Goal: Contribute content: Contribute content

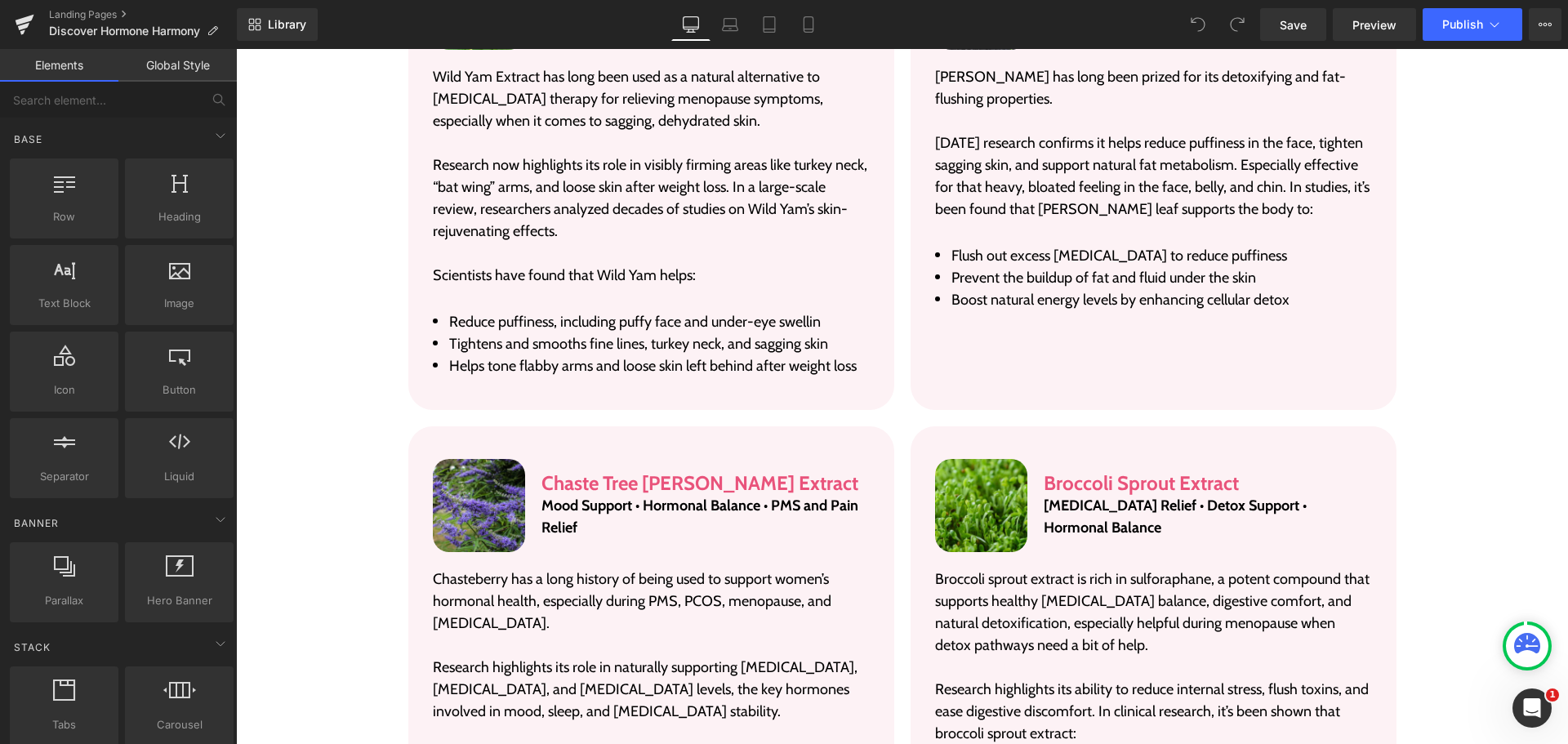
scroll to position [4817, 0]
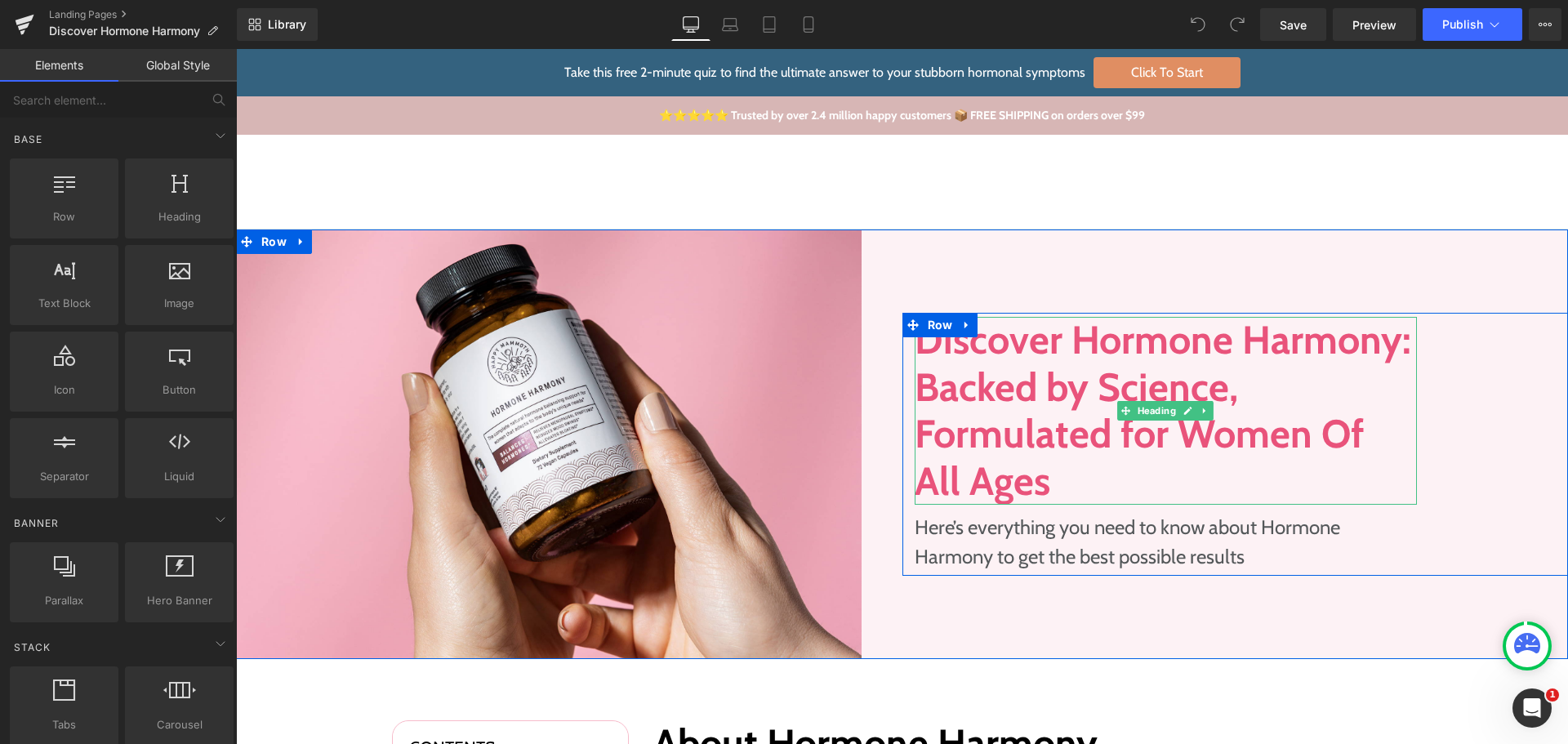
click at [1048, 443] on h1 "Discover Hormone Harmony: Backed by Science, Formulated for Women Of All Ages" at bounding box center [1166, 410] width 503 height 188
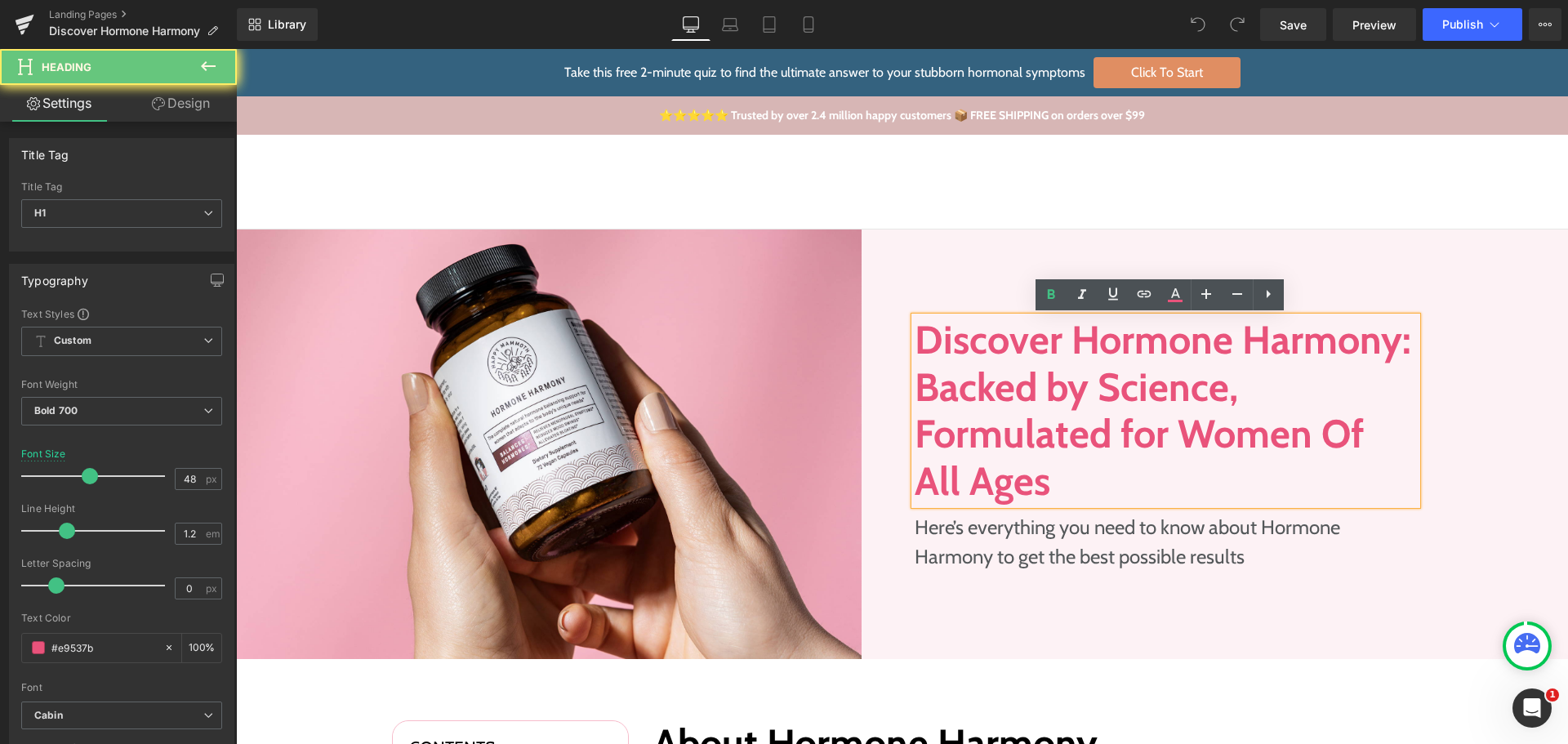
click at [1048, 443] on h1 "Discover Hormone Harmony: Backed by Science, Formulated for Women Of All Ages" at bounding box center [1166, 410] width 503 height 188
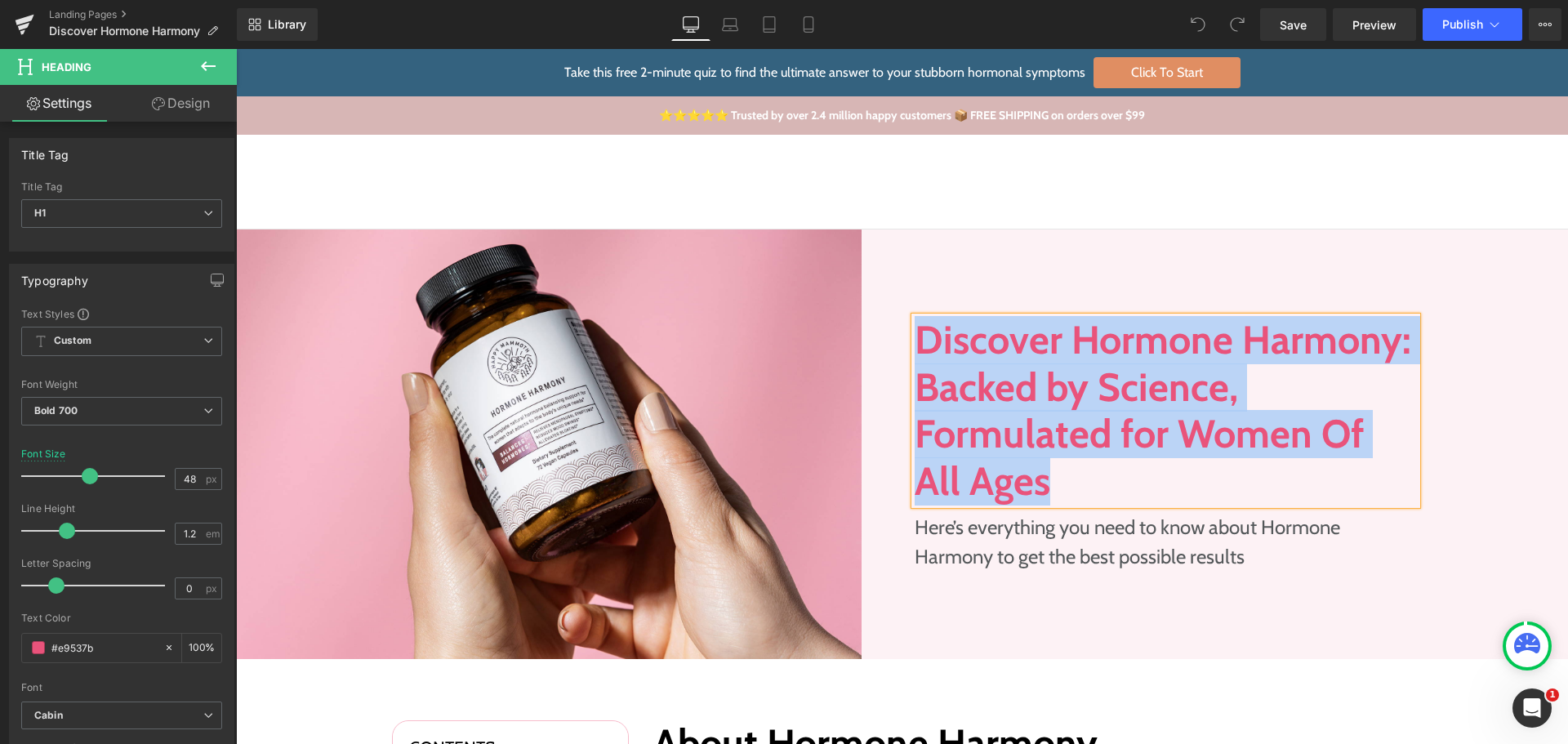
paste div
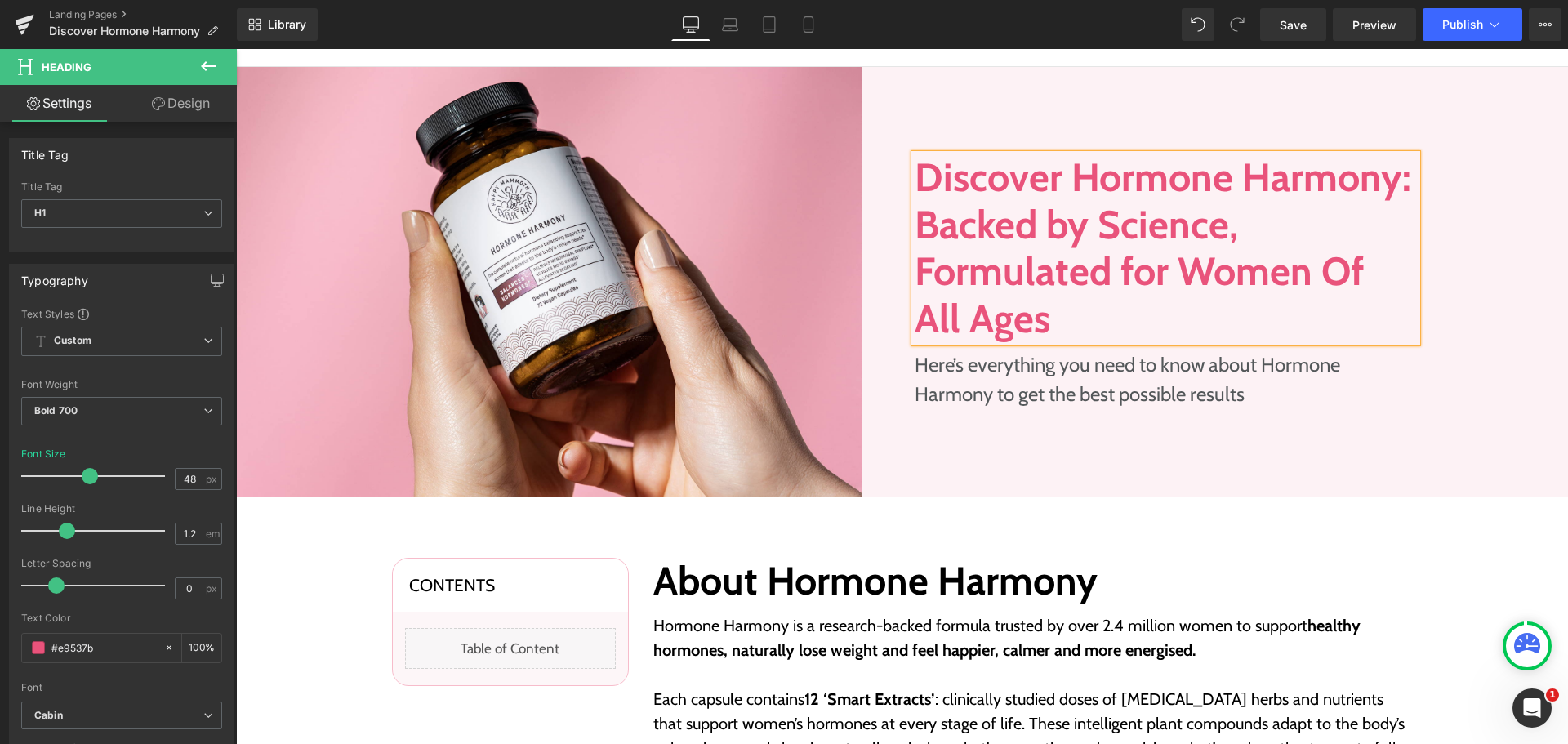
scroll to position [163, 0]
click at [1087, 382] on p "Here’s everything you need to know about Hormone Harmony to get the best possib…" at bounding box center [1166, 379] width 503 height 59
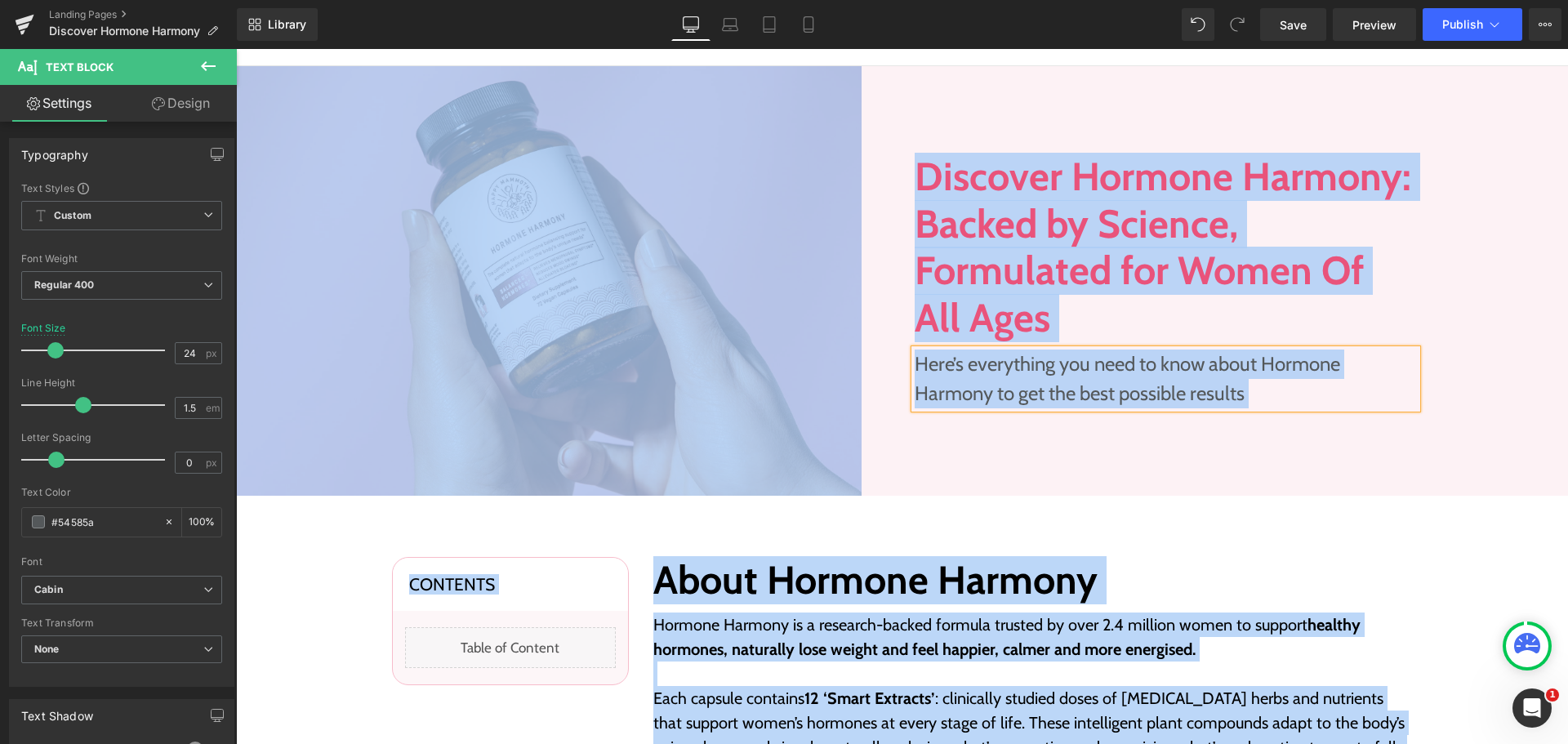
click at [1087, 382] on p "Here’s everything you need to know about Hormone Harmony to get the best possib…" at bounding box center [1166, 379] width 503 height 59
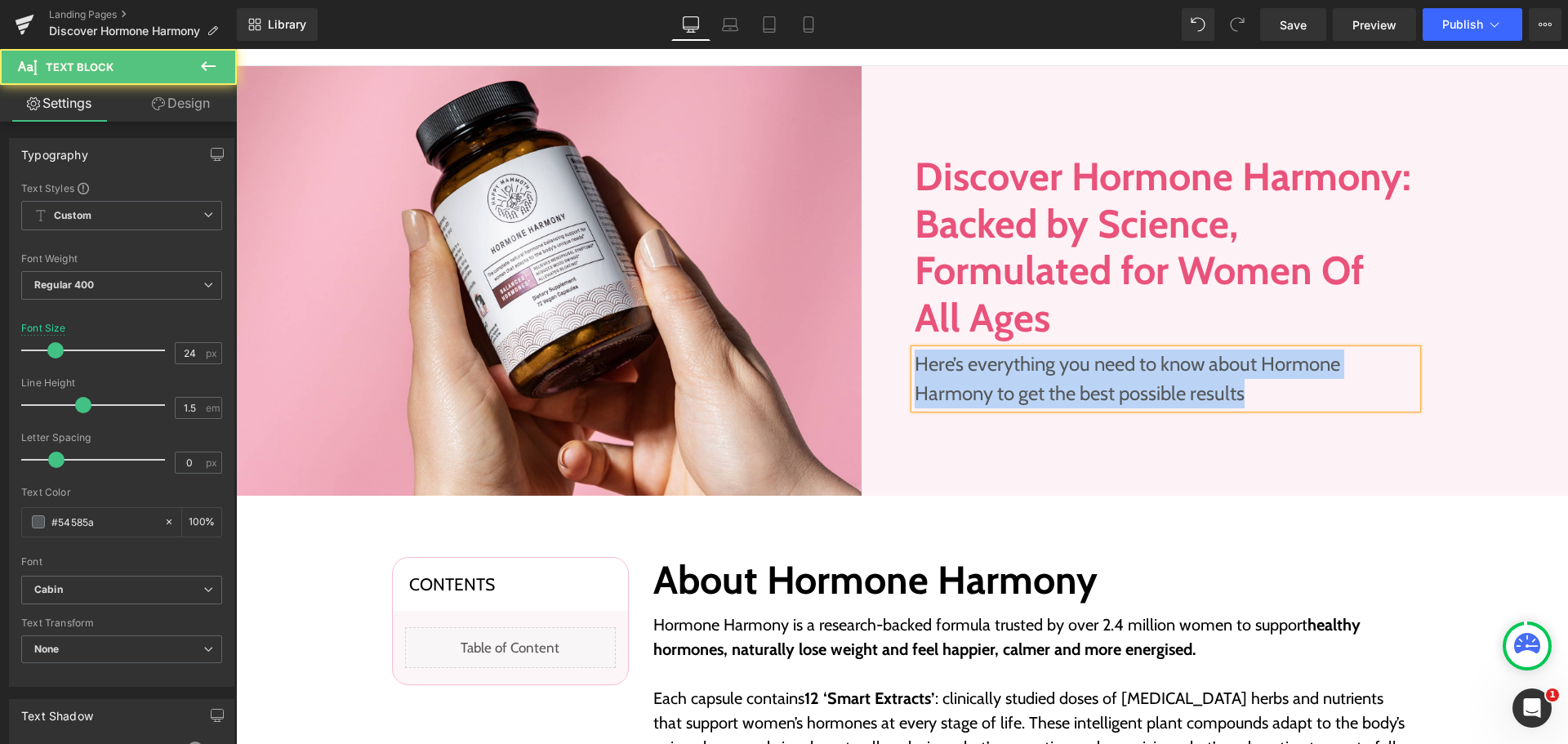
paste div
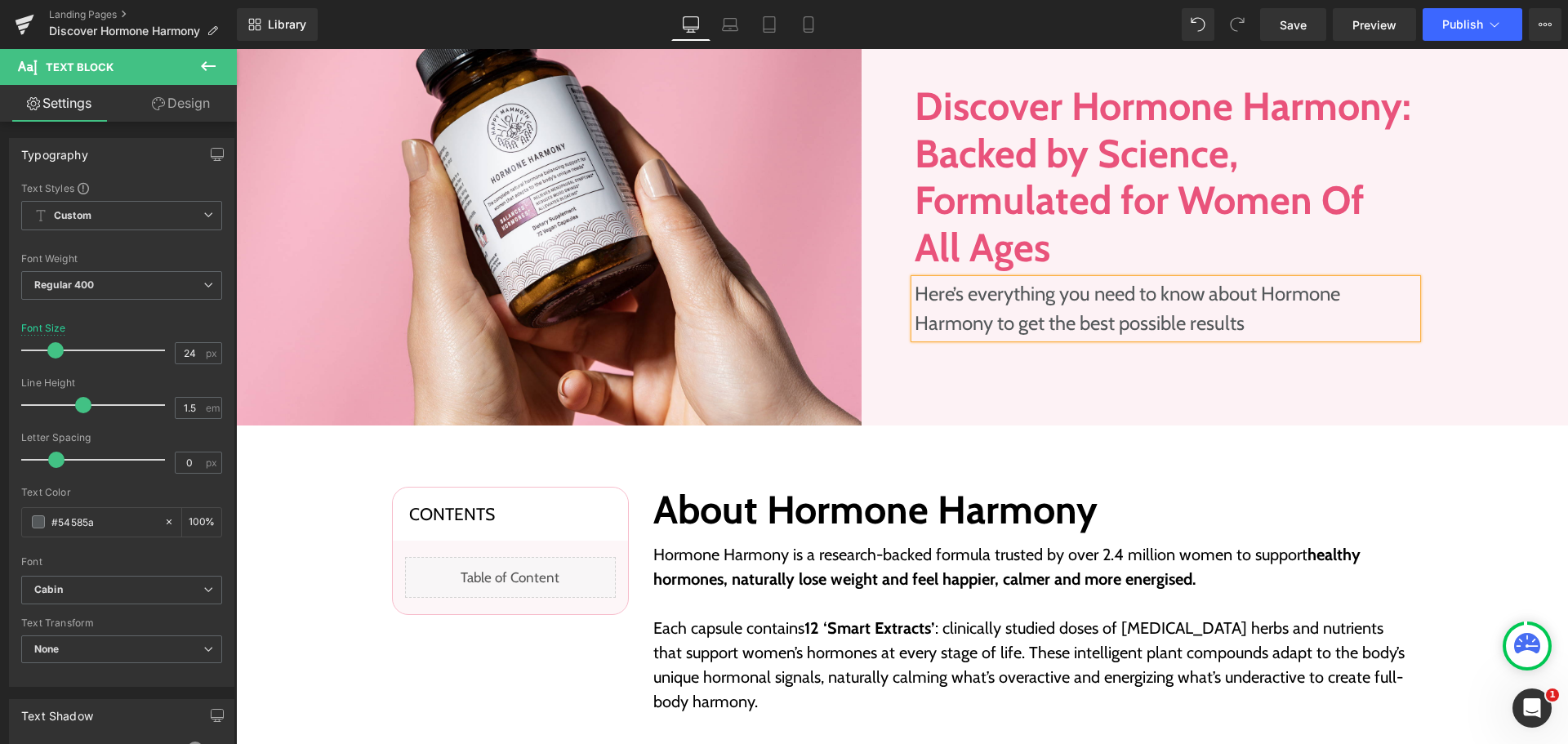
scroll to position [490, 0]
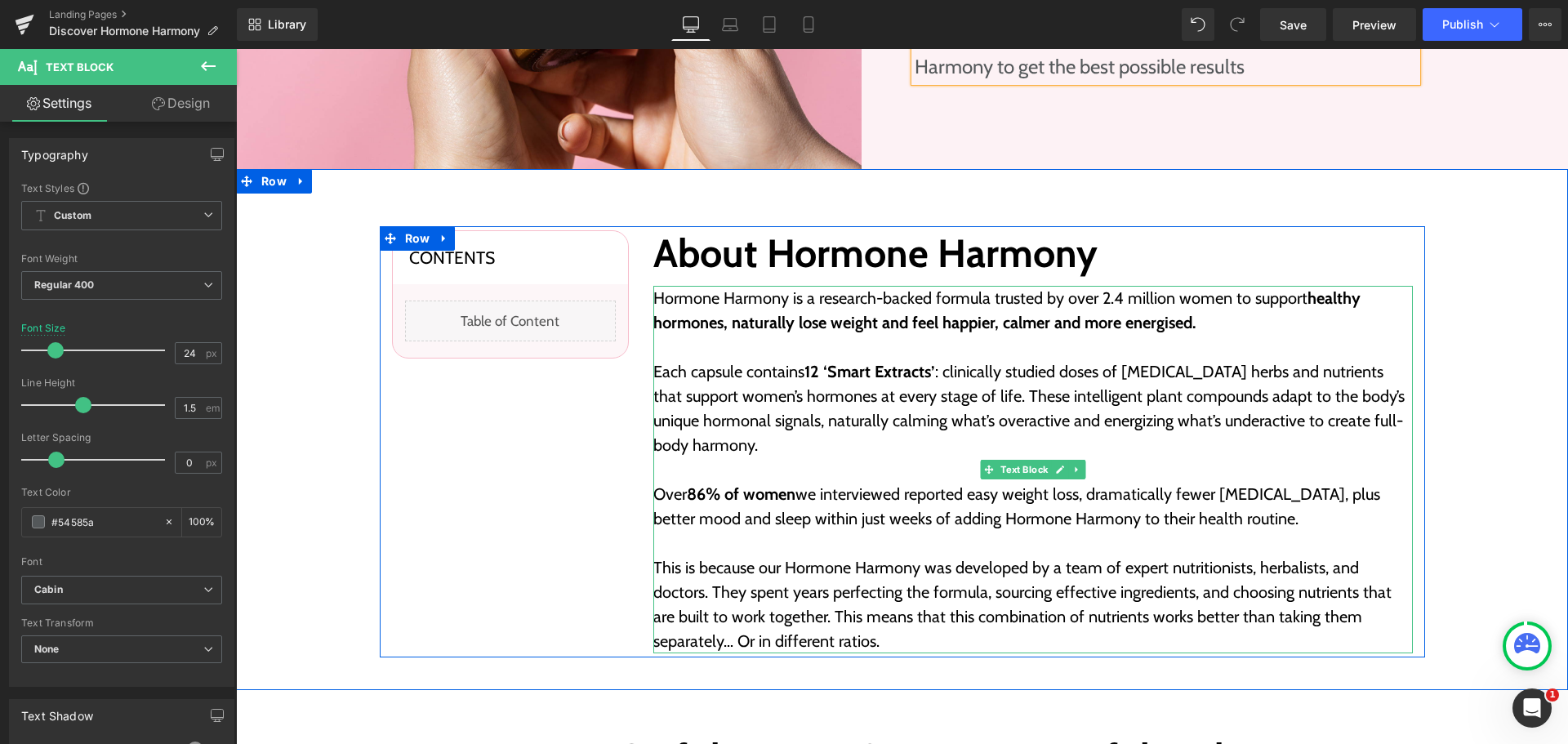
click at [862, 318] on strong "healthy hormones, naturally lose weight and feel happier, calmer and more energ…" at bounding box center [1006, 310] width 707 height 44
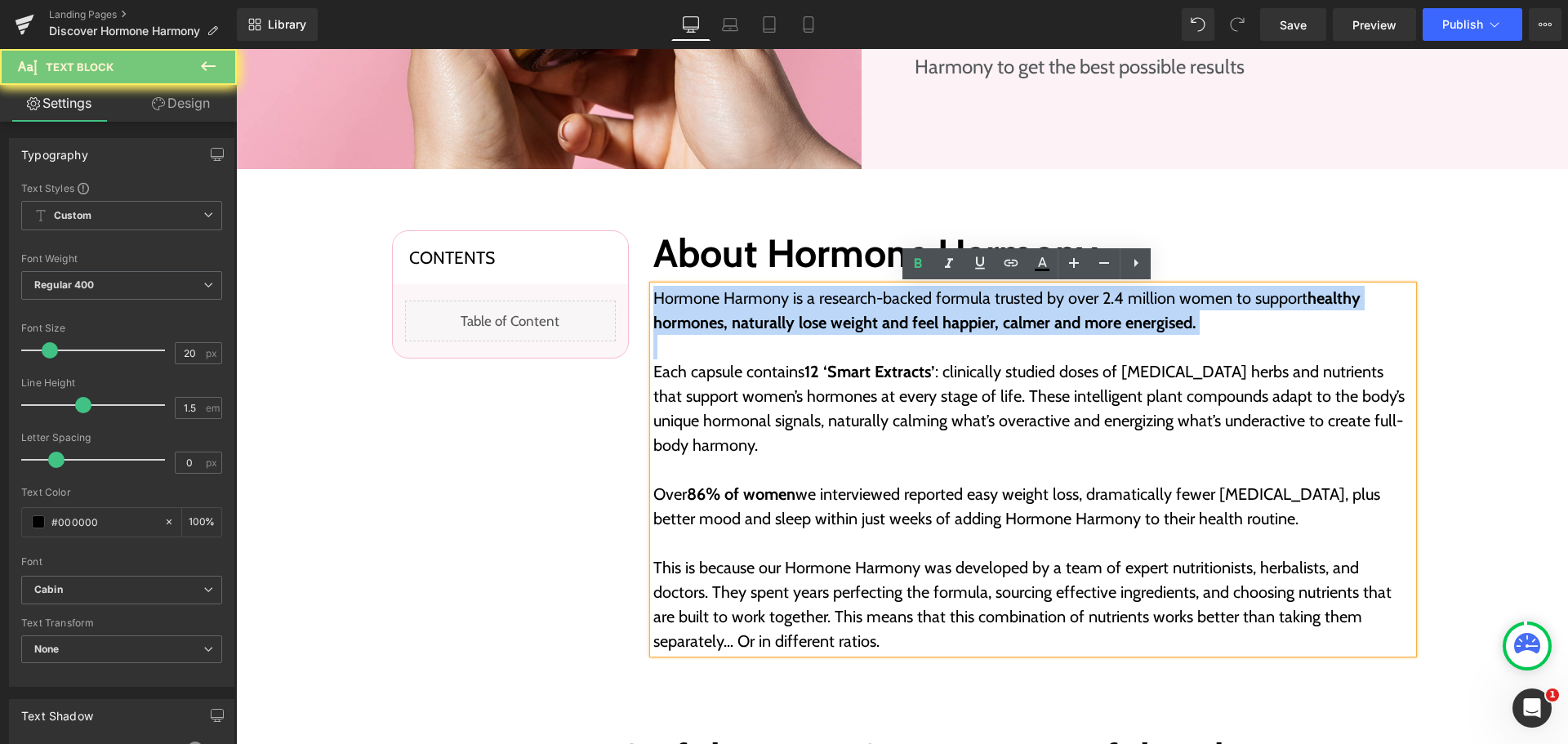
click at [862, 318] on strong "healthy hormones, naturally lose weight and feel happier, calmer and more energ…" at bounding box center [1006, 310] width 707 height 44
paste div
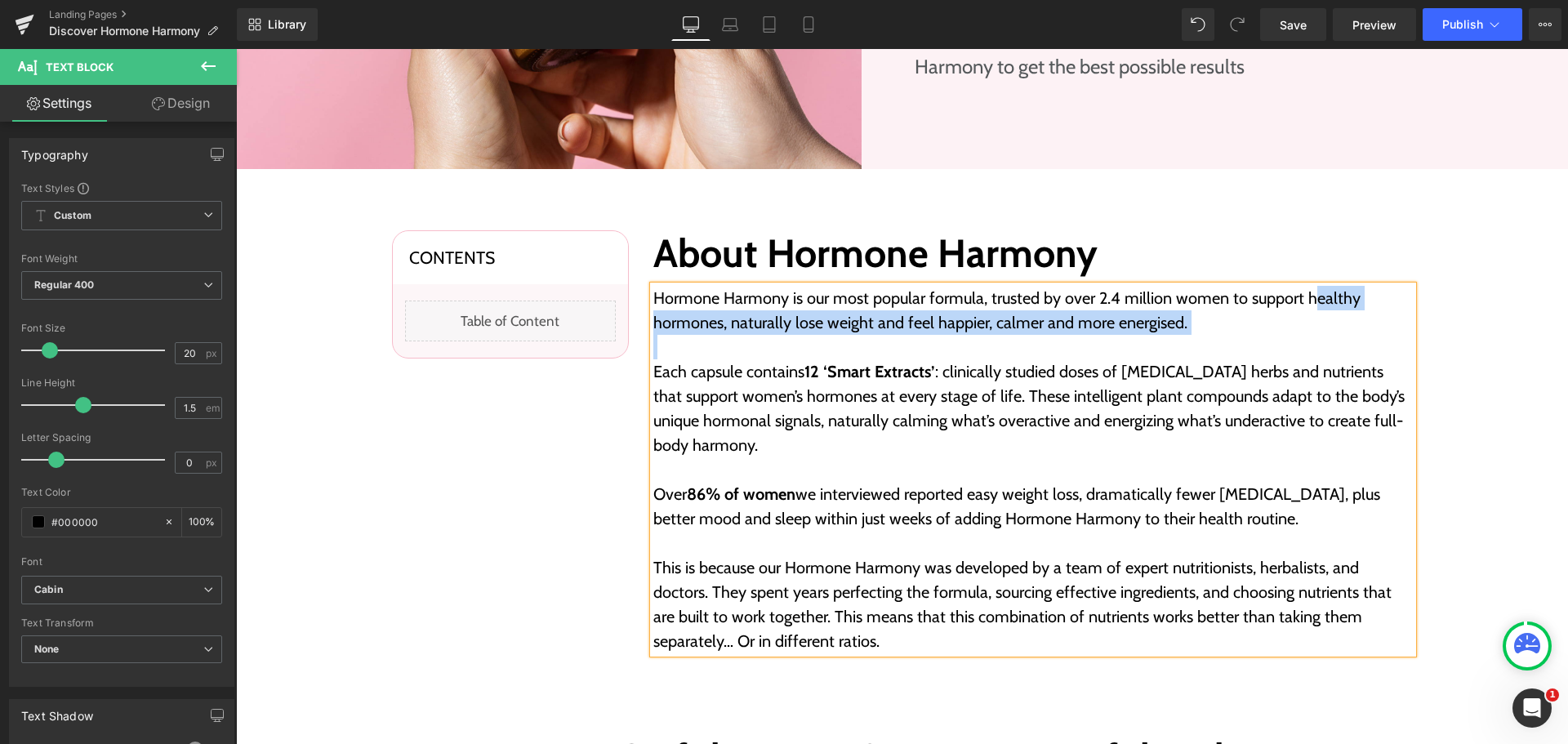
click at [1301, 303] on p "Hormone Harmony is our most popular formula, trusted by over 2.4 million women …" at bounding box center [1033, 310] width 759 height 49
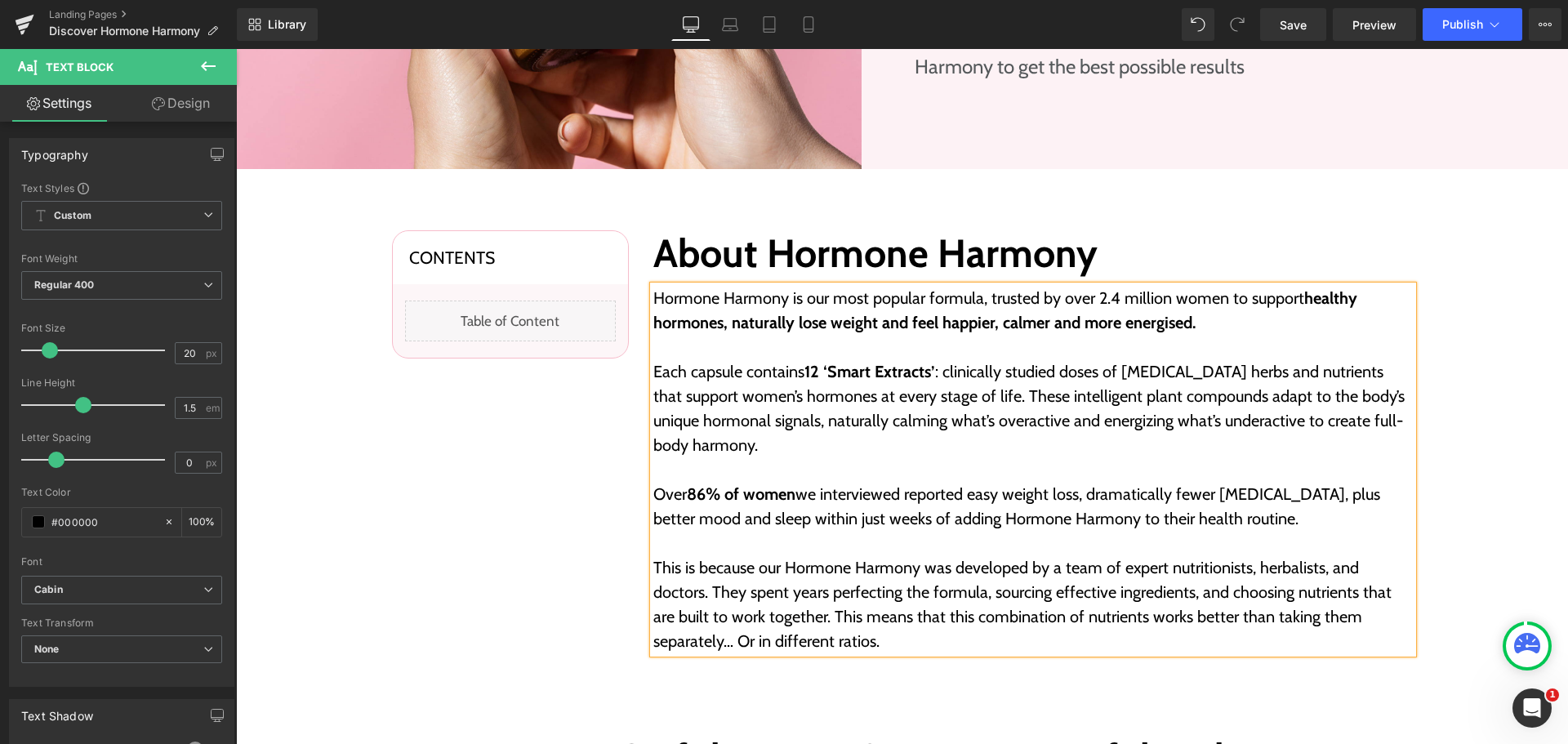
click at [1320, 291] on strong "healthy hormones, naturally lose weight and feel happier, calmer and more energ…" at bounding box center [1005, 310] width 704 height 44
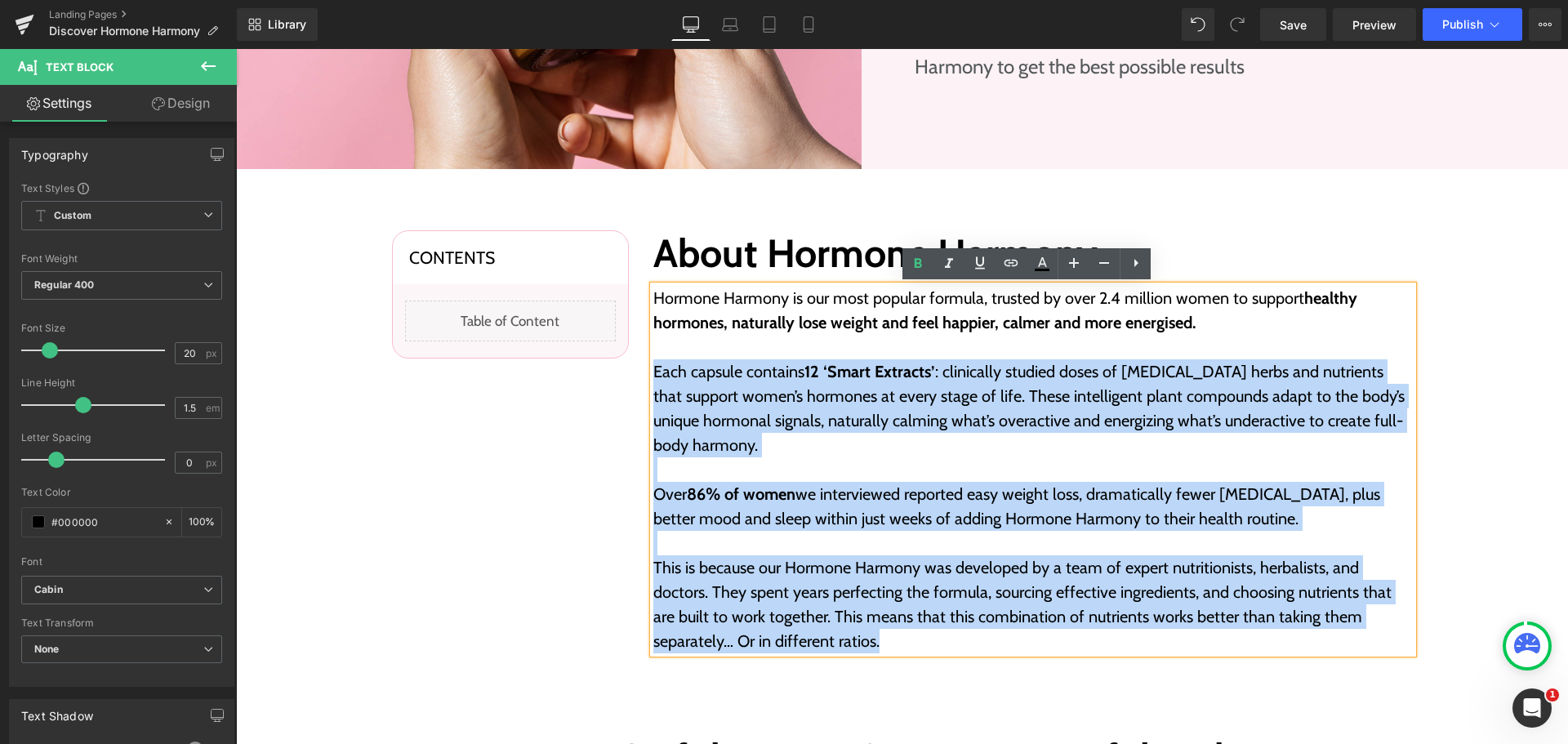
drag, startPoint x: 650, startPoint y: 374, endPoint x: 992, endPoint y: 631, distance: 427.8
click at [992, 631] on div "Hormone Harmony is our most popular formula, trusted by over 2.4 million women …" at bounding box center [1033, 469] width 759 height 367
paste div
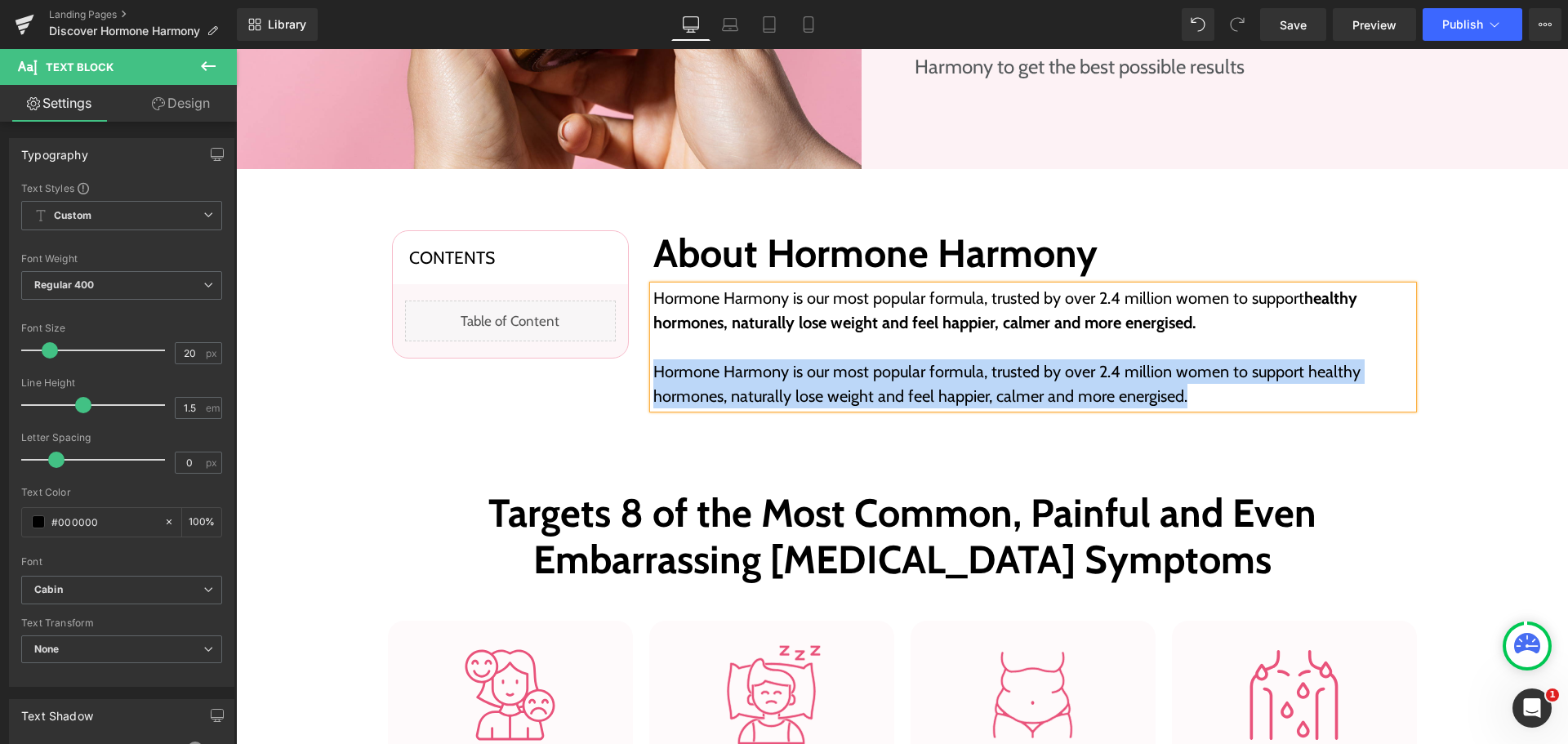
drag, startPoint x: 1146, startPoint y: 386, endPoint x: 650, endPoint y: 360, distance: 496.7
click at [653, 360] on p "Hormone Harmony is our most popular formula, trusted by over 2.4 million women …" at bounding box center [1033, 383] width 759 height 49
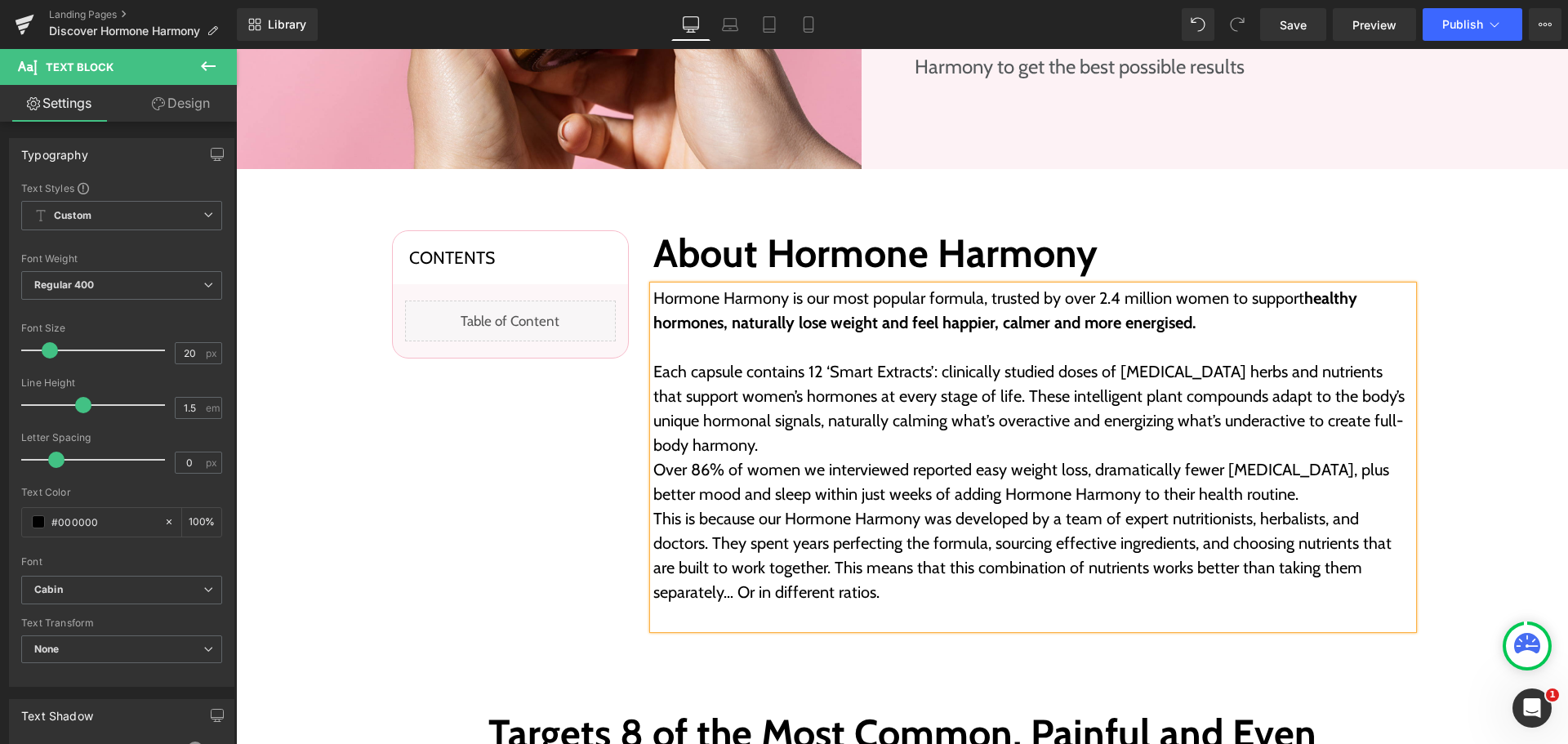
click at [801, 366] on p "Each capsule contains 12 ‘Smart Extracts’: clinically studied doses of [MEDICAL…" at bounding box center [1033, 408] width 759 height 98
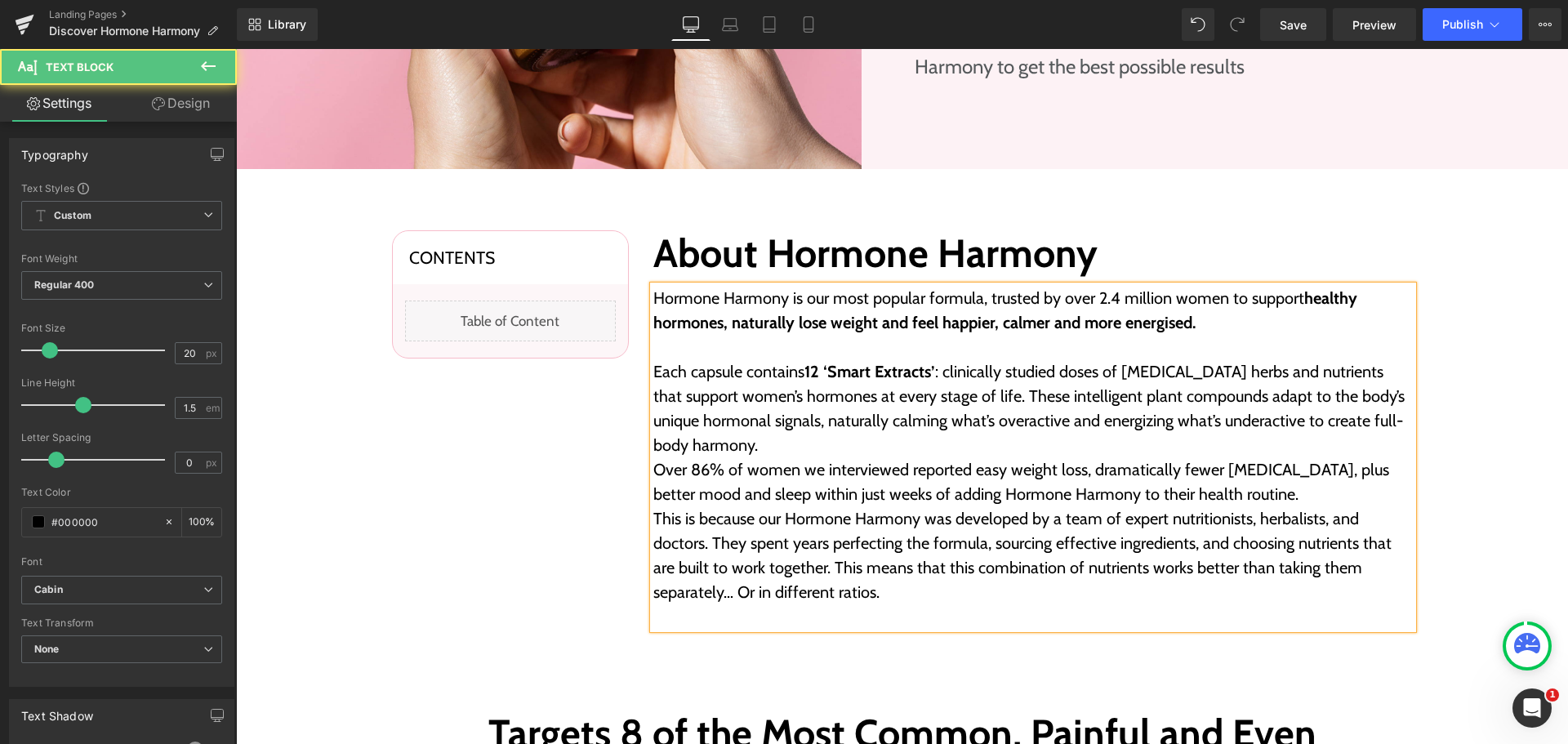
click at [962, 447] on p "Each capsule contains 12 ‘Smart Extracts’ : clinically studied doses of [MEDICA…" at bounding box center [1033, 408] width 759 height 98
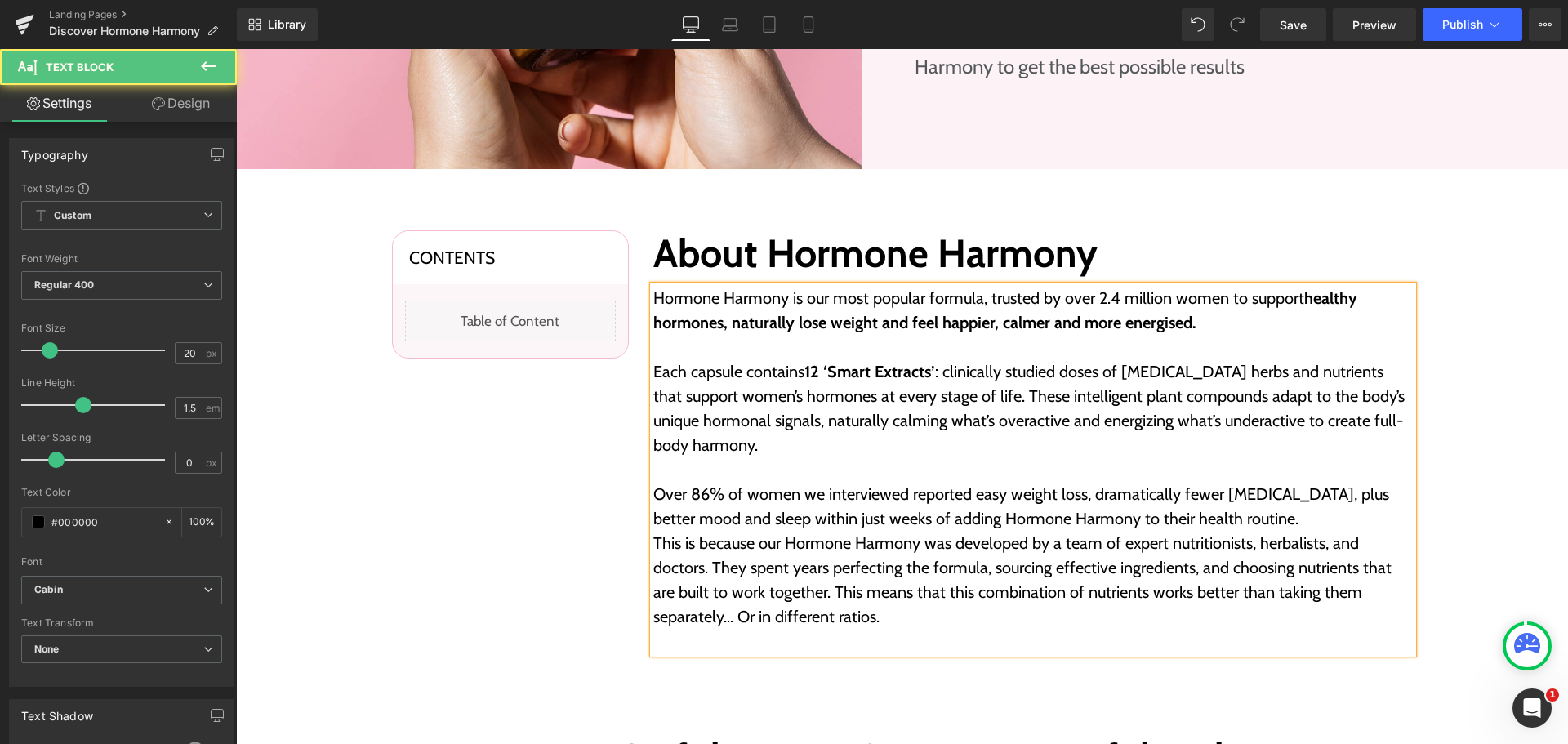
click at [691, 499] on p "Over 86% of women we interviewed reported easy weight loss, dramatically fewer …" at bounding box center [1033, 506] width 759 height 49
click at [1264, 521] on p "Over 86% of women we interviewed reported easy weight loss, dramatically fewer …" at bounding box center [1033, 506] width 759 height 49
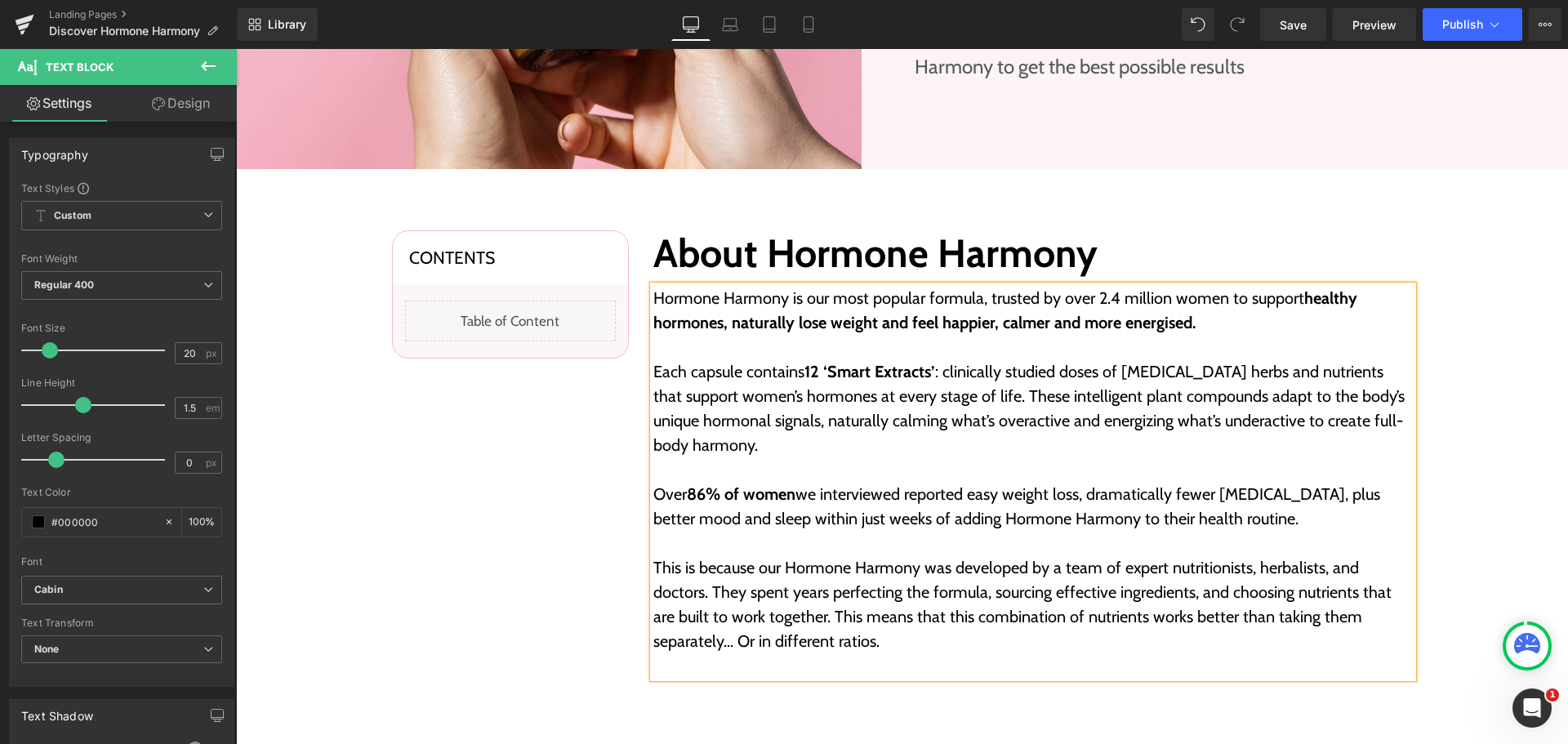
click at [1435, 521] on div "Contents Heading Liquid Row Row About Hormone Harmony Heading Hormone Harmony i…" at bounding box center [901, 454] width 1331 height 456
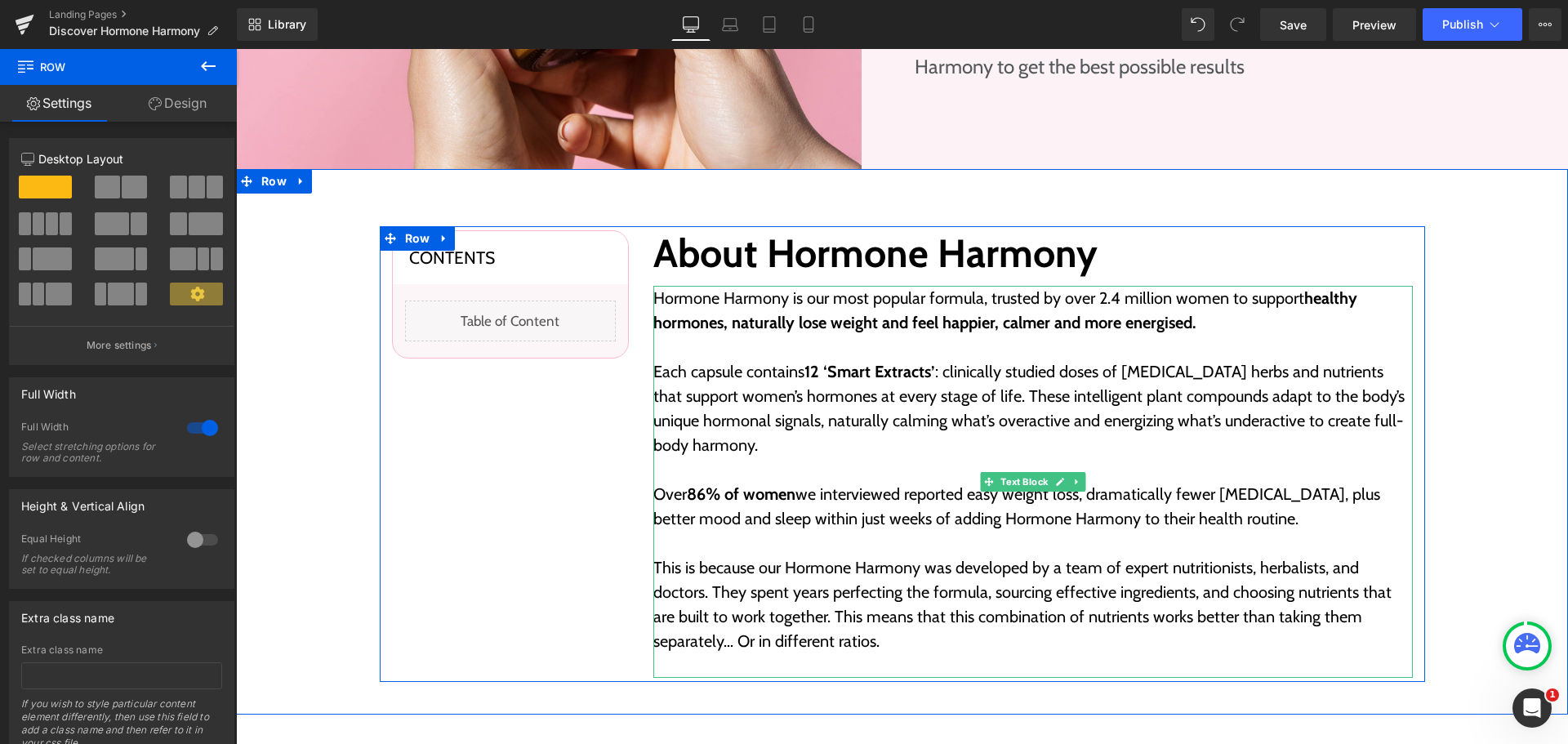
click at [1306, 496] on p "Over 86% of women we interviewed reported easy weight loss, dramatically fewer …" at bounding box center [1033, 506] width 759 height 49
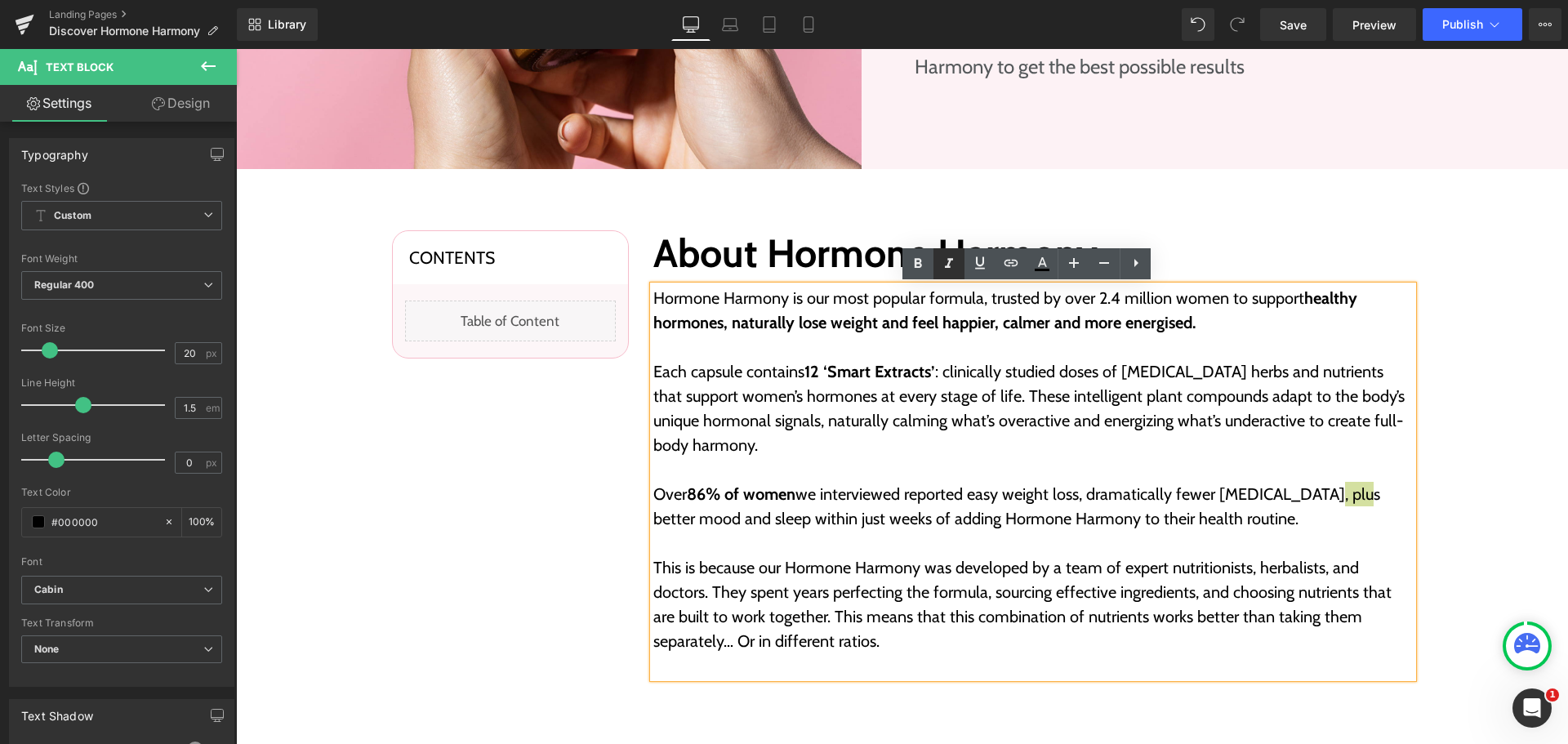
click at [953, 258] on icon at bounding box center [948, 262] width 9 height 10
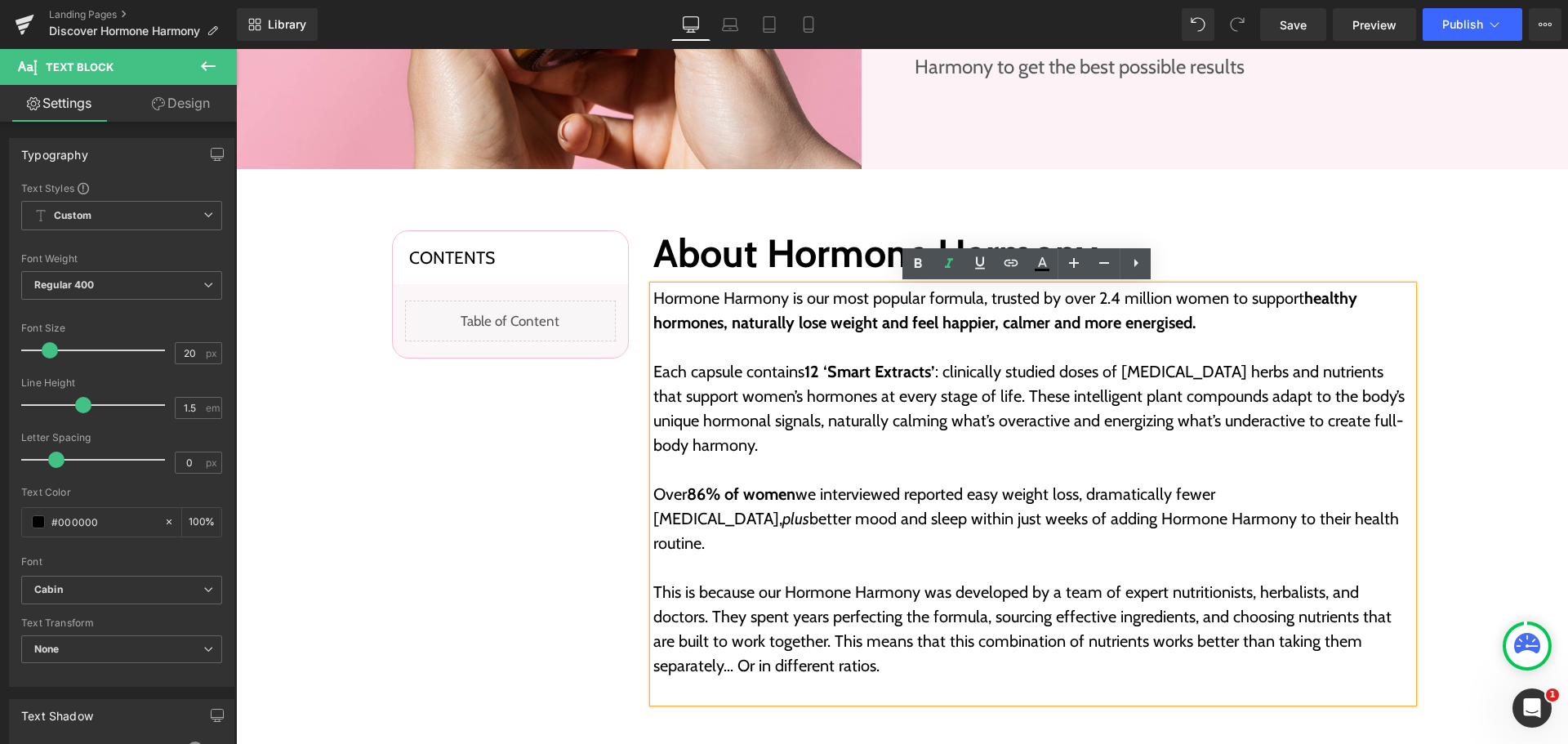
click at [1203, 482] on p "Over 86% of women we interviewed reported easy weight loss, dramatically fewer …" at bounding box center [1033, 518] width 759 height 73
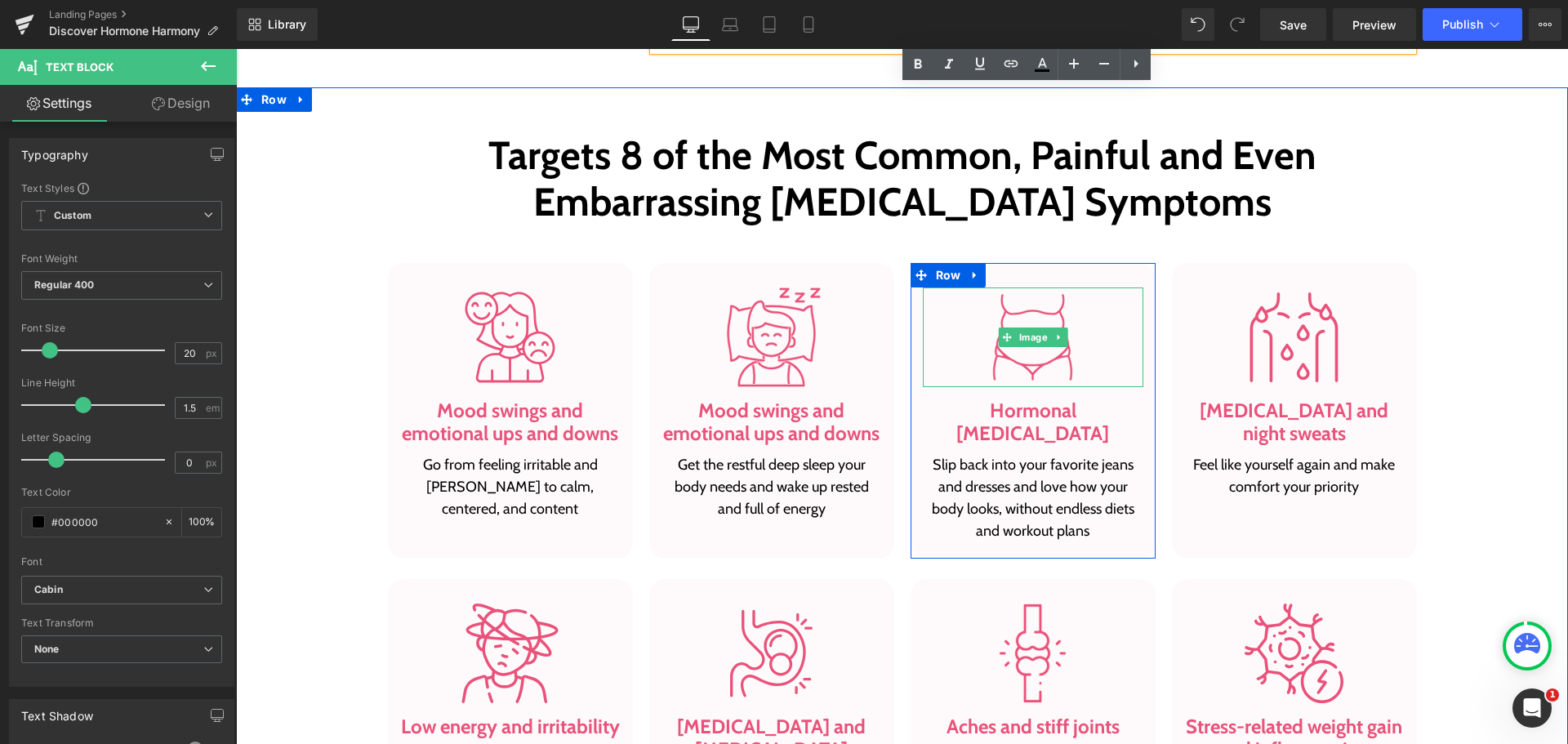
scroll to position [1143, 0]
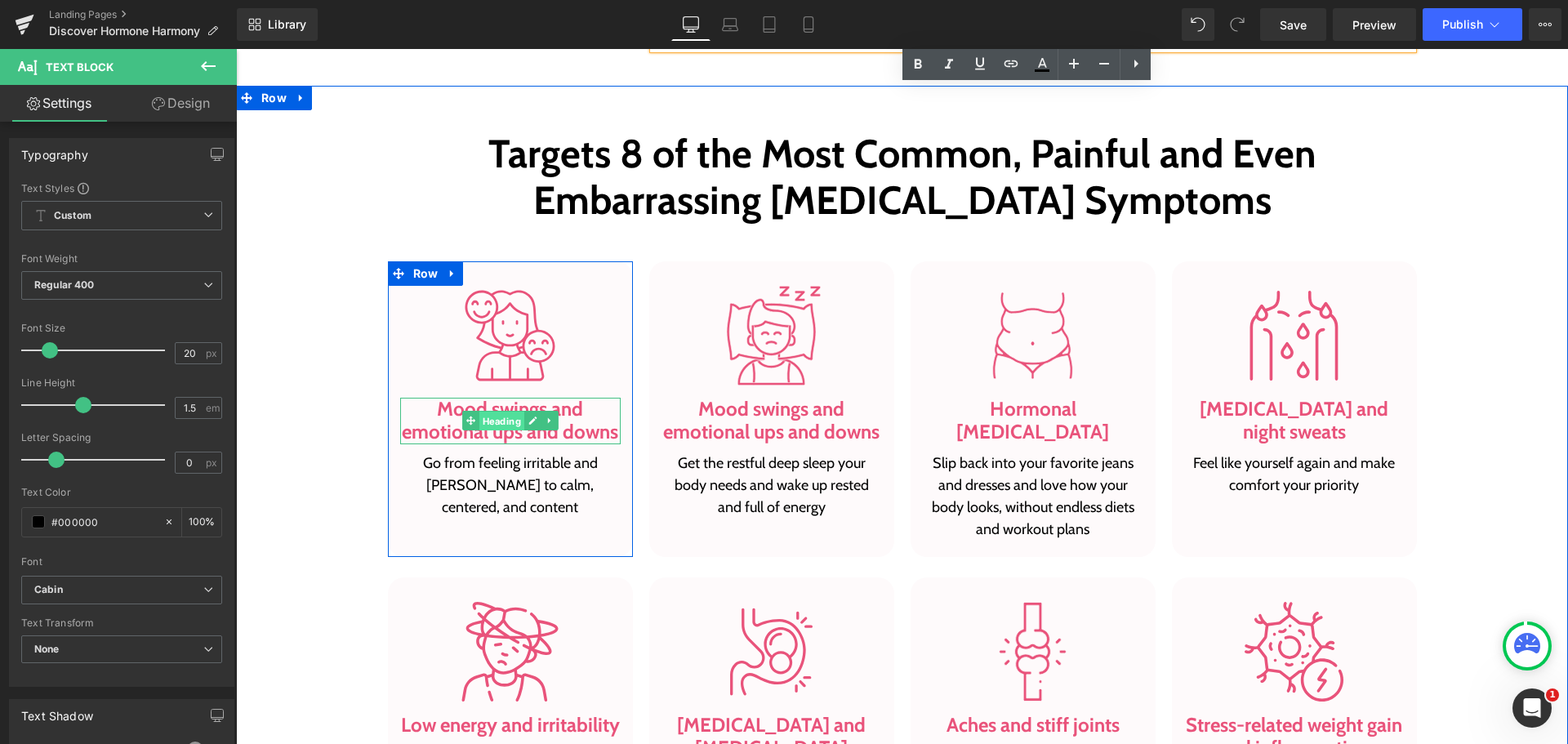
click at [497, 411] on span "Heading" at bounding box center [501, 421] width 45 height 20
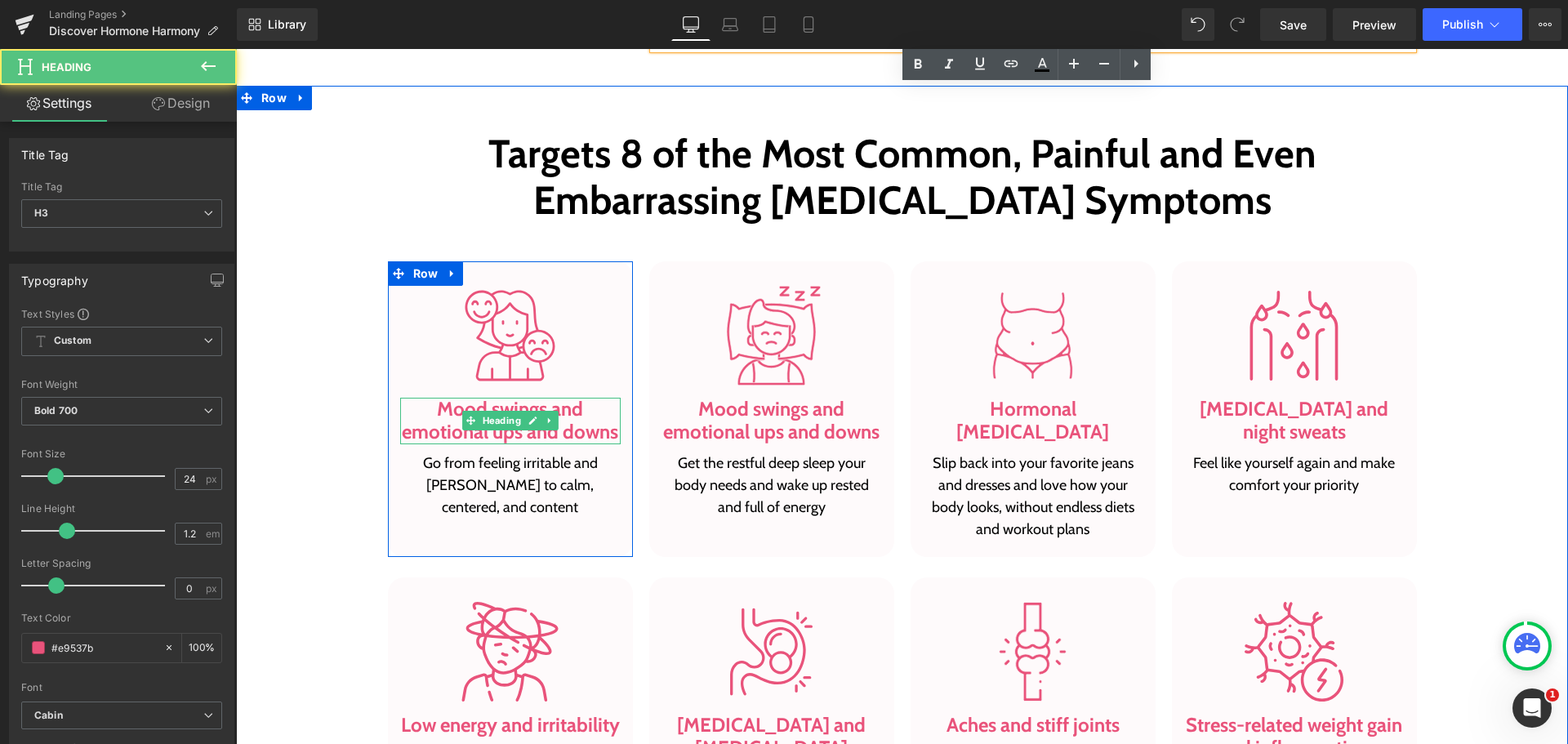
click at [534, 405] on h3 "Mood swings and emotional ups and downs" at bounding box center [509, 422] width 220 height 48
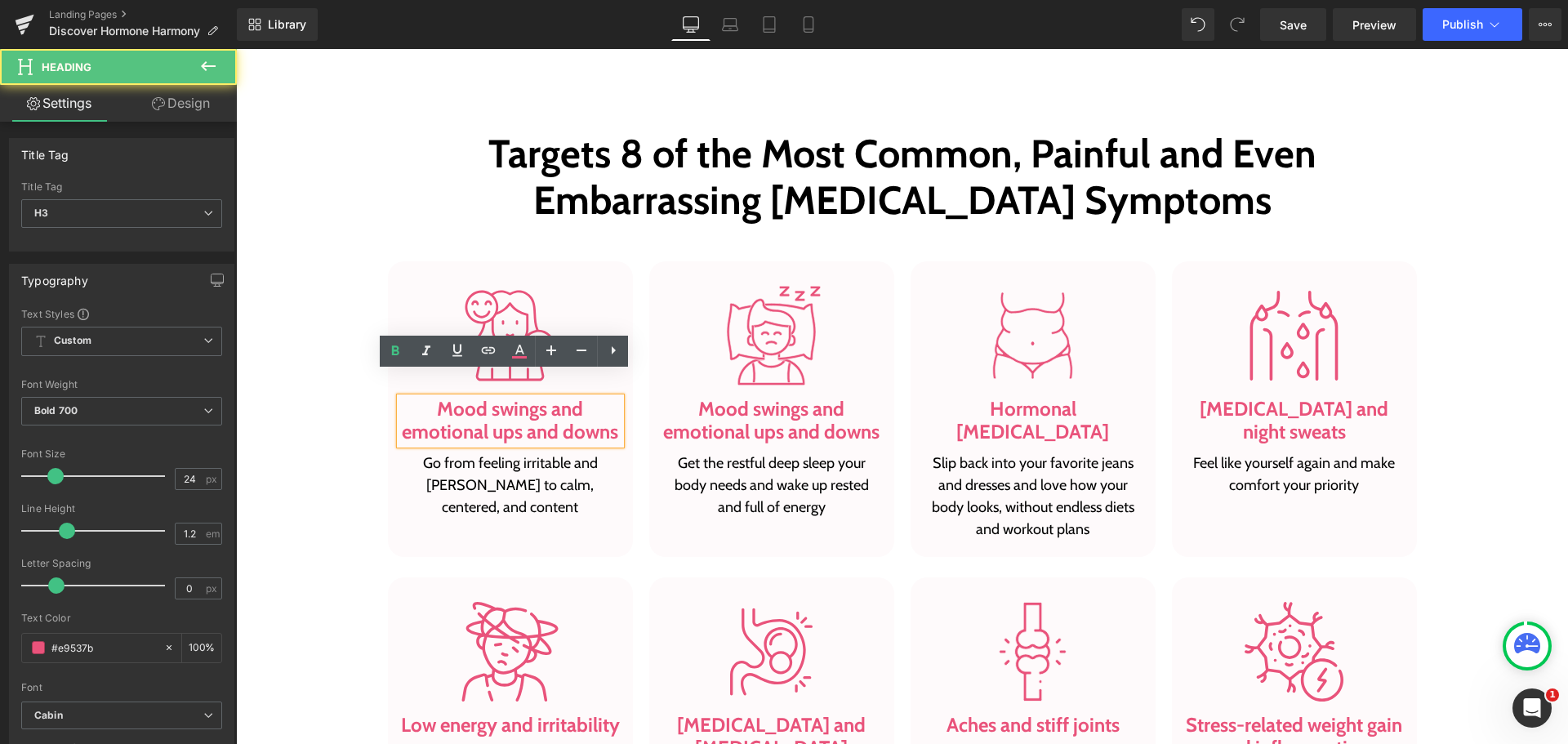
click at [542, 405] on h3 "Mood swings and emotional ups and downs" at bounding box center [509, 422] width 220 height 48
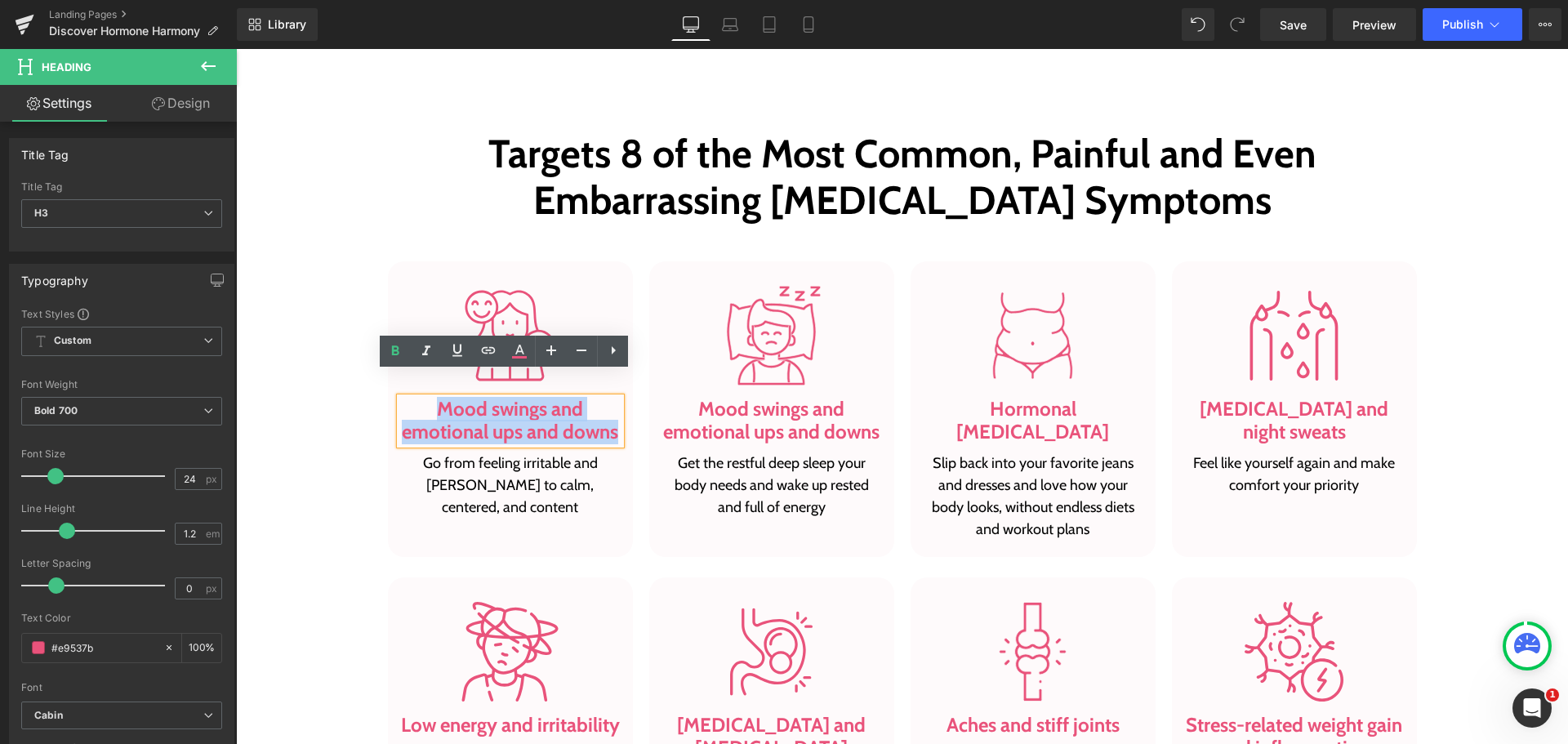
click at [542, 405] on h3 "Mood swings and emotional ups and downs" at bounding box center [509, 422] width 220 height 48
paste div
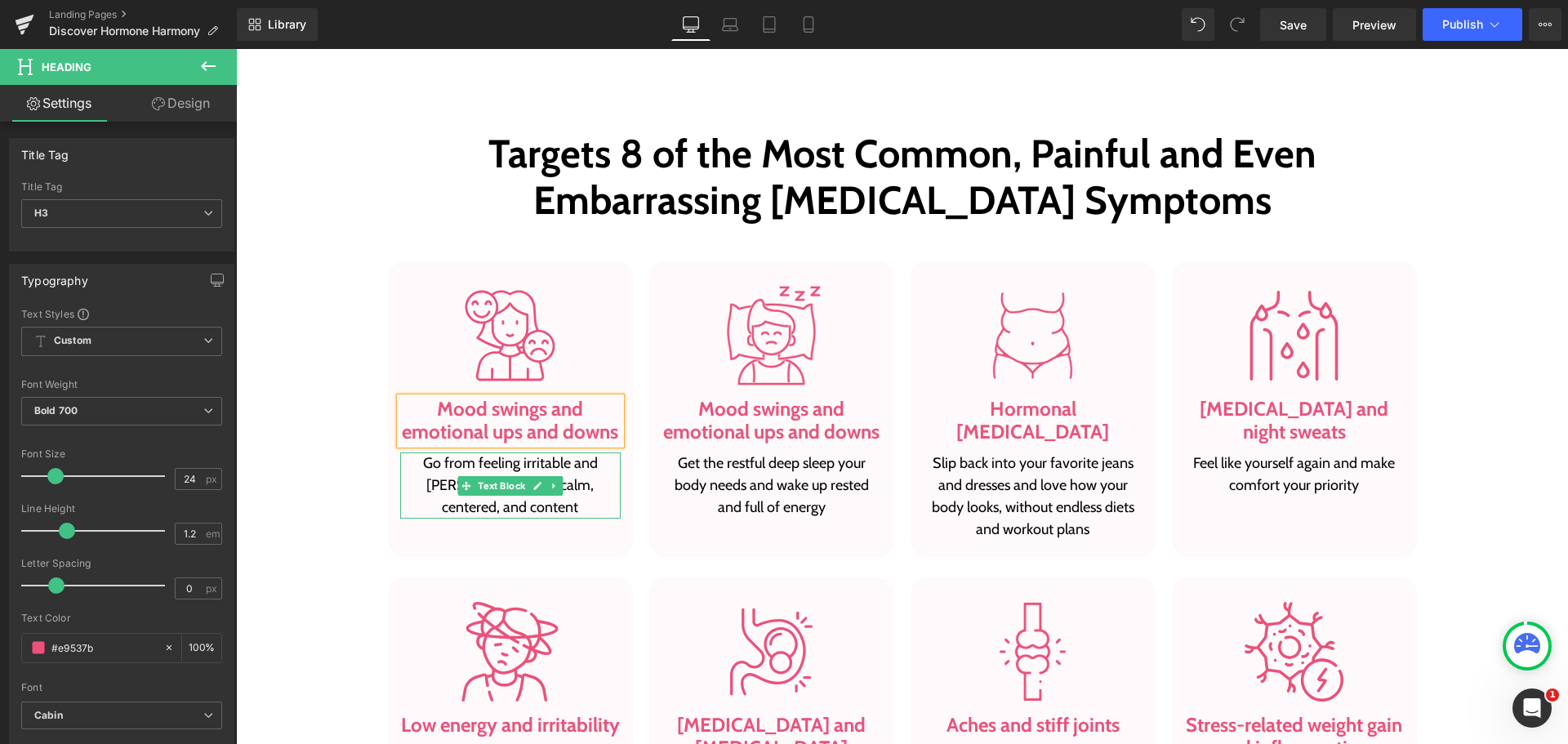
click at [542, 452] on p "Go from feeling irritable and [PERSON_NAME] to calm, centered, and content" at bounding box center [509, 485] width 220 height 66
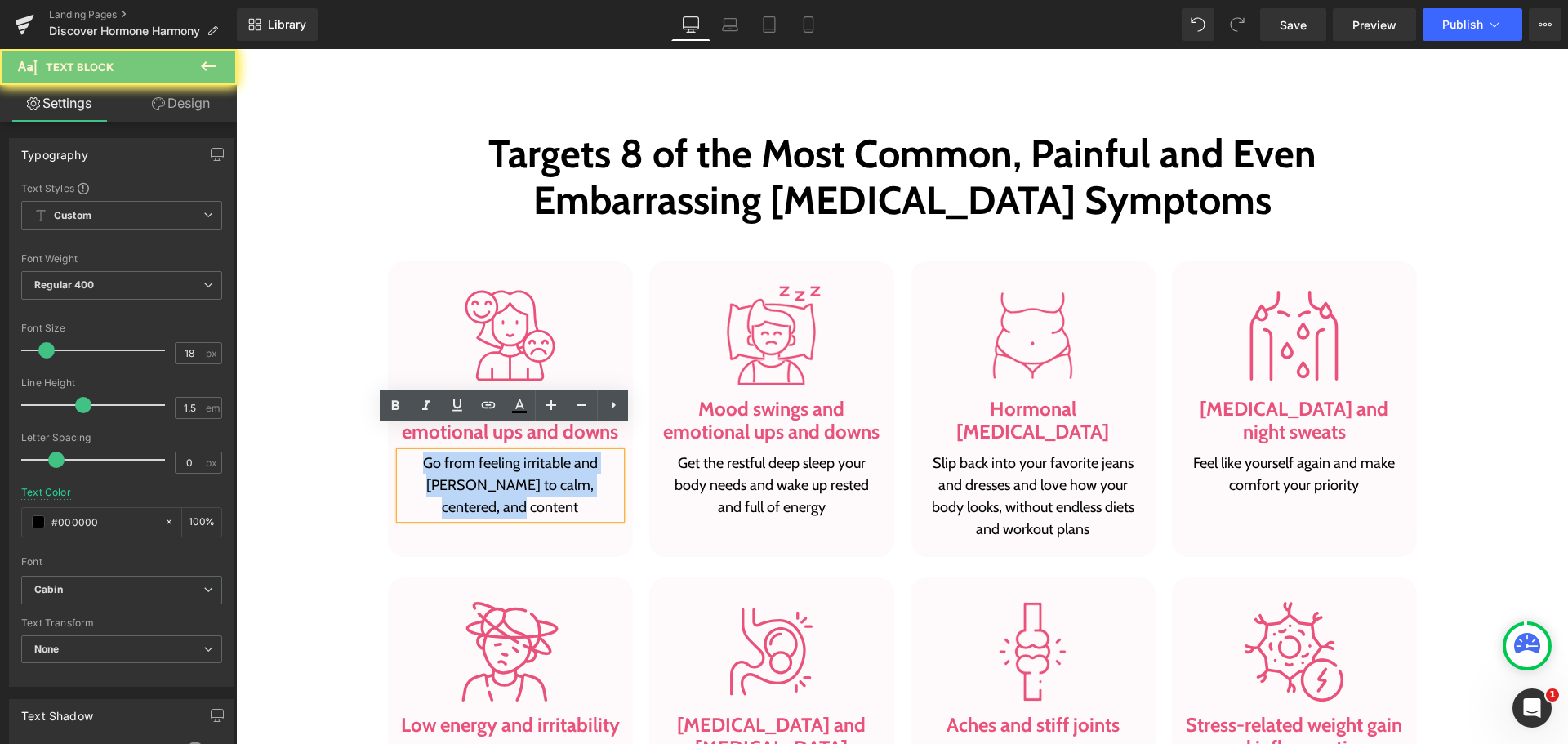
click at [542, 452] on p "Go from feeling irritable and [PERSON_NAME] to calm, centered, and content" at bounding box center [509, 485] width 220 height 66
paste div
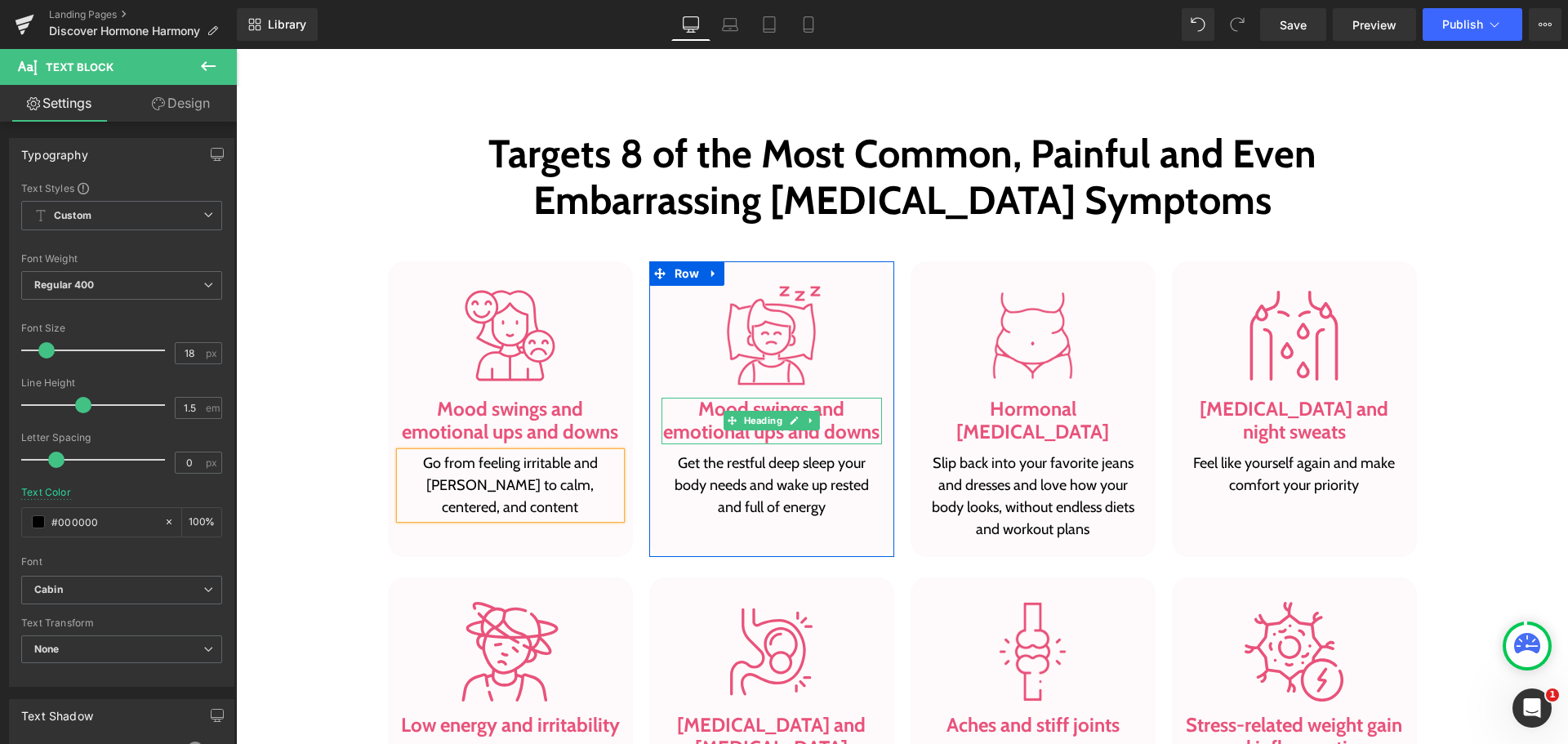
click at [720, 398] on h3 "Mood swings and emotional ups and downs" at bounding box center [771, 422] width 220 height 48
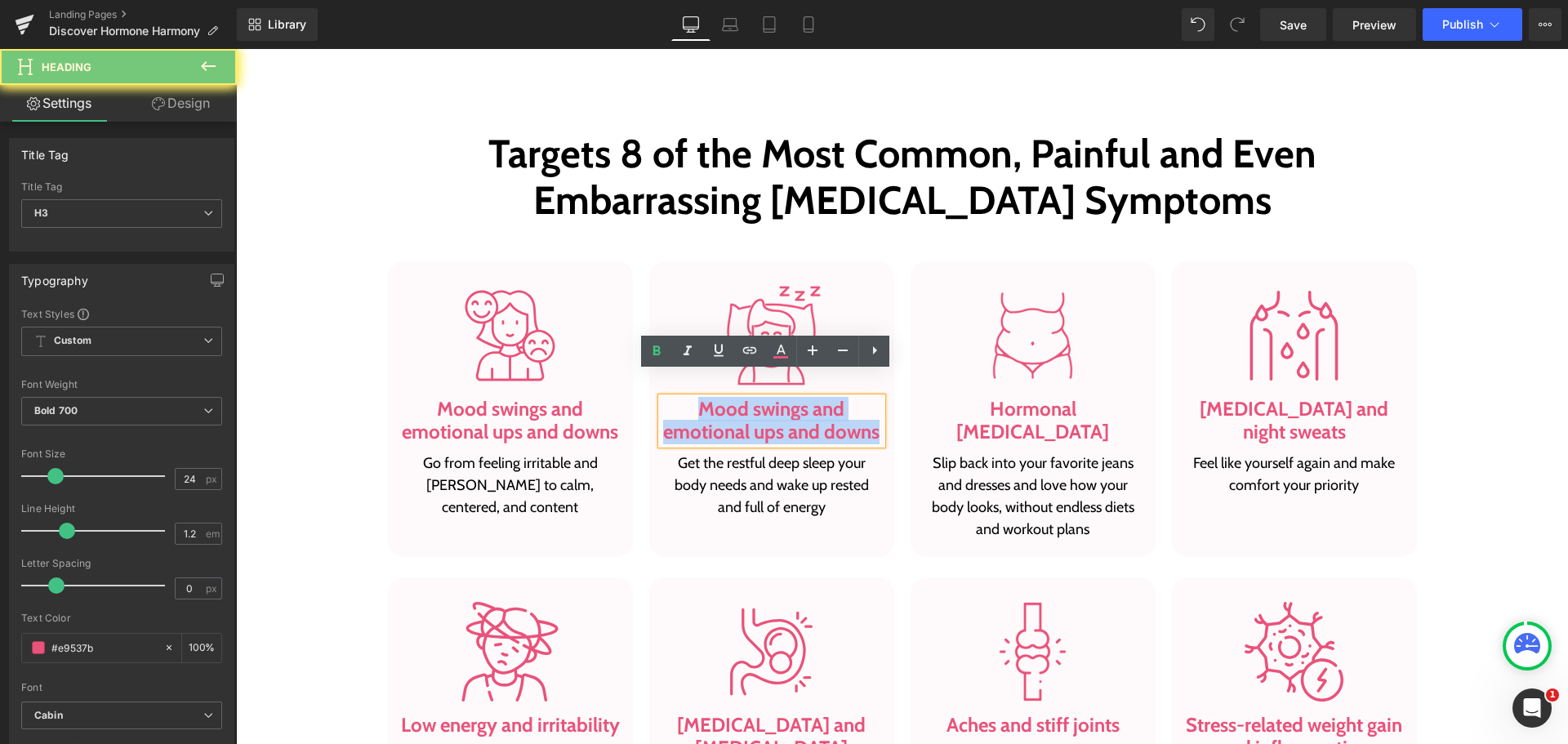
click at [720, 398] on h3 "Mood swings and emotional ups and downs" at bounding box center [771, 422] width 220 height 48
paste div
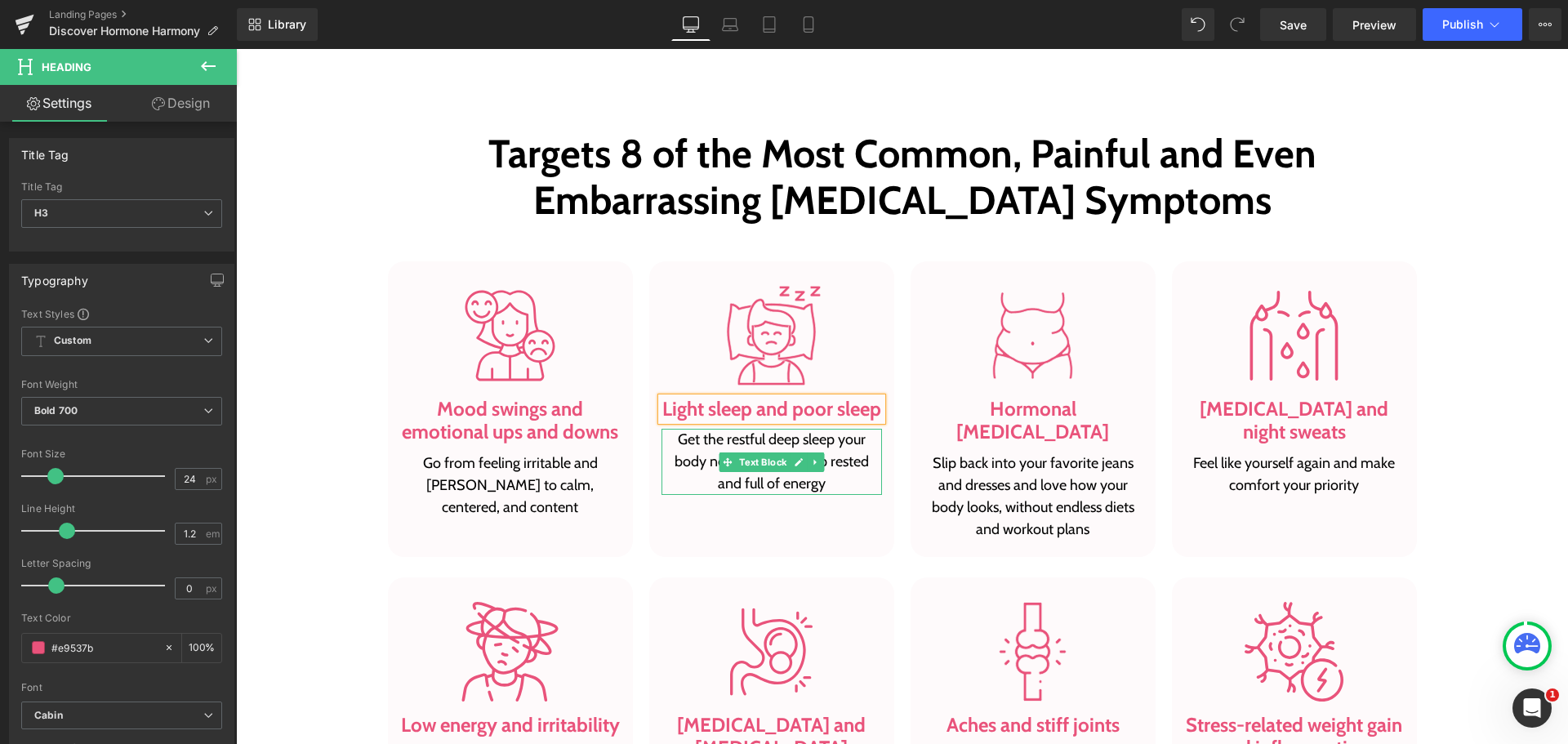
click at [717, 433] on p "Get the restful deep sleep your body needs and wake up rested and full of energy" at bounding box center [771, 461] width 220 height 66
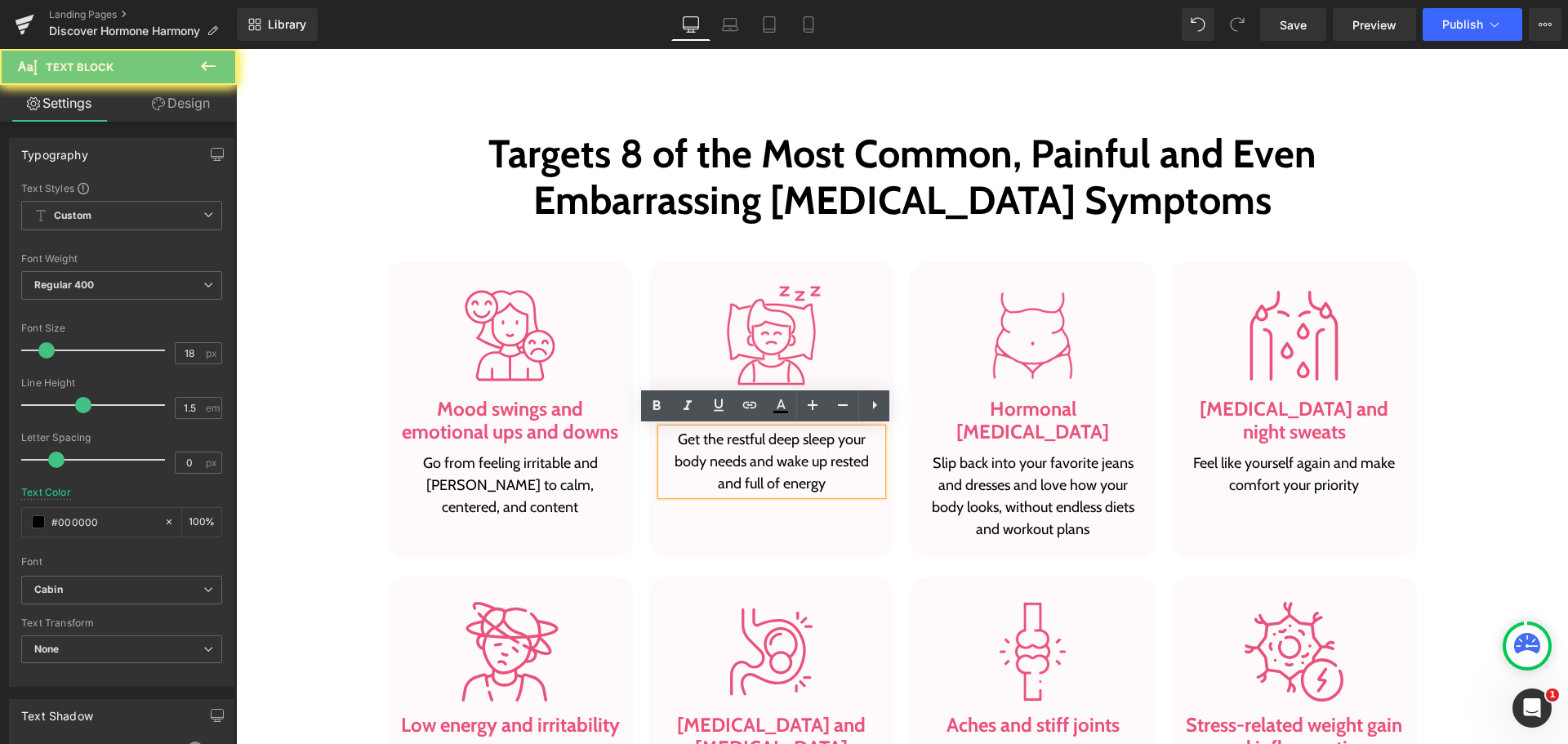
click at [717, 433] on p "Get the restful deep sleep your body needs and wake up rested and full of energy" at bounding box center [771, 461] width 220 height 66
paste div
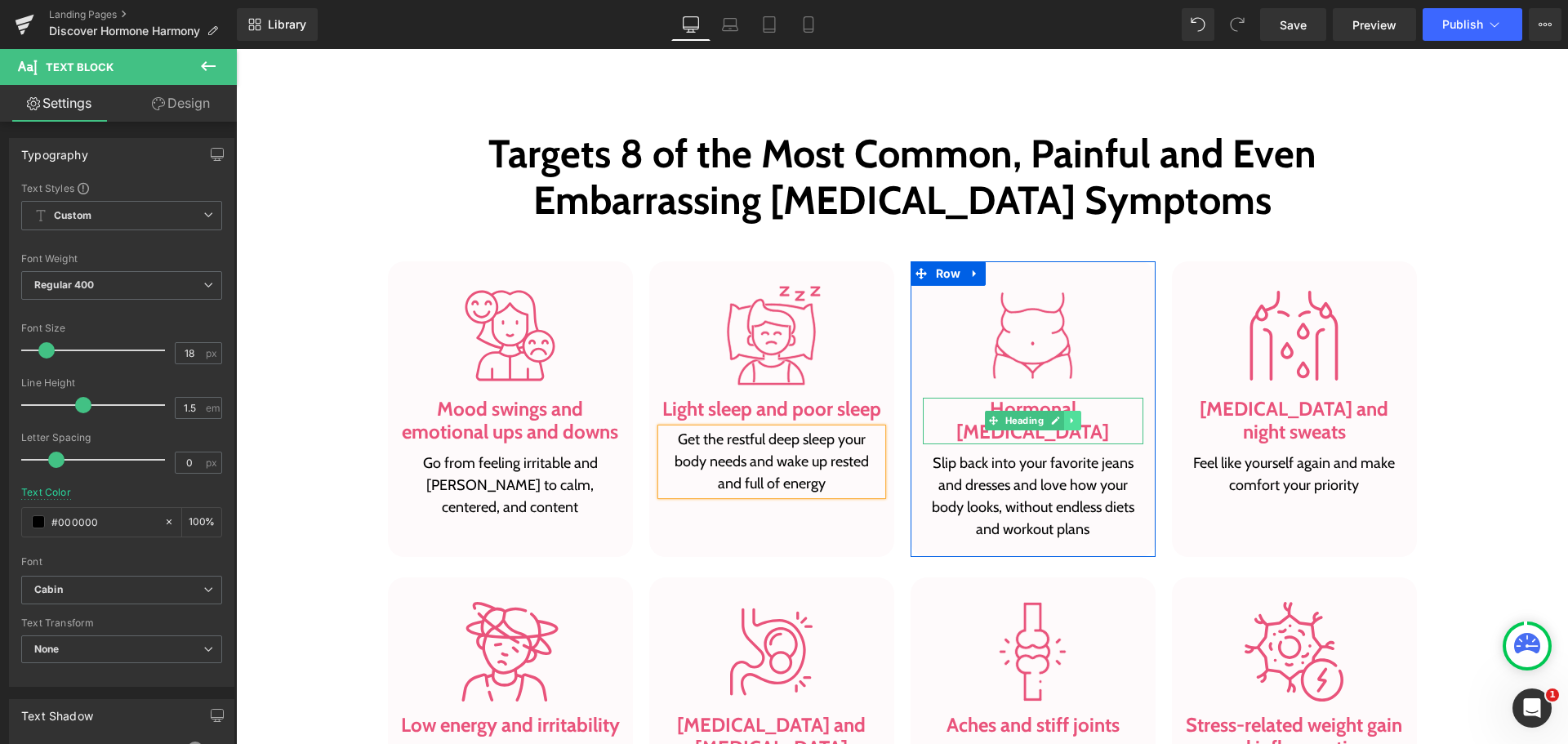
click at [1067, 416] on icon at bounding box center [1071, 421] width 9 height 10
click at [1114, 398] on h3 "Hormonal [MEDICAL_DATA]" at bounding box center [1032, 422] width 220 height 48
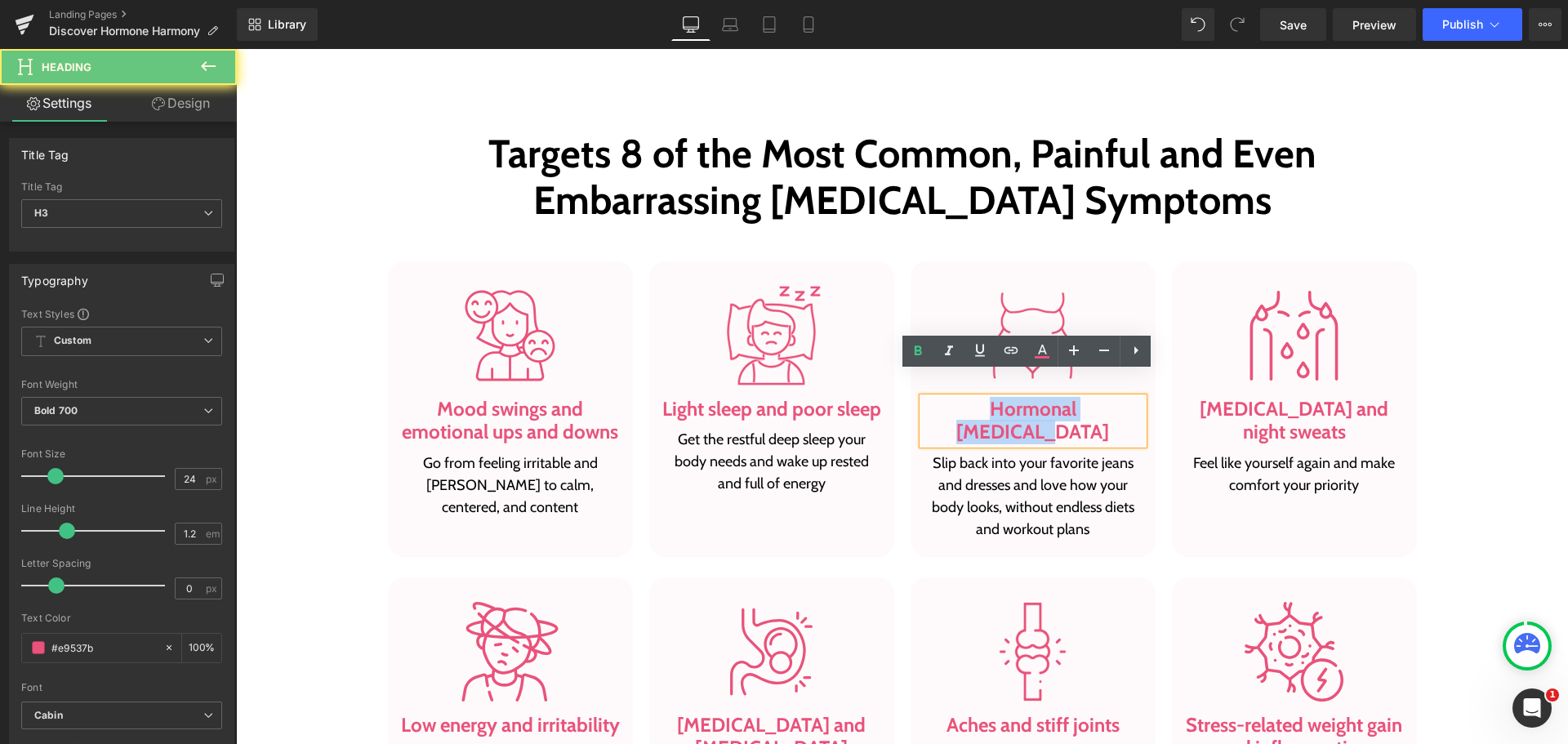
click at [1114, 398] on h3 "Hormonal [MEDICAL_DATA]" at bounding box center [1032, 422] width 220 height 48
paste div
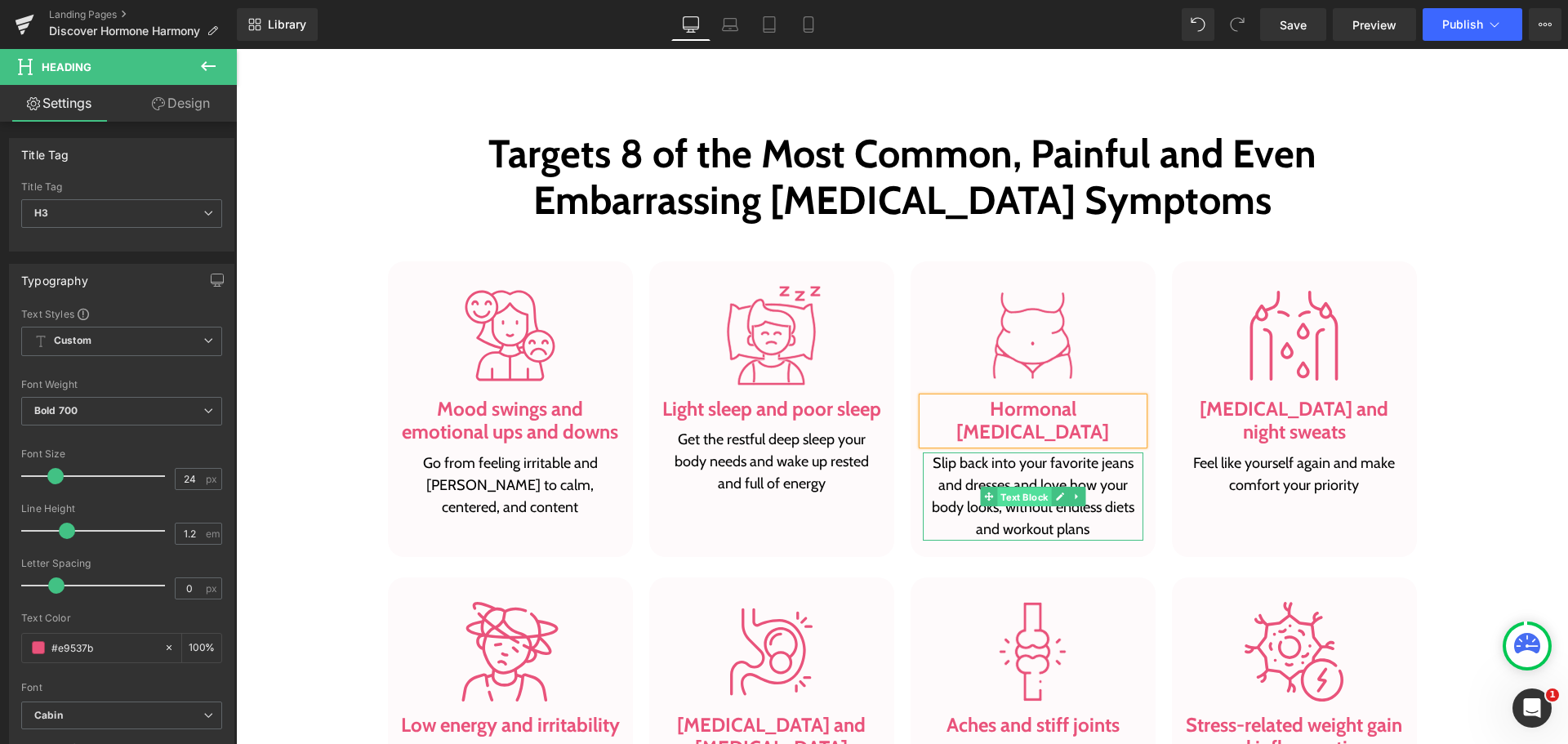
click at [1012, 487] on span "Text Block" at bounding box center [1023, 497] width 53 height 20
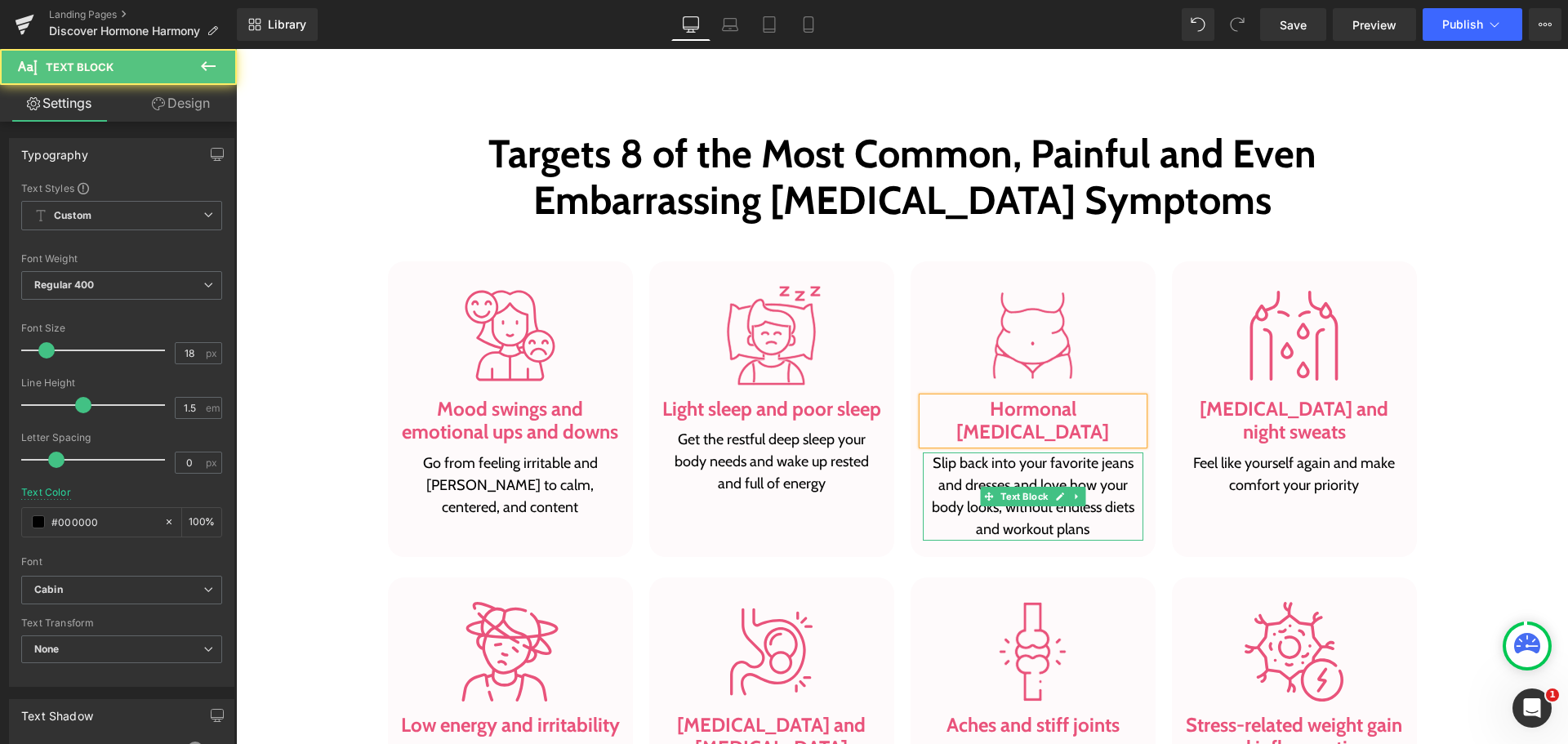
click at [1019, 463] on p "Slip back into your favorite jeans and dresses and love how your body looks, wi…" at bounding box center [1032, 496] width 220 height 88
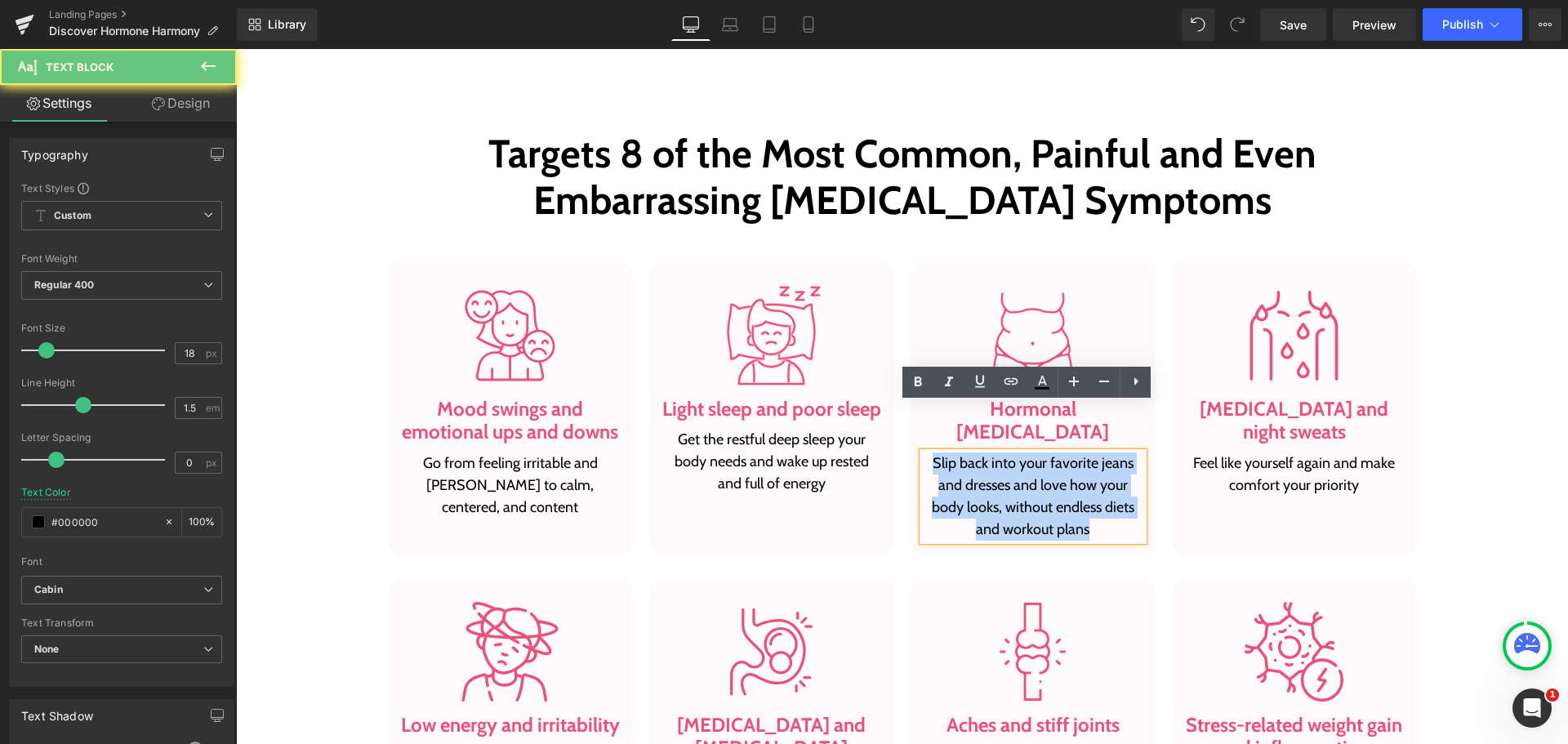
click at [1019, 463] on p "Slip back into your favorite jeans and dresses and love how your body looks, wi…" at bounding box center [1032, 496] width 220 height 88
paste div
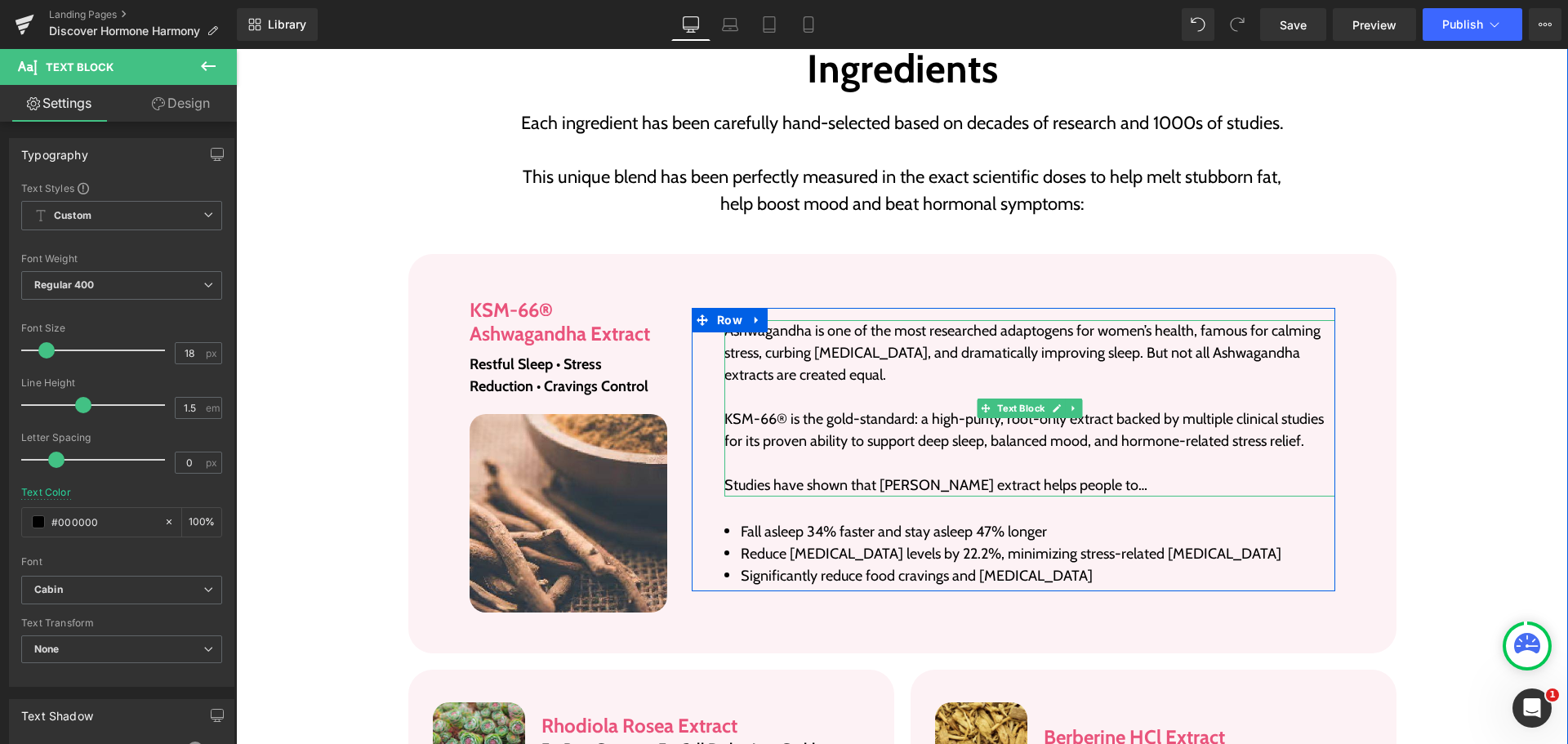
scroll to position [2776, 0]
click at [901, 407] on p "KSM-66® is the gold-standard: a high-purity, root-only extract backed by multip…" at bounding box center [1029, 429] width 610 height 44
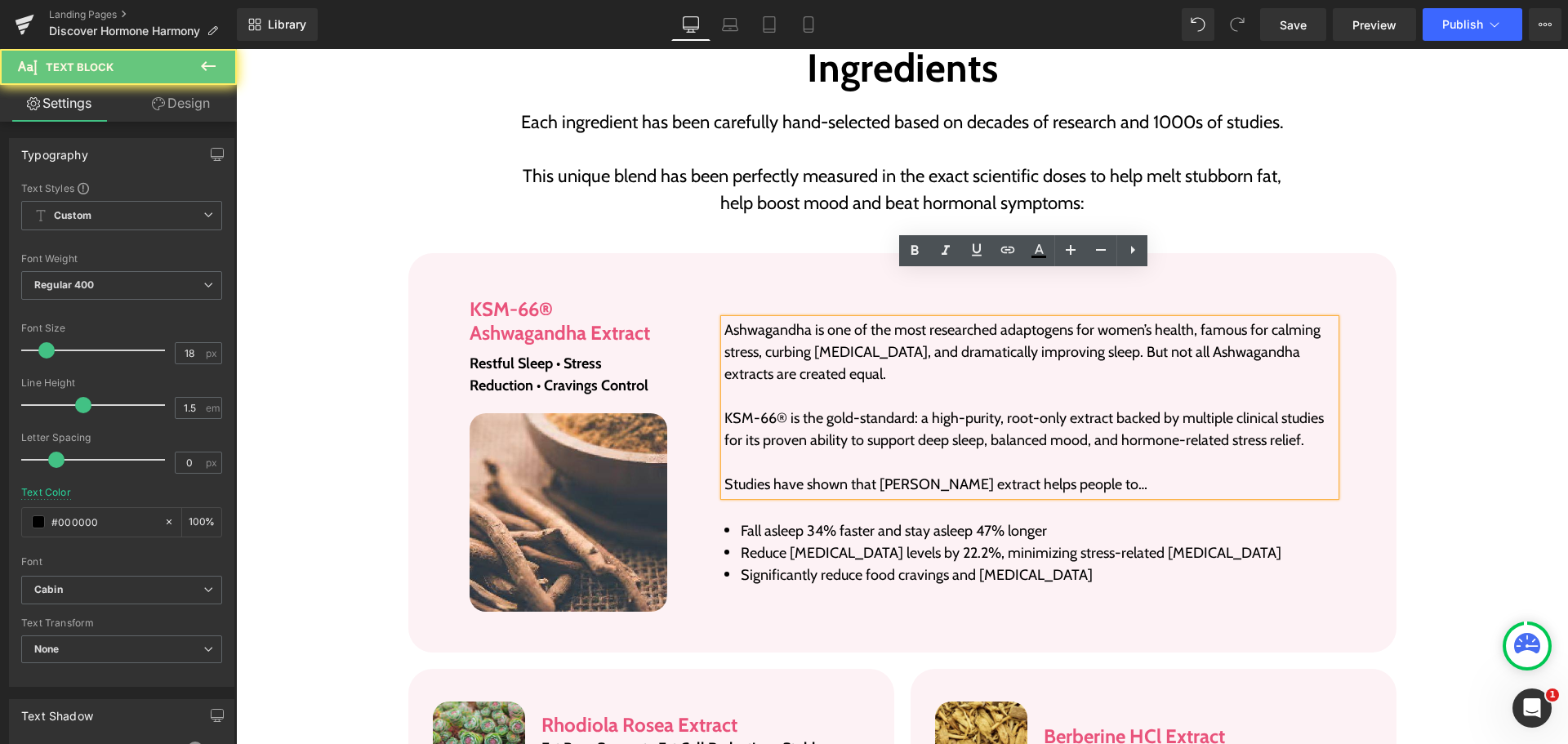
click at [901, 407] on p "KSM-66® is the gold-standard: a high-purity, root-only extract backed by multip…" at bounding box center [1029, 429] width 610 height 44
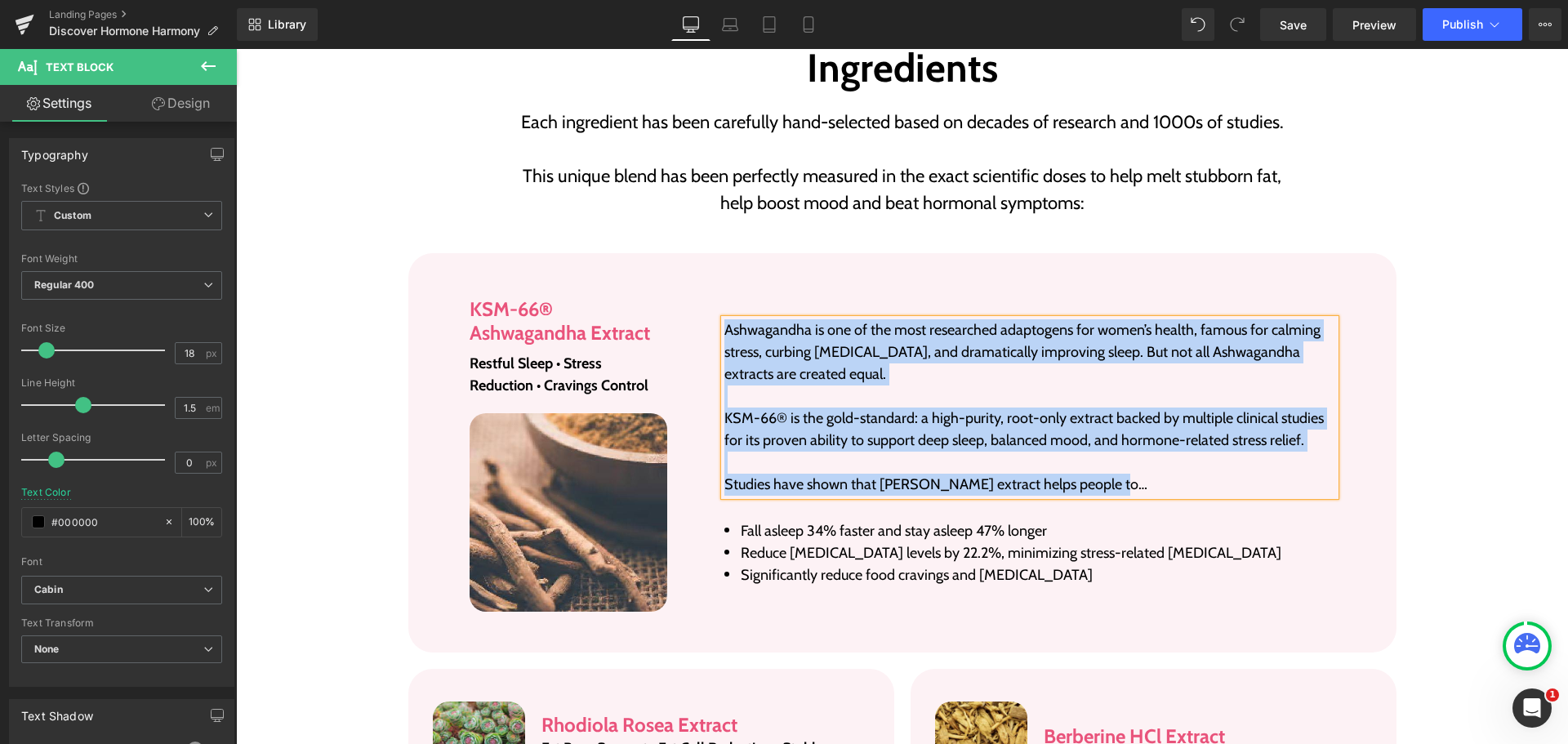
paste div
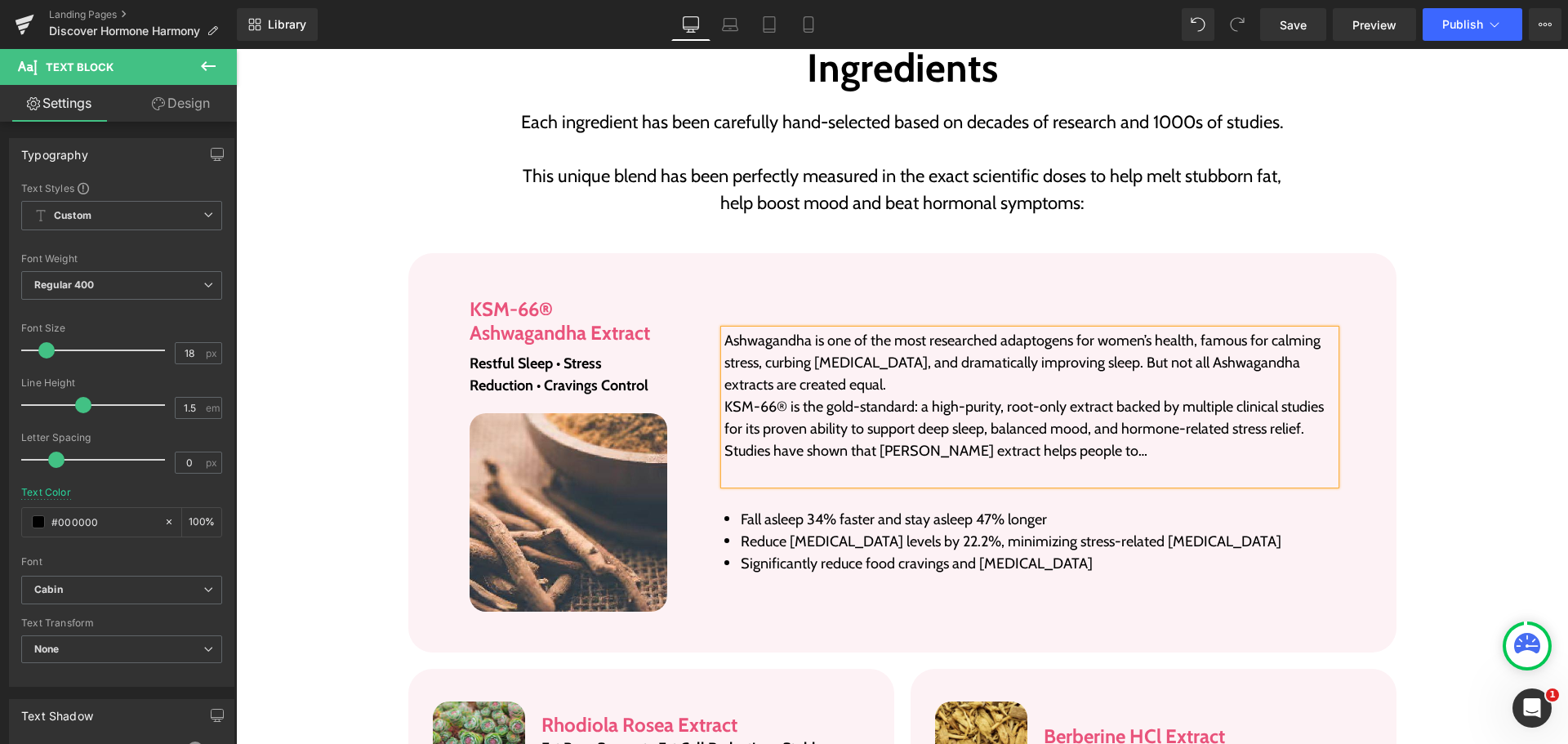
scroll to position [2787, 0]
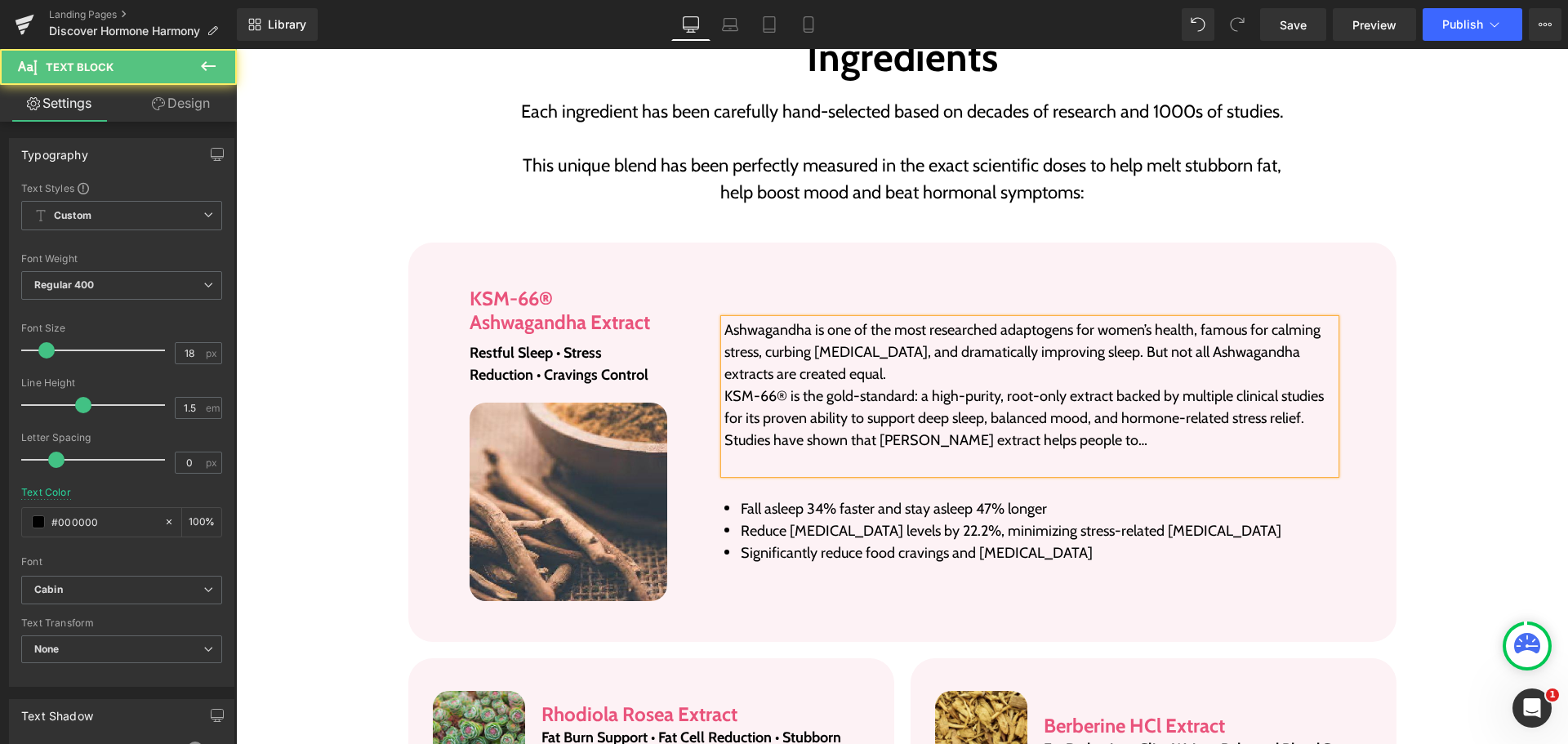
click at [901, 327] on p "Ashwagandha is one of the most researched adaptogens for women’s health, famous…" at bounding box center [1029, 352] width 610 height 66
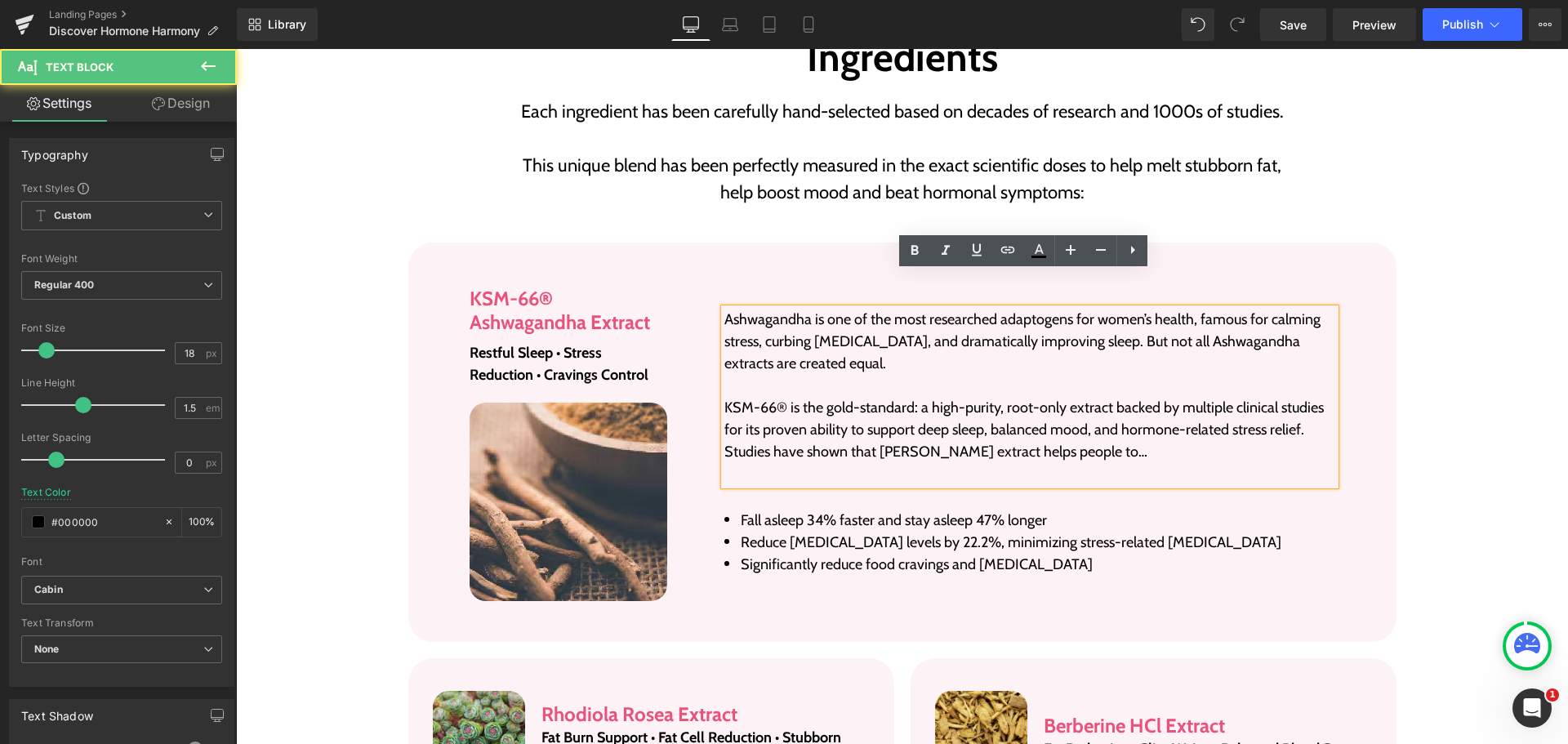
scroll to position [2776, 0]
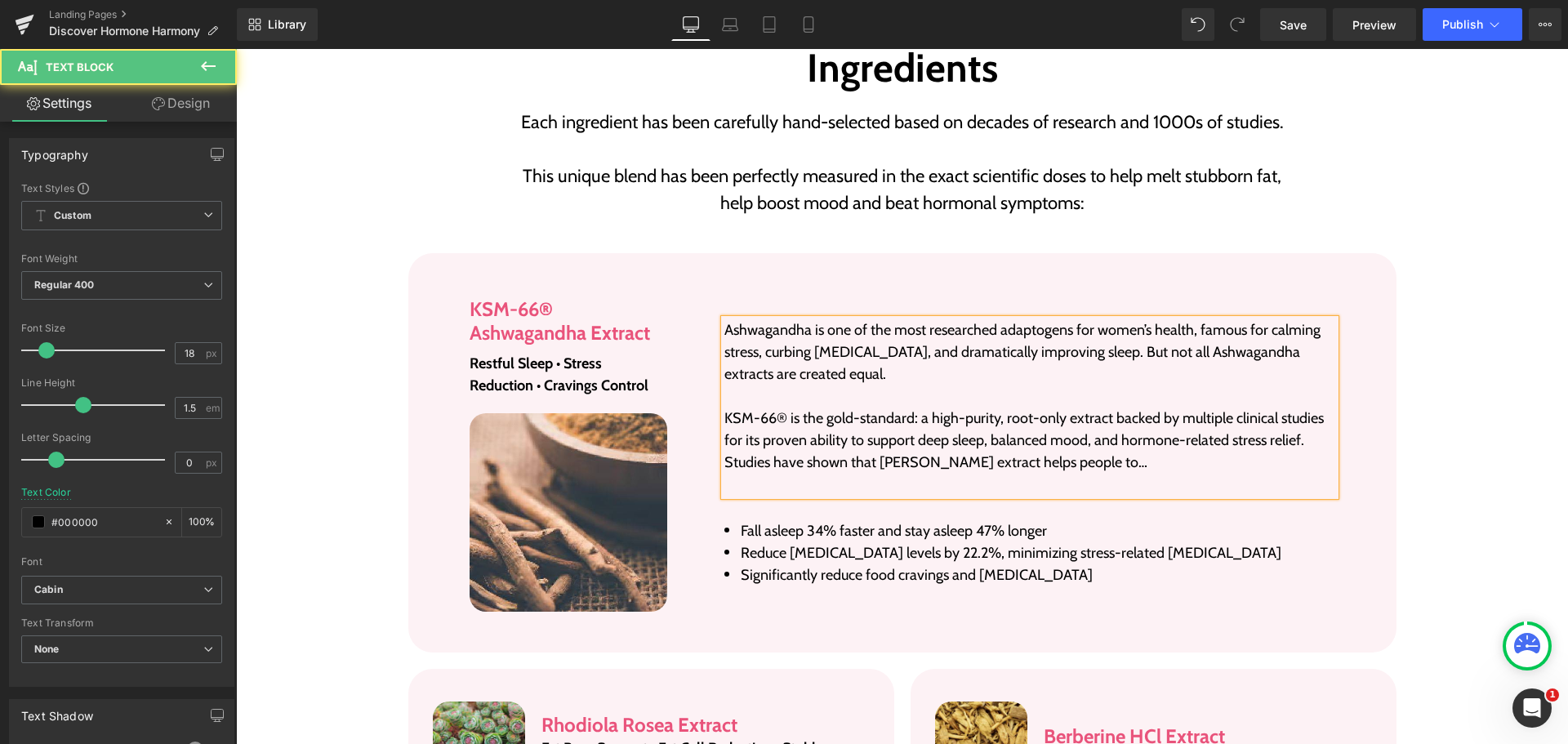
click at [1312, 407] on p "KSM-66® is the gold-standard: a high-purity, root-only extract backed by multip…" at bounding box center [1029, 429] width 610 height 44
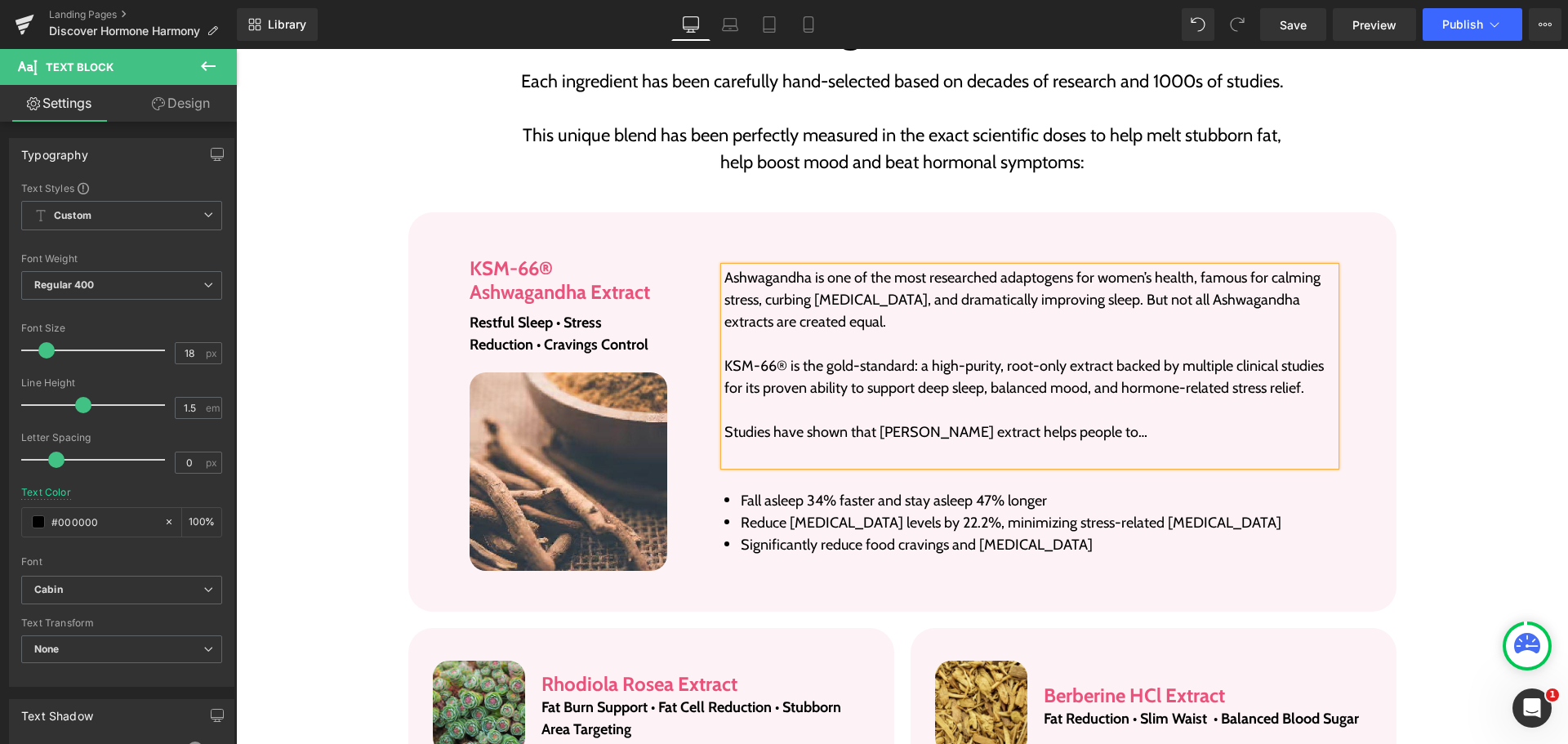
scroll to position [2846, 0]
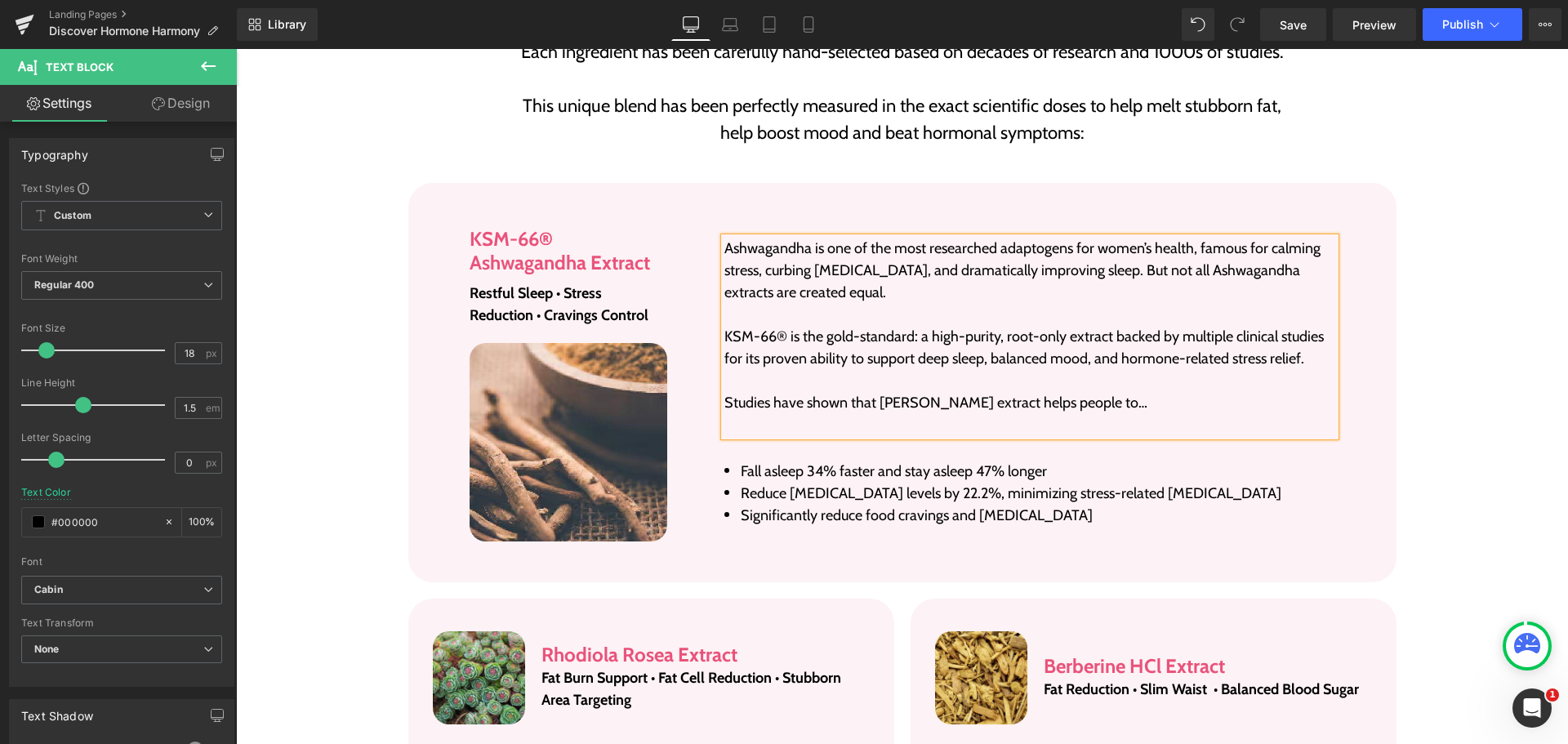
click at [865, 483] on li "Reduce [MEDICAL_DATA] levels by 22.2%, minimizing stress-related [MEDICAL_DATA]" at bounding box center [1029, 493] width 610 height 22
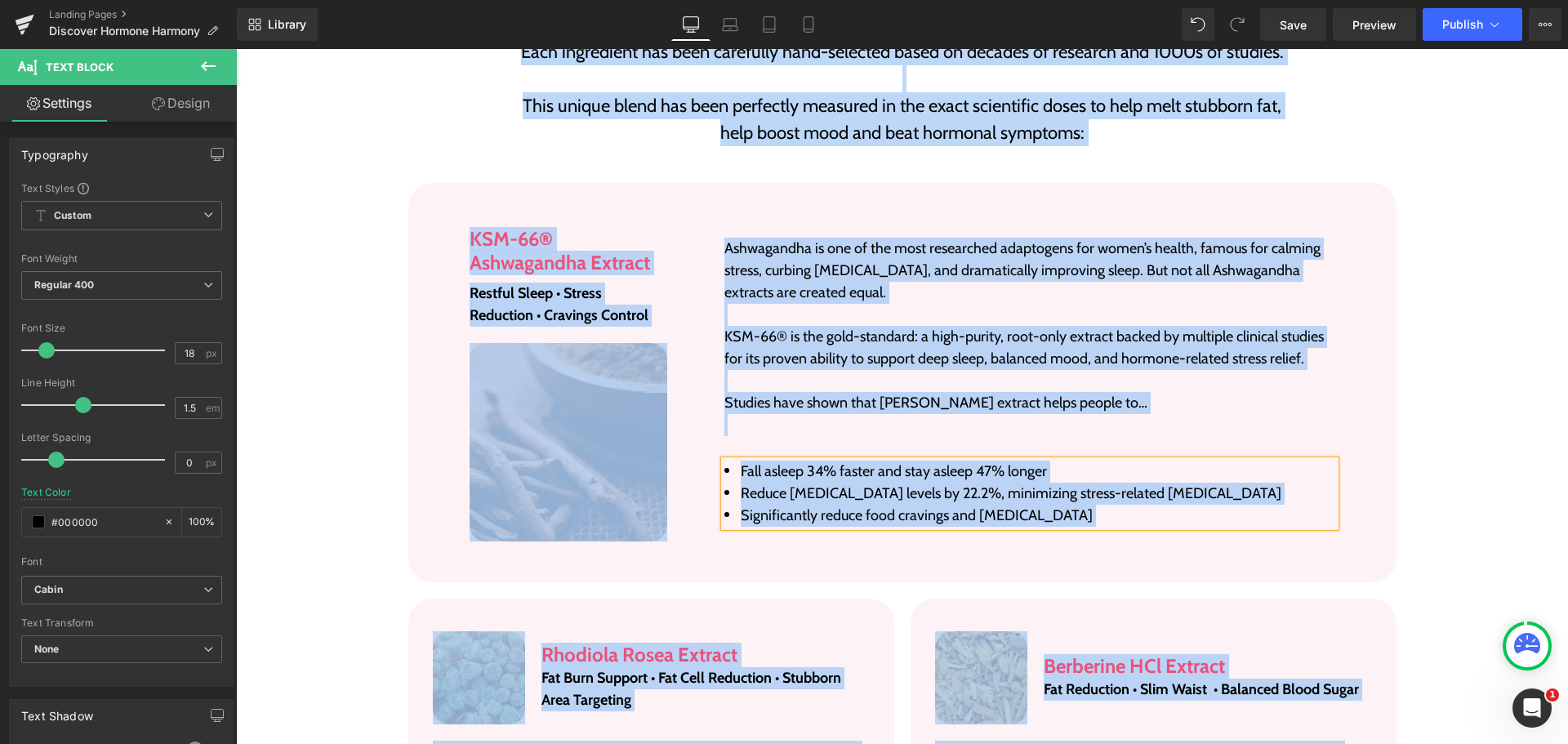
click at [865, 483] on li "Reduce [MEDICAL_DATA] levels by 22.2%, minimizing stress-related [MEDICAL_DATA]" at bounding box center [1029, 493] width 610 height 22
paste div
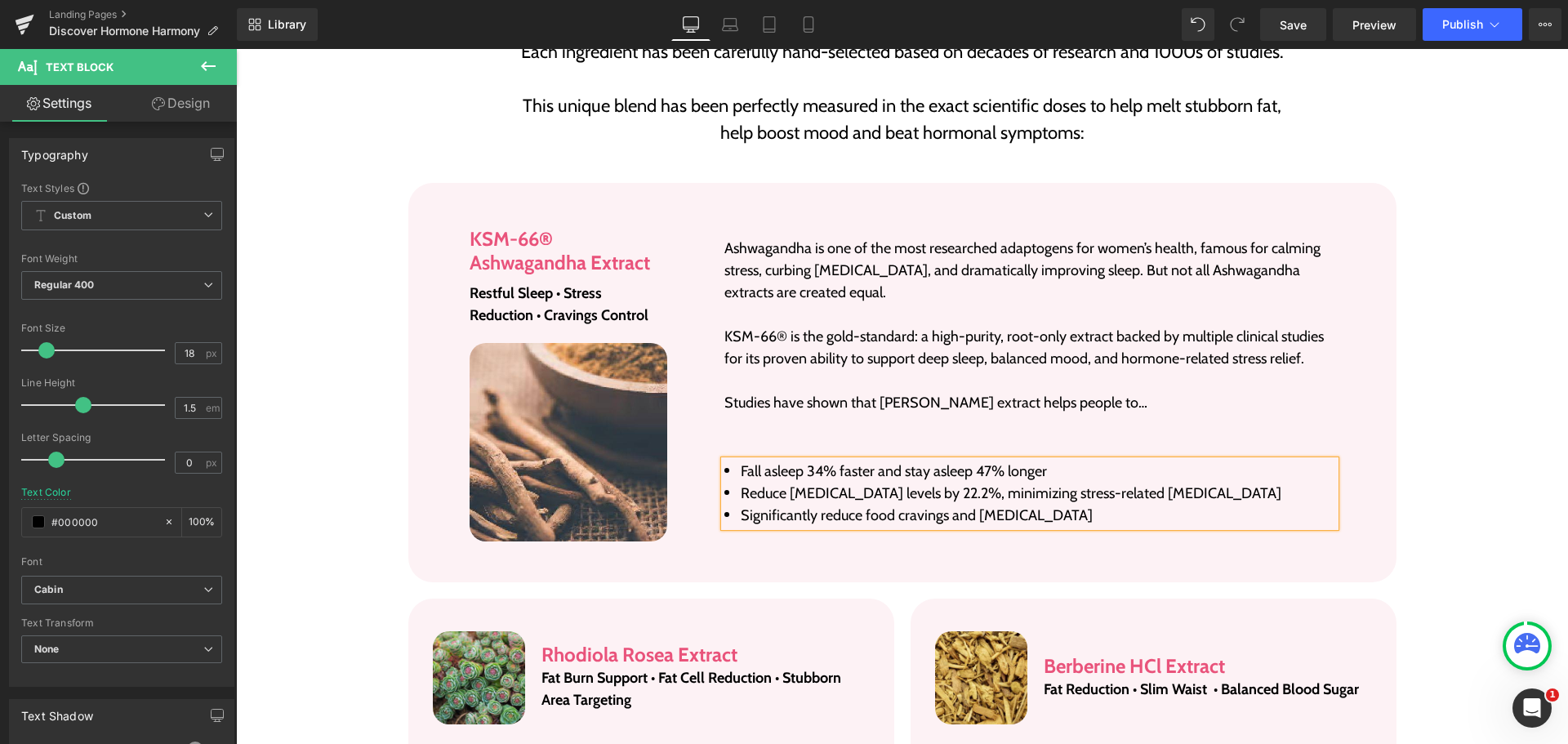
scroll to position [2837, 0]
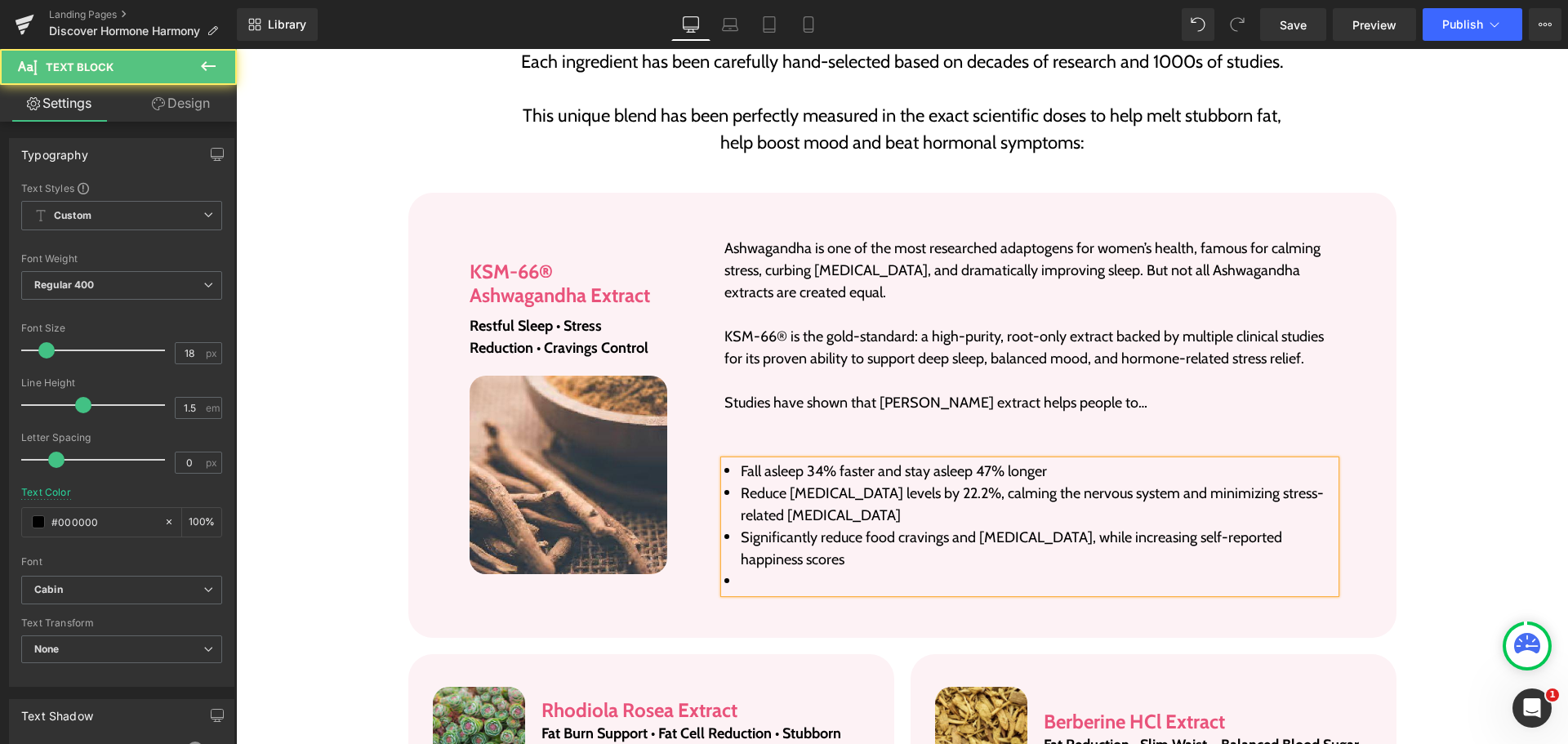
click at [984, 483] on li "Reduce [MEDICAL_DATA] levels by 22.2%, calming the nervous system and minimizin…" at bounding box center [1029, 505] width 610 height 44
click at [837, 570] on li at bounding box center [1029, 581] width 610 height 22
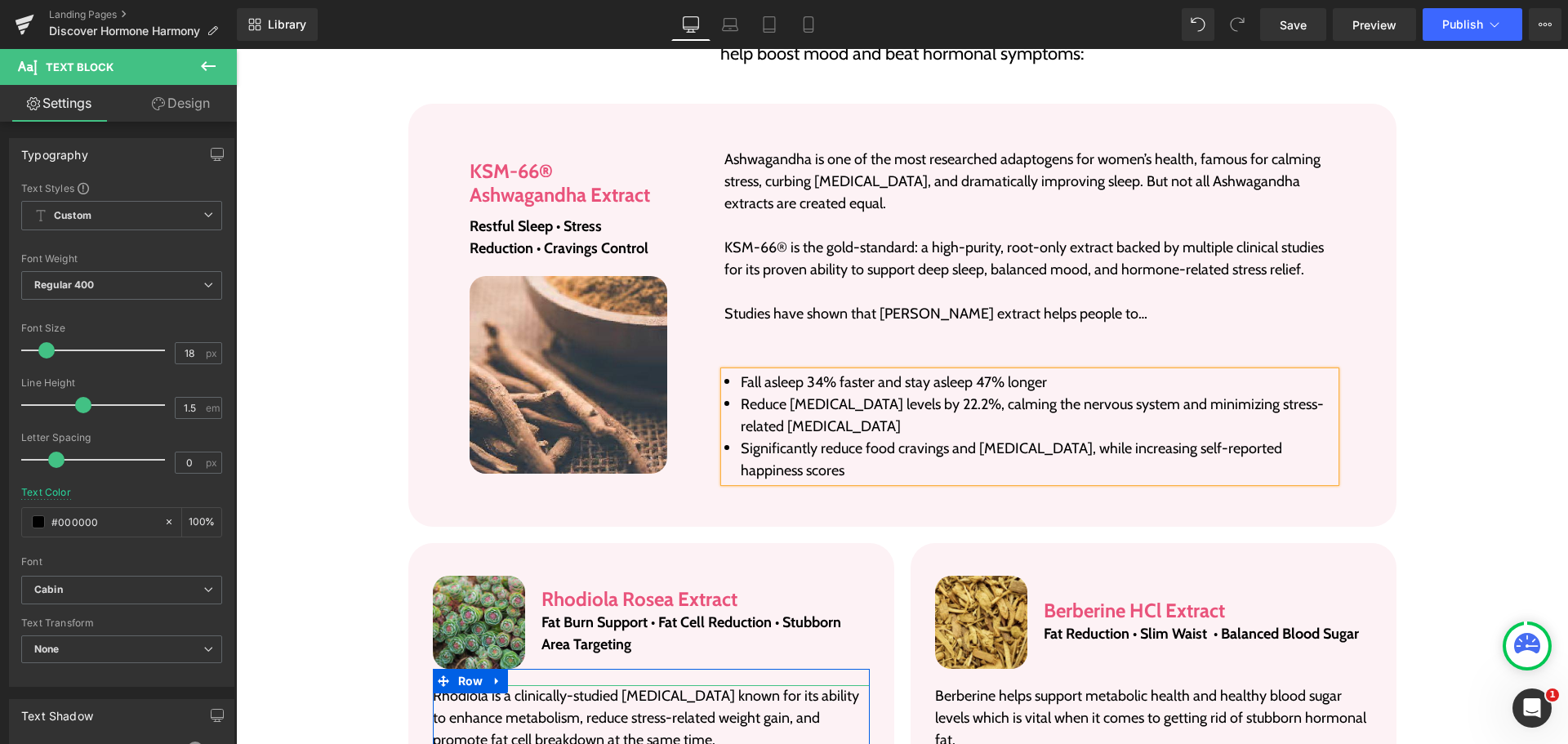
scroll to position [2918, 0]
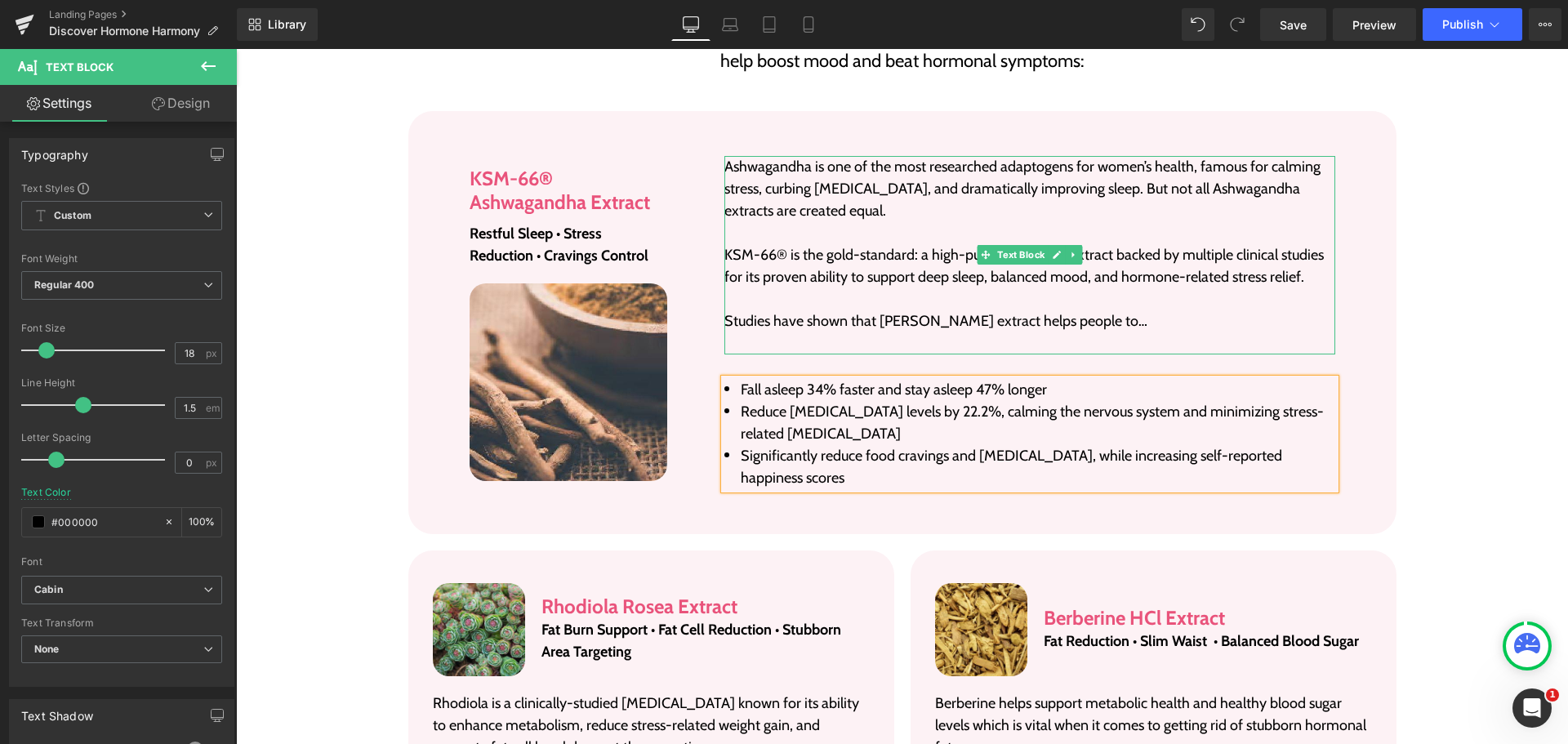
click at [1295, 332] on p at bounding box center [1029, 342] width 610 height 22
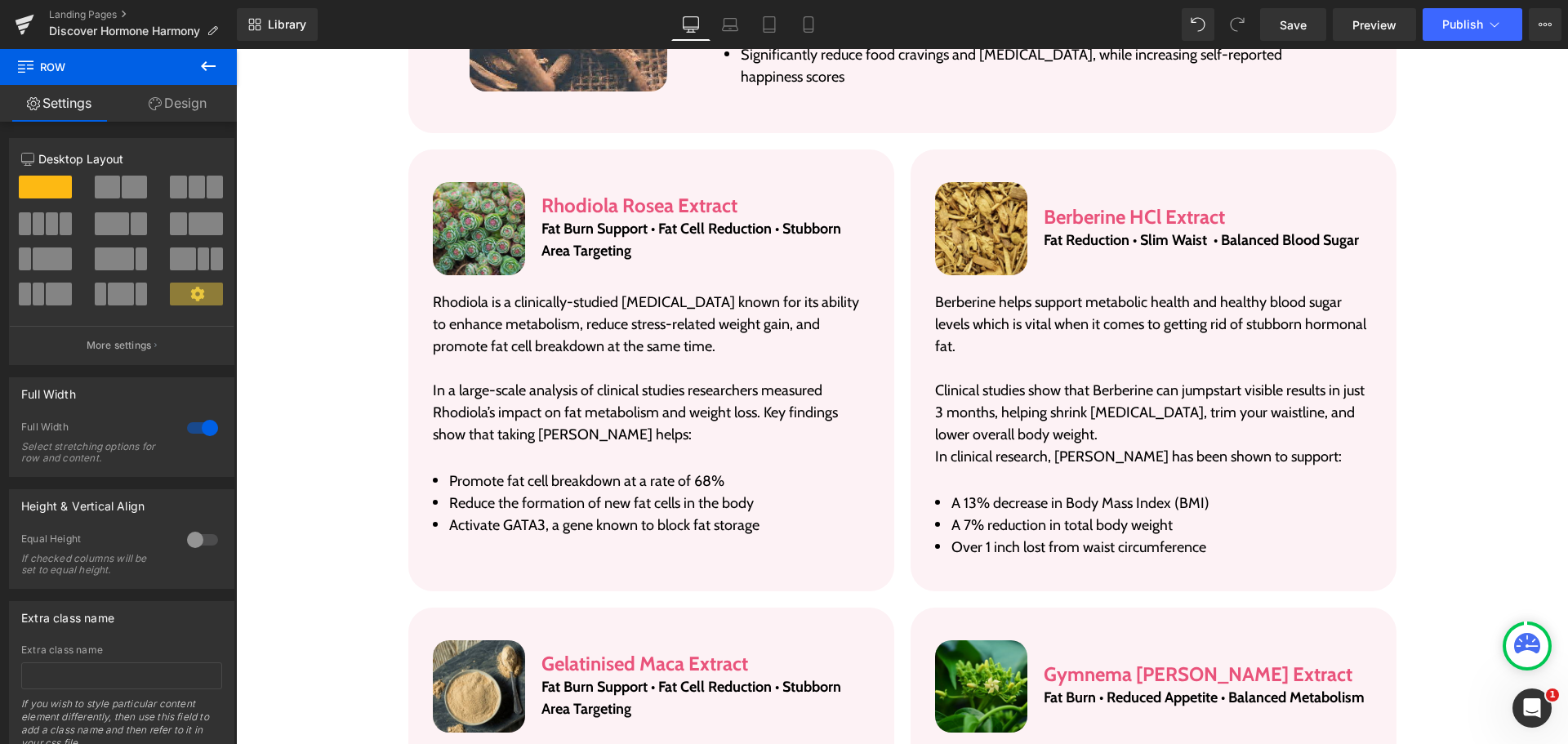
scroll to position [3326, 0]
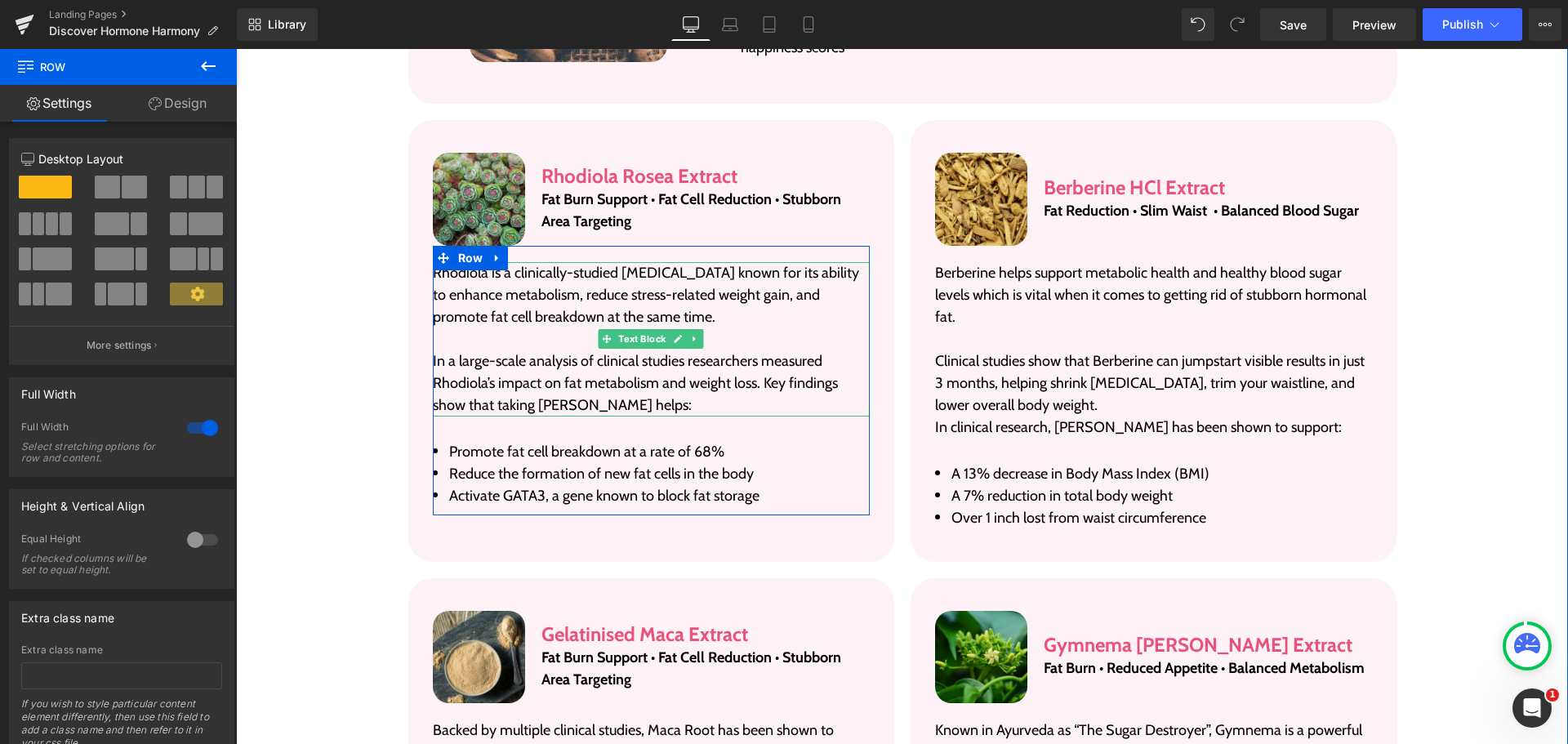
click at [570, 328] on p at bounding box center [651, 339] width 437 height 22
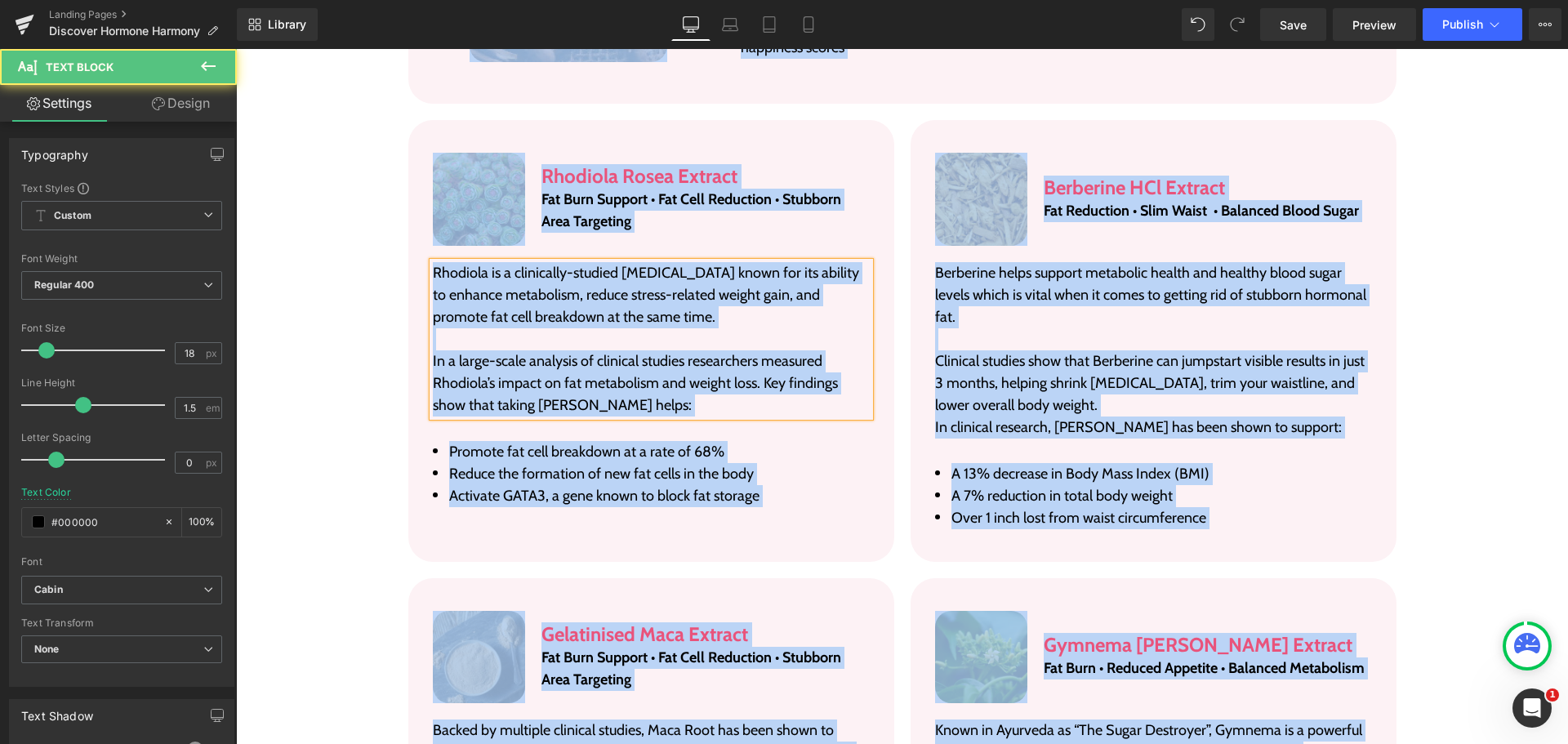
click at [570, 328] on p at bounding box center [651, 339] width 437 height 22
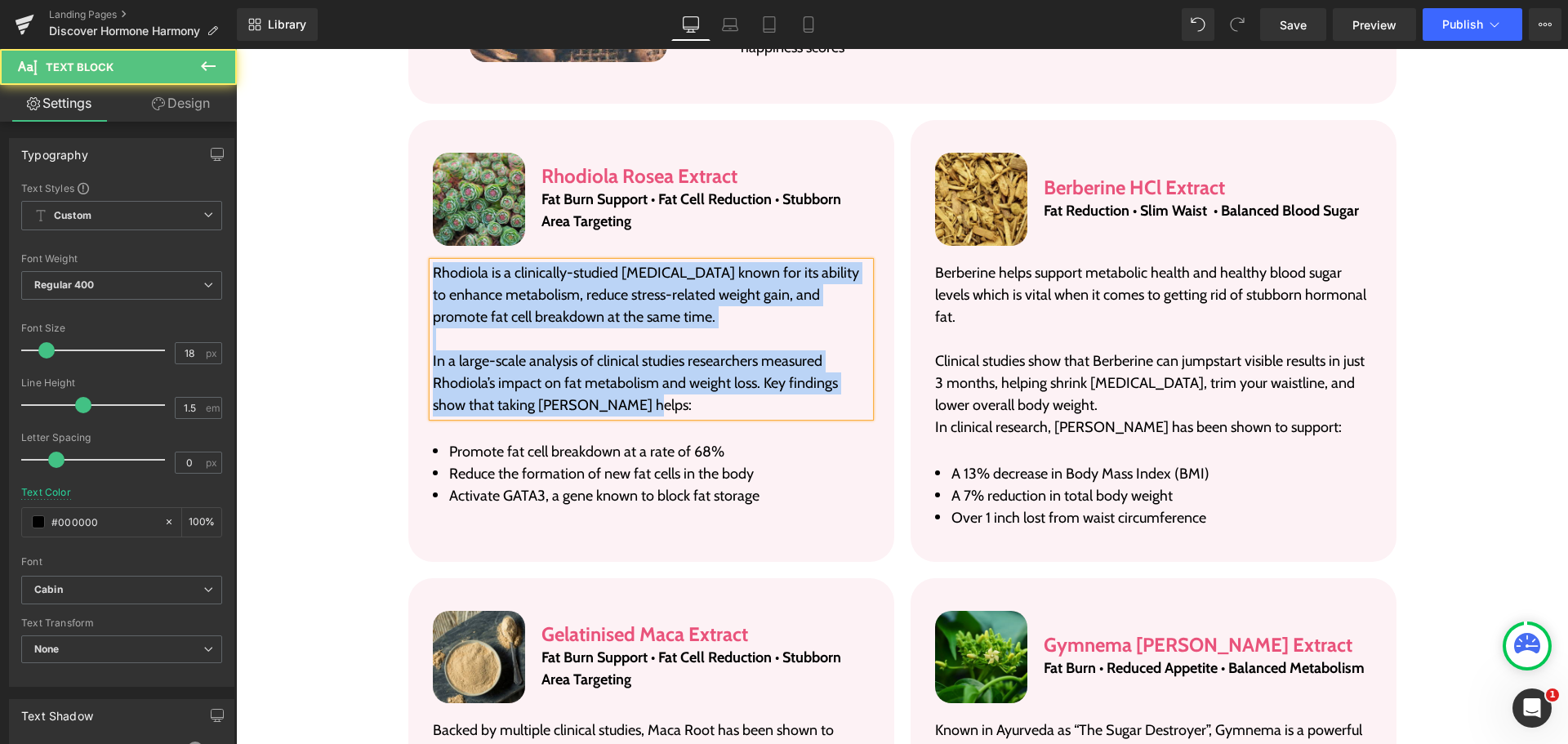
paste div
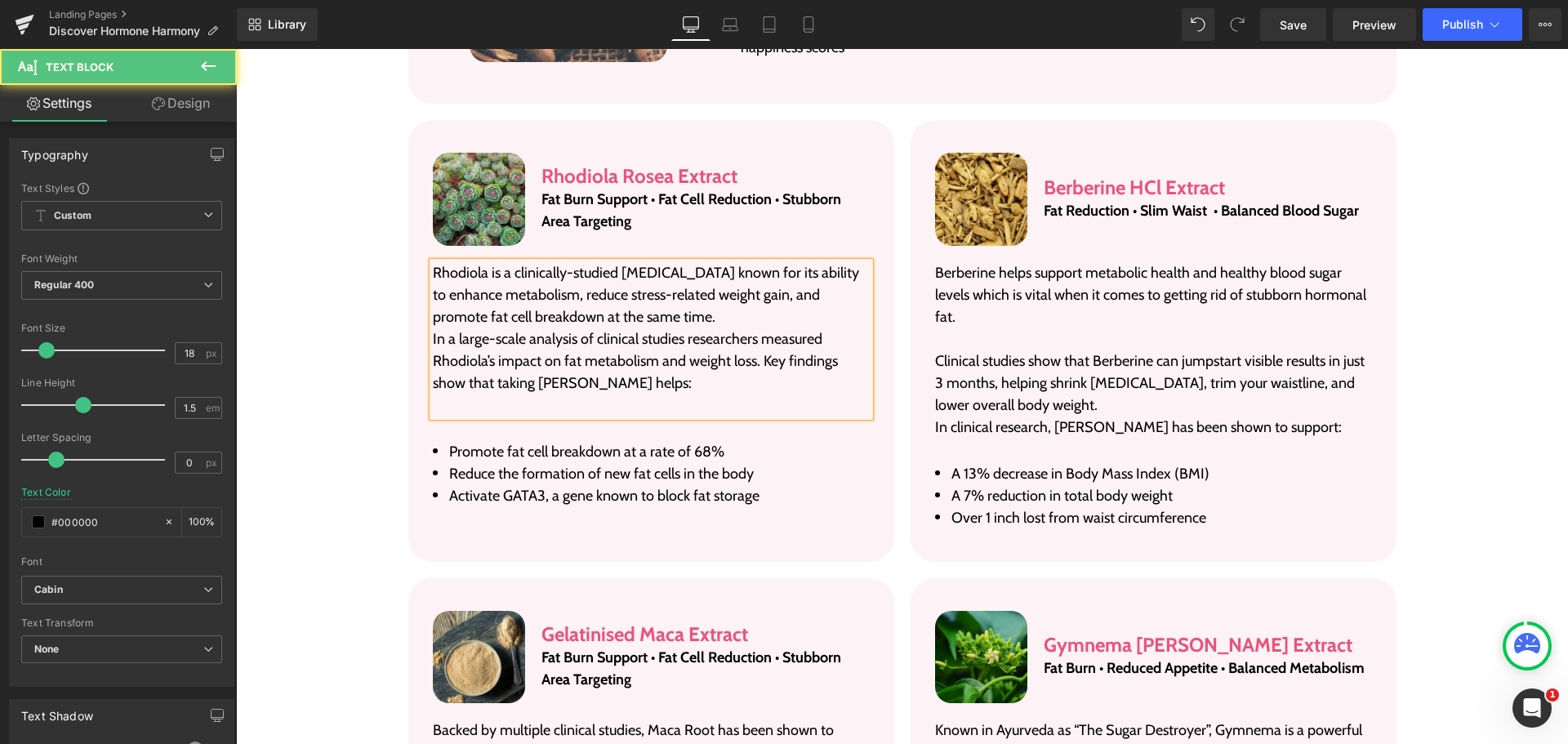
click at [651, 276] on p "Rhodiola is a clinically-studied [MEDICAL_DATA] known for its ability to enhanc…" at bounding box center [651, 295] width 437 height 66
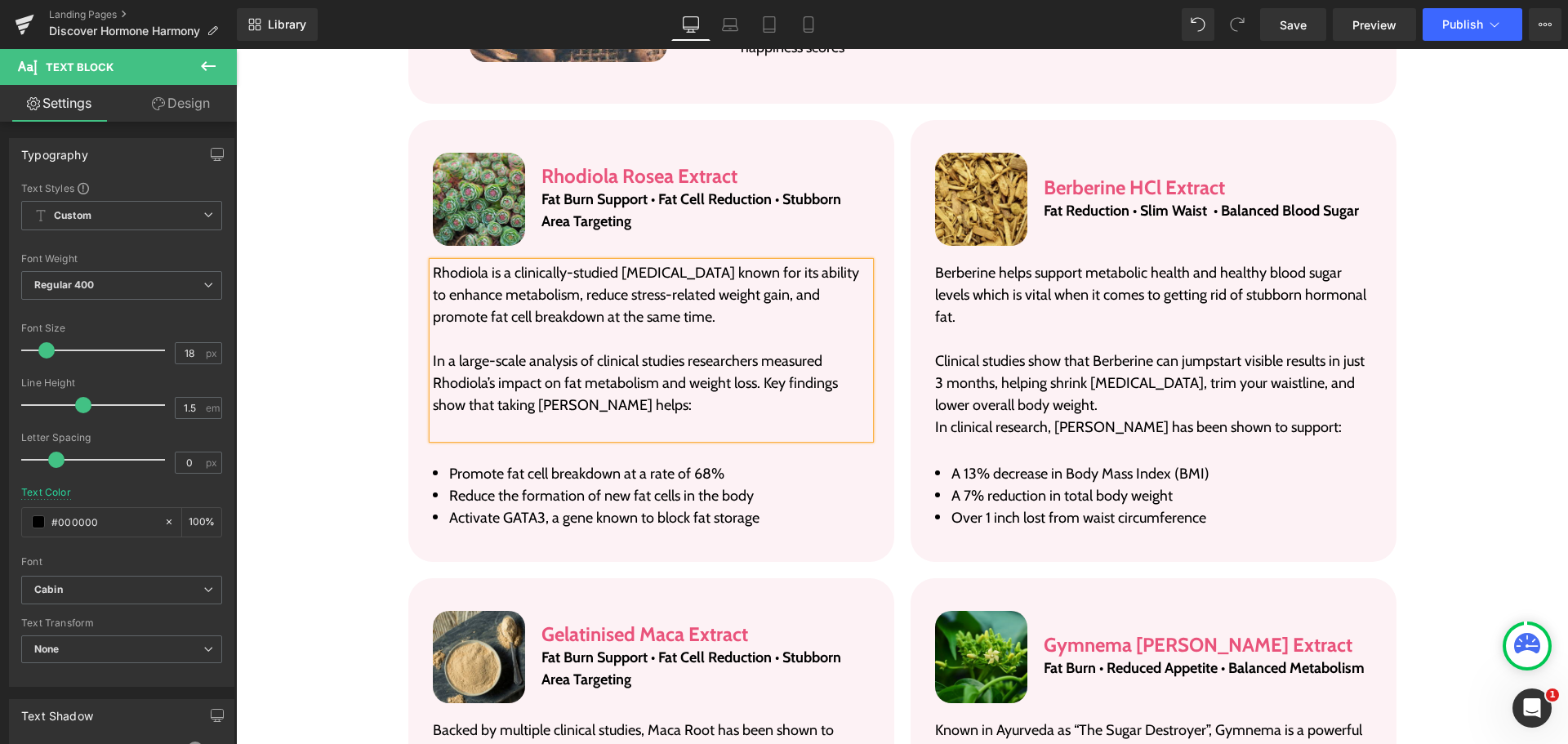
click at [644, 417] on p at bounding box center [651, 427] width 437 height 22
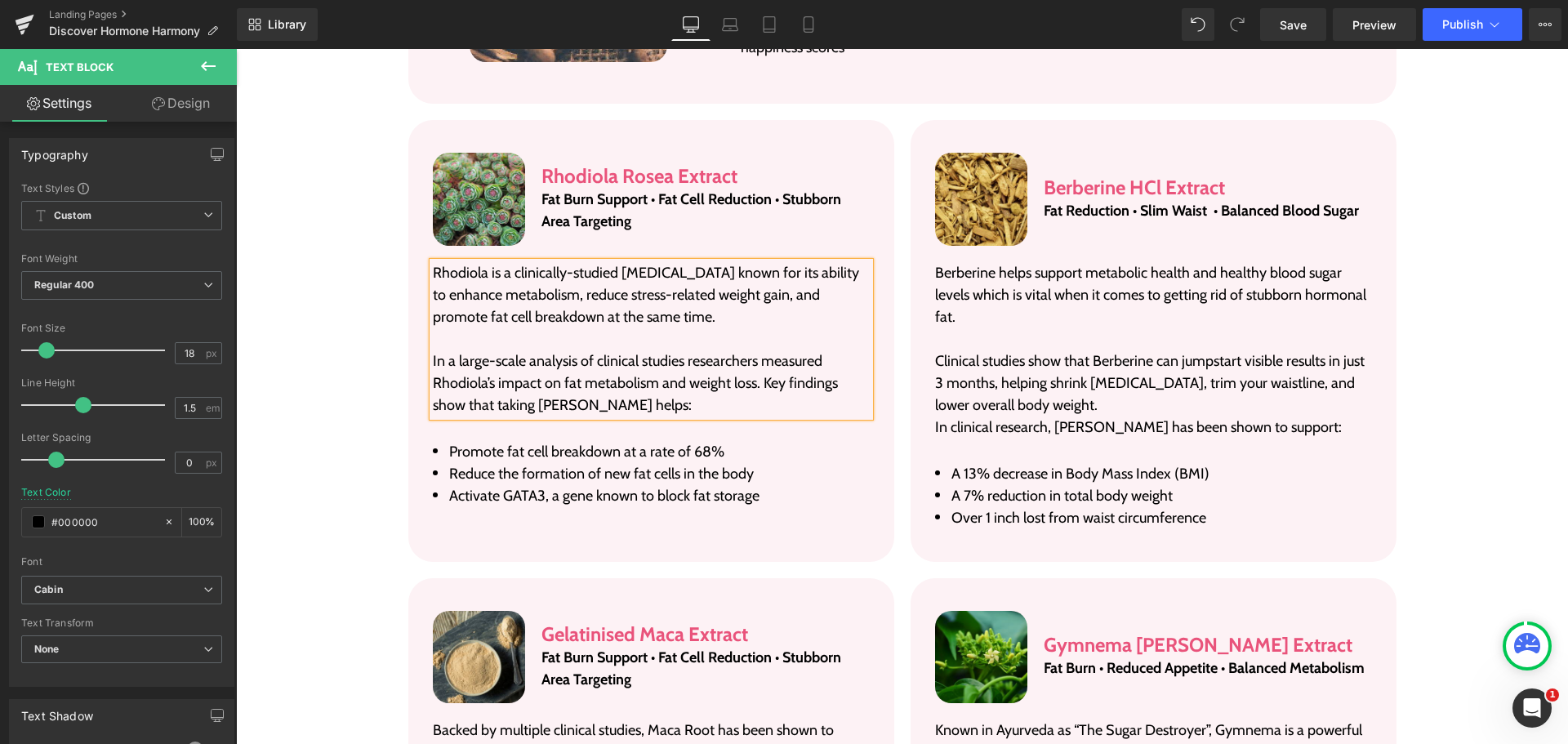
click at [526, 441] on li "Promote fat cell breakdown at a rate of 68%" at bounding box center [651, 451] width 437 height 22
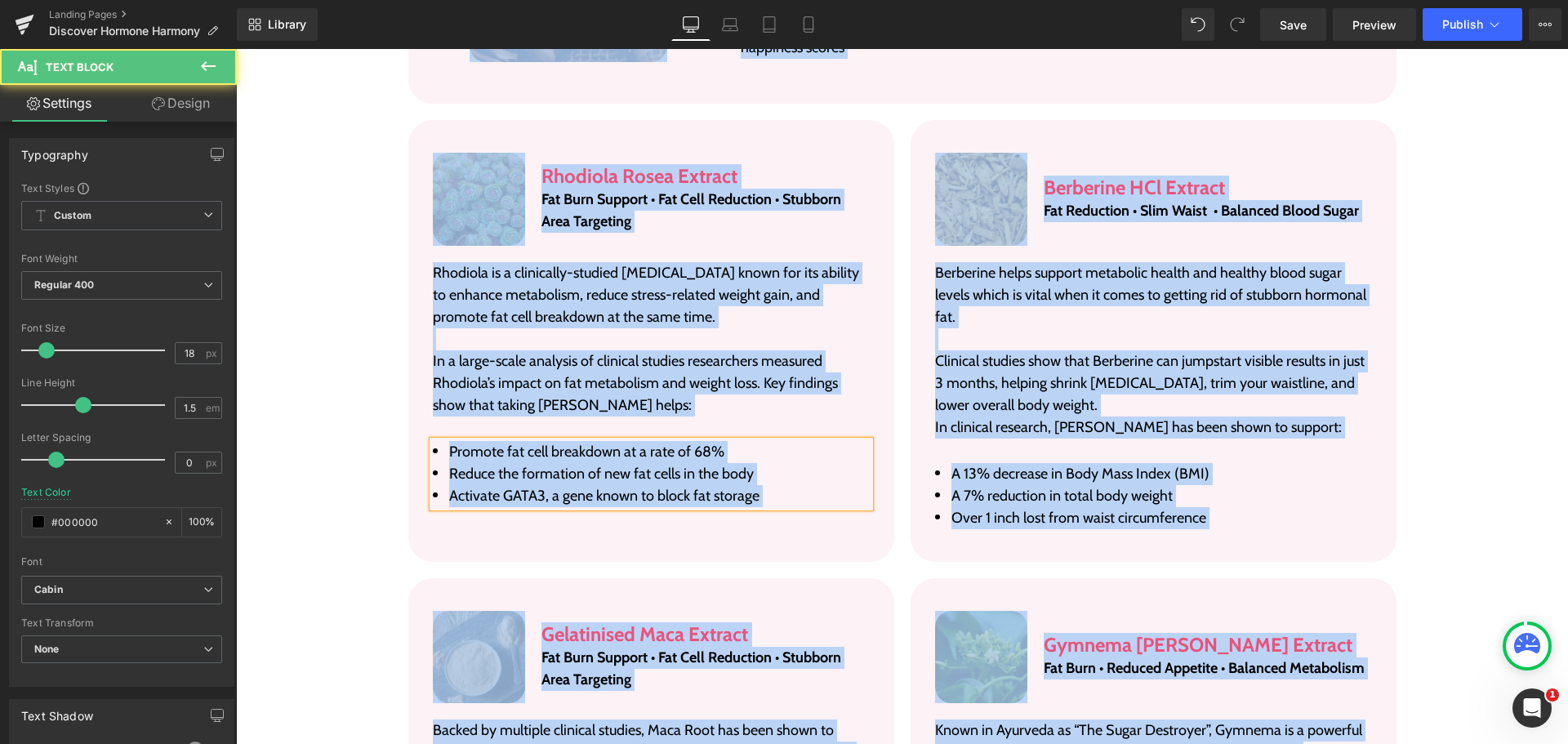
click at [526, 441] on li "Promote fat cell breakdown at a rate of 68%" at bounding box center [651, 451] width 437 height 22
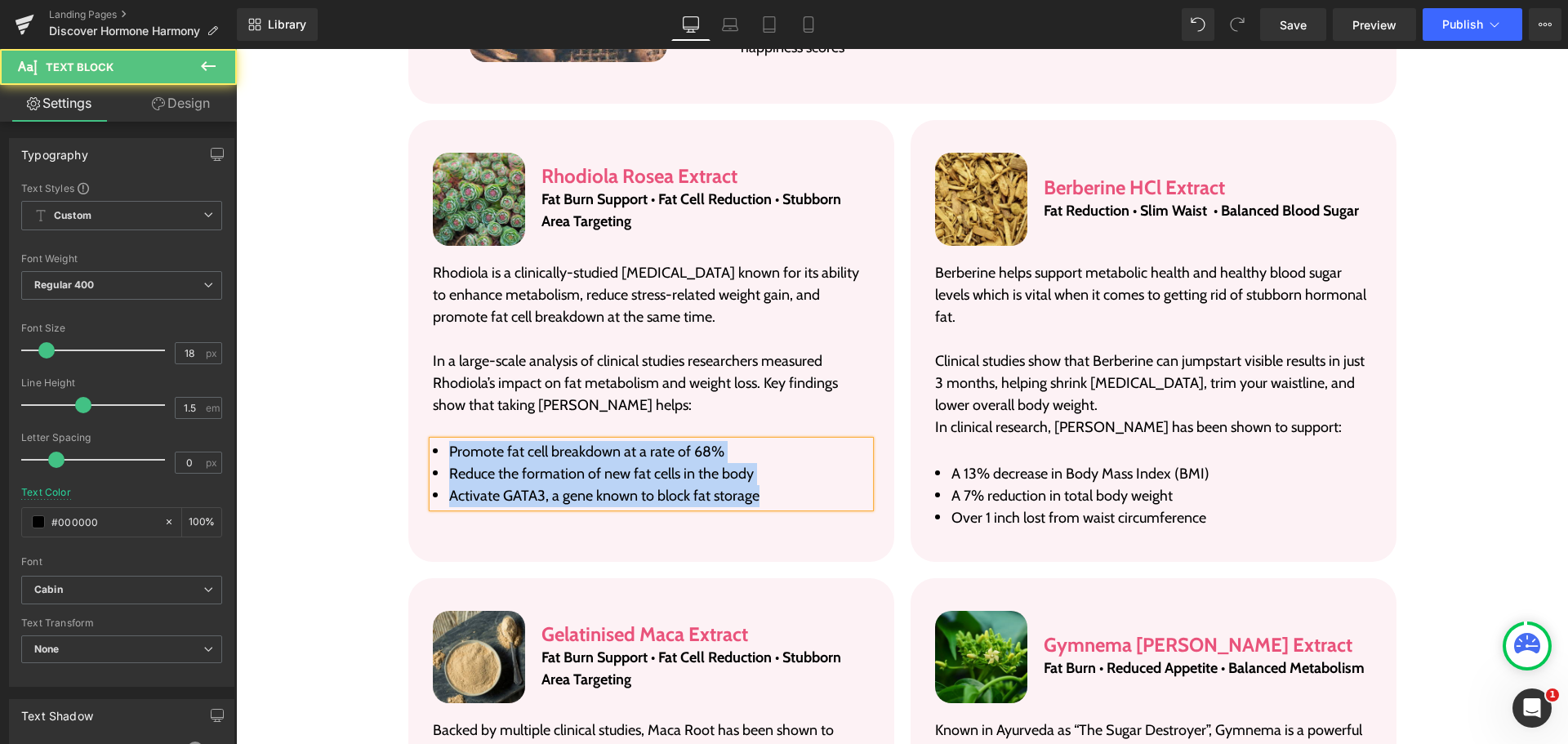
paste div
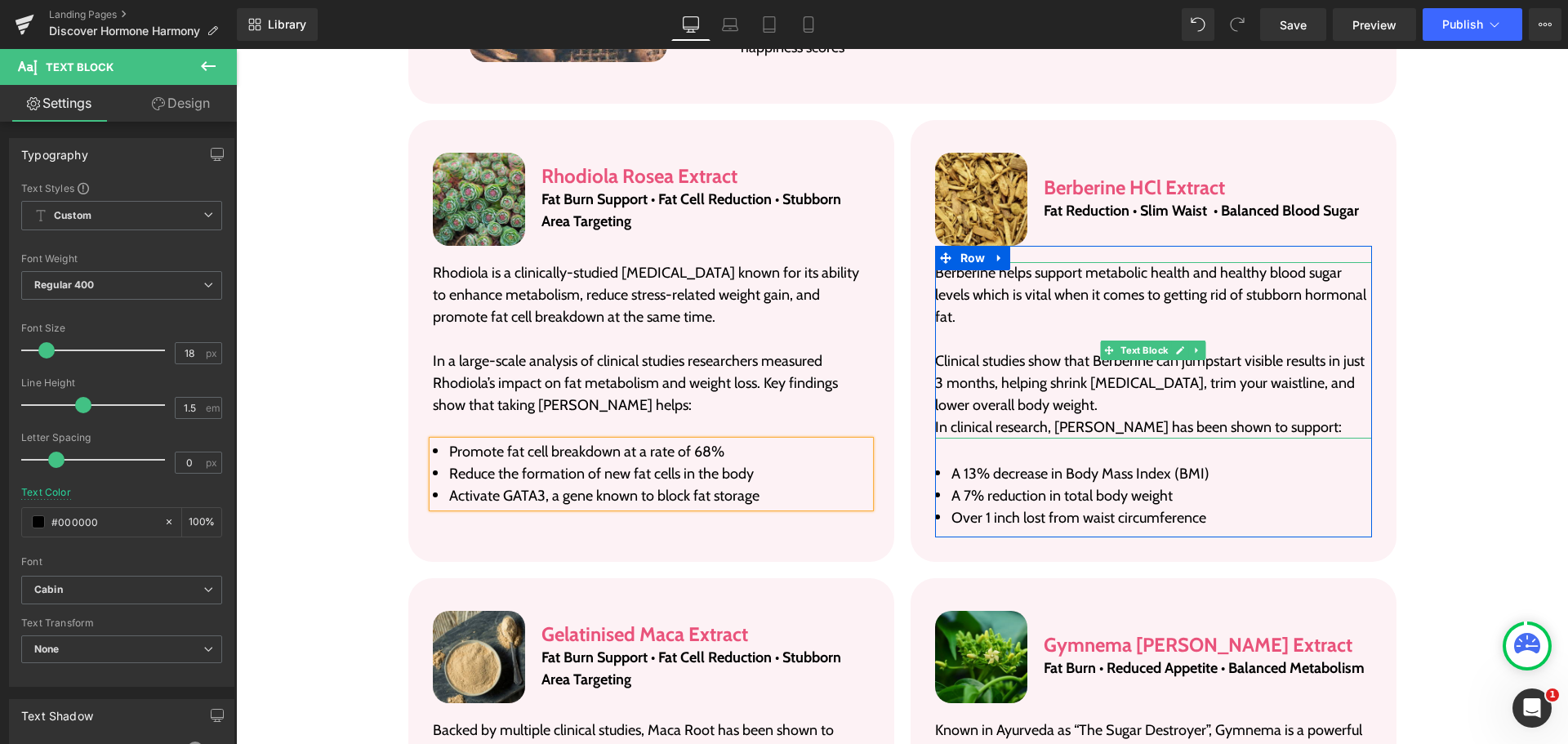
click at [1053, 262] on p "Berberine helps support metabolic health and healthy blood sugar levels which i…" at bounding box center [1153, 295] width 437 height 66
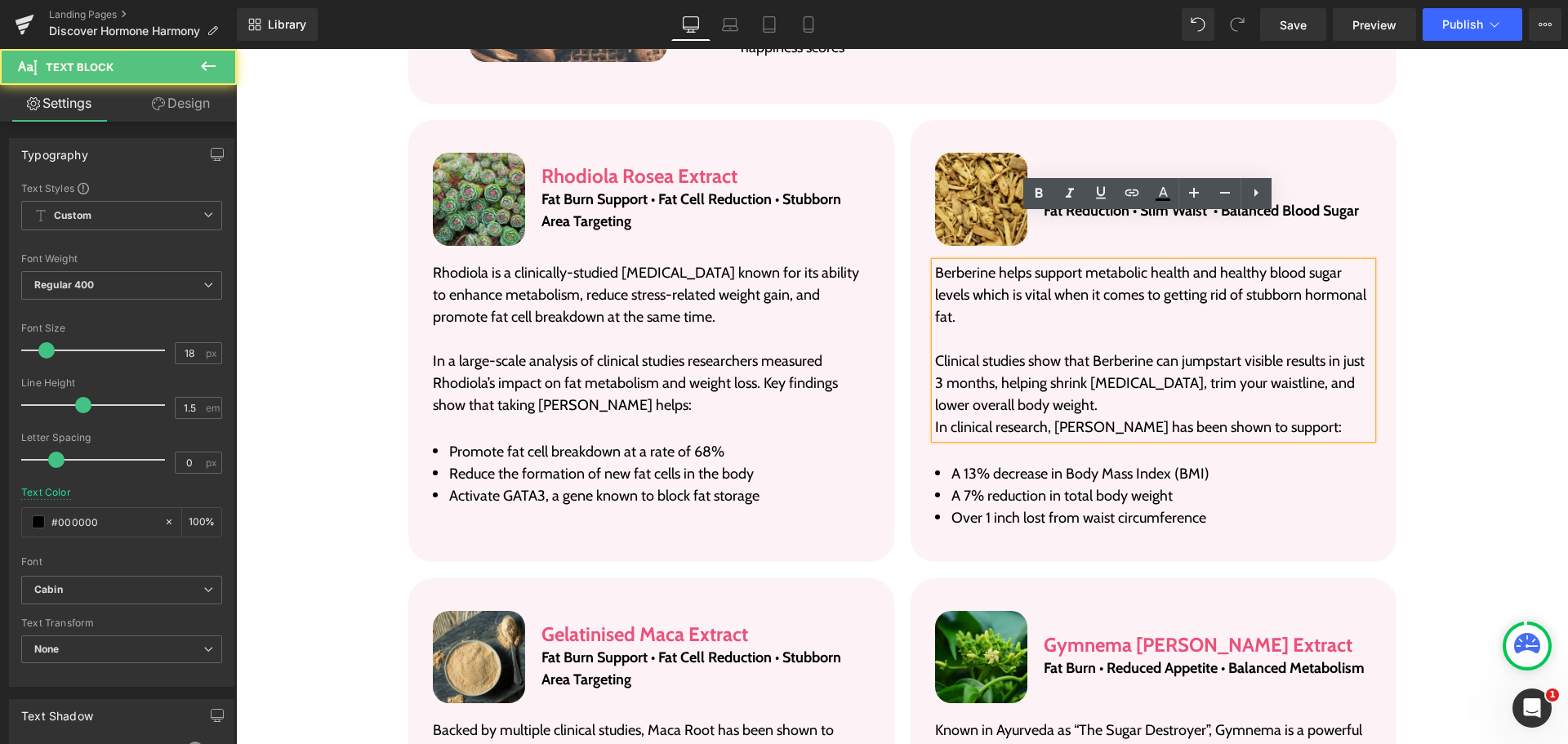
click at [1048, 262] on p "Berberine helps support metabolic health and healthy blood sugar levels which i…" at bounding box center [1153, 295] width 437 height 66
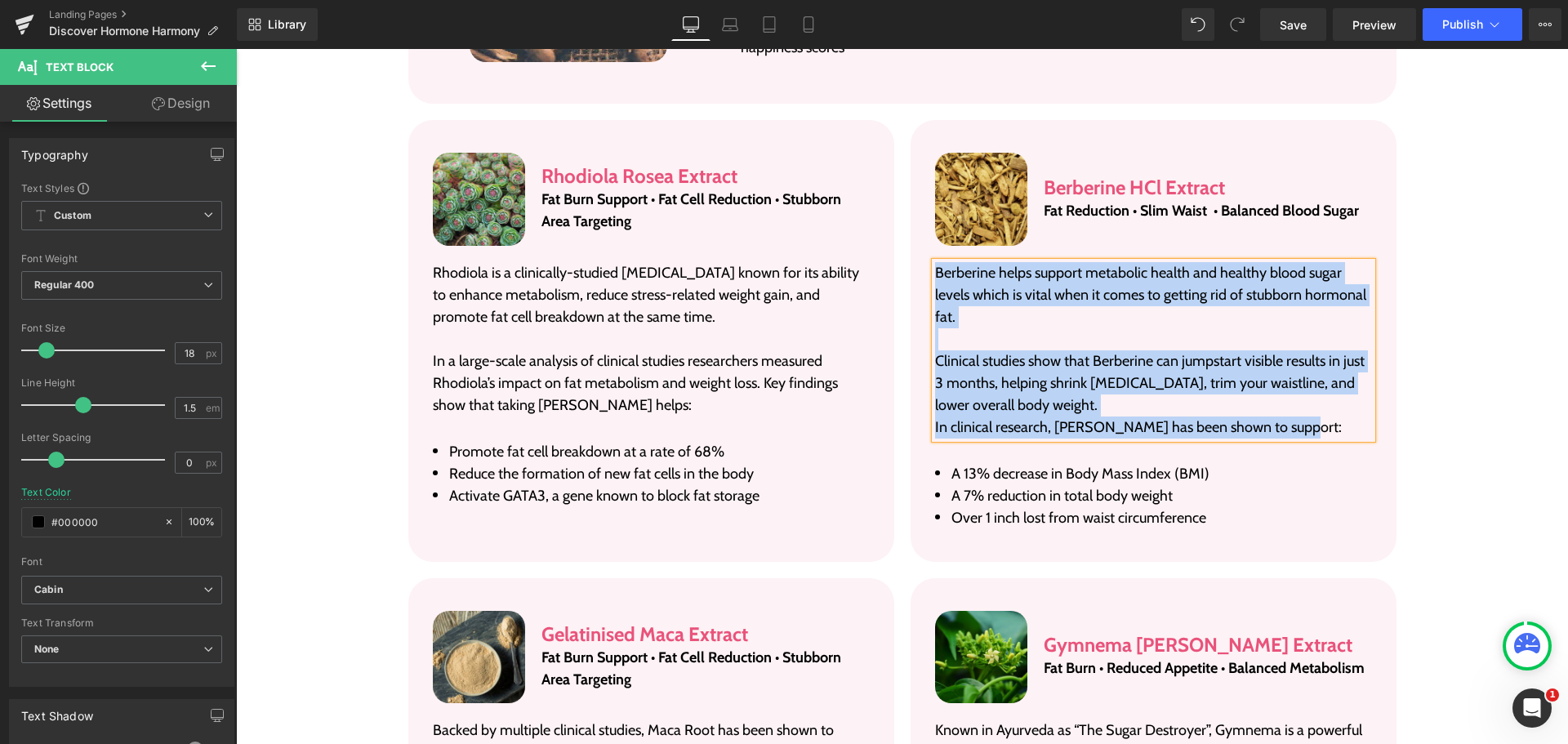
paste div
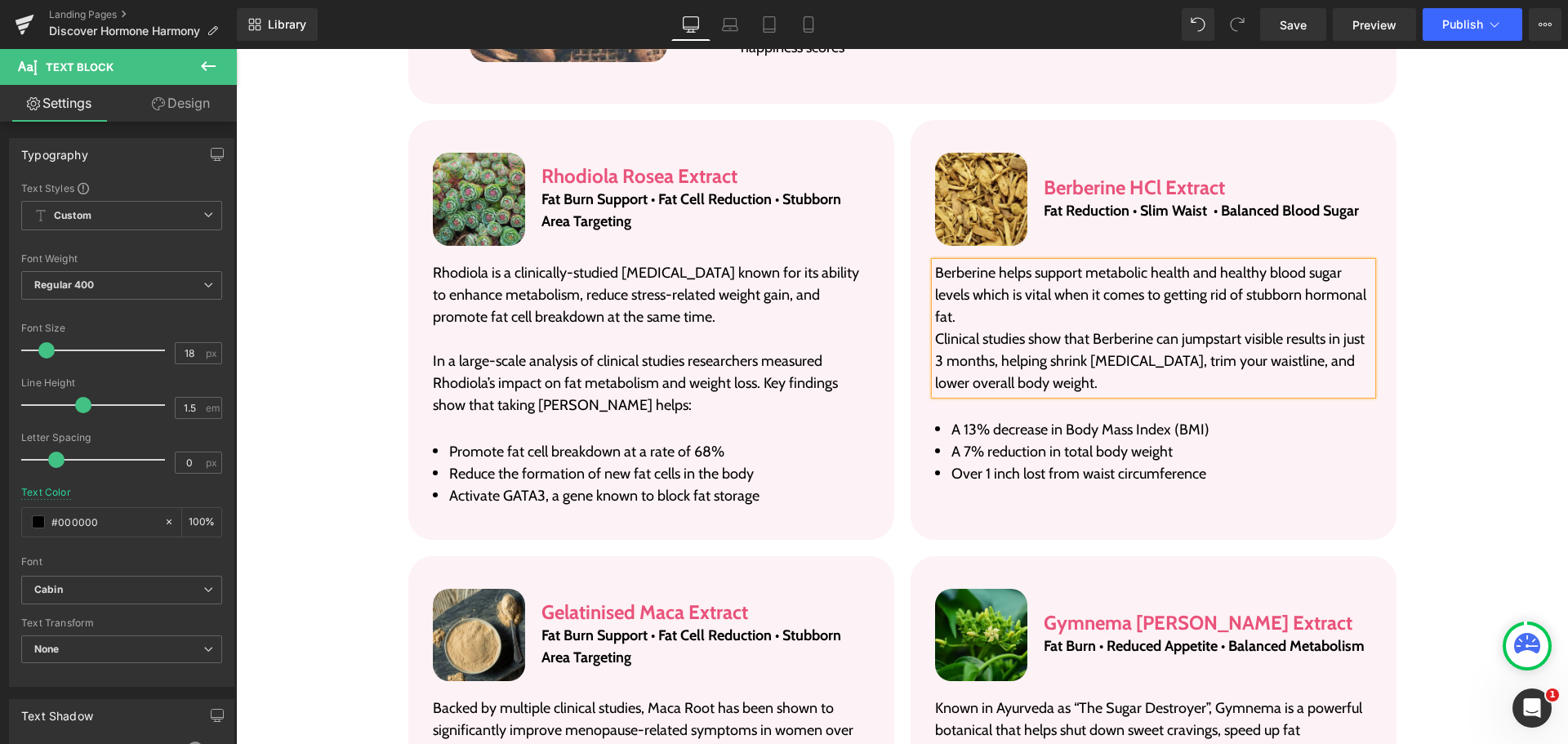
click at [1031, 279] on p "Berberine helps support metabolic health and healthy blood sugar levels which i…" at bounding box center [1153, 295] width 437 height 66
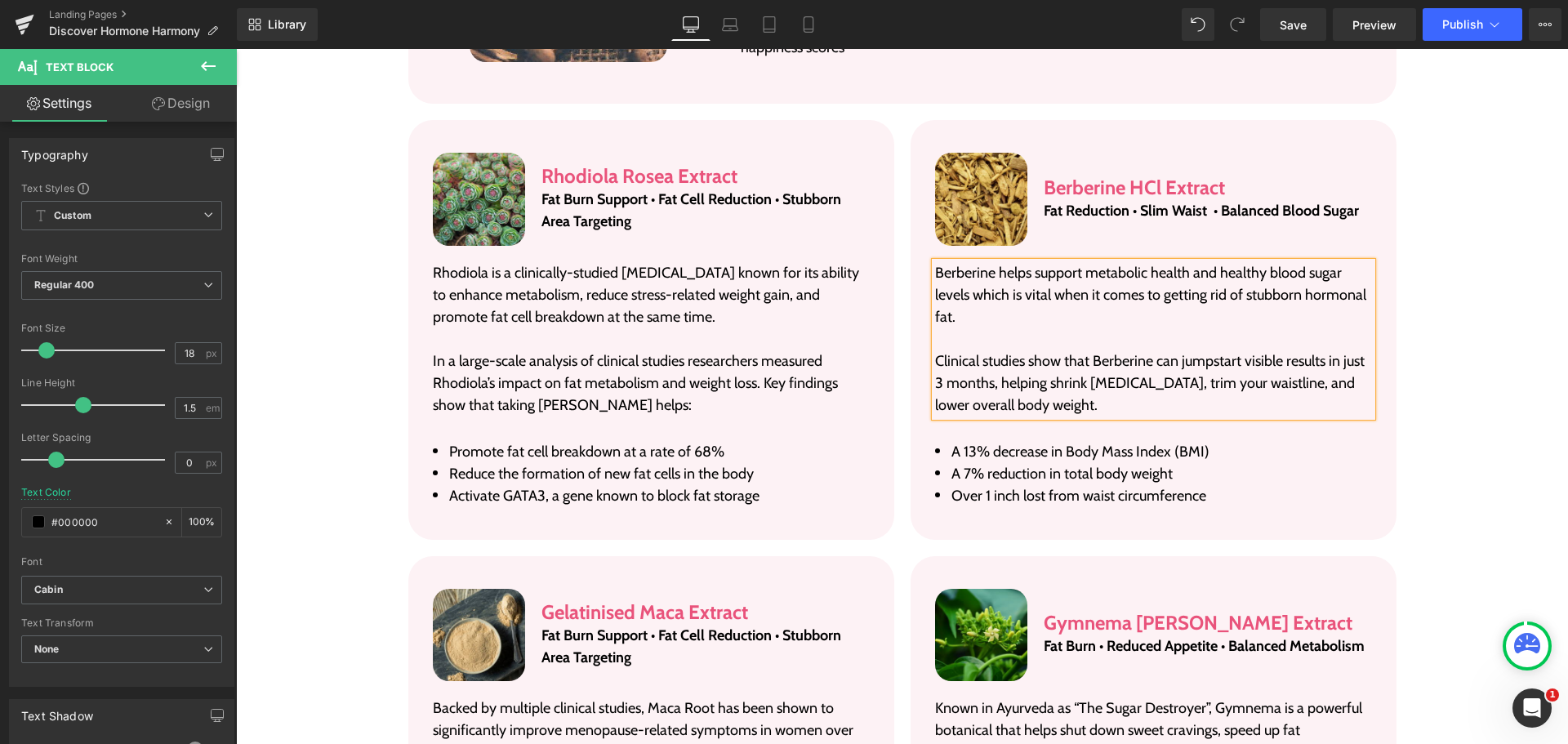
click at [1090, 362] on p "Clinical studies show that Berberine can jumpstart visible results in just 3 mo…" at bounding box center [1153, 382] width 437 height 66
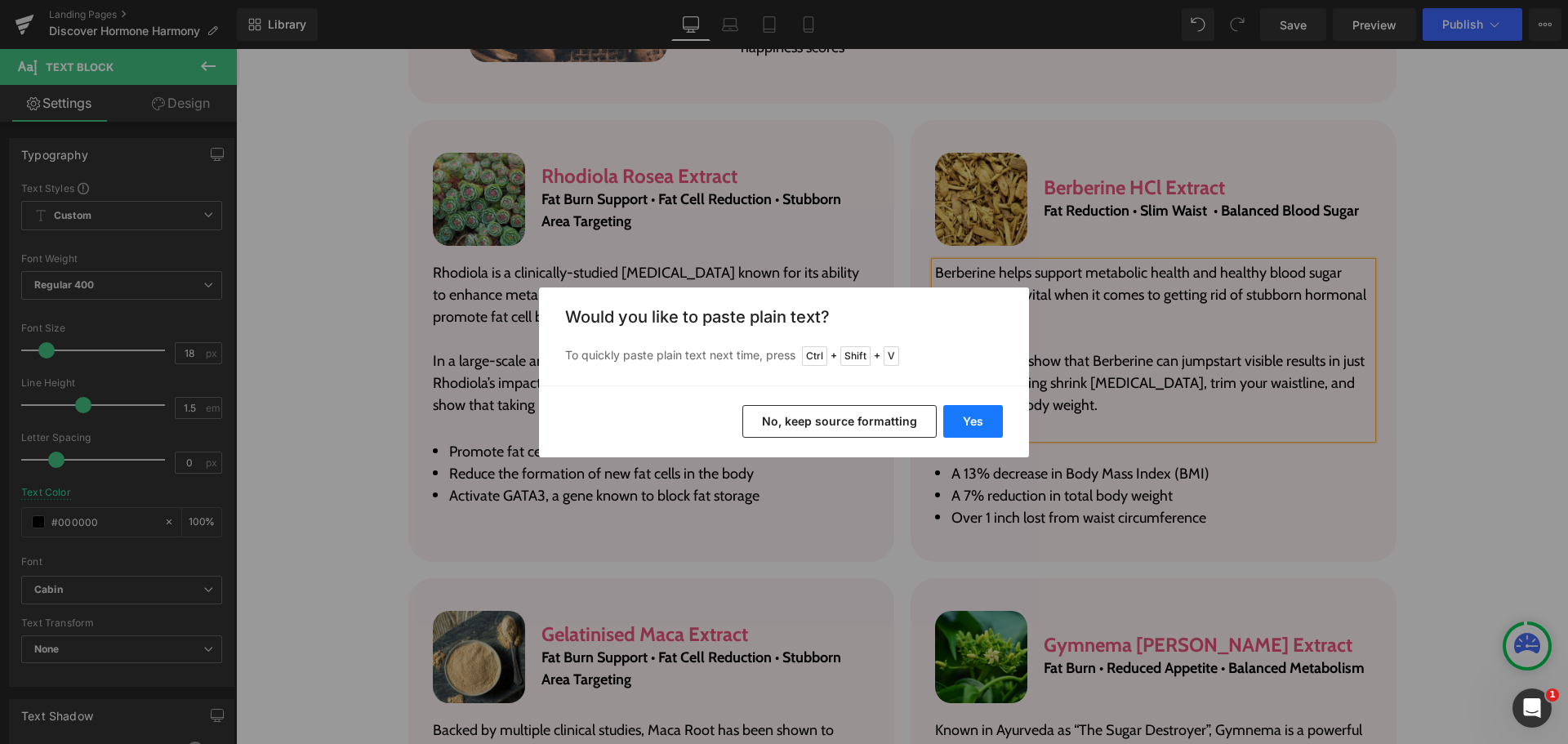
click at [989, 430] on button "Yes" at bounding box center [973, 422] width 59 height 32
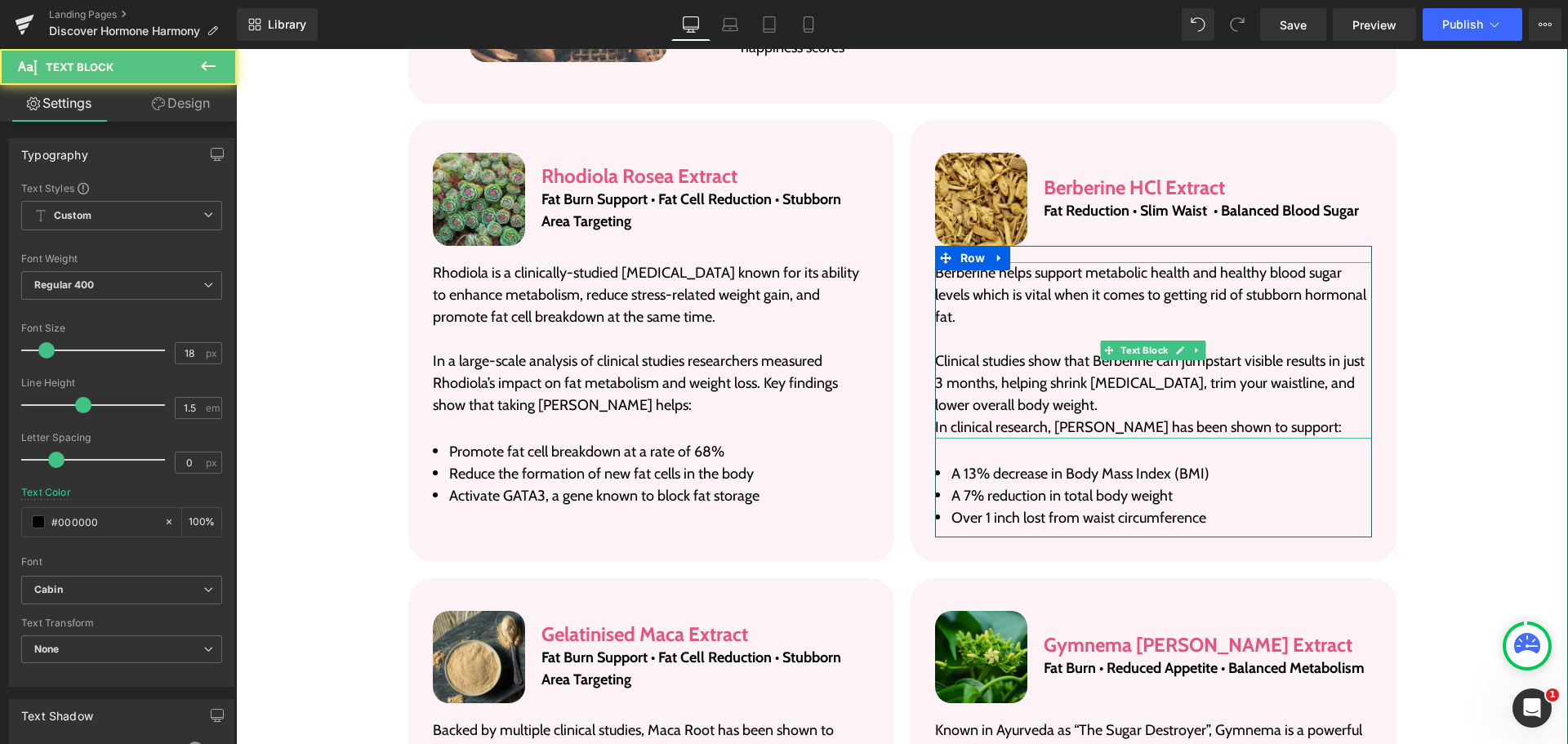
click at [1017, 417] on p "In clinical research, [PERSON_NAME] has been shown to support:" at bounding box center [1153, 427] width 437 height 22
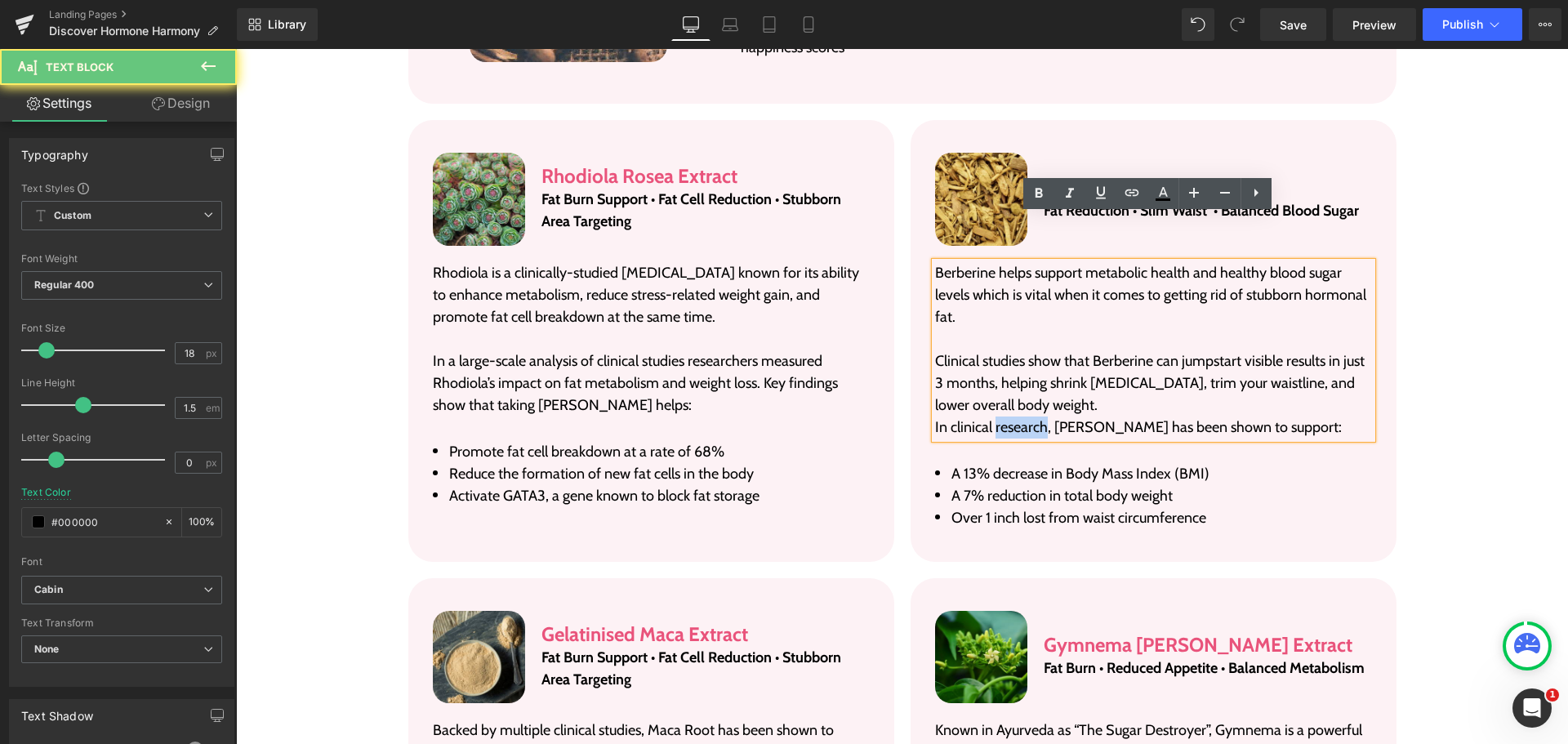
click at [1017, 417] on p "In clinical research, [PERSON_NAME] has been shown to support:" at bounding box center [1153, 427] width 437 height 22
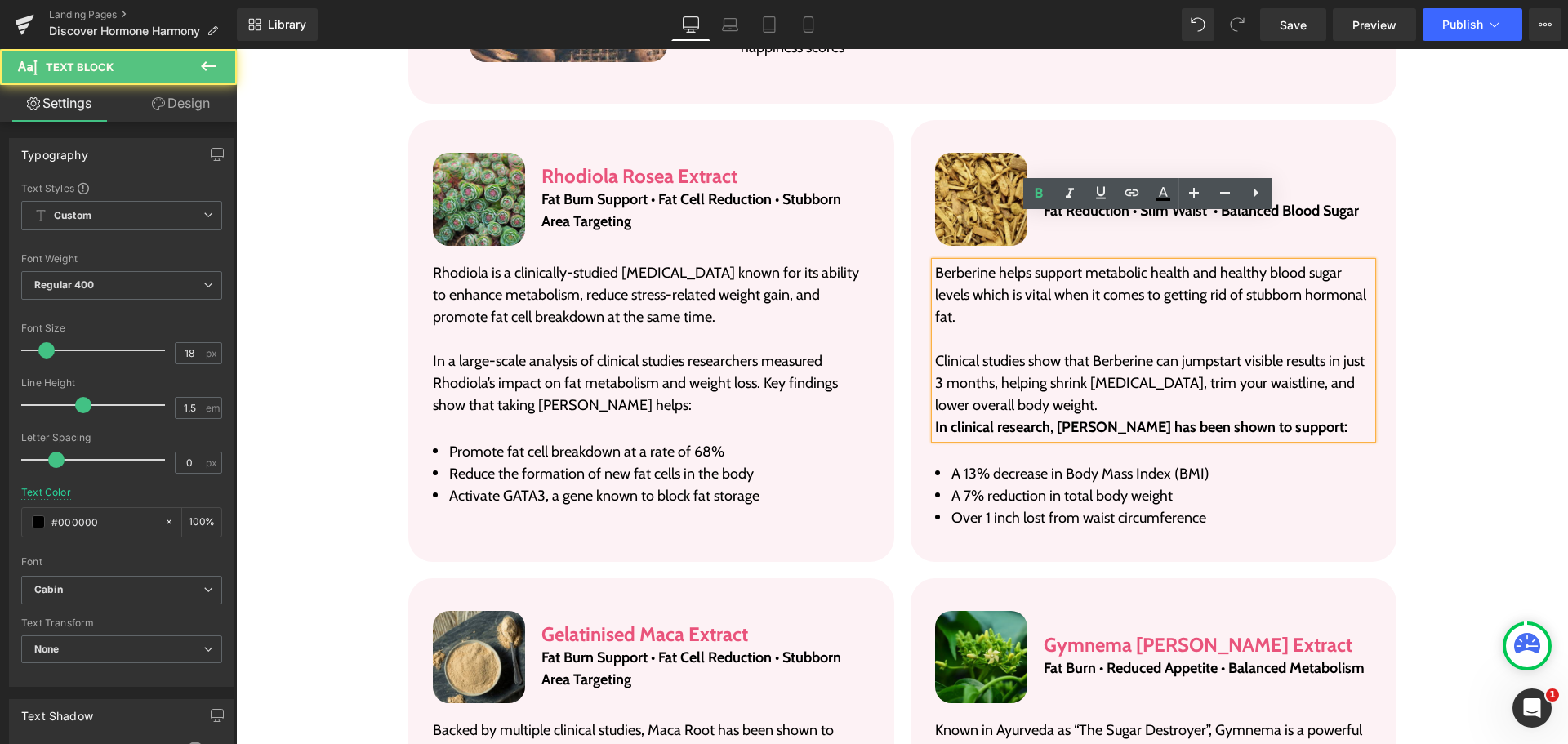
click at [1063, 364] on p "Clinical studies show that Berberine can jumpstart visible results in just 3 mo…" at bounding box center [1153, 382] width 437 height 66
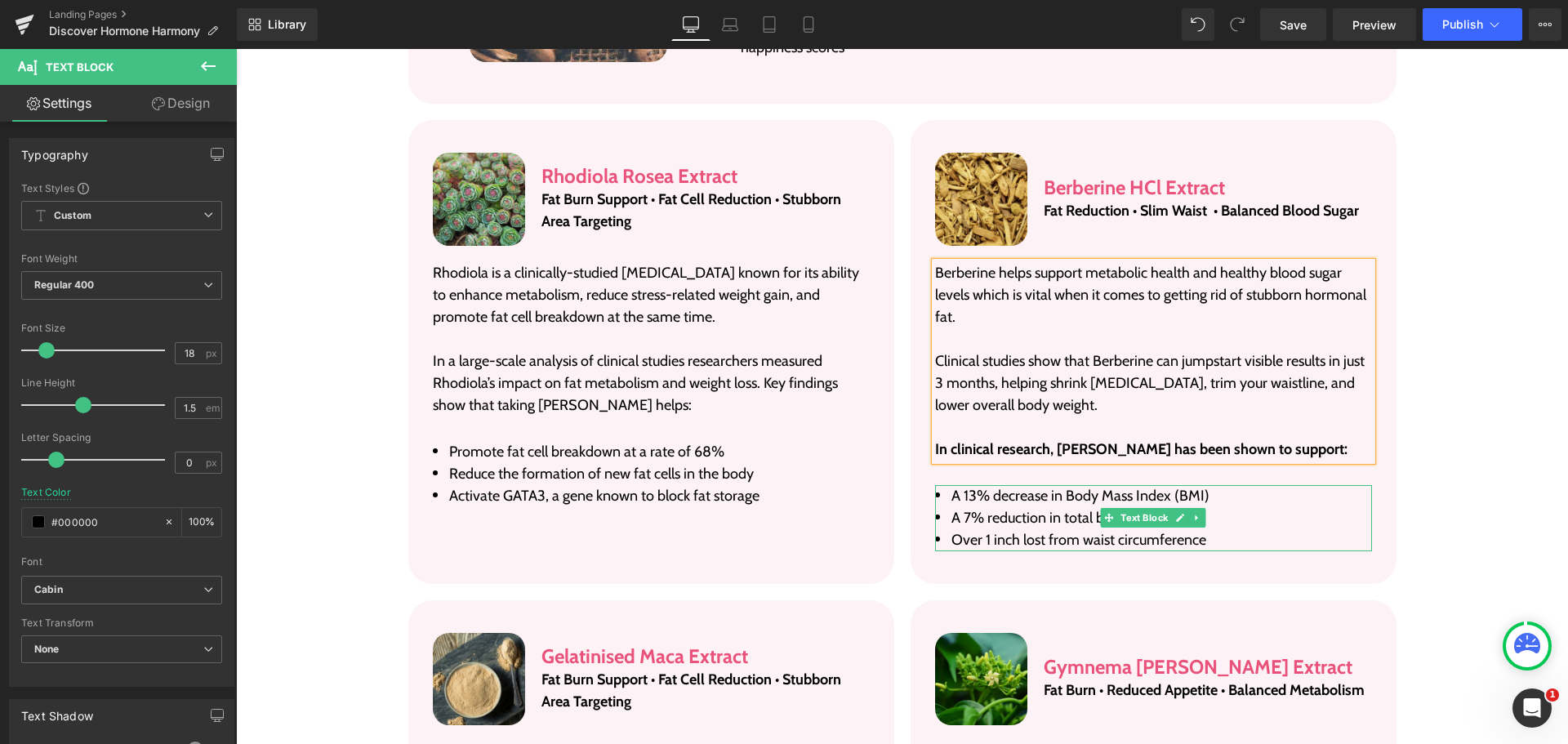
click at [1041, 486] on span "A 13% decrease in Body Mass Index (BMI)" at bounding box center [1080, 495] width 258 height 18
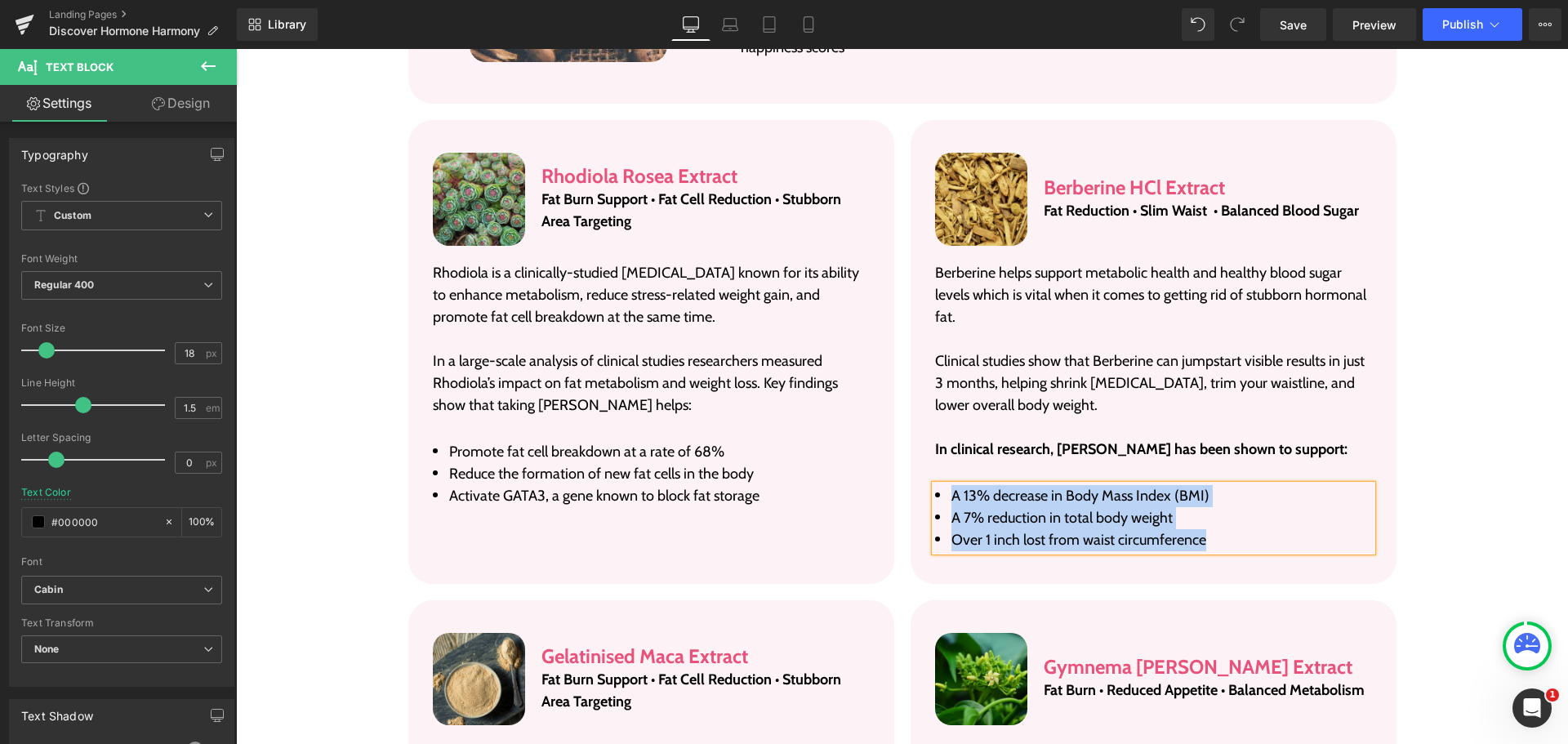
paste div
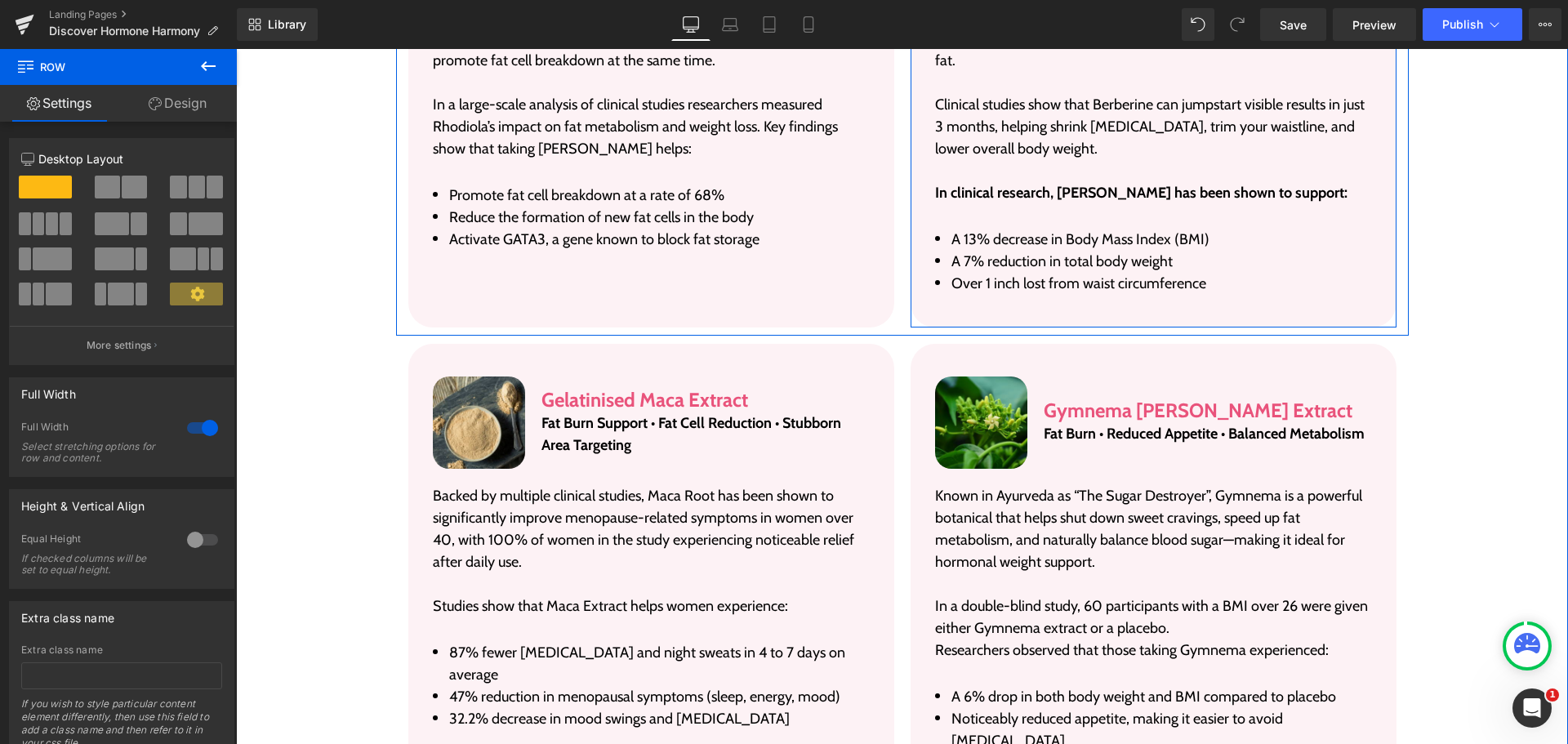
scroll to position [3653, 0]
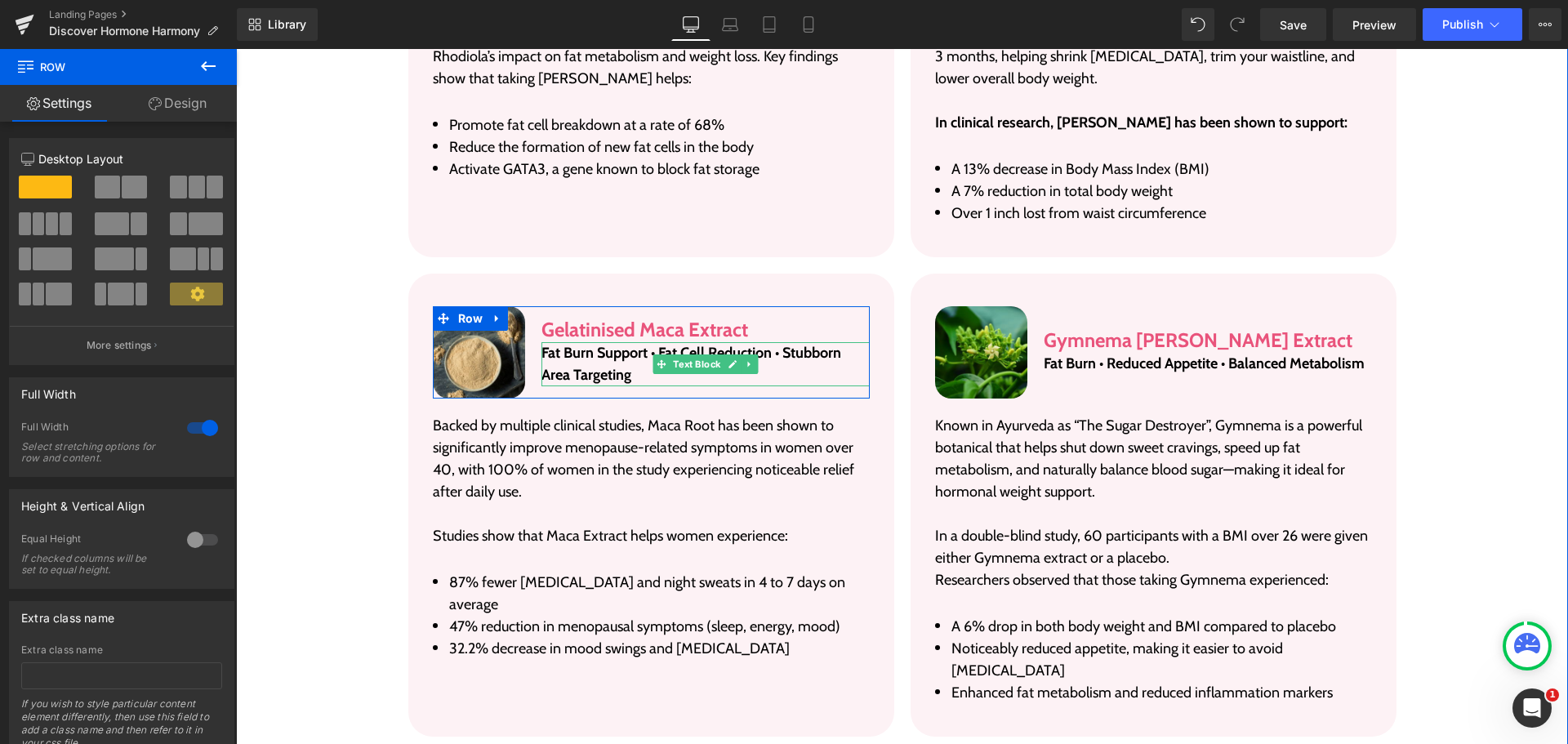
click at [600, 342] on p "Fat Burn Support • Fat Cell Reduction • Stubborn Area Targeting" at bounding box center [705, 364] width 327 height 44
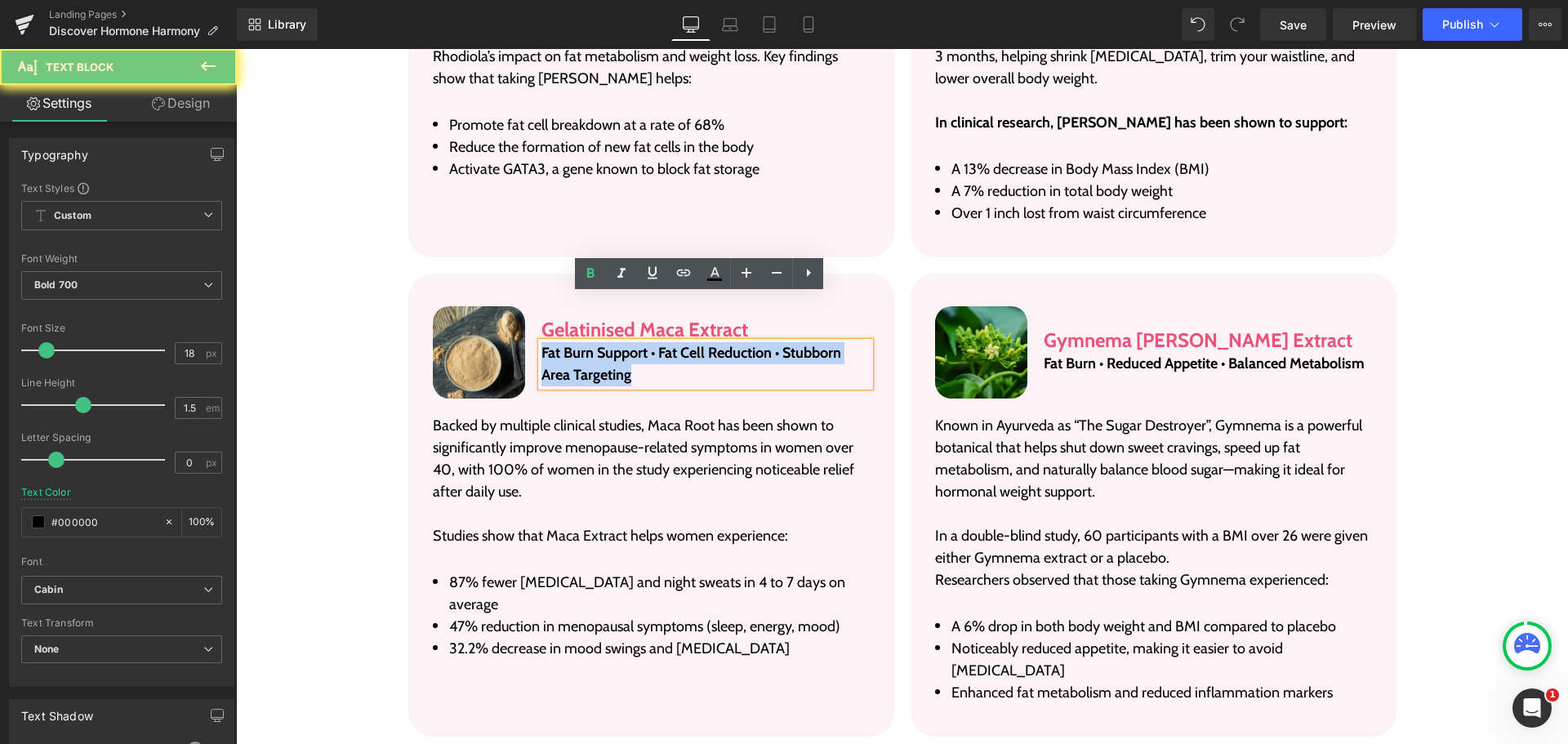
click at [600, 342] on p "Fat Burn Support • Fat Cell Reduction • Stubborn Area Targeting" at bounding box center [705, 364] width 327 height 44
paste div
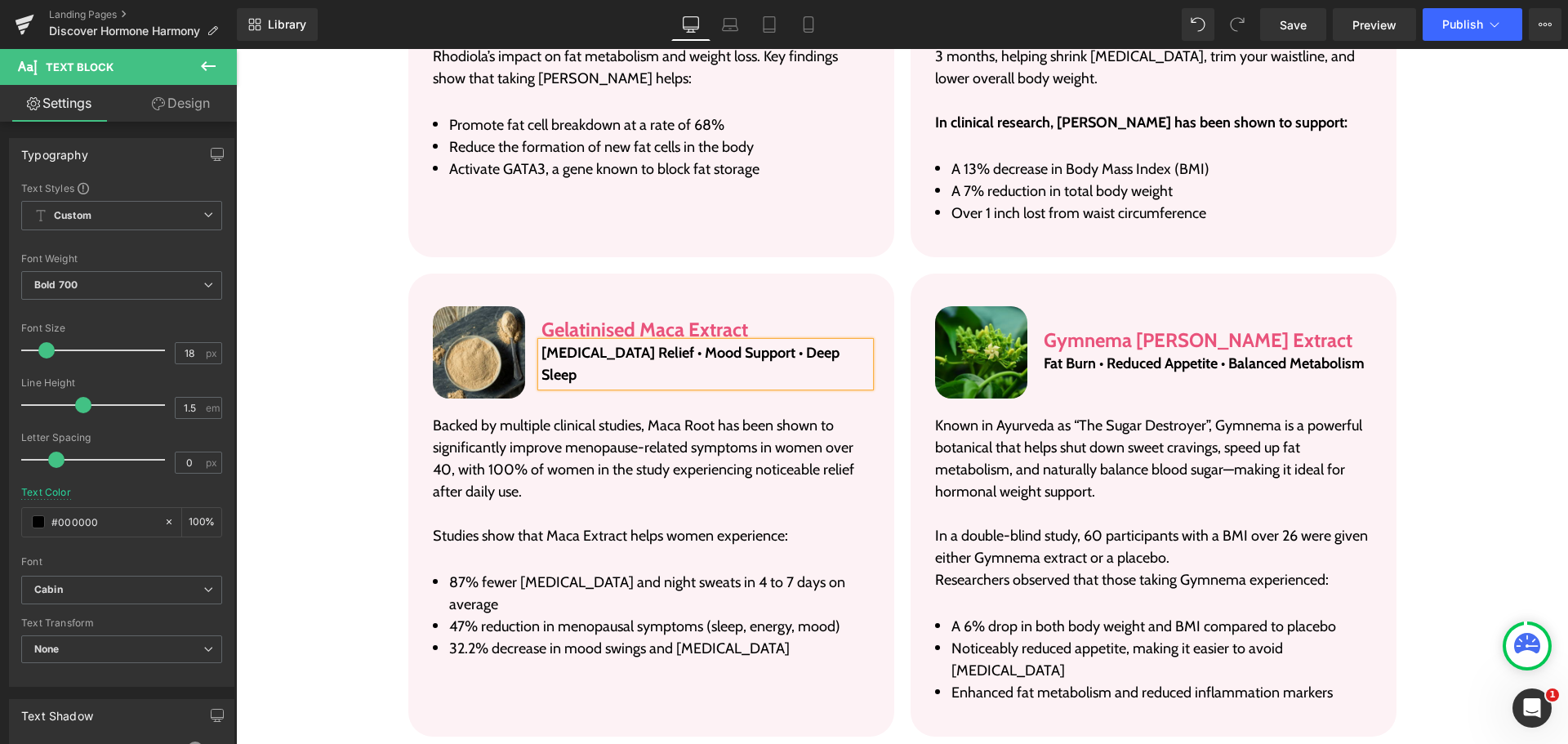
scroll to position [3664, 0]
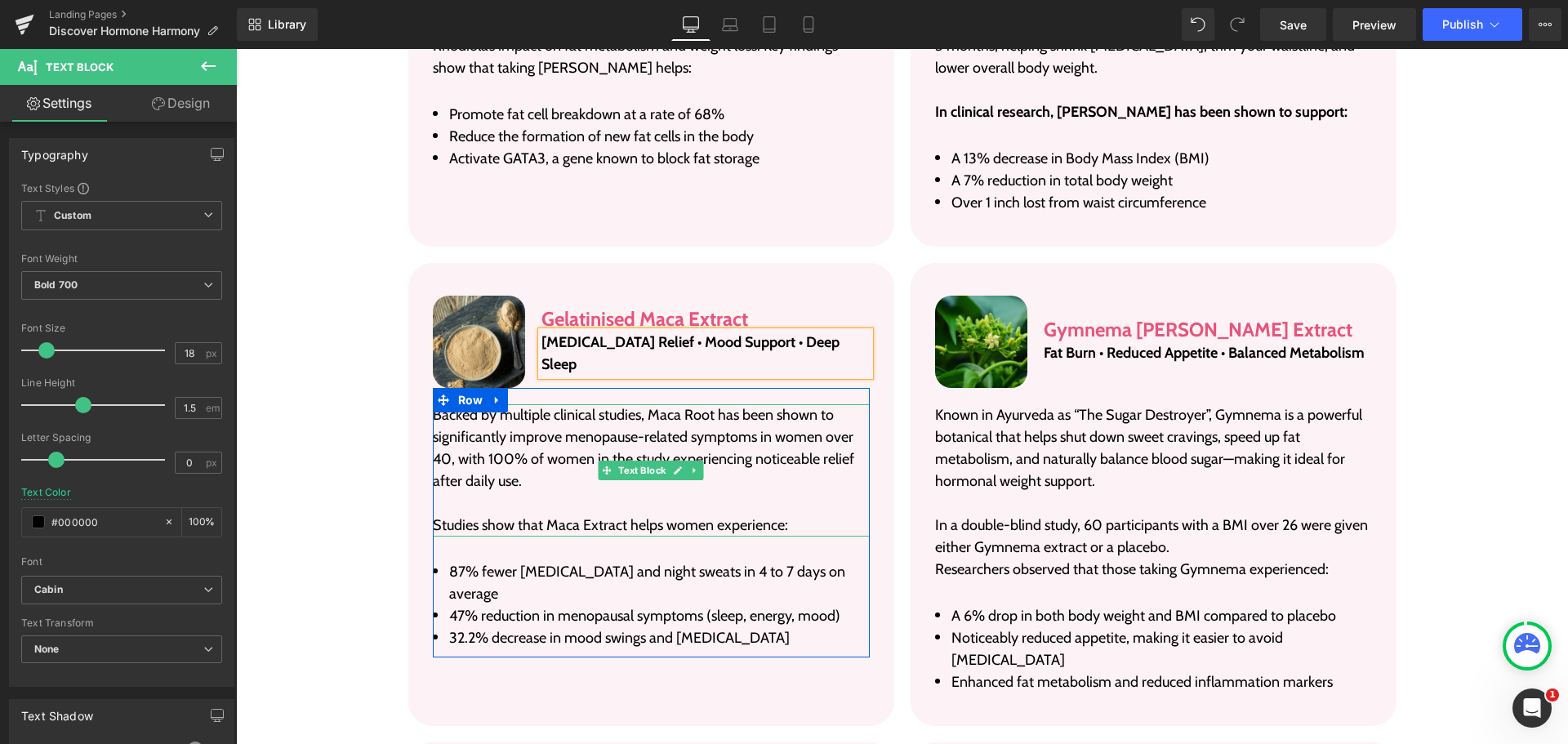
click at [615, 404] on p "Backed by multiple clinical studies, Maca Root has been shown to significantly …" at bounding box center [651, 448] width 437 height 88
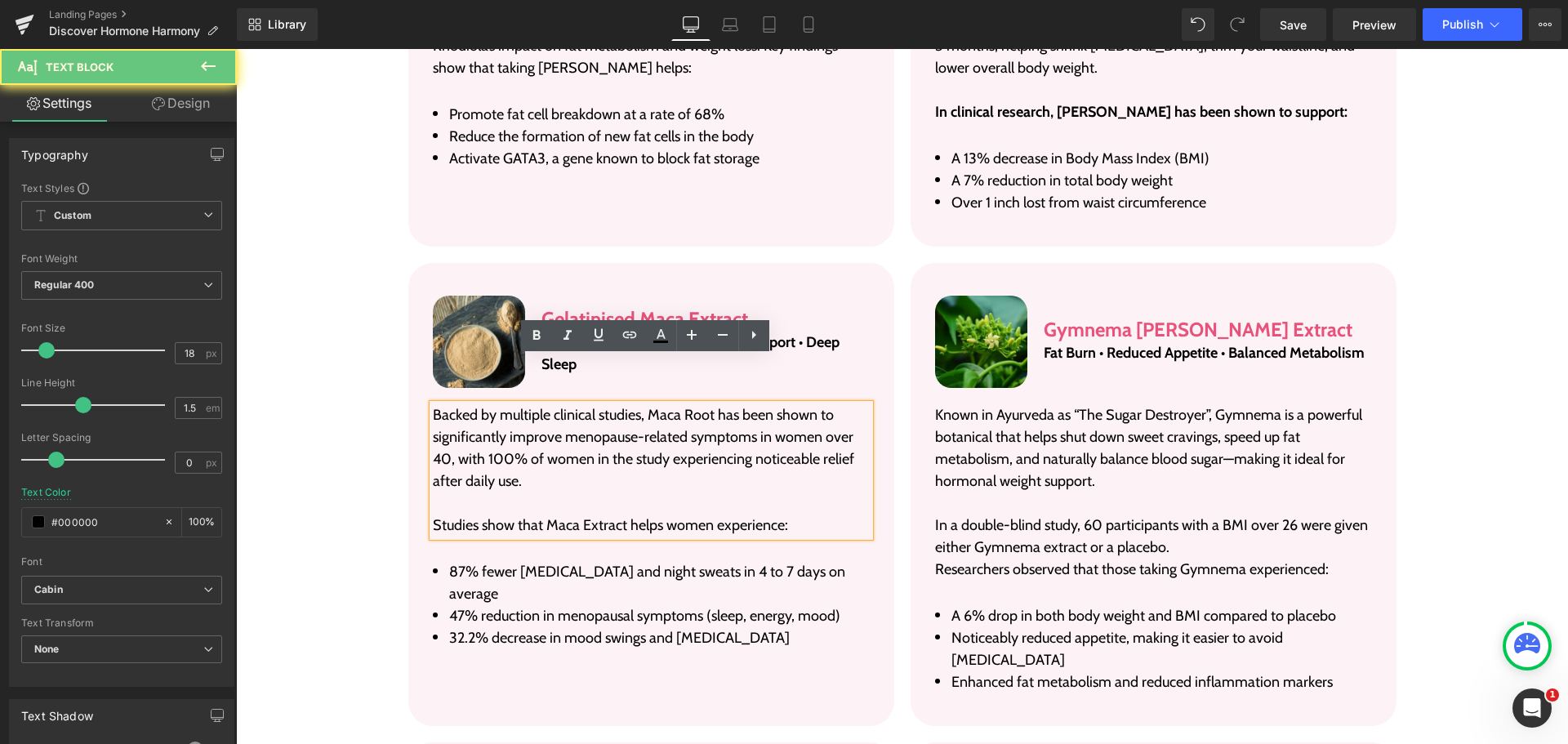
click at [615, 404] on p "Backed by multiple clinical studies, Maca Root has been shown to significantly …" at bounding box center [651, 448] width 437 height 88
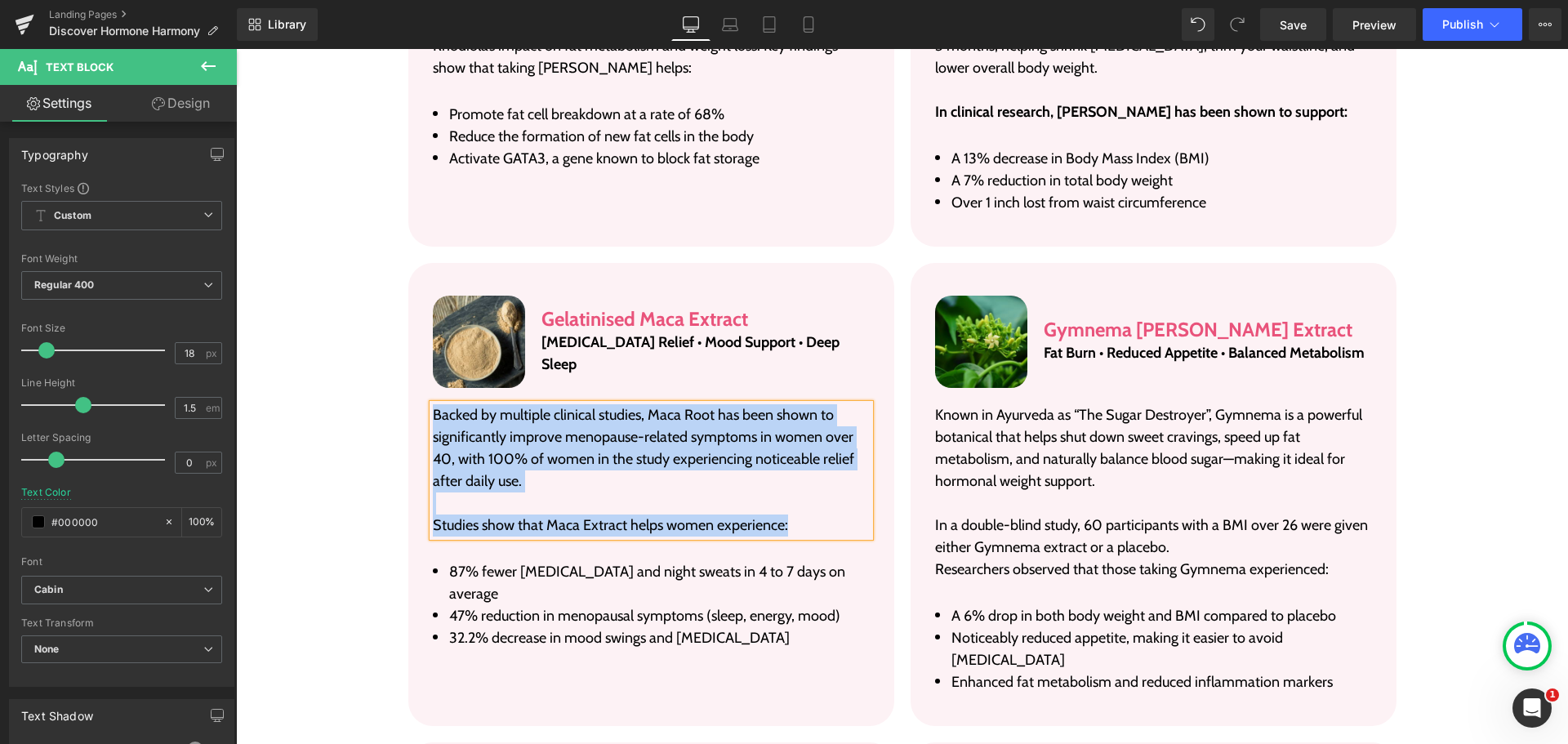
paste div
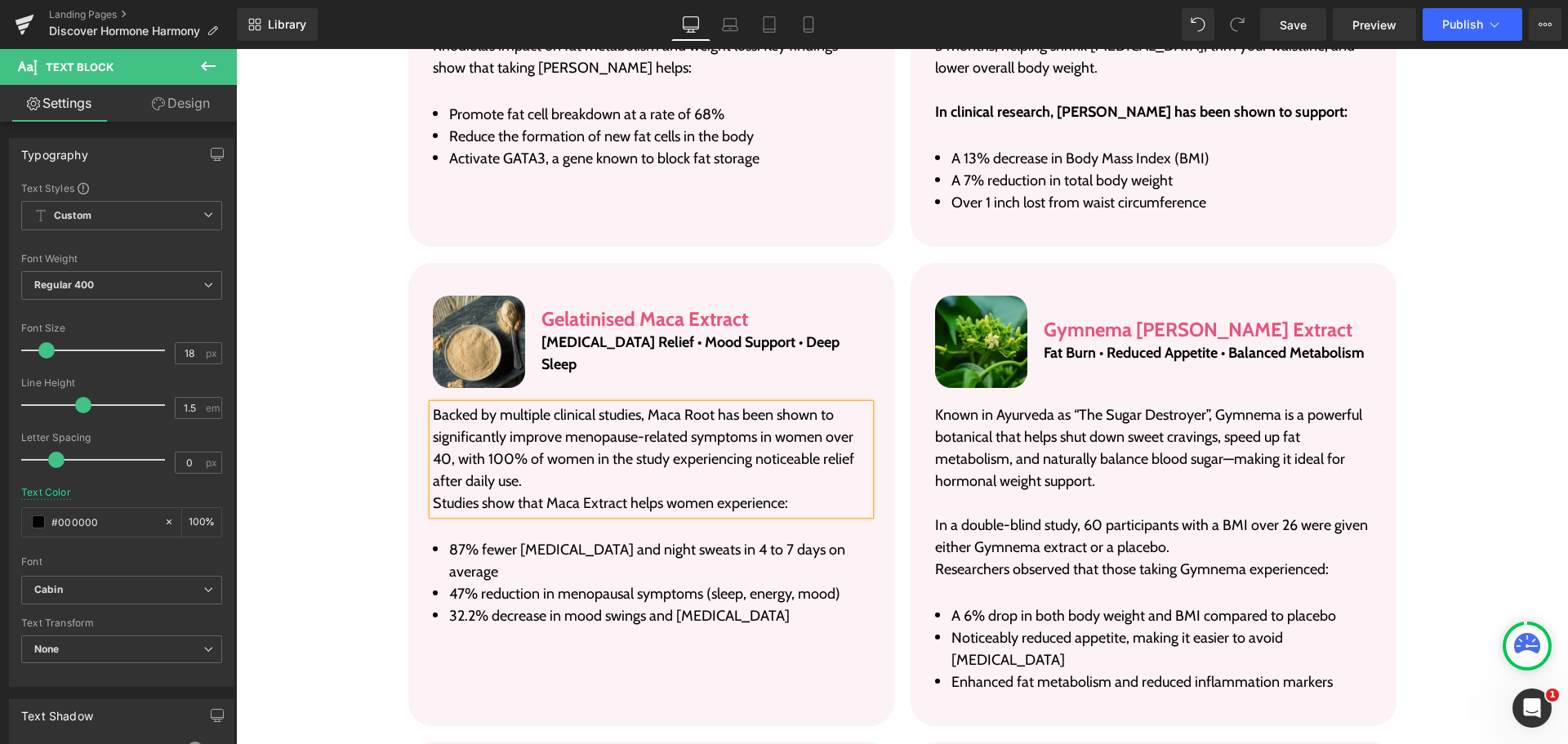
click at [592, 430] on p "Backed by multiple clinical studies, Maca Root has been shown to significantly …" at bounding box center [651, 448] width 437 height 88
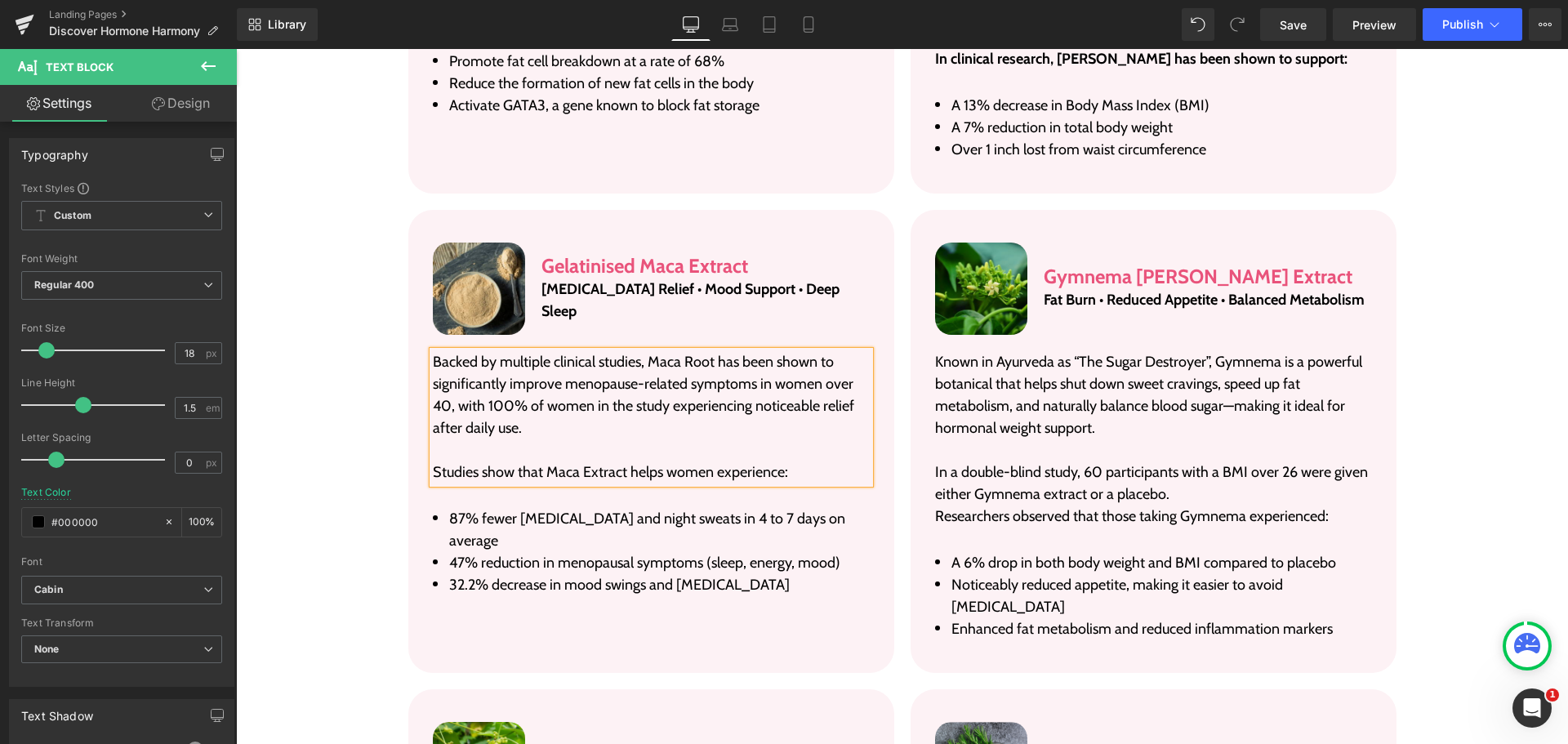
scroll to position [3746, 0]
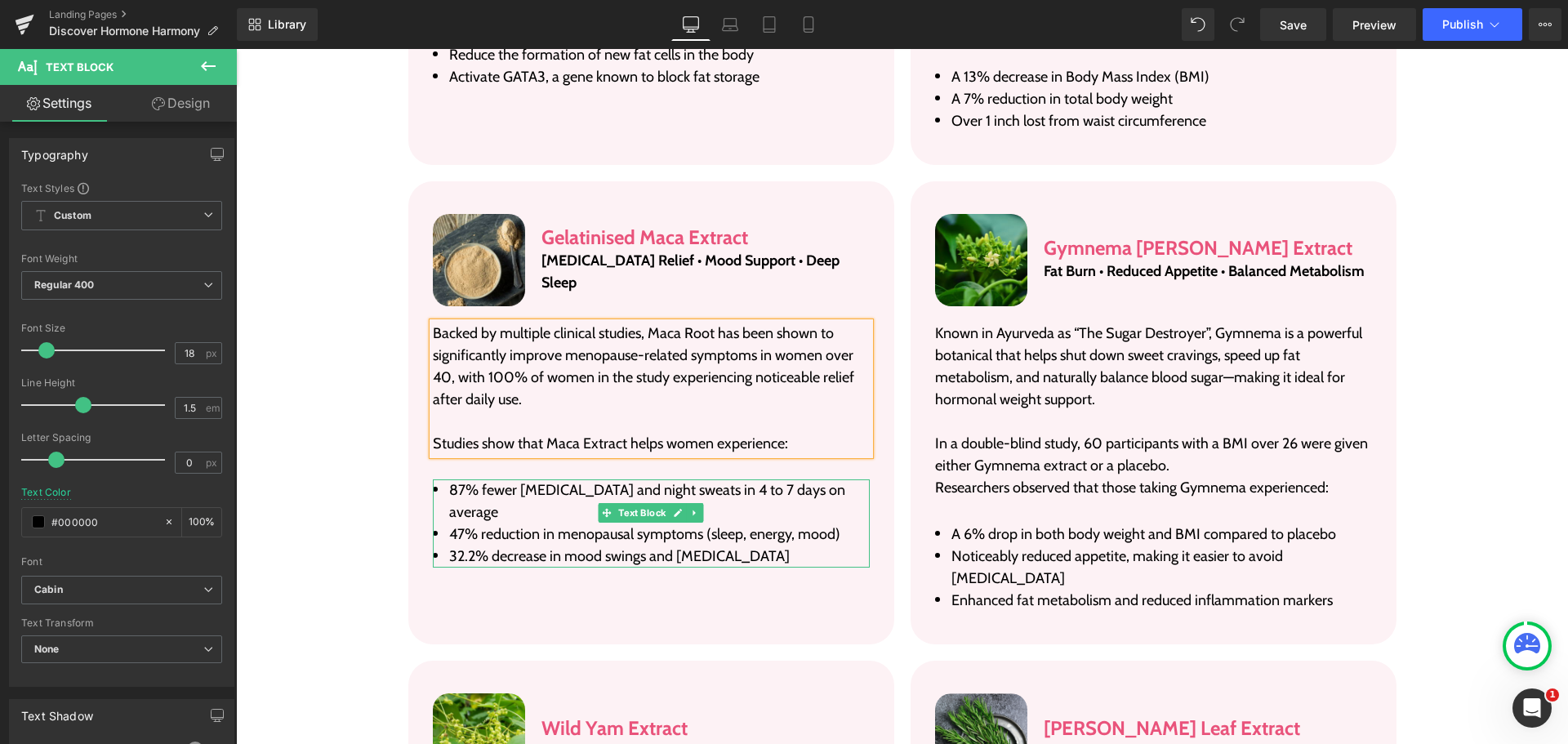
click at [590, 525] on span "47% reduction in menopausal symptoms (sleep, energy, mood)" at bounding box center [645, 533] width 391 height 18
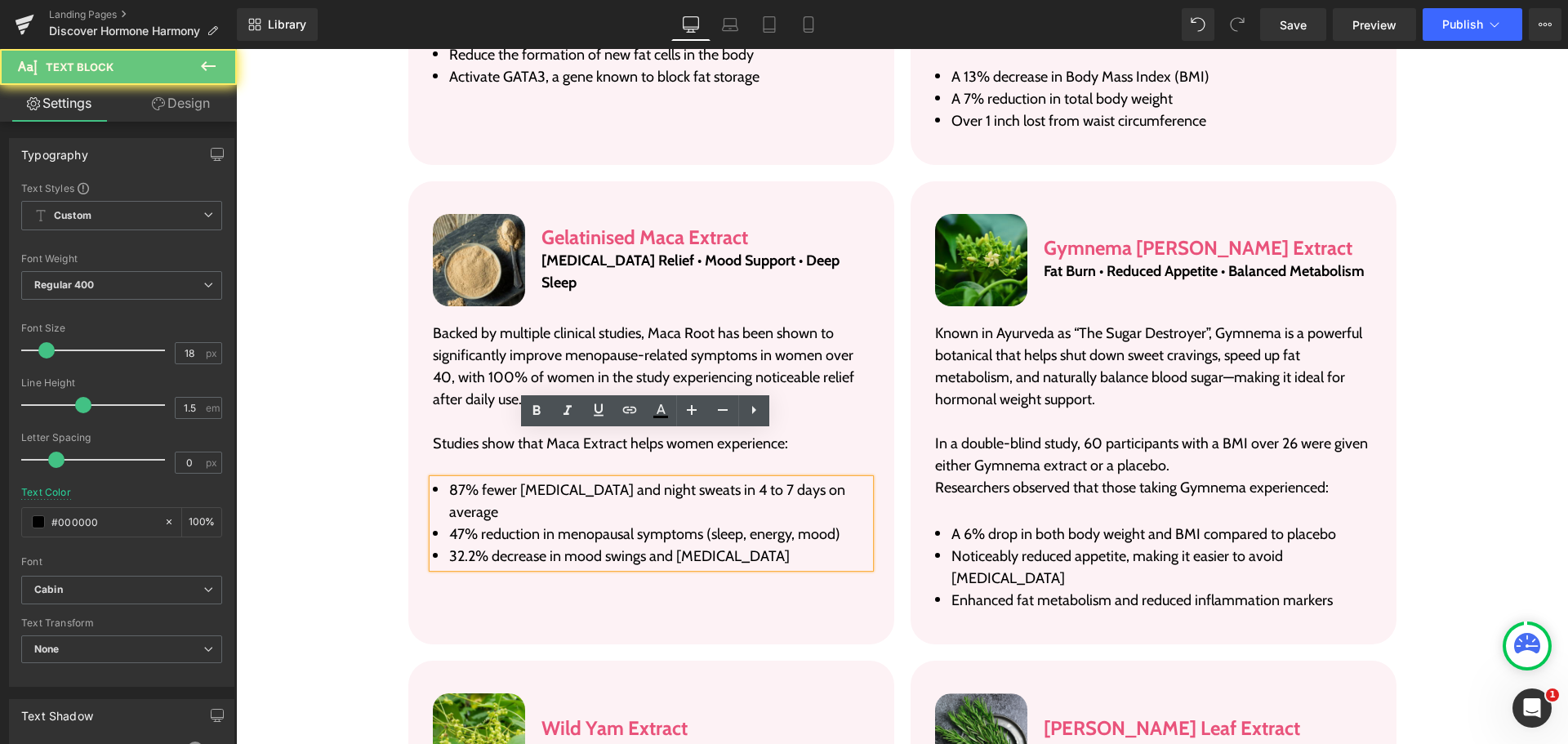
click at [588, 525] on span "47% reduction in menopausal symptoms (sleep, energy, mood)" at bounding box center [645, 533] width 391 height 18
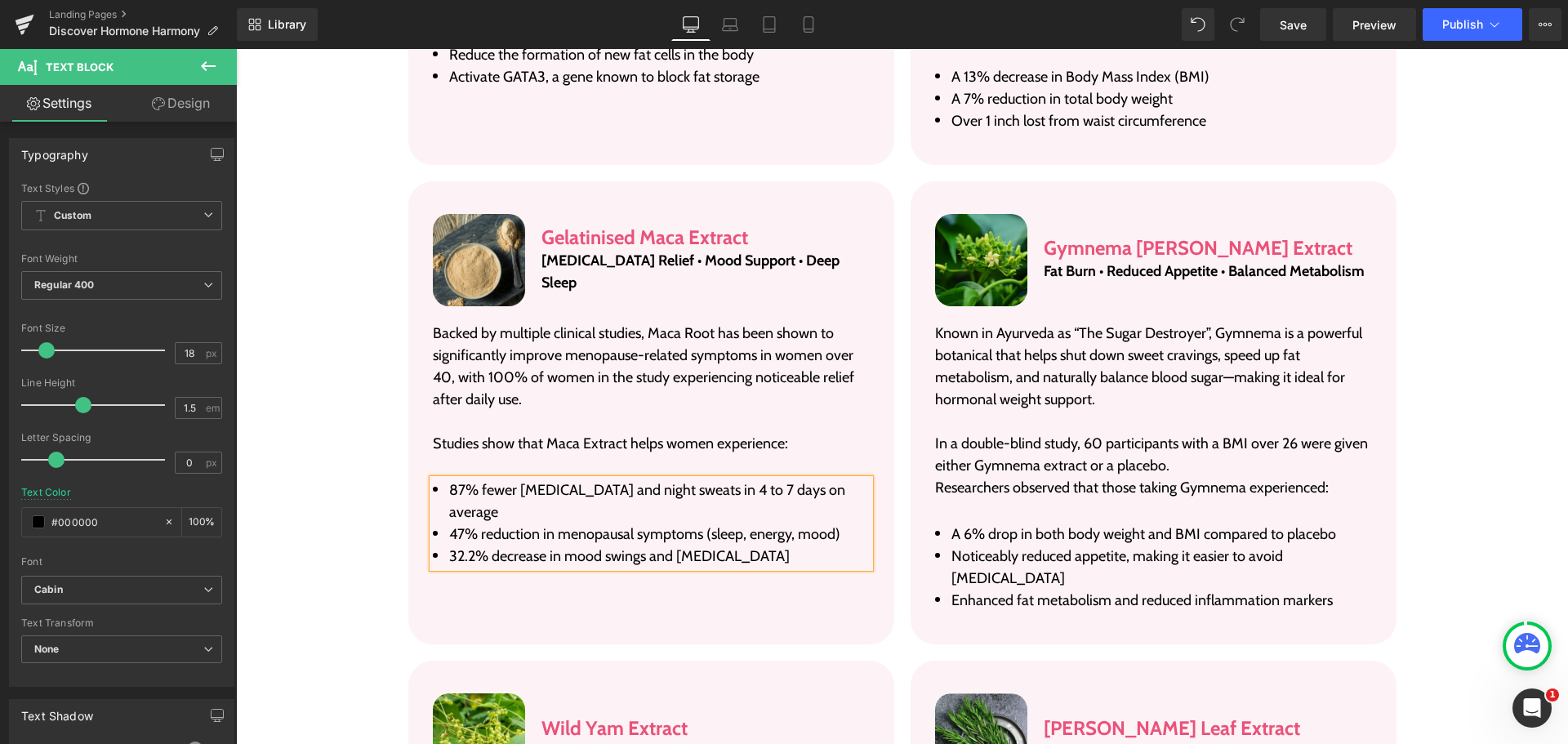
paste div
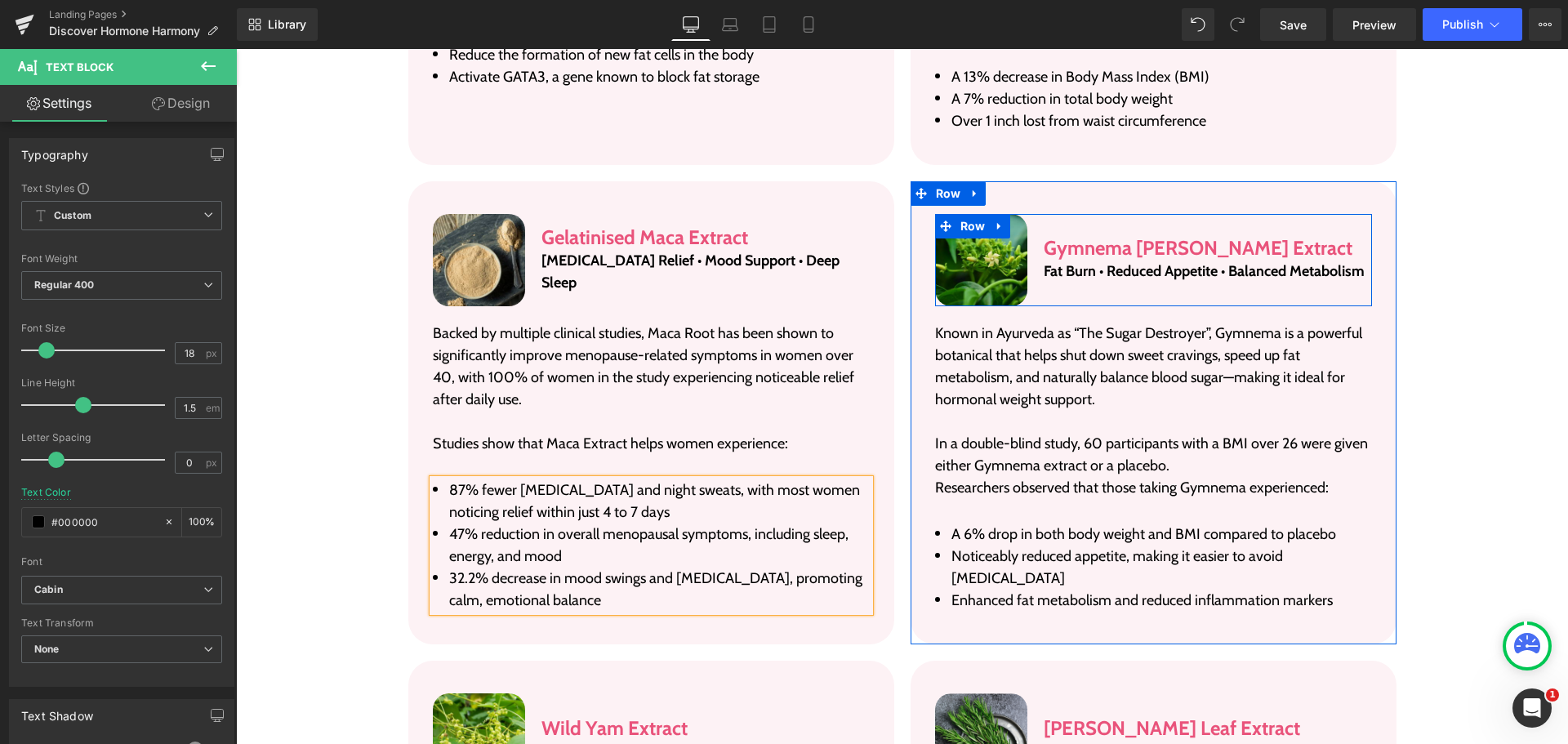
click at [1195, 262] on span "Text Block" at bounding box center [1198, 272] width 53 height 20
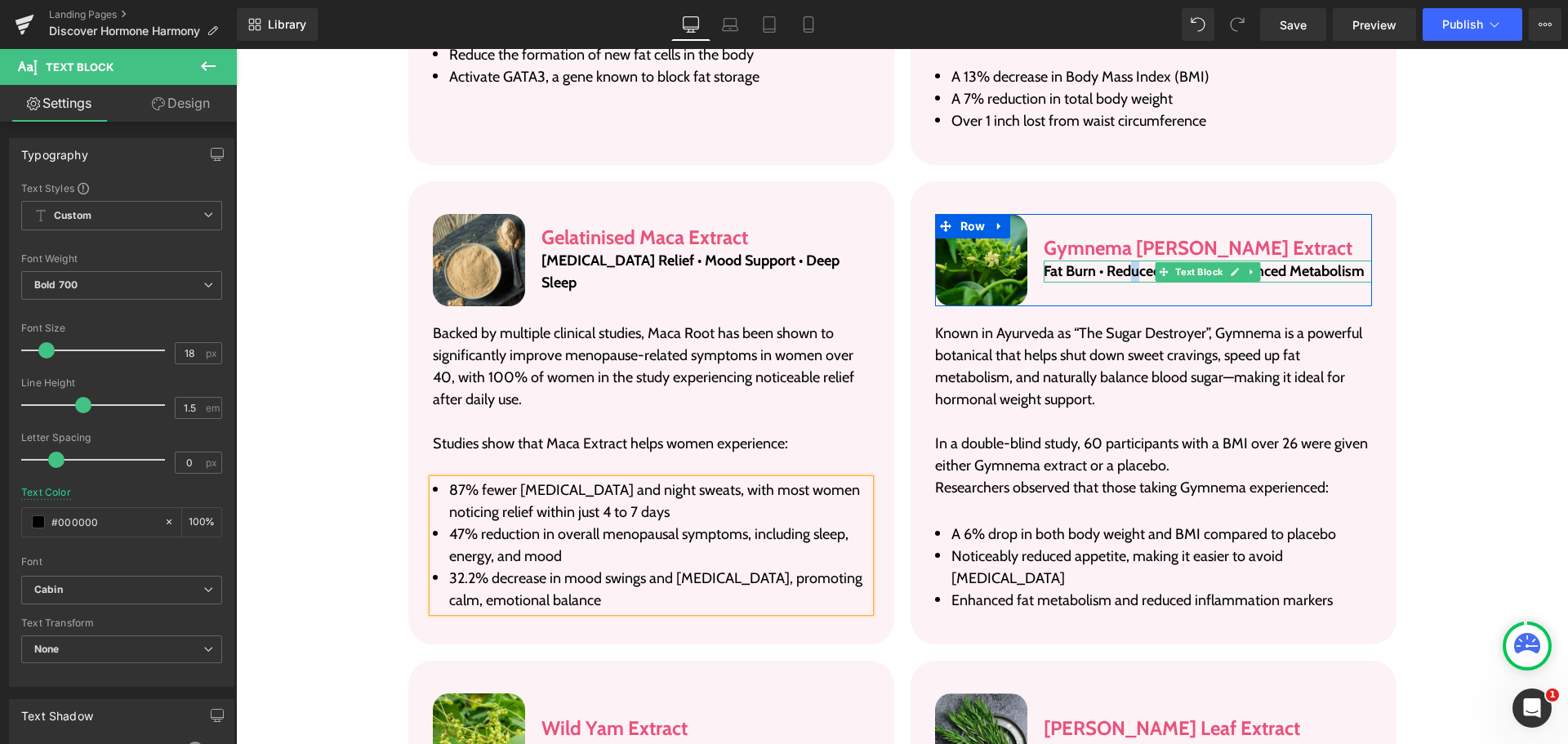
click at [1129, 260] on p "Fat Burn • Reduced Appetite • Balanced Metabolism" at bounding box center [1207, 271] width 327 height 22
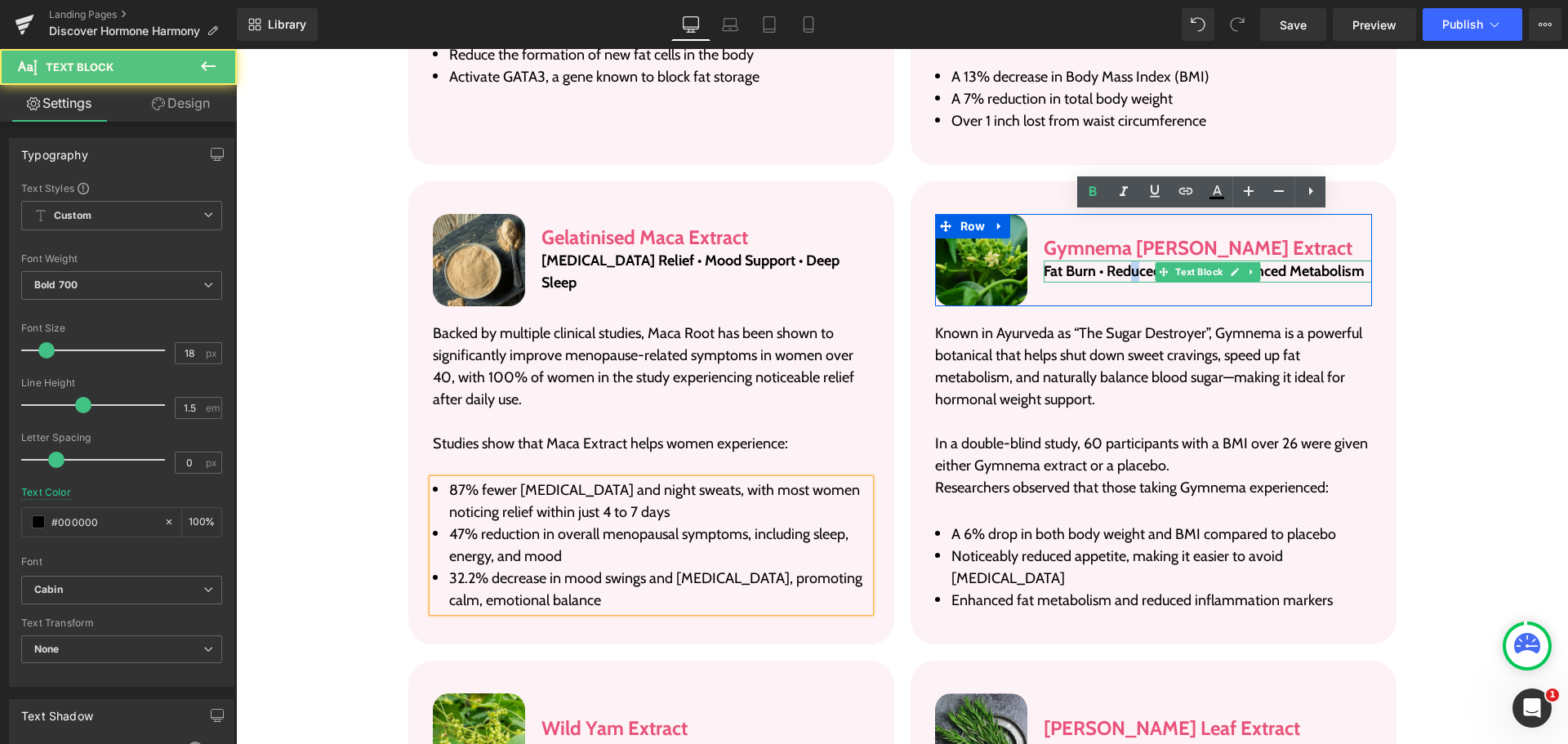
click at [1129, 260] on p "Fat Burn • Reduced Appetite • Balanced Metabolism" at bounding box center [1207, 271] width 327 height 22
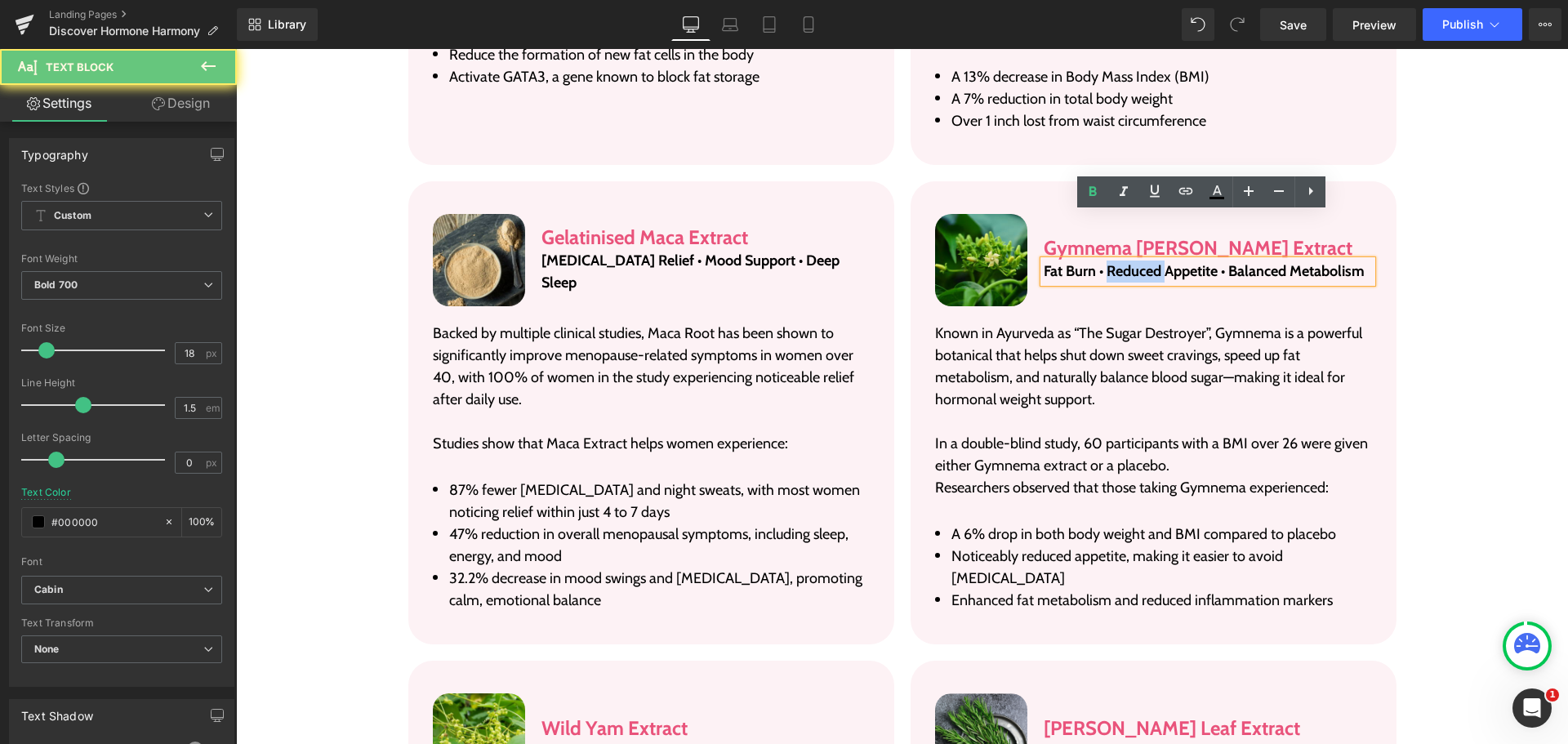
click at [1129, 260] on p "Fat Burn • Reduced Appetite • Balanced Metabolism" at bounding box center [1207, 271] width 327 height 22
paste div
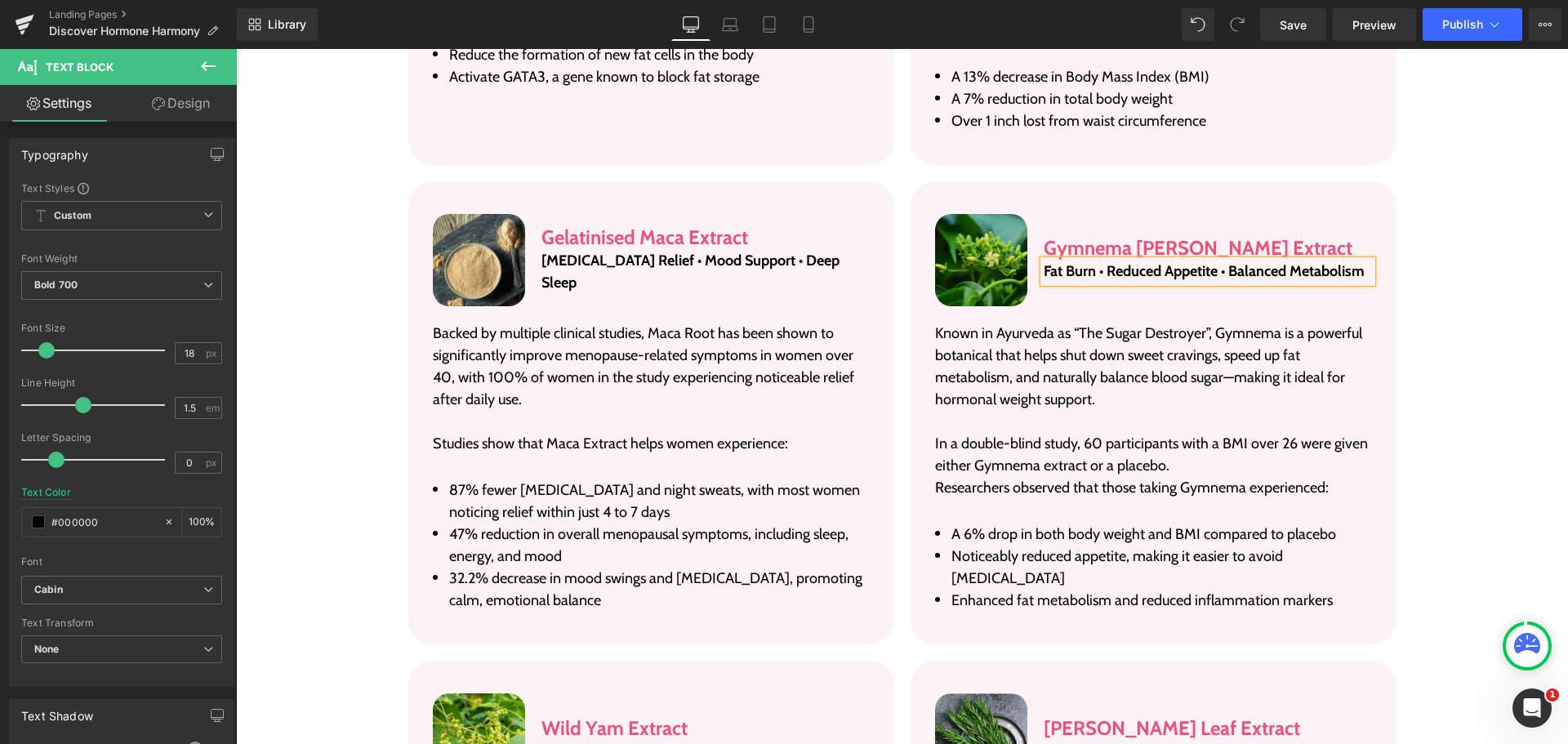
click at [1070, 433] on p "In a double-blind study, 60 participants with a BMI over 26 were given either G…" at bounding box center [1153, 455] width 437 height 44
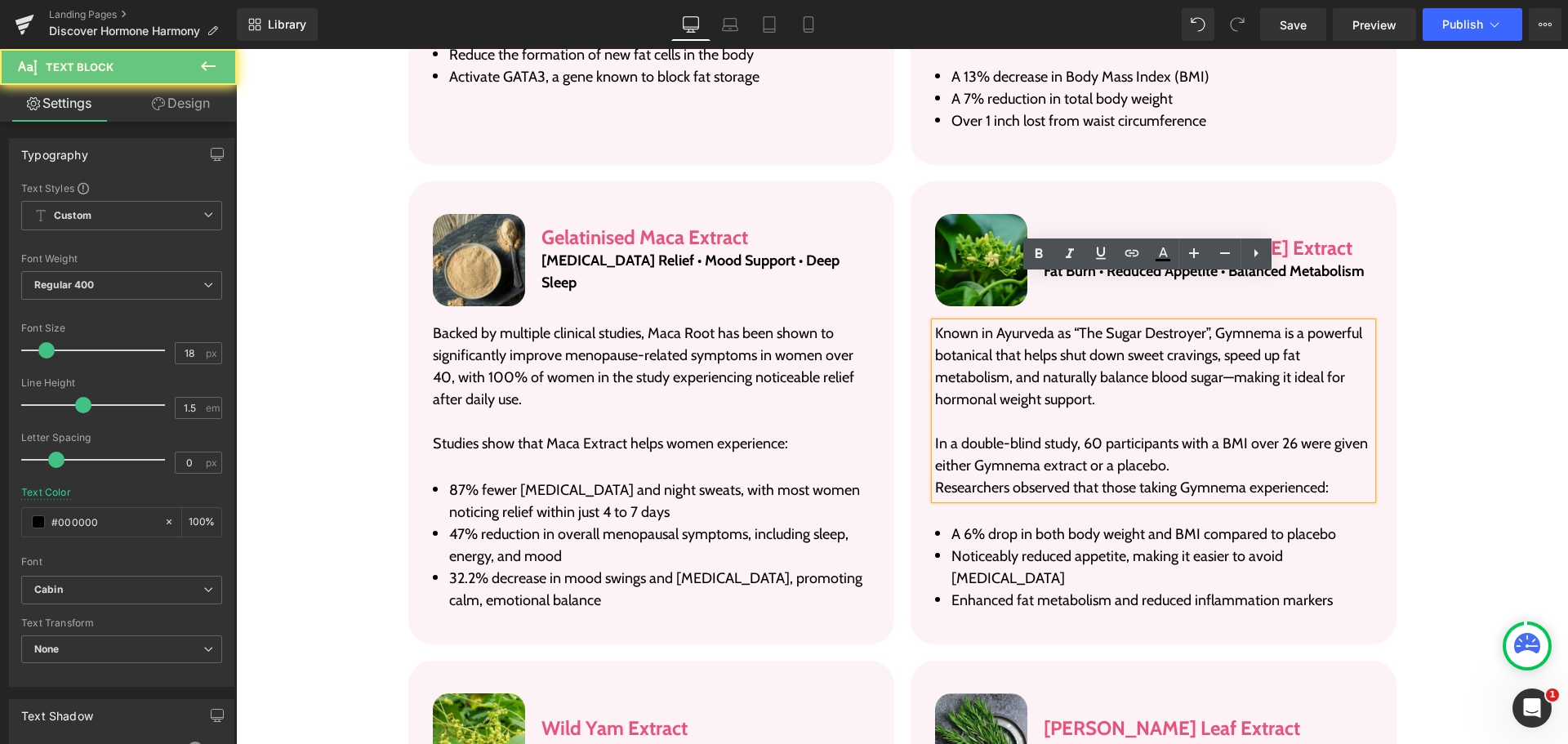
click at [1070, 433] on p "In a double-blind study, 60 participants with a BMI over 26 were given either G…" at bounding box center [1153, 455] width 437 height 44
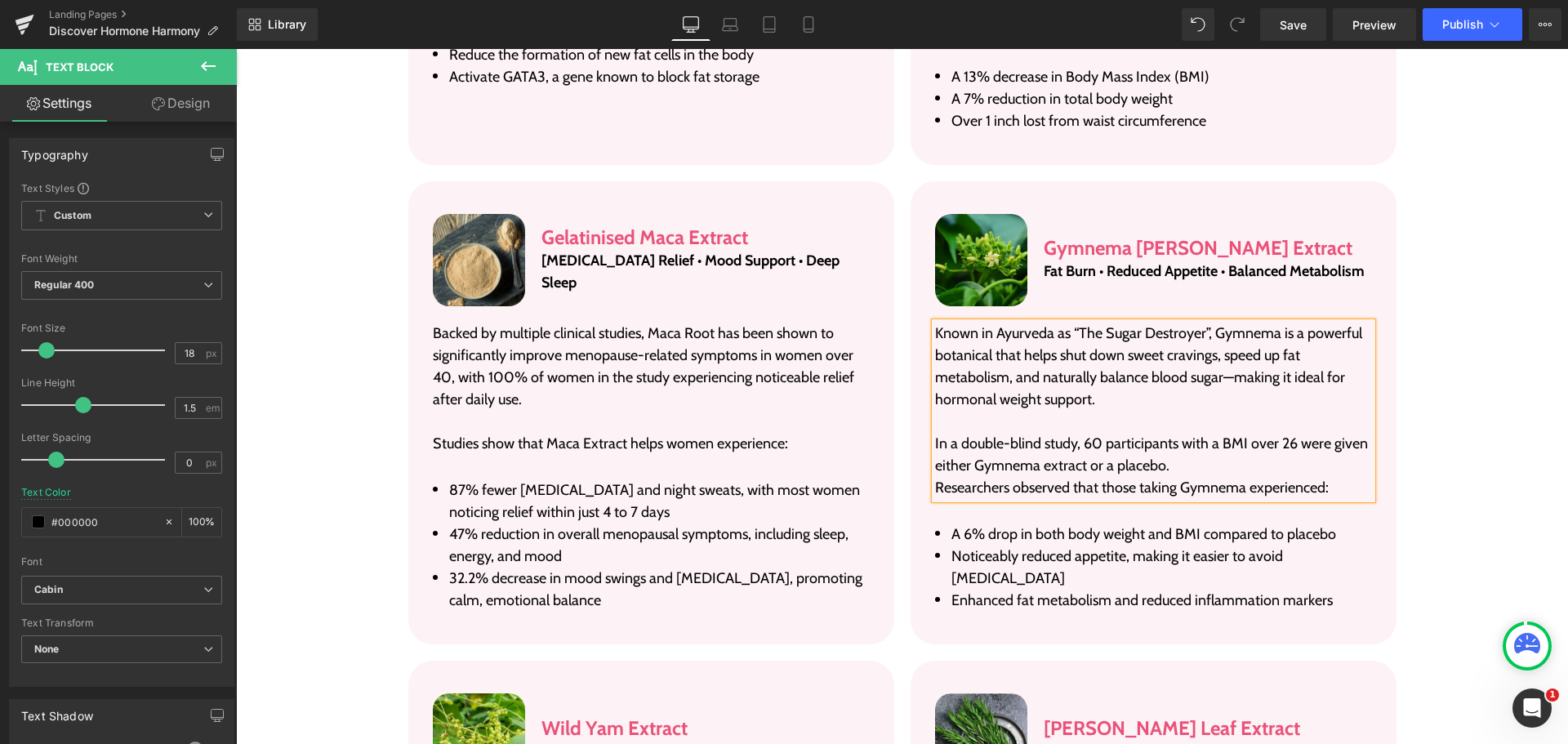
paste div
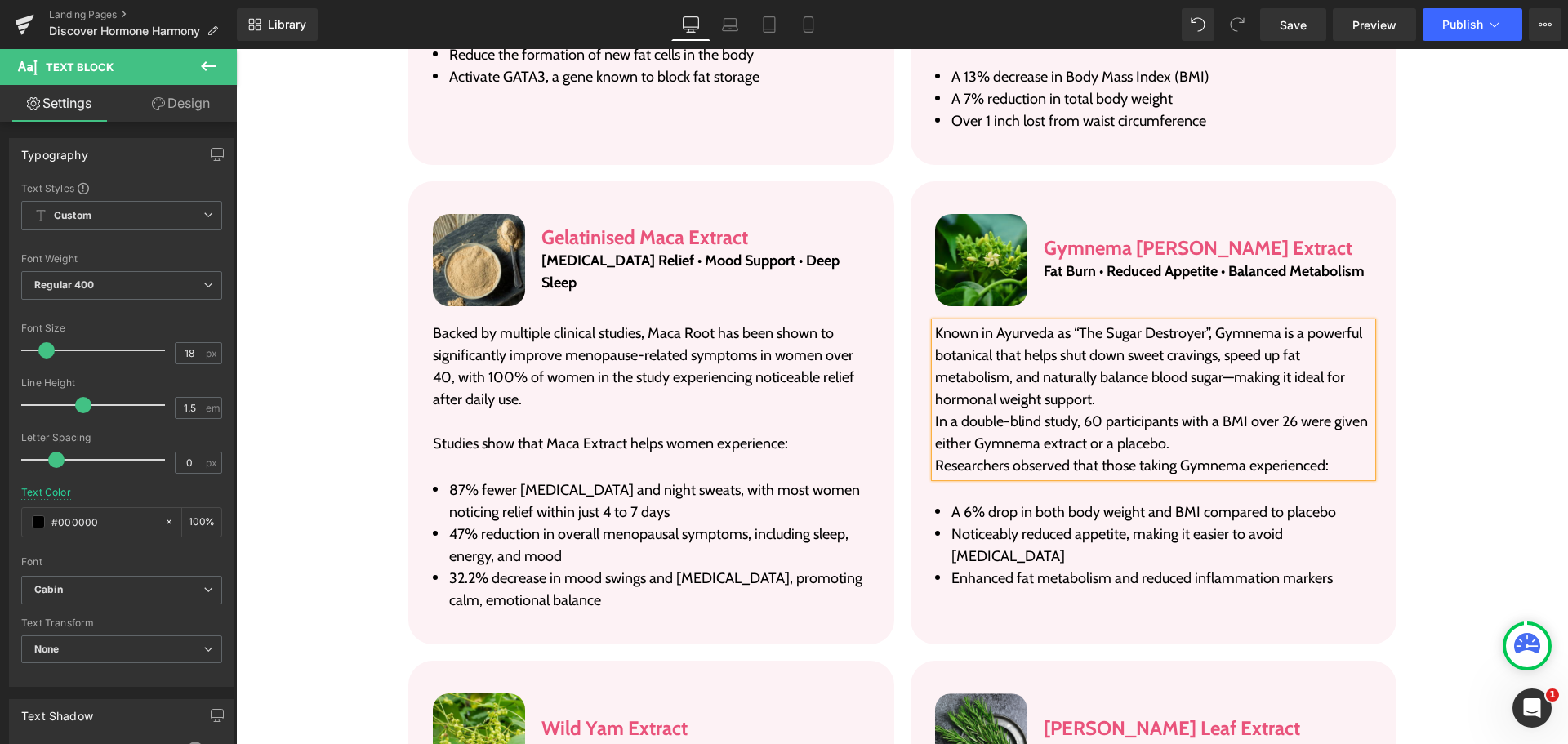
click at [1256, 340] on p "Known in Ayurveda as “The Sugar Destroyer”, Gymnema is a powerful botanical tha…" at bounding box center [1153, 366] width 437 height 88
click at [1269, 340] on p "Known in Ayurveda as “The Sugar Destroyer”, Gymnema is a powerful botanical tha…" at bounding box center [1153, 366] width 437 height 88
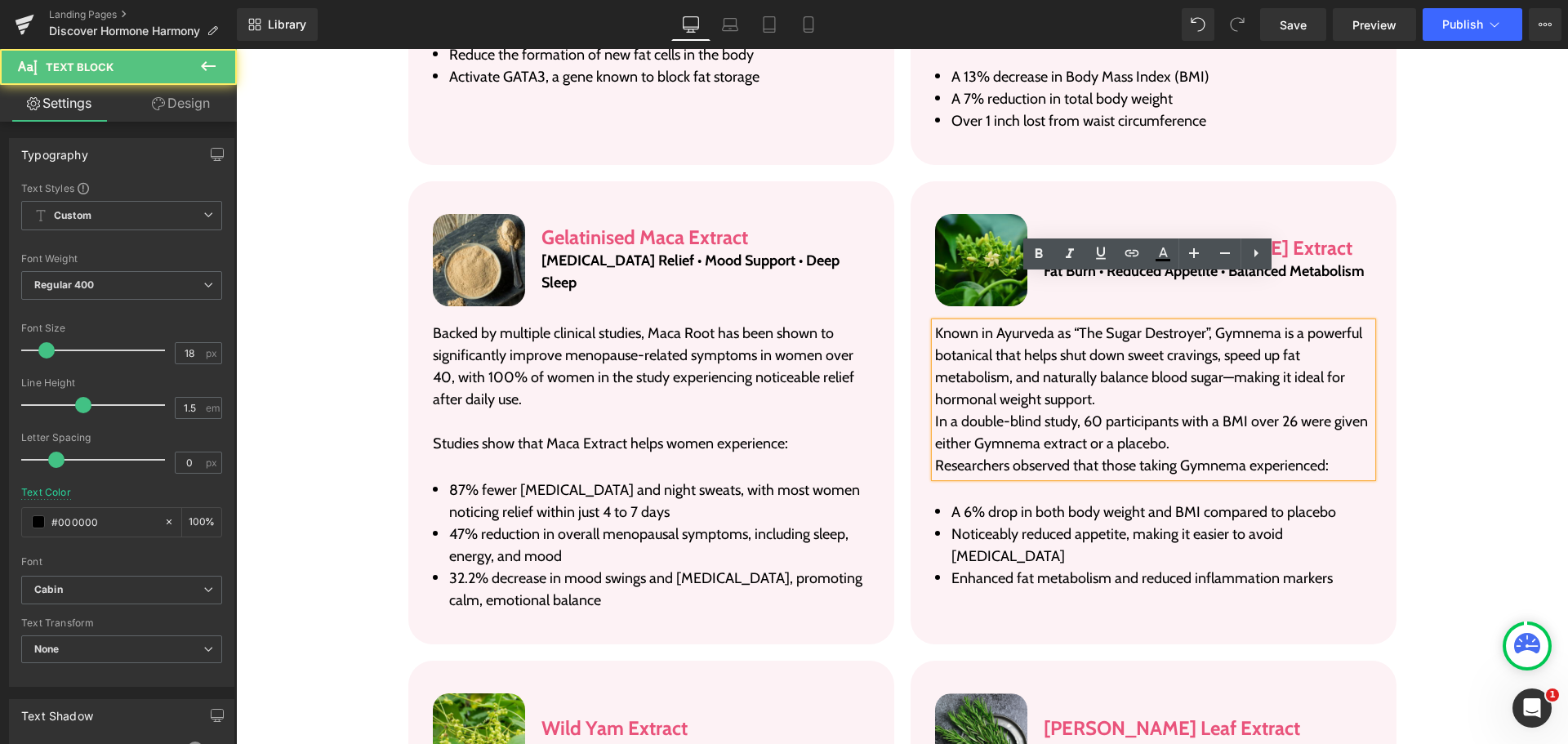
click at [1269, 360] on p "Known in Ayurveda as “The Sugar Destroyer”, Gymnema is a powerful botanical tha…" at bounding box center [1153, 366] width 437 height 88
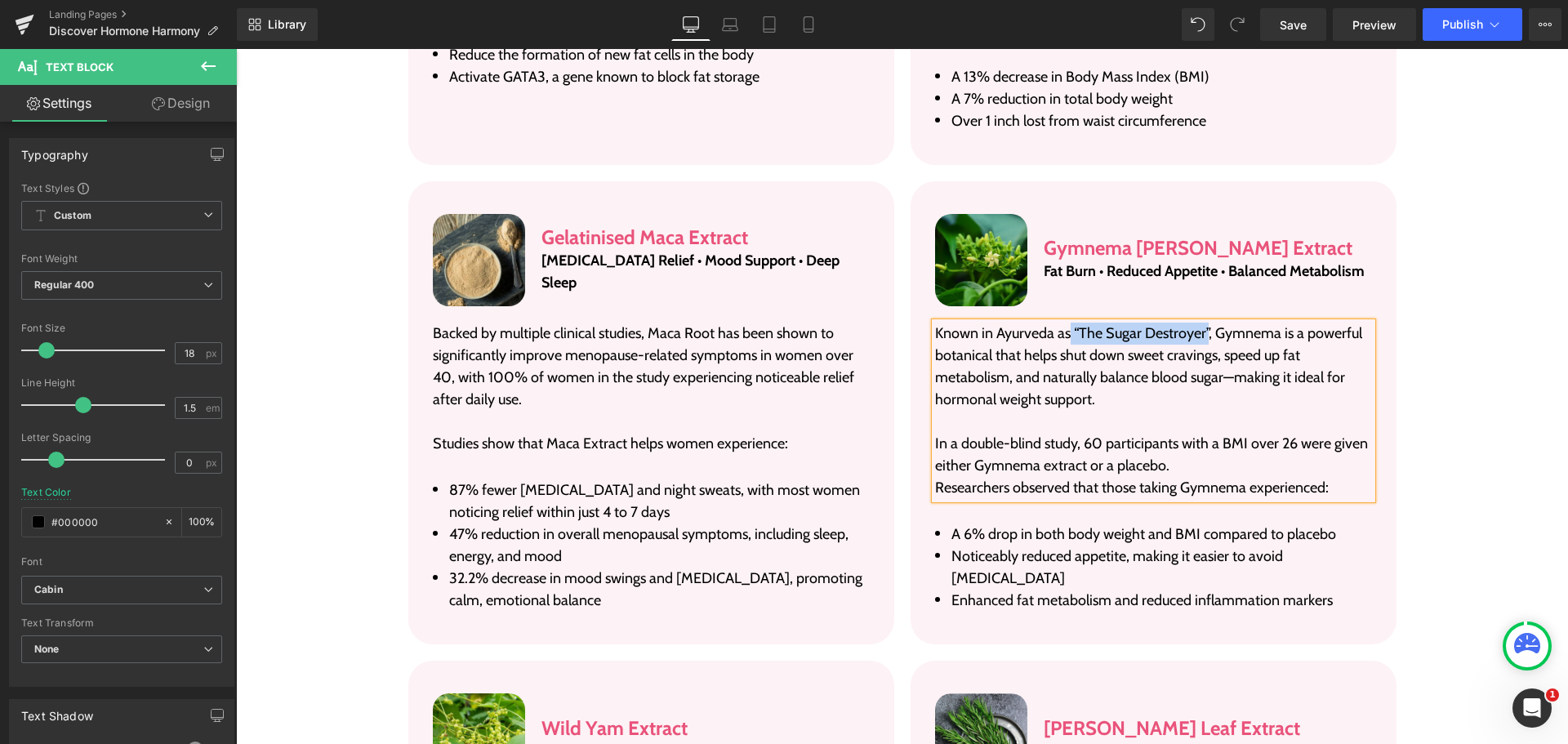
drag, startPoint x: 1065, startPoint y: 286, endPoint x: 1203, endPoint y: 280, distance: 138.1
click at [1203, 322] on p "Known in Ayurveda as “The Sugar Destroyer”, Gymnema is a powerful botanical tha…" at bounding box center [1153, 366] width 437 height 88
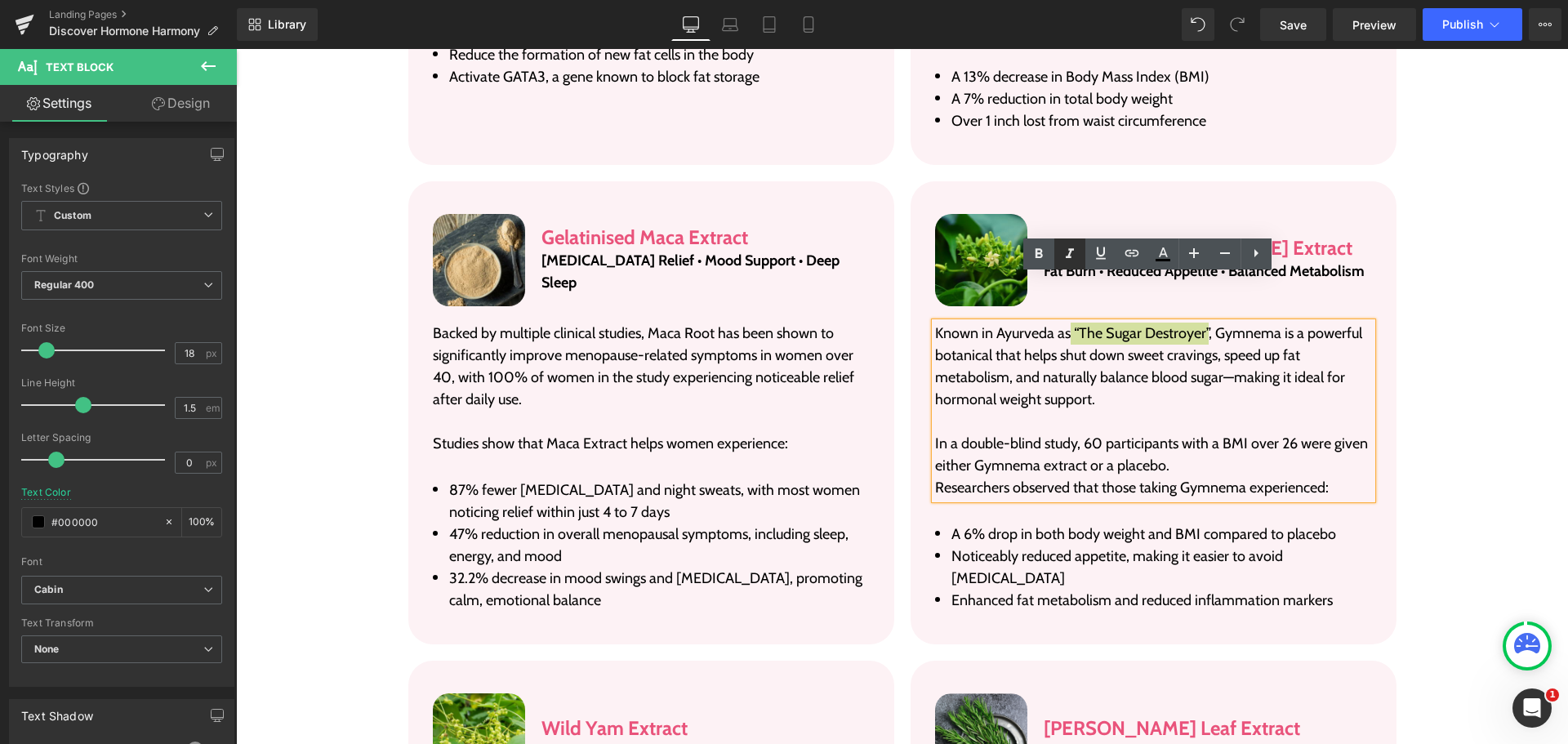
click at [1073, 261] on icon at bounding box center [1069, 254] width 20 height 20
click at [1190, 322] on p "Known in Ayurveda as “The Sugar Destroyer” , Gymnema is a powerful botanical th…" at bounding box center [1153, 366] width 437 height 88
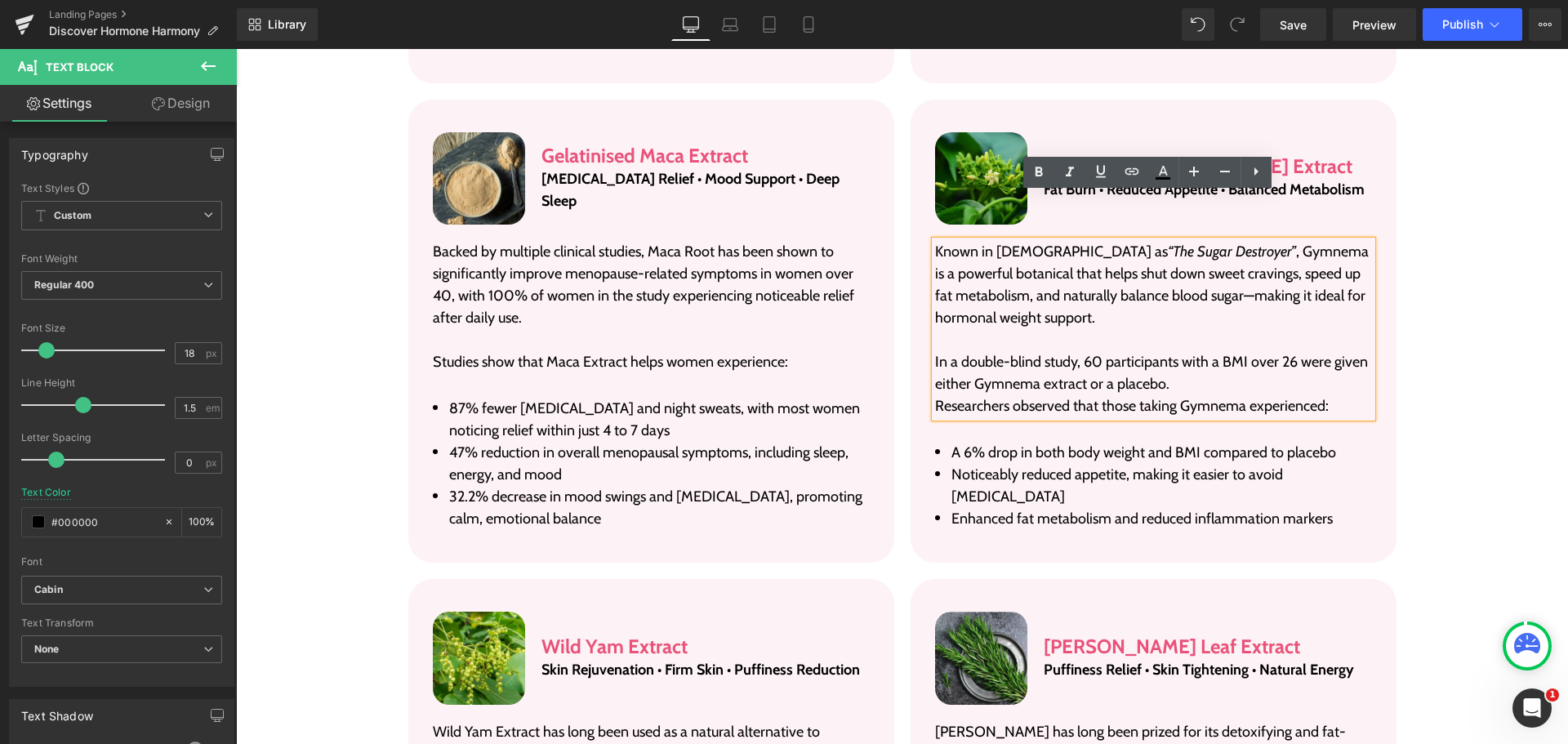
click at [992, 464] on li "Noticeably reduced appetite, making it easier to avoid [MEDICAL_DATA]" at bounding box center [1153, 486] width 437 height 44
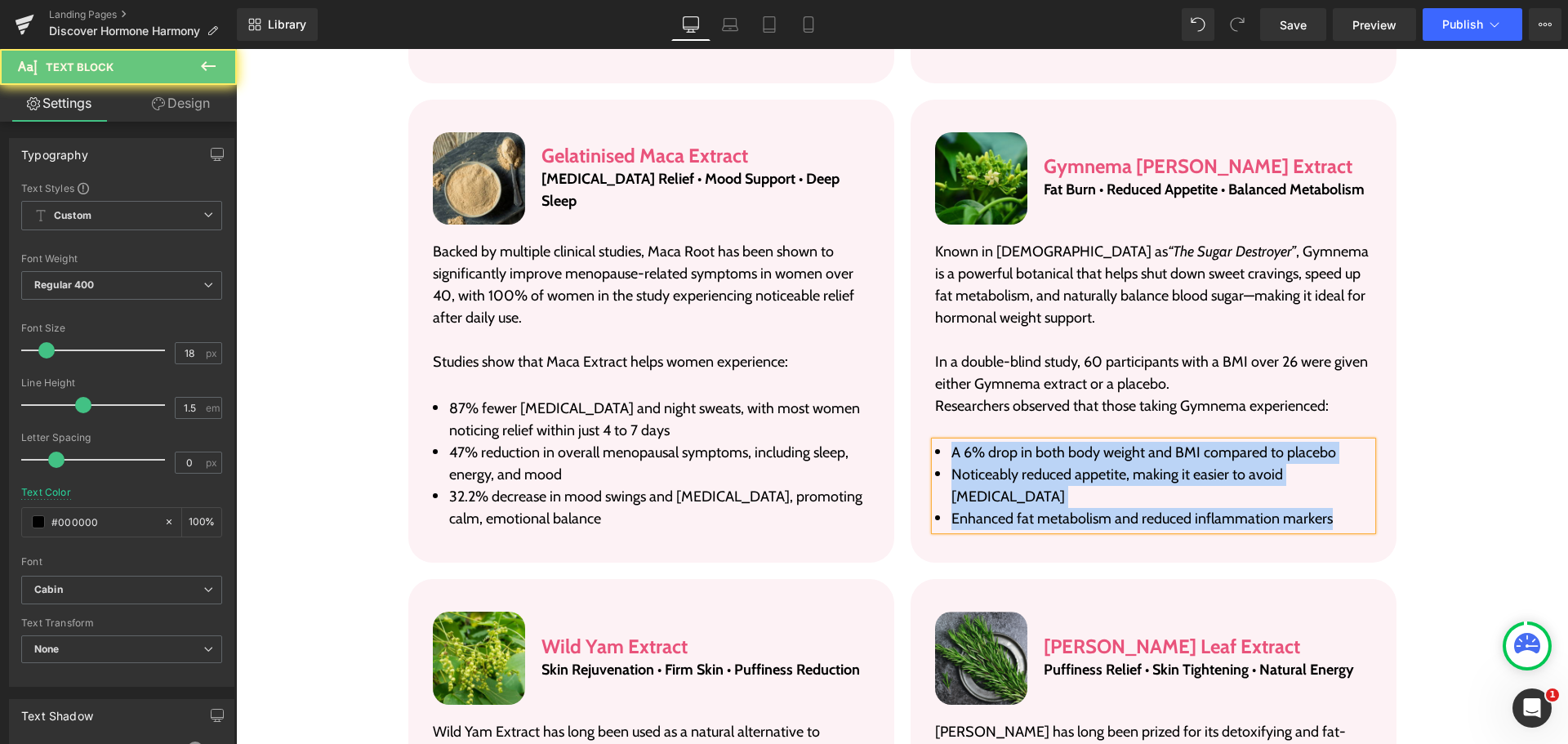
paste div
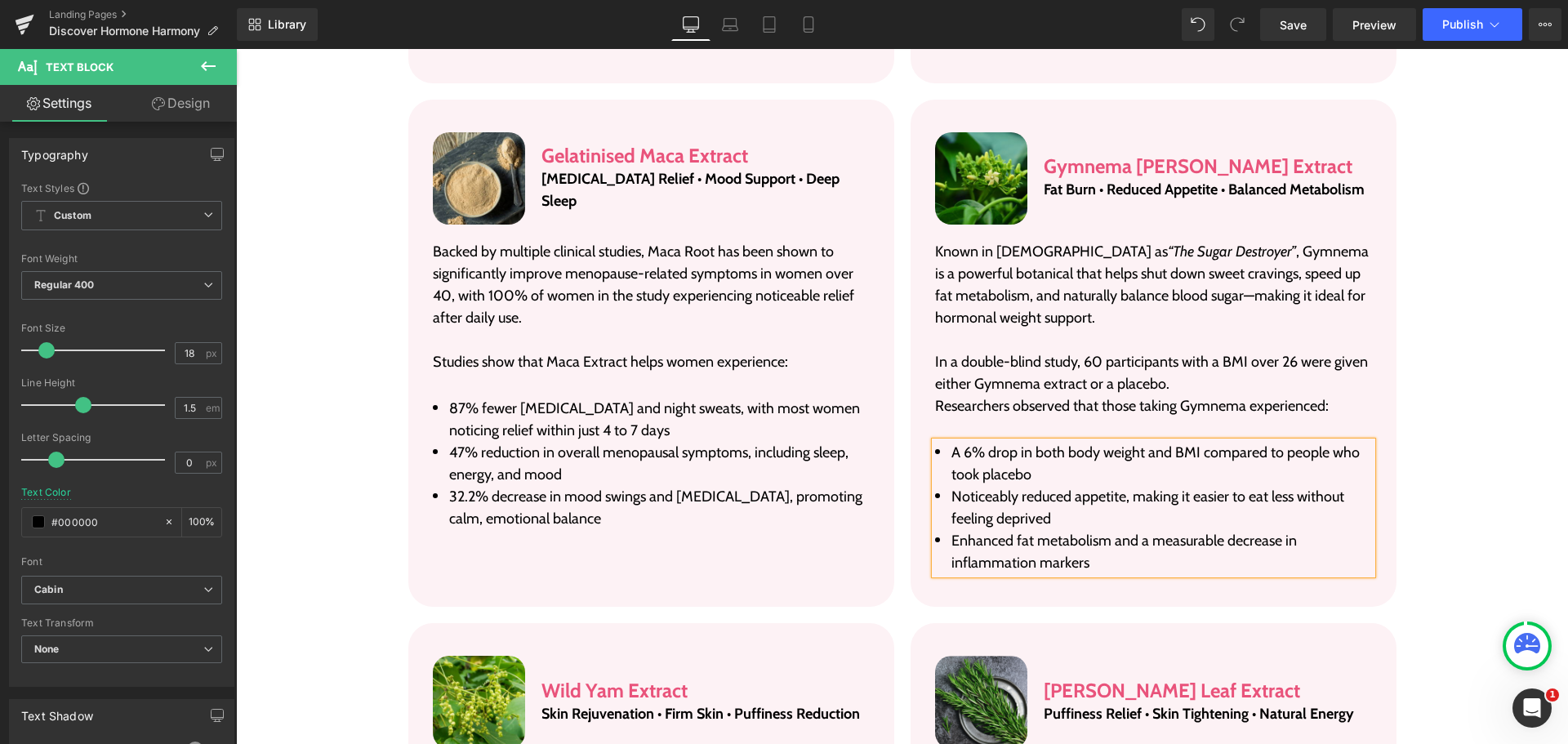
click at [1398, 383] on div "Image Gelatinised Maca Extract Heading [MEDICAL_DATA] Relief • Mood Support • D…" at bounding box center [901, 354] width 1012 height 525
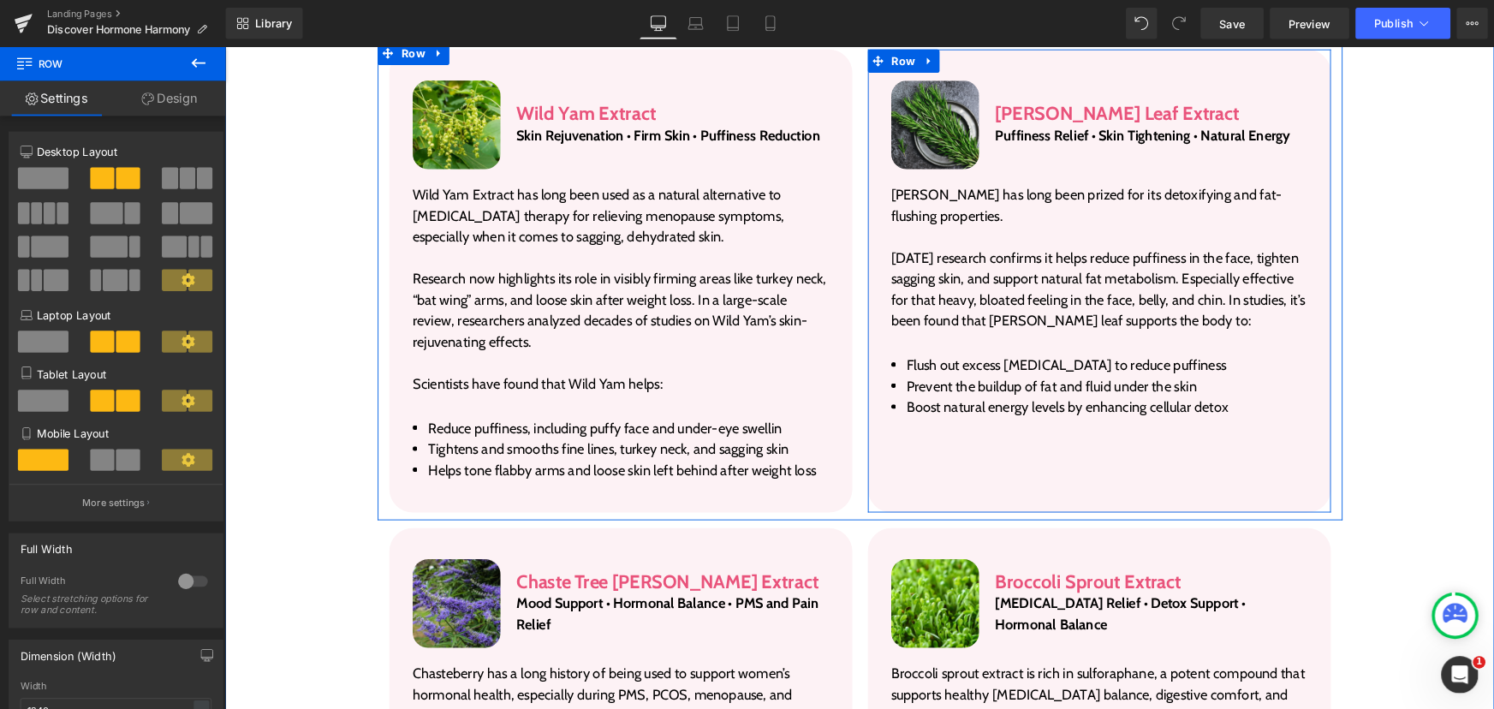
scroll to position [4526, 0]
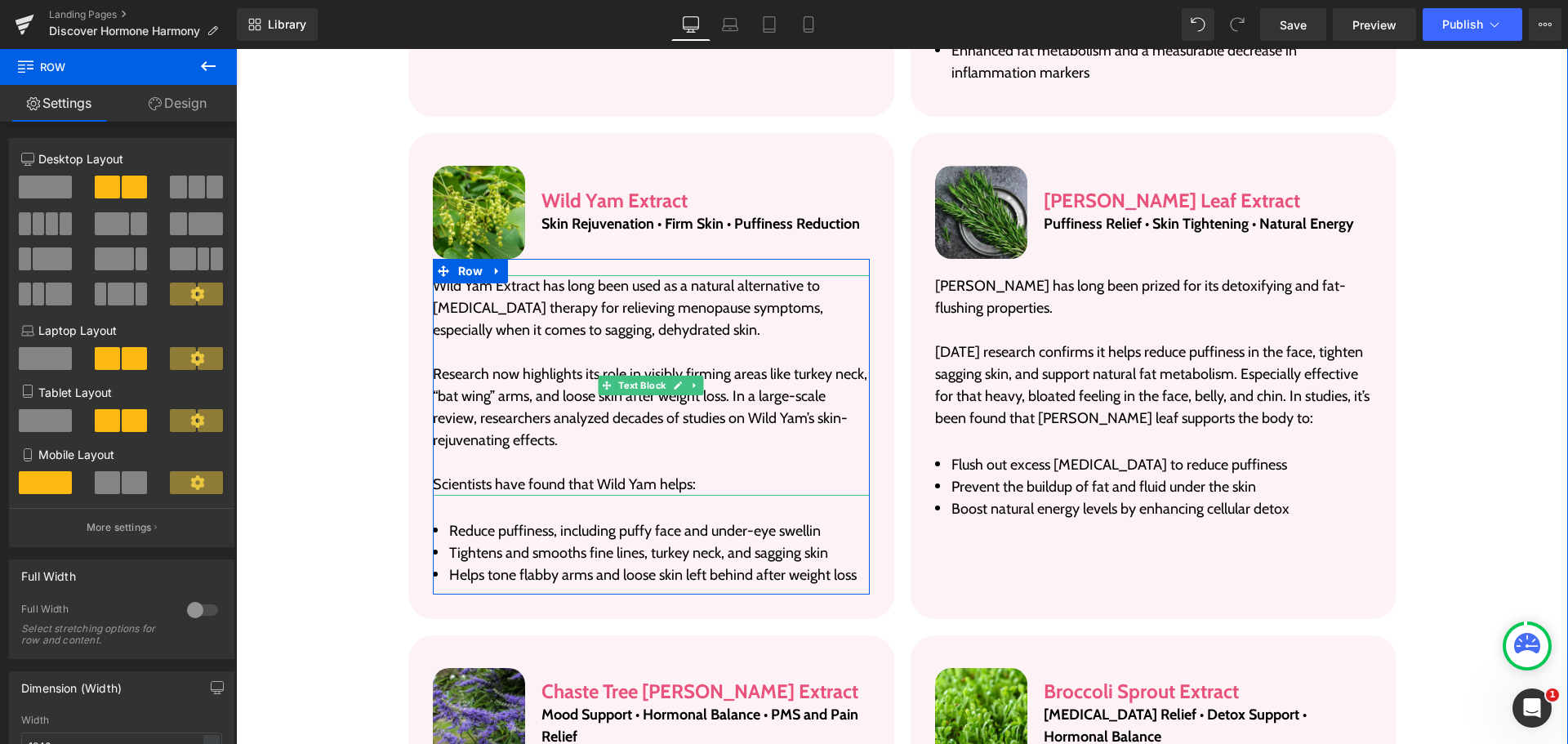
click at [517, 363] on p "Research now highlights its role in visibly firming areas like turkey neck, “ba…" at bounding box center [651, 407] width 437 height 88
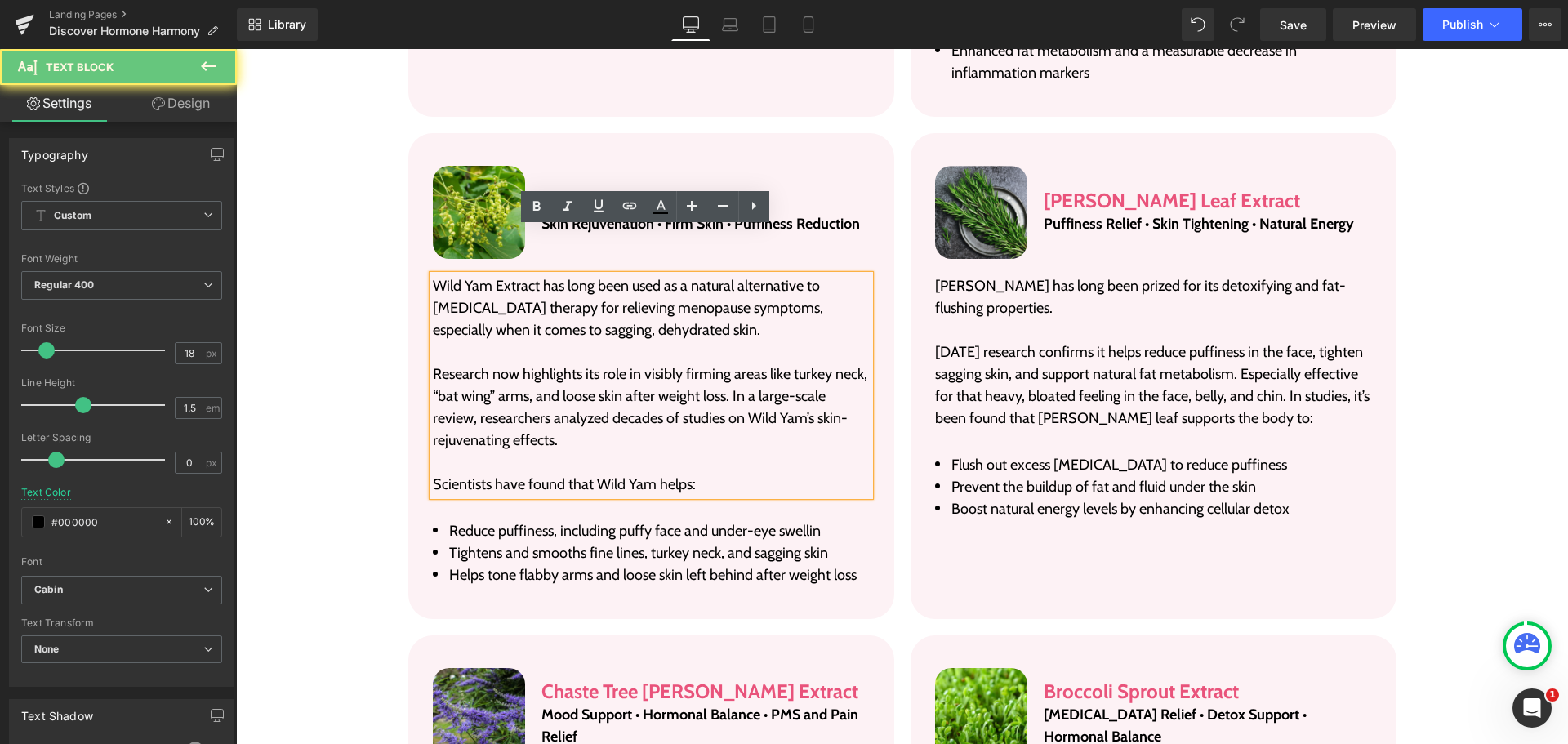
click at [514, 363] on p "Research now highlights its role in visibly firming areas like turkey neck, “ba…" at bounding box center [651, 407] width 437 height 88
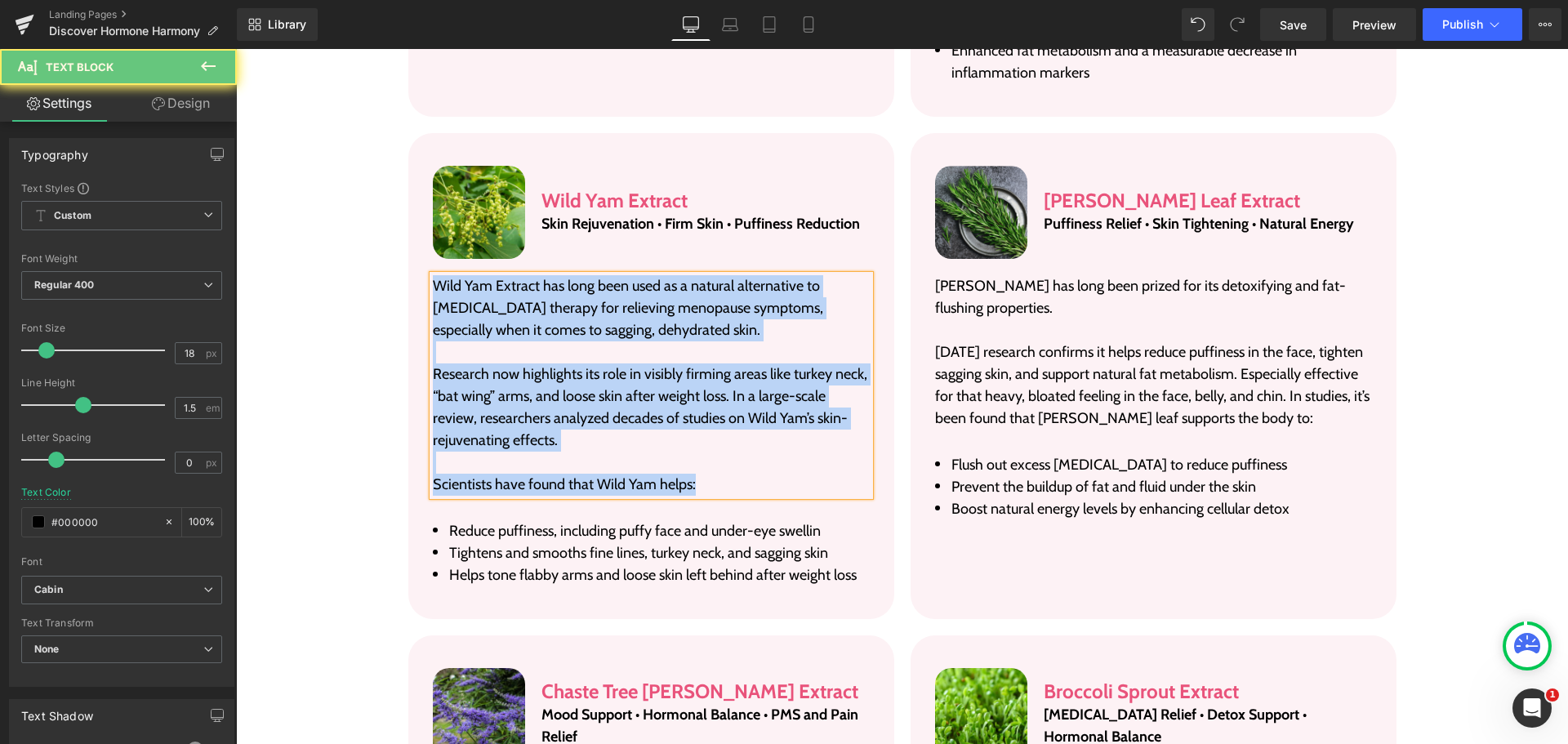
paste div
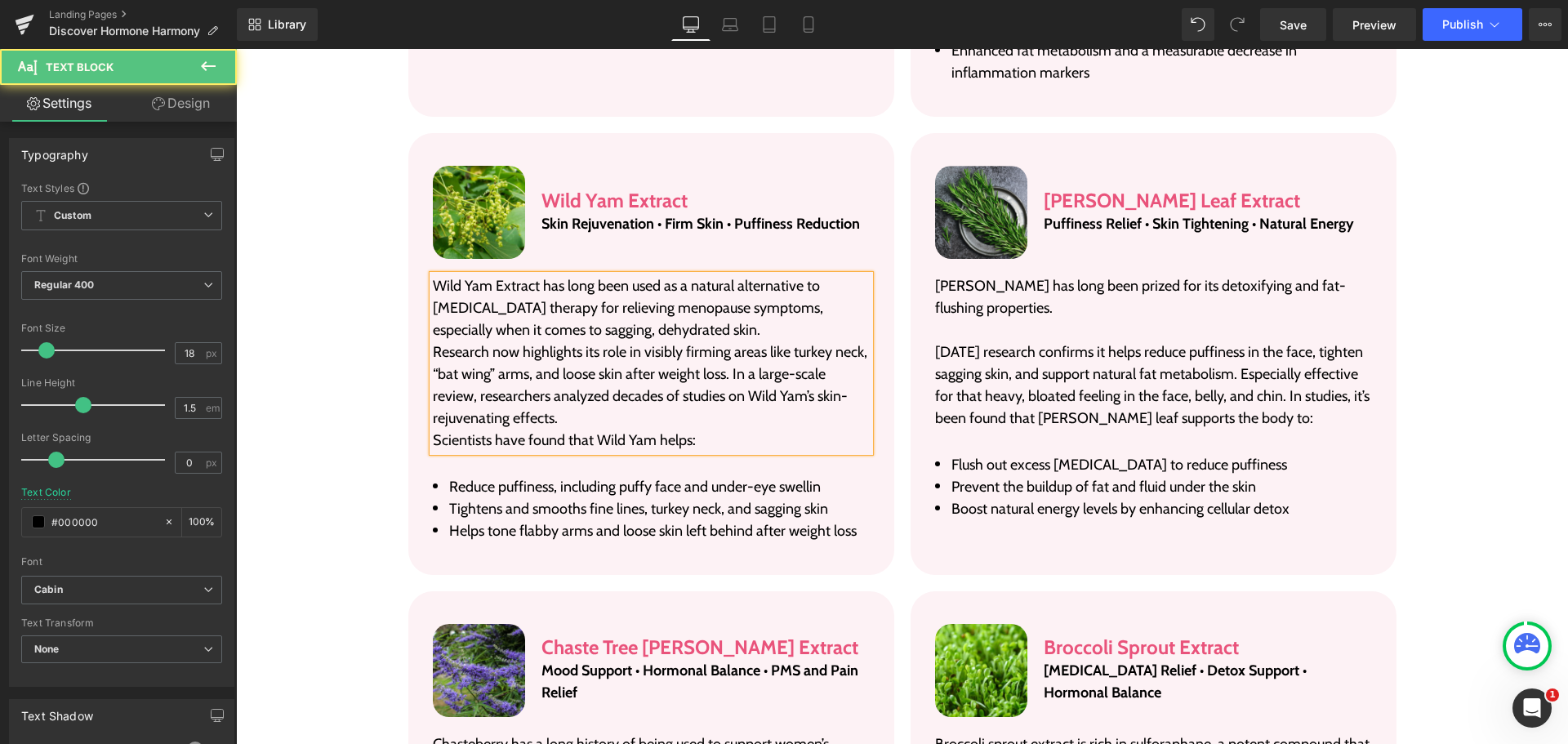
click at [706, 275] on p "Wild Yam Extract has long been used as a natural alternative to [MEDICAL_DATA] …" at bounding box center [651, 307] width 437 height 66
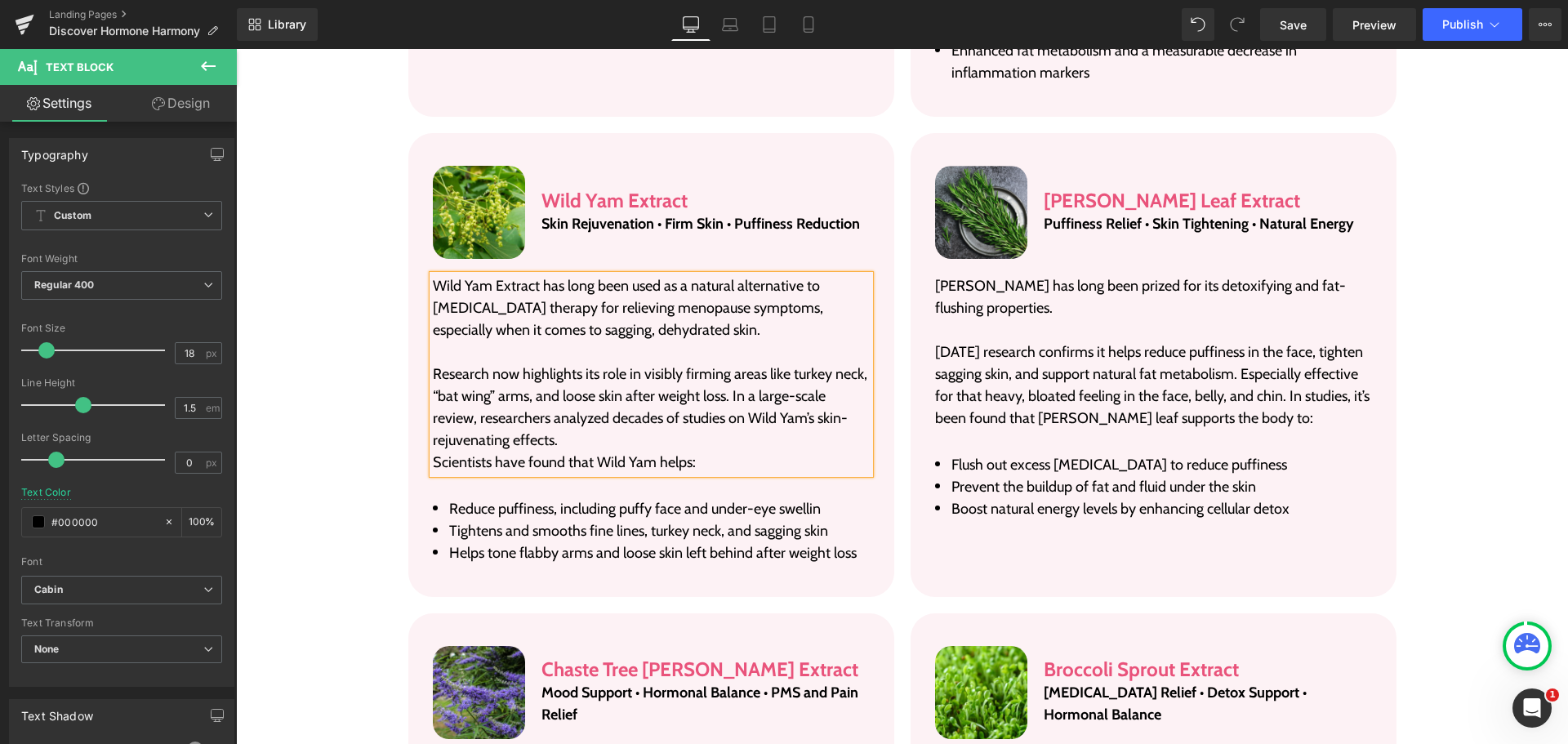
click at [671, 386] on p "Research now highlights its role in visibly firming areas like turkey neck, “ba…" at bounding box center [651, 407] width 437 height 88
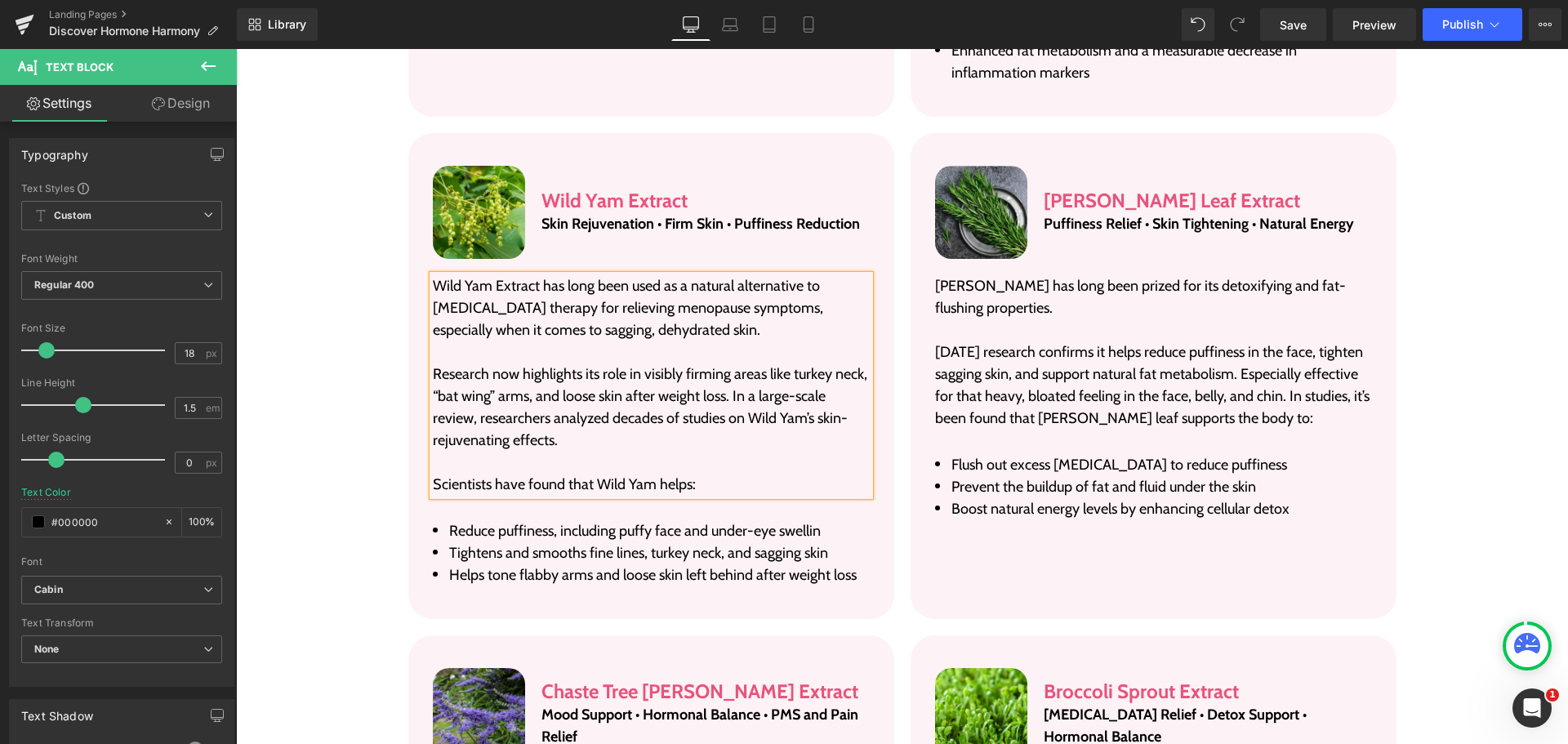
click at [784, 363] on p "Research now highlights its role in visibly firming areas like turkey neck, “ba…" at bounding box center [651, 407] width 437 height 88
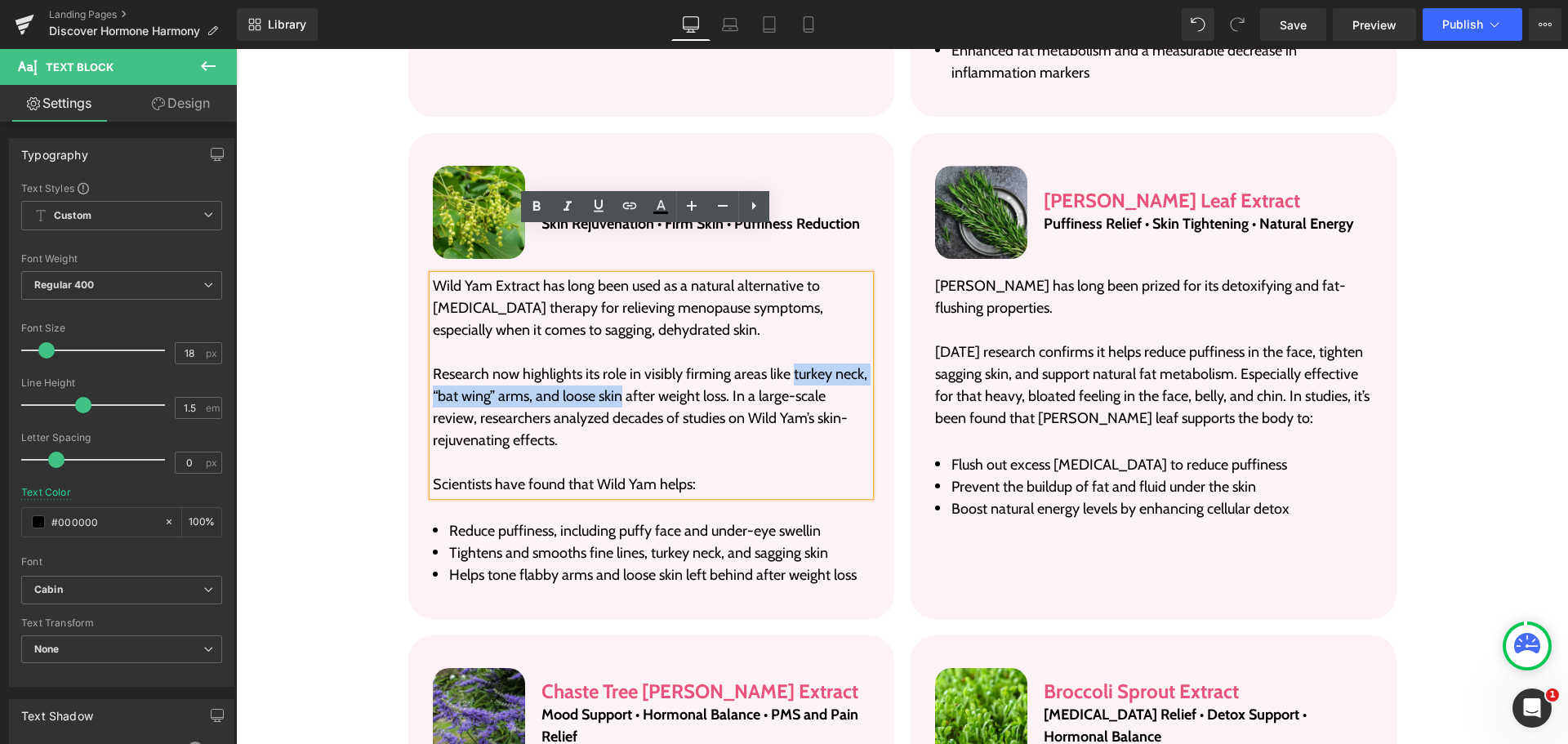
click at [617, 363] on p "Research now highlights its role in visibly firming areas like turkey neck, “ba…" at bounding box center [651, 407] width 437 height 88
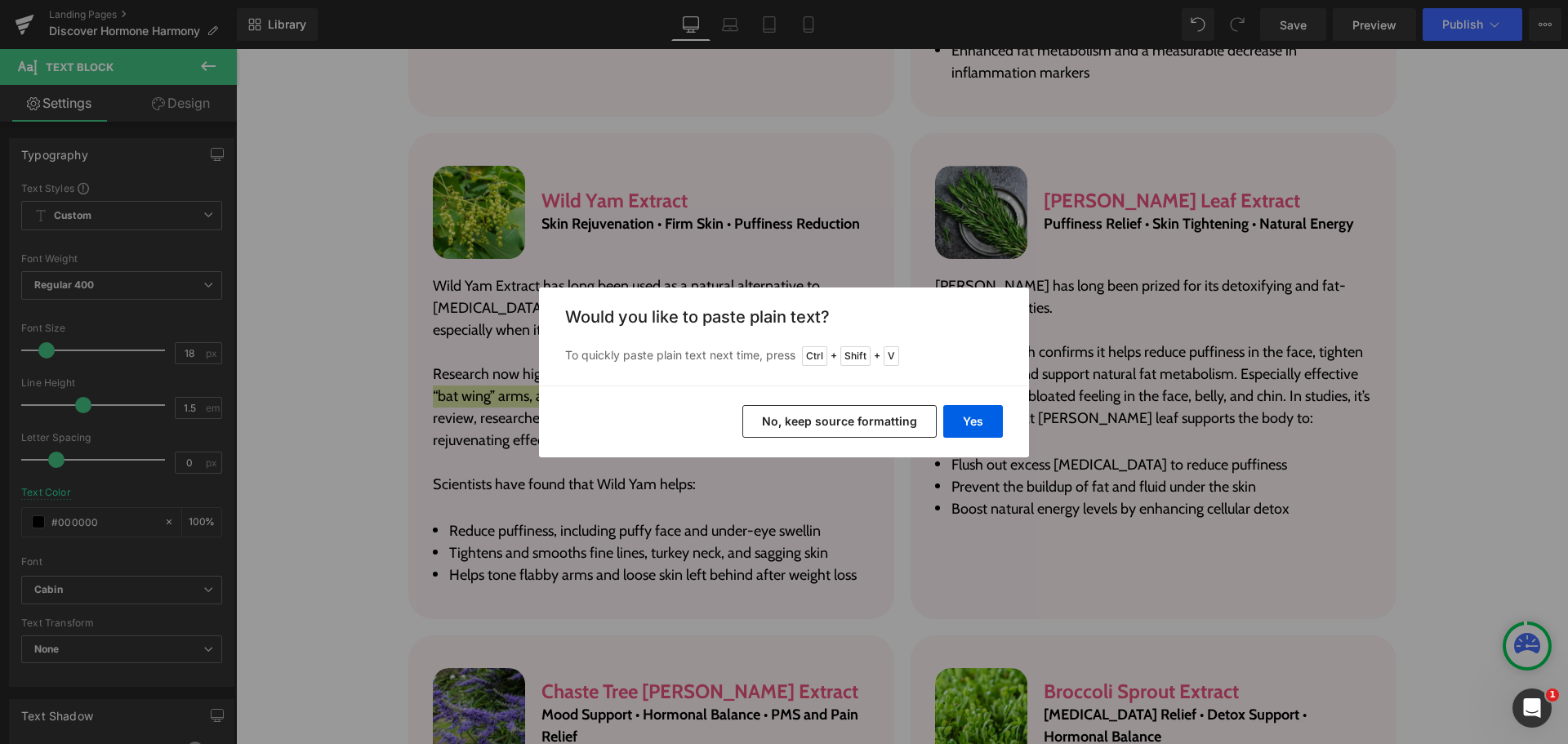
click at [894, 413] on button "No, keep source formatting" at bounding box center [839, 422] width 195 height 32
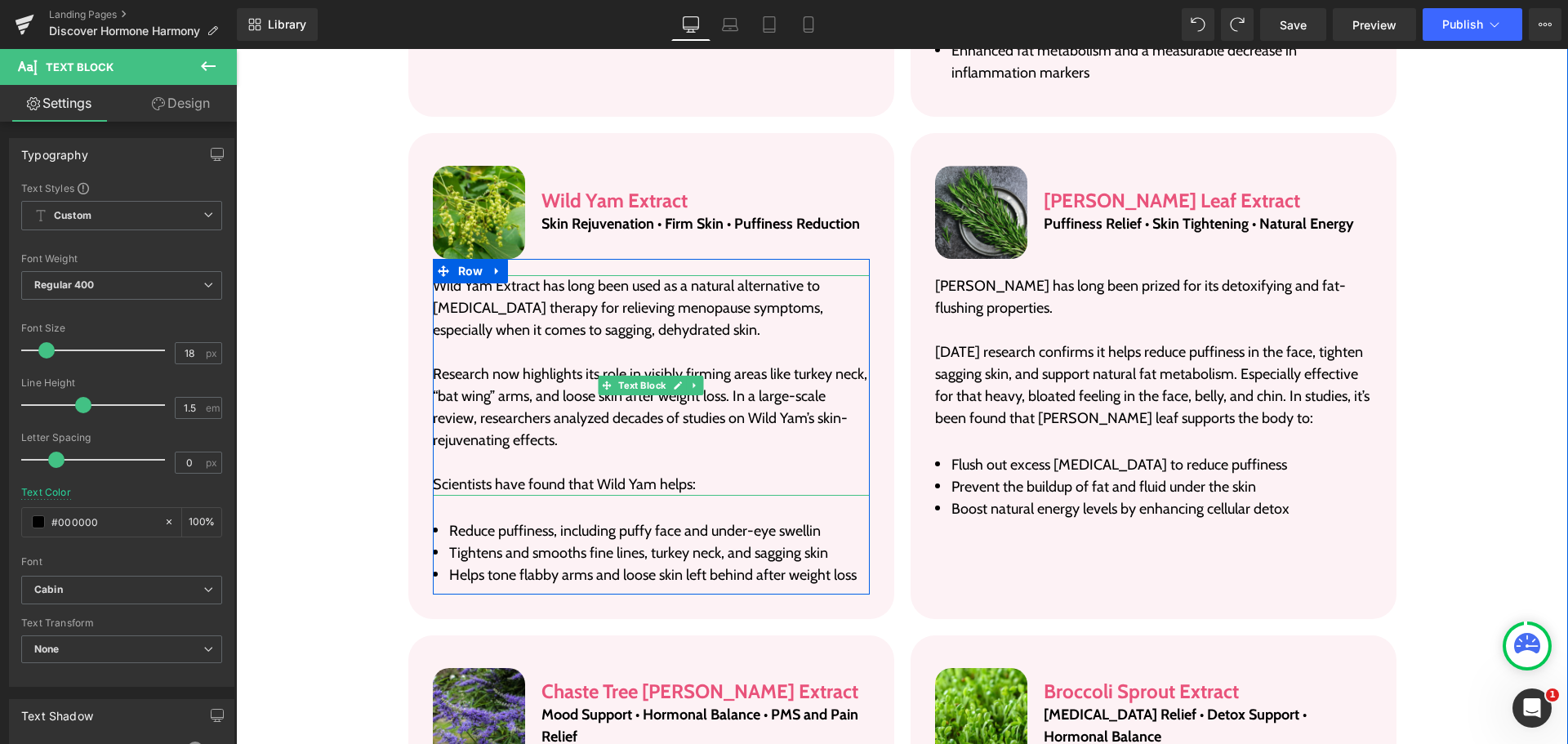
click at [784, 363] on p "Research now highlights its role in visibly firming areas like turkey neck, “ba…" at bounding box center [651, 407] width 437 height 88
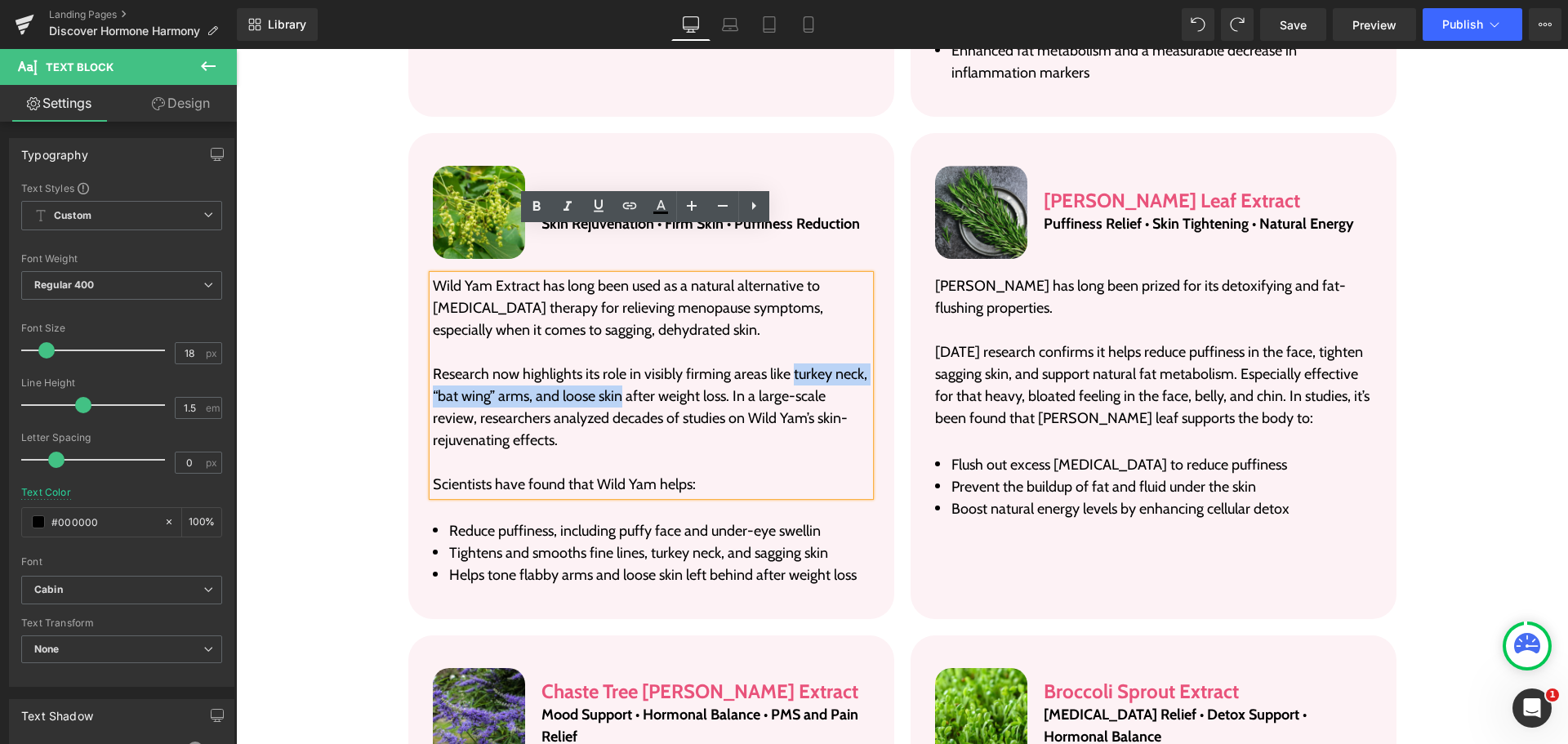
click at [612, 363] on p "Research now highlights its role in visibly firming areas like turkey neck, “ba…" at bounding box center [651, 407] width 437 height 88
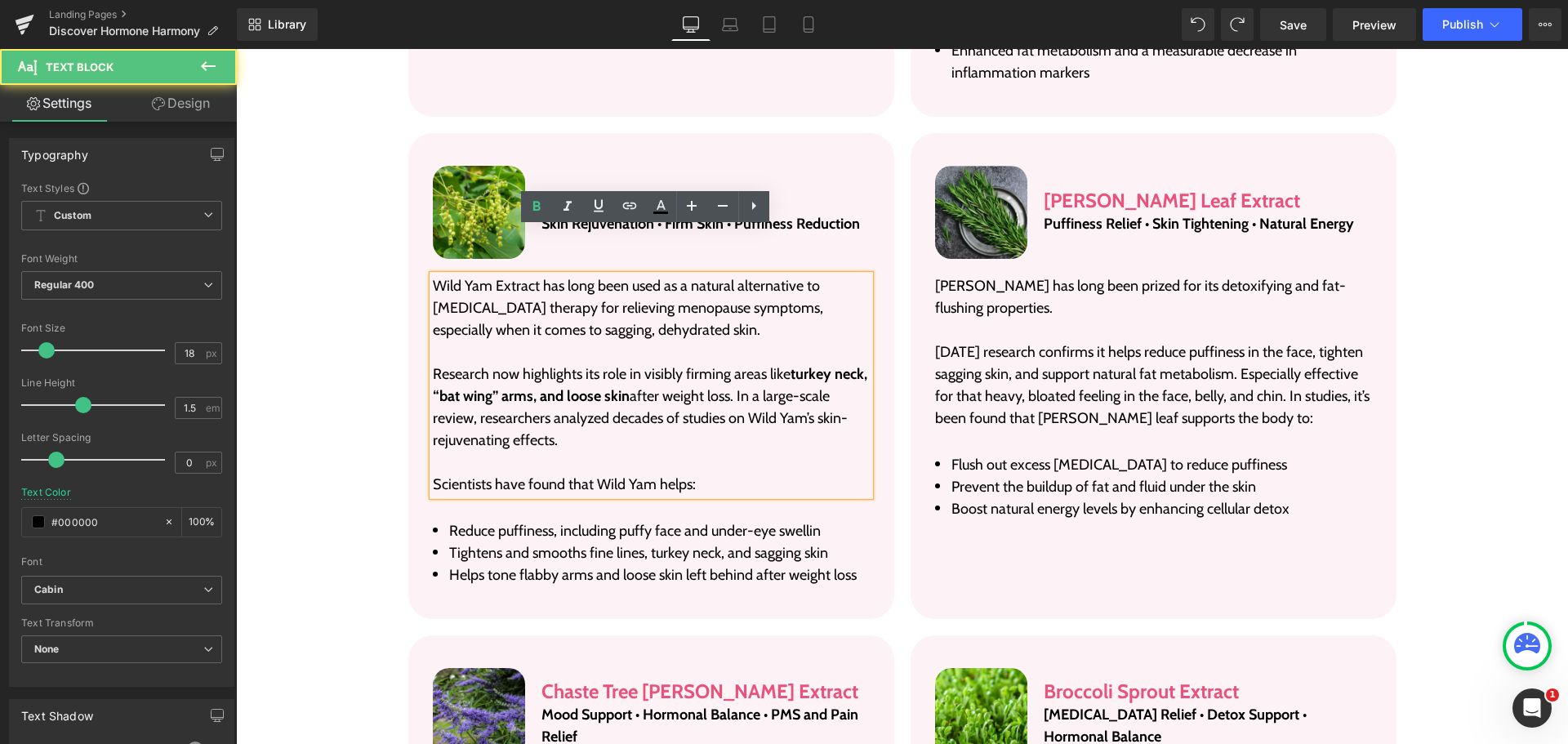
click at [798, 364] on p "Research now highlights its role in visibly firming areas like turkey neck, “ba…" at bounding box center [651, 407] width 437 height 88
click at [698, 542] on li "Tightens and smooths fine lines, turkey neck, and sagging skin" at bounding box center [651, 552] width 437 height 22
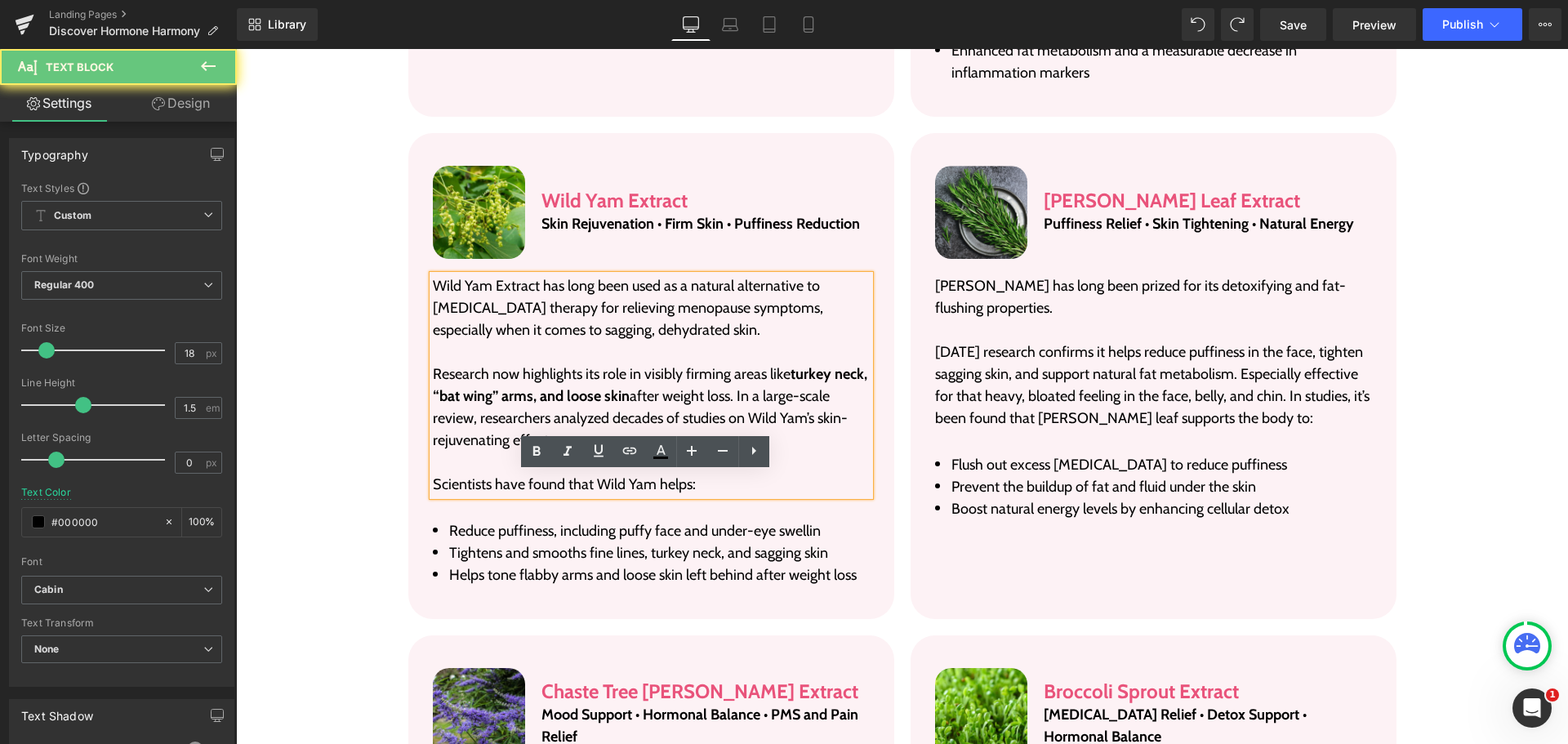
click at [698, 542] on li "Tightens and smooths fine lines, turkey neck, and sagging skin" at bounding box center [651, 552] width 437 height 22
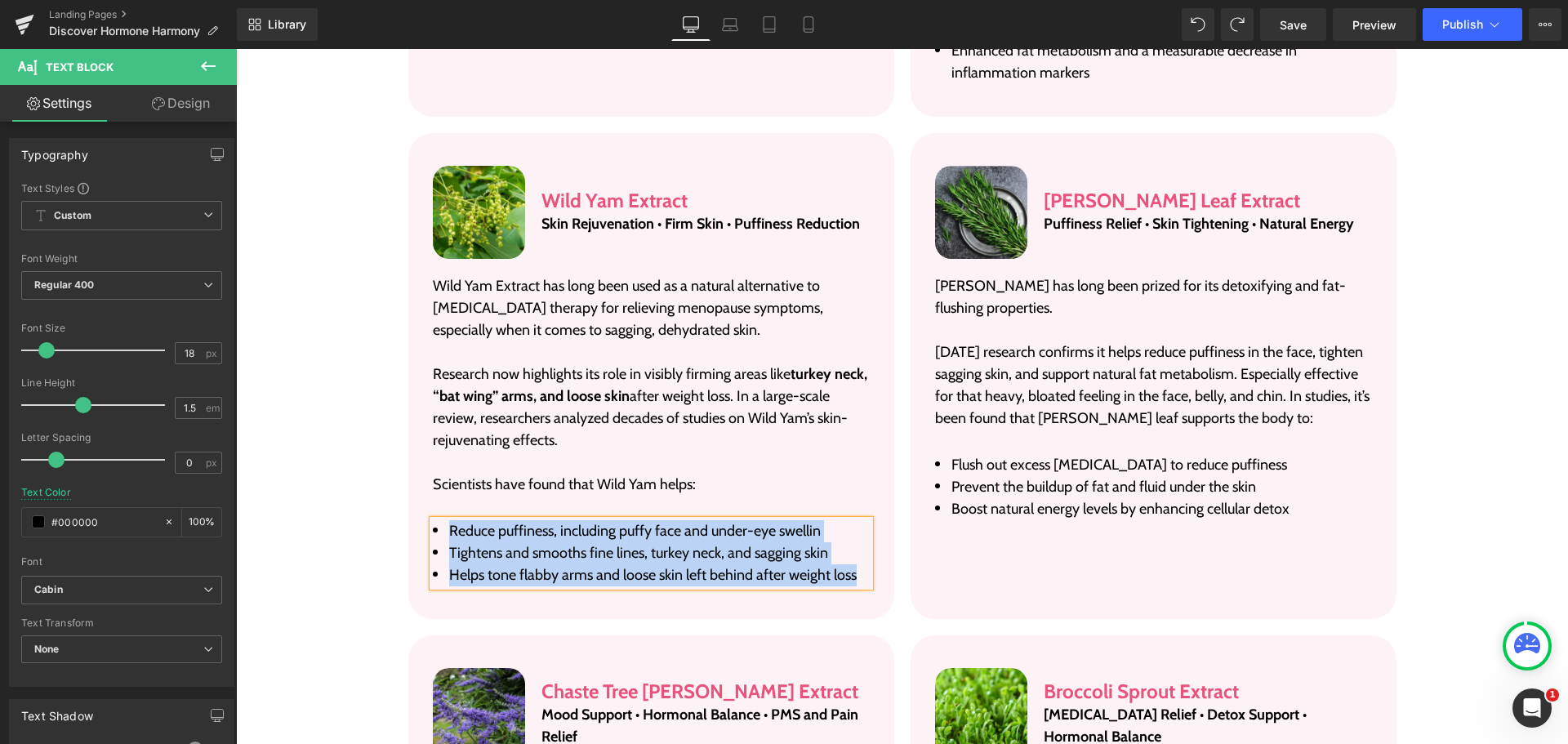
paste div
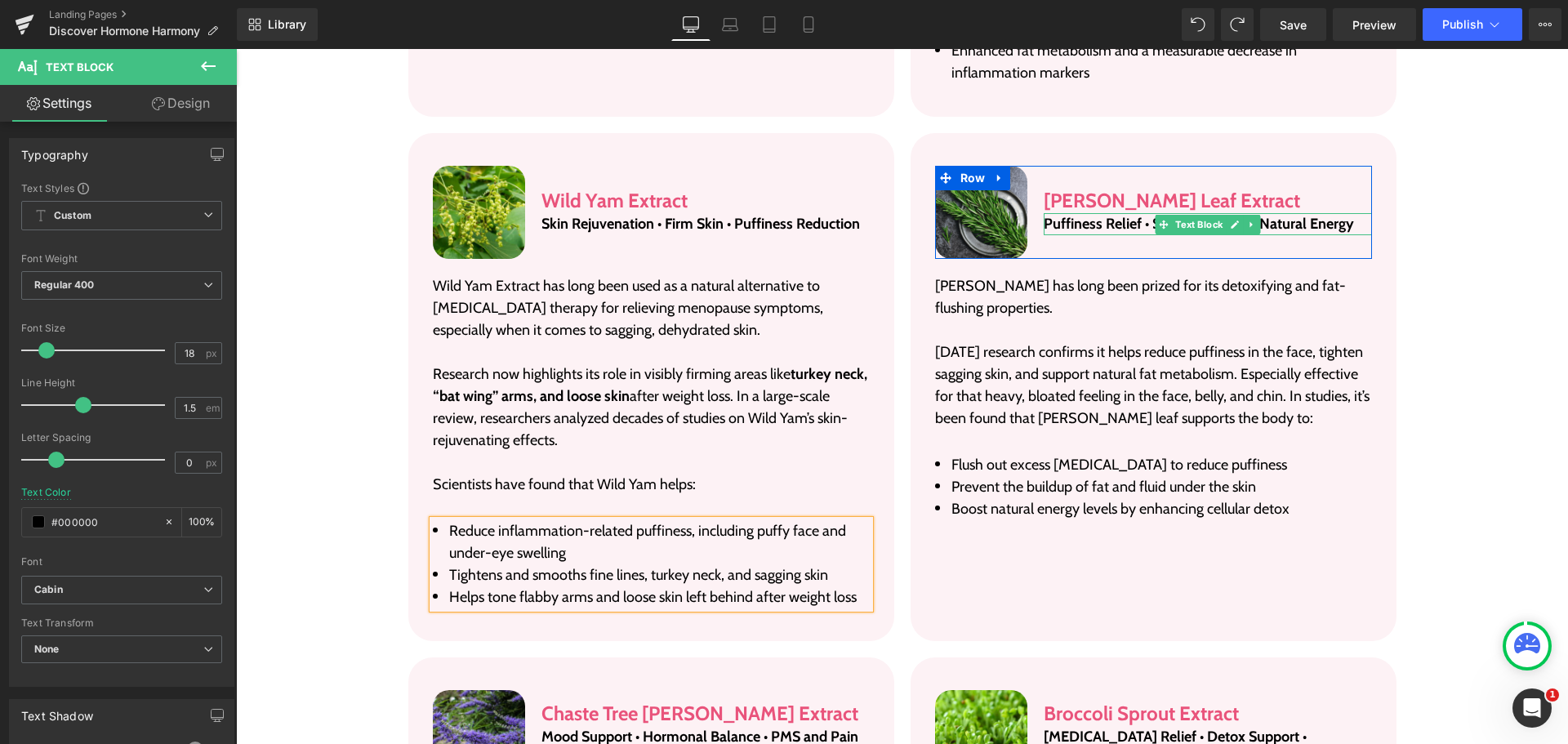
click at [1087, 213] on p "Puffiness Relief • Skin Tightening • Natural Energy" at bounding box center [1207, 223] width 327 height 22
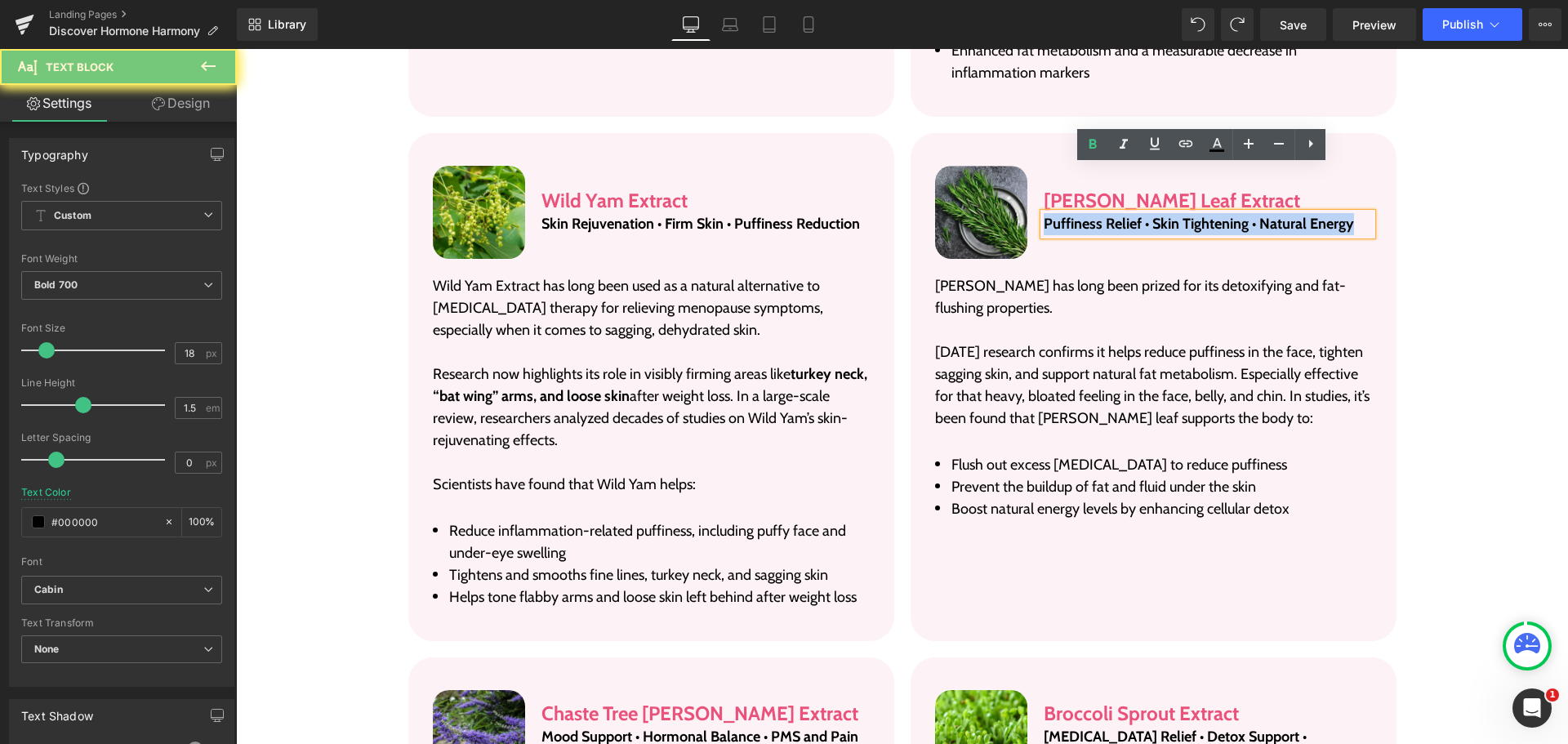
click at [1087, 213] on p "Puffiness Relief • Skin Tightening • Natural Energy" at bounding box center [1207, 223] width 327 height 22
paste div
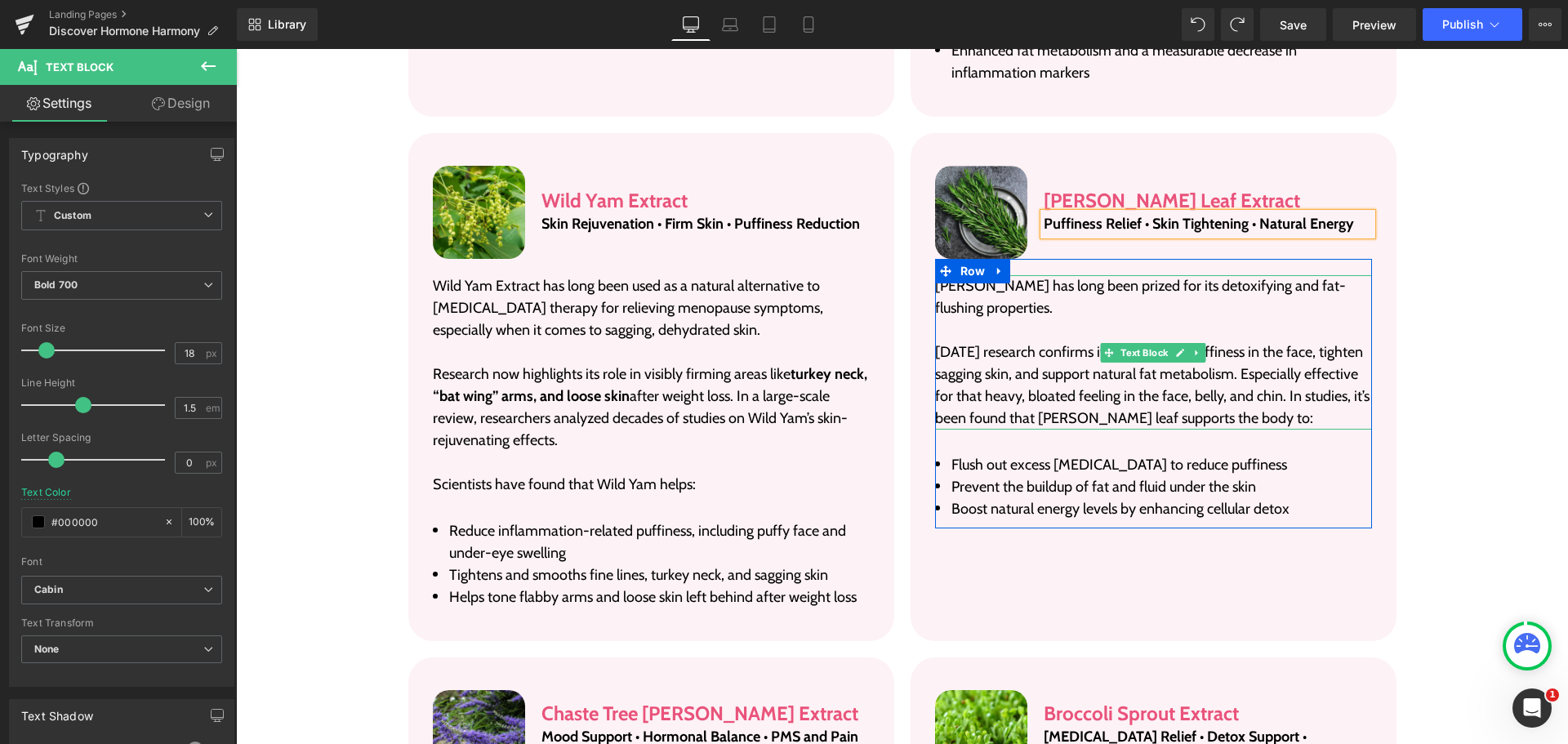
click at [1061, 320] on p at bounding box center [1153, 330] width 437 height 22
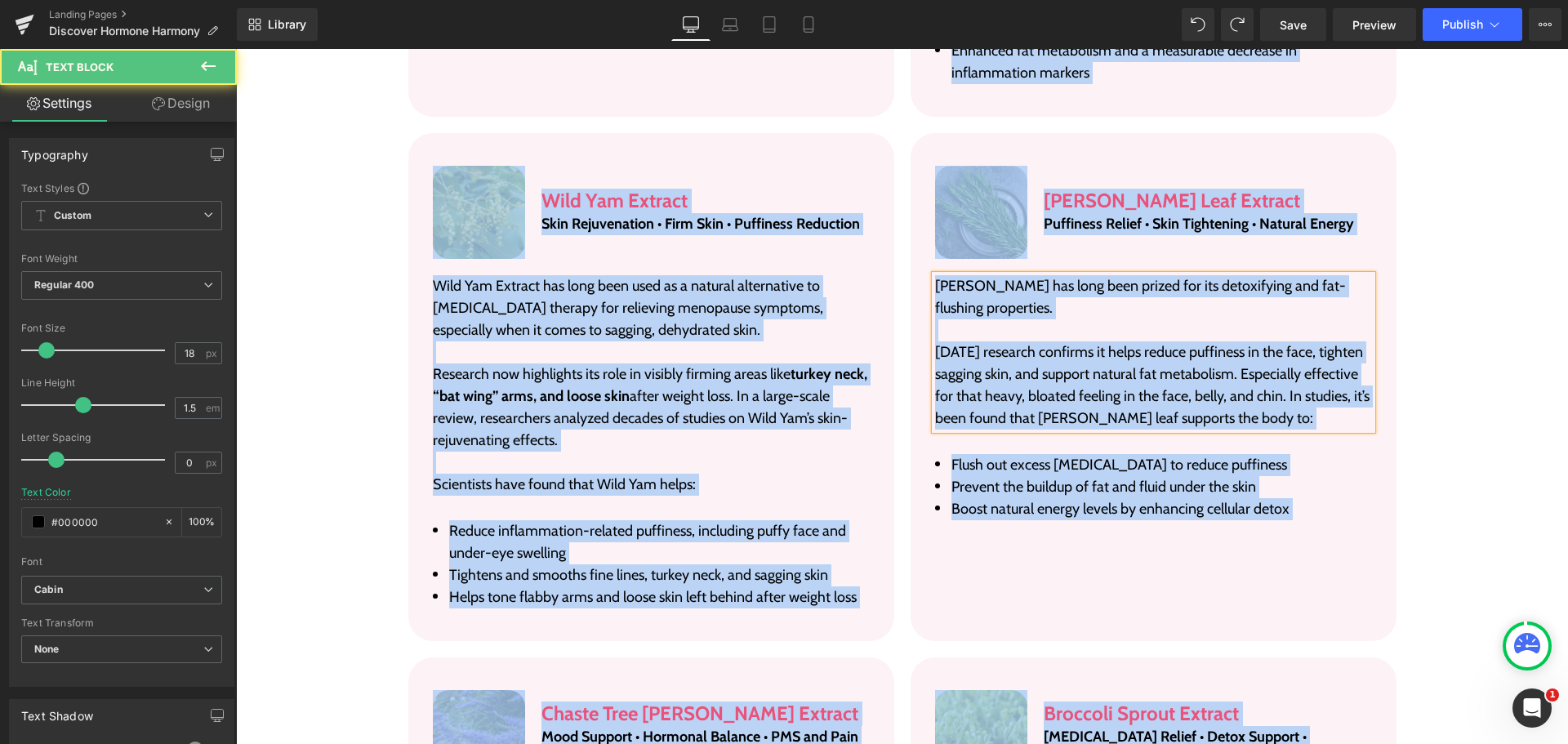
drag, startPoint x: 1061, startPoint y: 274, endPoint x: 1031, endPoint y: 313, distance: 49.2
click at [1058, 320] on p at bounding box center [1153, 330] width 437 height 22
click at [1031, 341] on p "[DATE] research confirms it helps reduce puffiness in the face, tighten sagging…" at bounding box center [1153, 385] width 437 height 88
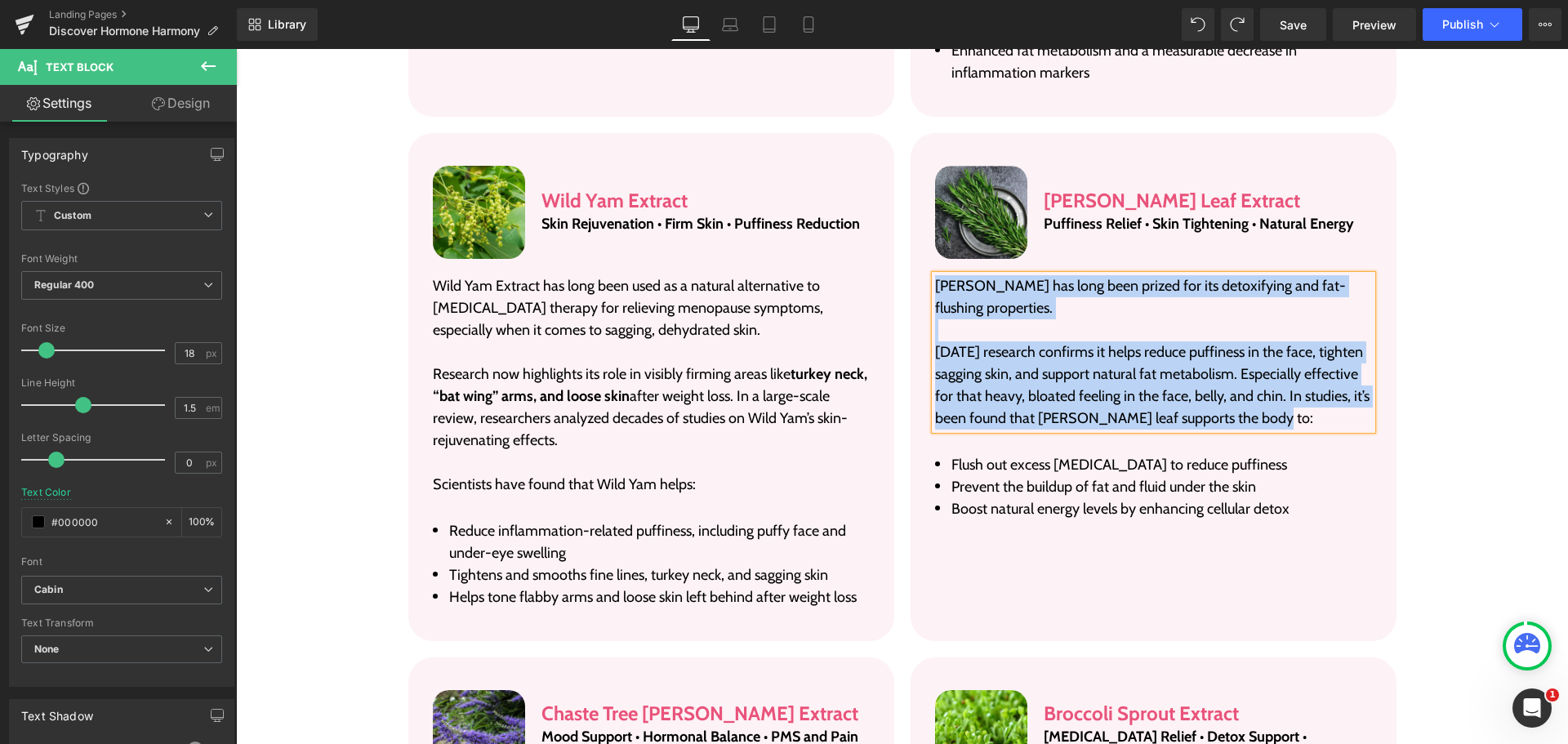
paste div
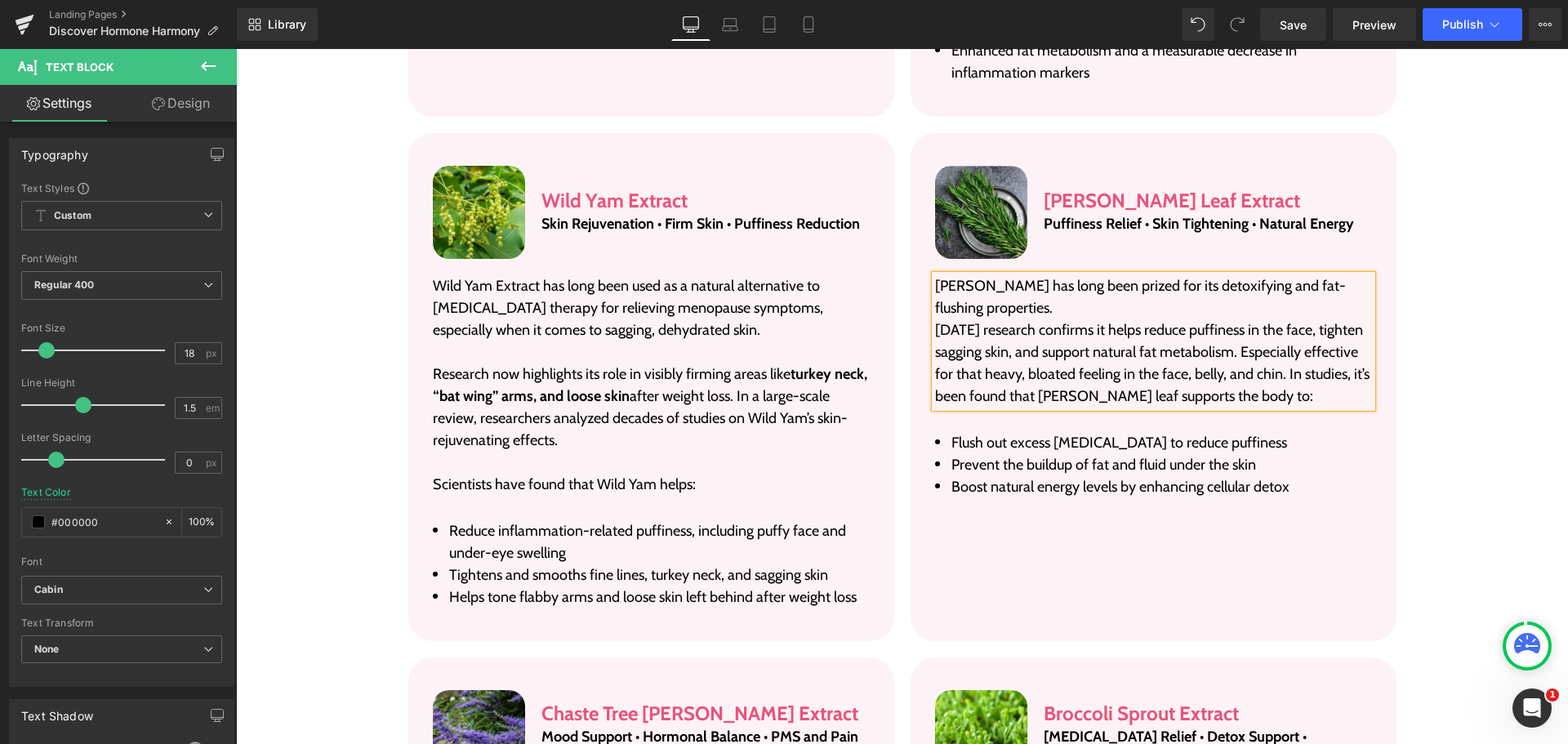
click at [1075, 275] on p "[PERSON_NAME] has long been prized for its detoxifying and fat-flushing propert…" at bounding box center [1153, 297] width 437 height 44
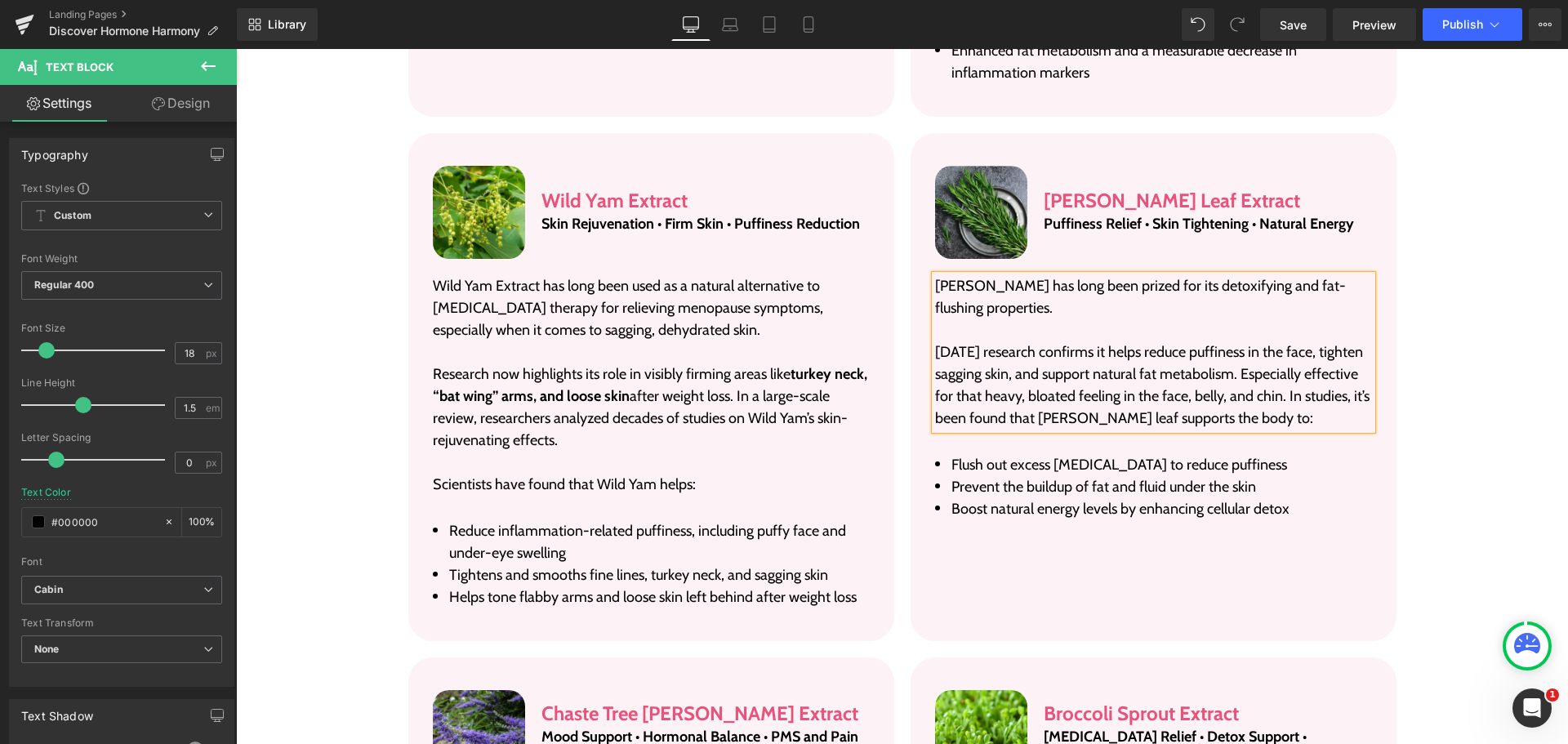
click at [1151, 478] on span "Text Block" at bounding box center [1144, 487] width 53 height 20
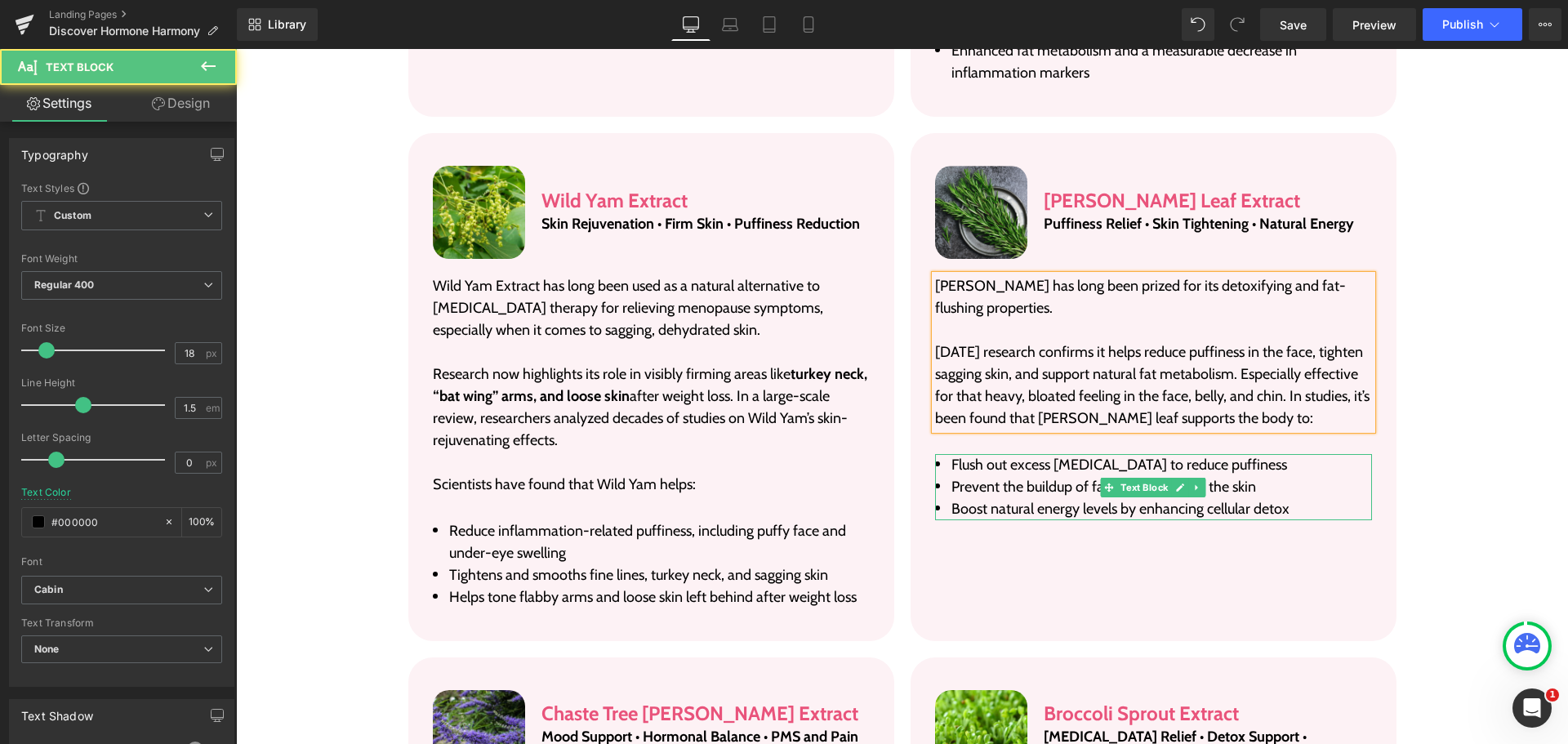
click at [1259, 456] on span "Flush out excess [MEDICAL_DATA] to reduce puffiness" at bounding box center [1119, 465] width 336 height 18
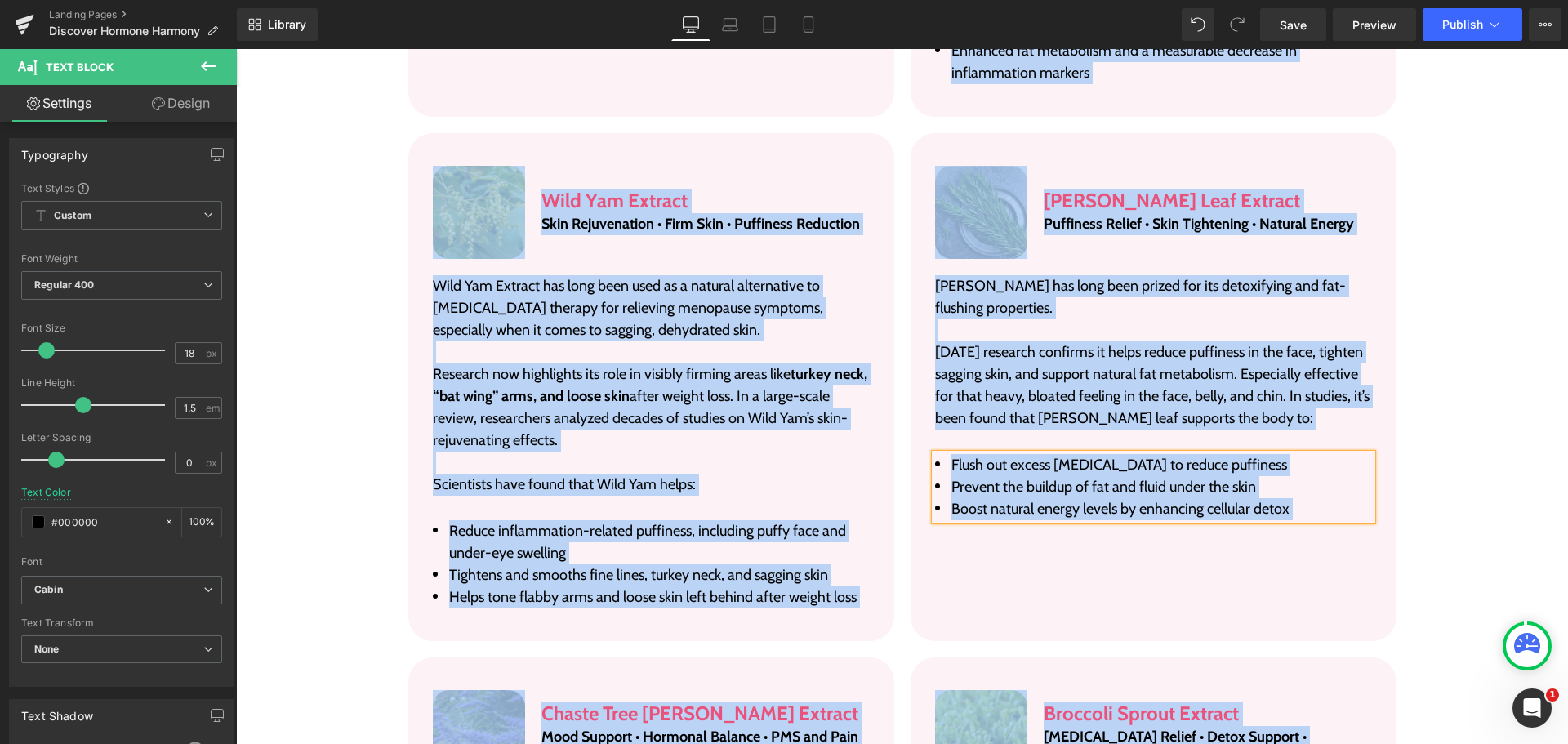
click at [1259, 456] on span "Flush out excess [MEDICAL_DATA] to reduce puffiness" at bounding box center [1119, 465] width 336 height 18
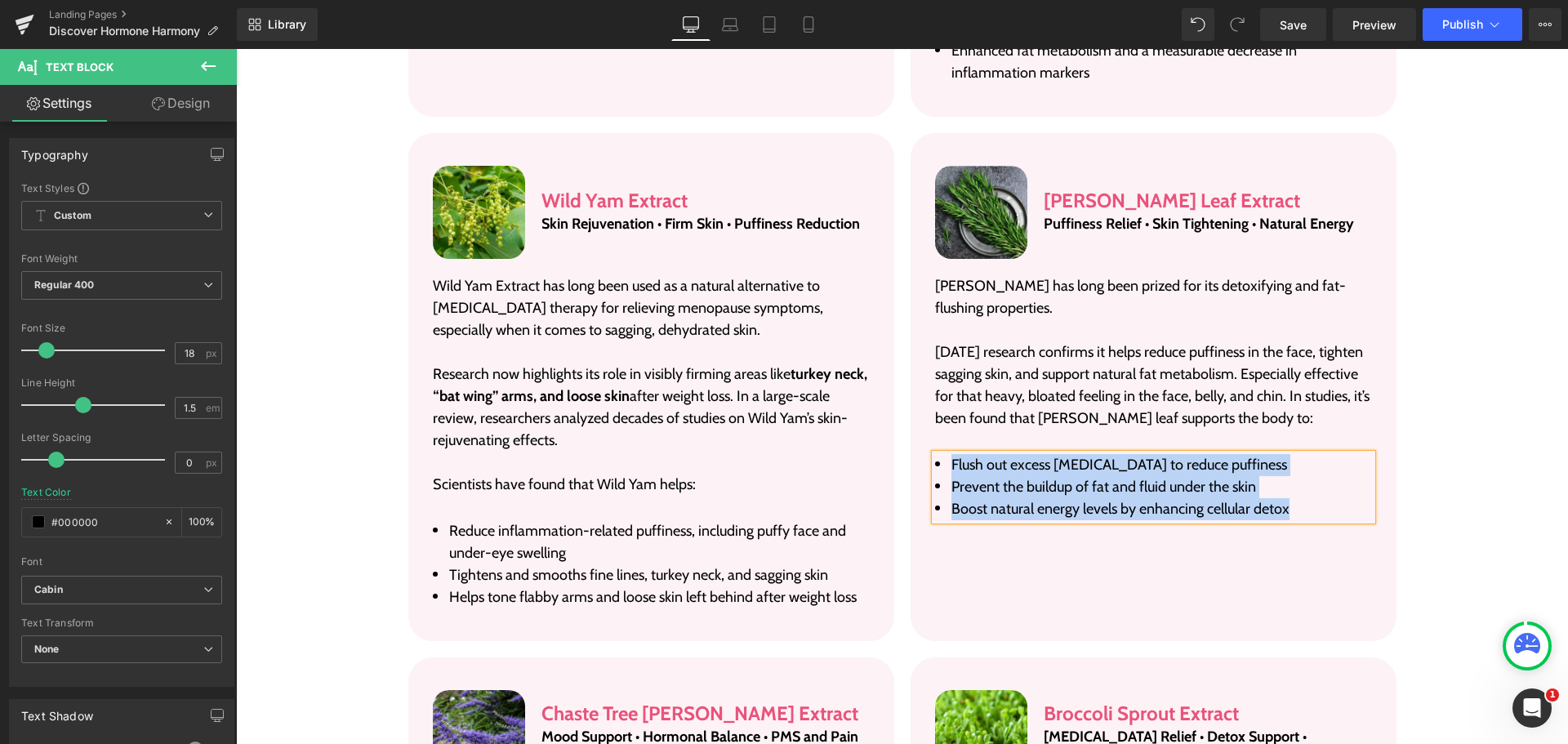
paste div
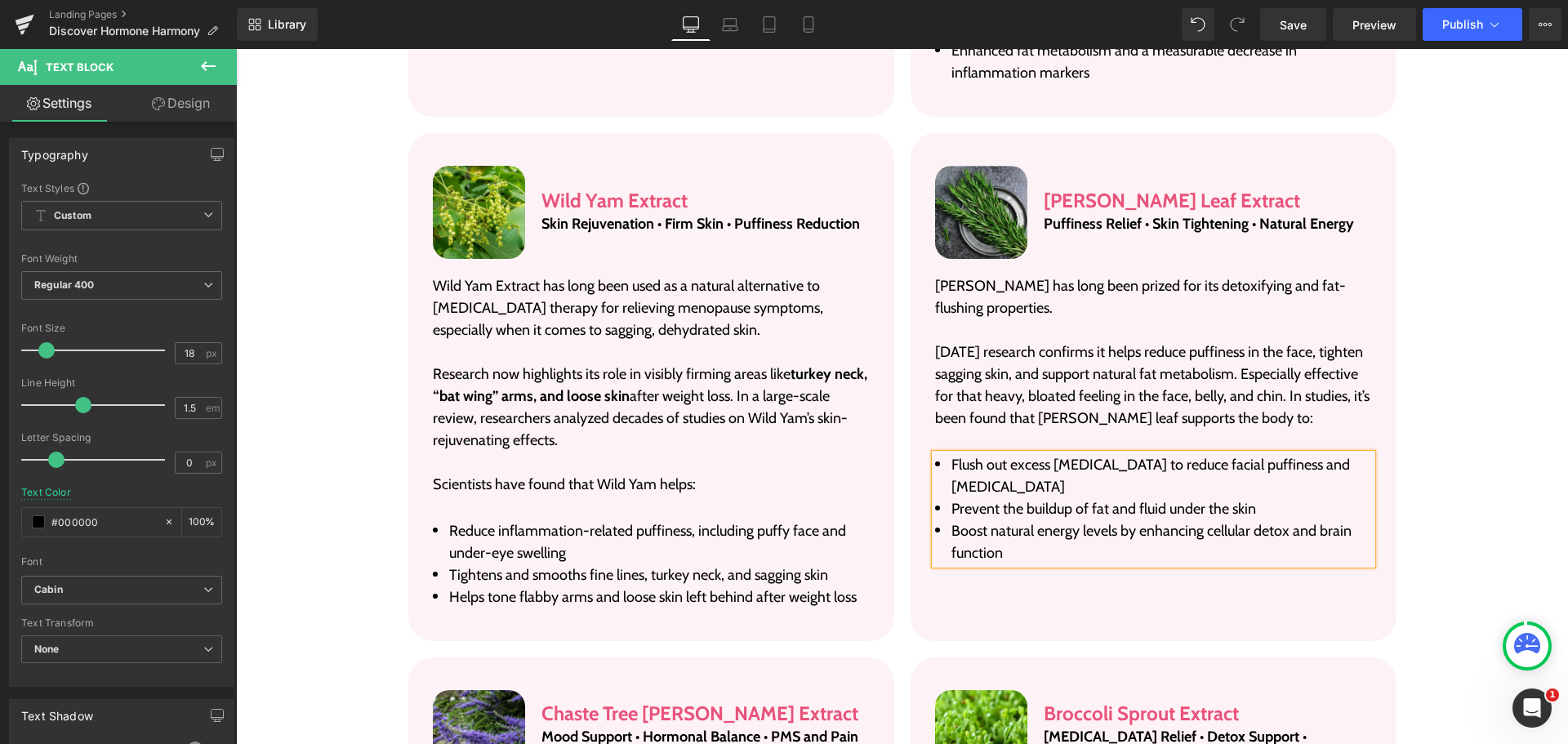
click at [1445, 433] on div "Ingredients Heading Each ingredient has been carefully hand-selected based on d…" at bounding box center [901, 246] width 1331 height 3492
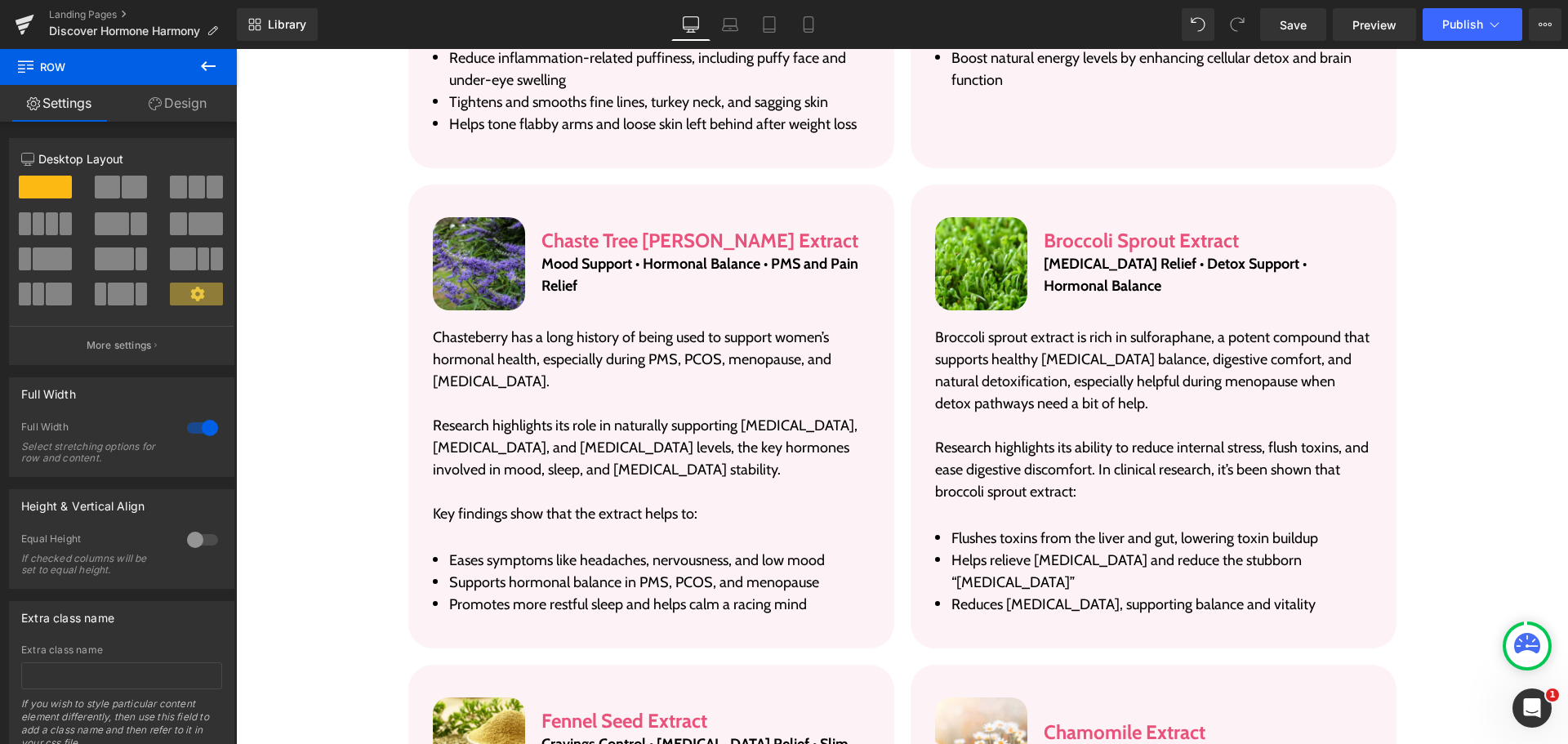
scroll to position [4806, 0]
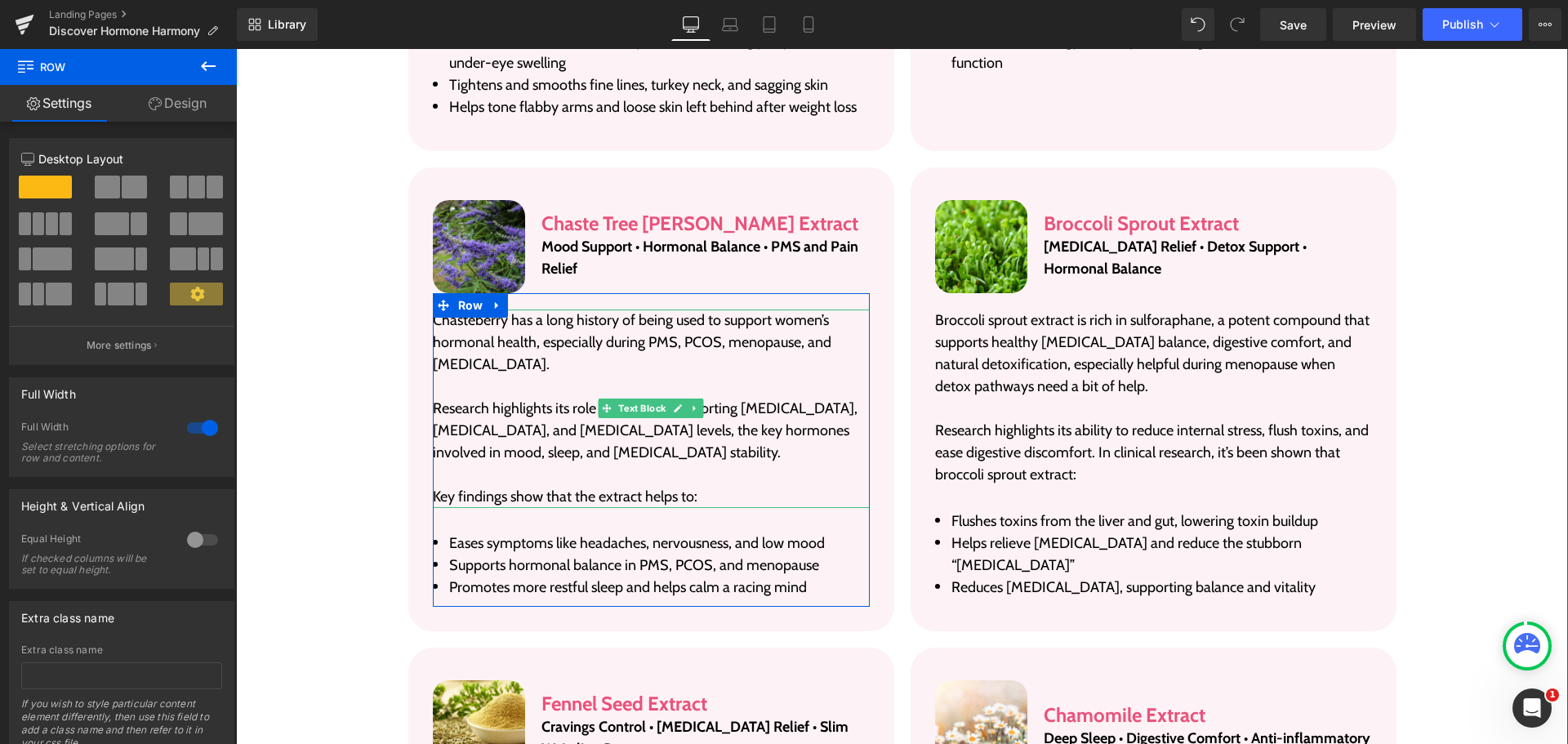
click at [463, 309] on p "Chasteberry has a long history of being used to support women’s hormonal health…" at bounding box center [651, 341] width 437 height 66
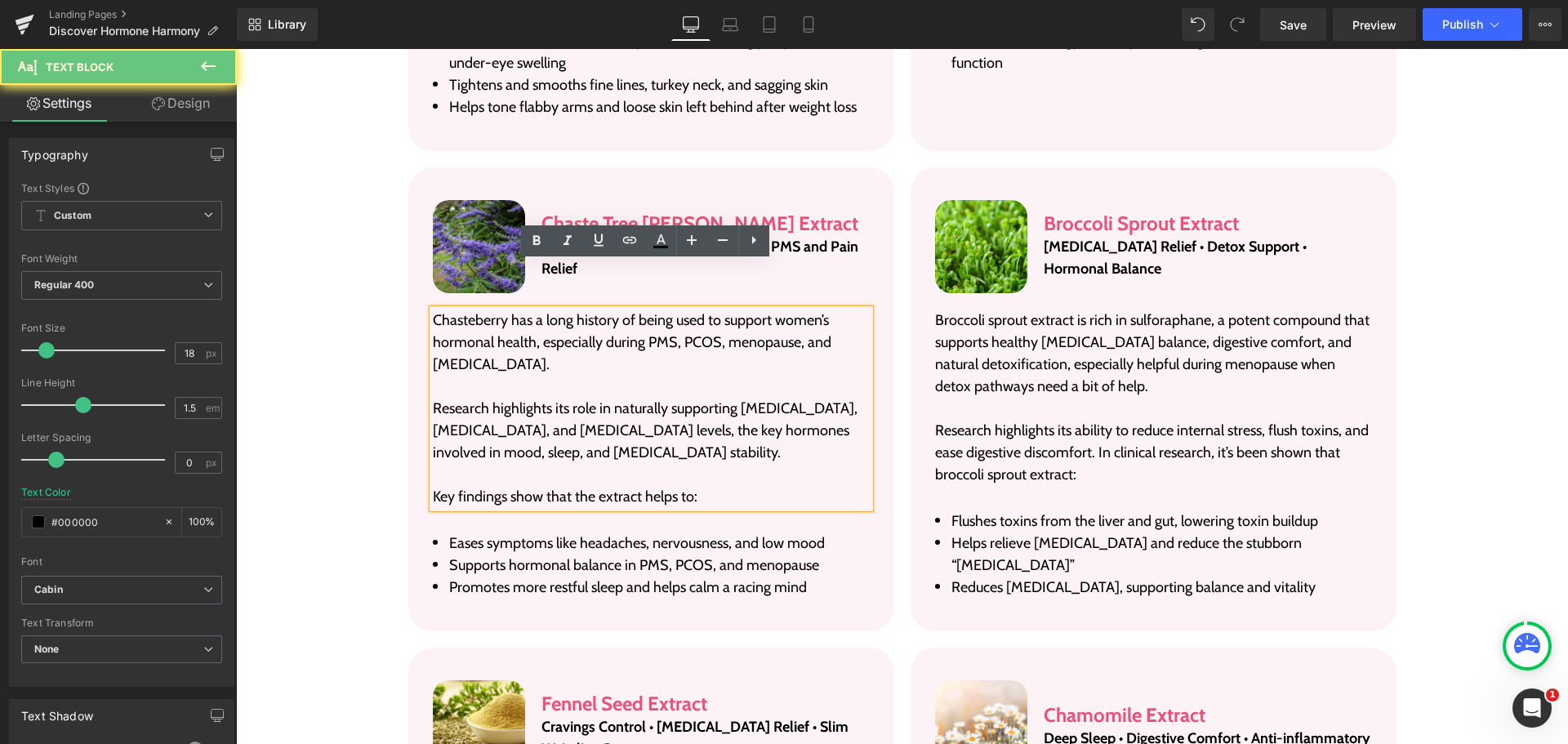
click at [461, 309] on p "Chasteberry has a long history of being used to support women’s hormonal health…" at bounding box center [651, 341] width 437 height 66
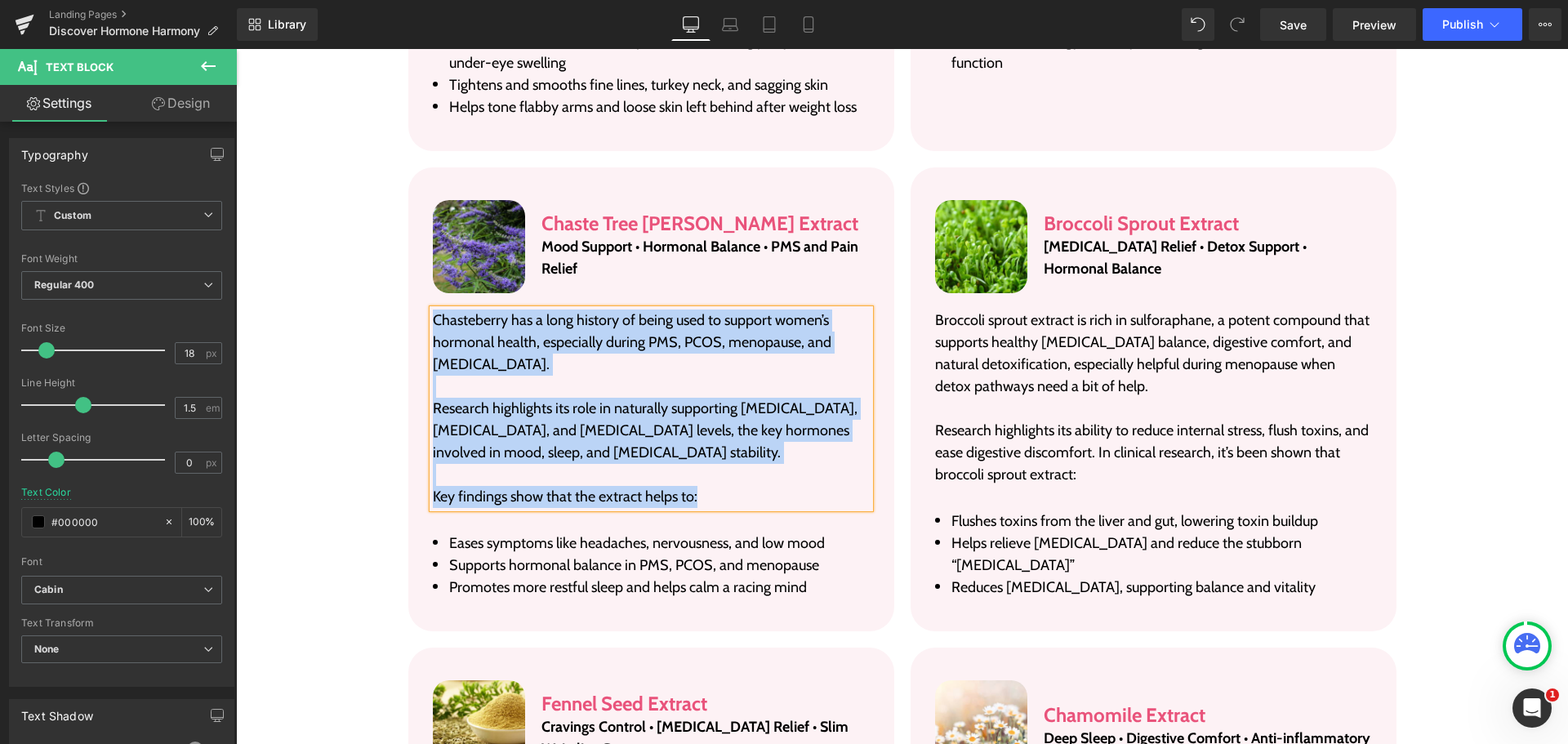
paste div
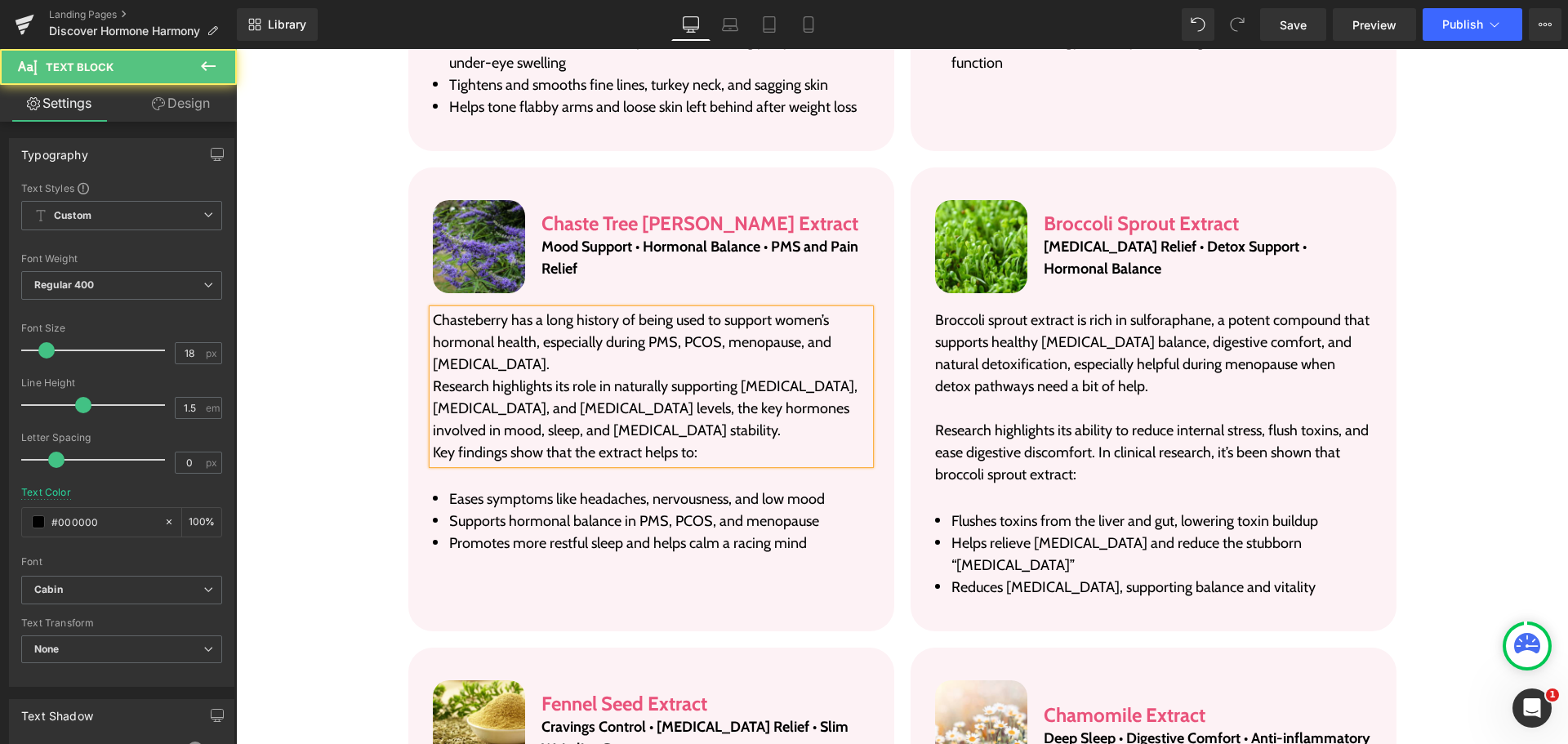
click at [564, 318] on p "Chasteberry has a long history of being used to support women’s hormonal health…" at bounding box center [651, 341] width 437 height 66
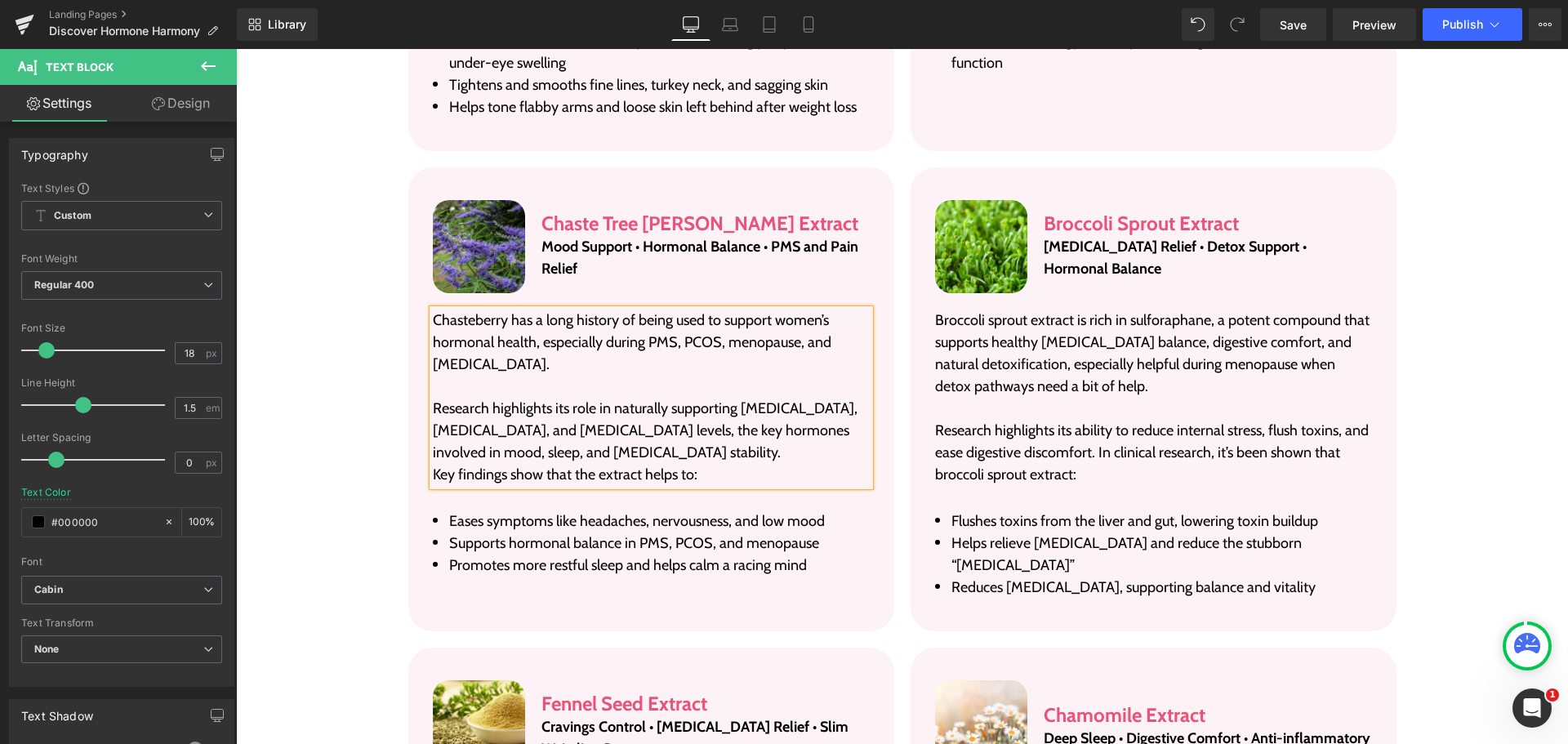
click at [757, 403] on p "Research highlights its role in naturally supporting [MEDICAL_DATA], [MEDICAL_D…" at bounding box center [651, 430] width 437 height 66
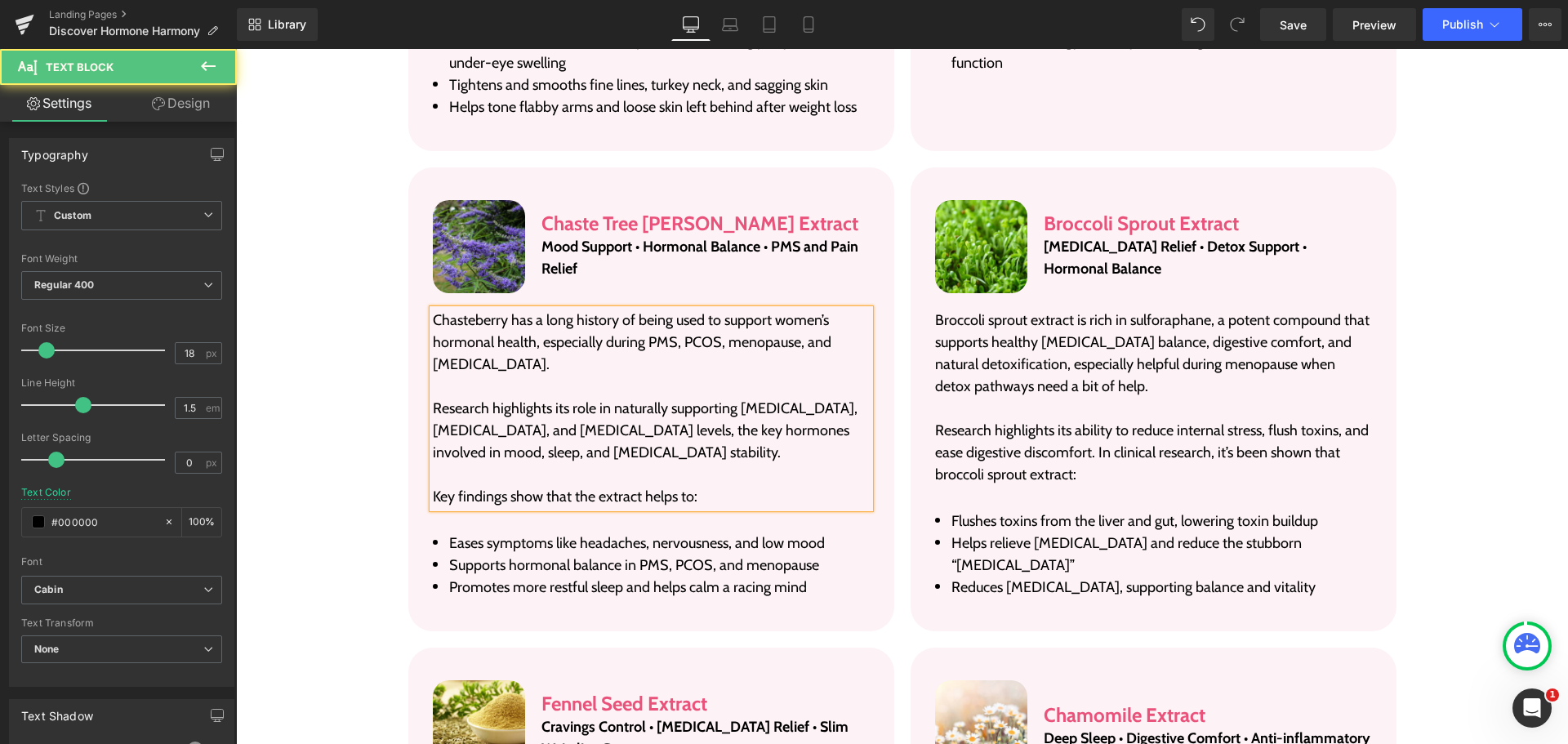
click at [448, 398] on p "Research highlights its role in naturally supporting [MEDICAL_DATA], [MEDICAL_D…" at bounding box center [651, 430] width 437 height 66
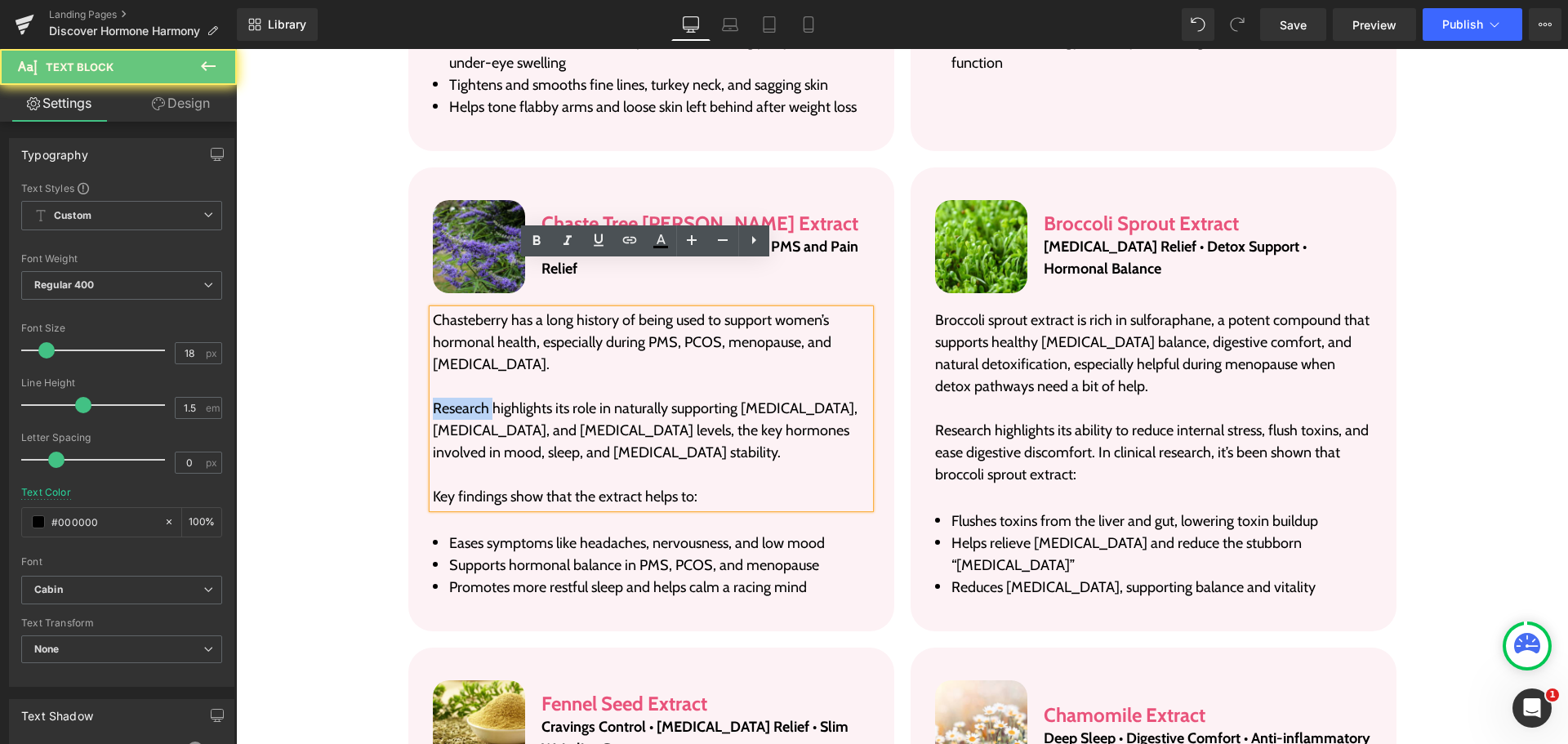
click at [448, 398] on p "Research highlights its role in naturally supporting [MEDICAL_DATA], [MEDICAL_D…" at bounding box center [651, 430] width 437 height 66
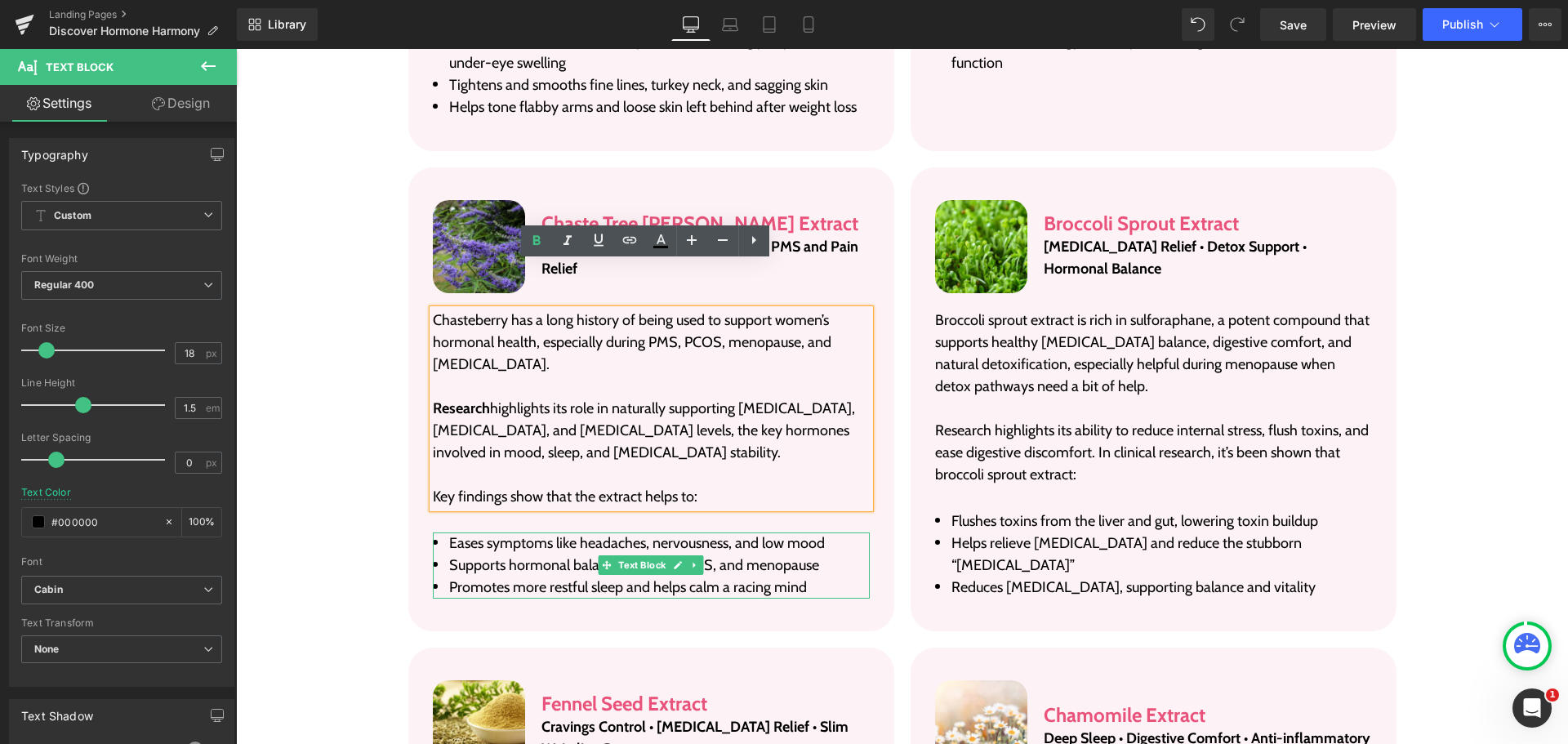
click at [512, 576] on li "Promotes more restful sleep and helps calm a racing mind" at bounding box center [651, 587] width 437 height 22
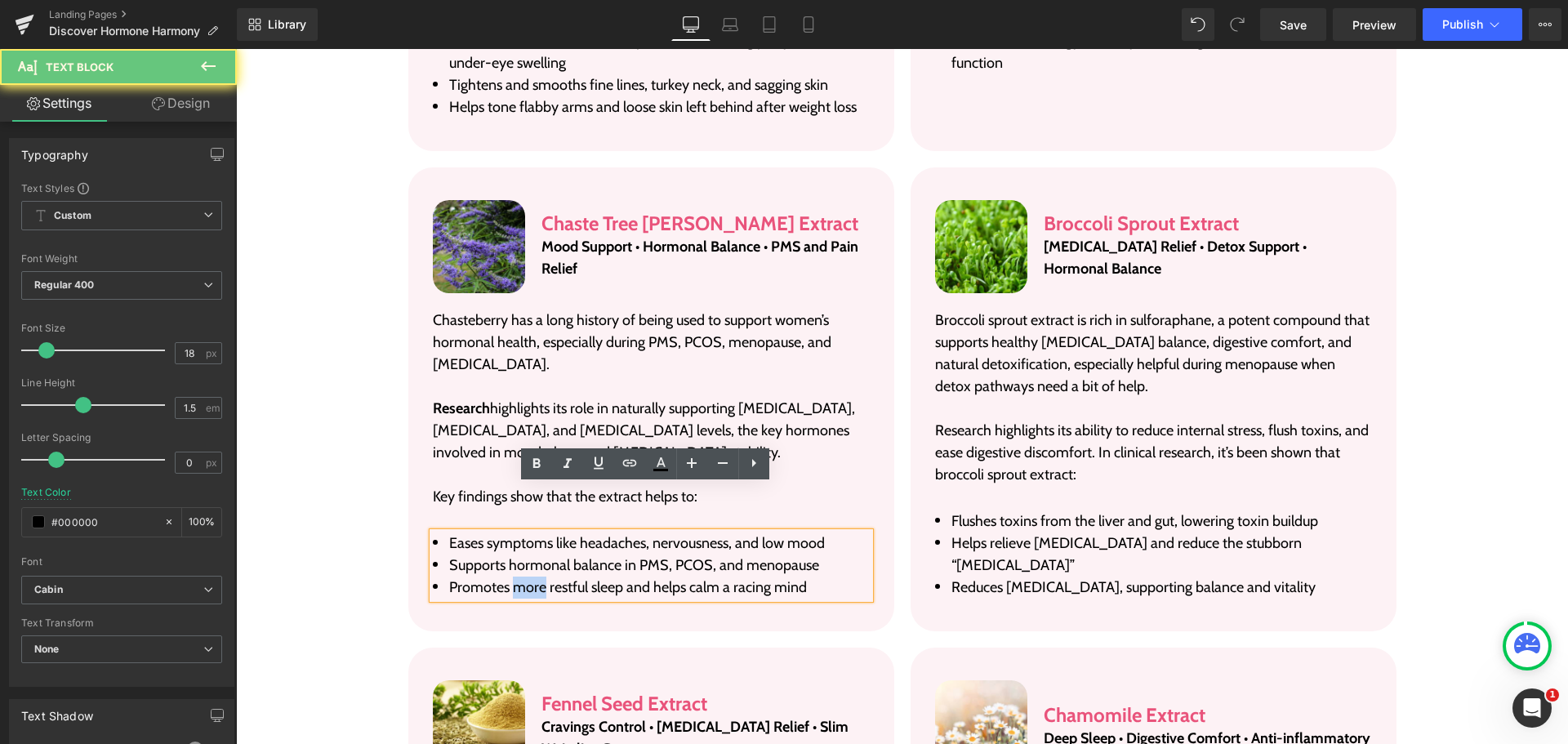
click at [512, 576] on li "Promotes more restful sleep and helps calm a racing mind" at bounding box center [651, 587] width 437 height 22
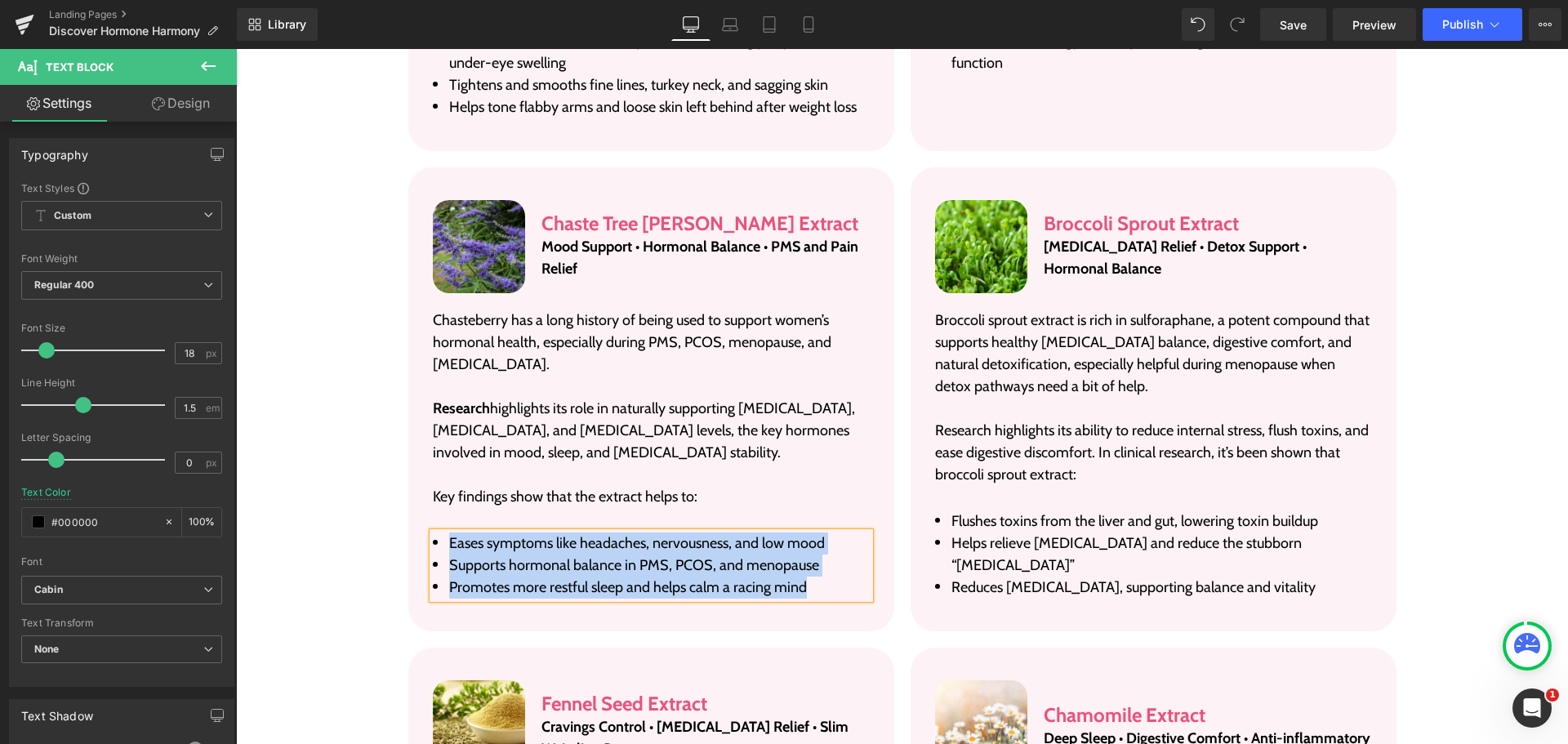
paste div
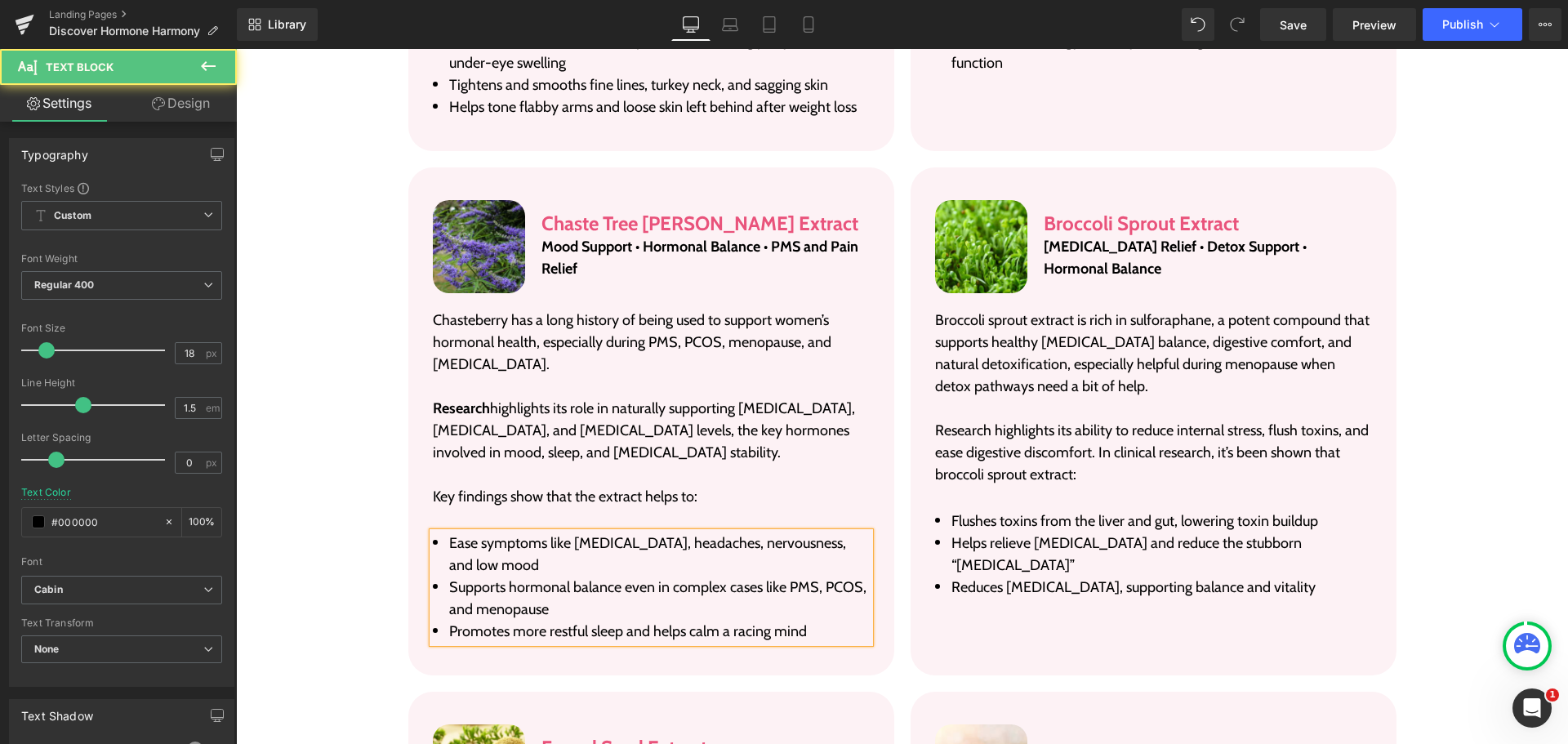
click at [568, 532] on li "Ease symptoms like [MEDICAL_DATA], headaches, nervousness, and low mood" at bounding box center [651, 554] width 437 height 44
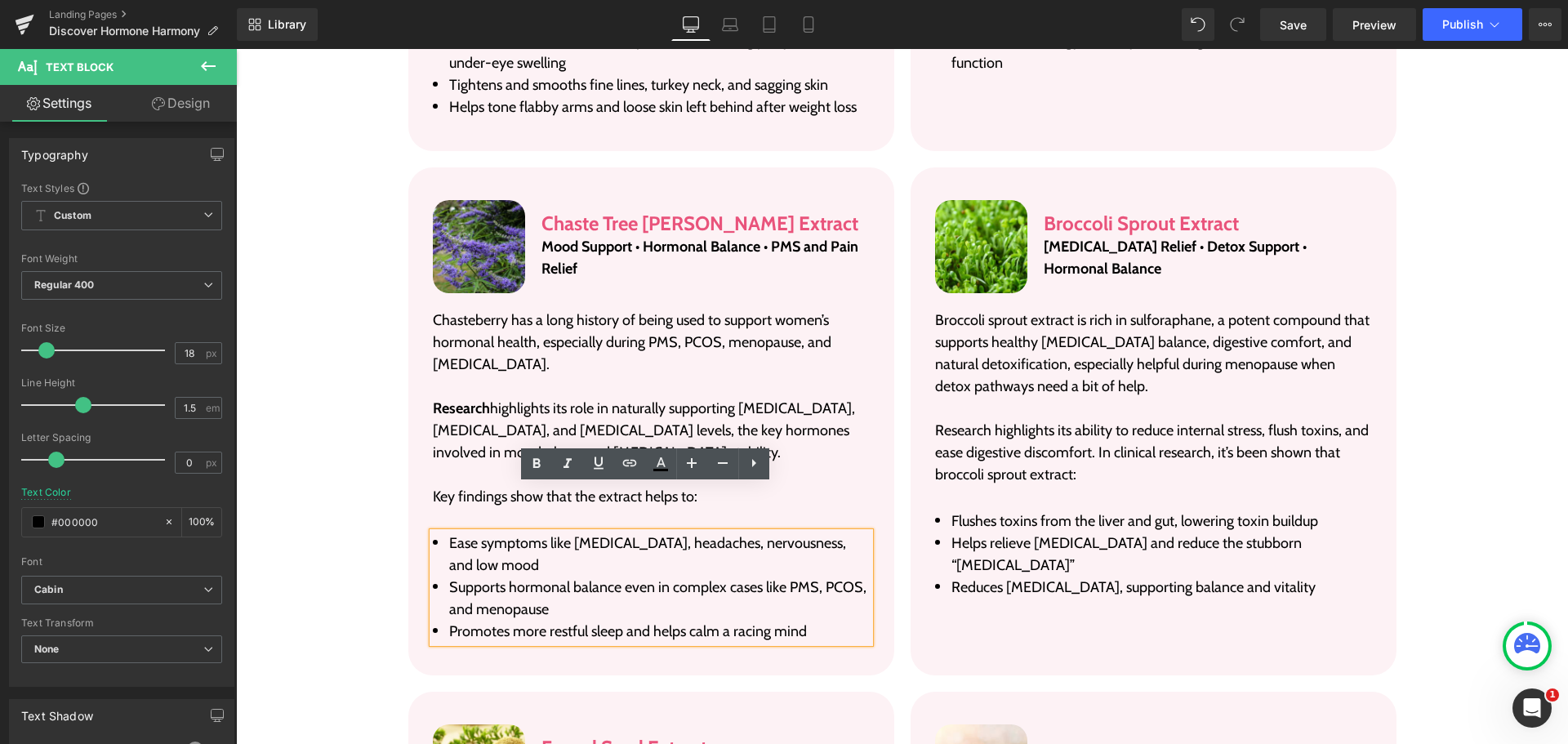
click at [561, 532] on li "Ease symptoms like [MEDICAL_DATA], headaches, nervousness, and low mood" at bounding box center [651, 554] width 437 height 44
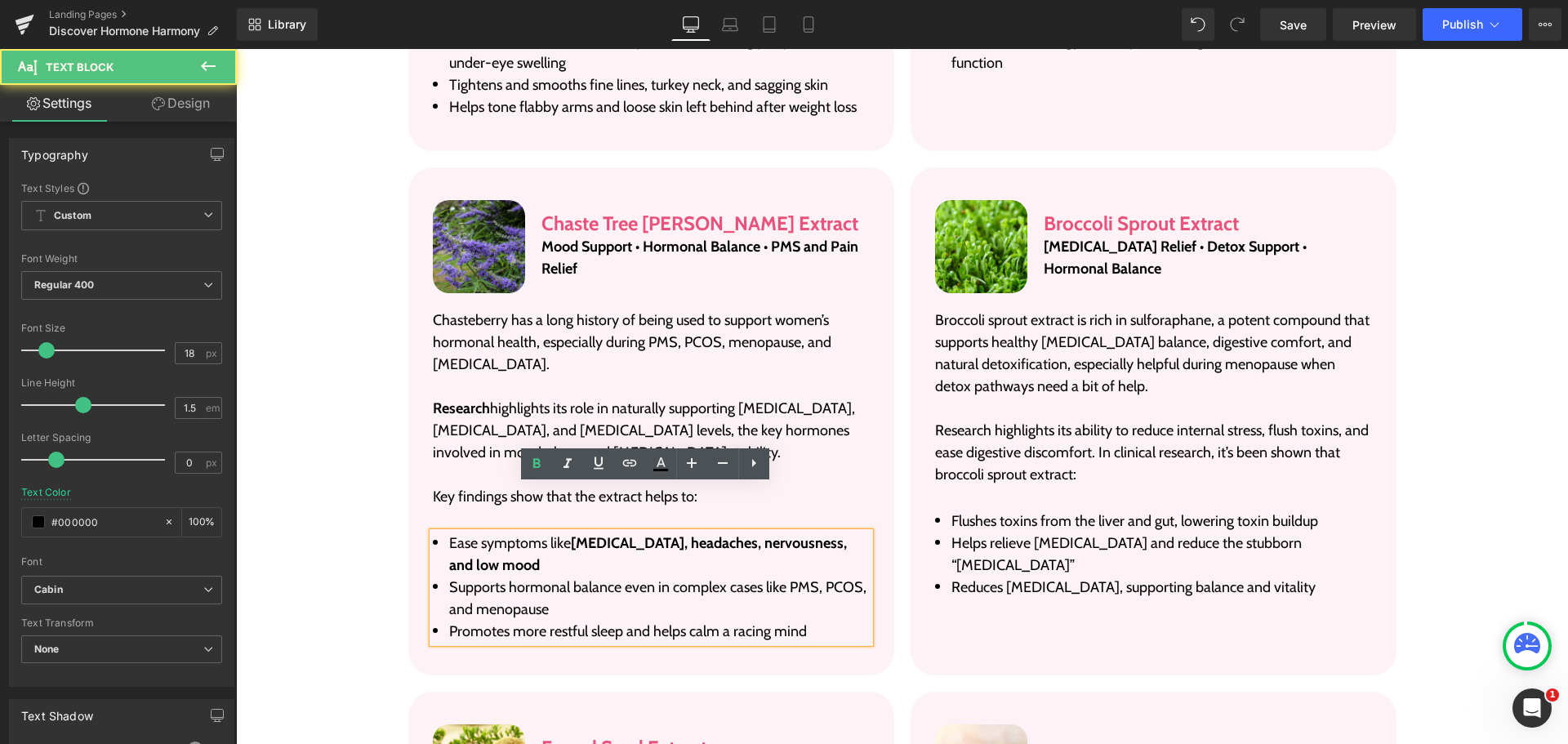
click at [502, 576] on li "Supports hormonal balance even in complex cases like PMS, PCOS, and menopause" at bounding box center [651, 598] width 437 height 44
click at [615, 576] on li "Supports hormonal balance even in complex cases like PMS, PCOS, and menopause" at bounding box center [651, 598] width 437 height 44
click at [505, 621] on li "Promotes more restful sleep and helps calm a racing mind" at bounding box center [651, 631] width 437 height 22
click at [617, 621] on li "Promotes more restful sleep and helps calm a racing mind" at bounding box center [651, 631] width 437 height 22
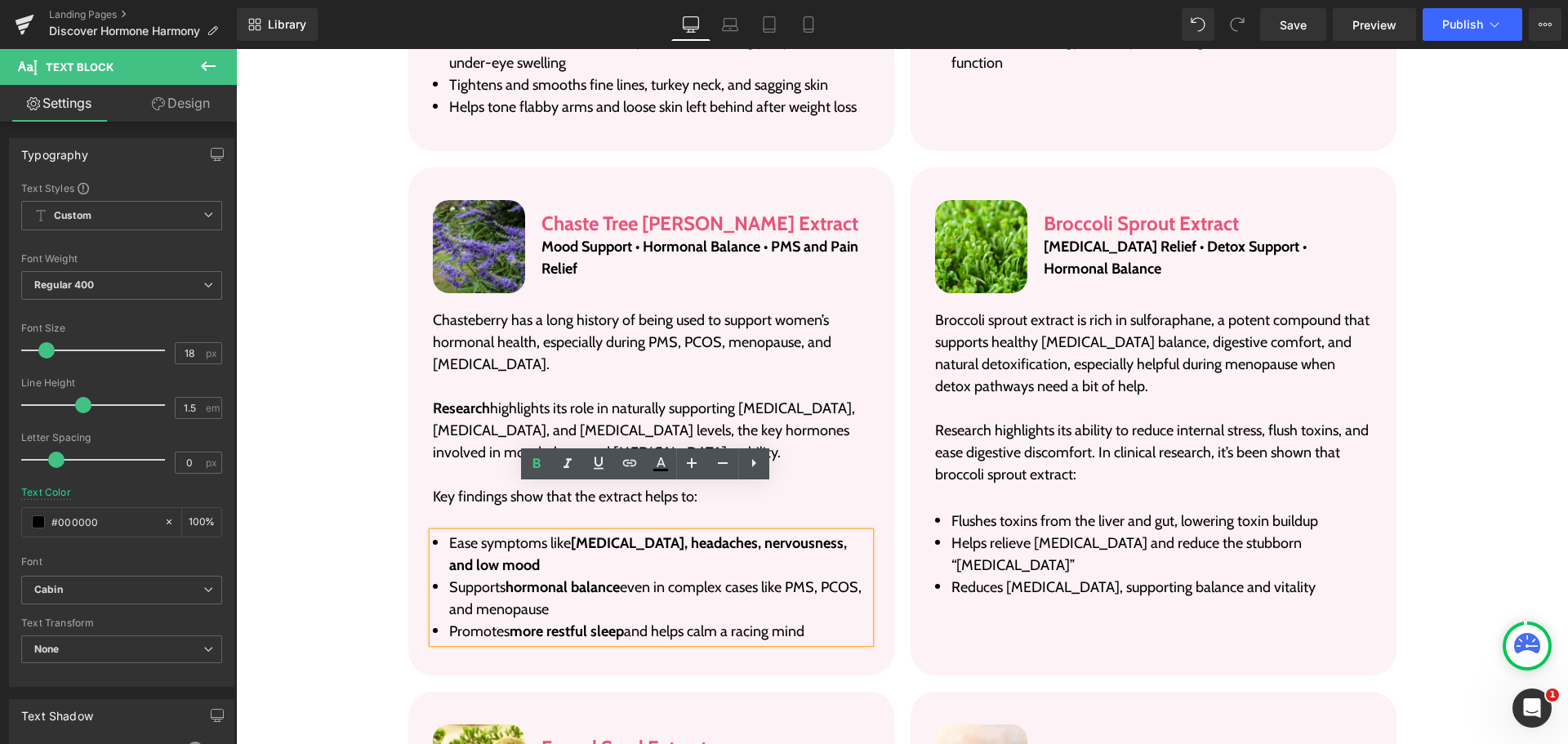
click at [791, 576] on li "Supports hormonal balance even in complex cases like PMS, PCOS, and menopause" at bounding box center [651, 598] width 437 height 44
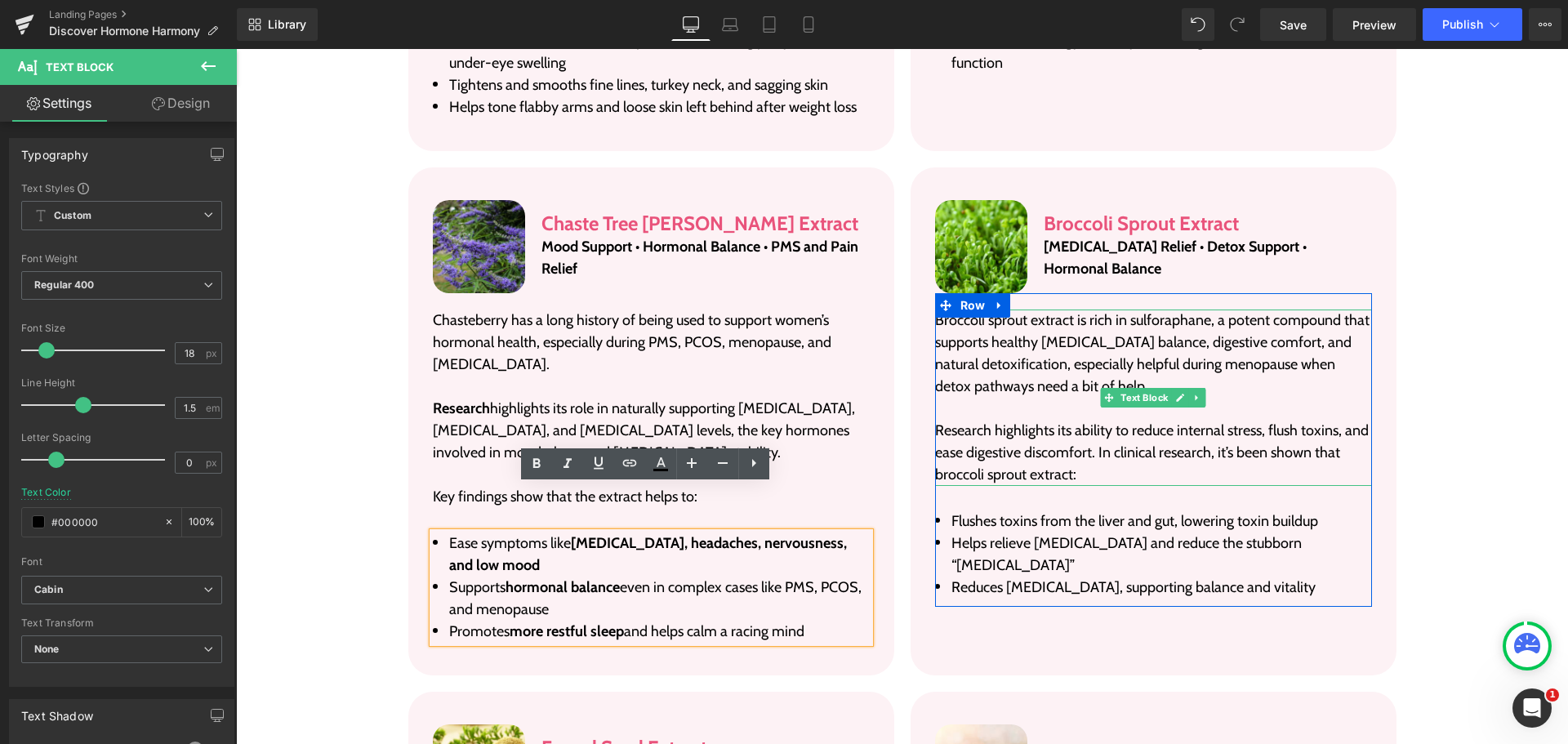
click at [1097, 309] on p "Broccoli sprout extract is rich in sulforaphane, a potent compound that support…" at bounding box center [1153, 353] width 437 height 88
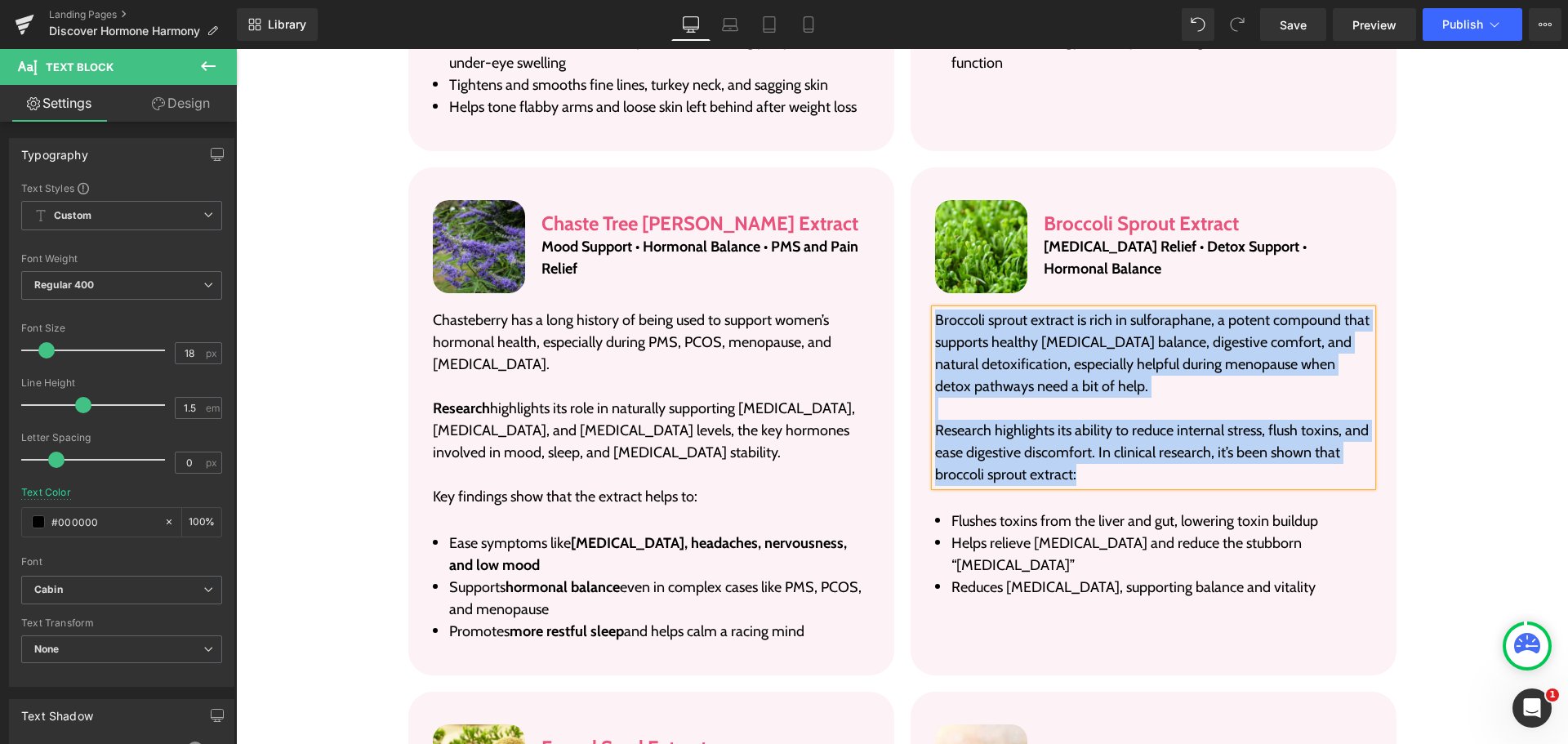
paste div
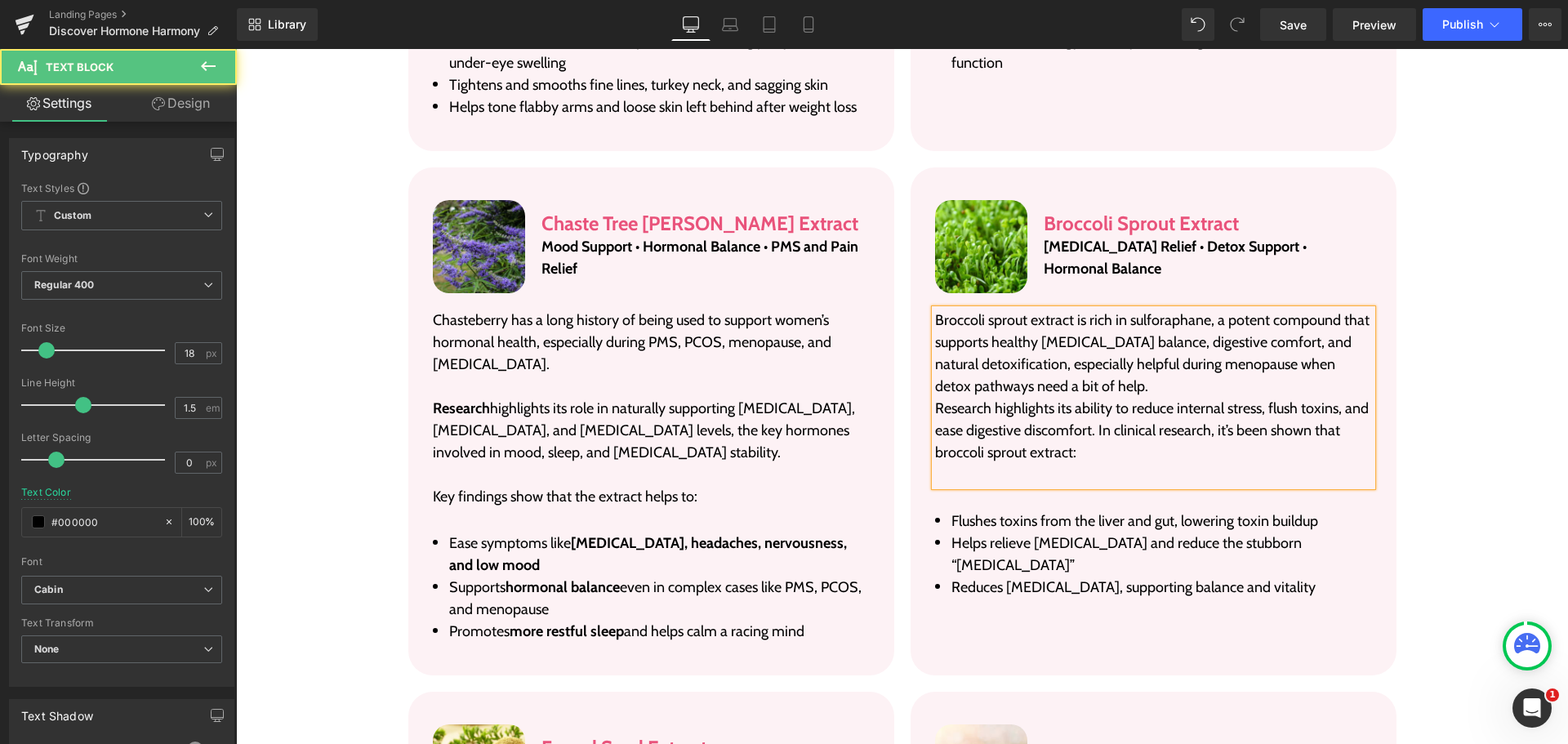
click at [1117, 338] on p "Broccoli sprout extract is rich in sulforaphane, a potent compound that support…" at bounding box center [1153, 353] width 437 height 88
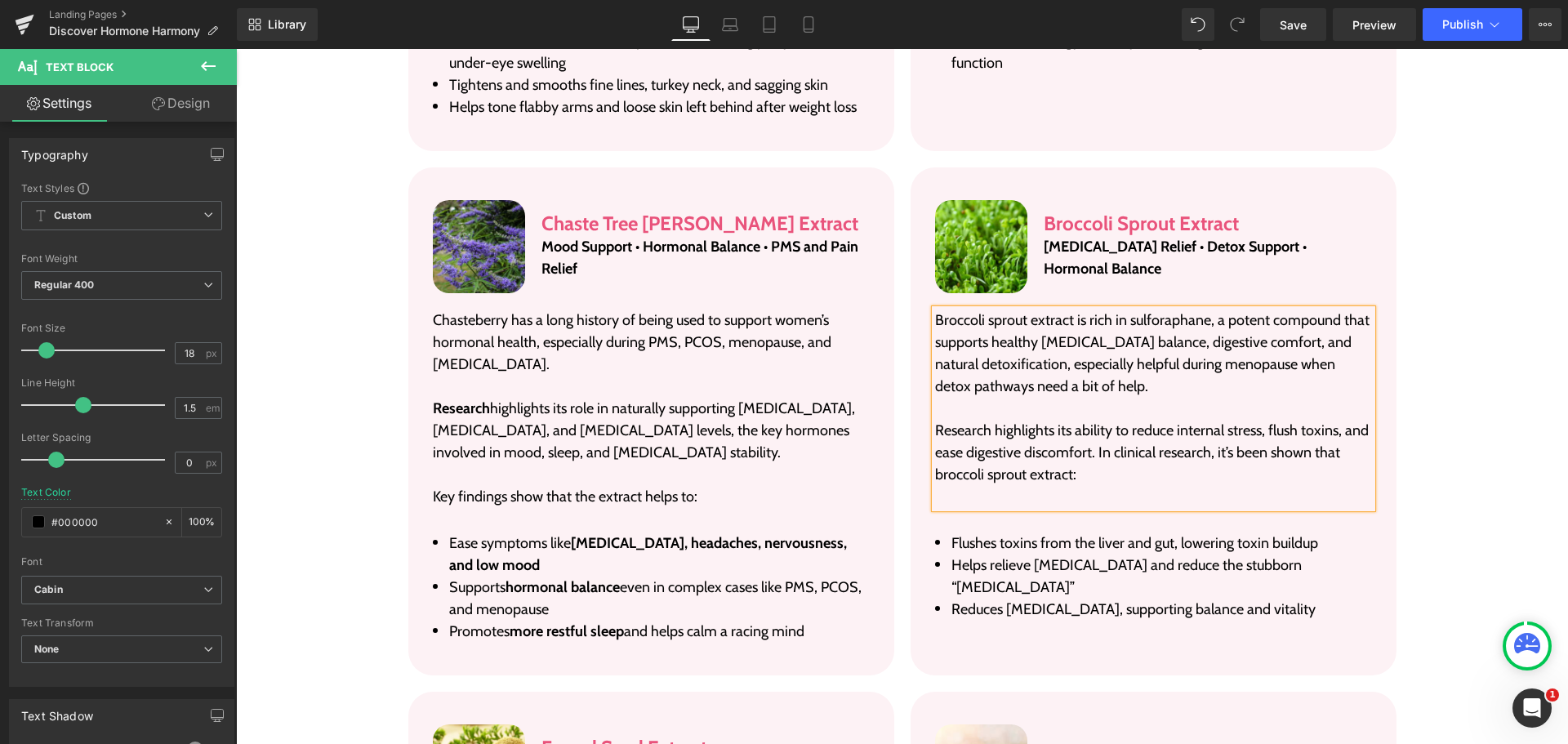
click at [1124, 486] on p at bounding box center [1153, 496] width 437 height 22
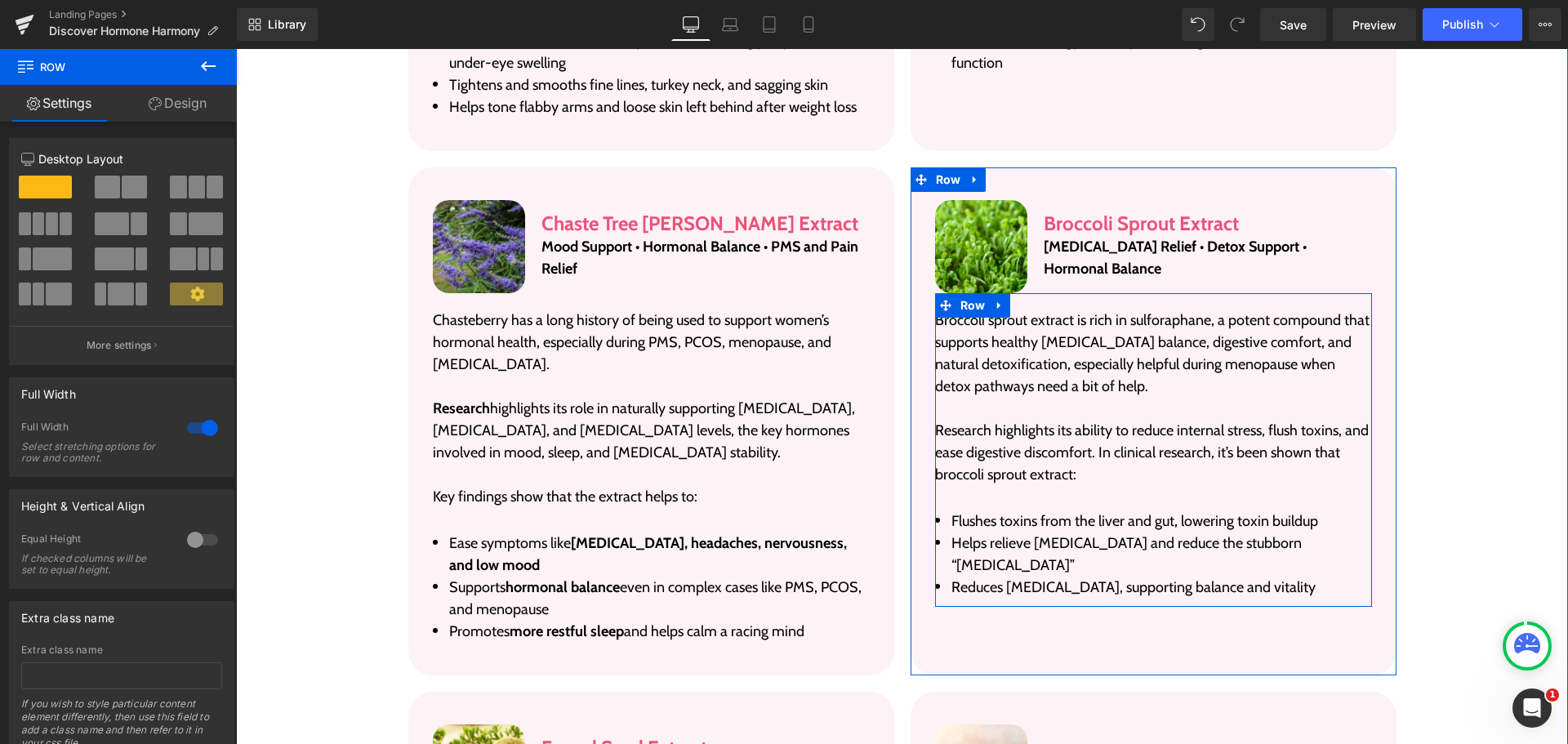
click at [1114, 463] on div "Broccoli sprout extract is rich in sulforaphane, a potent compound that support…" at bounding box center [1153, 450] width 437 height 298
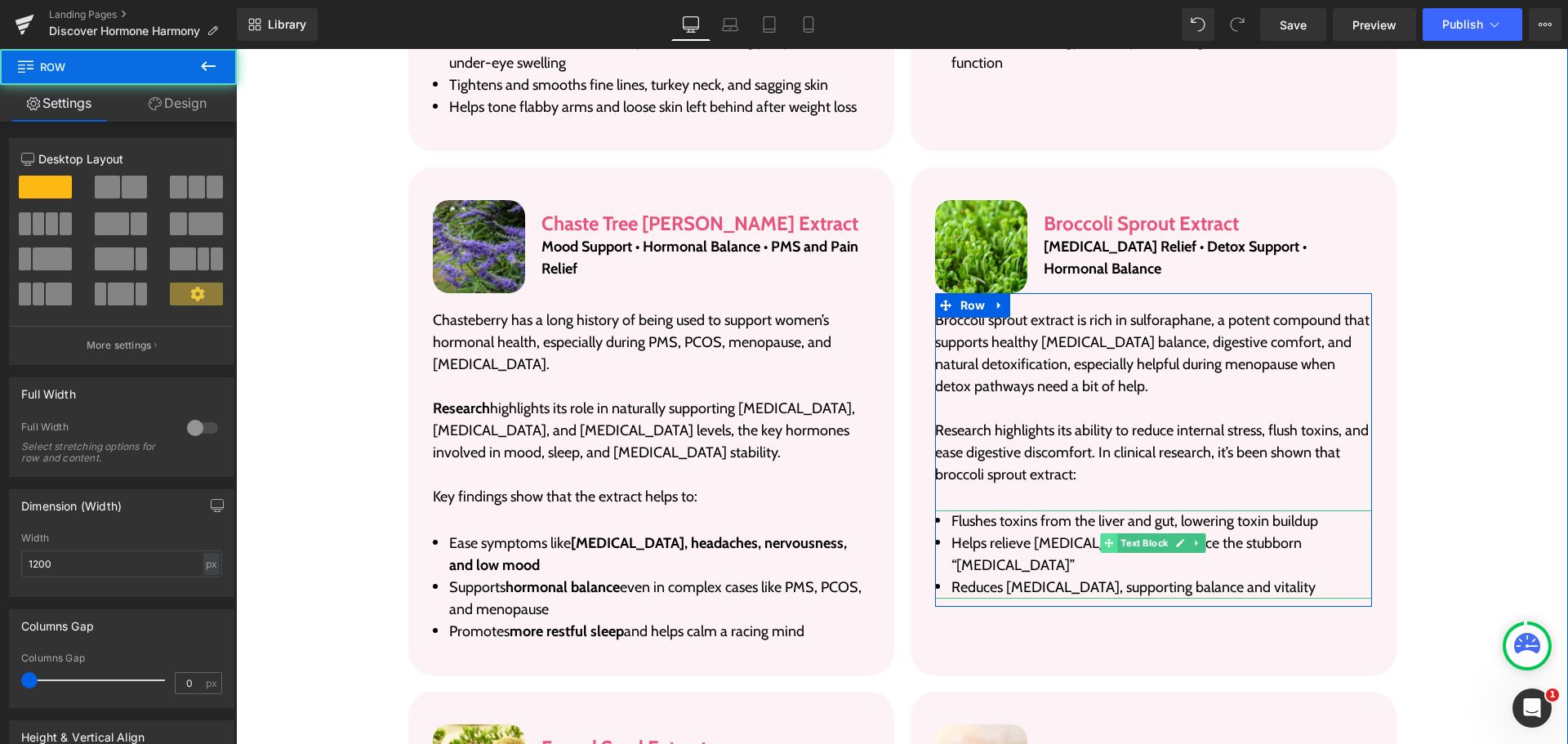
click at [1107, 533] on span at bounding box center [1109, 543] width 17 height 20
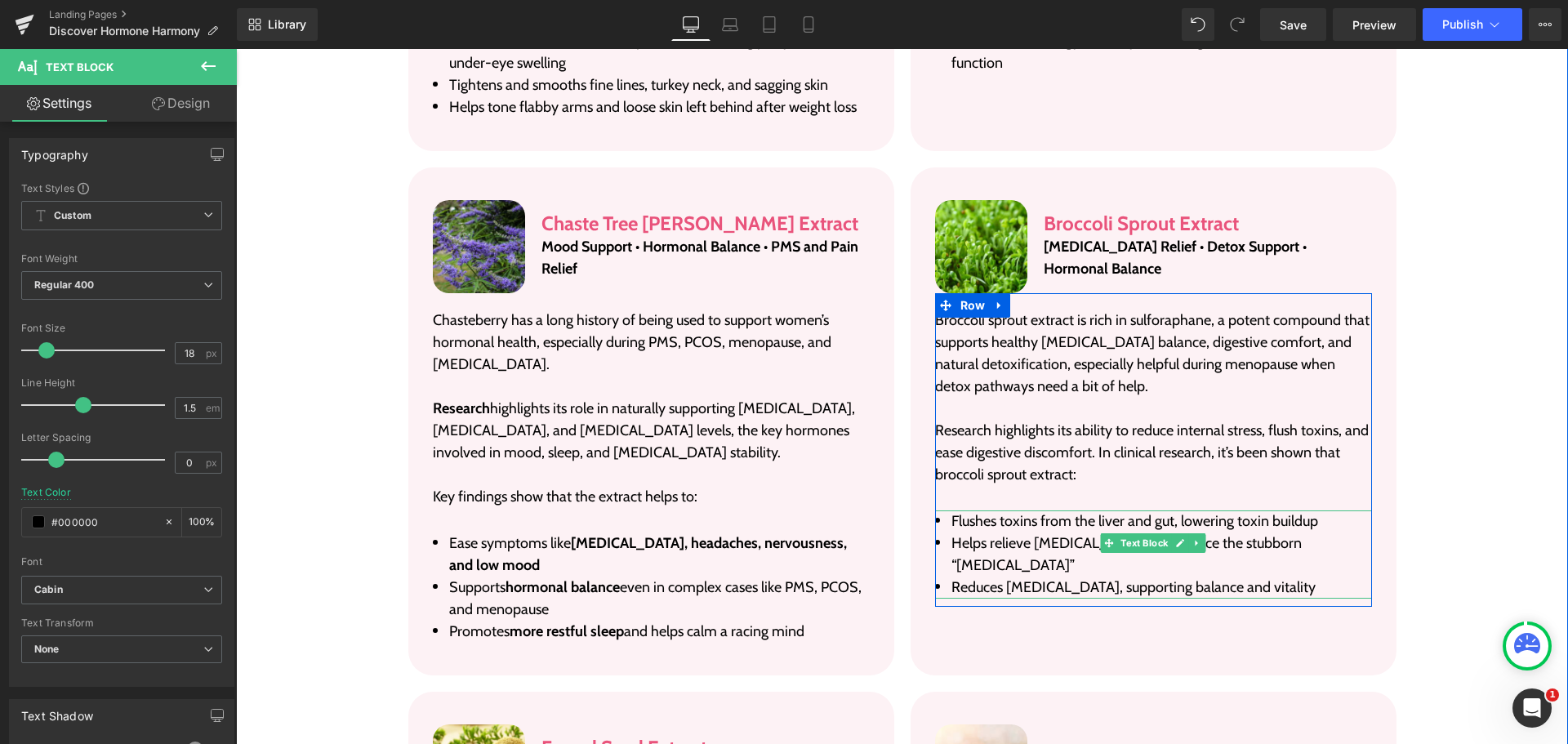
click at [1085, 510] on li "Flushes toxins from the liver and gut, lowering toxin buildup" at bounding box center [1153, 521] width 437 height 22
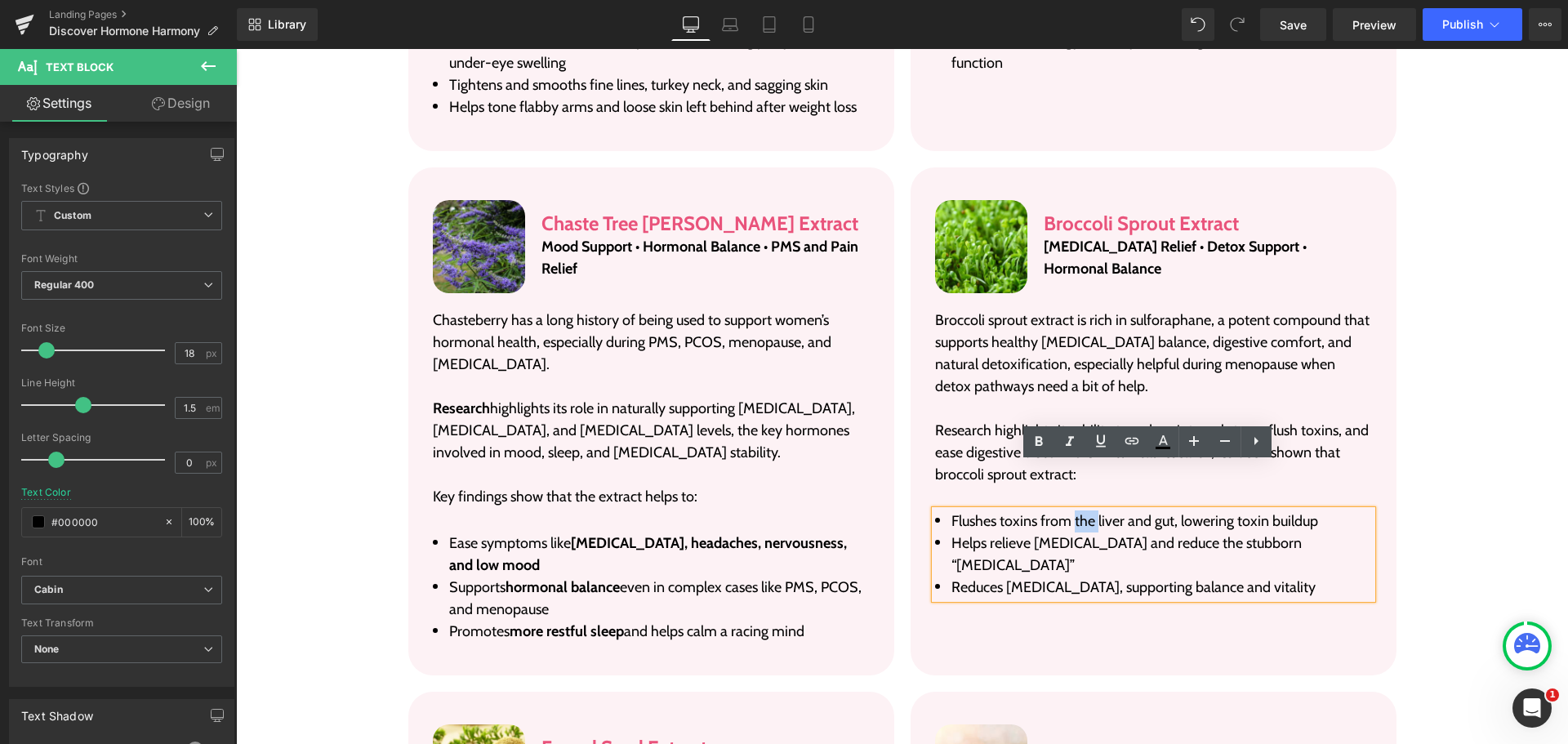
click at [1085, 510] on li "Flushes toxins from the liver and gut, lowering toxin buildup" at bounding box center [1153, 521] width 437 height 22
paste div
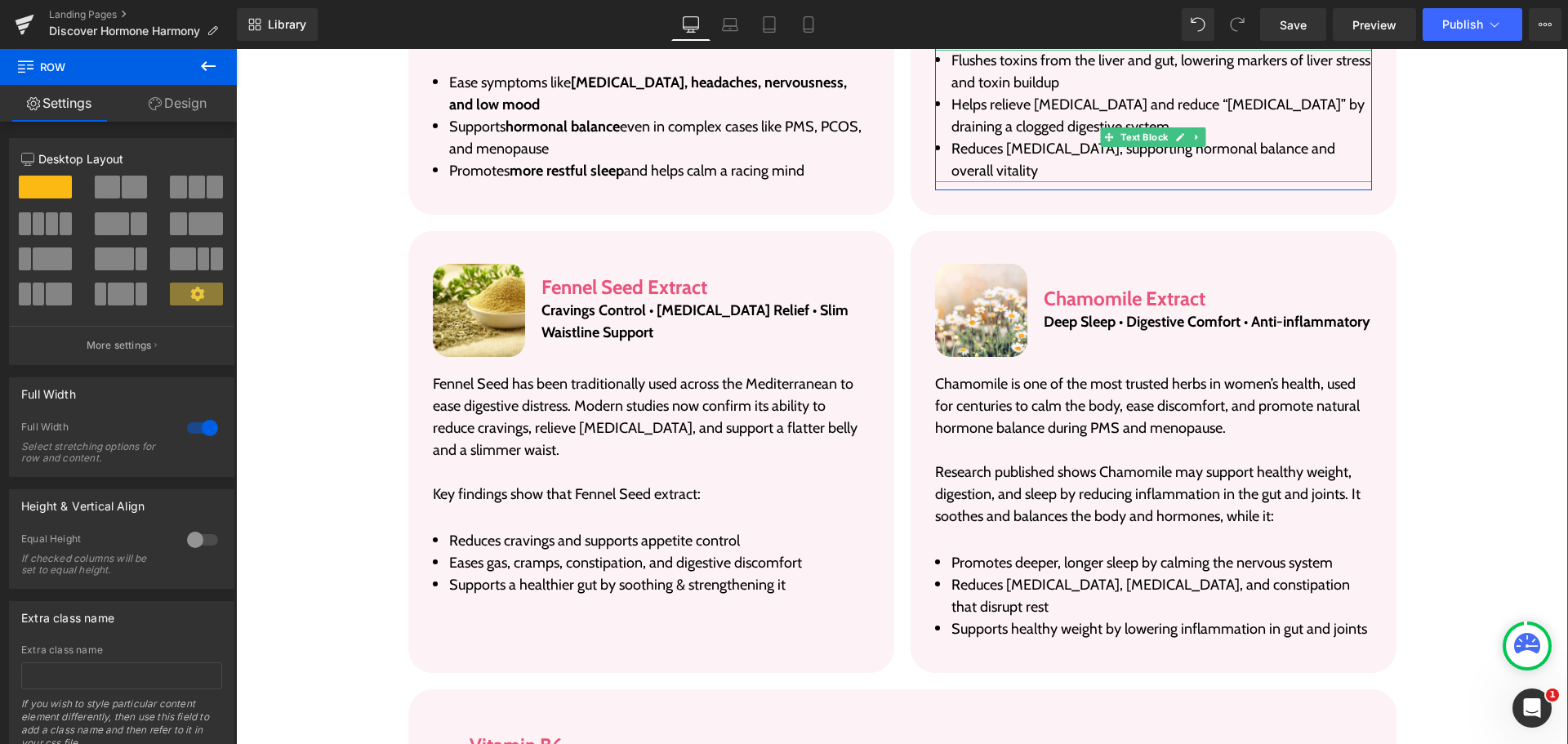
scroll to position [5297, 0]
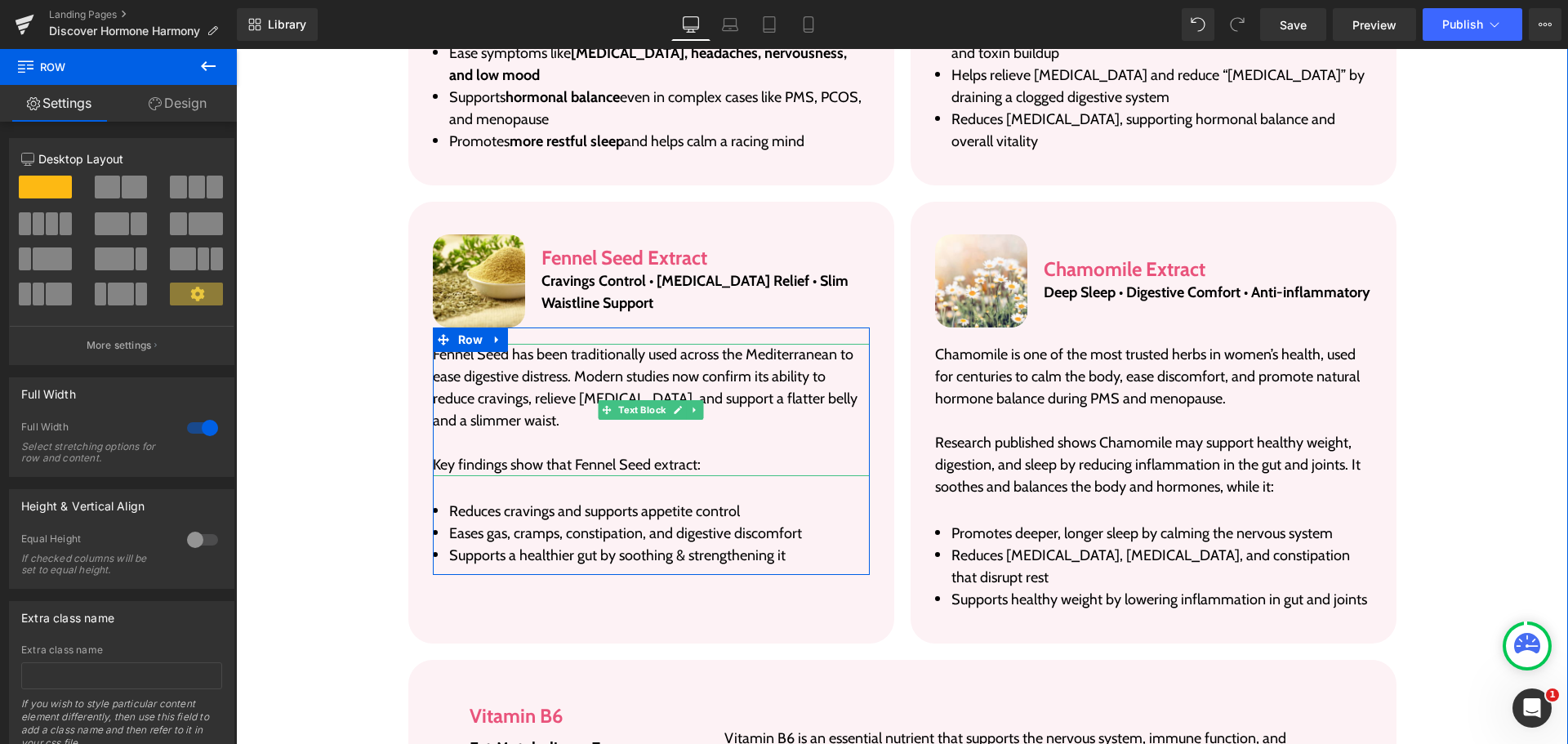
click at [615, 343] on p "Fennel Seed has been traditionally used across the Mediterranean to ease digest…" at bounding box center [651, 387] width 437 height 88
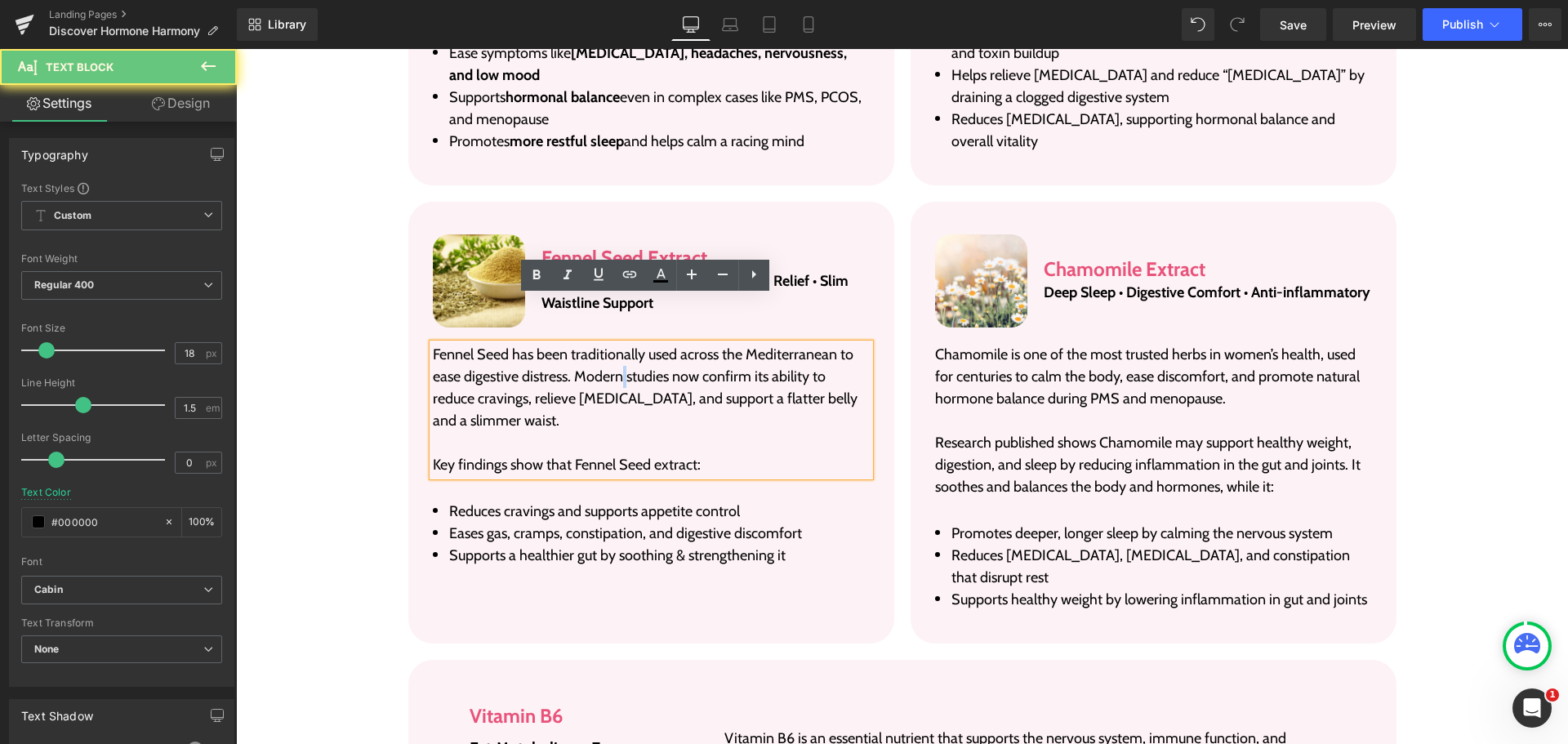
click at [615, 343] on p "Fennel Seed has been traditionally used across the Mediterranean to ease digest…" at bounding box center [651, 387] width 437 height 88
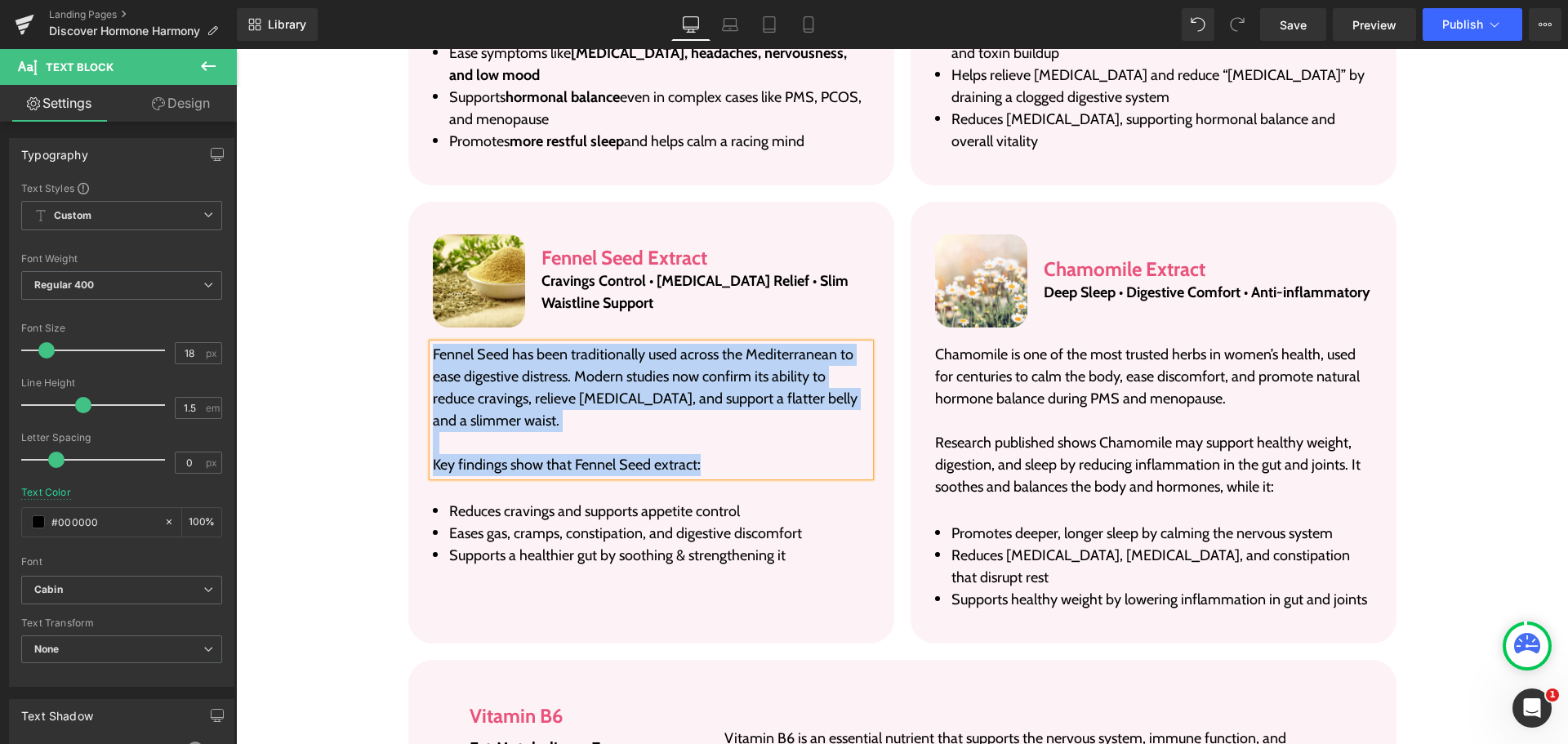
paste div
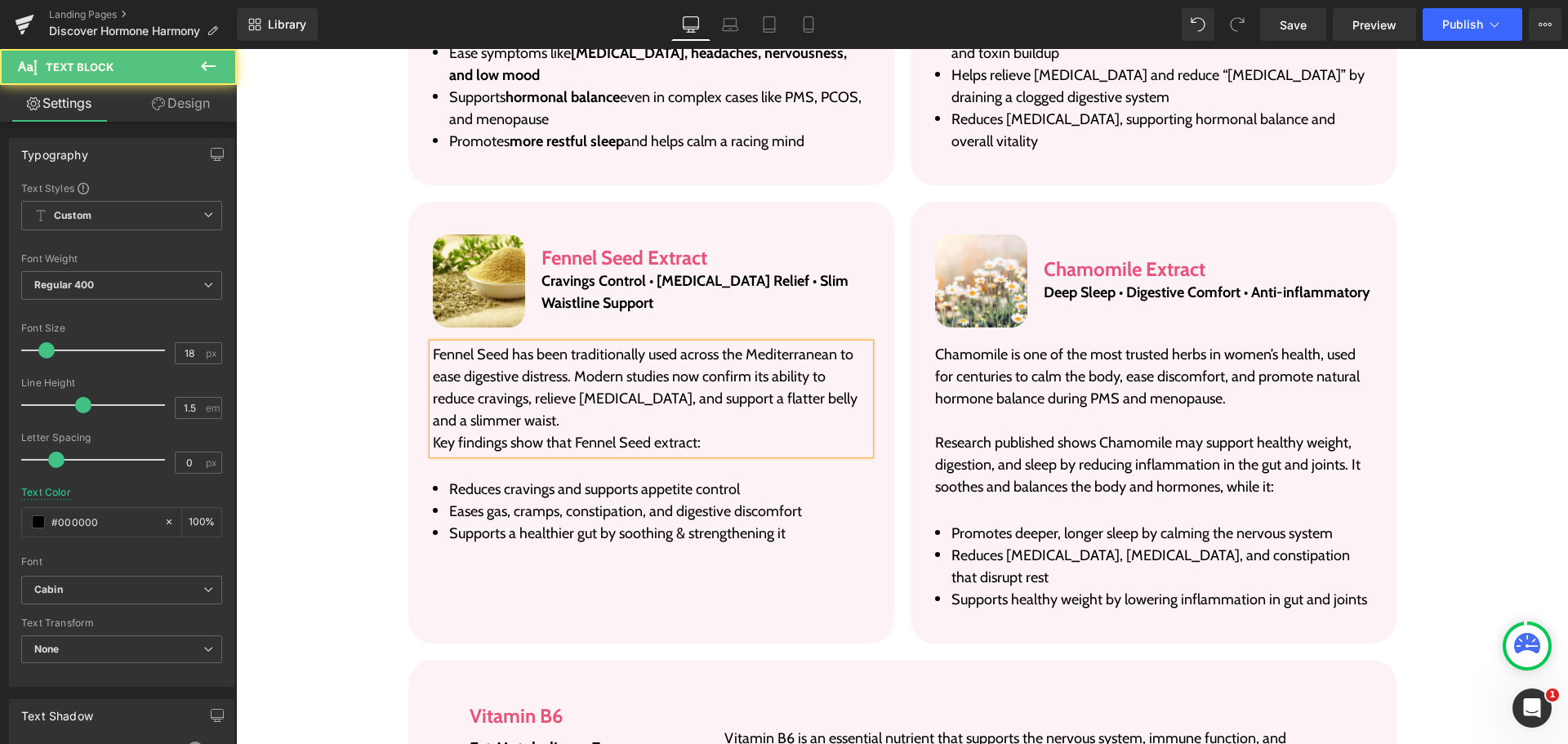
click at [617, 374] on p "Fennel Seed has been traditionally used across the Mediterranean to ease digest…" at bounding box center [651, 387] width 437 height 88
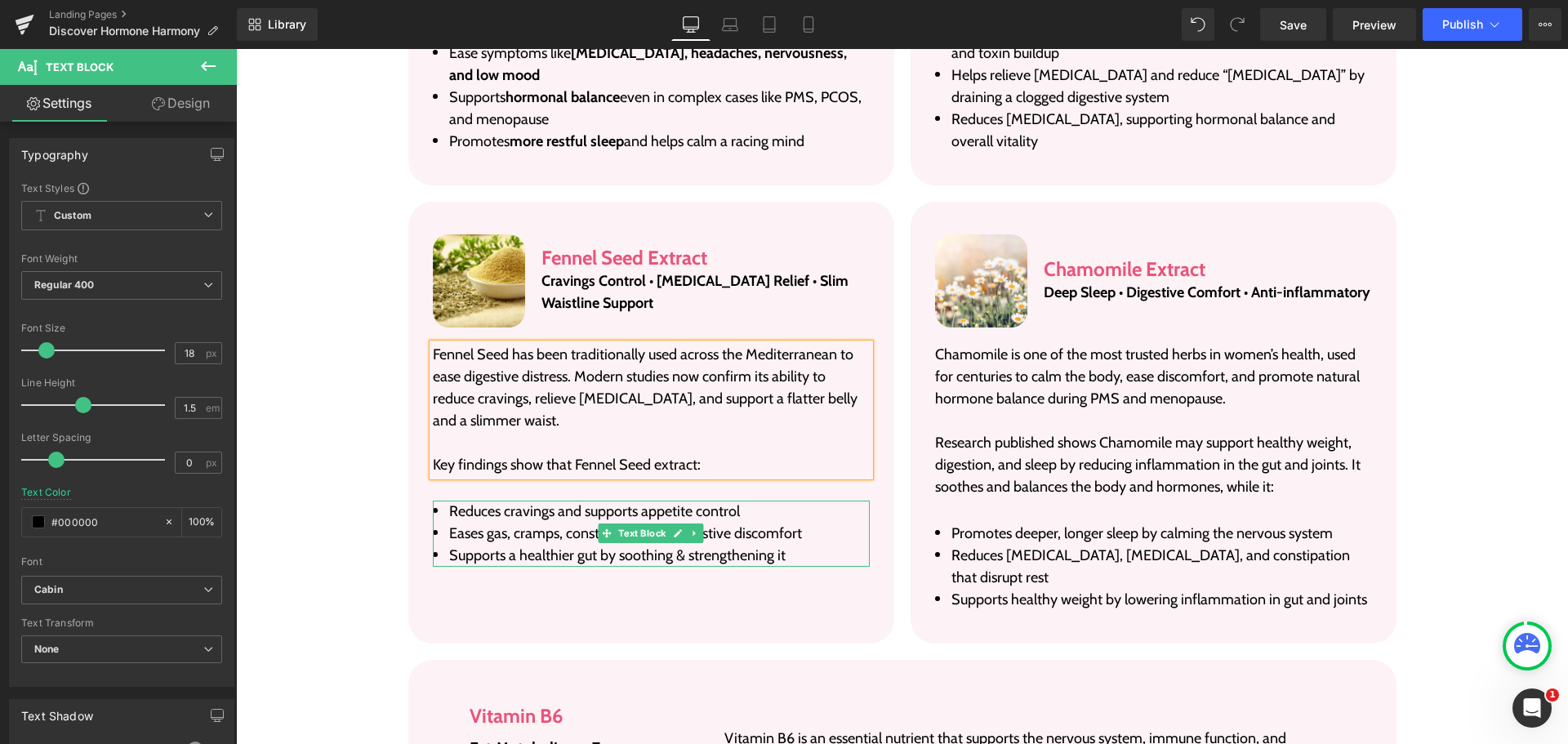
click at [617, 545] on li "Supports a healthier gut by soothing & strengthening it" at bounding box center [651, 555] width 437 height 22
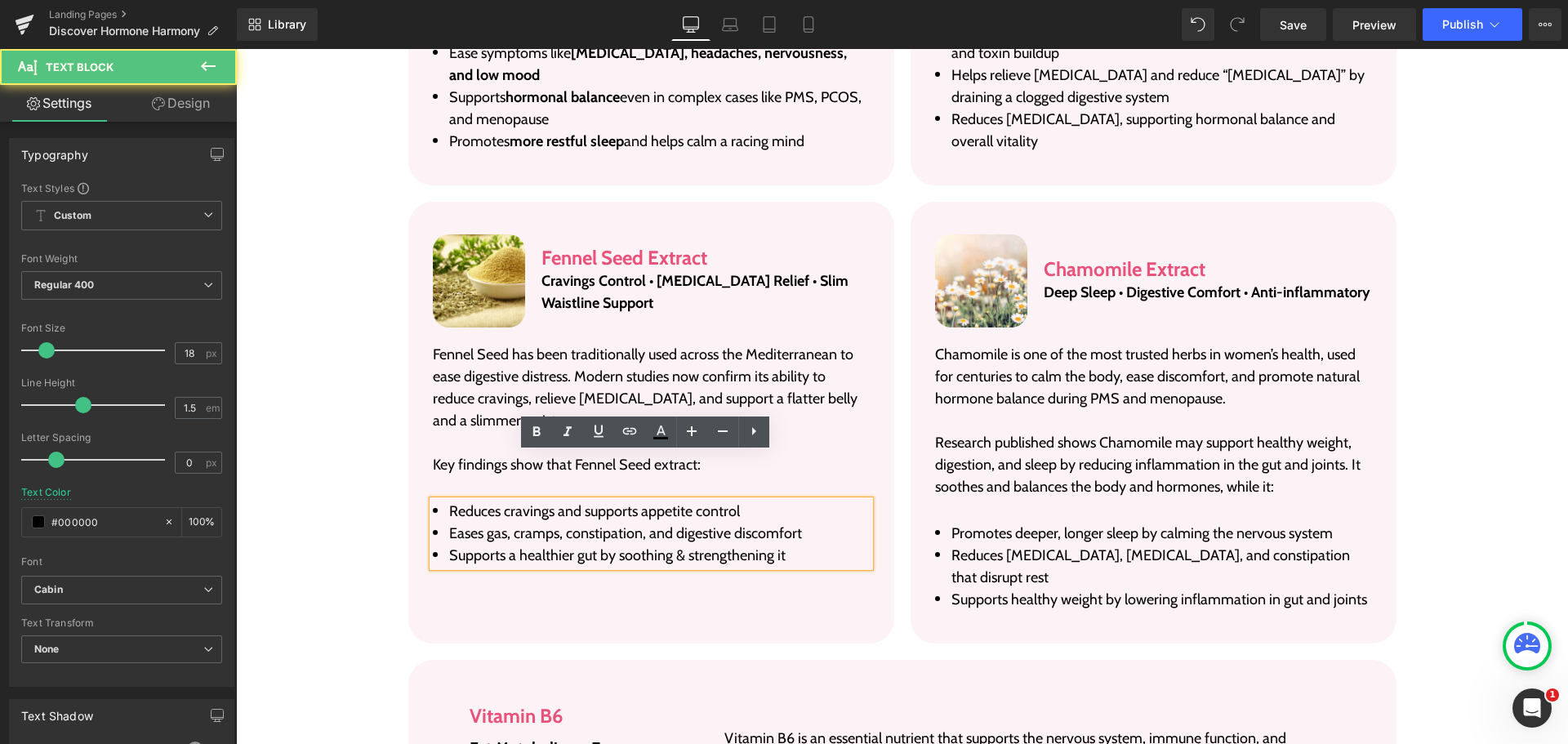
click at [617, 545] on li "Supports a healthier gut by soothing & strengthening it" at bounding box center [651, 555] width 437 height 22
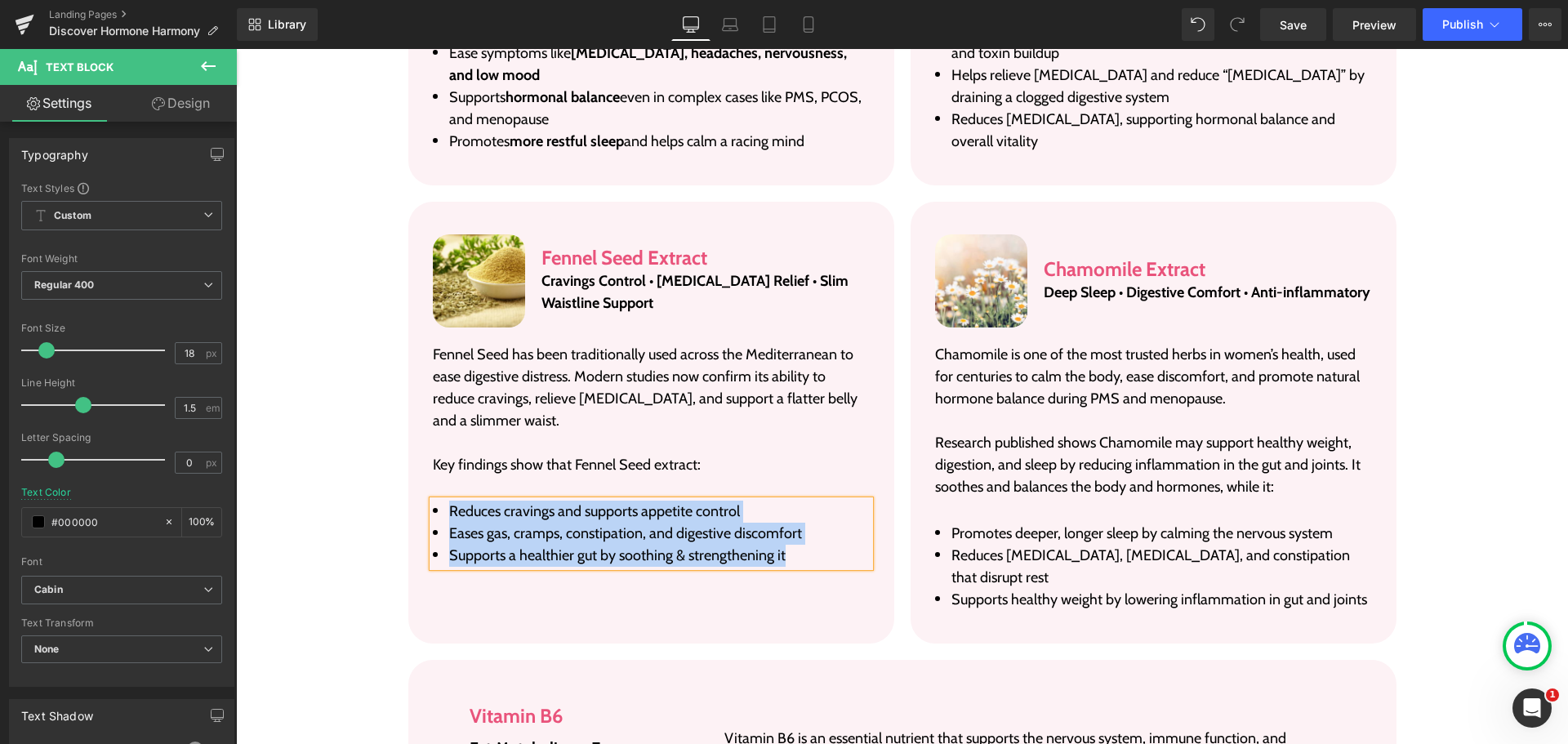
paste div
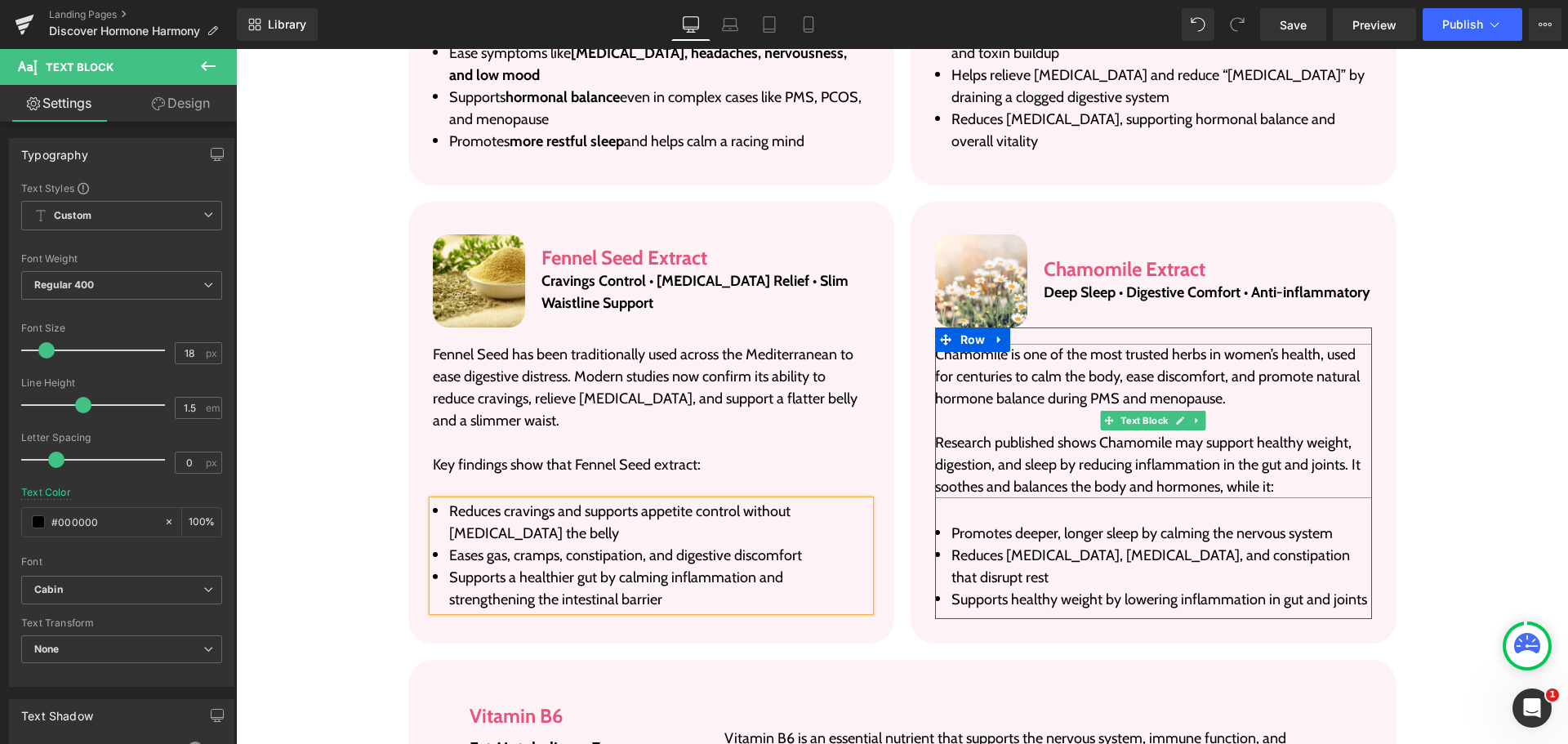
click at [1051, 360] on p "Chamomile is one of the most trusted herbs in women’s health, used for centurie…" at bounding box center [1153, 376] width 437 height 66
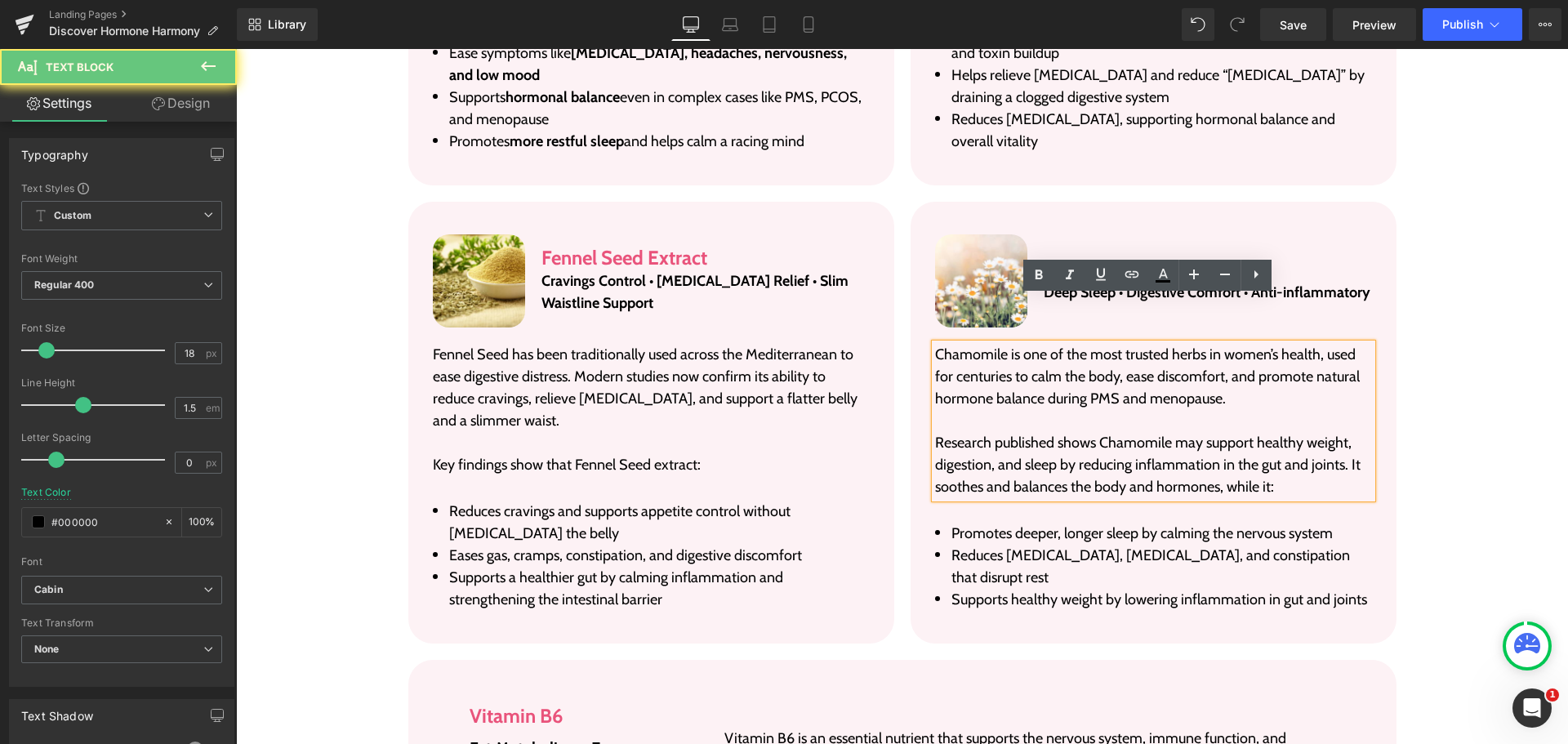
click at [1051, 360] on p "Chamomile is one of the most trusted herbs in women’s health, used for centurie…" at bounding box center [1153, 376] width 437 height 66
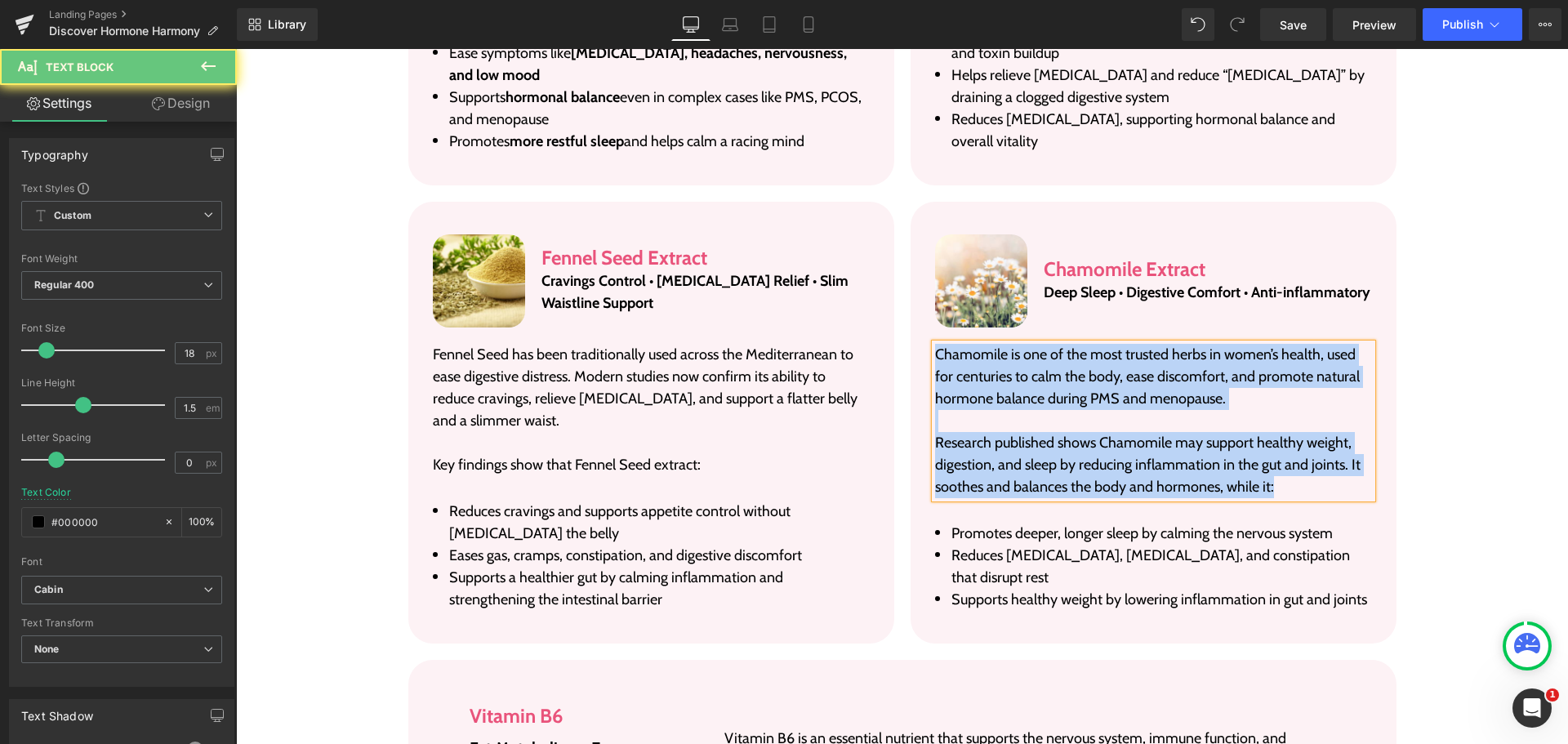
paste div
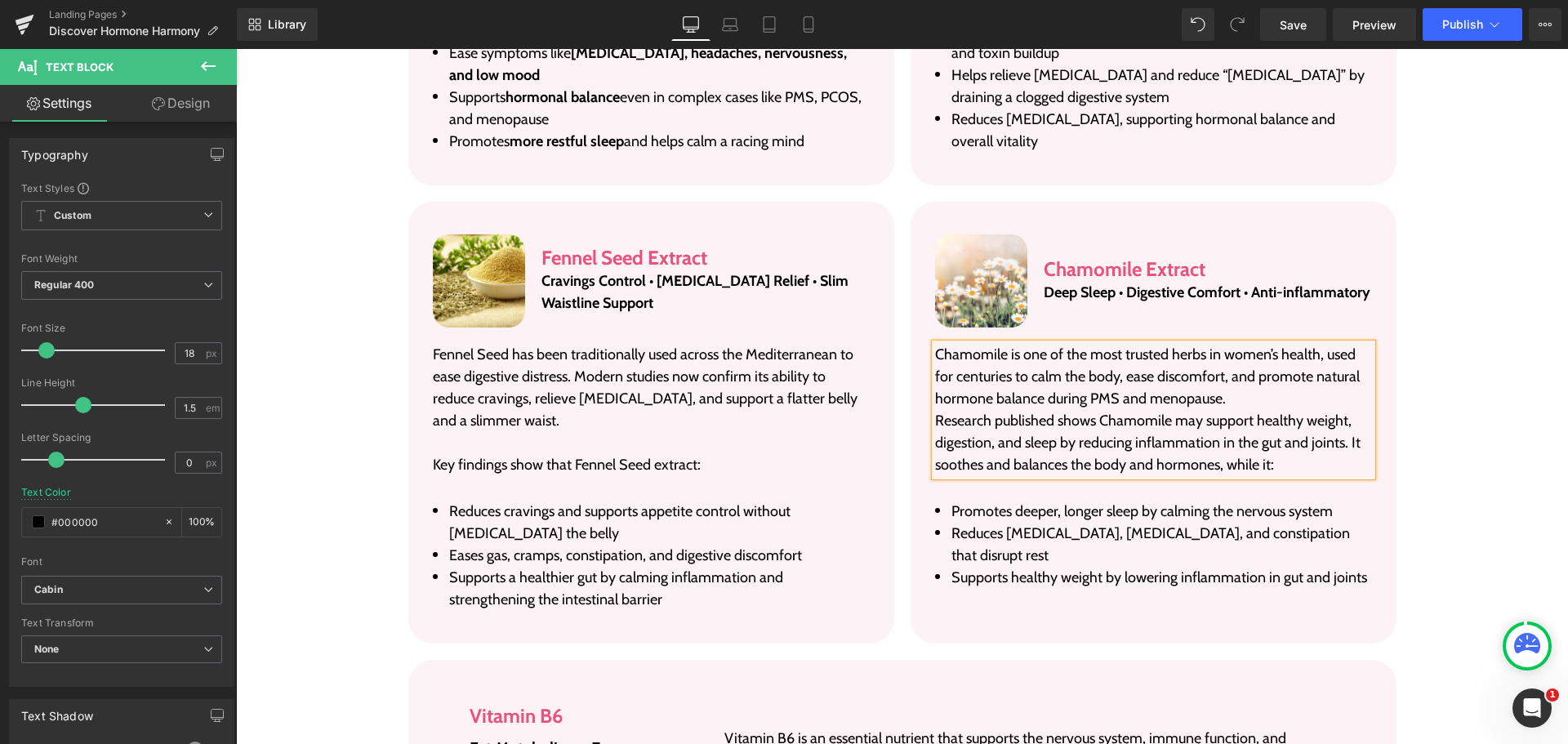
click at [1232, 357] on p "Chamomile is one of the most trusted herbs in women’s health, used for centurie…" at bounding box center [1153, 376] width 437 height 66
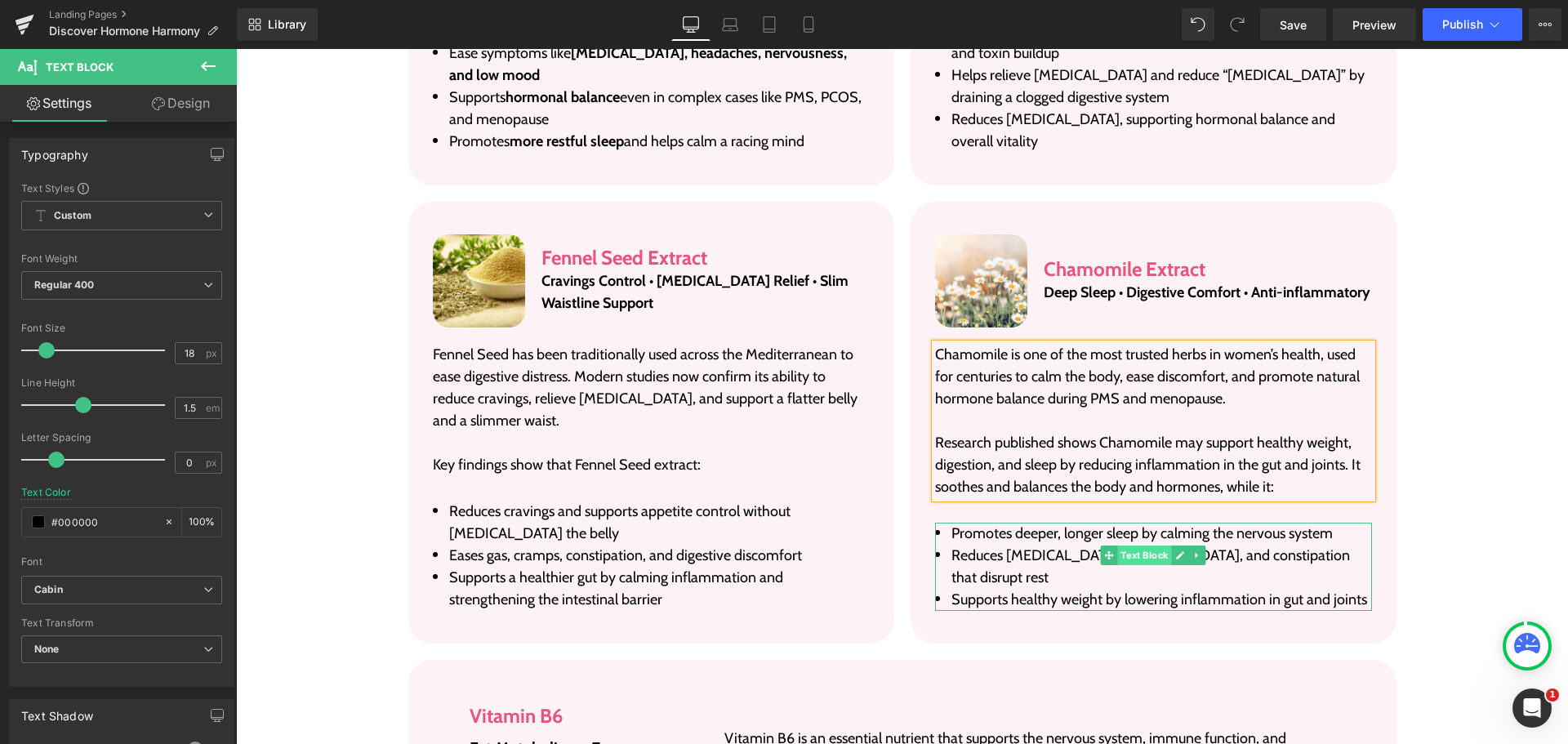
click at [1144, 546] on span "Text Block" at bounding box center [1144, 555] width 53 height 20
click at [1061, 545] on li "Reduces [MEDICAL_DATA], [MEDICAL_DATA], and constipation that disrupt rest" at bounding box center [1153, 567] width 437 height 44
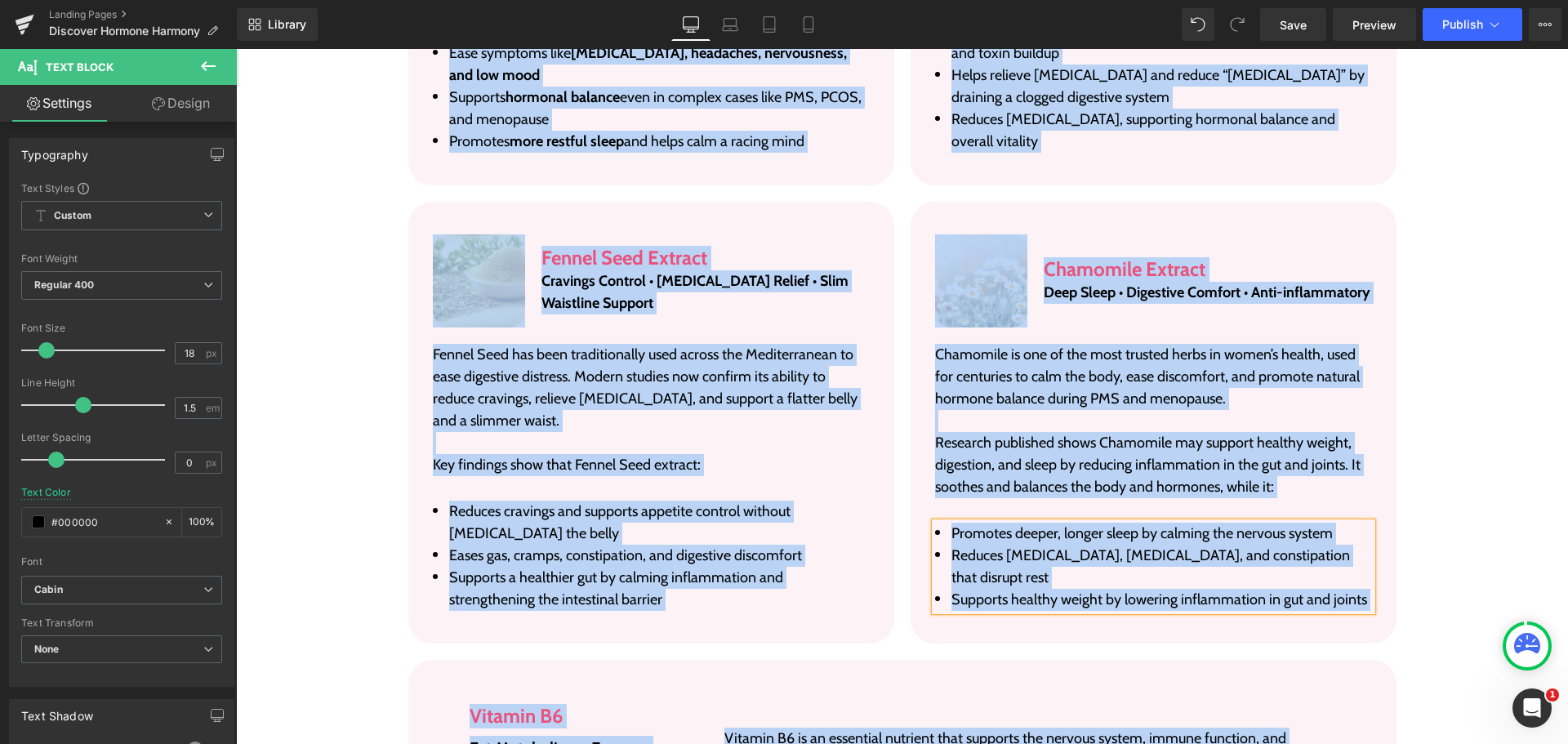
click at [1061, 545] on li "Reduces [MEDICAL_DATA], [MEDICAL_DATA], and constipation that disrupt rest" at bounding box center [1153, 567] width 437 height 44
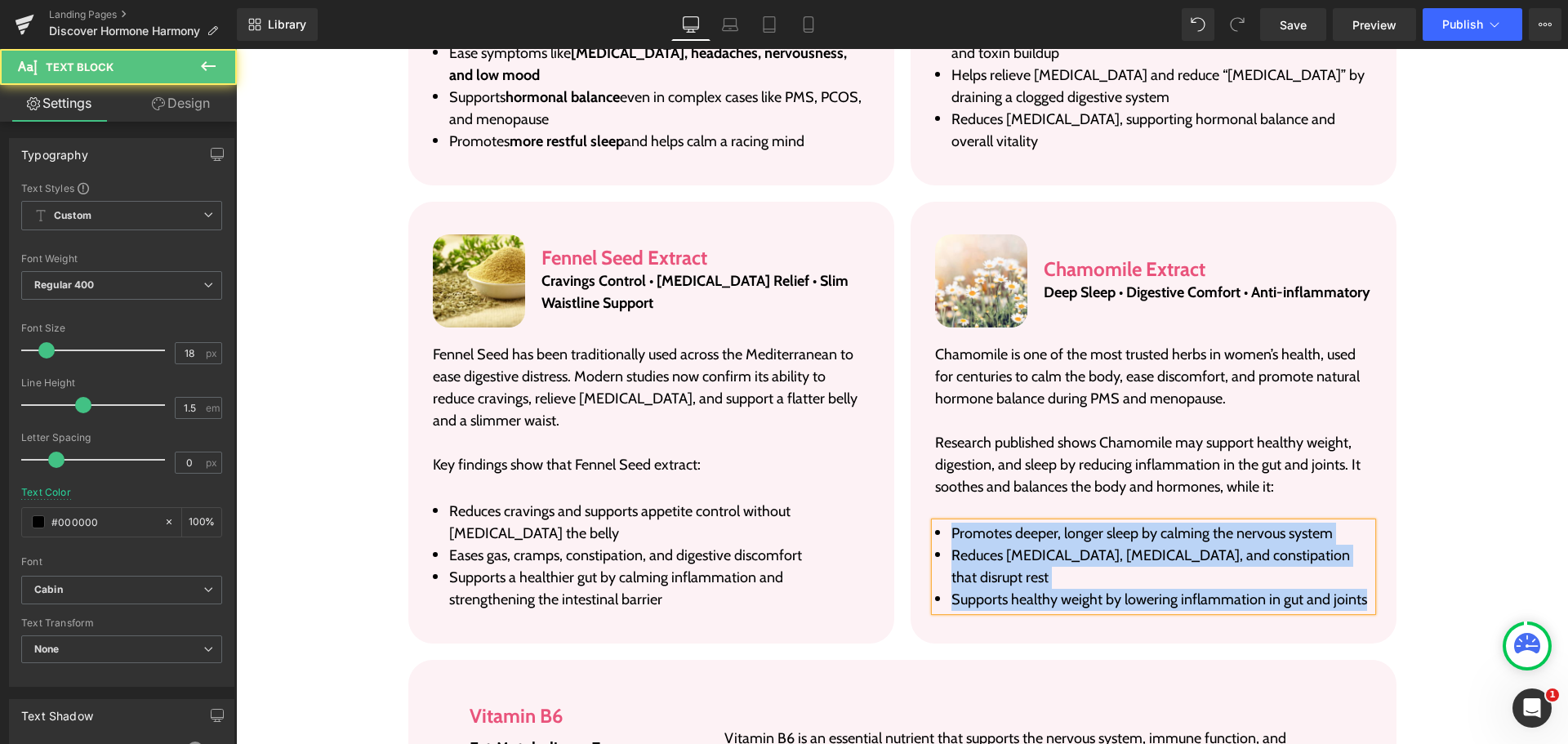
paste div
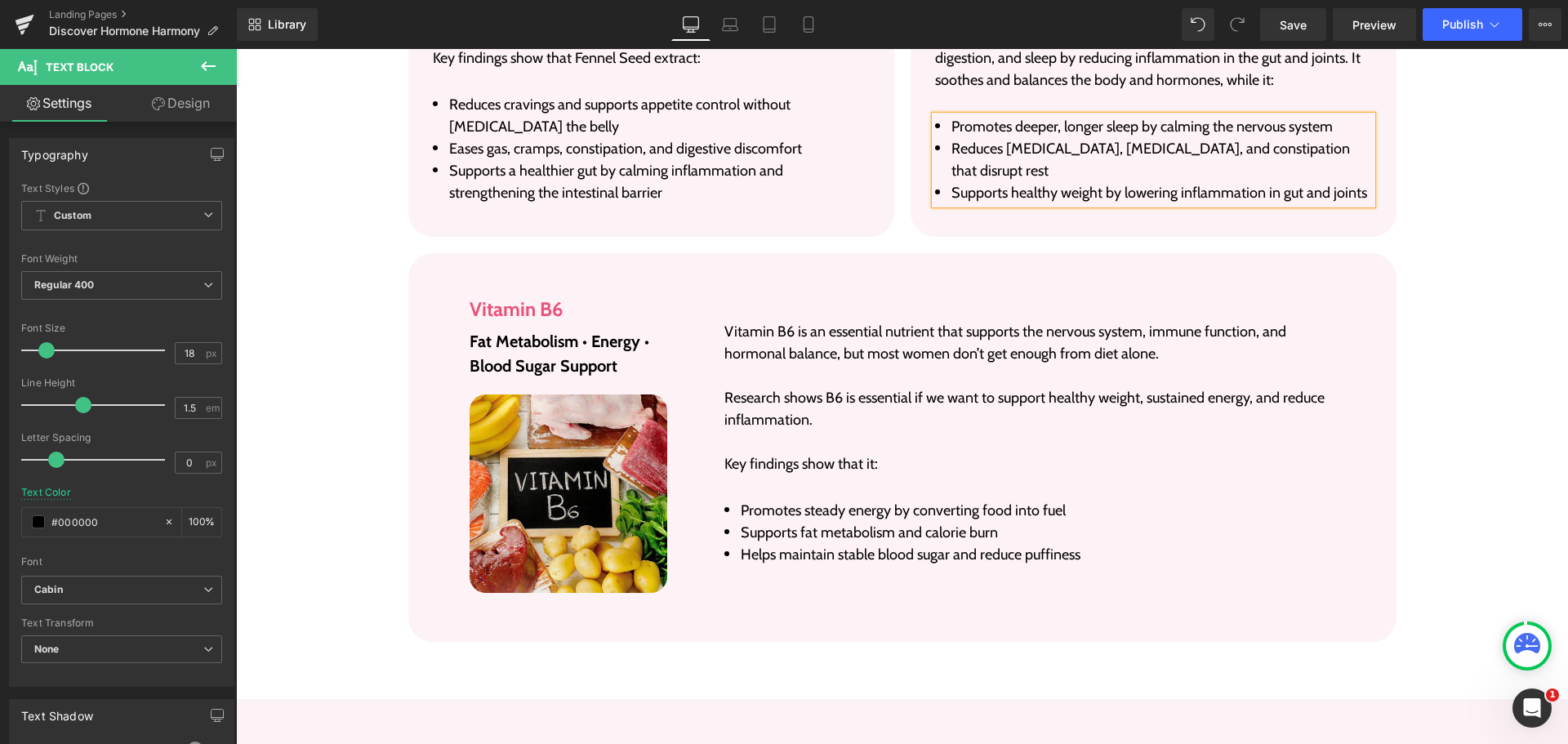
scroll to position [5705, 0]
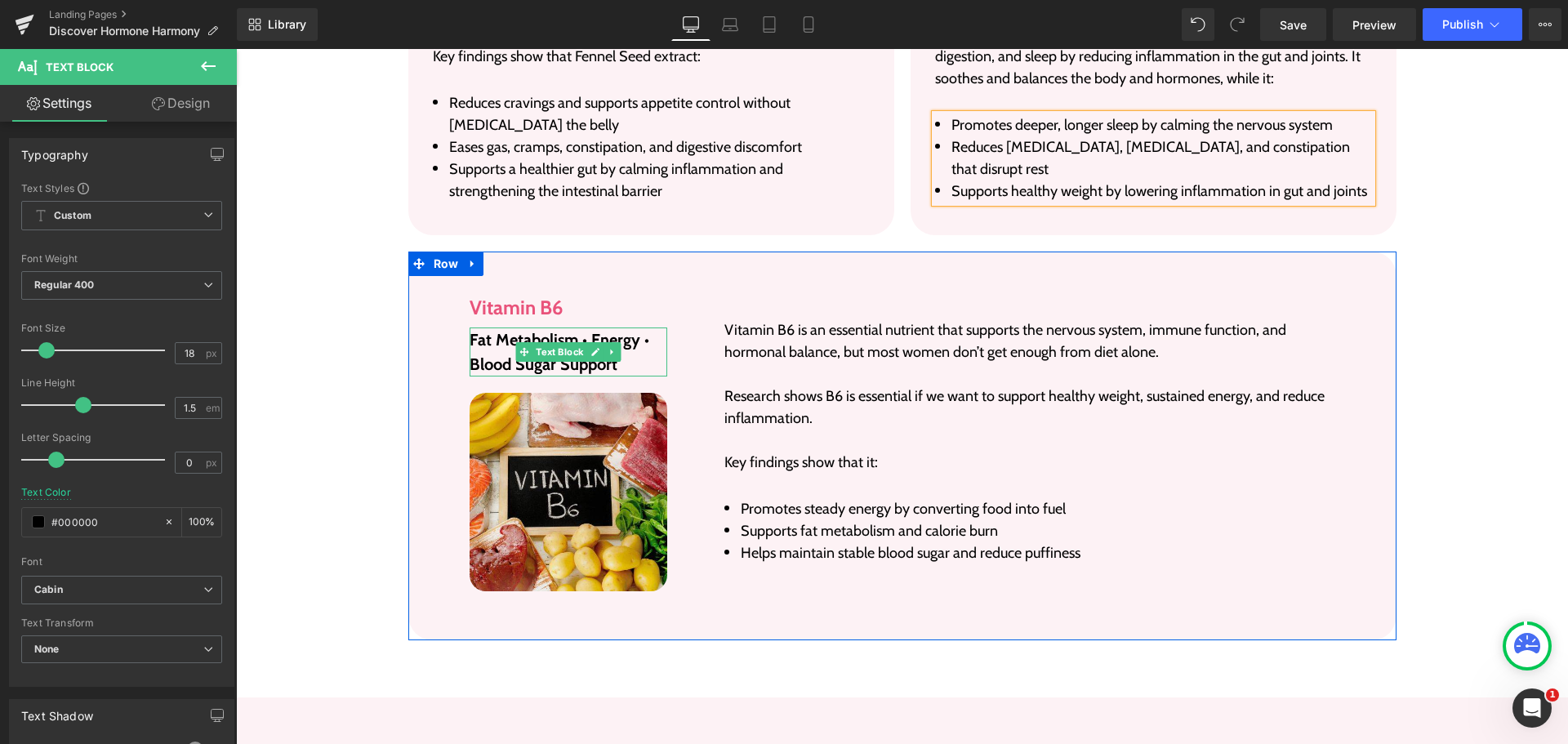
click at [500, 327] on p "Fat Metabolism • Energy • Blood Sugar Support" at bounding box center [568, 351] width 198 height 49
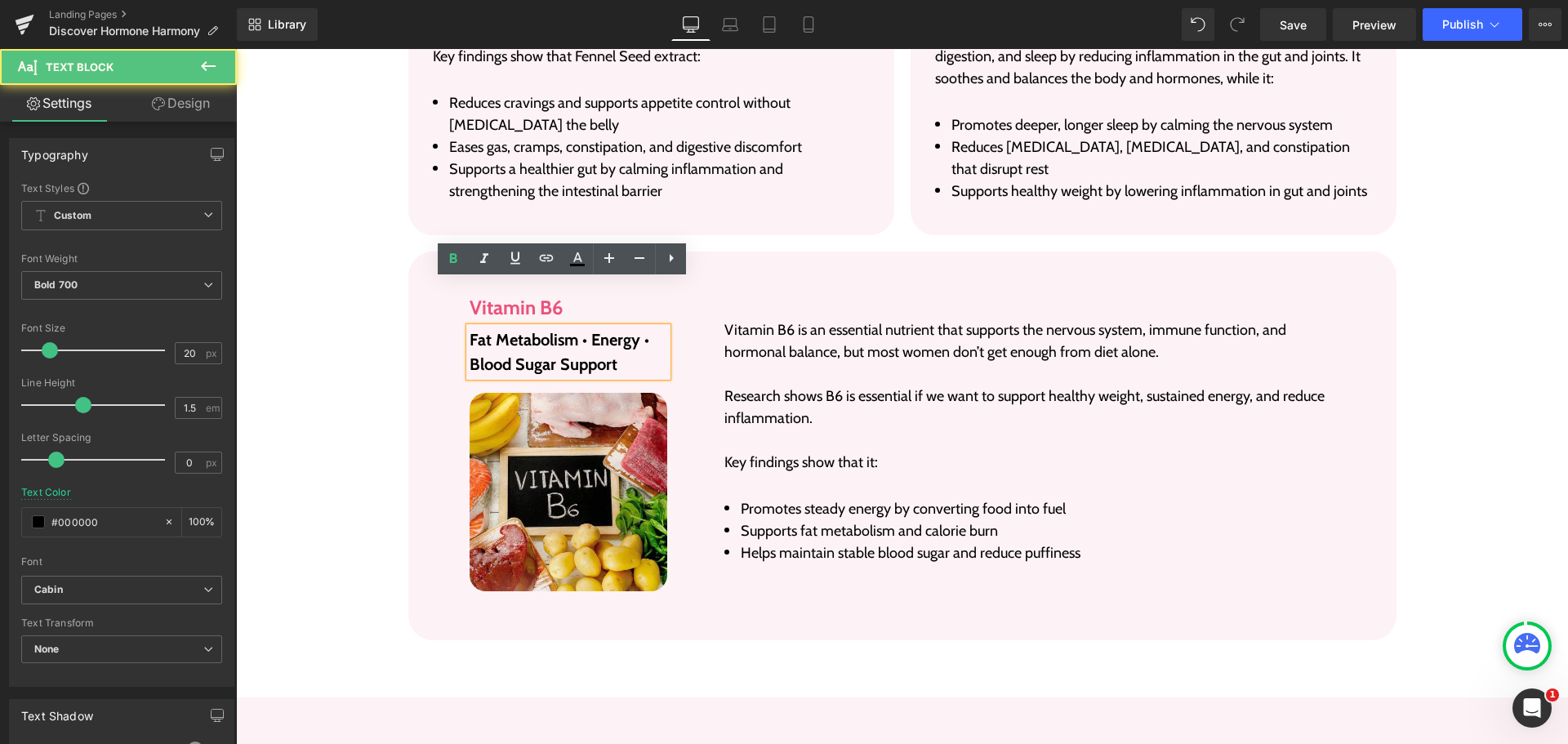
click at [500, 327] on p "Fat Metabolism • Energy • Blood Sugar Support" at bounding box center [568, 351] width 198 height 49
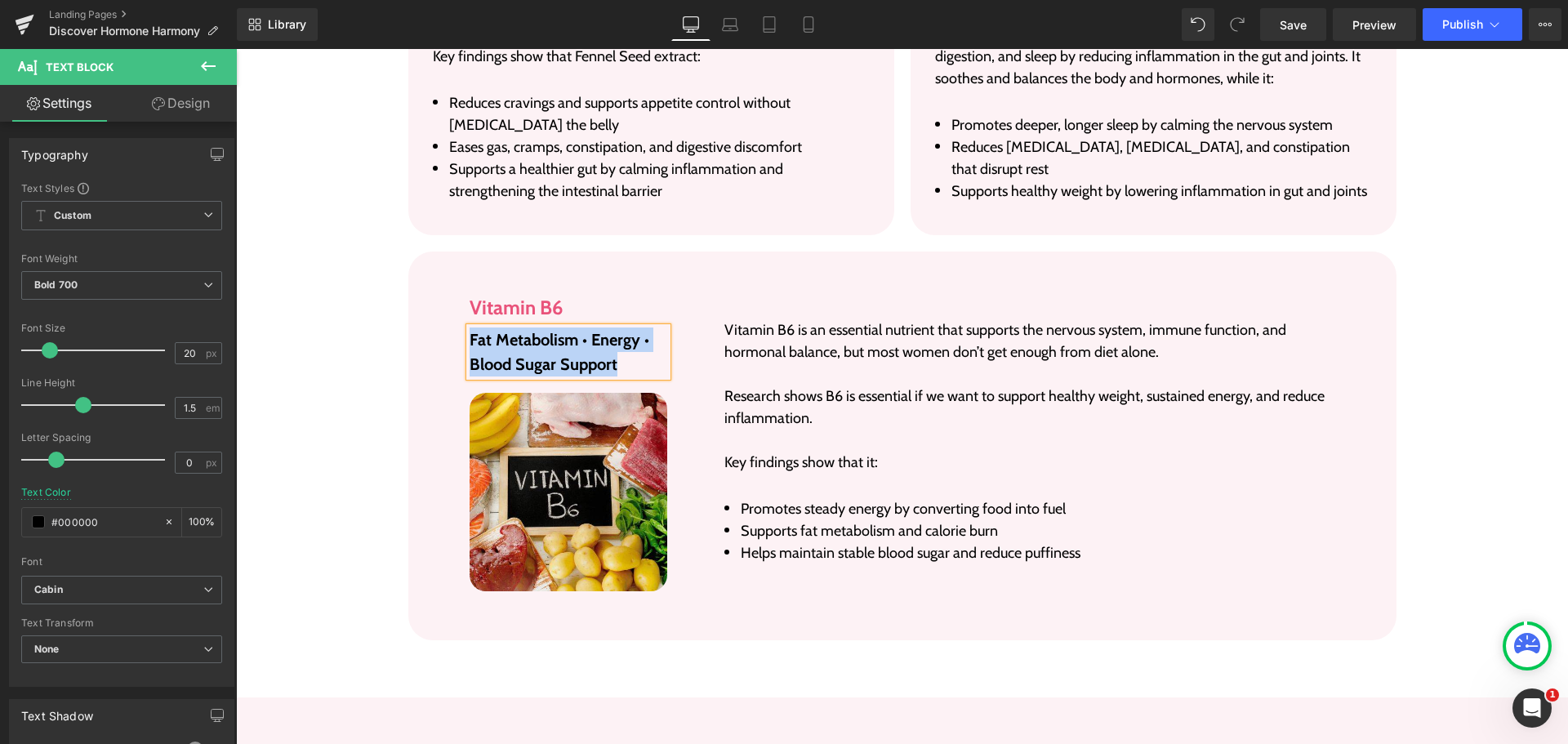
paste div
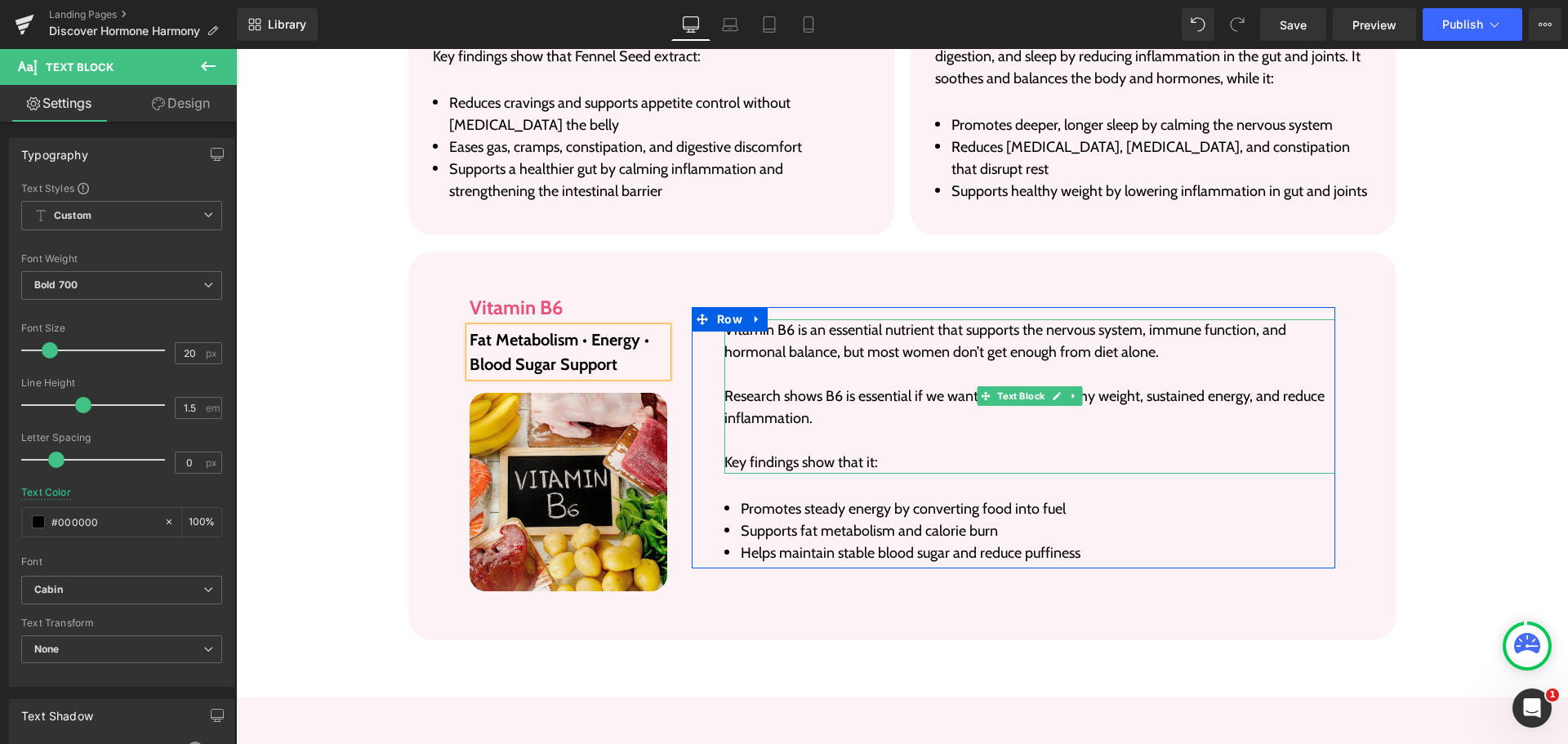
click at [798, 320] on p "Vitamin B6 is an essential nutrient that supports the nervous system, immune fu…" at bounding box center [1029, 341] width 610 height 44
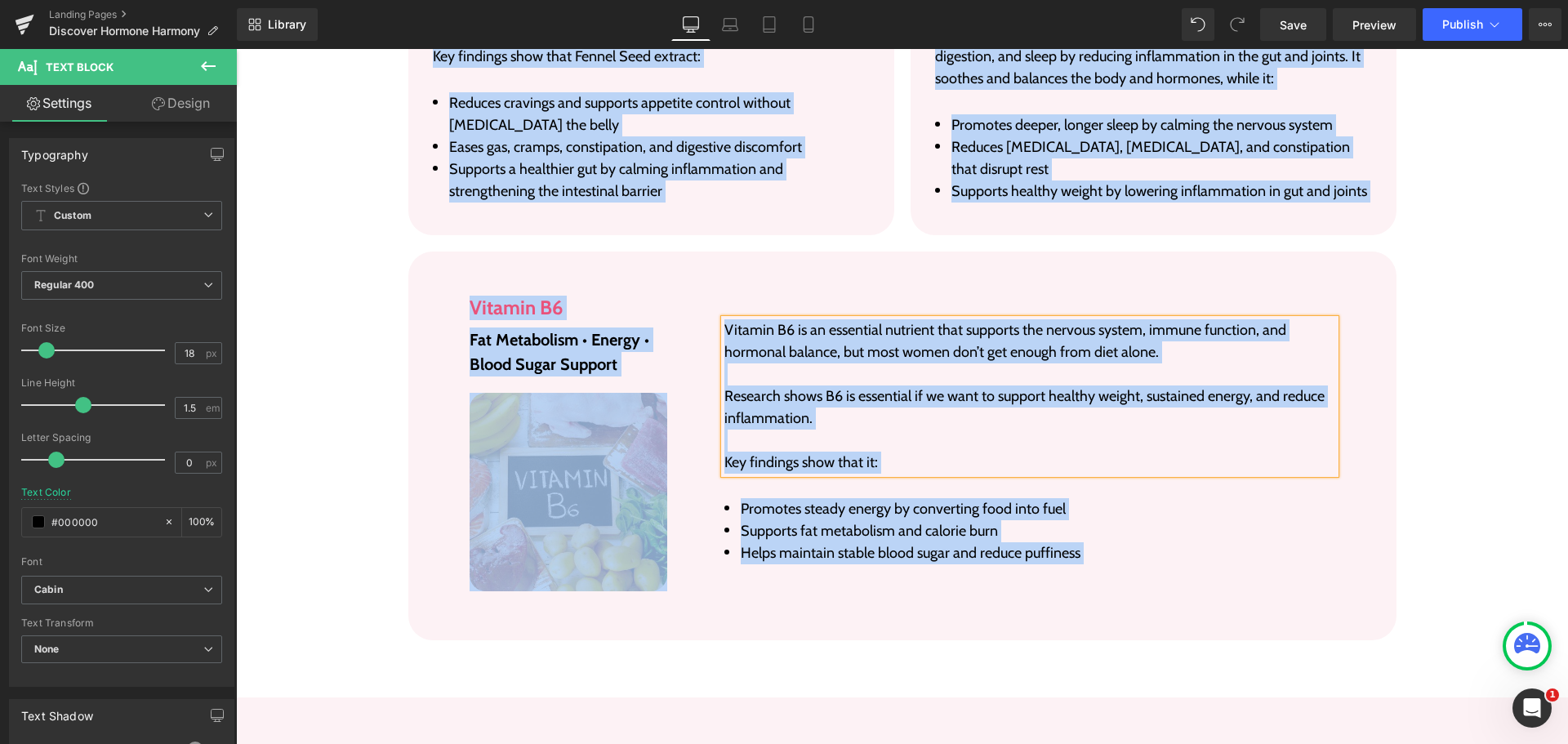
click at [798, 320] on p "Vitamin B6 is an essential nutrient that supports the nervous system, immune fu…" at bounding box center [1029, 341] width 610 height 44
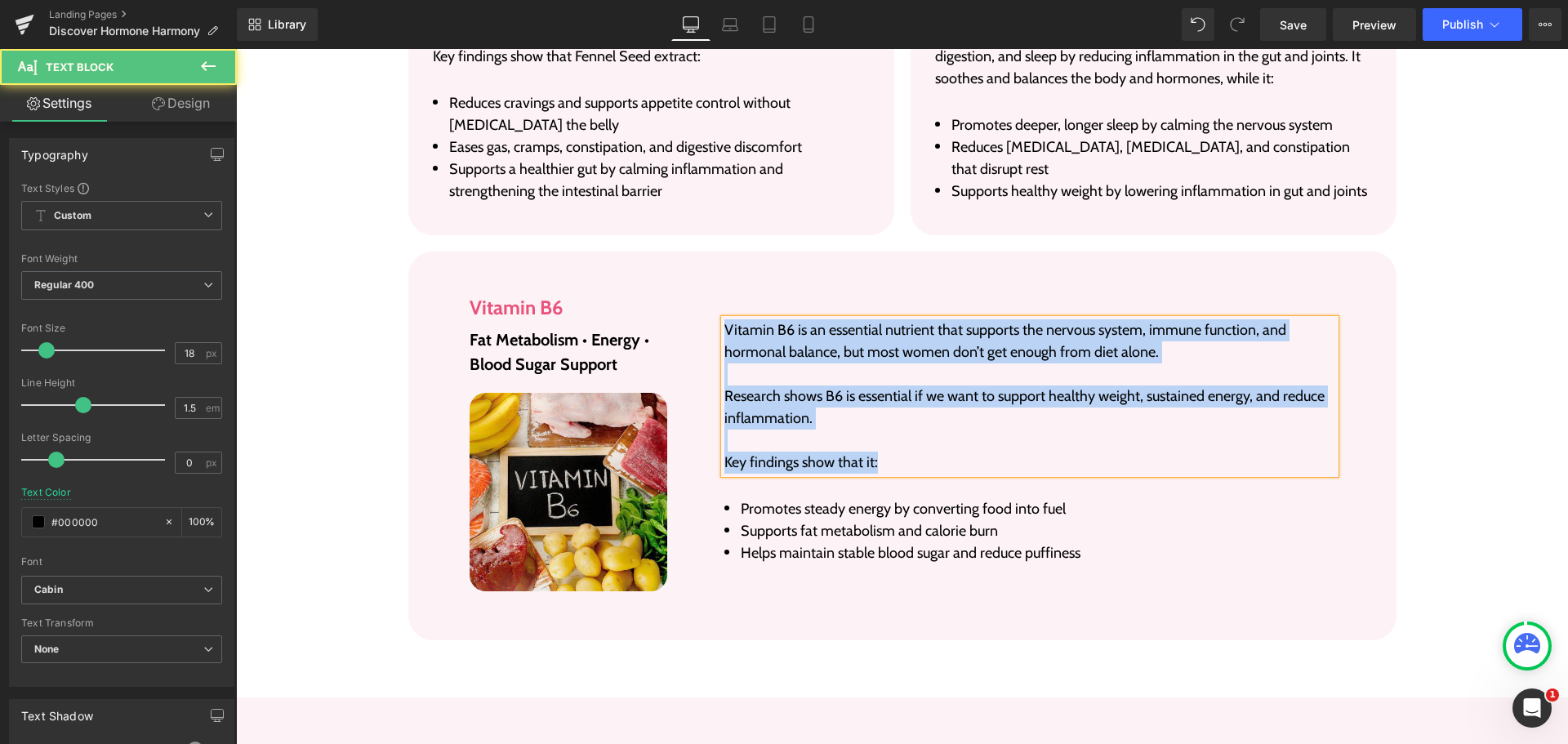
paste div
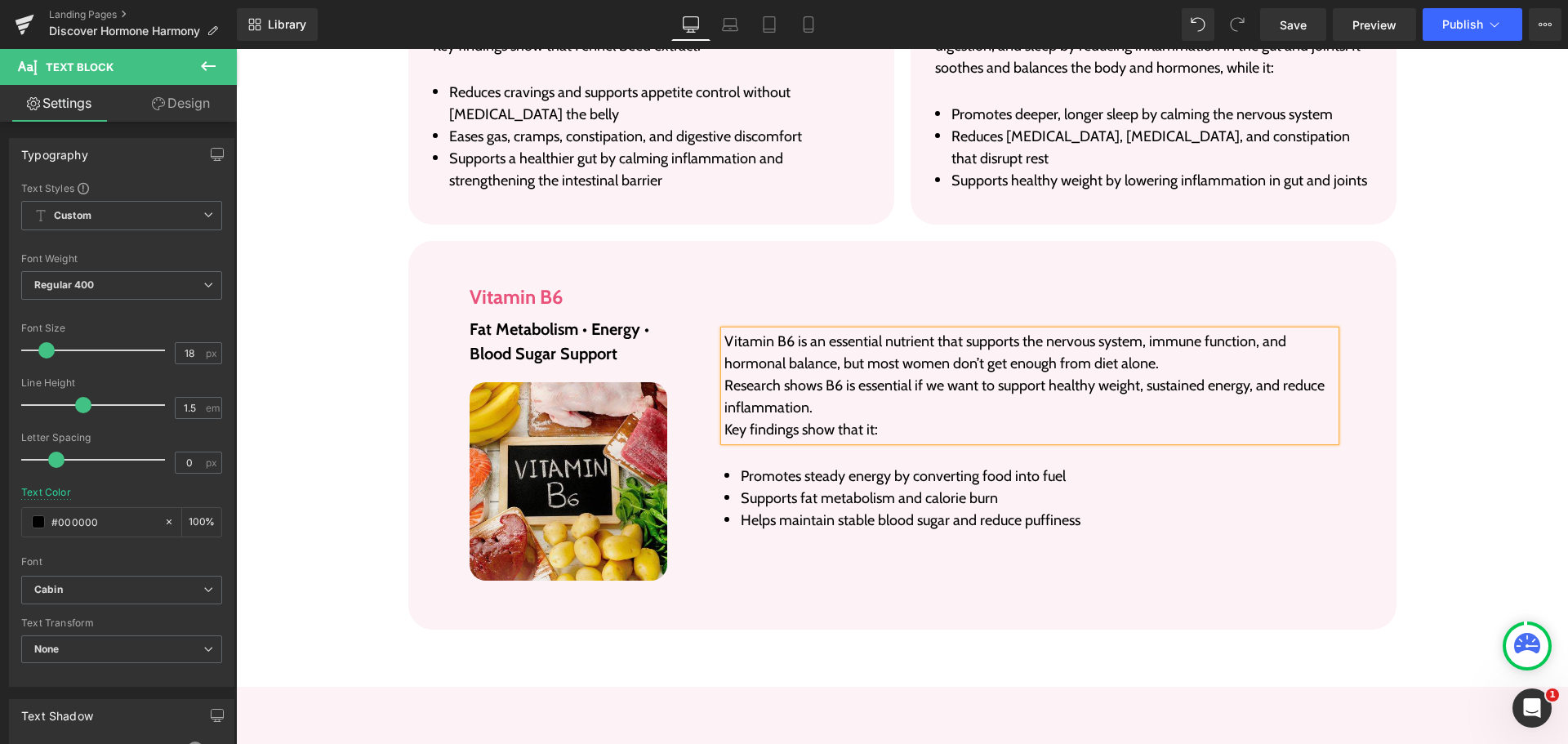
scroll to position [5727, 0]
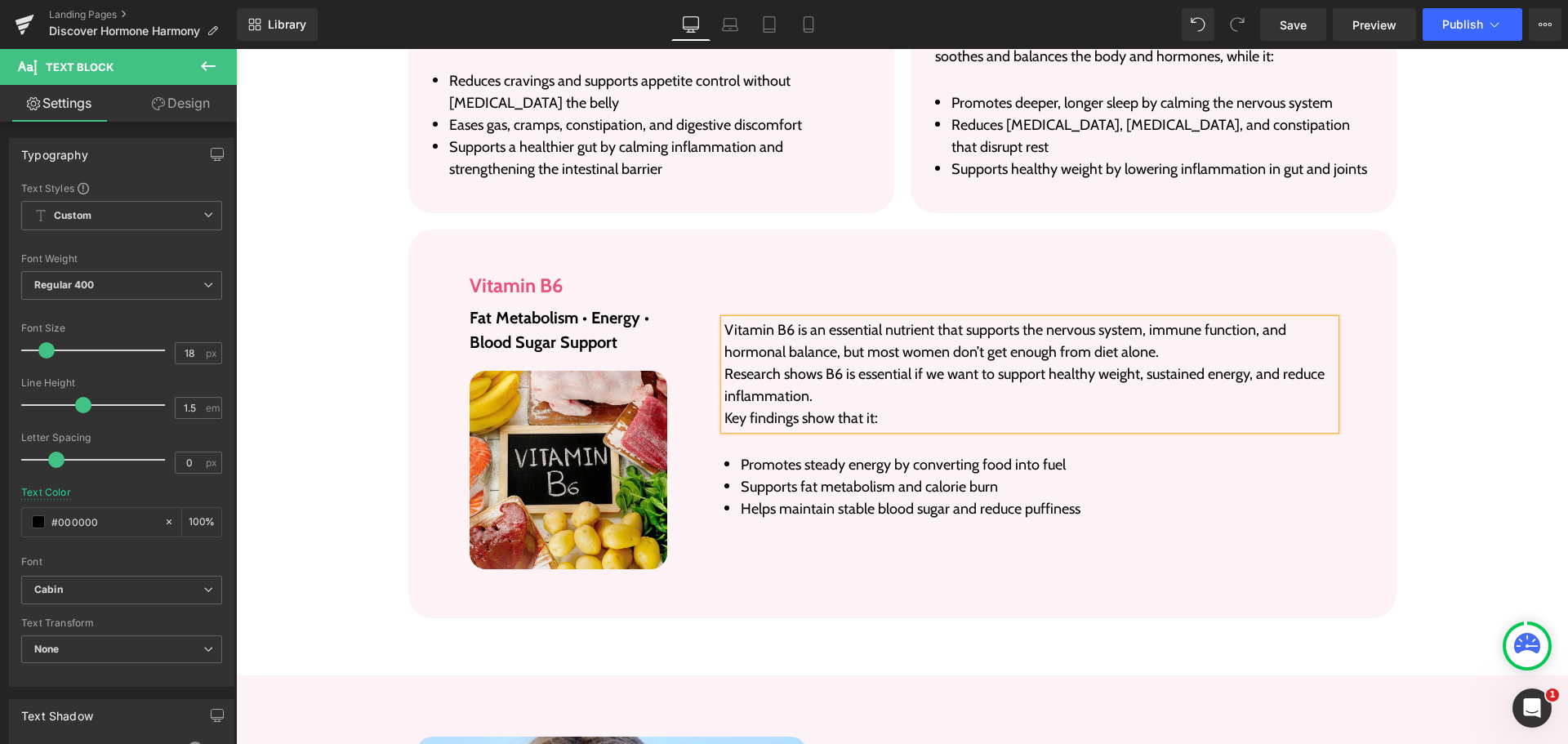
click at [1207, 320] on p "Vitamin B6 is an essential nutrient that supports the nervous system, immune fu…" at bounding box center [1029, 341] width 610 height 44
click at [1198, 320] on p "Vitamin B6 is an essential nutrient that supports the nervous system, immune fu…" at bounding box center [1029, 341] width 610 height 44
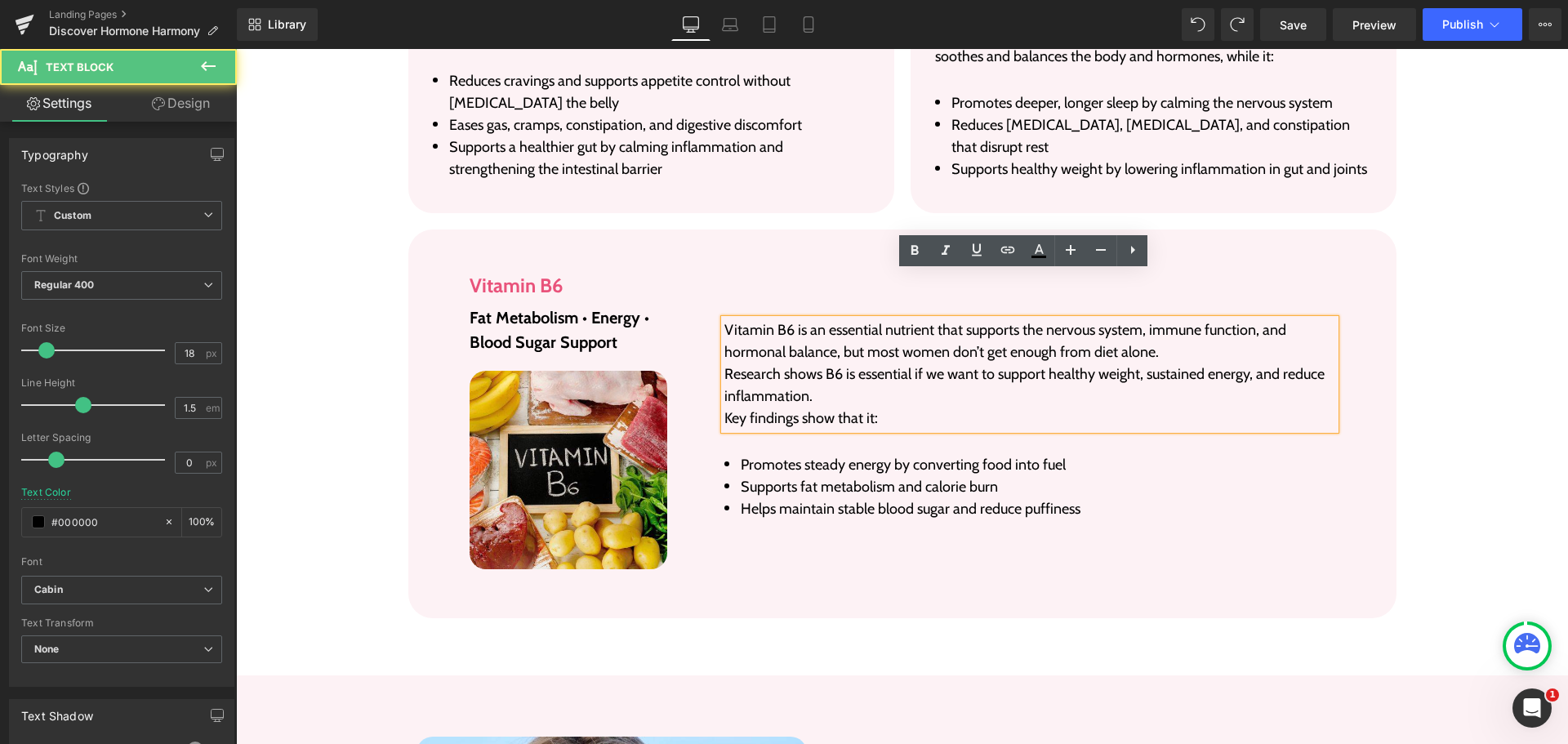
scroll to position [5715, 0]
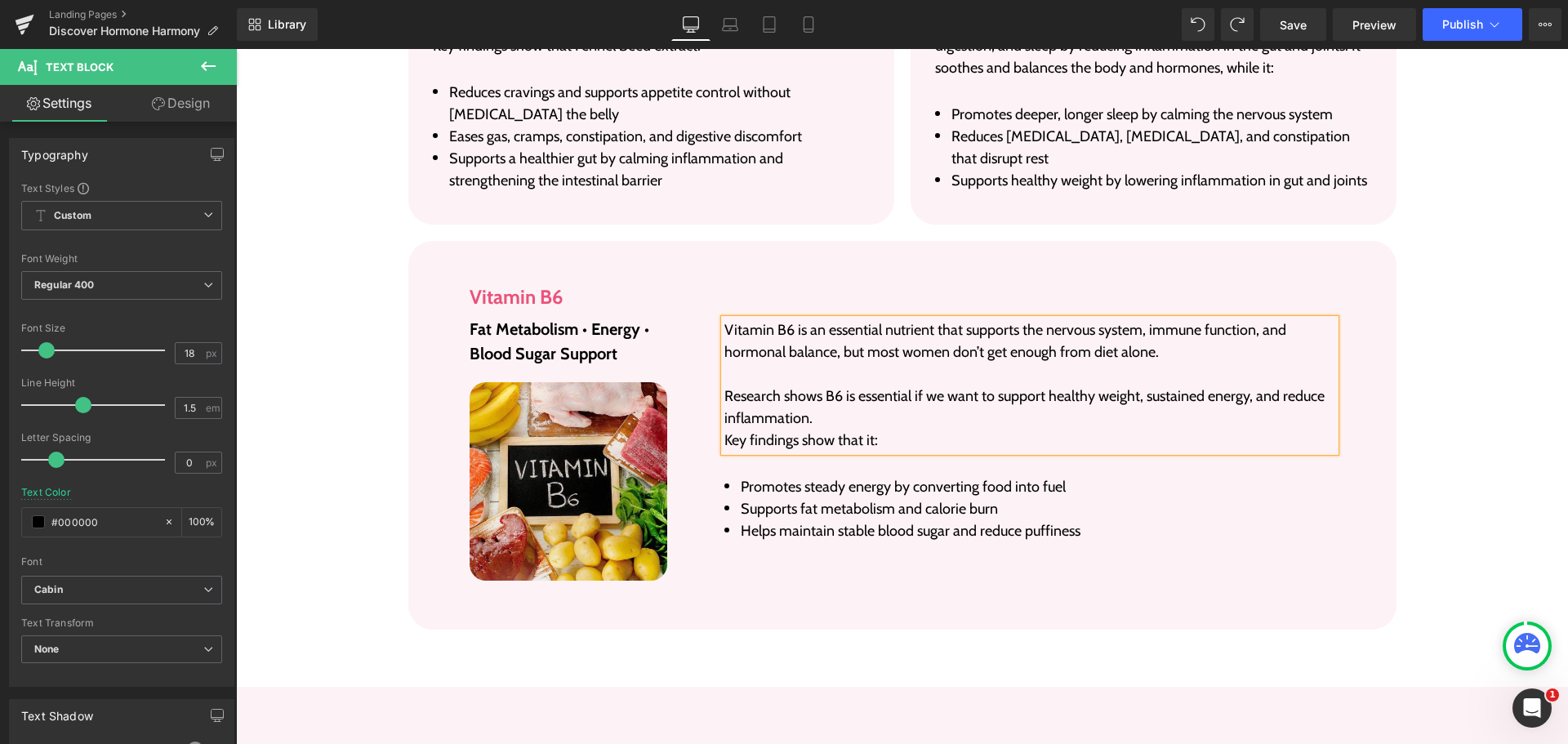
click at [1114, 385] on p "Research shows B6 is essential if we want to support healthy weight, sustained …" at bounding box center [1029, 407] width 610 height 44
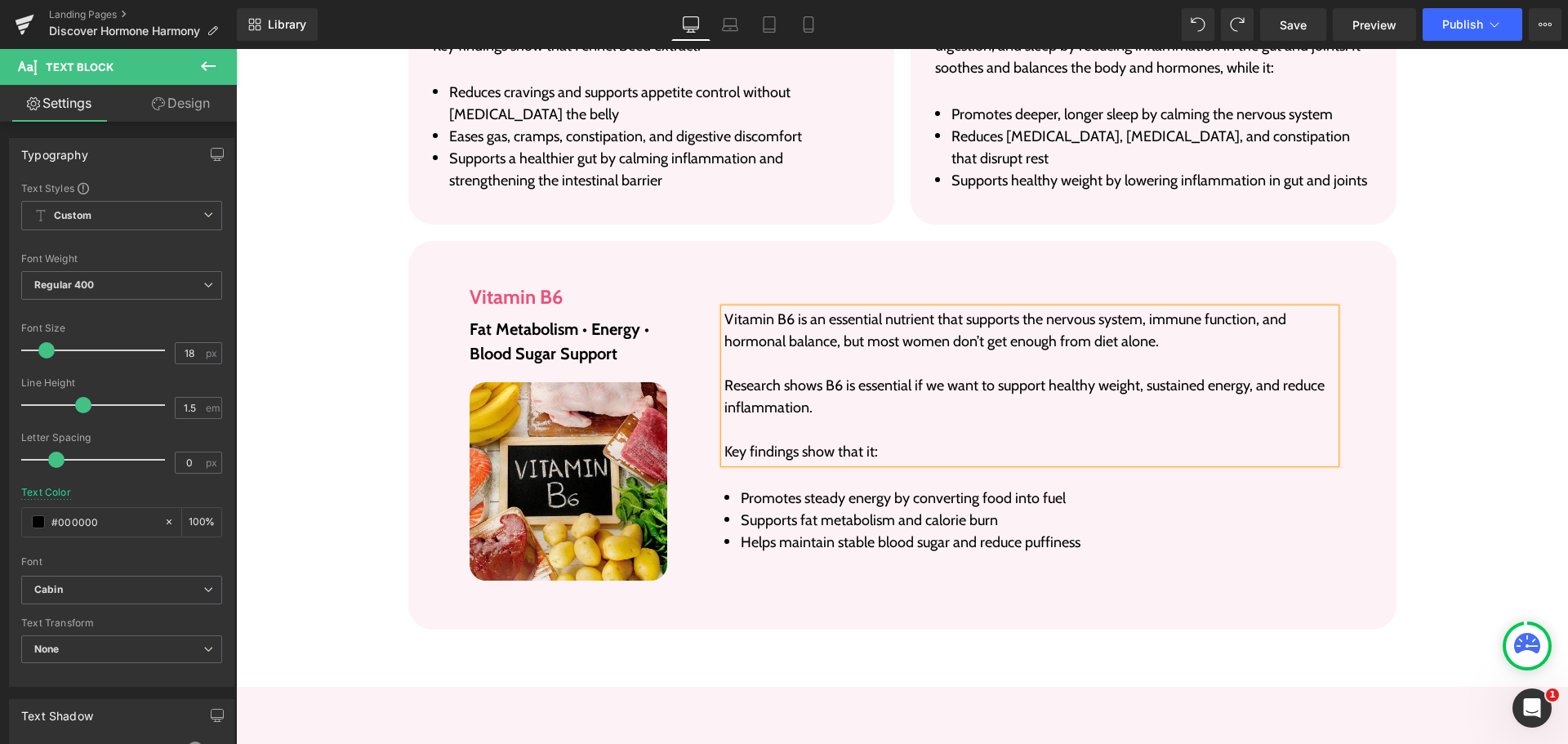
scroll to position [5705, 0]
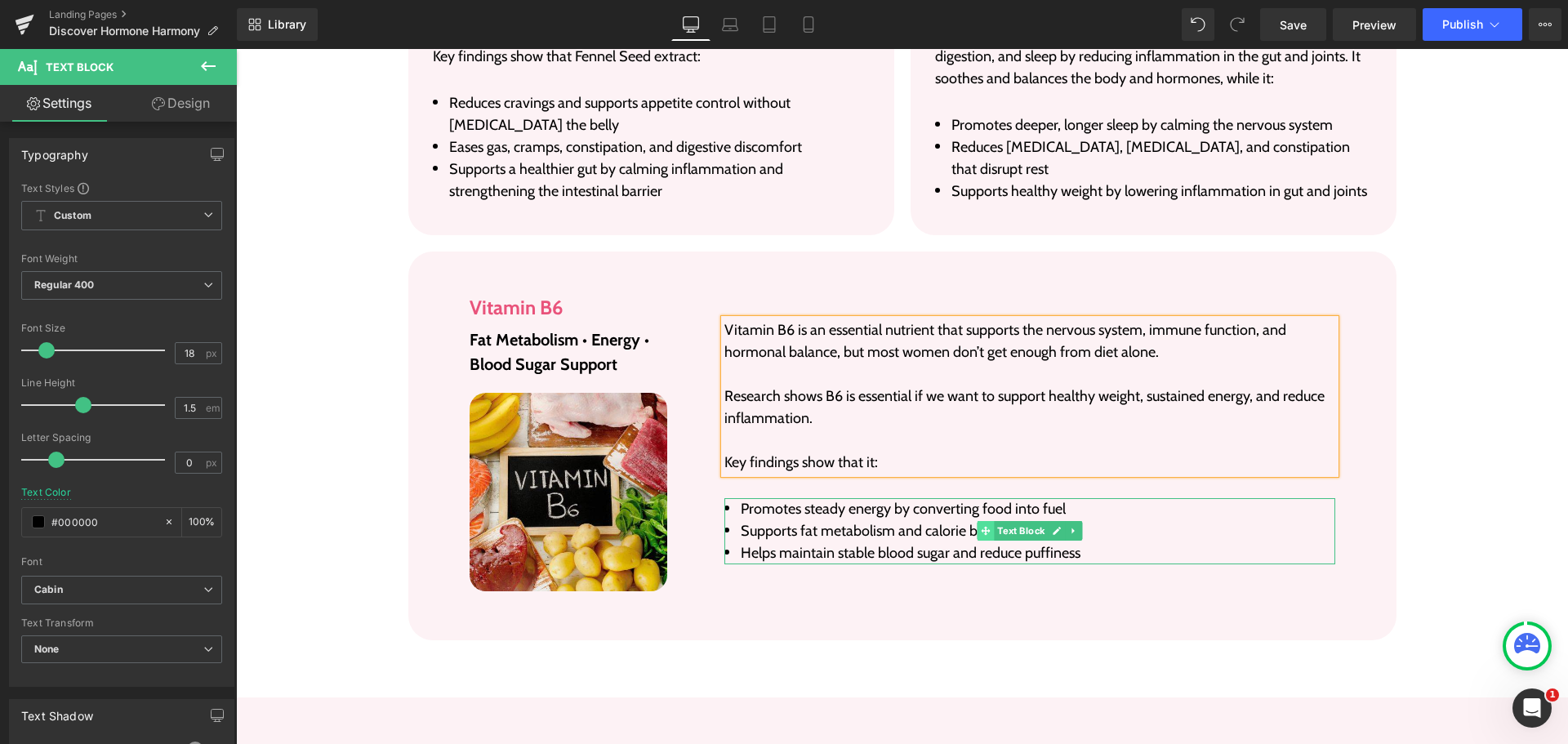
click at [978, 521] on span at bounding box center [985, 530] width 17 height 20
click at [943, 498] on li "Promotes steady energy by converting food into fuel" at bounding box center [1029, 508] width 610 height 22
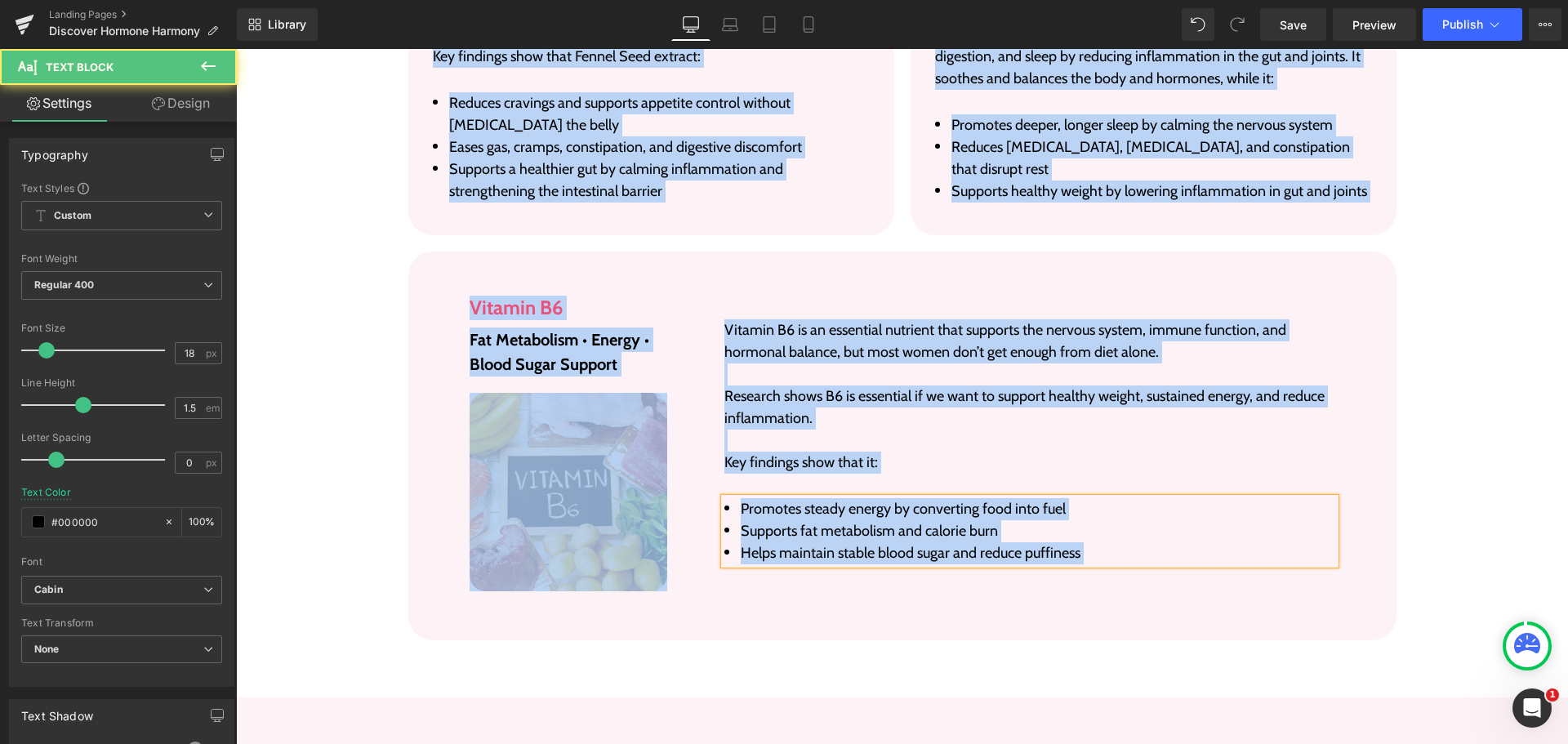
click at [943, 498] on li "Promotes steady energy by converting food into fuel" at bounding box center [1029, 508] width 610 height 22
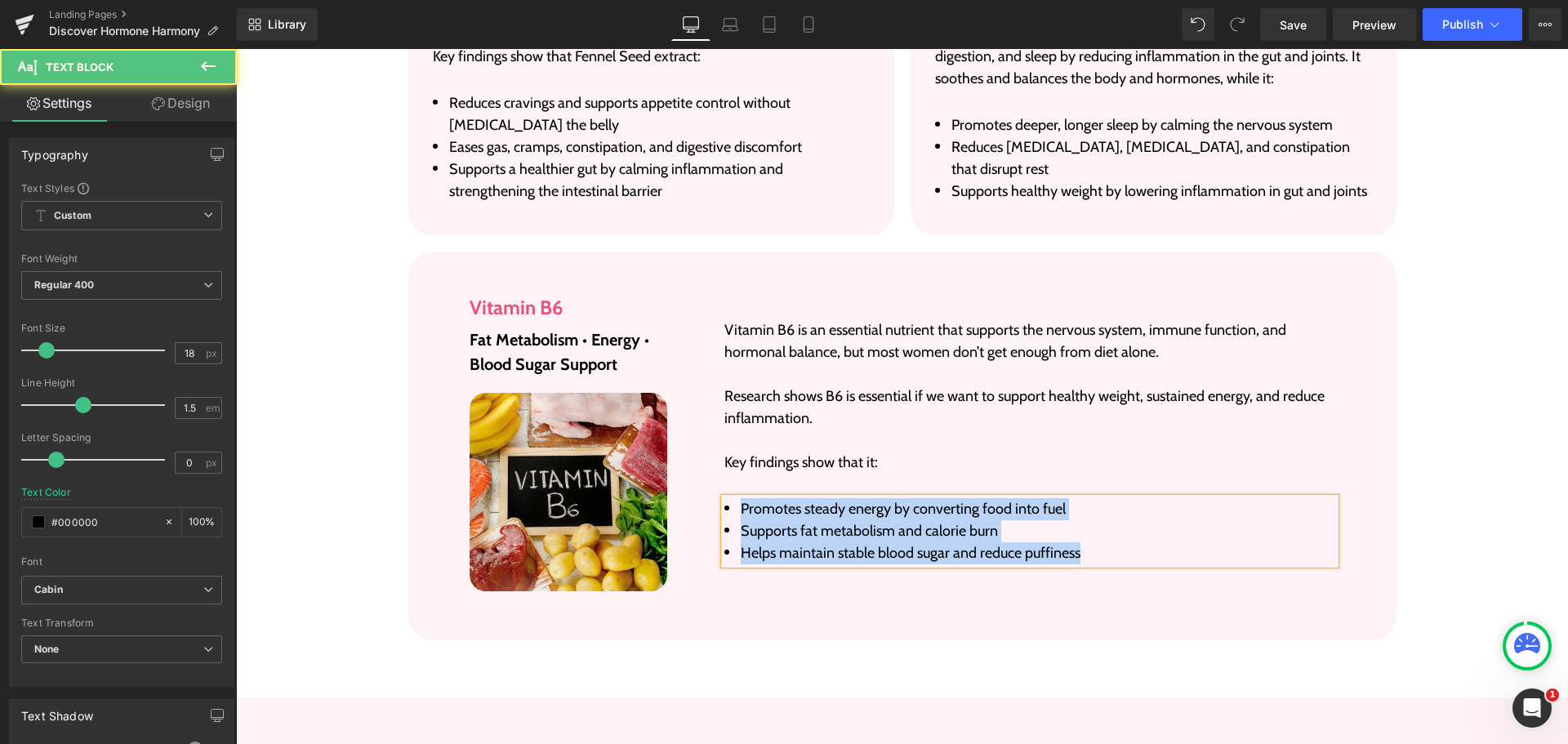
paste div
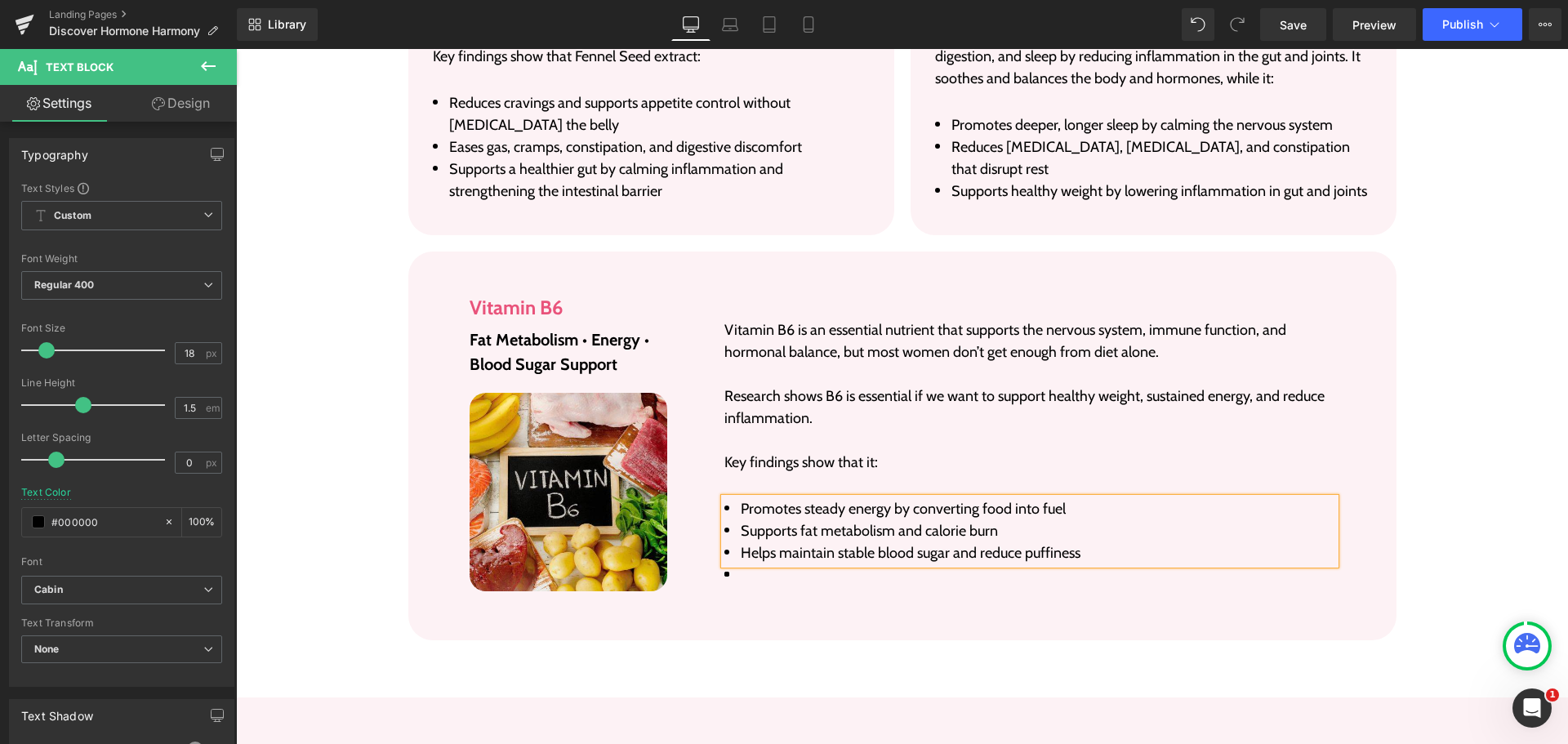
click at [982, 541] on div "Vitamin B6 is an essential nutrient that supports the nervous system, immune fu…" at bounding box center [1013, 438] width 668 height 307
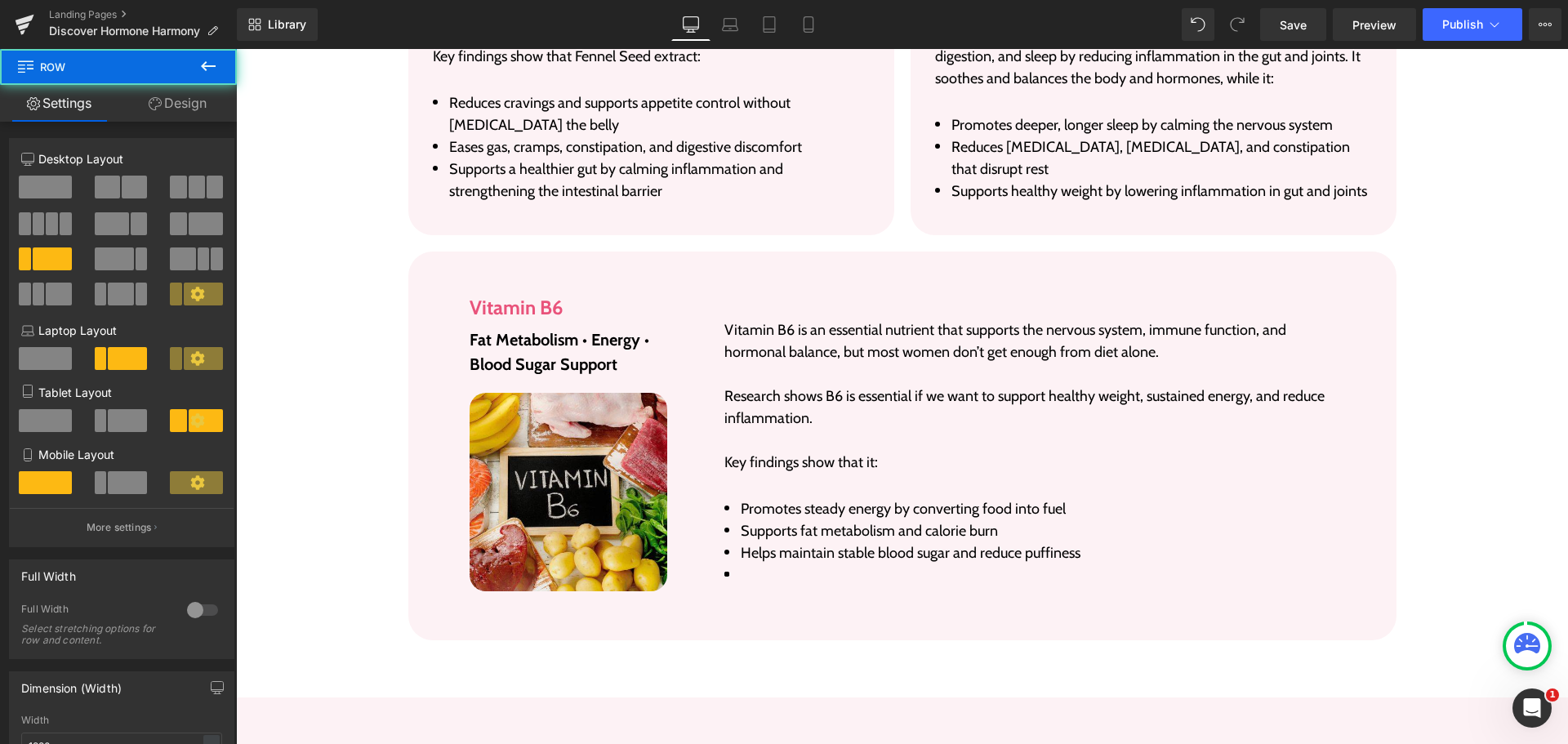
click at [752, 542] on li "Helps maintain stable blood sugar and reduce puffiness" at bounding box center [1029, 552] width 610 height 22
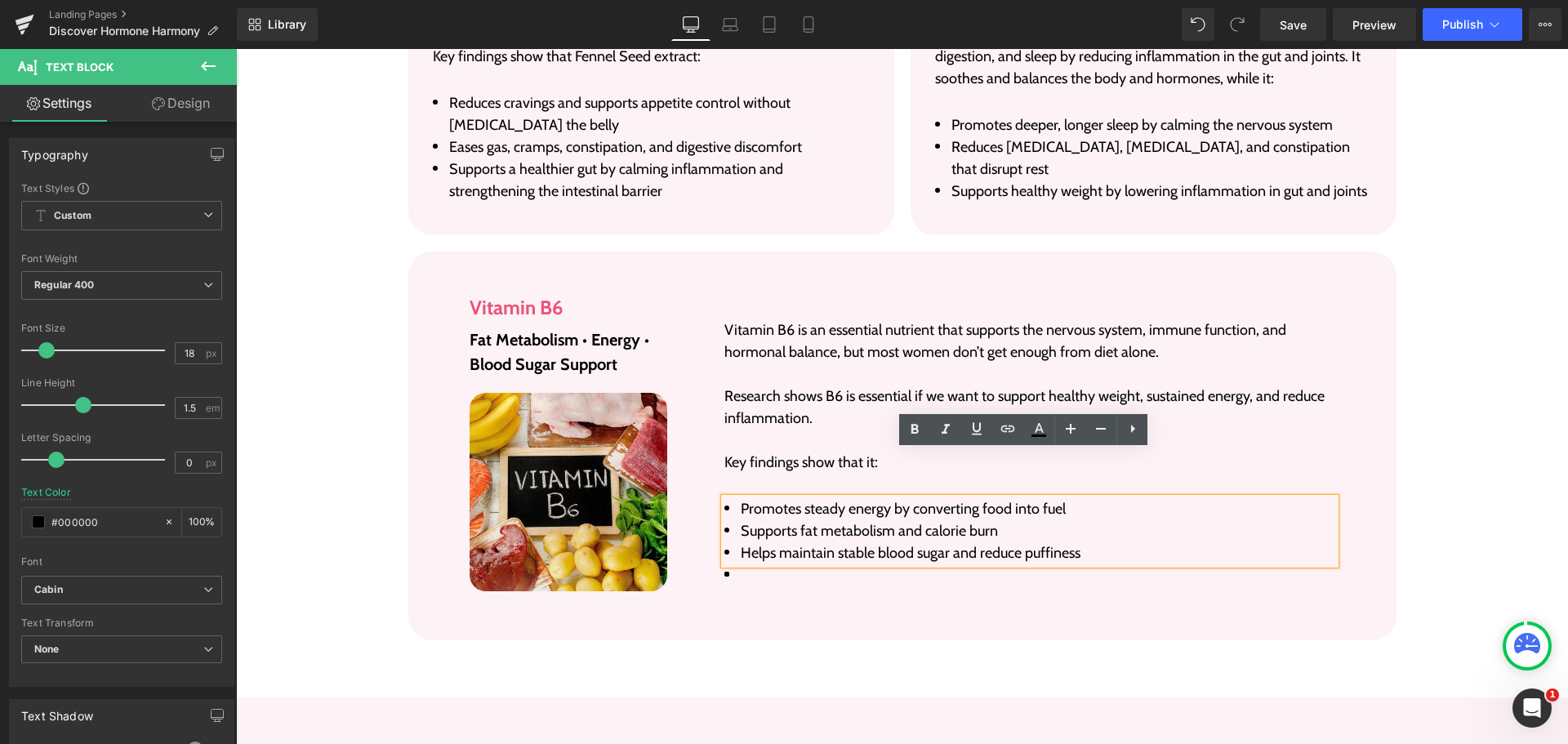
click at [1151, 520] on li "Supports fat metabolism and calorie burn" at bounding box center [1029, 530] width 610 height 22
click at [1122, 520] on li "Supports fat metabolism and calorie burn" at bounding box center [1029, 530] width 610 height 22
click at [1122, 542] on li "Helps maintain stable blood sugar and reduce puffiness" at bounding box center [1029, 552] width 610 height 22
click at [781, 543] on div "Vitamin B6 is an essential nutrient that supports the nervous system, immune fu…" at bounding box center [1013, 438] width 668 height 307
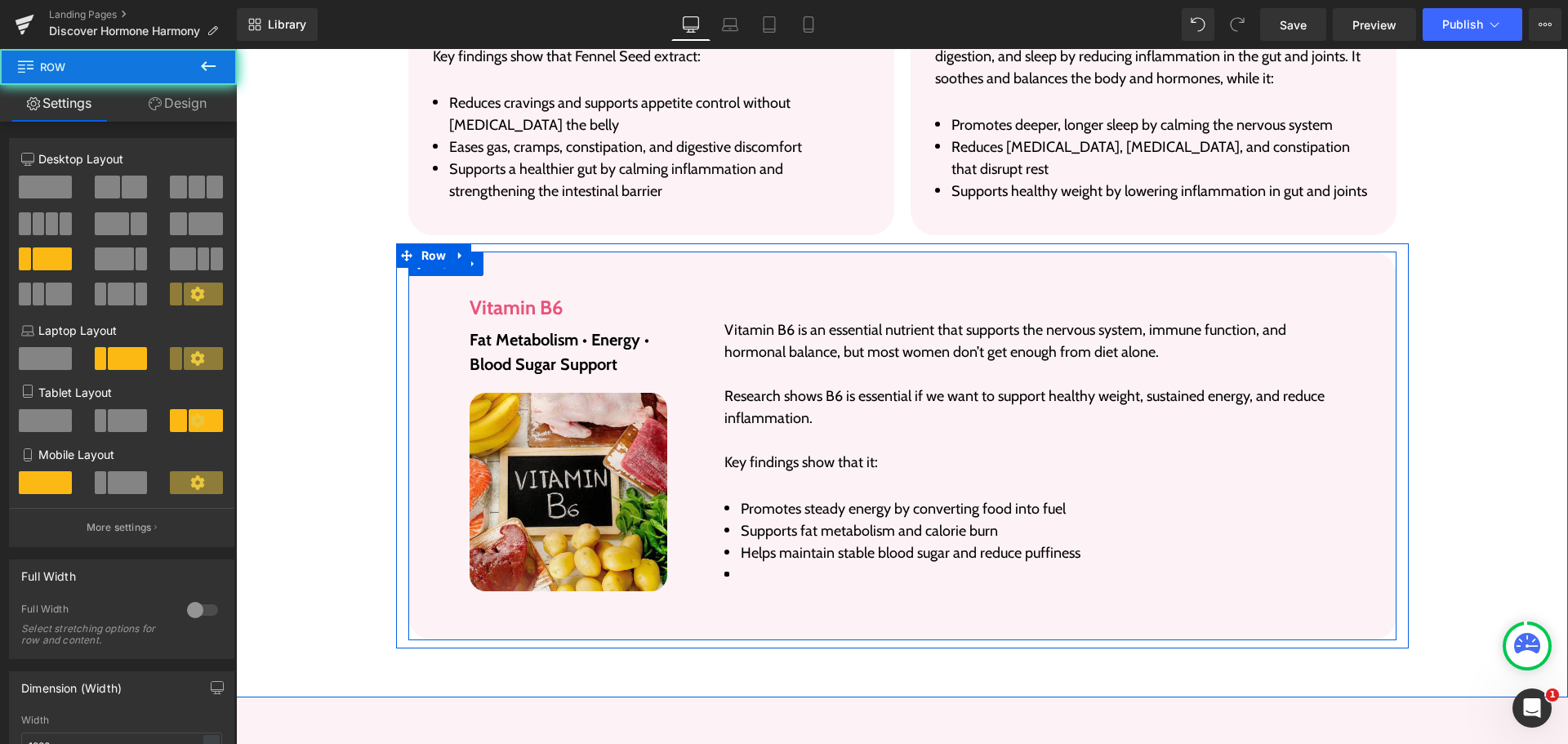
click at [725, 536] on div "Vitamin B6 is an essential nutrient that supports the nervous system, immune fu…" at bounding box center [1013, 438] width 668 height 307
click at [236, 49] on div at bounding box center [236, 49] width 0 height 0
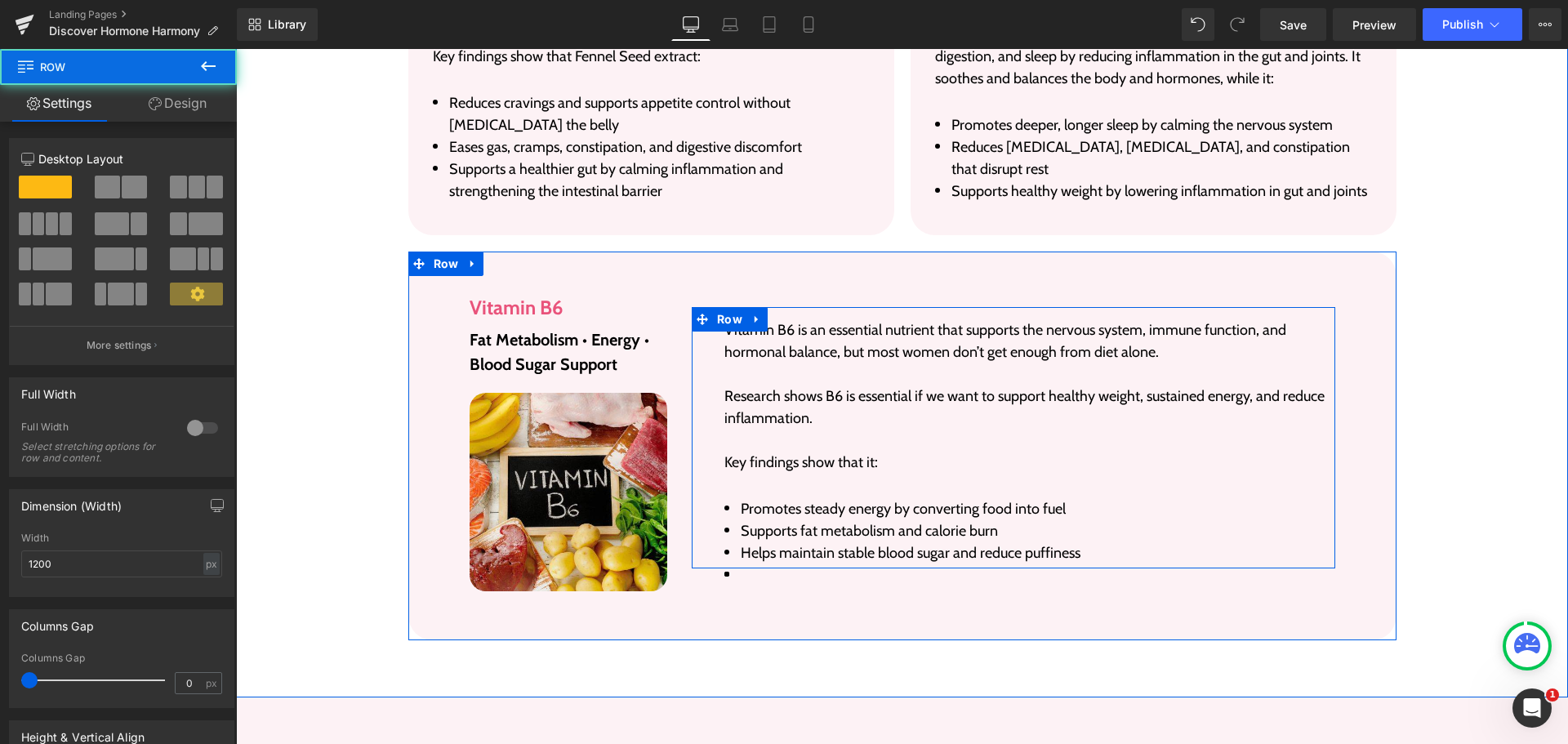
click at [732, 565] on div at bounding box center [1013, 567] width 644 height 4
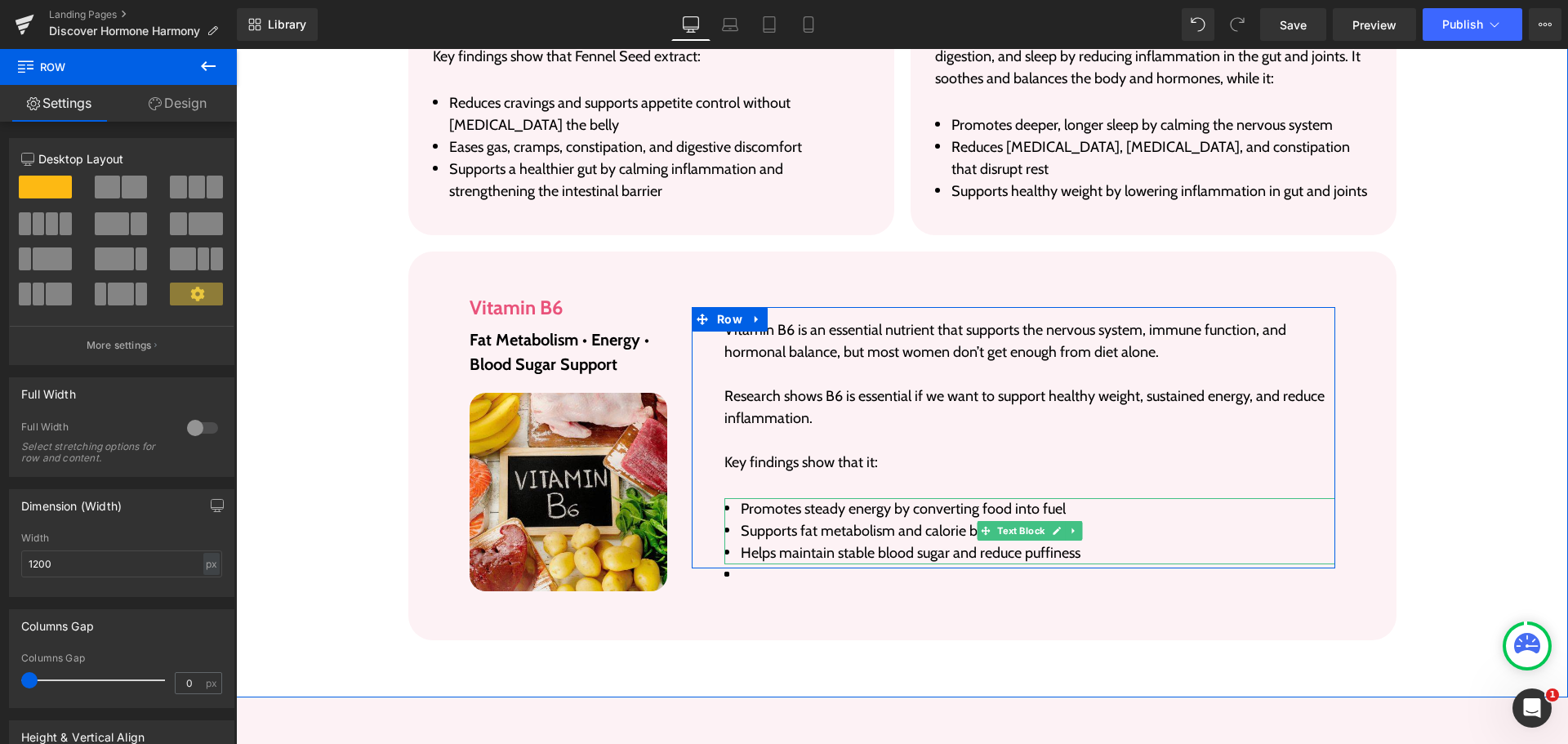
click at [1124, 542] on li "Helps maintain stable blood sugar and reduce puffiness" at bounding box center [1029, 552] width 610 height 22
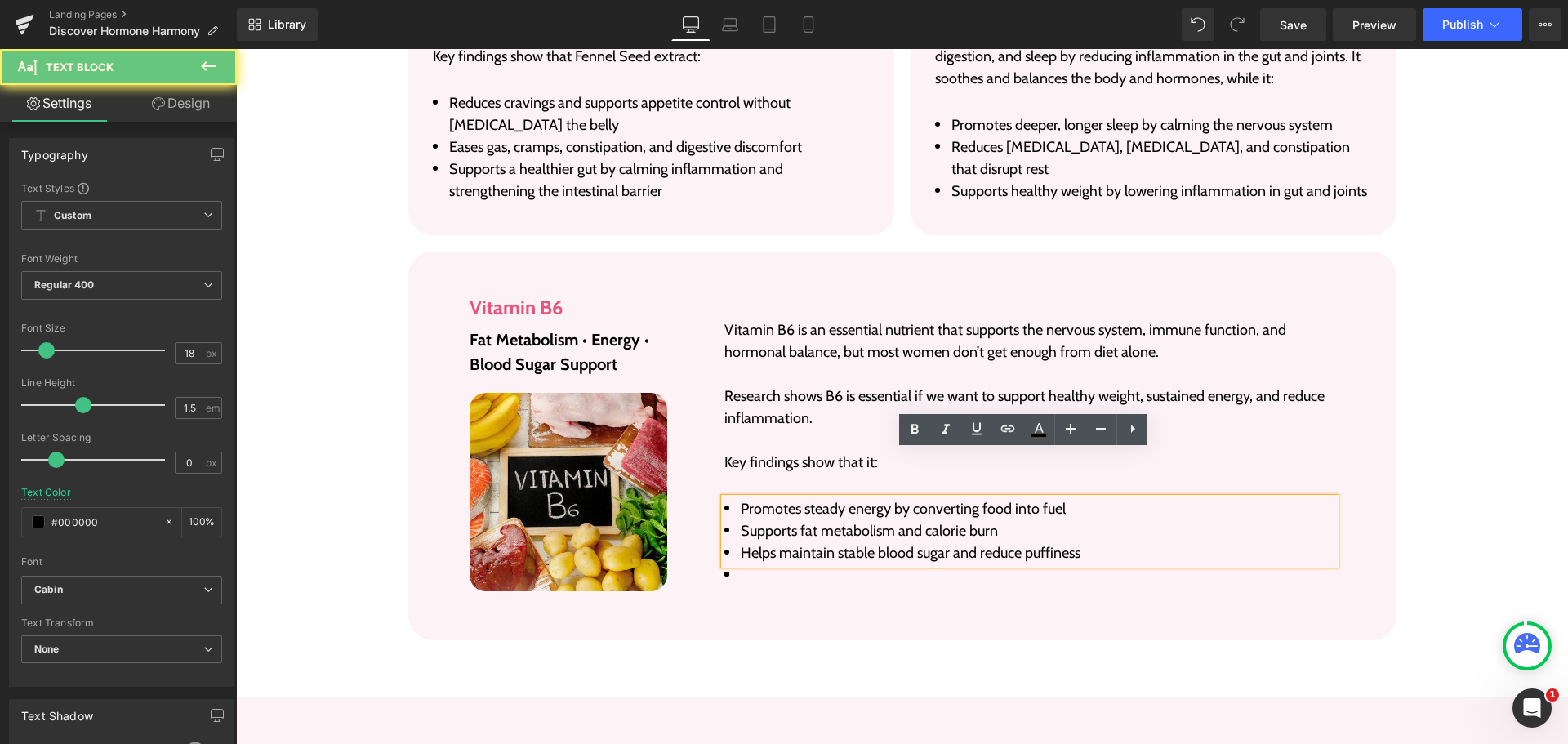
click at [1124, 542] on li "Helps maintain stable blood sugar and reduce puffiness" at bounding box center [1029, 552] width 610 height 22
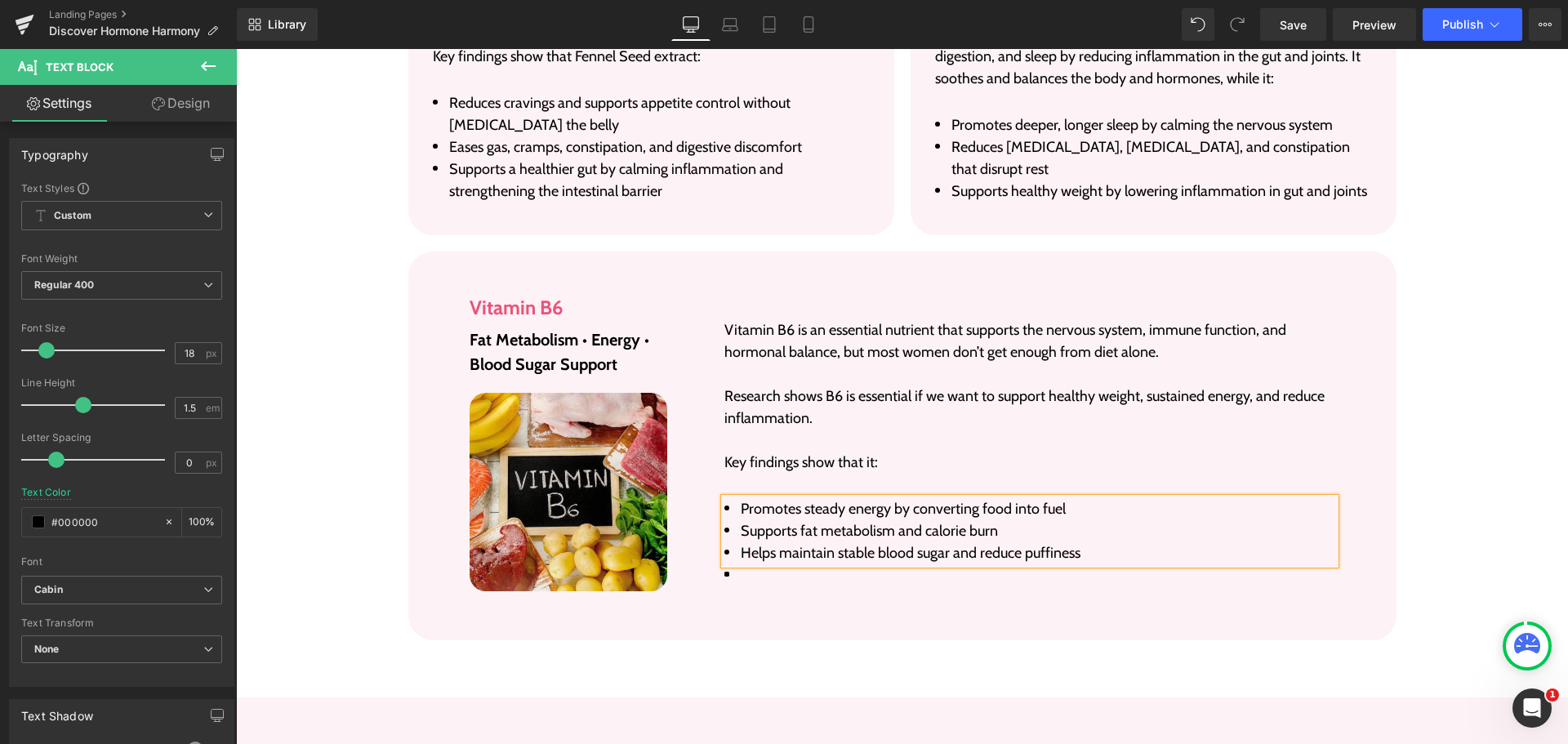
click at [1051, 550] on div "Image Vitamin B6 Heading Fat Metabolism • Energy • Blood Sugar Support Text Blo…" at bounding box center [902, 445] width 988 height 388
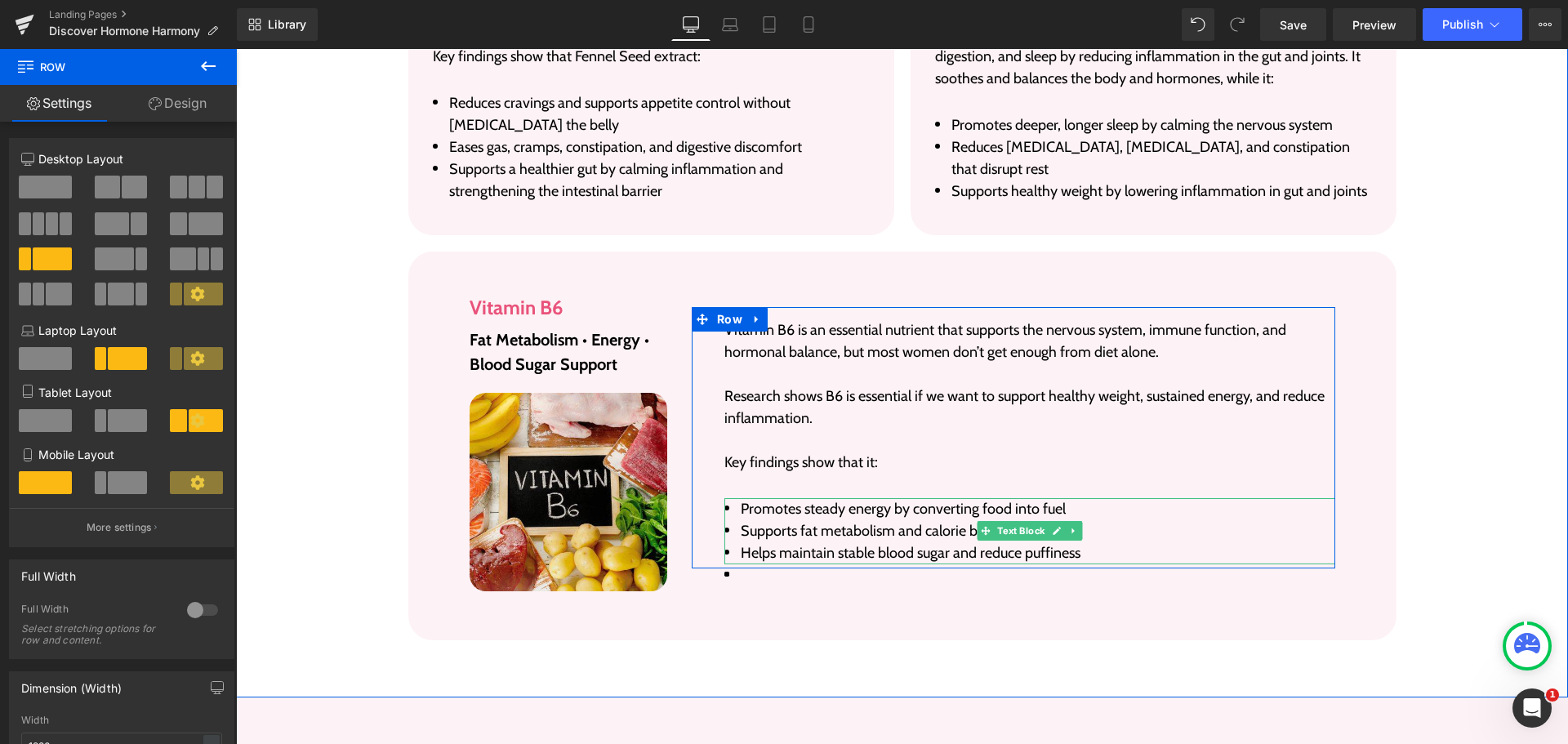
click at [732, 520] on li "Supports fat metabolism and calorie burn" at bounding box center [1029, 530] width 610 height 22
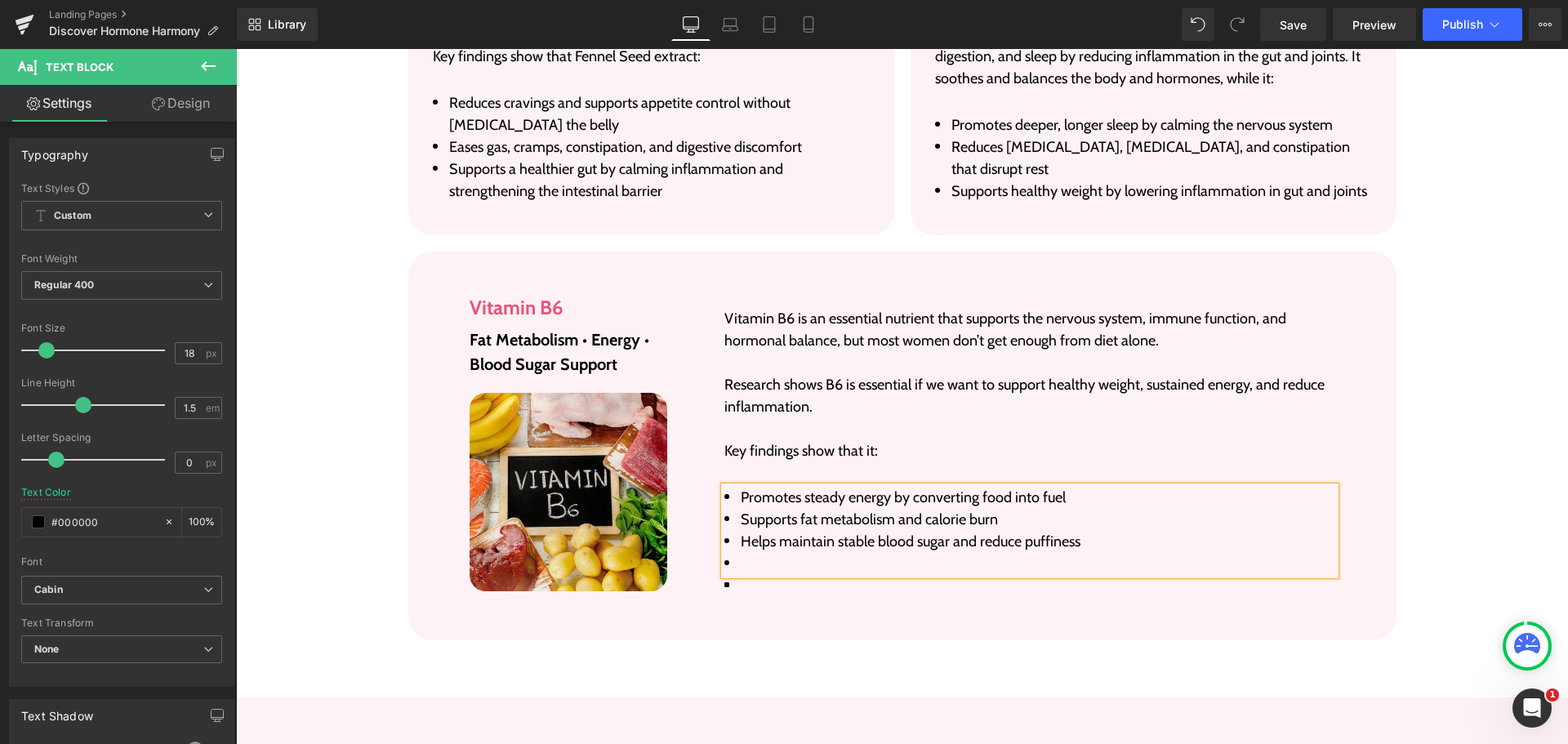
scroll to position [5694, 0]
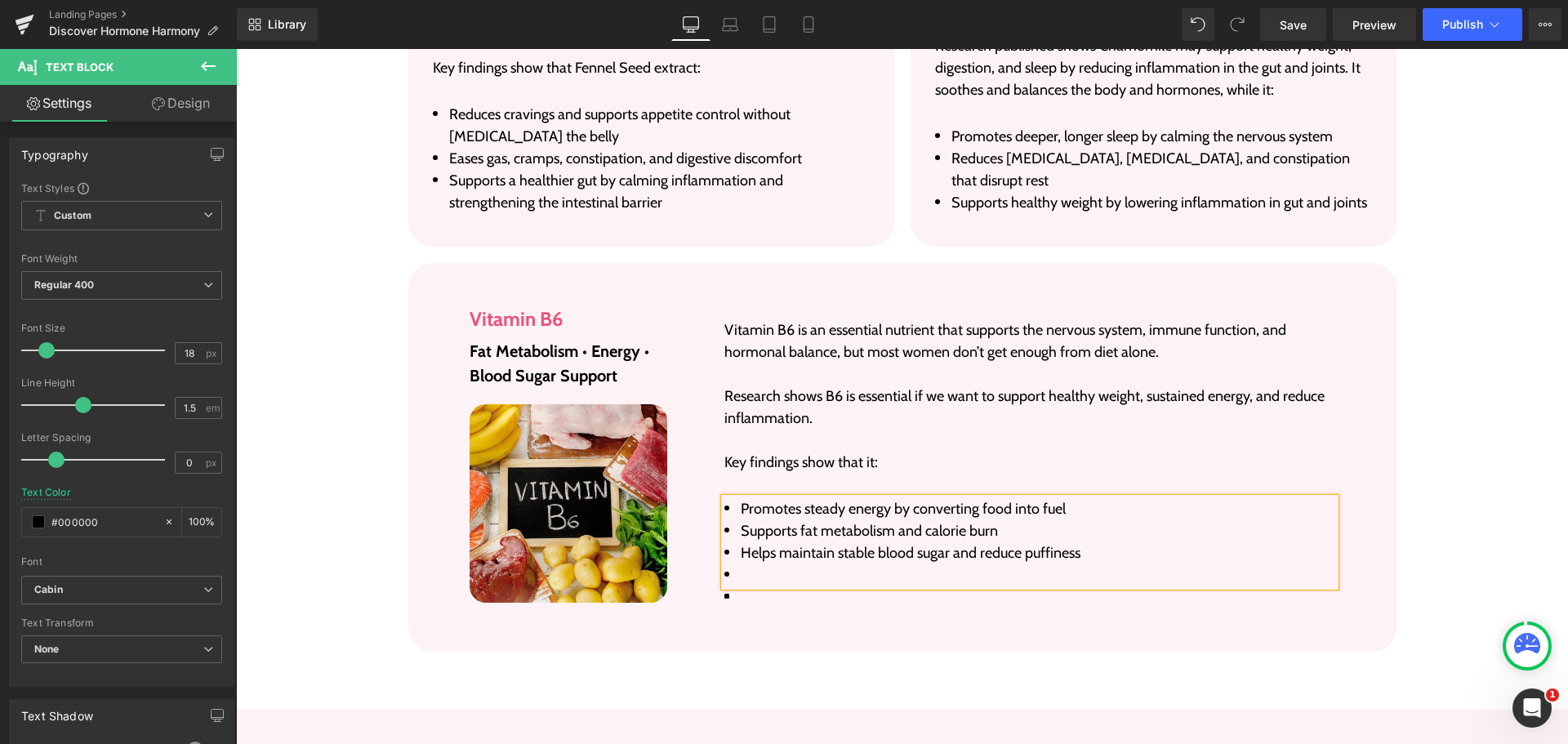
click at [762, 548] on div "Vitamin B6 is an essential nutrient that supports the nervous system, immune fu…" at bounding box center [1013, 449] width 668 height 307
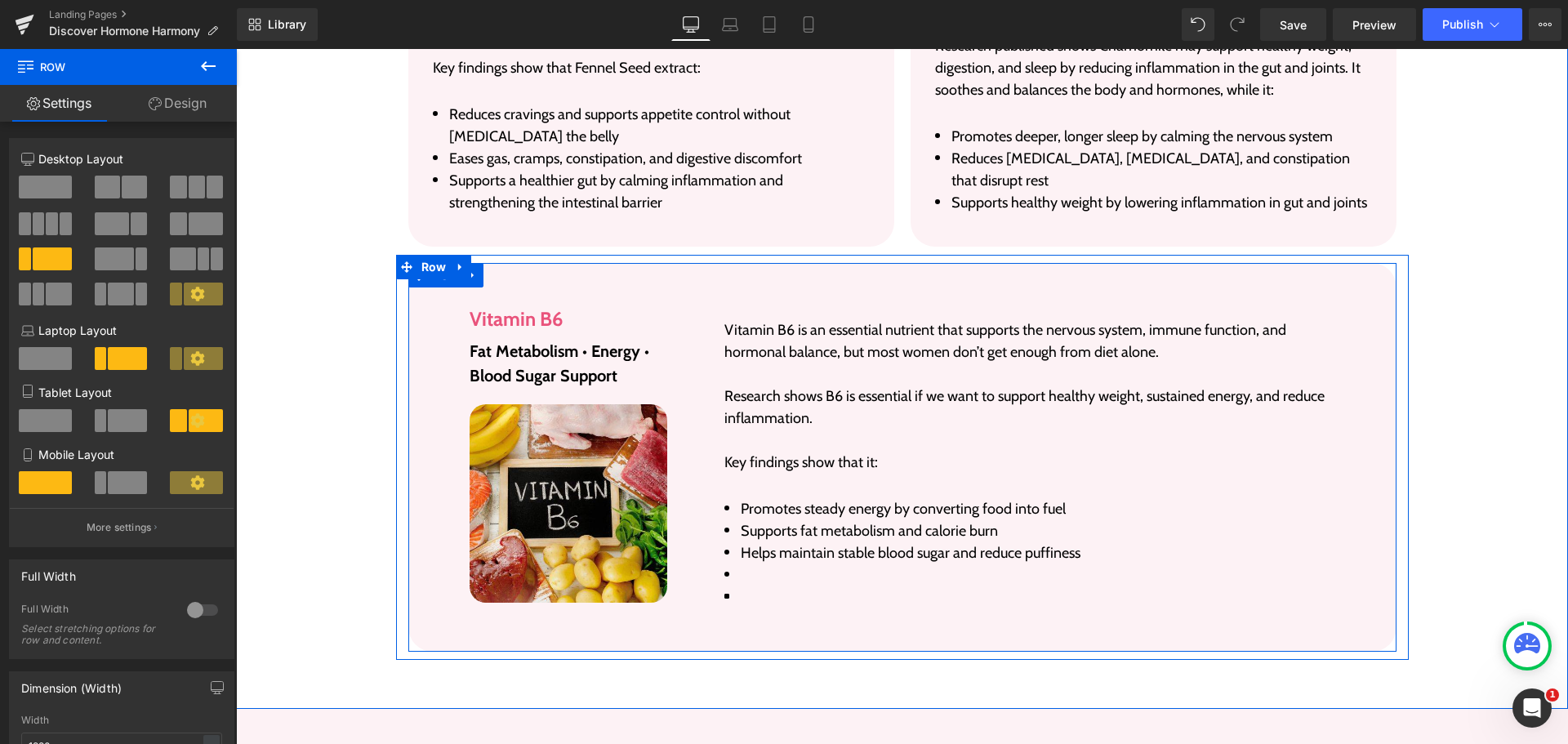
click at [686, 548] on div "Vitamin B6 is an essential nutrient that supports the nervous system, immune fu…" at bounding box center [1013, 449] width 668 height 307
click at [236, 49] on div at bounding box center [236, 49] width 0 height 0
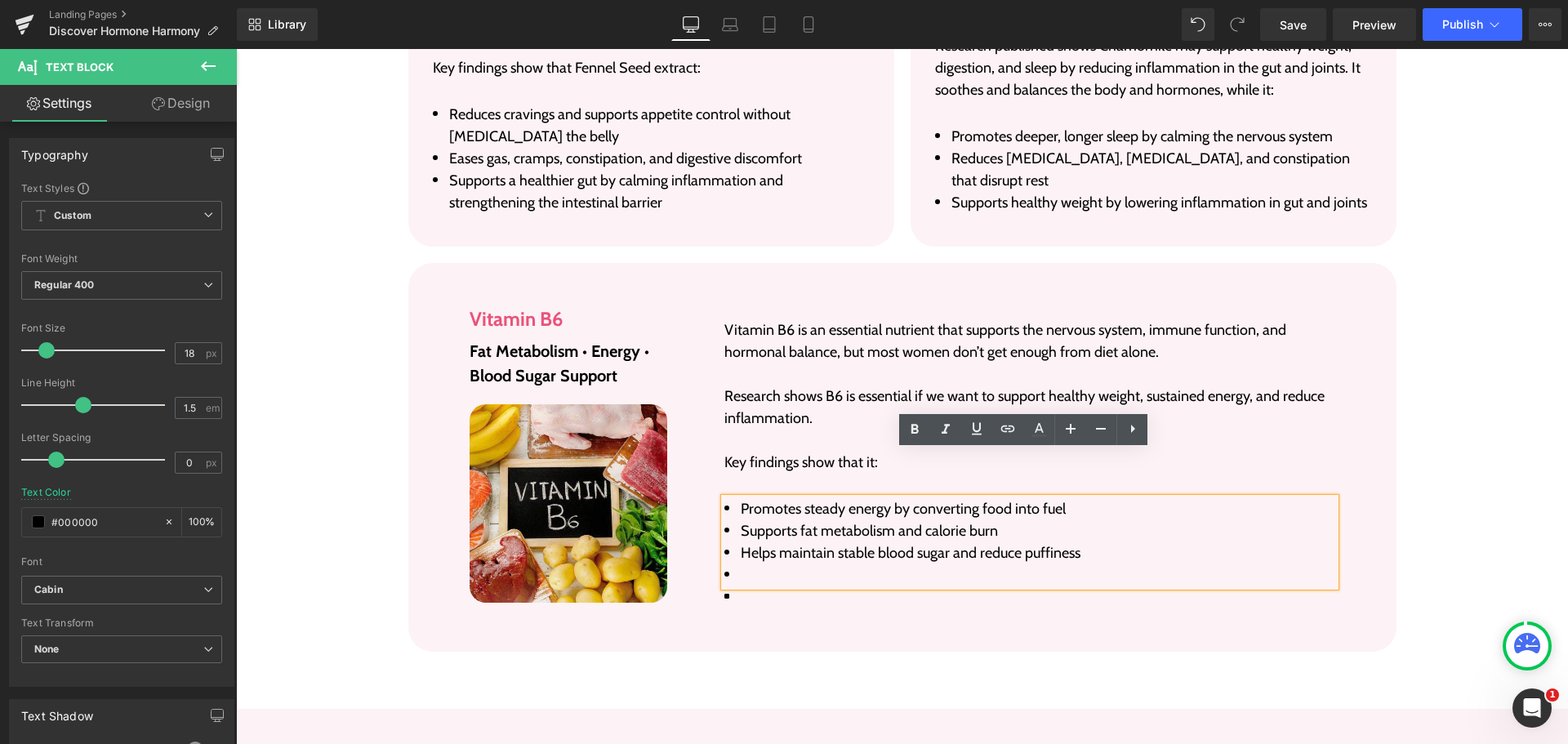
scroll to position [5611, 0]
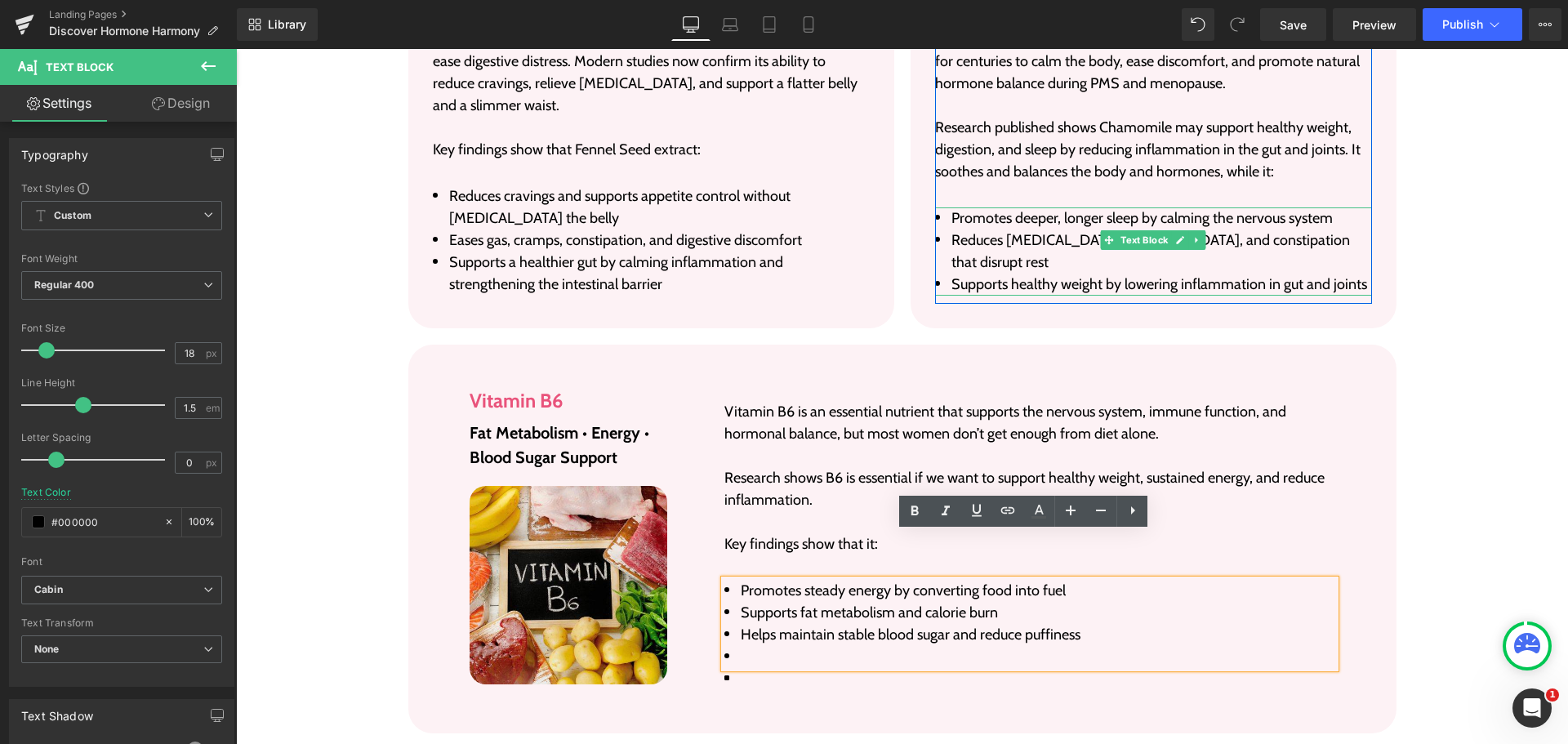
click at [978, 207] on li "Promotes deeper, longer sleep by calming the nervous system" at bounding box center [1153, 217] width 437 height 22
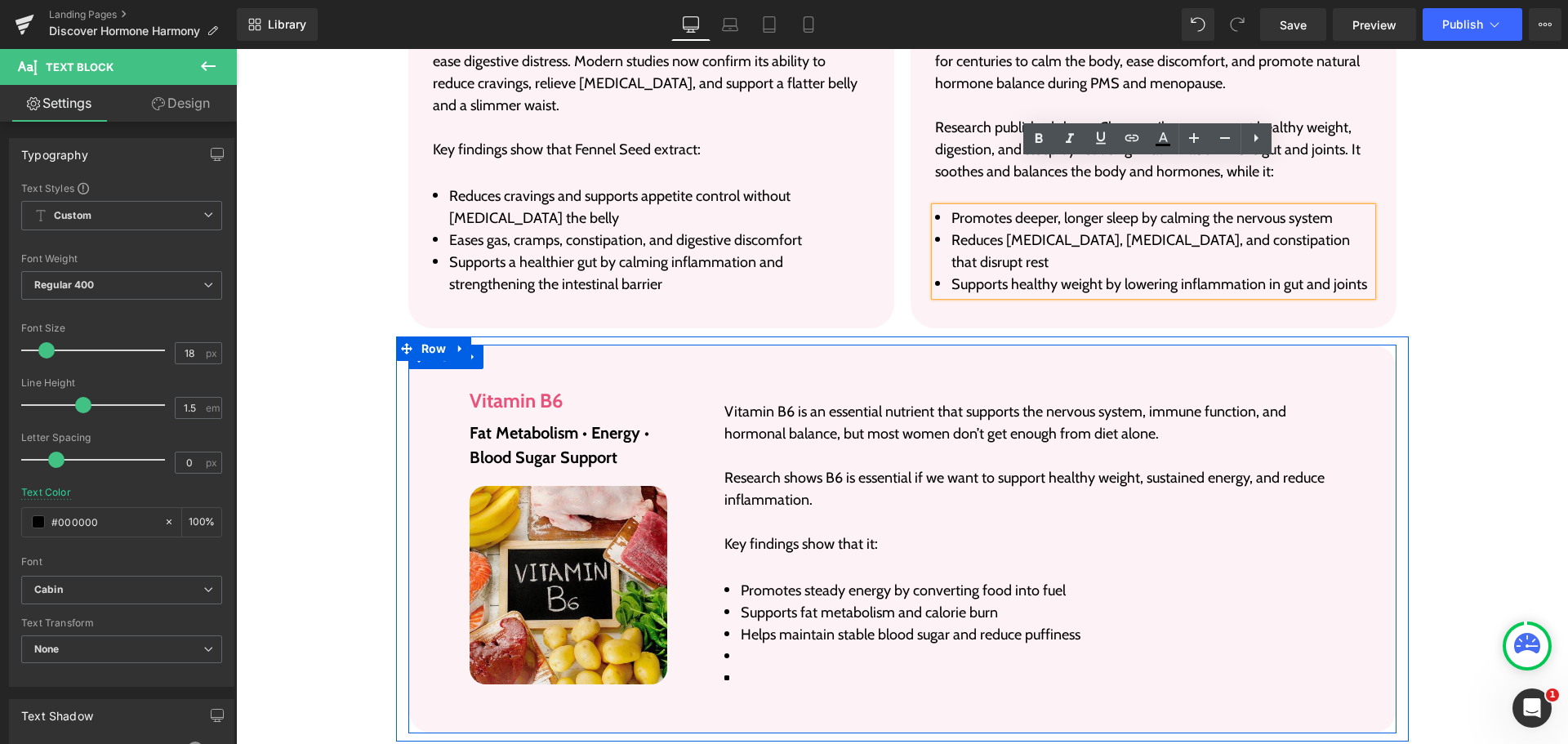
click at [918, 624] on li "Helps maintain stable blood sugar and reduce puffiness" at bounding box center [1029, 634] width 610 height 22
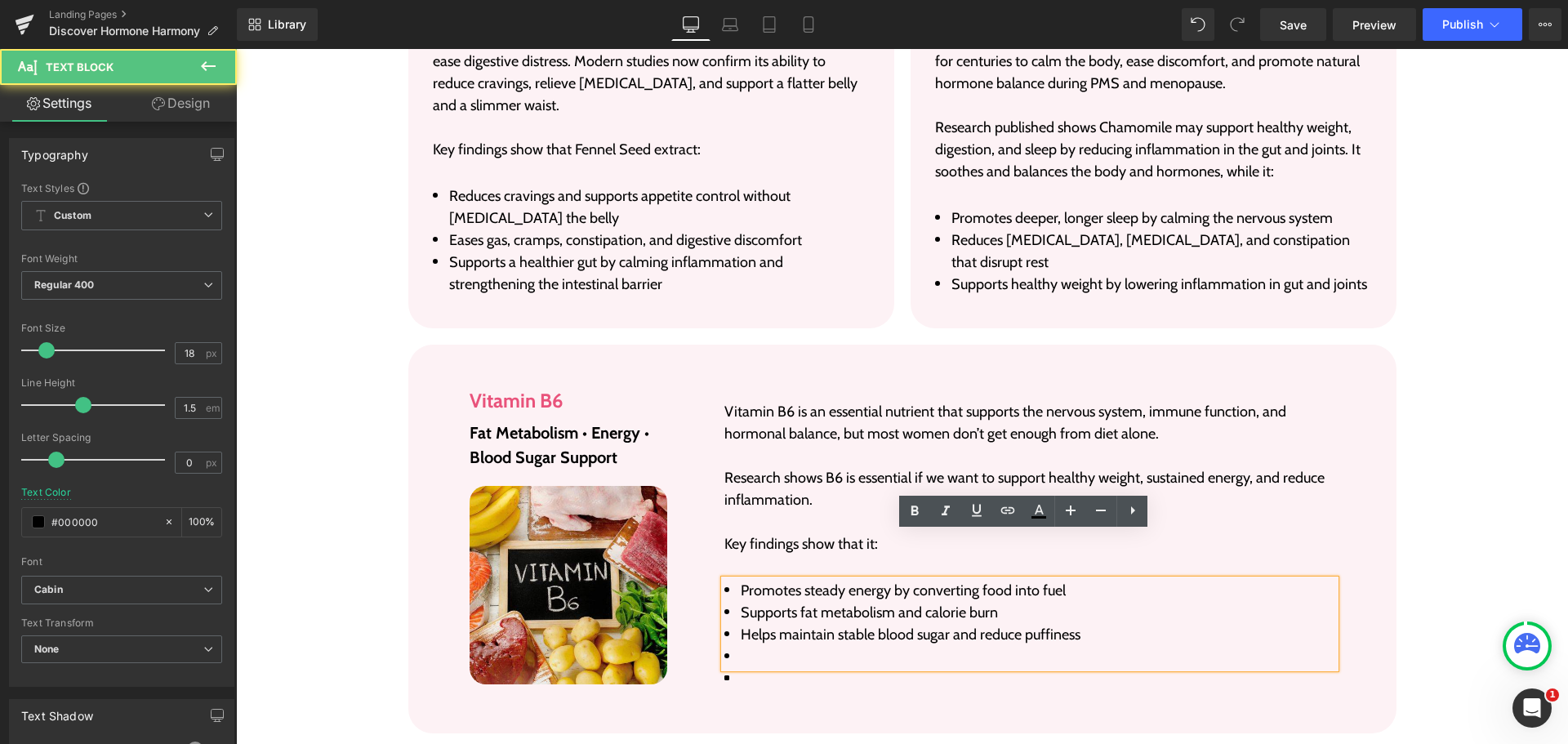
click at [1129, 627] on div "Vitamin B6 is an essential nutrient that supports the nervous system, immune fu…" at bounding box center [1013, 530] width 668 height 307
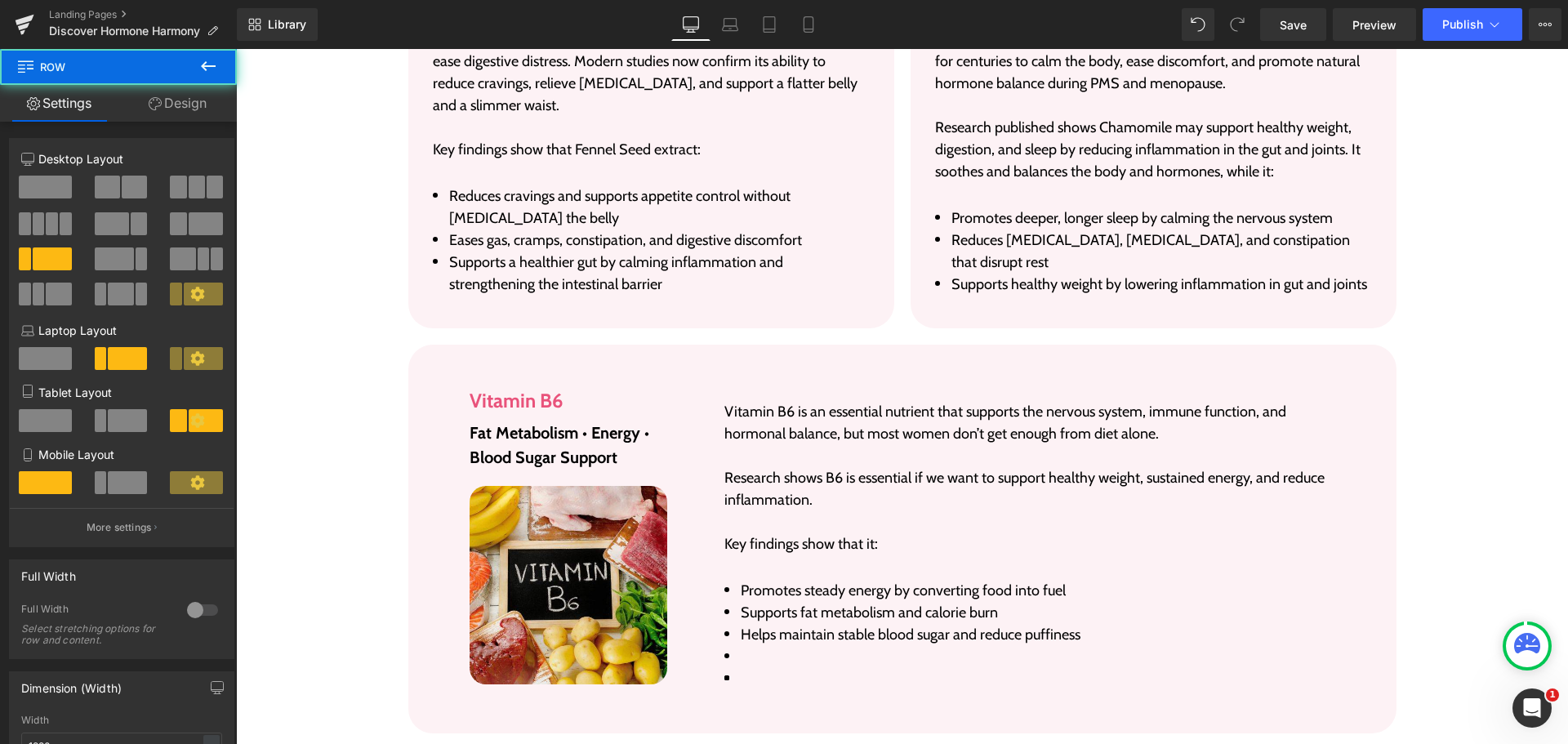
click at [1124, 633] on div "Vitamin B6 is an essential nutrient that supports the nervous system, immune fu…" at bounding box center [1013, 530] width 668 height 307
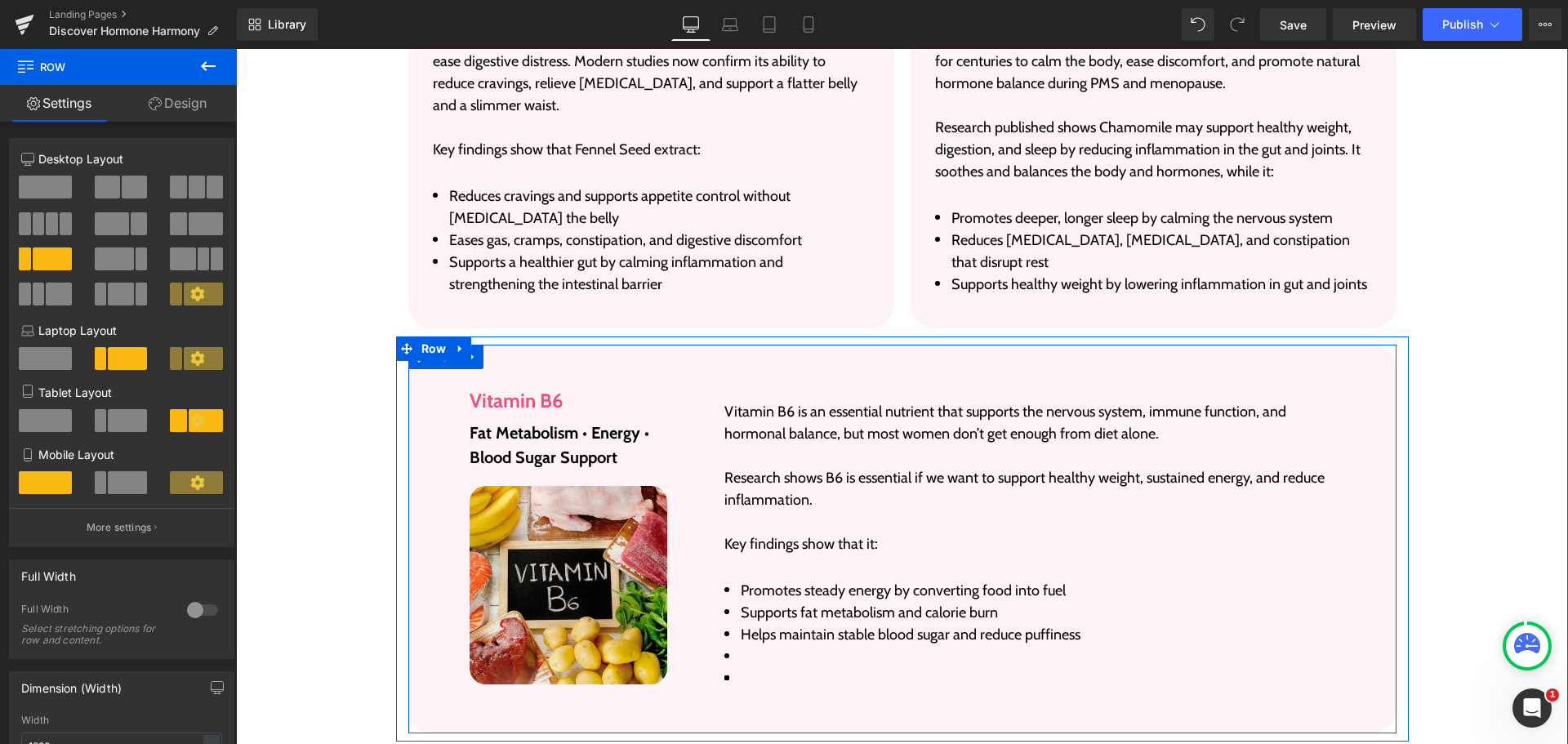
click at [737, 629] on div "Vitamin B6 is an essential nutrient that supports the nervous system, immune fu…" at bounding box center [1013, 530] width 668 height 307
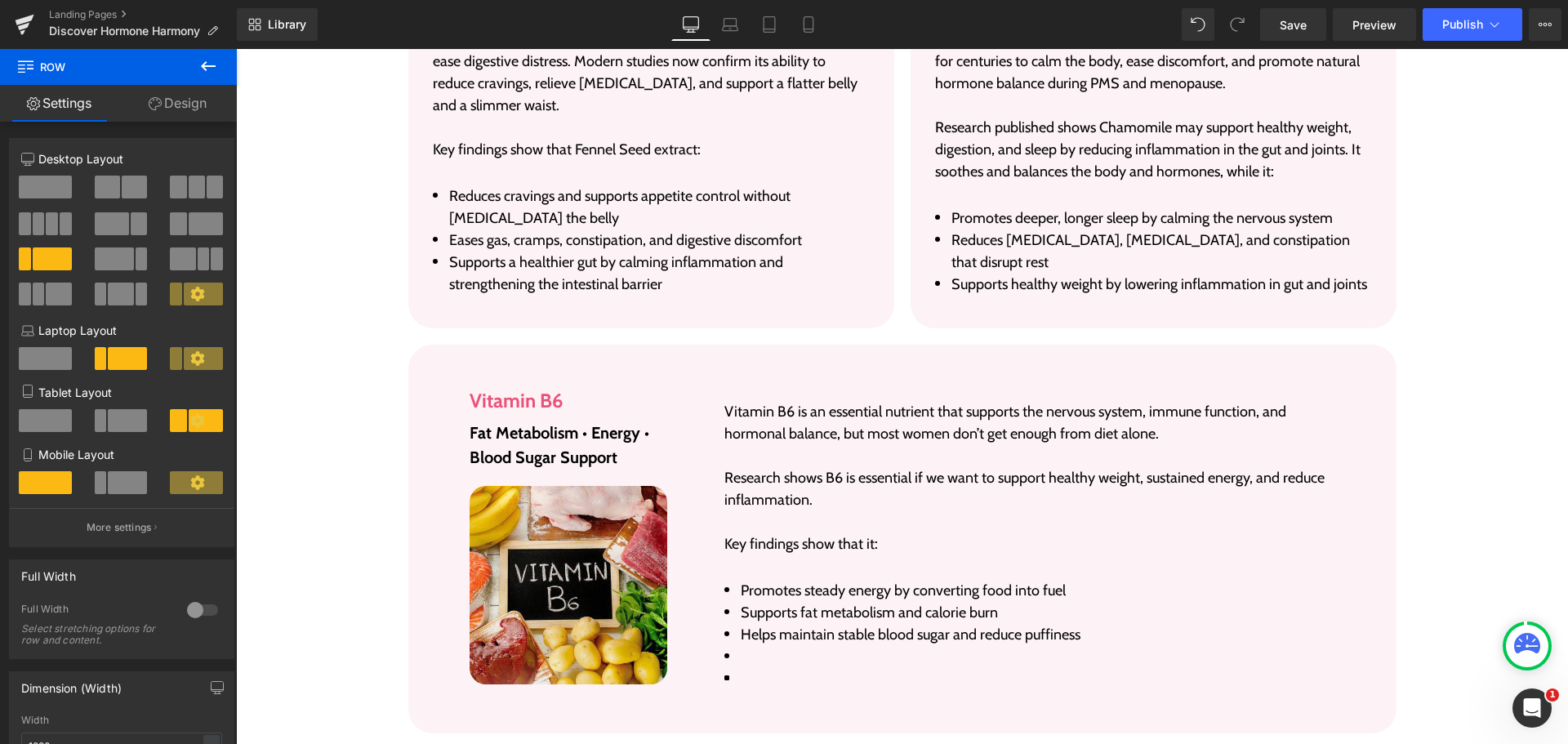
click at [1203, 2] on div "Library Desktop Desktop Laptop Tablet Mobile Save Preview Publish Scheduled Vie…" at bounding box center [901, 24] width 1331 height 49
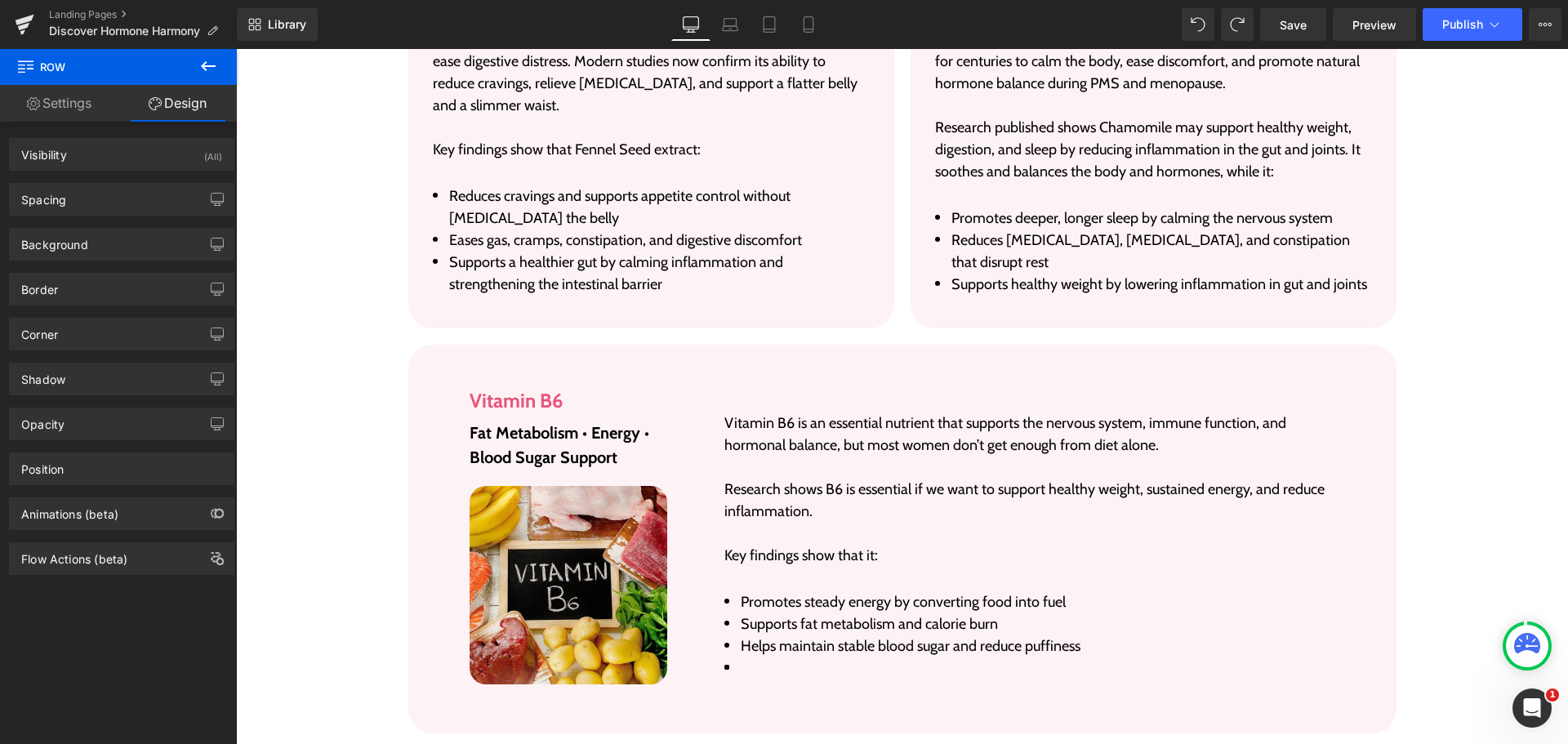
click at [1337, 504] on div "Vitamin B6 is an essential nutrient that supports the nervous system, immune fu…" at bounding box center [1013, 530] width 668 height 307
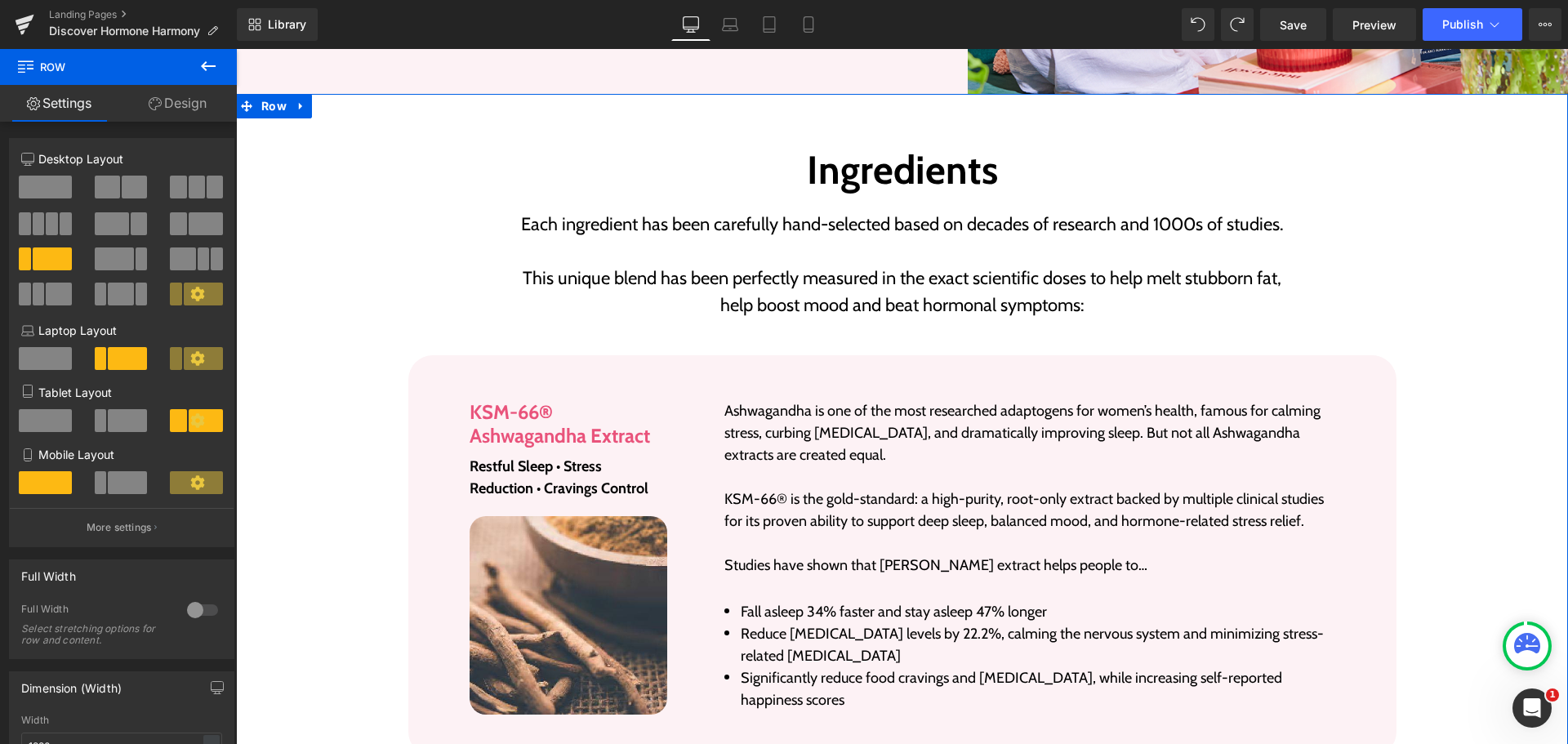
scroll to position [2836, 0]
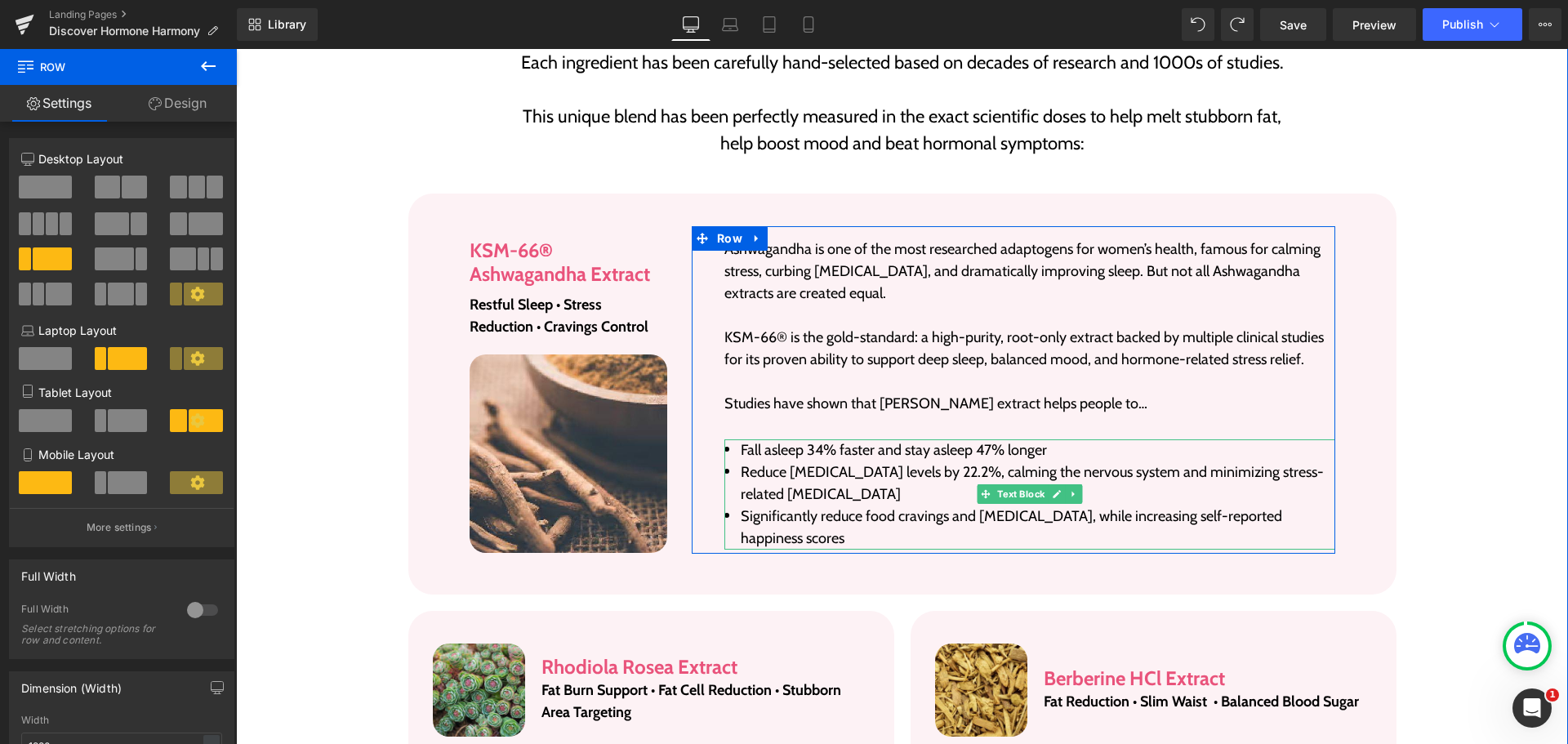
click at [779, 440] on li "Fall asleep 34% faster and stay asleep 47% longer" at bounding box center [1029, 450] width 610 height 22
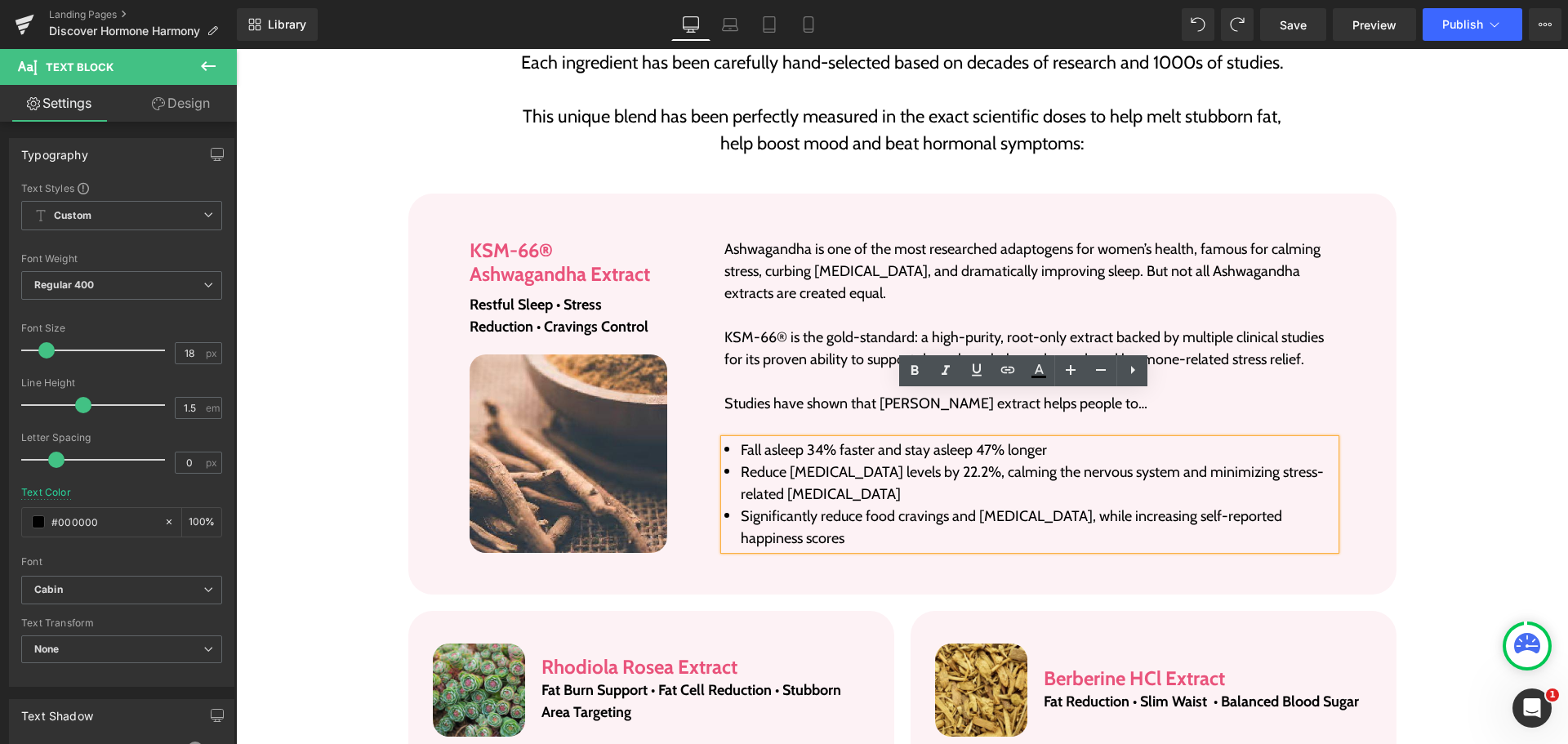
click at [1354, 411] on div "Image KSM-66® Ashwagandha Extract Heading Restful Sleep • Stress Reduction • Cr…" at bounding box center [902, 394] width 988 height 401
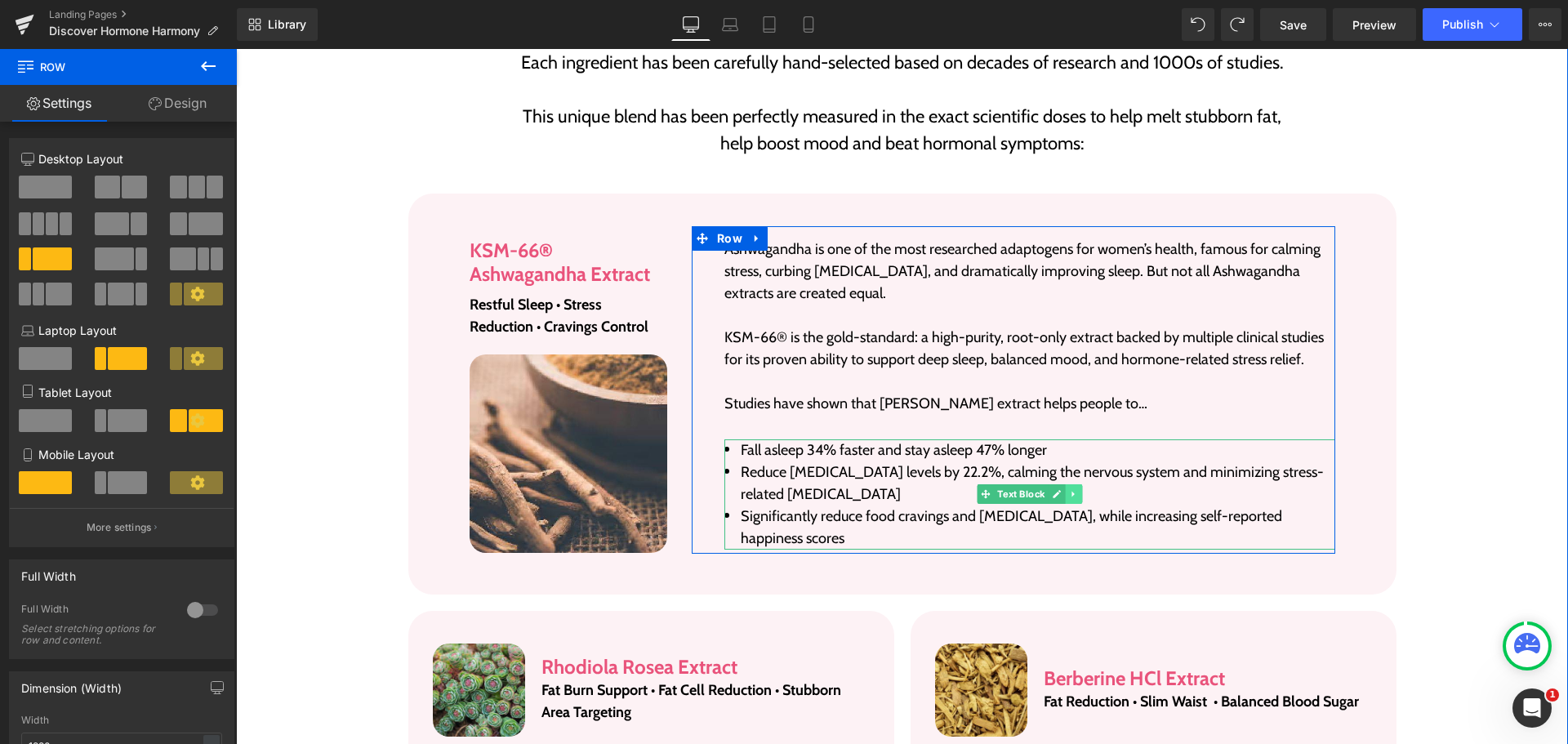
click at [1073, 485] on link at bounding box center [1073, 494] width 17 height 20
click at [1065, 485] on link at bounding box center [1065, 494] width 17 height 20
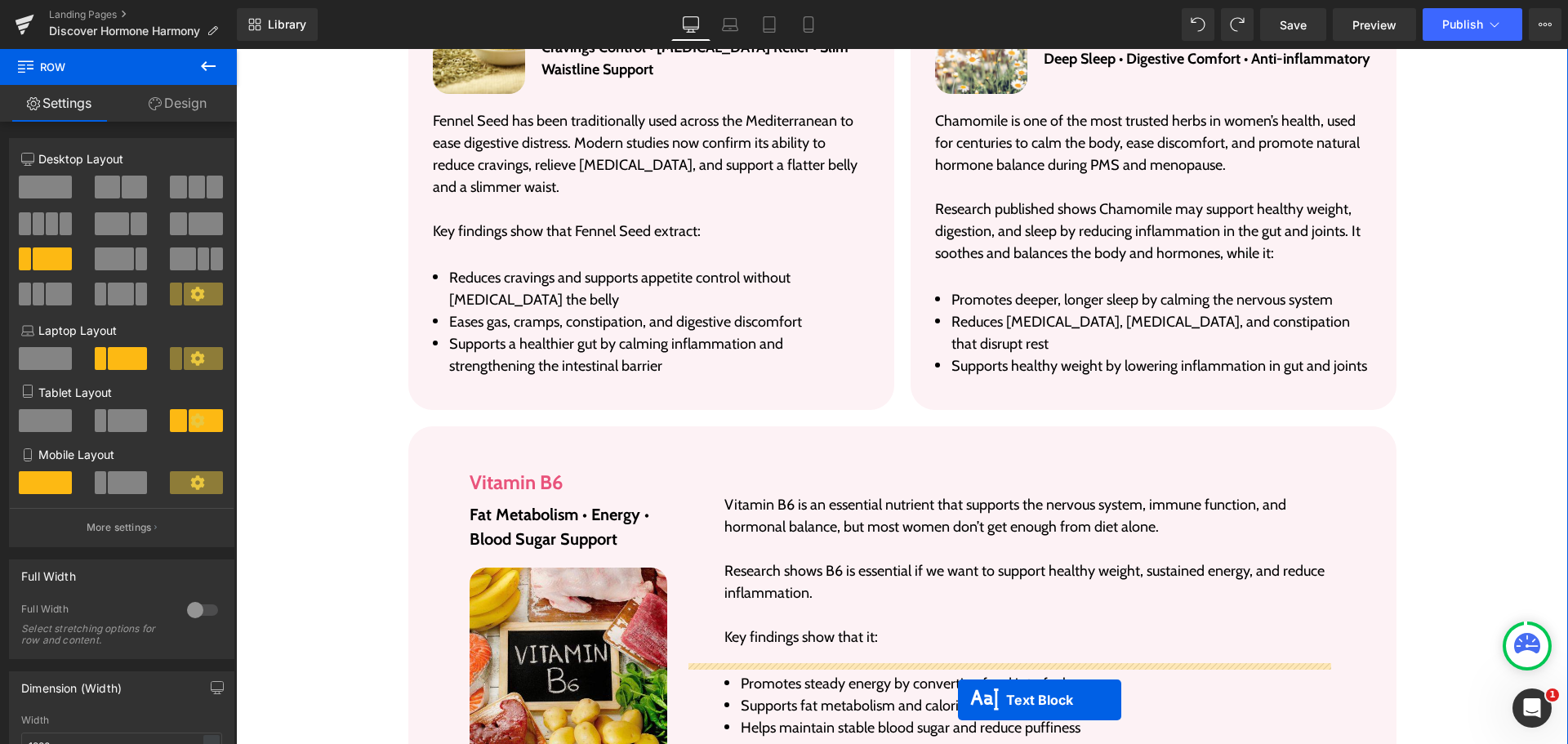
scroll to position [5677, 0]
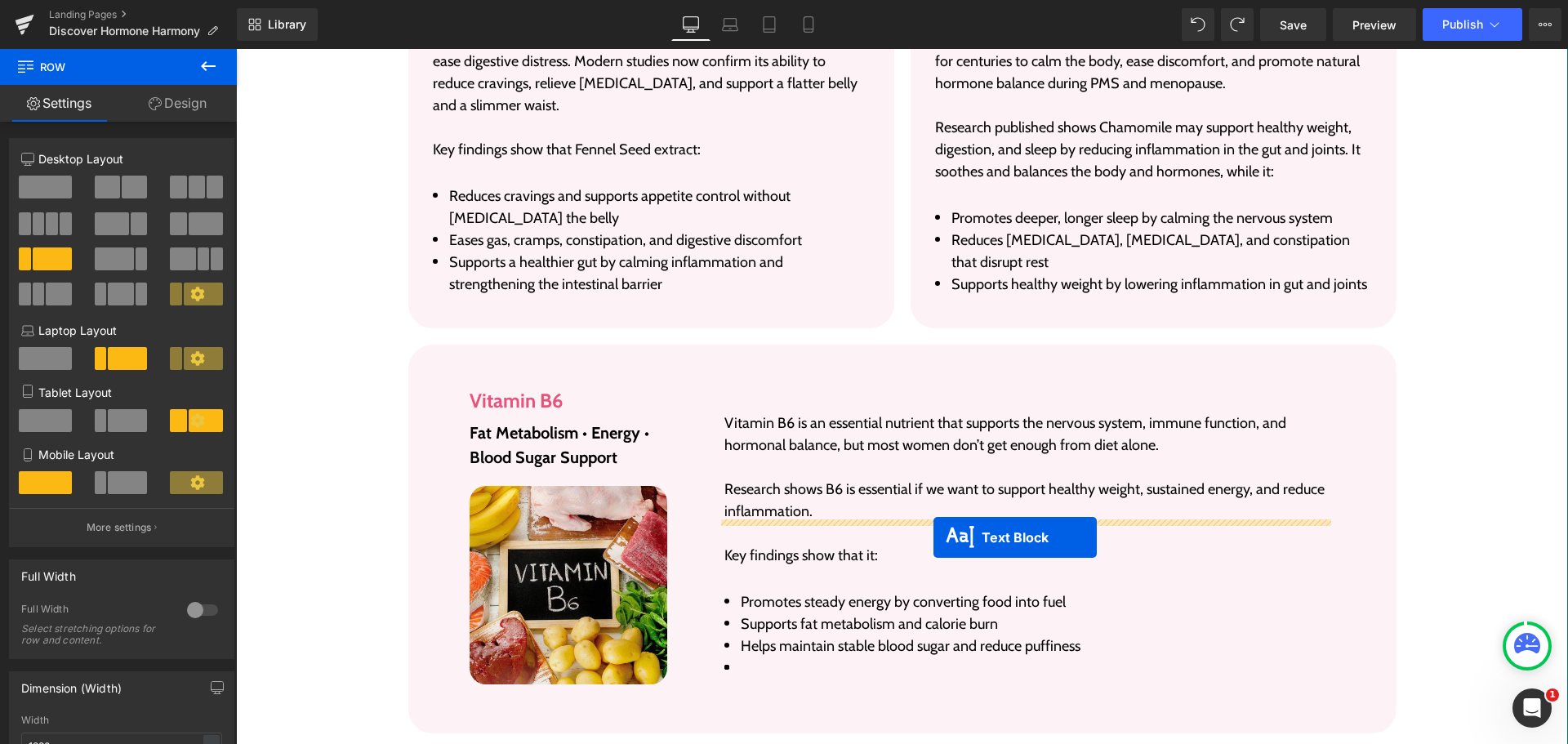
drag, startPoint x: 953, startPoint y: 445, endPoint x: 933, endPoint y: 537, distance: 94.1
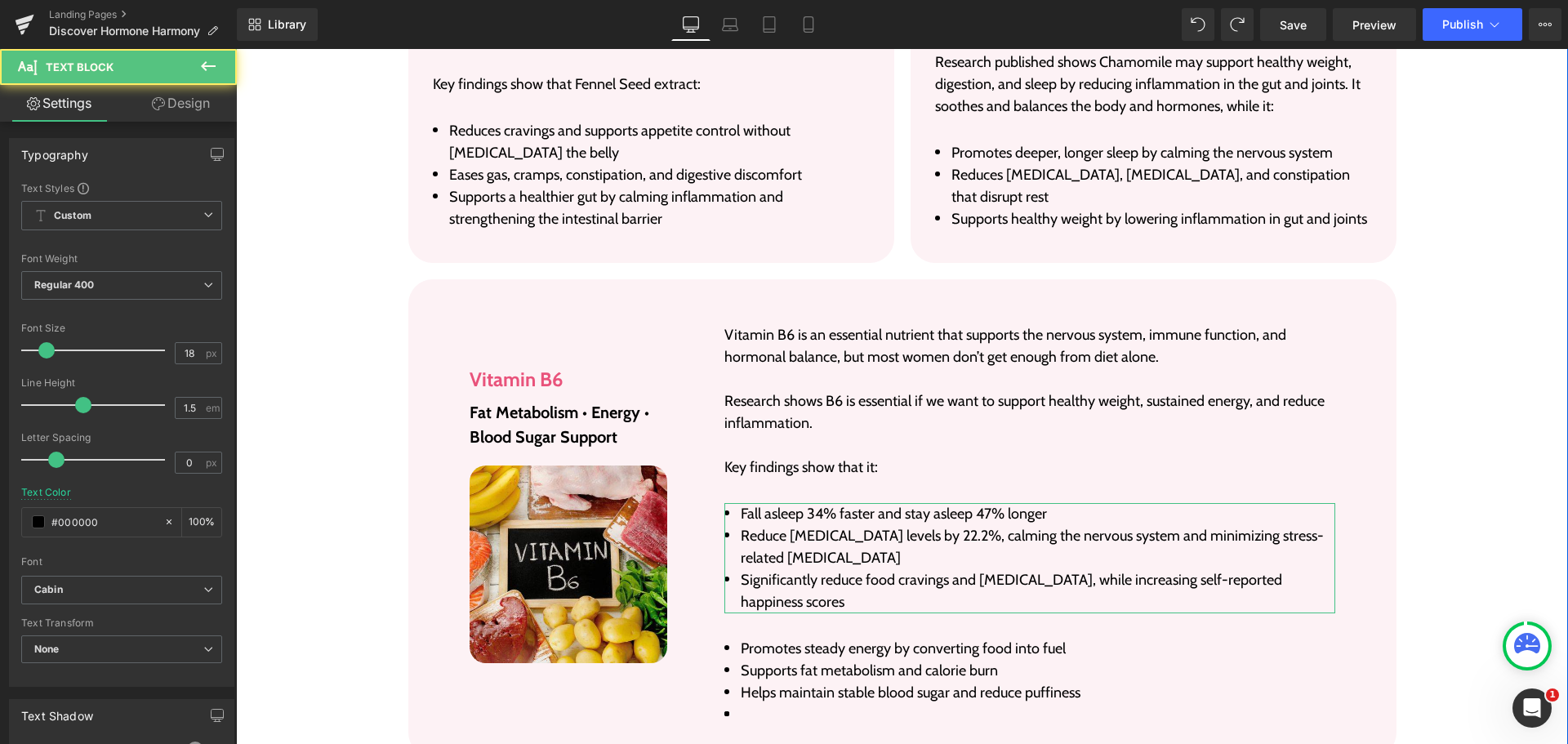
scroll to position [5611, 0]
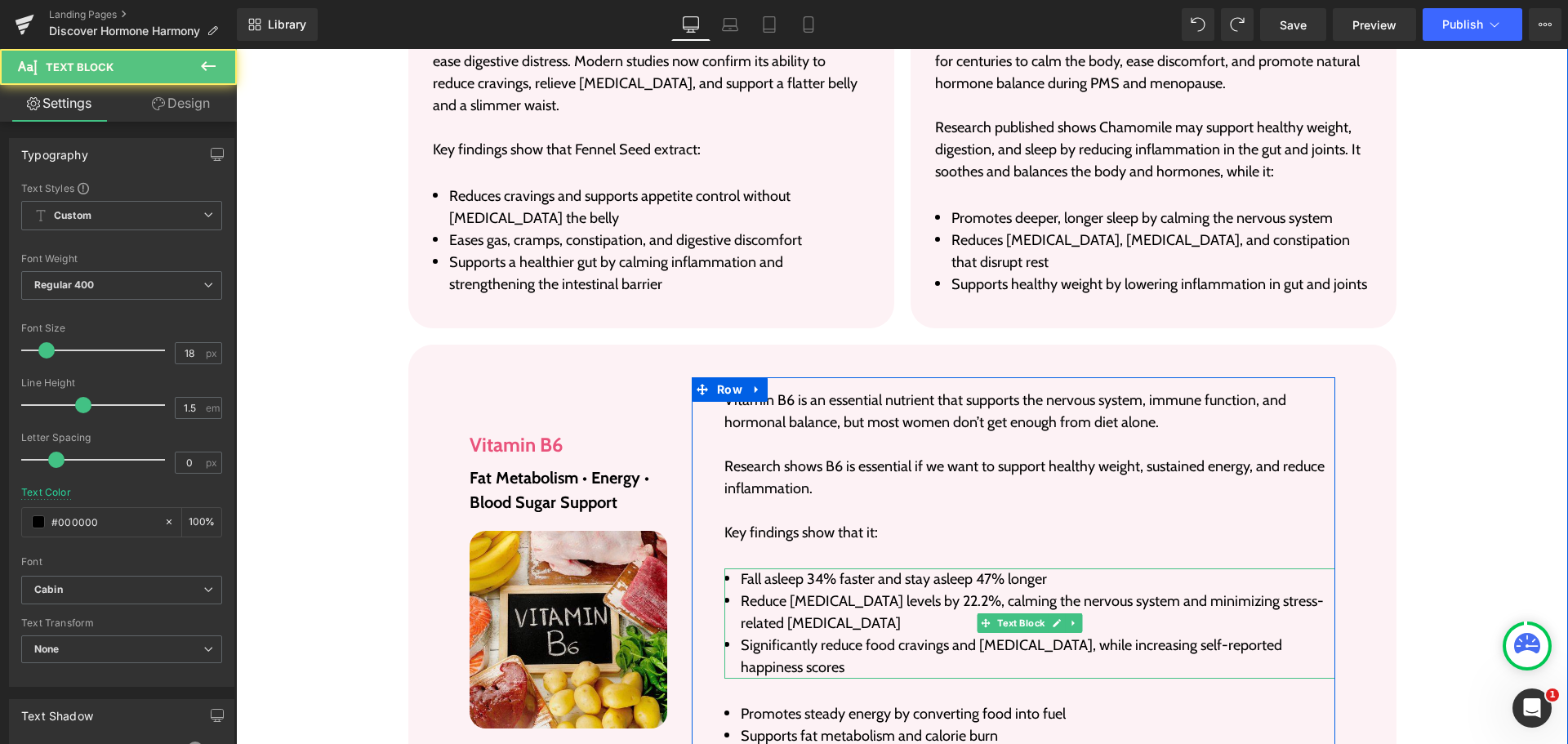
click at [845, 590] on li "Reduce [MEDICAL_DATA] levels by 22.2%, calming the nervous system and minimizin…" at bounding box center [1029, 612] width 610 height 44
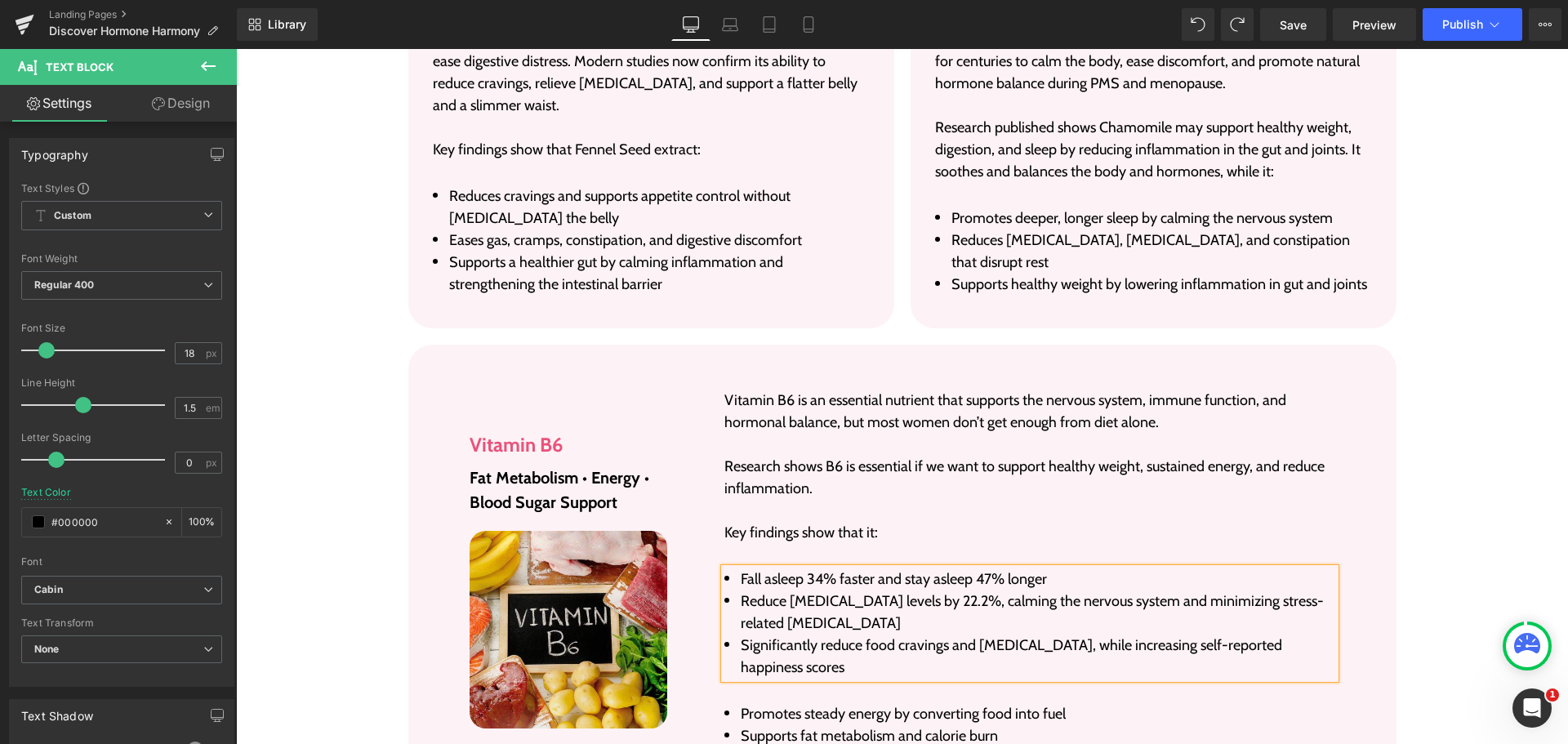
paste div
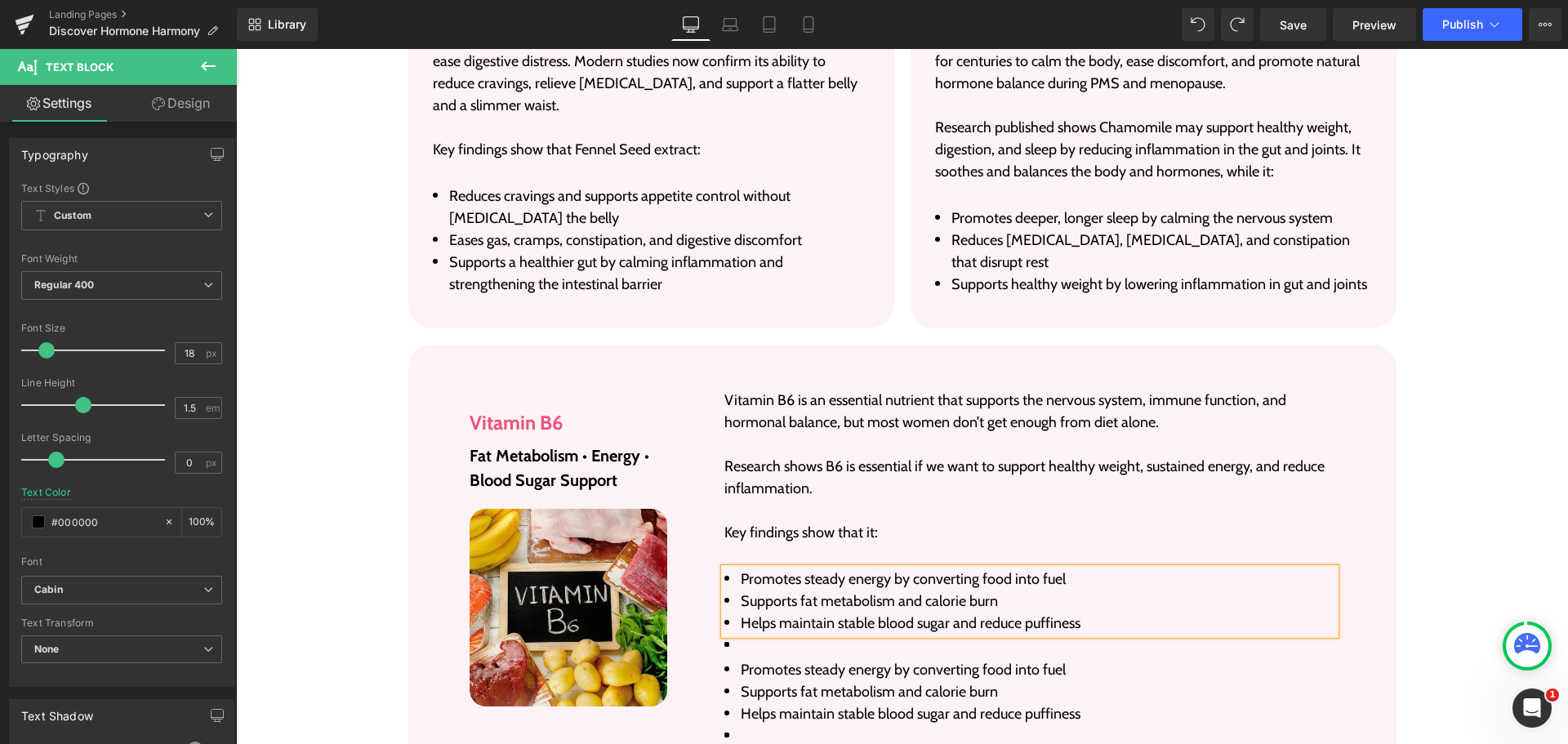
click at [794, 612] on li "Helps maintain stable blood sugar and reduce puffiness" at bounding box center [1029, 623] width 610 height 22
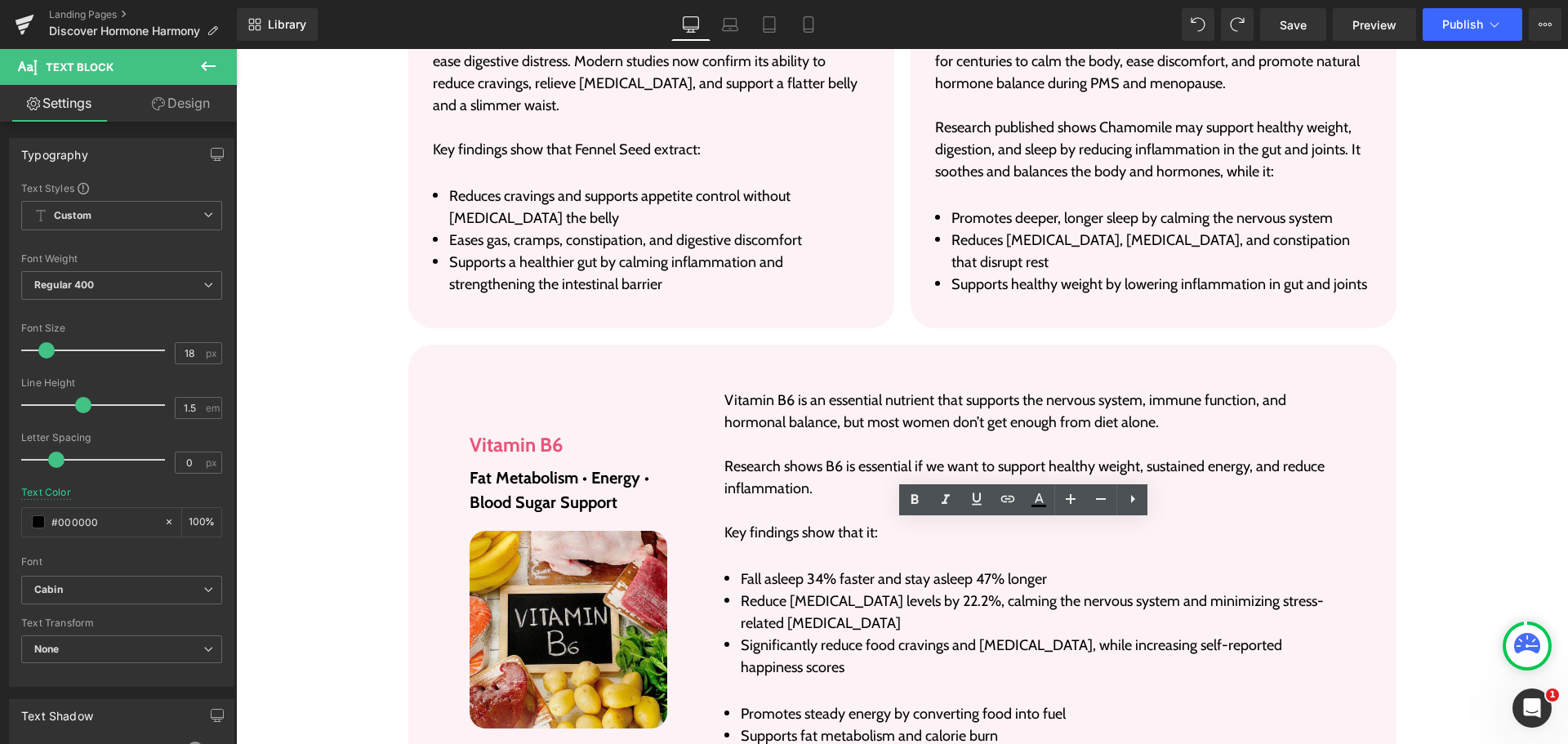
drag, startPoint x: 550, startPoint y: 618, endPoint x: 789, endPoint y: 672, distance: 245.0
click at [789, 672] on div "Rendering Content" at bounding box center [784, 679] width 100 height 18
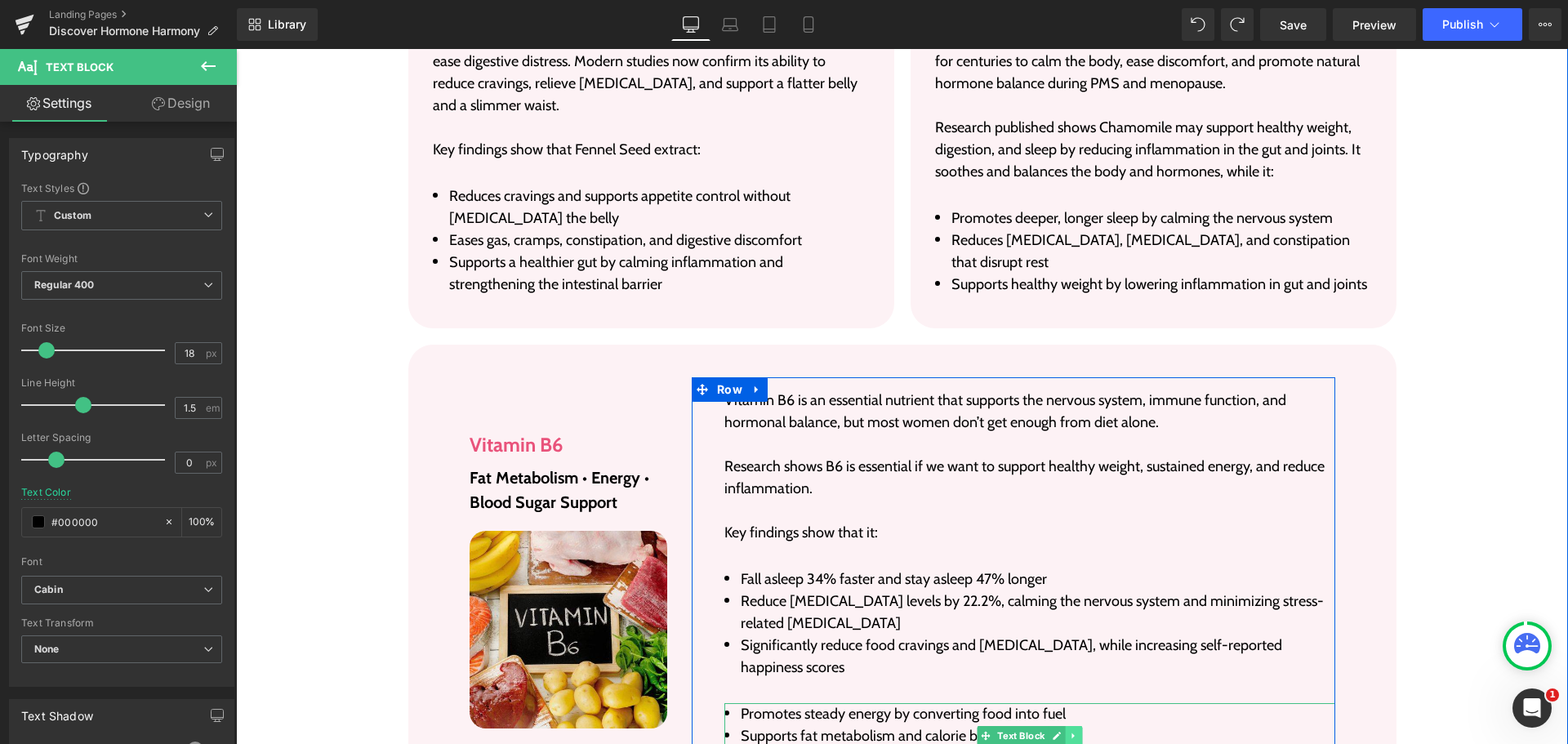
click at [1071, 734] on icon at bounding box center [1072, 736] width 3 height 6
click at [1078, 731] on icon at bounding box center [1082, 734] width 9 height 9
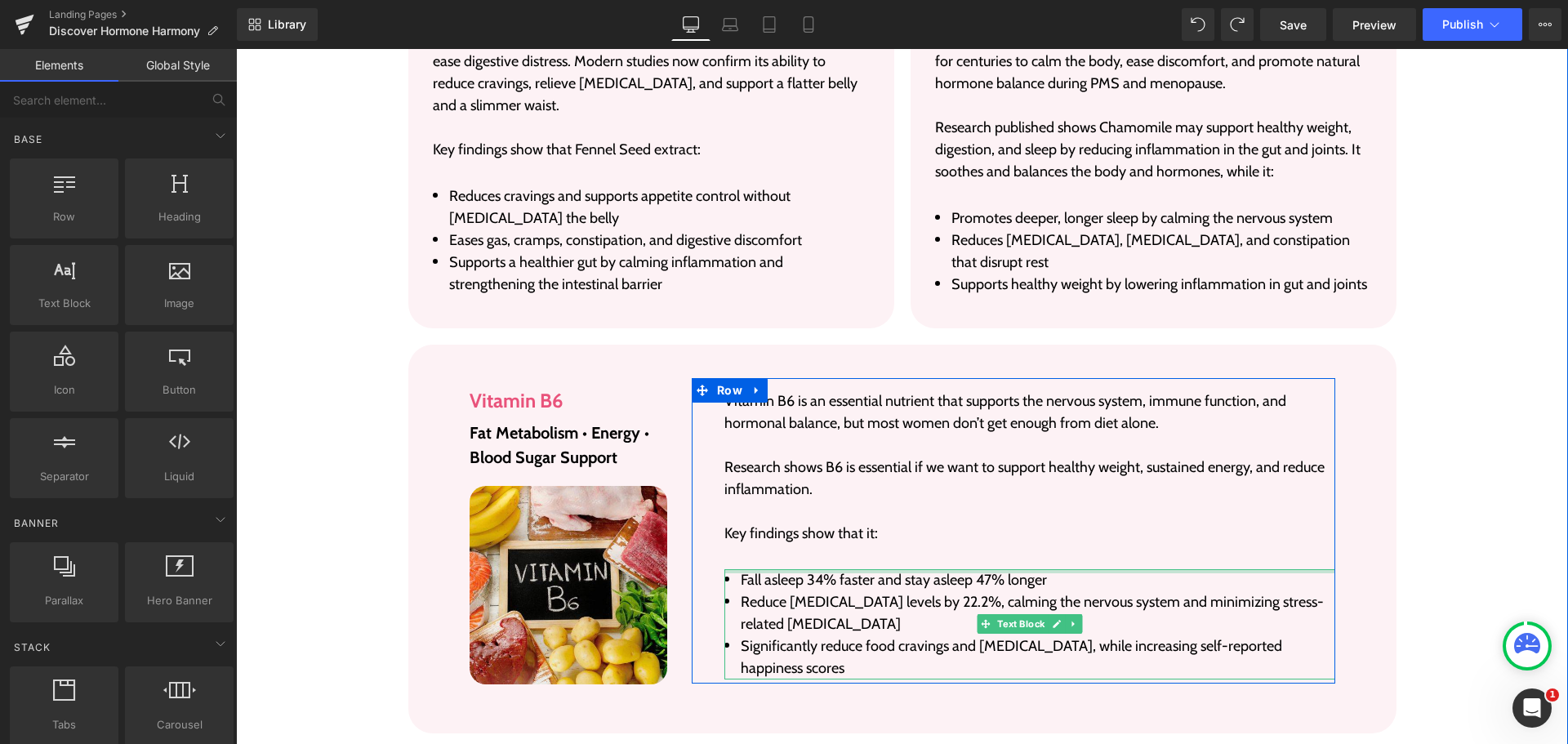
drag, startPoint x: 772, startPoint y: 523, endPoint x: 779, endPoint y: 527, distance: 8.1
click at [772, 569] on div at bounding box center [1029, 571] width 610 height 4
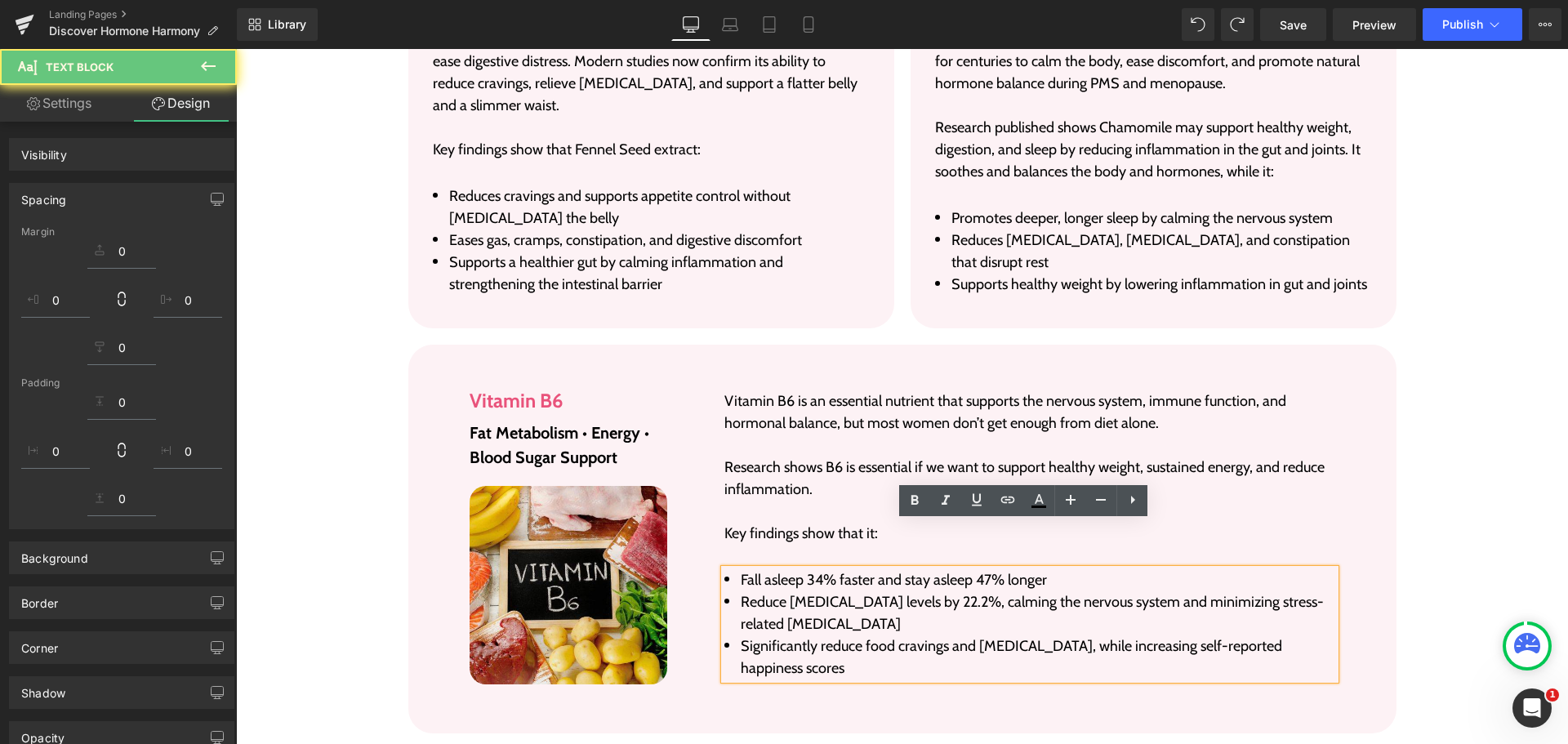
click at [784, 569] on li "Fall asleep 34% faster and stay asleep 47% longer" at bounding box center [1029, 580] width 610 height 22
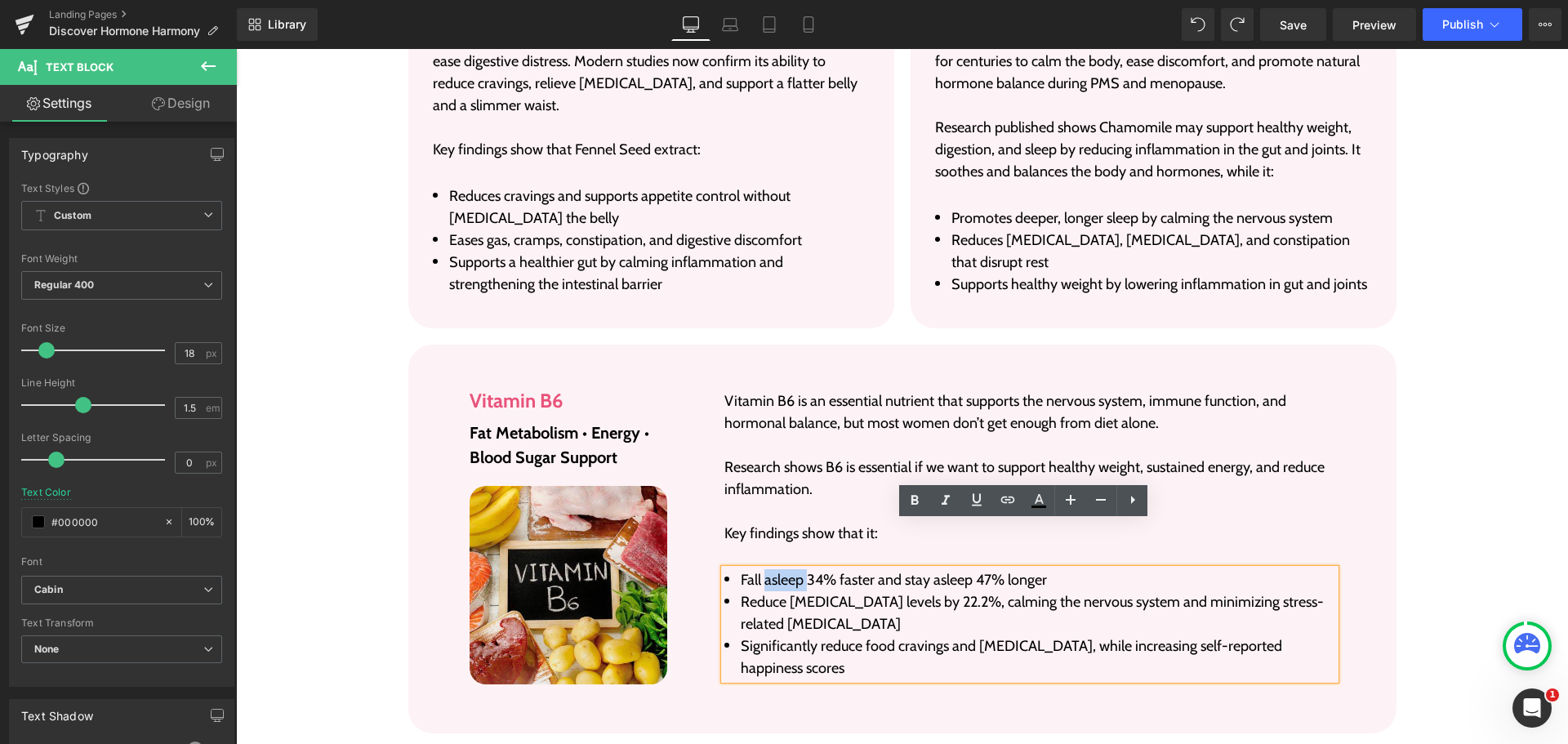
click at [784, 569] on li "Fall asleep 34% faster and stay asleep 47% longer" at bounding box center [1029, 580] width 610 height 22
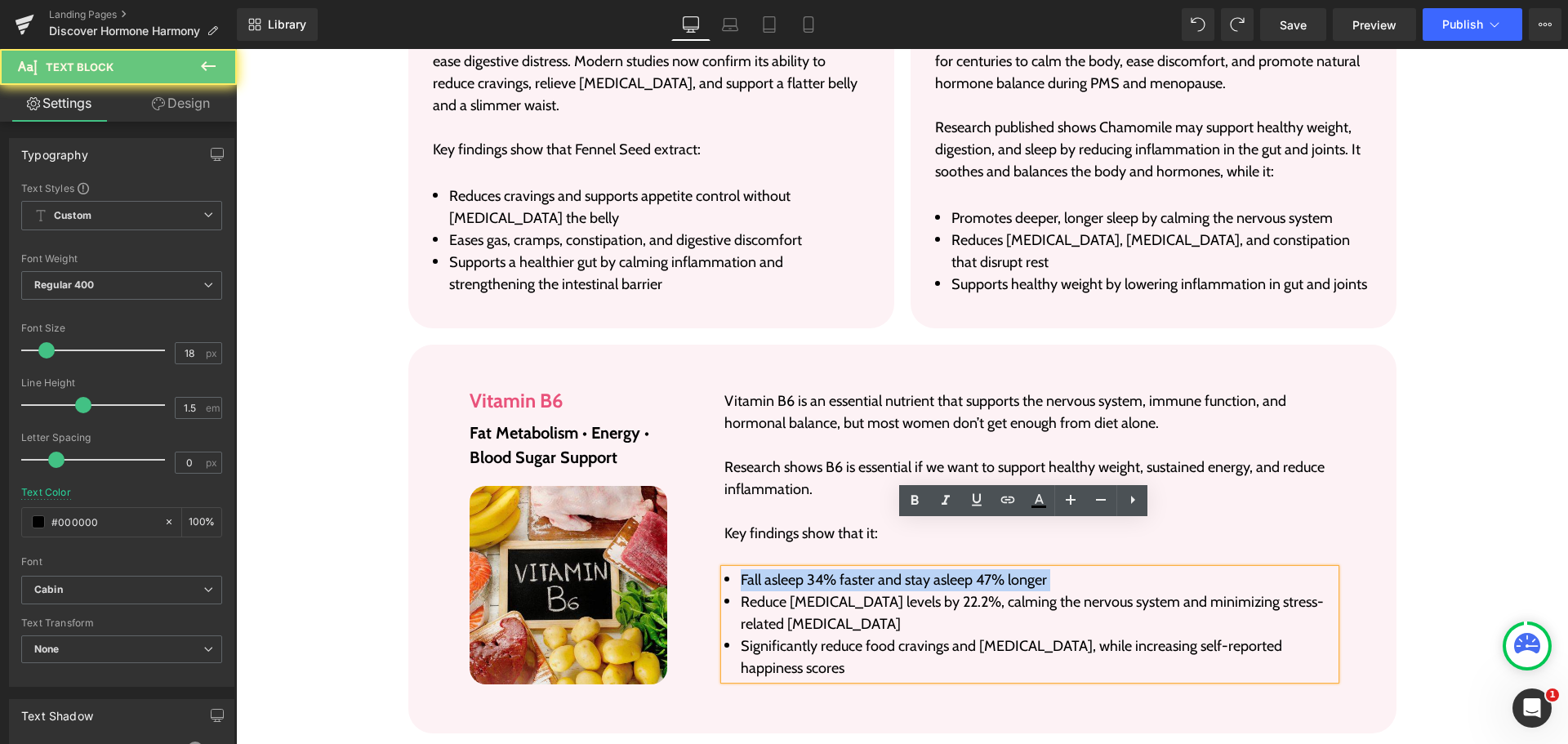
click at [784, 569] on li "Fall asleep 34% faster and stay asleep 47% longer" at bounding box center [1029, 580] width 610 height 22
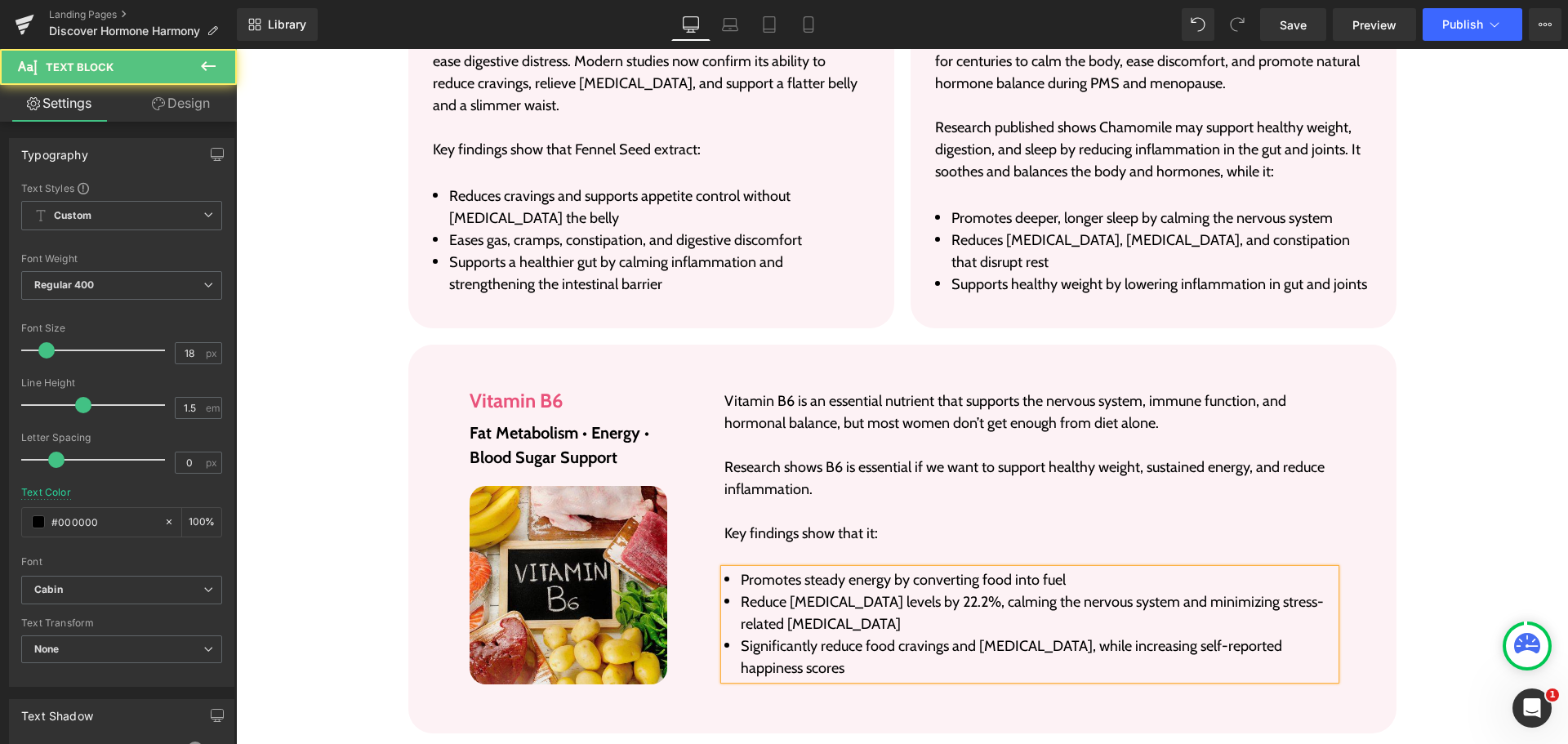
click at [772, 591] on li "Reduce [MEDICAL_DATA] levels by 22.2%, calming the nervous system and minimizin…" at bounding box center [1029, 613] width 610 height 44
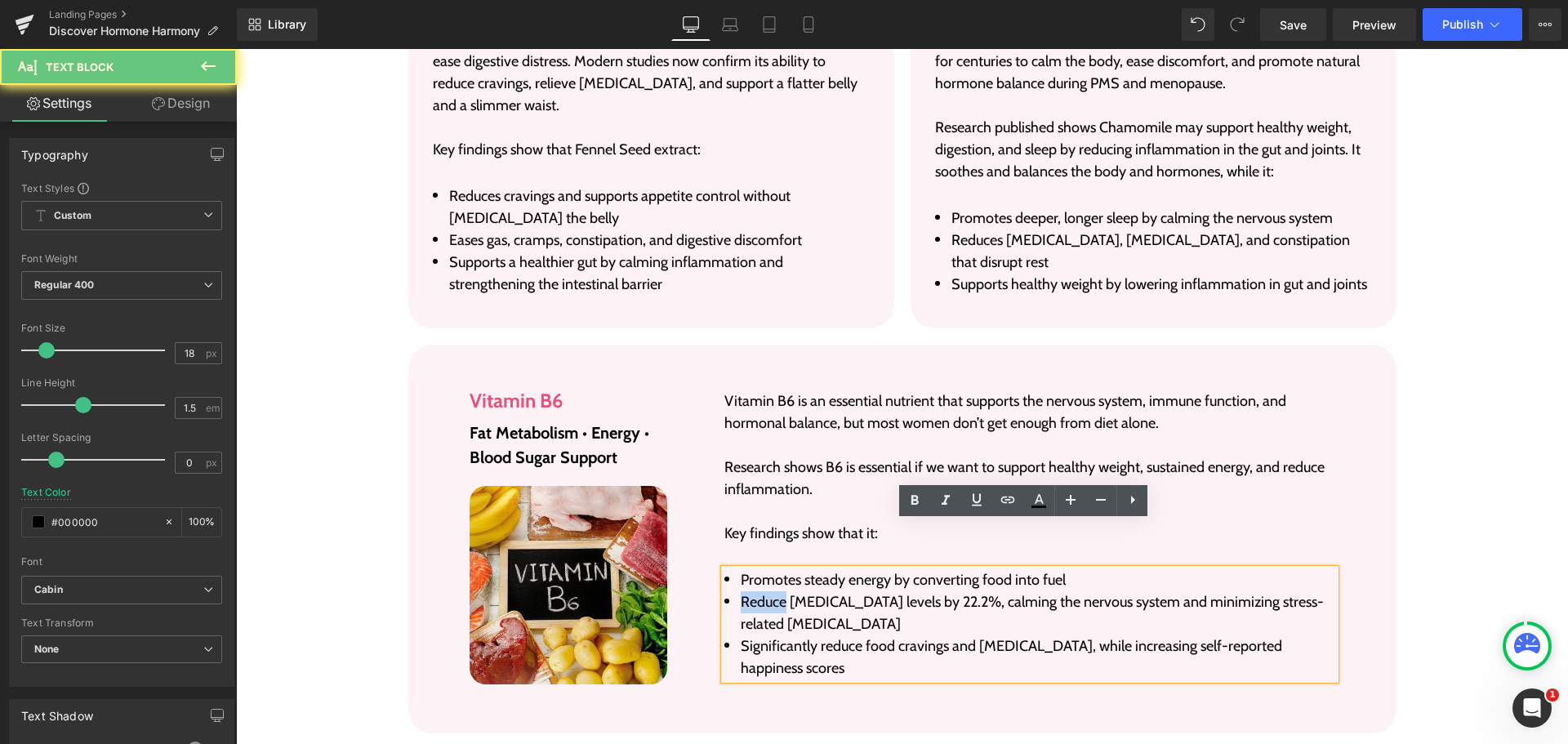
click at [772, 591] on li "Reduce [MEDICAL_DATA] levels by 22.2%, calming the nervous system and minimizin…" at bounding box center [1029, 613] width 610 height 44
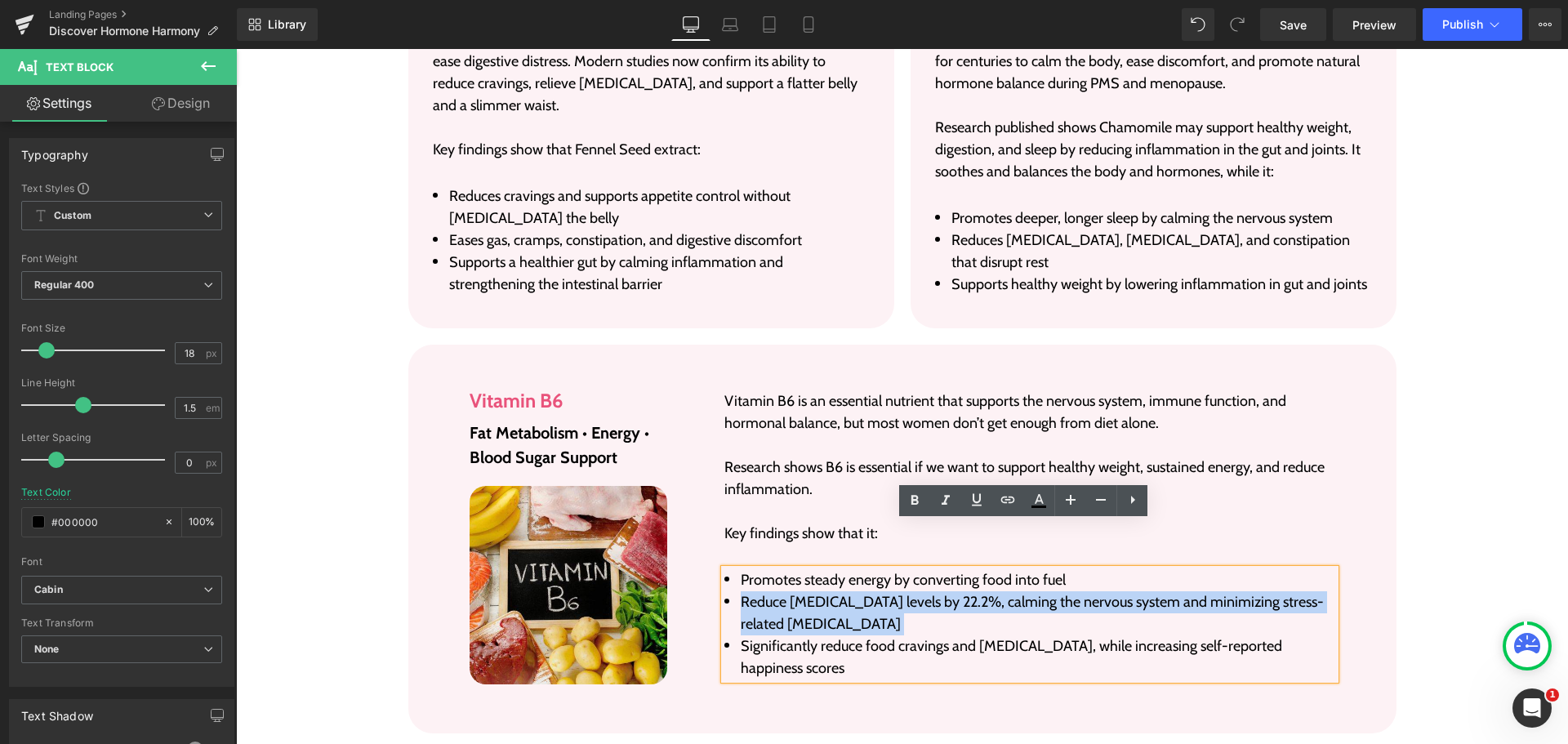
click at [772, 591] on li "Reduce [MEDICAL_DATA] levels by 22.2%, calming the nervous system and minimizin…" at bounding box center [1029, 613] width 610 height 44
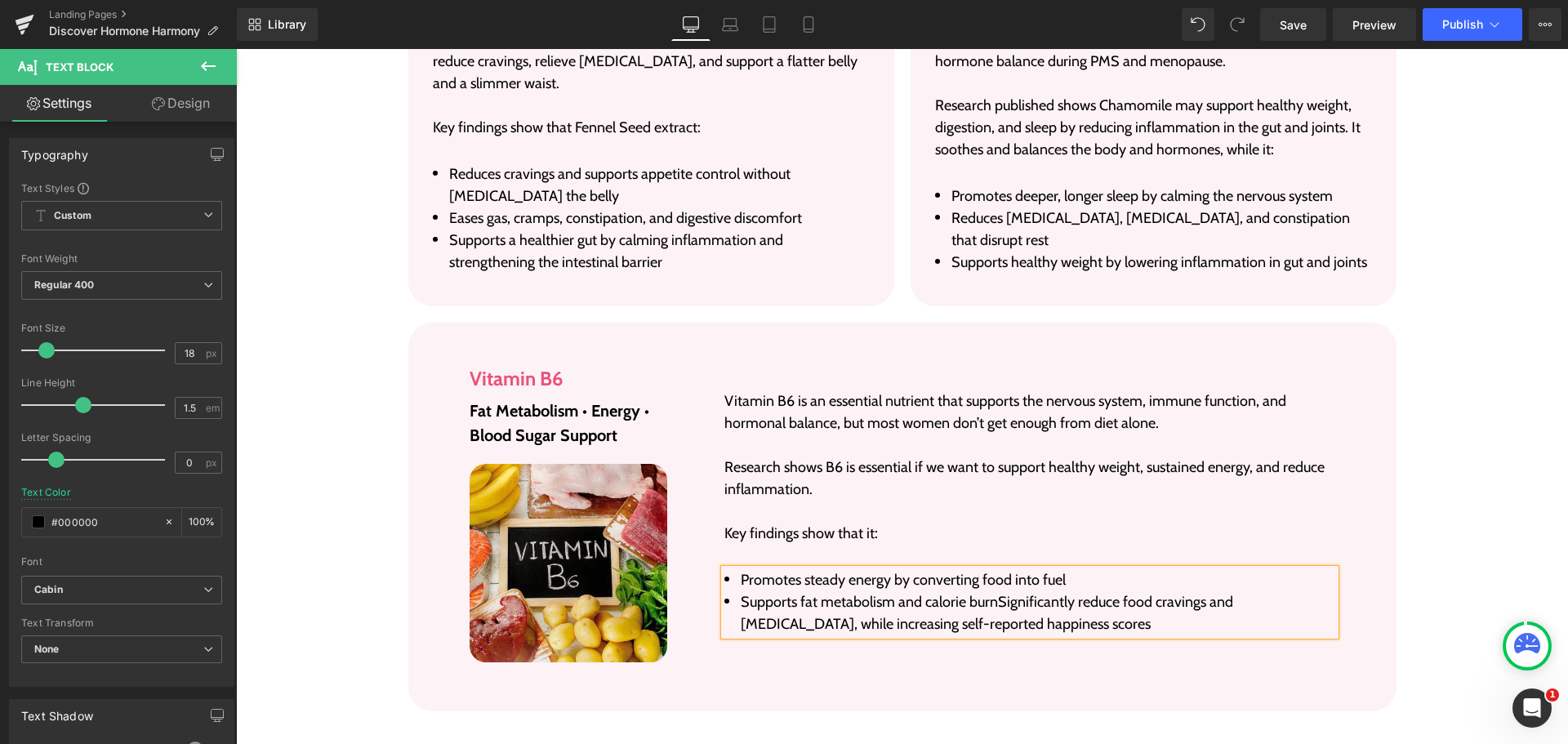
scroll to position [5622, 0]
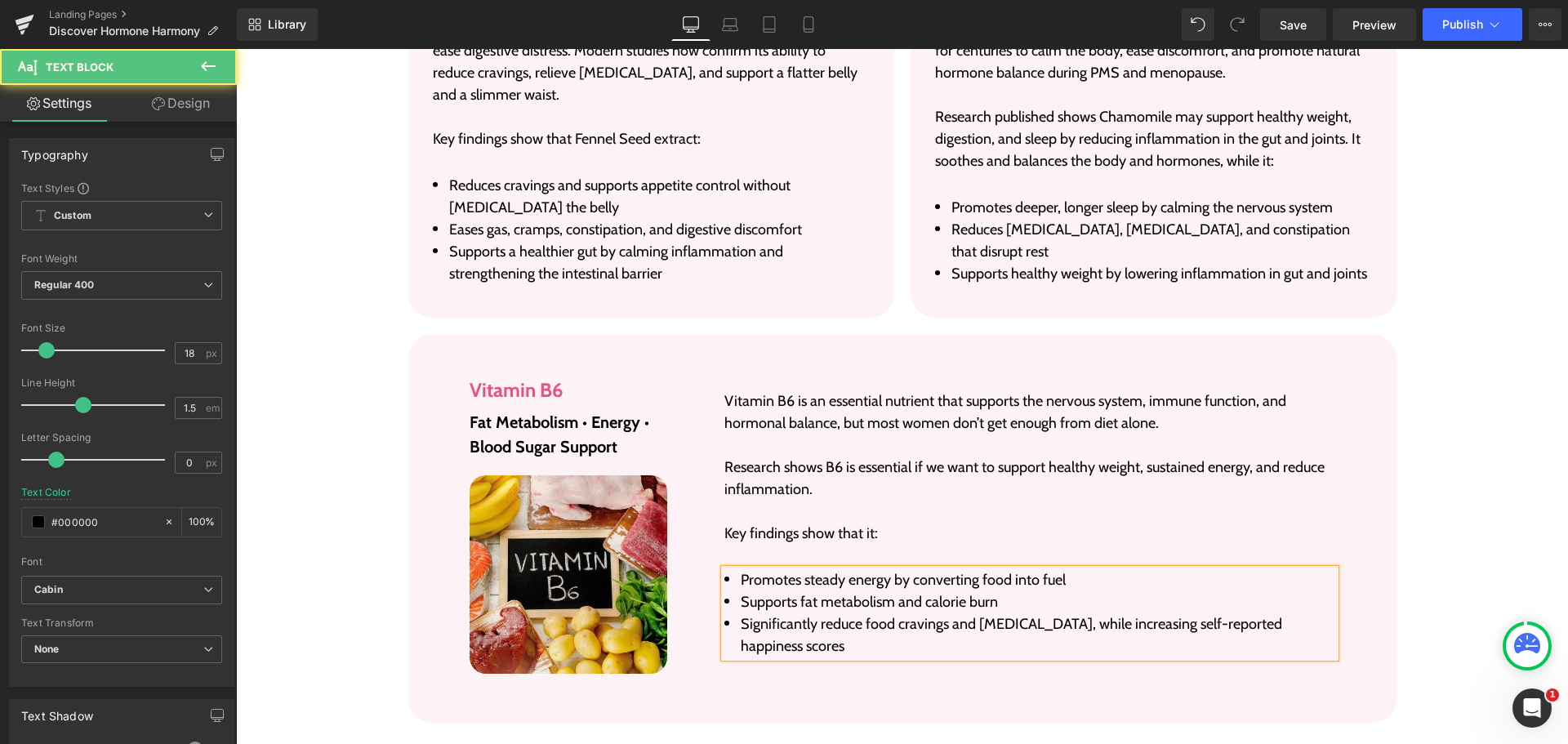
drag, startPoint x: 840, startPoint y: 601, endPoint x: 737, endPoint y: 587, distance: 103.9
click at [737, 613] on li "Significantly reduce food cravings and [MEDICAL_DATA], while increasing self-re…" at bounding box center [1029, 635] width 610 height 44
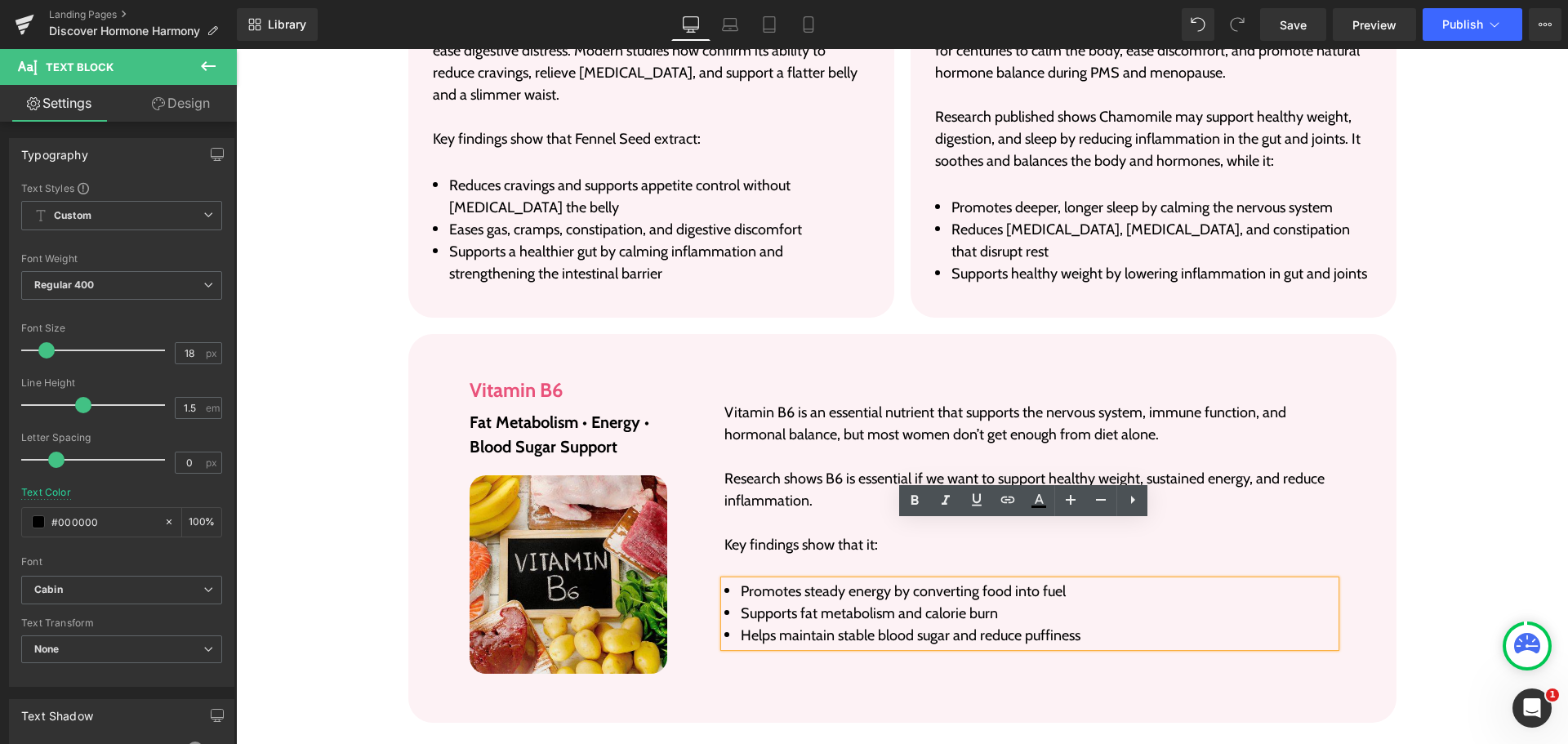
scroll to position [5633, 0]
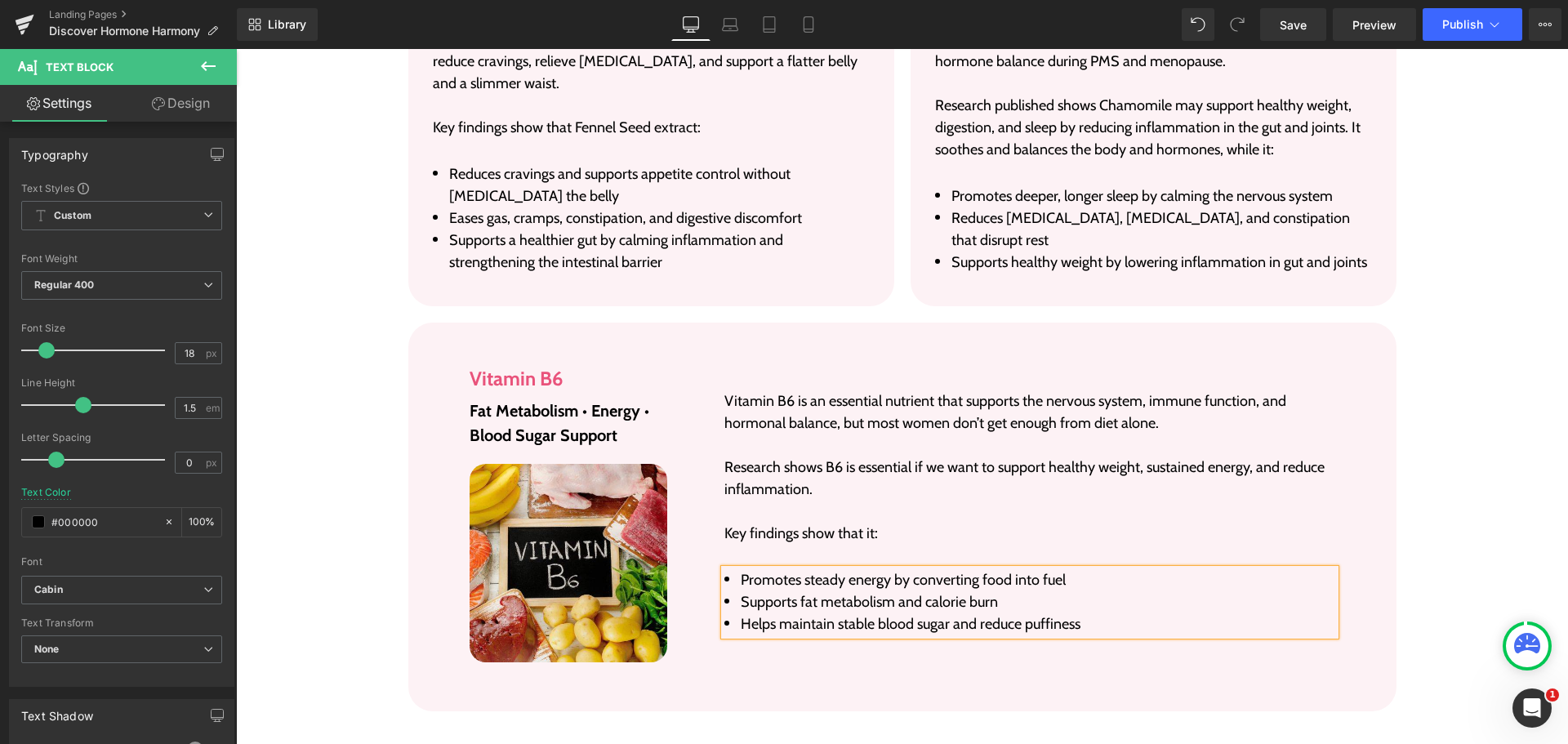
click at [1234, 621] on div "Image Vitamin B6 Heading Fat Metabolism • Energy • Blood Sugar Support Text Blo…" at bounding box center [902, 516] width 988 height 388
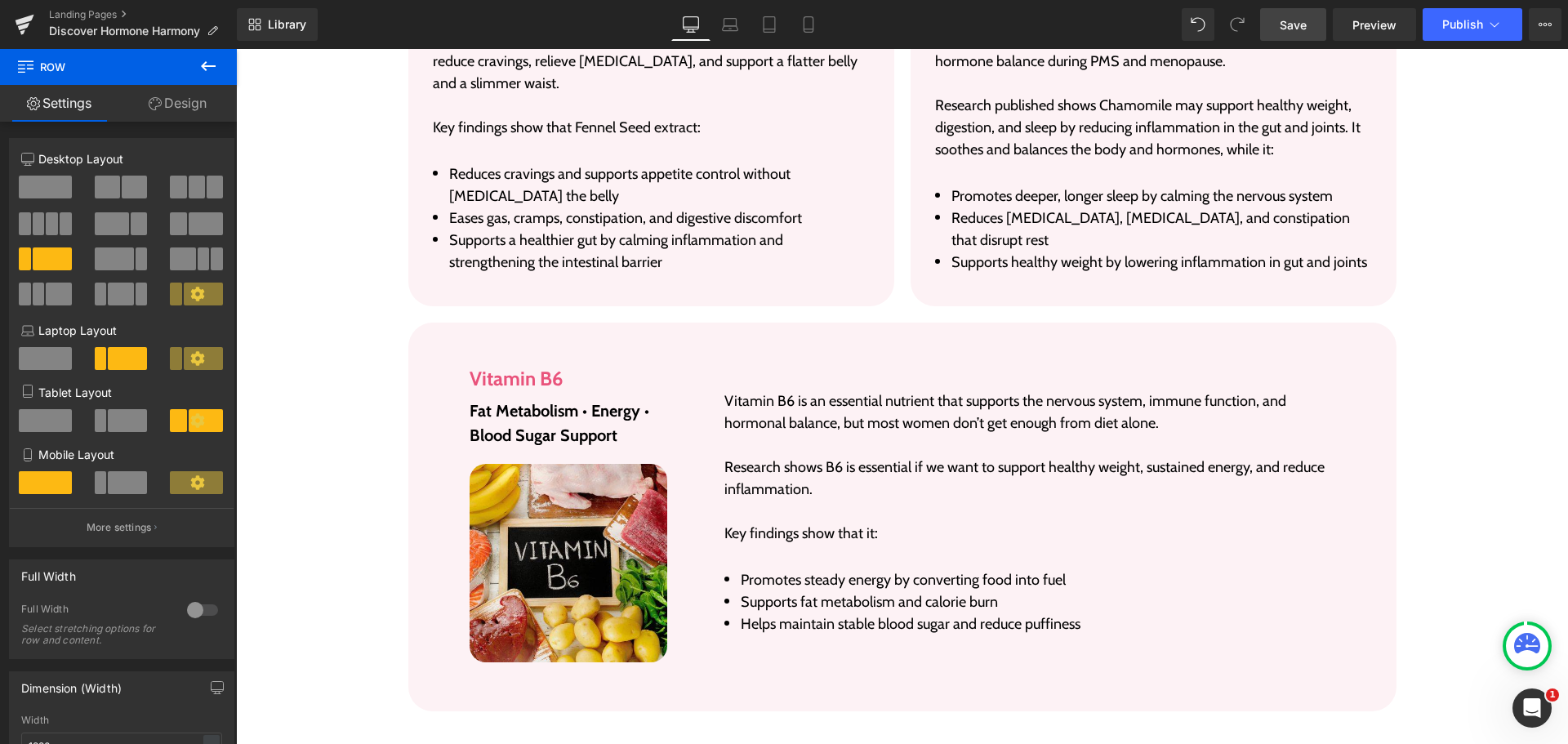
drag, startPoint x: 1325, startPoint y: 9, endPoint x: 955, endPoint y: 312, distance: 478.2
click at [1325, 9] on link "Save" at bounding box center [1292, 25] width 66 height 32
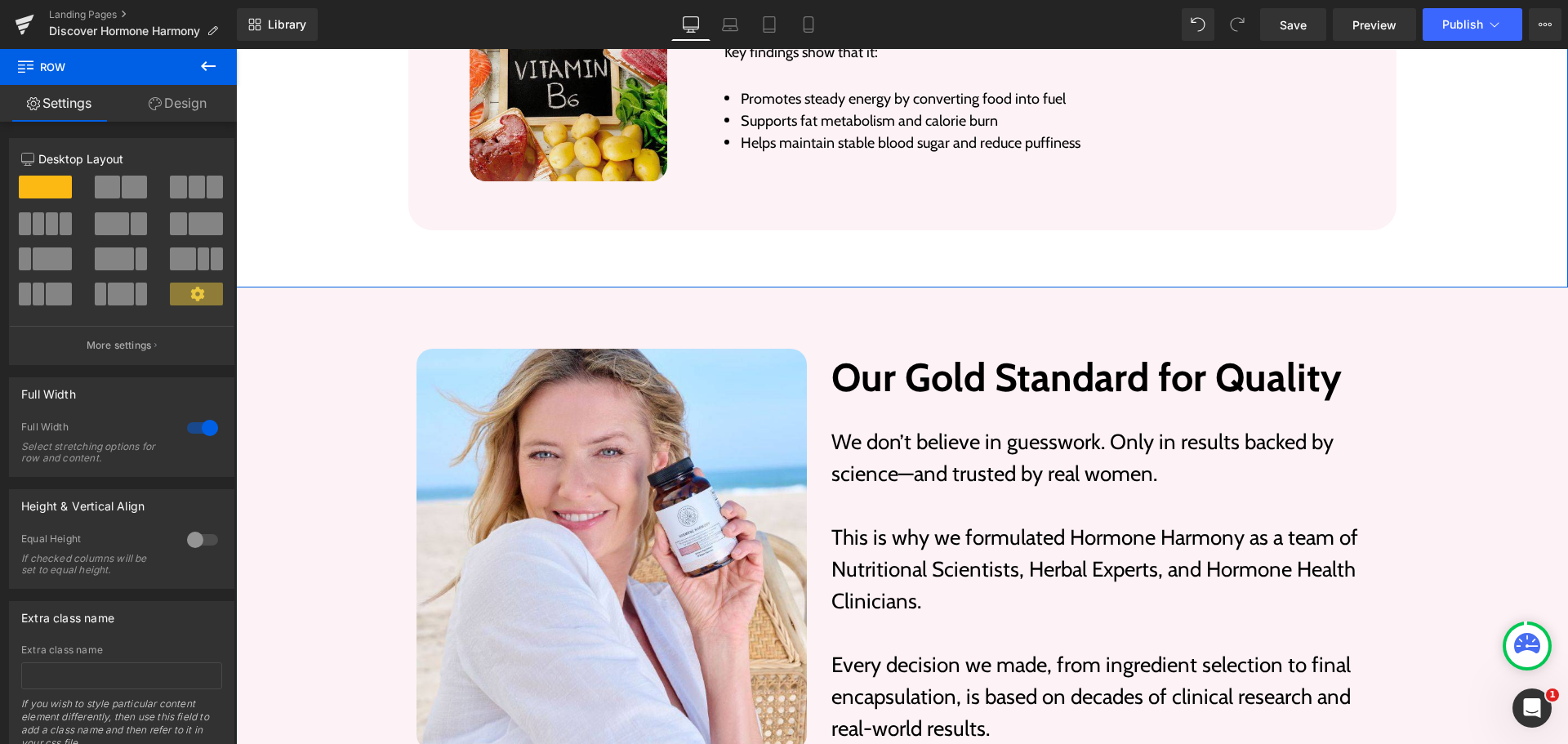
scroll to position [6124, 0]
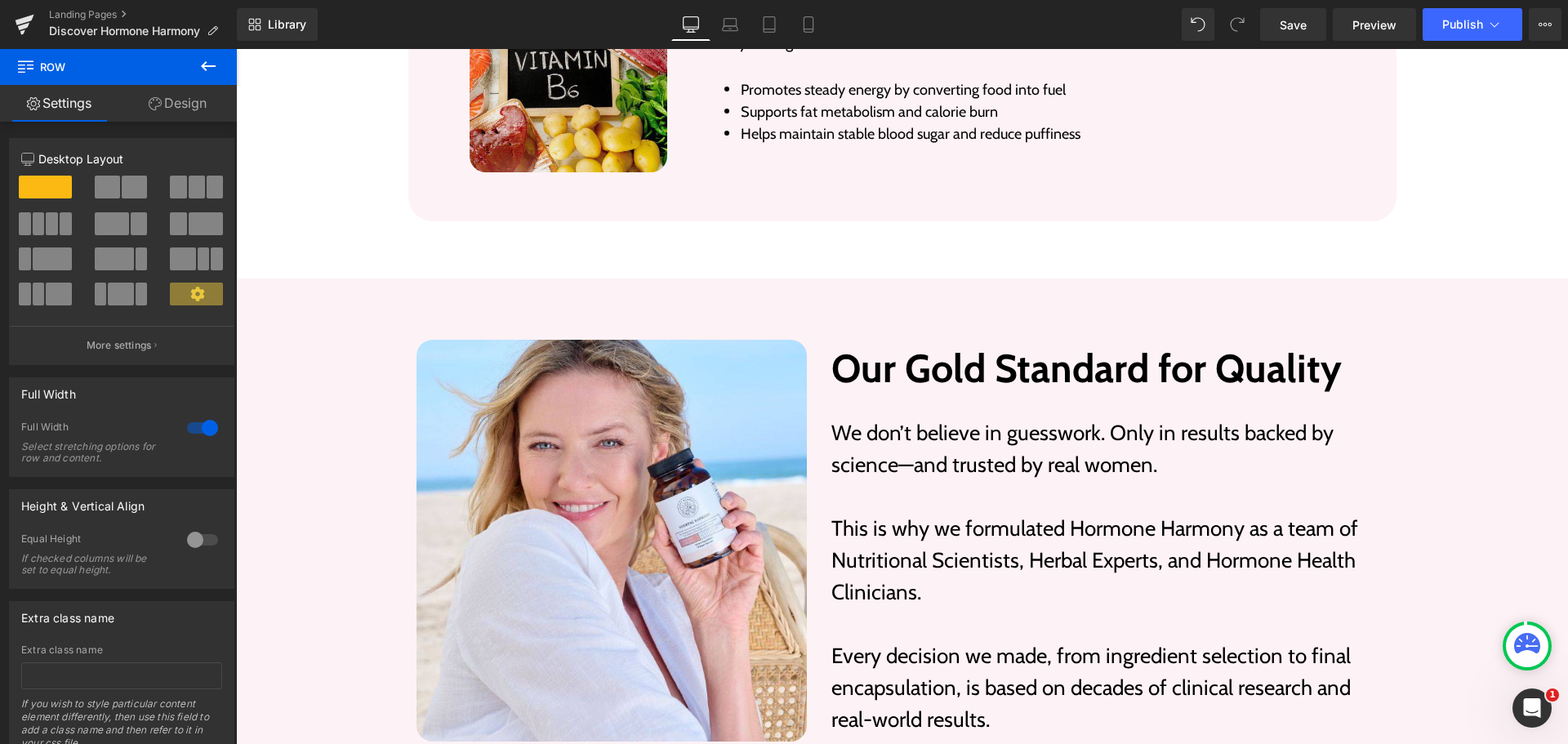
click at [867, 513] on p "This is why we formulated Hormone Harmony as a team of Nutritional Scientists, …" at bounding box center [1109, 561] width 557 height 95
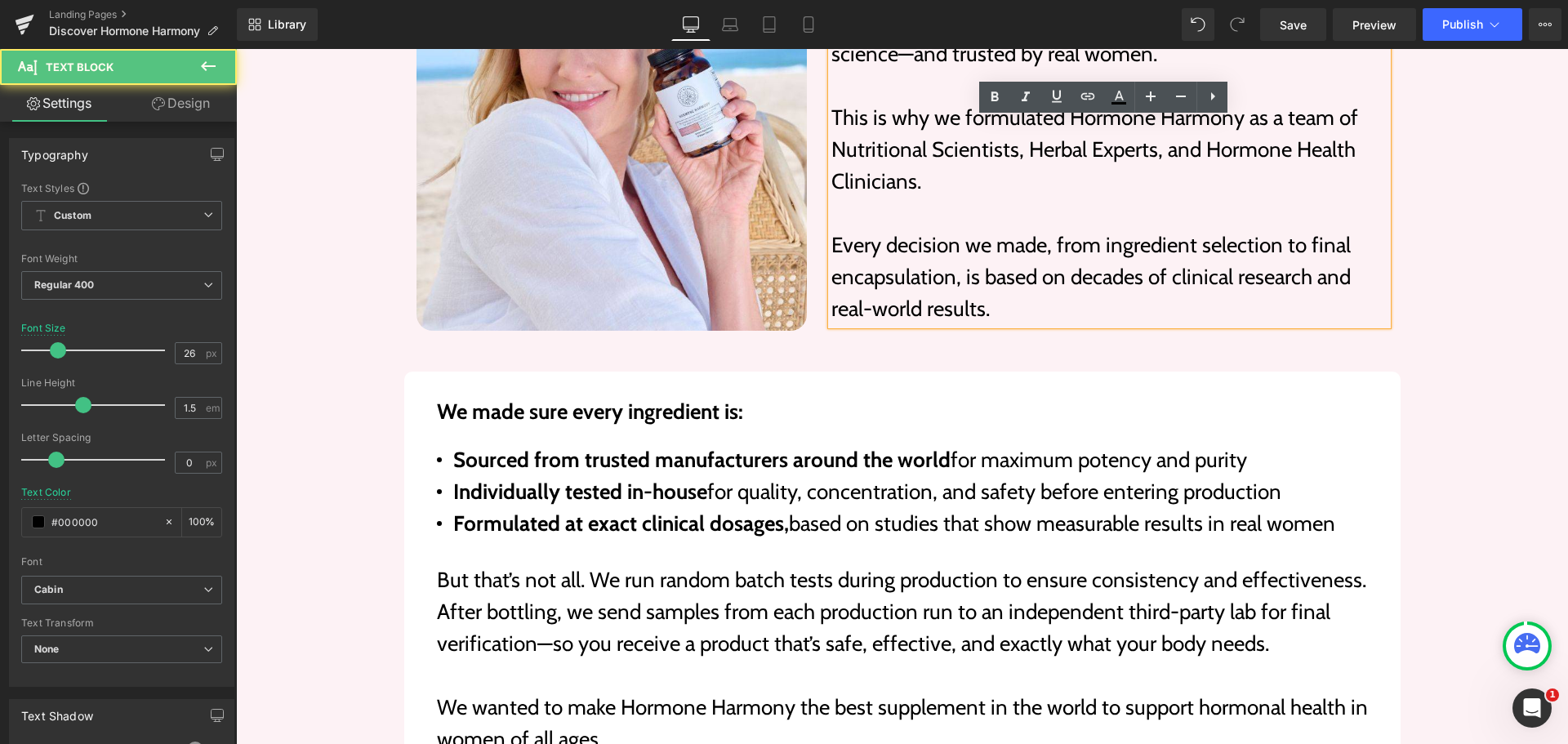
scroll to position [6614, 0]
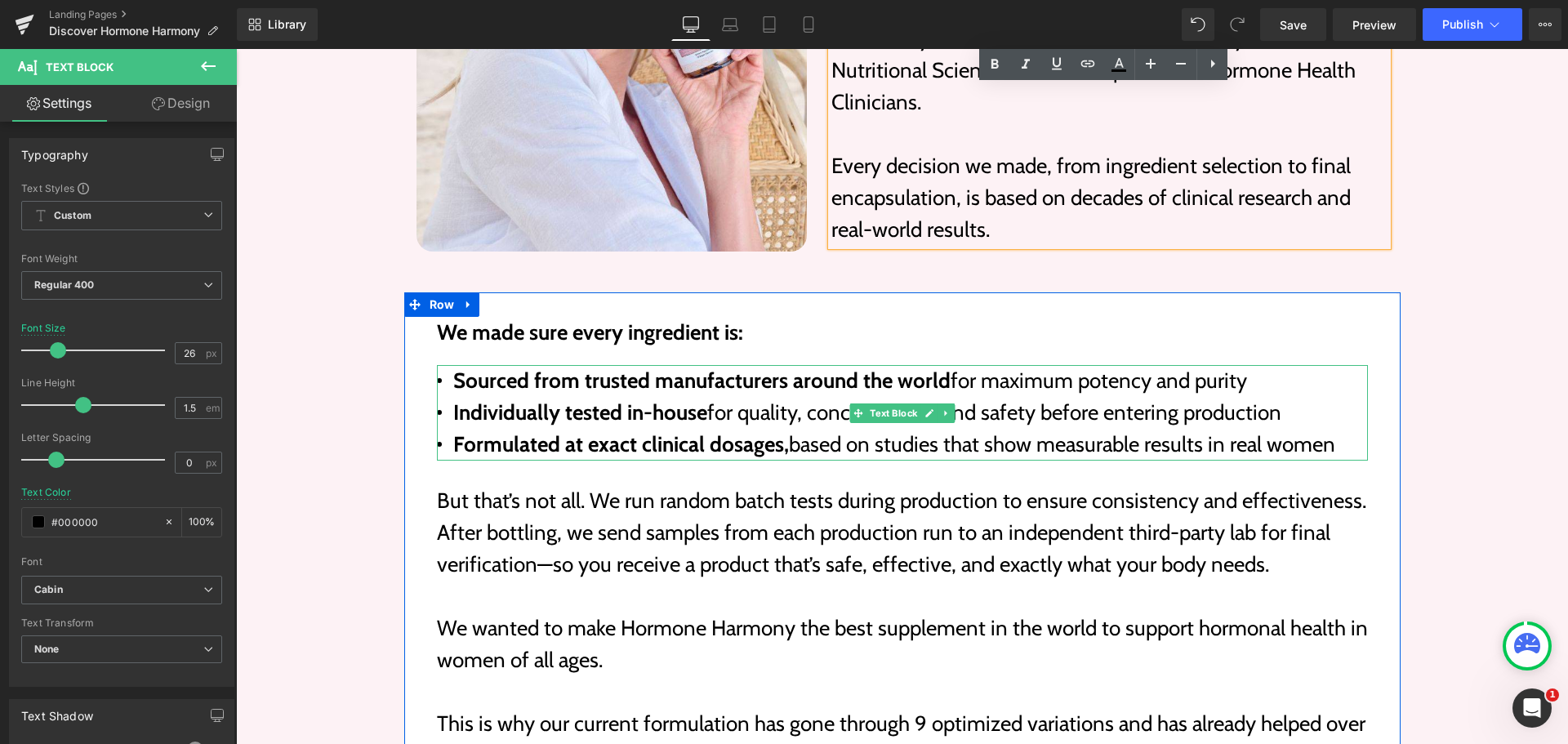
click at [598, 431] on strong "Formulated at exact clinical dosages," at bounding box center [621, 444] width 336 height 26
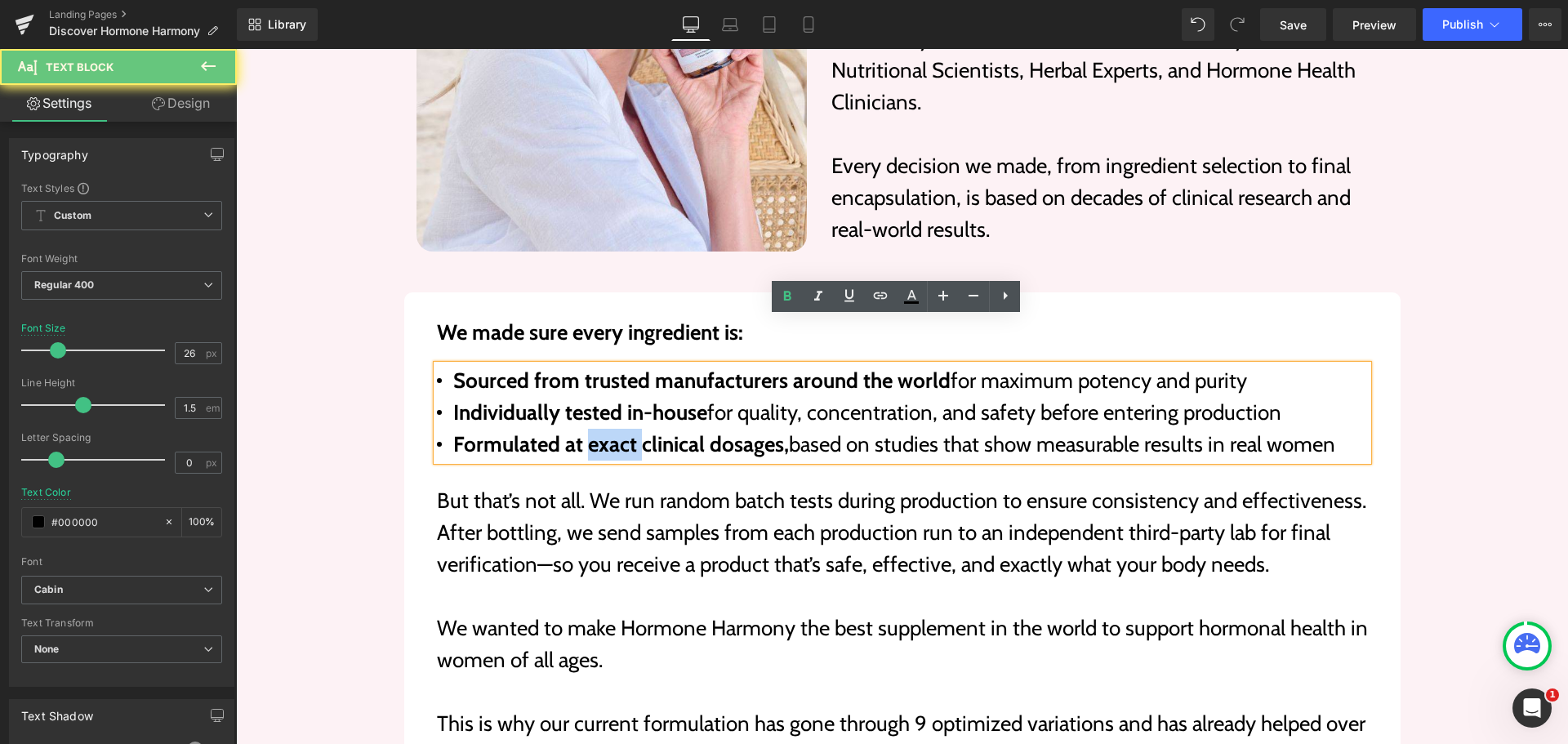
click at [598, 431] on strong "Formulated at exact clinical dosages," at bounding box center [621, 444] width 336 height 26
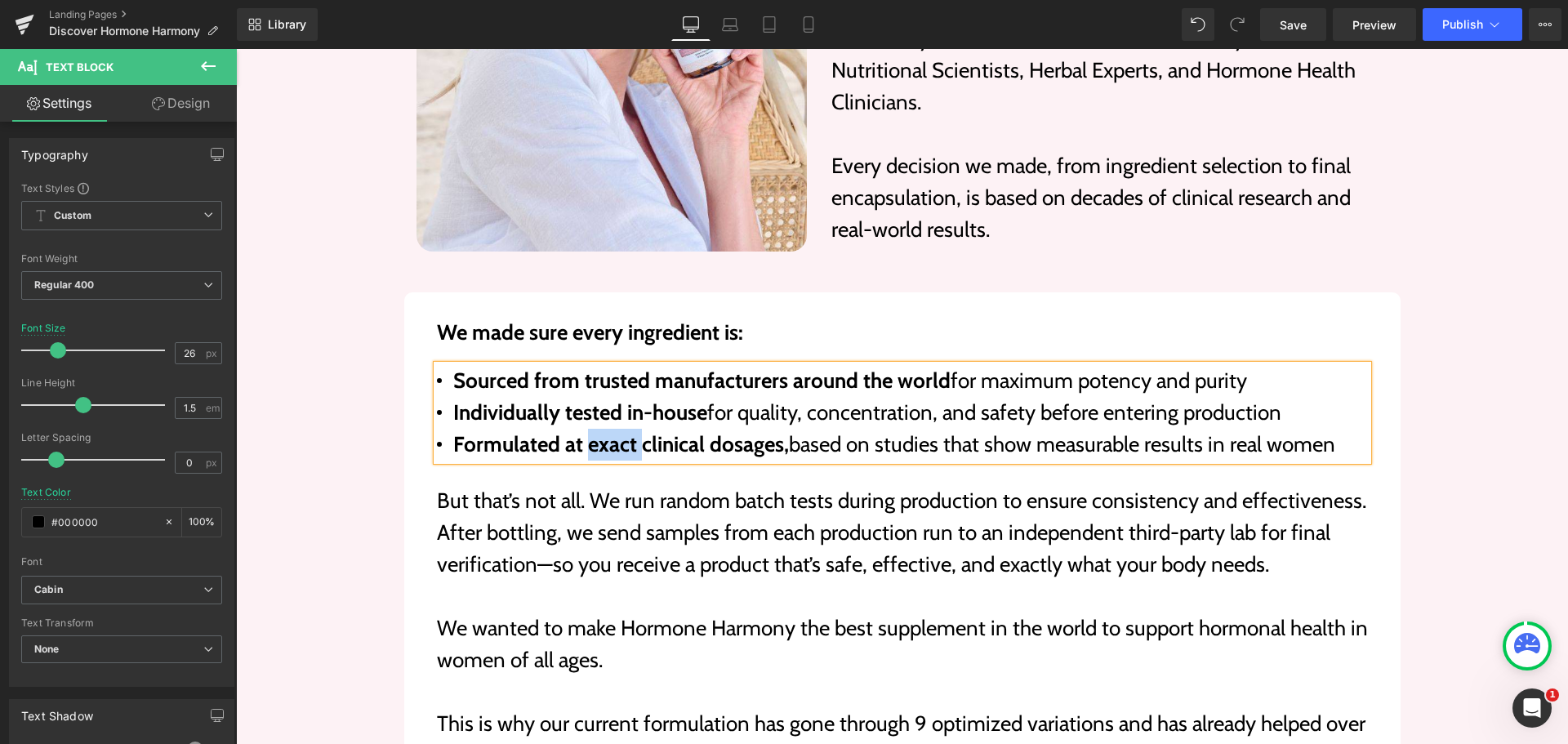
paste div
click at [950, 367] on span "for maximum potency and purity" at bounding box center [1098, 380] width 297 height 26
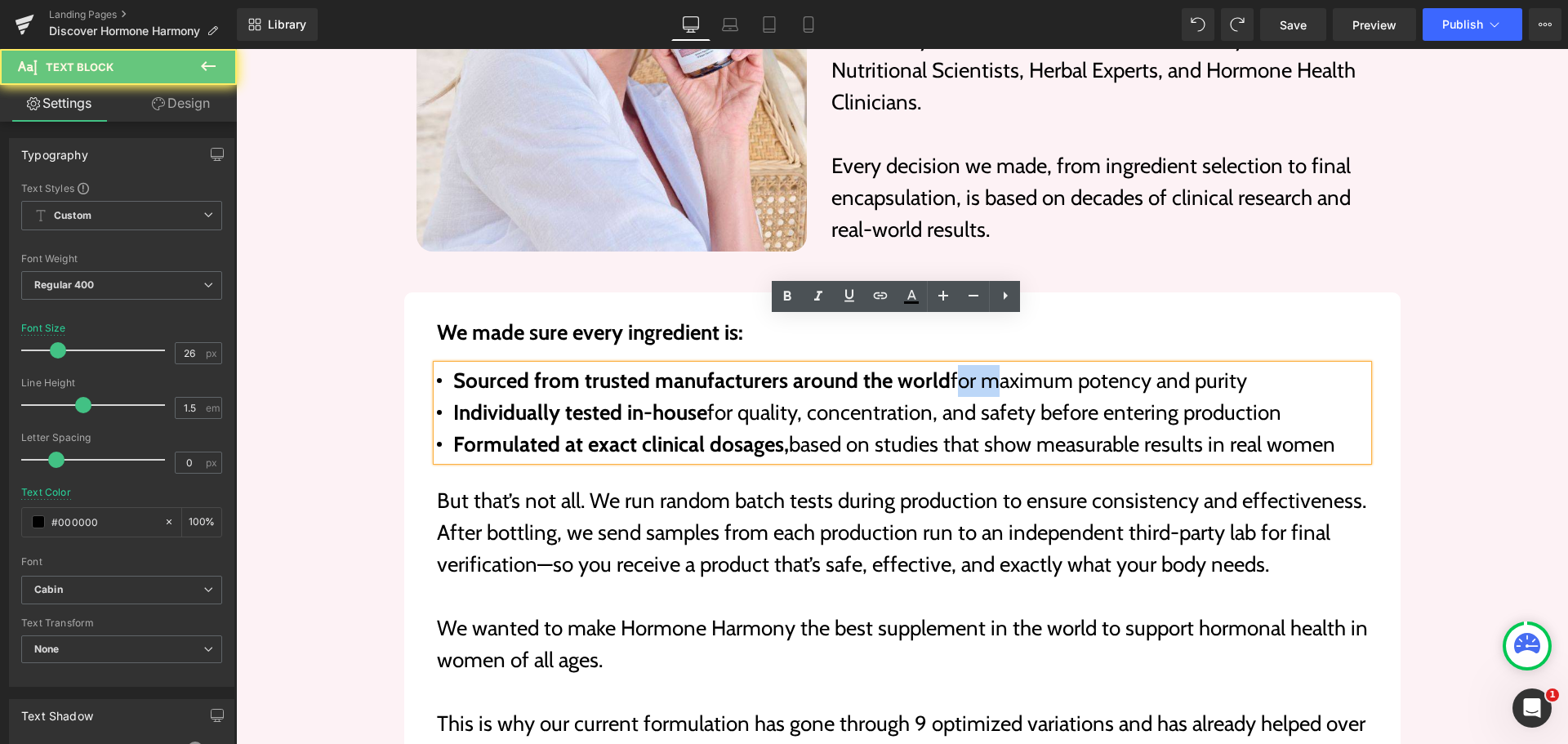
click at [950, 367] on span "for maximum potency and purity" at bounding box center [1098, 380] width 297 height 26
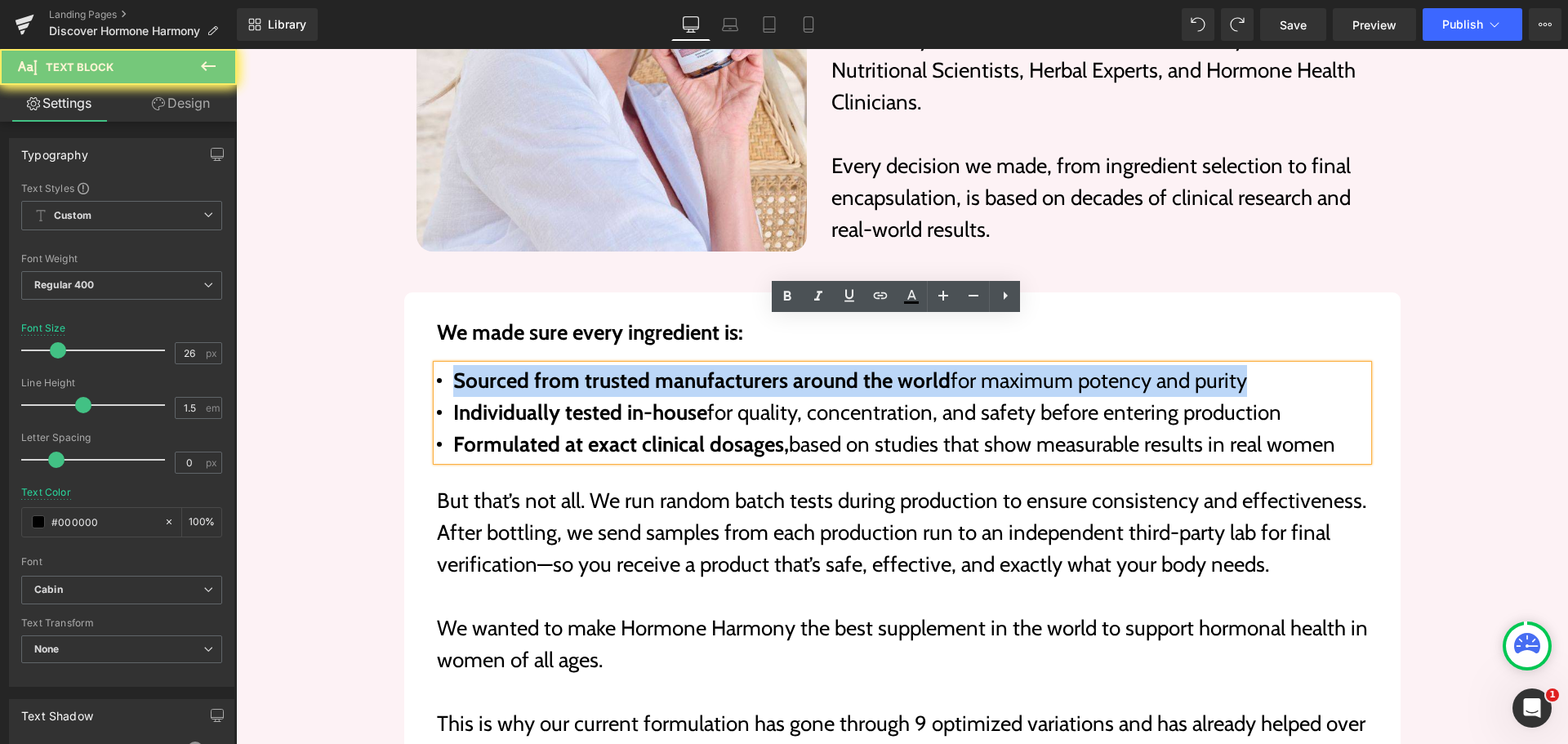
click at [950, 367] on span "for maximum potency and purity" at bounding box center [1098, 380] width 297 height 26
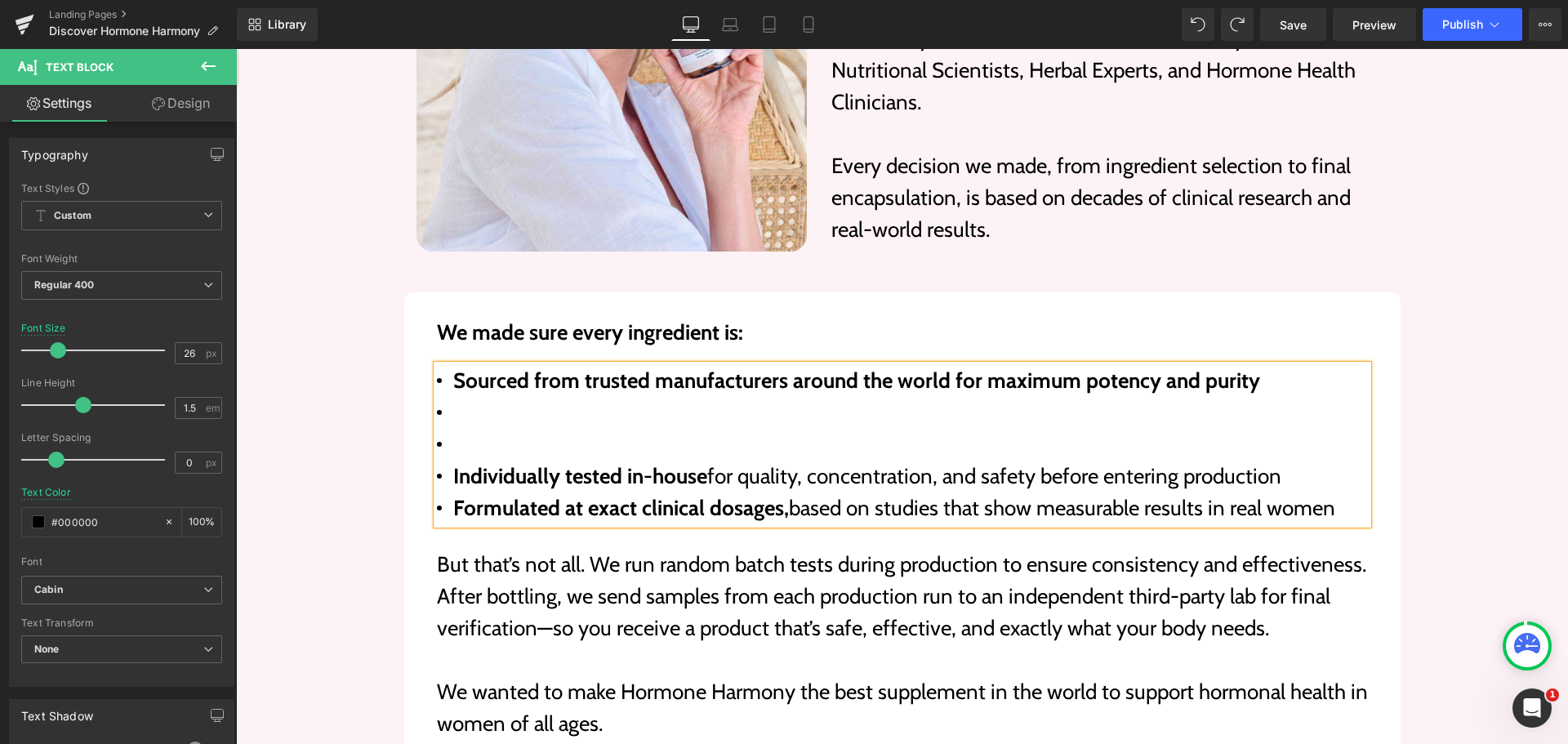
click at [855, 428] on li at bounding box center [902, 444] width 931 height 31
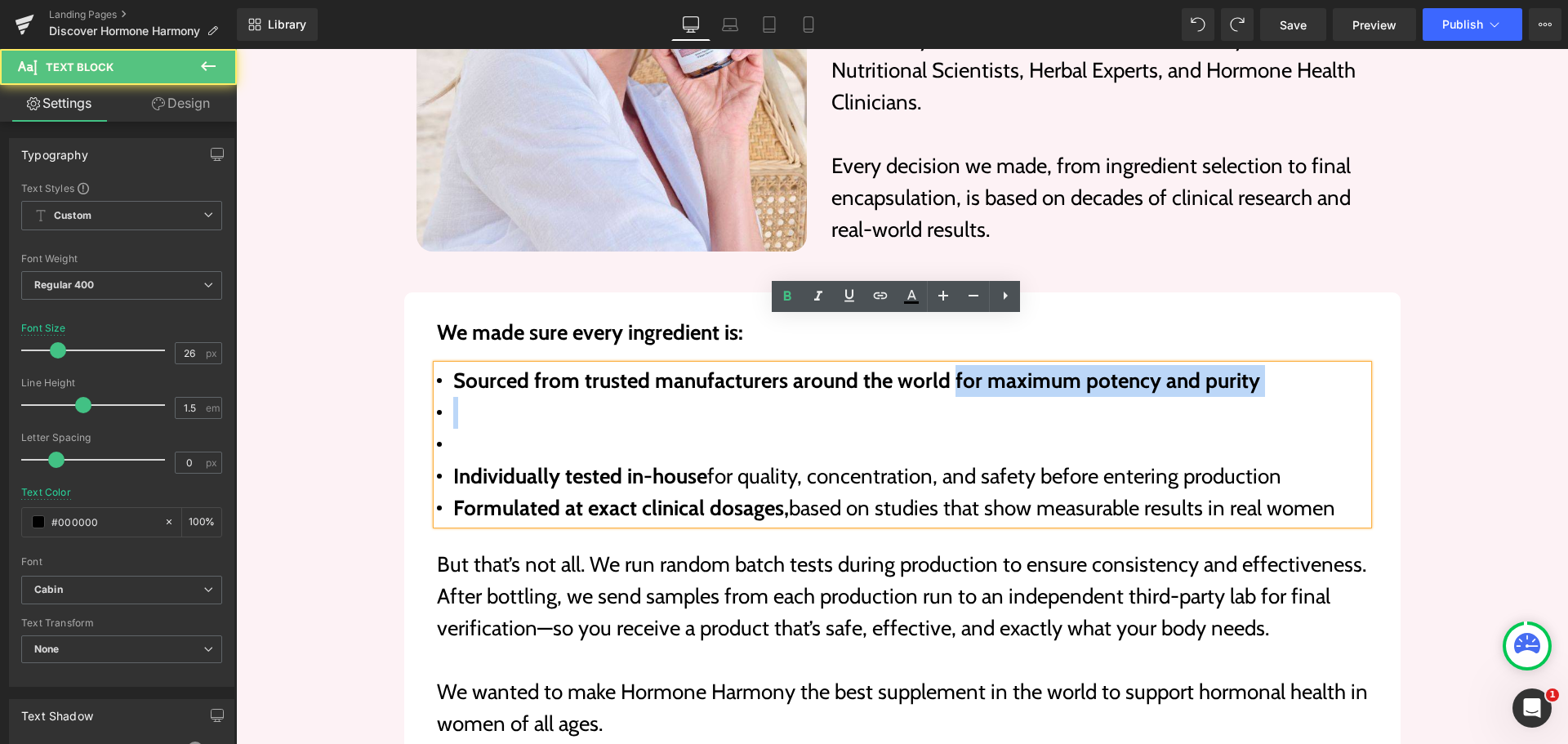
click at [945, 367] on strong "Sourced from trusted manufacturers around the world for maximum potency and pur…" at bounding box center [856, 380] width 807 height 26
click at [926, 428] on li at bounding box center [902, 444] width 931 height 31
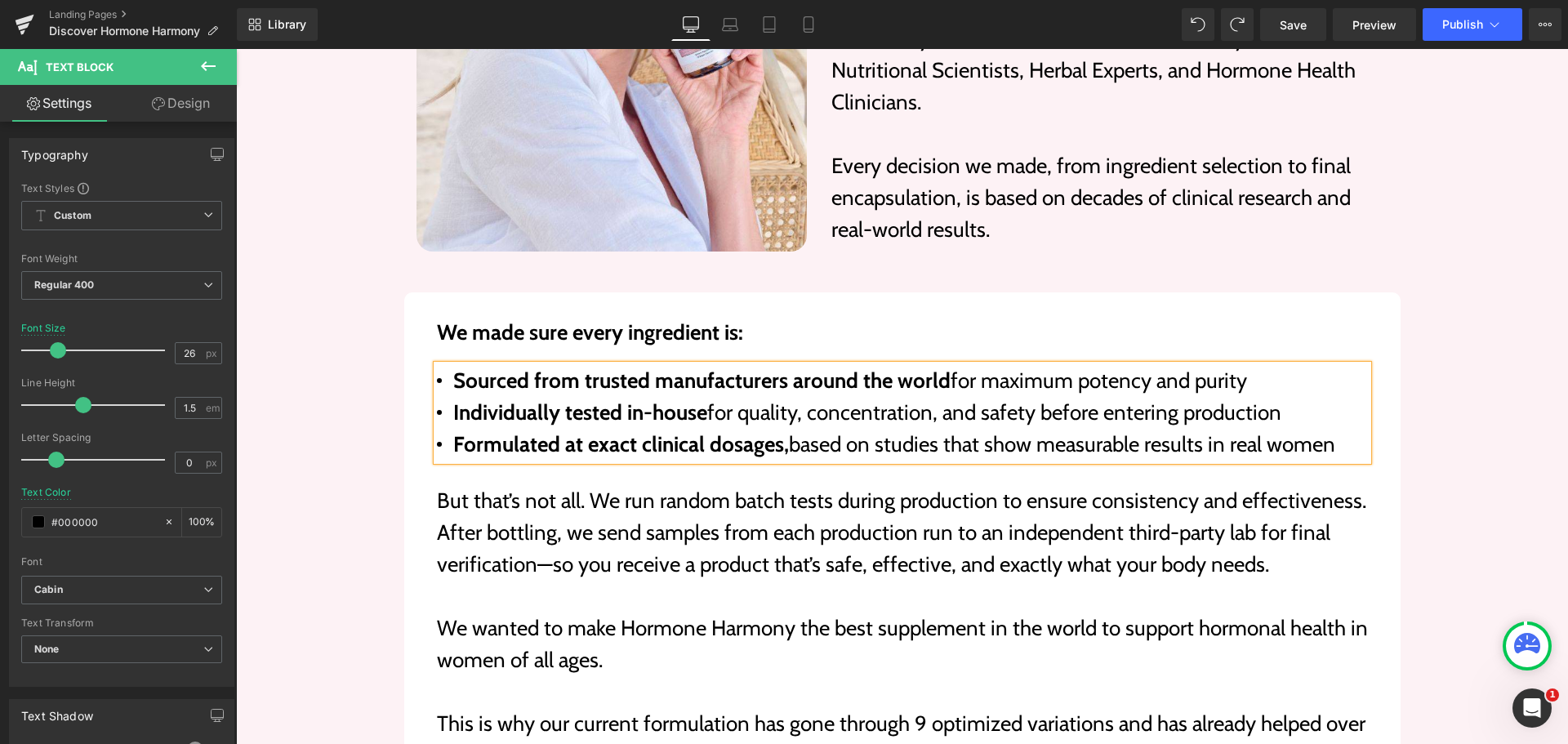
drag, startPoint x: 1290, startPoint y: 366, endPoint x: 445, endPoint y: 374, distance: 845.0
click at [445, 397] on li "Individually tested in-house for quality, concentration, and safety before ente…" at bounding box center [902, 412] width 931 height 31
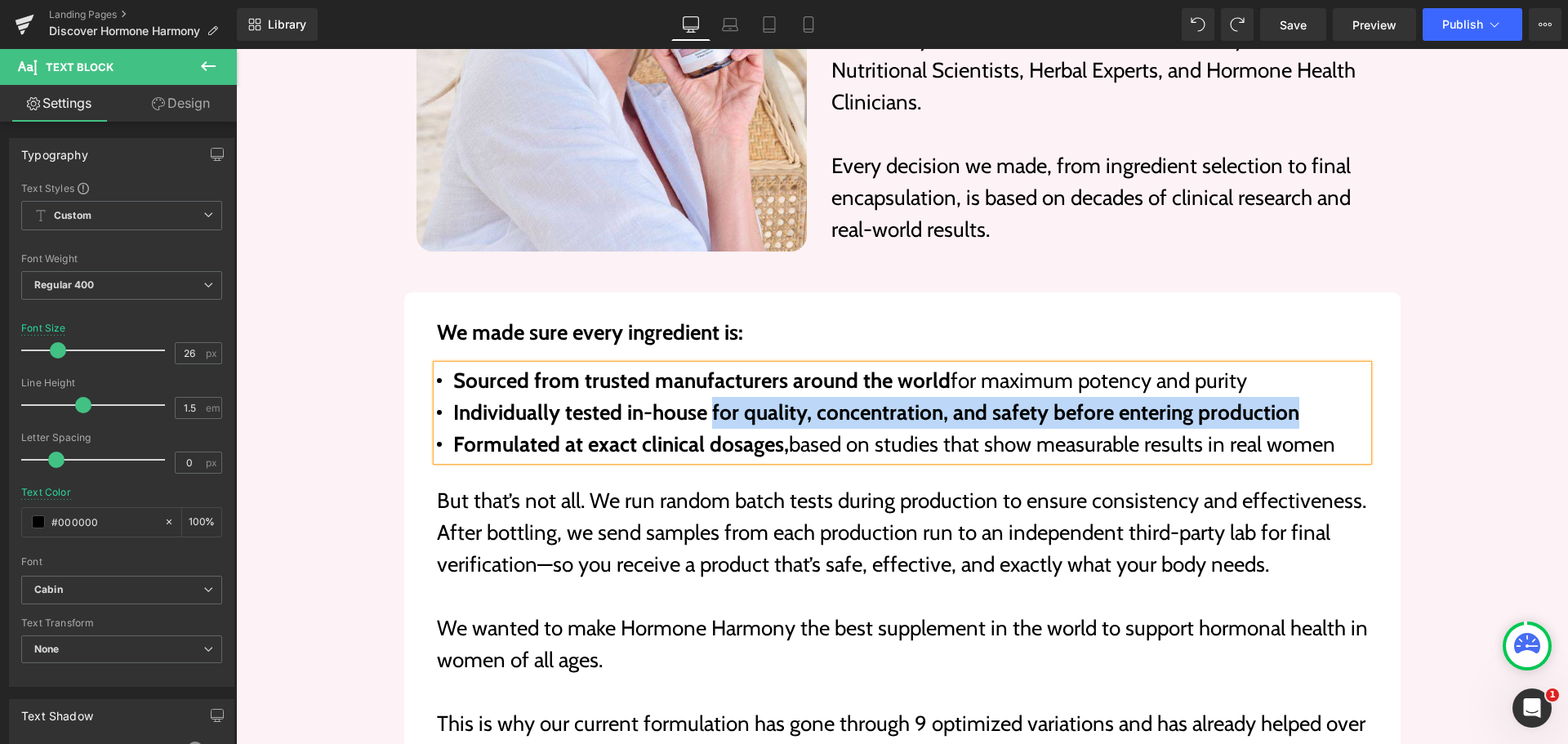
click at [708, 400] on b "Individually tested in-house for quality, concentration, and safety before ente…" at bounding box center [876, 412] width 846 height 26
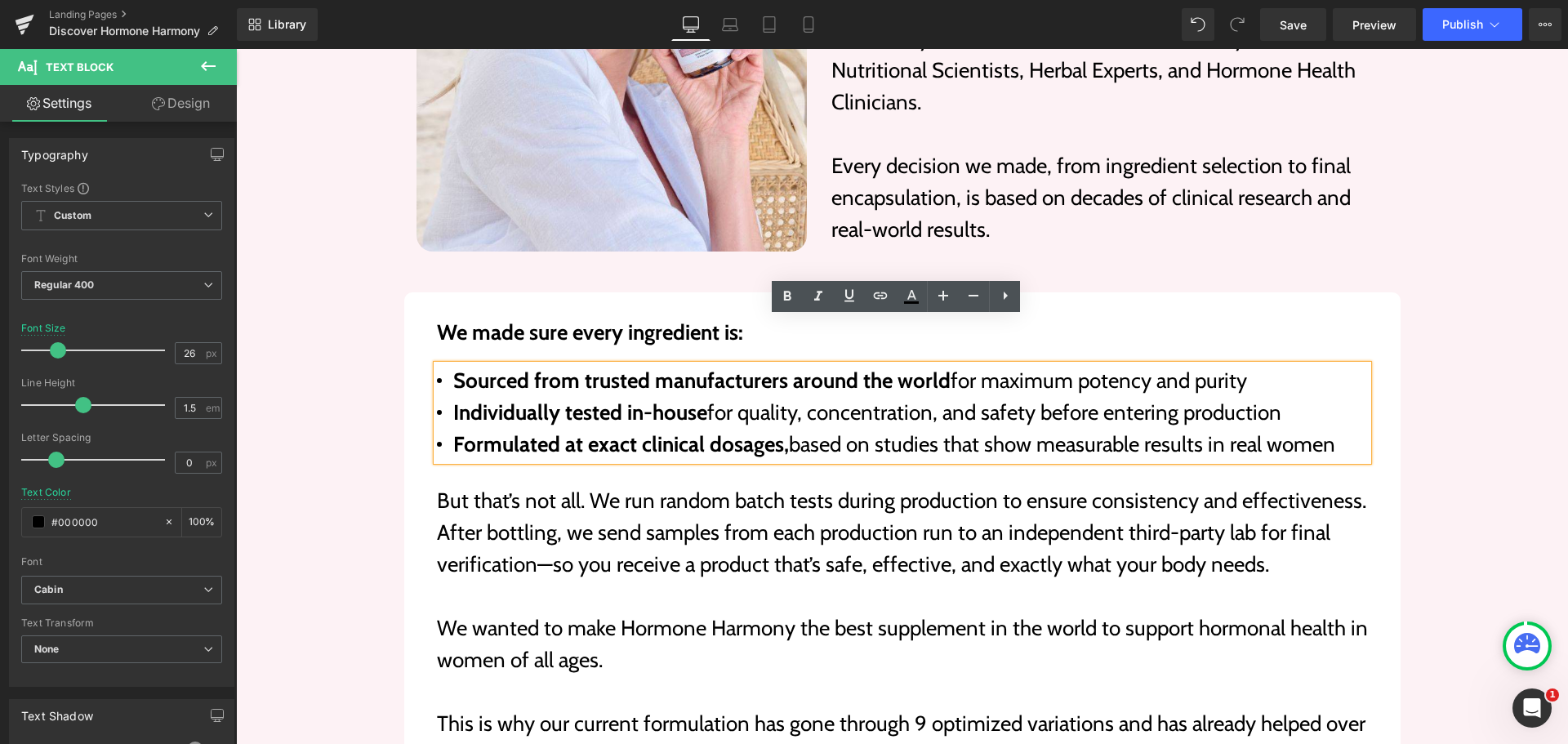
click at [825, 428] on li "Formulated at exact clinical dosages, based on studies that show measurable res…" at bounding box center [902, 444] width 931 height 31
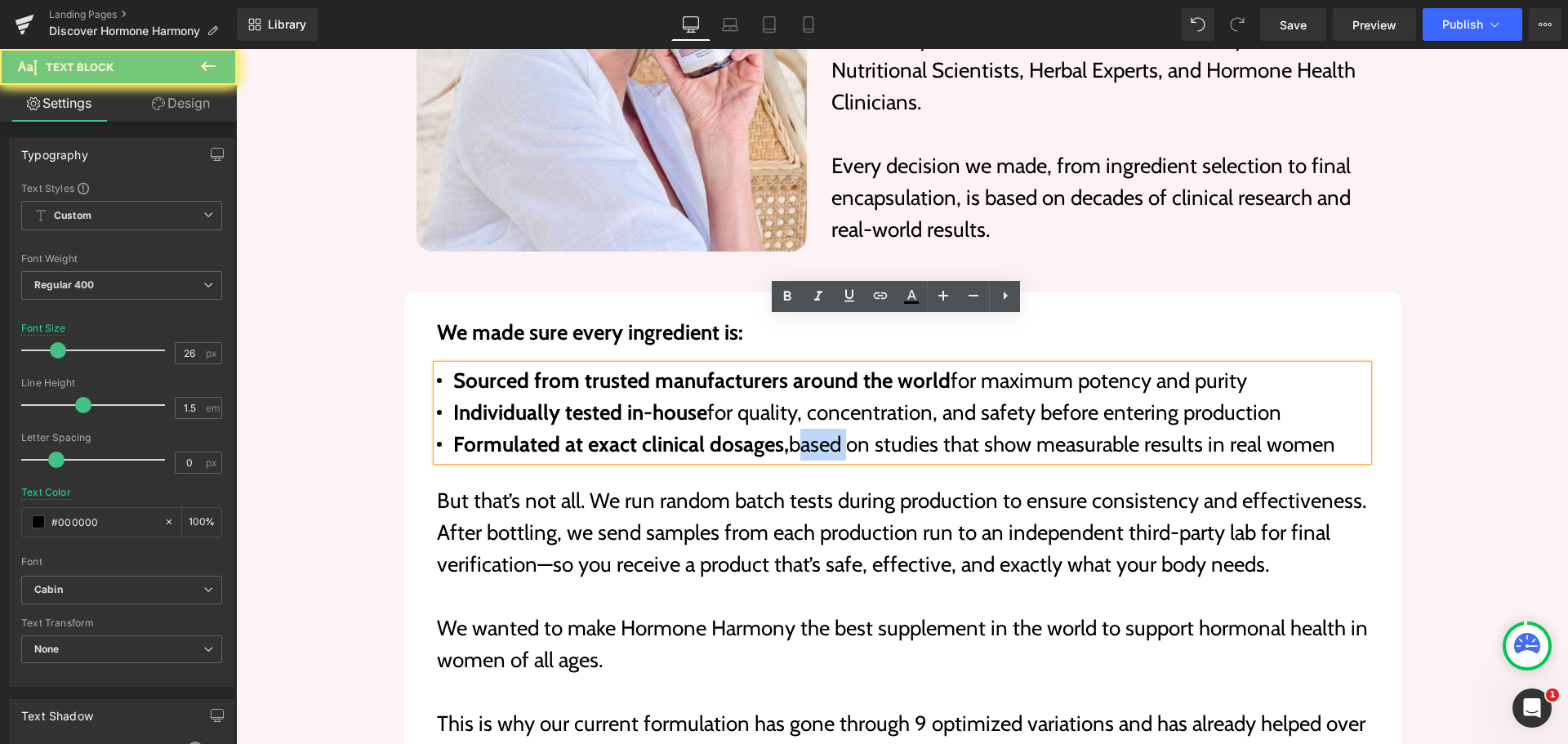
click at [825, 428] on li "Formulated at exact clinical dosages, based on studies that show measurable res…" at bounding box center [902, 444] width 931 height 31
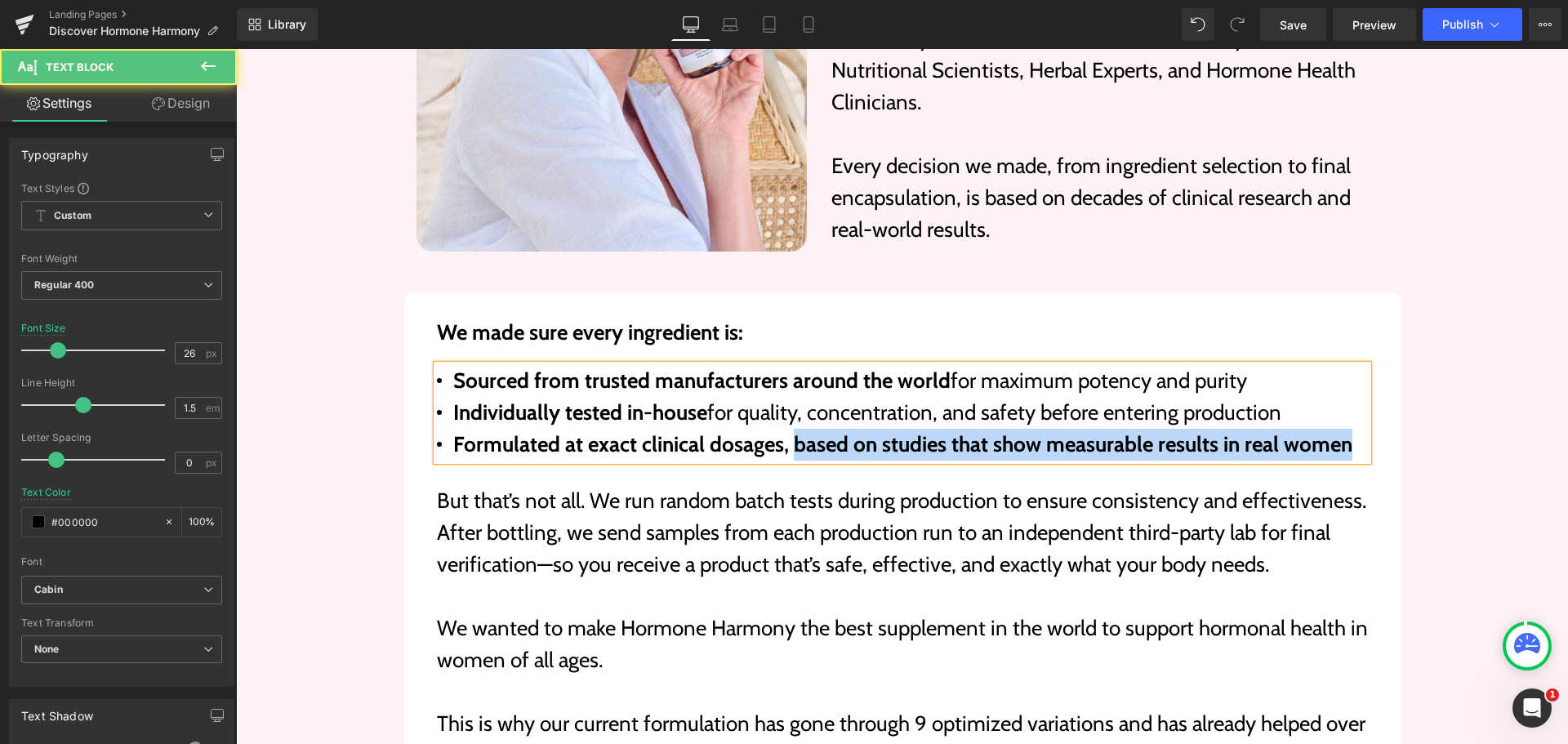
click at [784, 431] on b "Formulated at exact clinical dosages, based on studies that show measurable res…" at bounding box center [902, 444] width 898 height 26
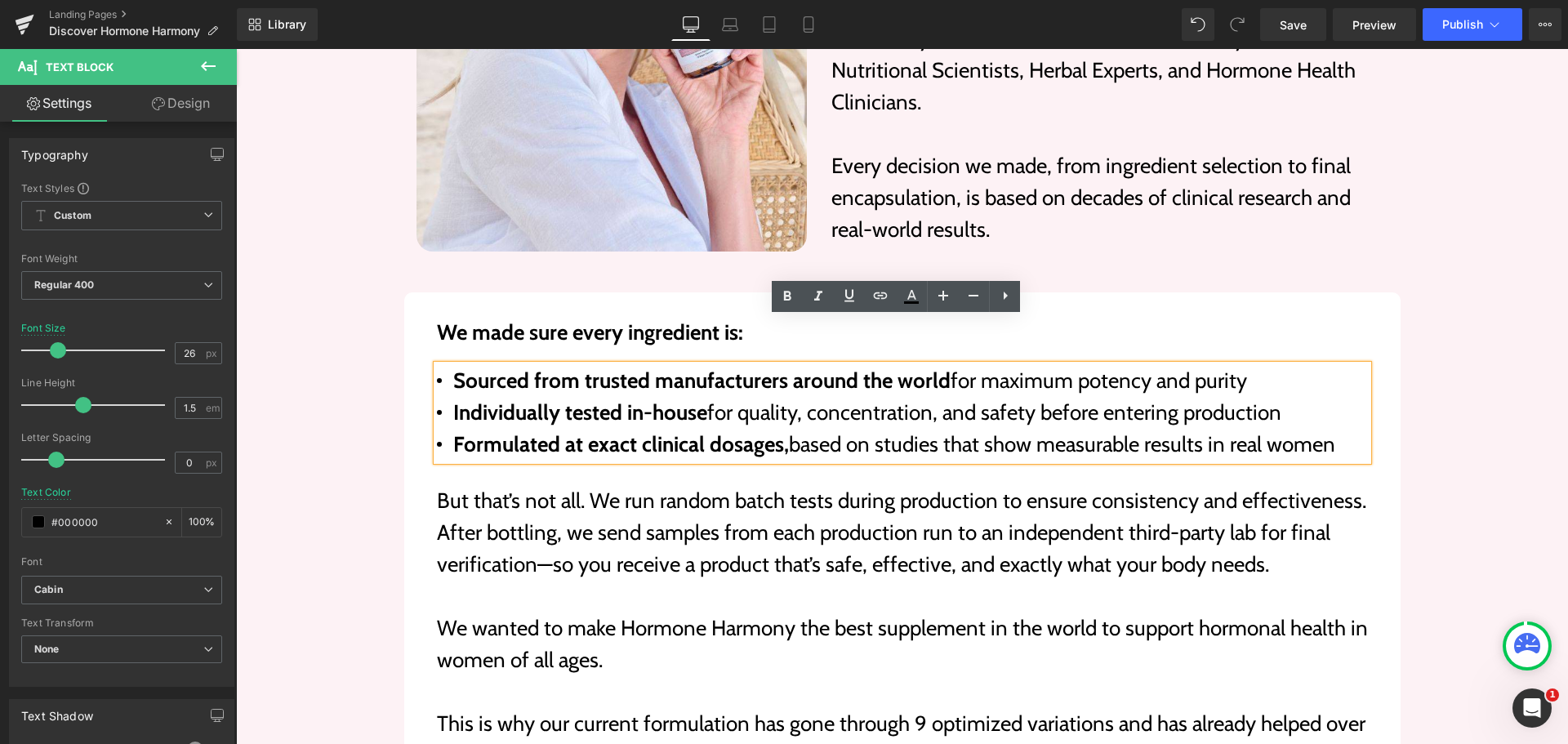
click at [1374, 405] on div "We made sure every ingredient is: Text Block Sourced from trusted manufacturers…" at bounding box center [902, 540] width 963 height 463
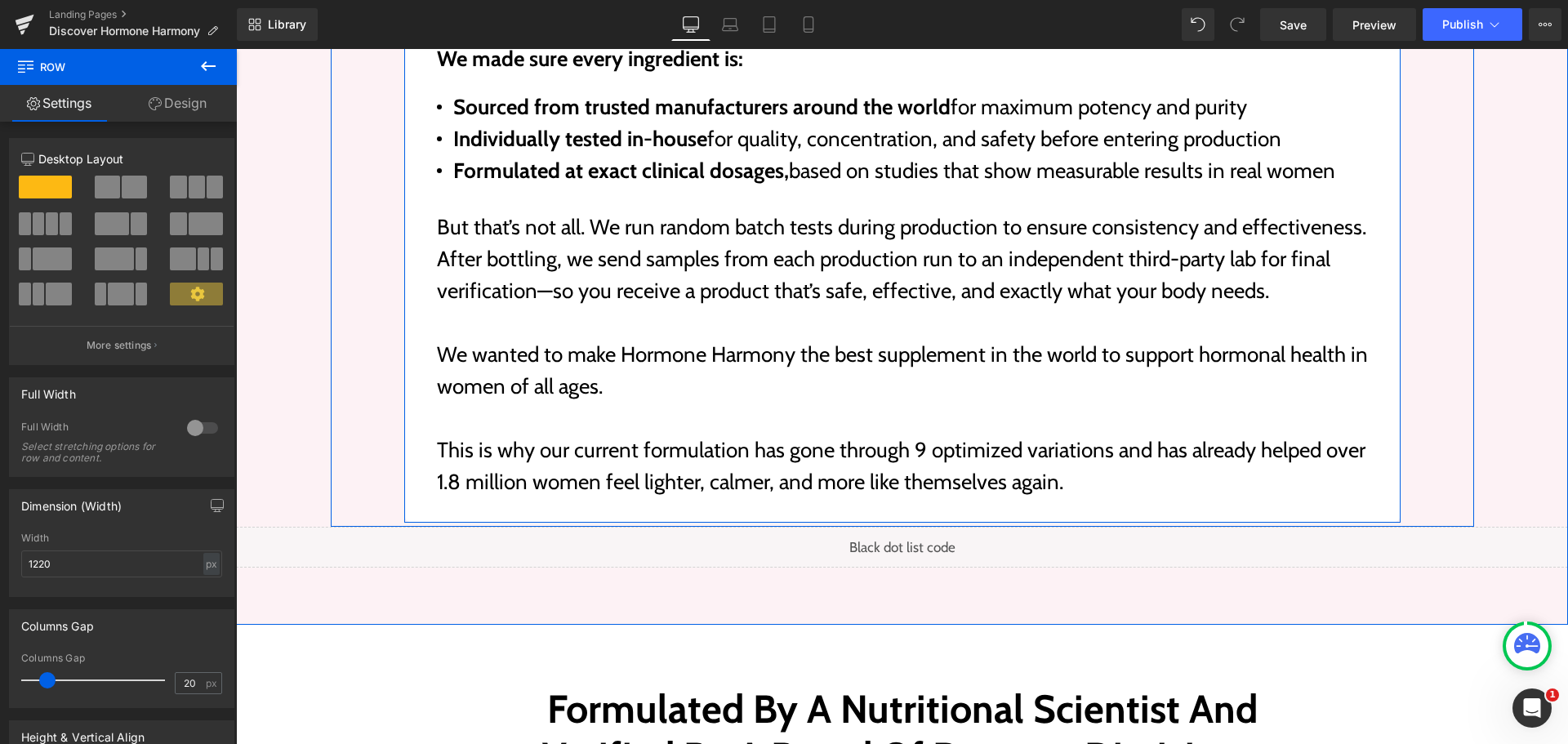
scroll to position [6859, 0]
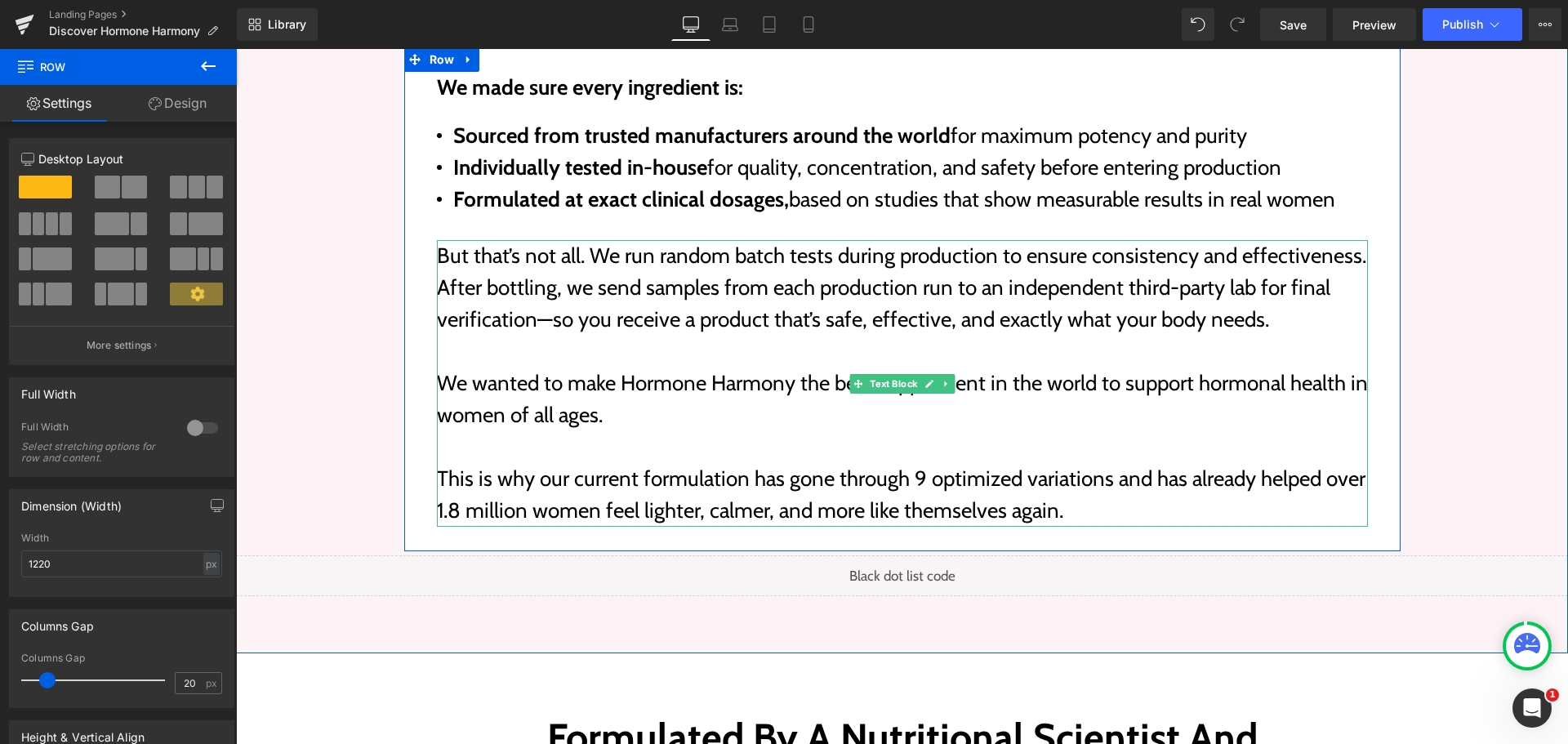
drag, startPoint x: 740, startPoint y: 347, endPoint x: 737, endPoint y: 335, distance: 12.4
click at [740, 367] on p "We wanted to make Hormone Harmony the best supplement in the world to support h…" at bounding box center [902, 399] width 931 height 64
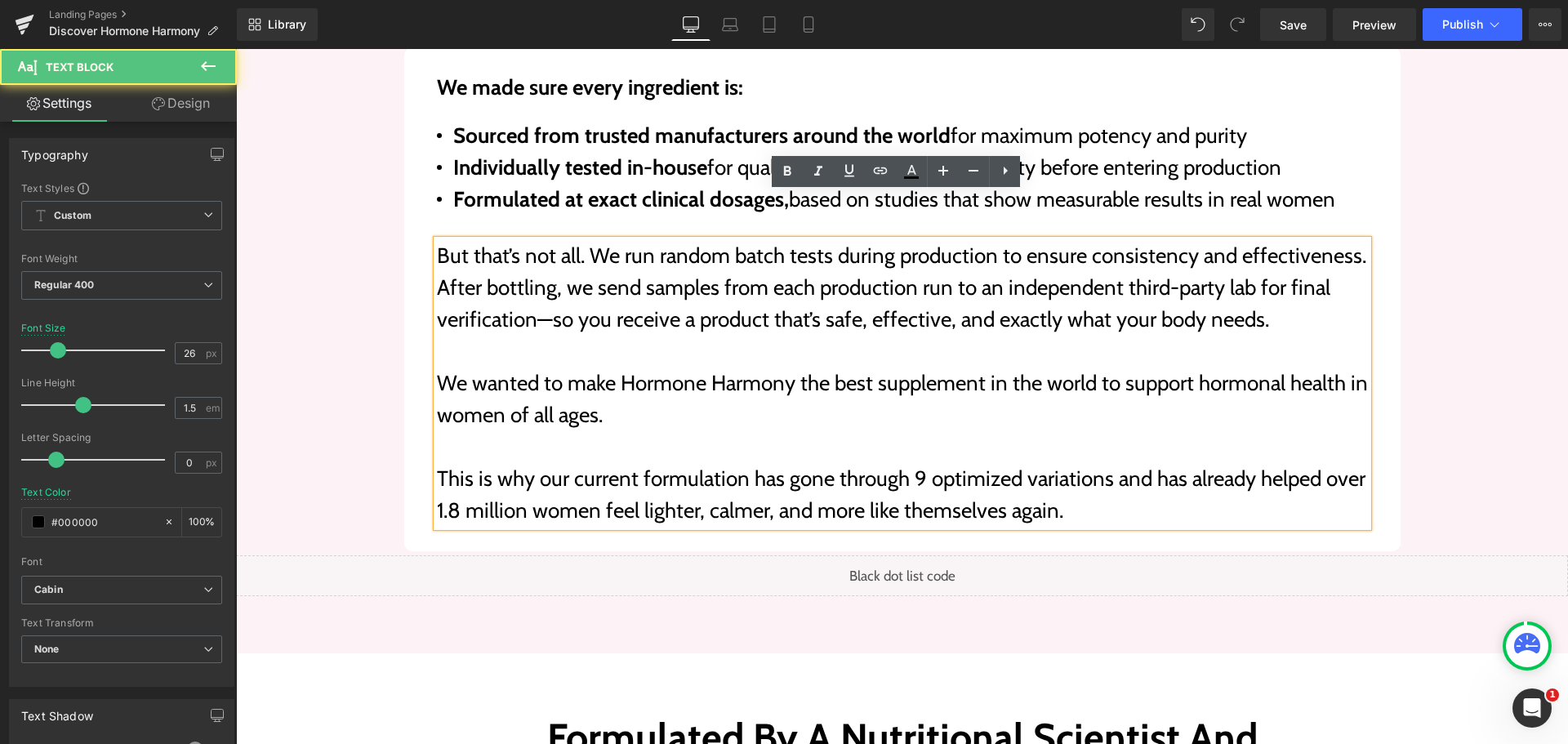
click at [737, 367] on p "We wanted to make Hormone Harmony the best supplement in the world to support h…" at bounding box center [902, 399] width 931 height 64
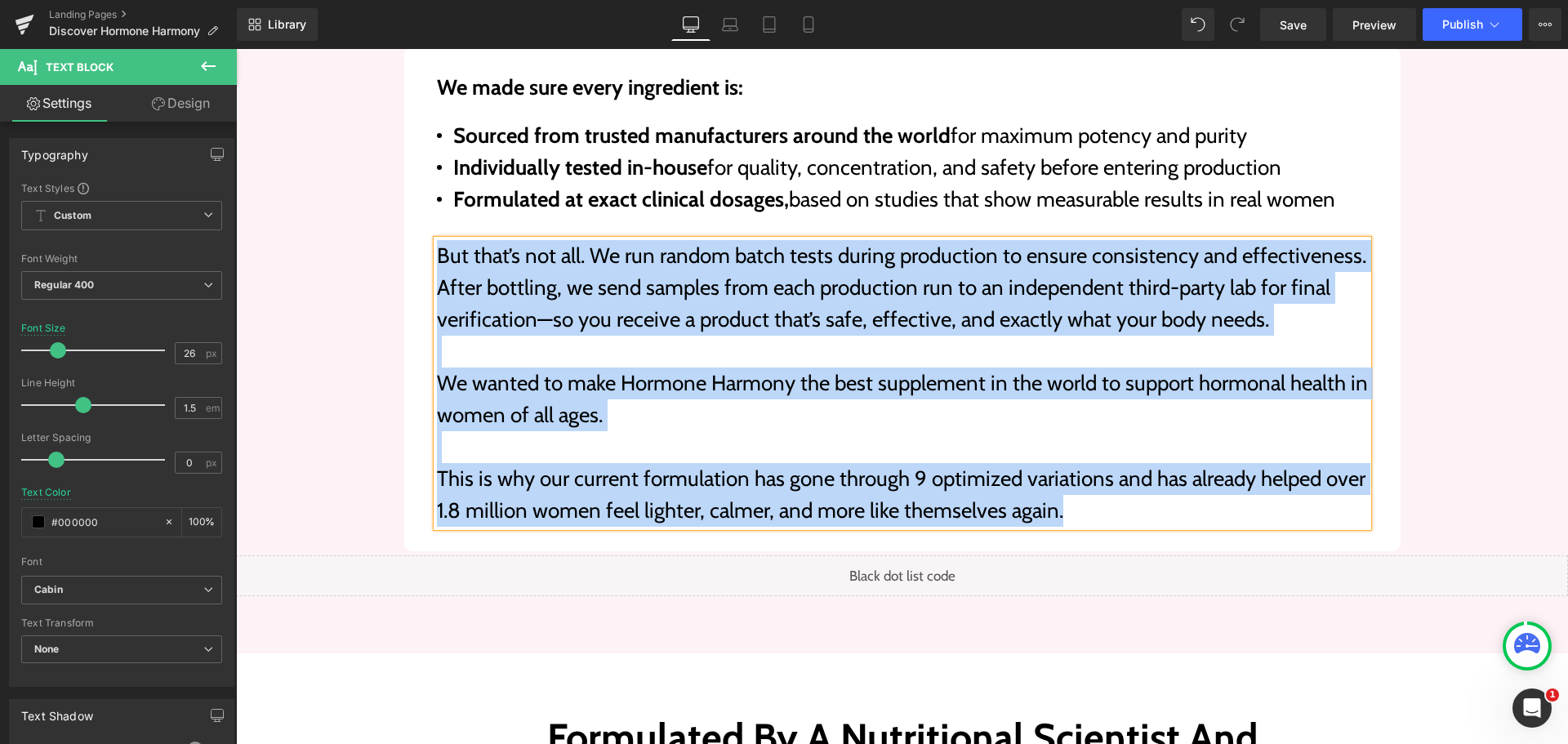
paste div
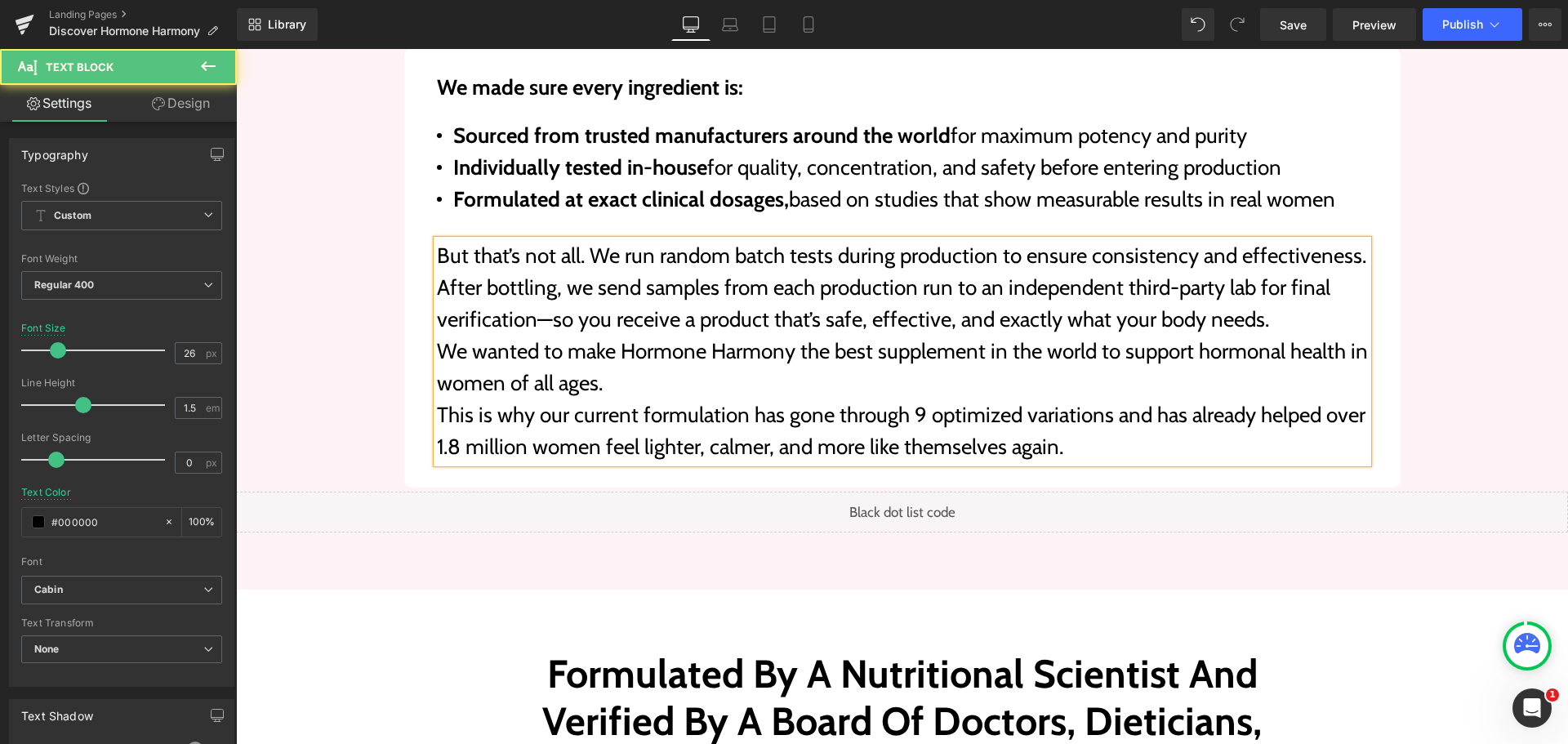
click at [1306, 266] on p "But that’s not all. We run random batch tests during production to ensure consi…" at bounding box center [902, 288] width 931 height 95
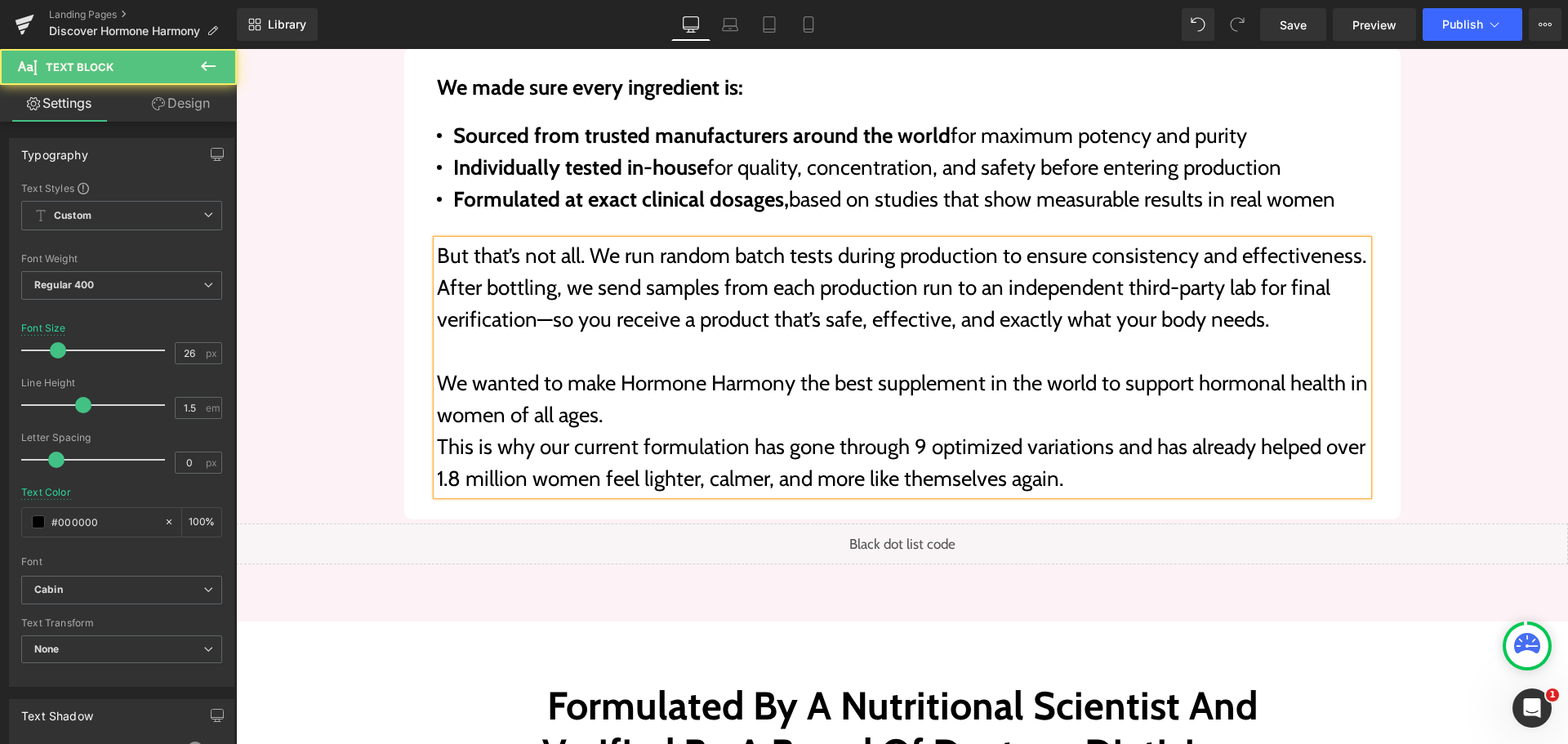
click at [1166, 377] on p "We wanted to make Hormone Harmony the best supplement in the world to support h…" at bounding box center [902, 399] width 931 height 64
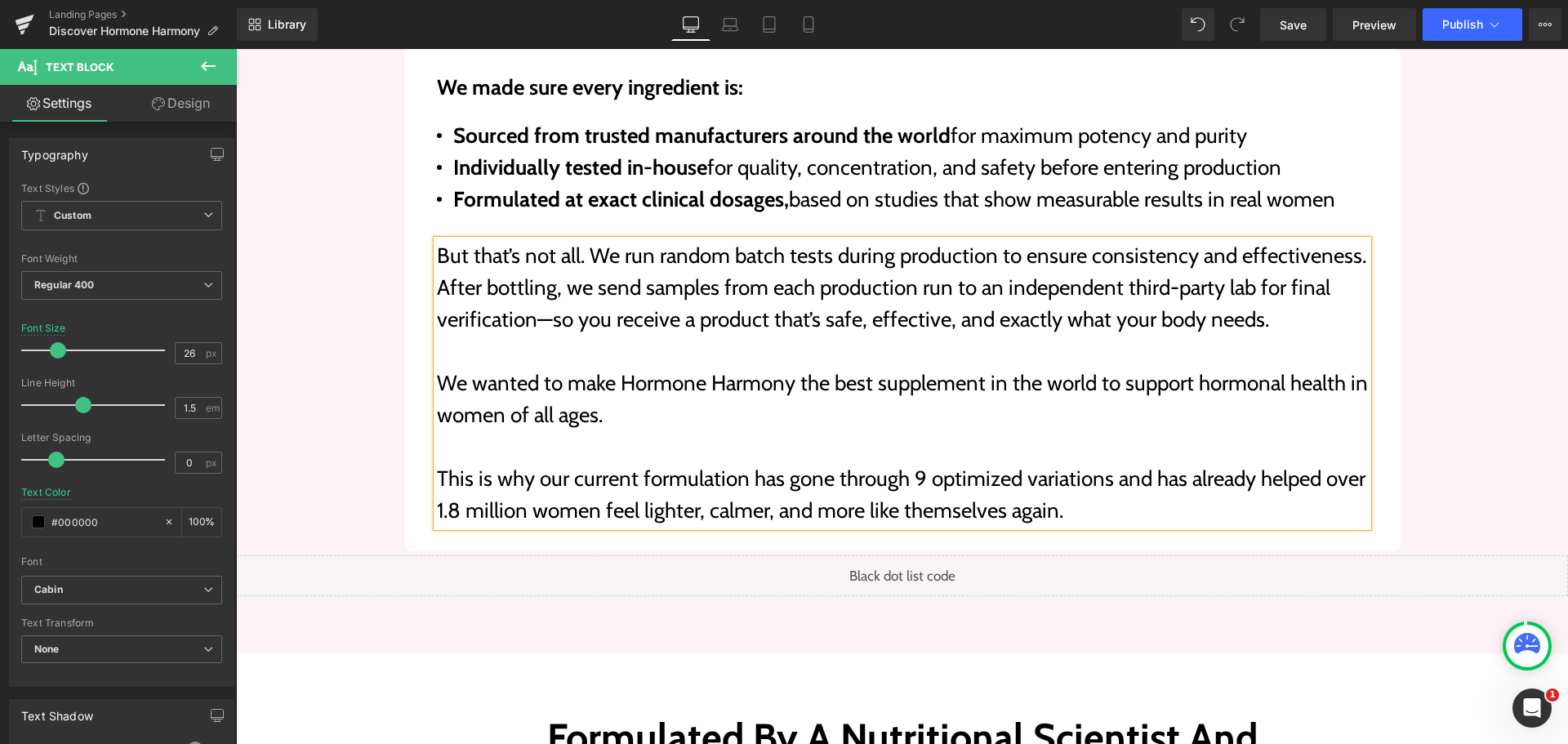
click at [1423, 443] on div "We made sure every ingredient is: Text Block Sourced from trusted manufacturers…" at bounding box center [902, 282] width 1143 height 536
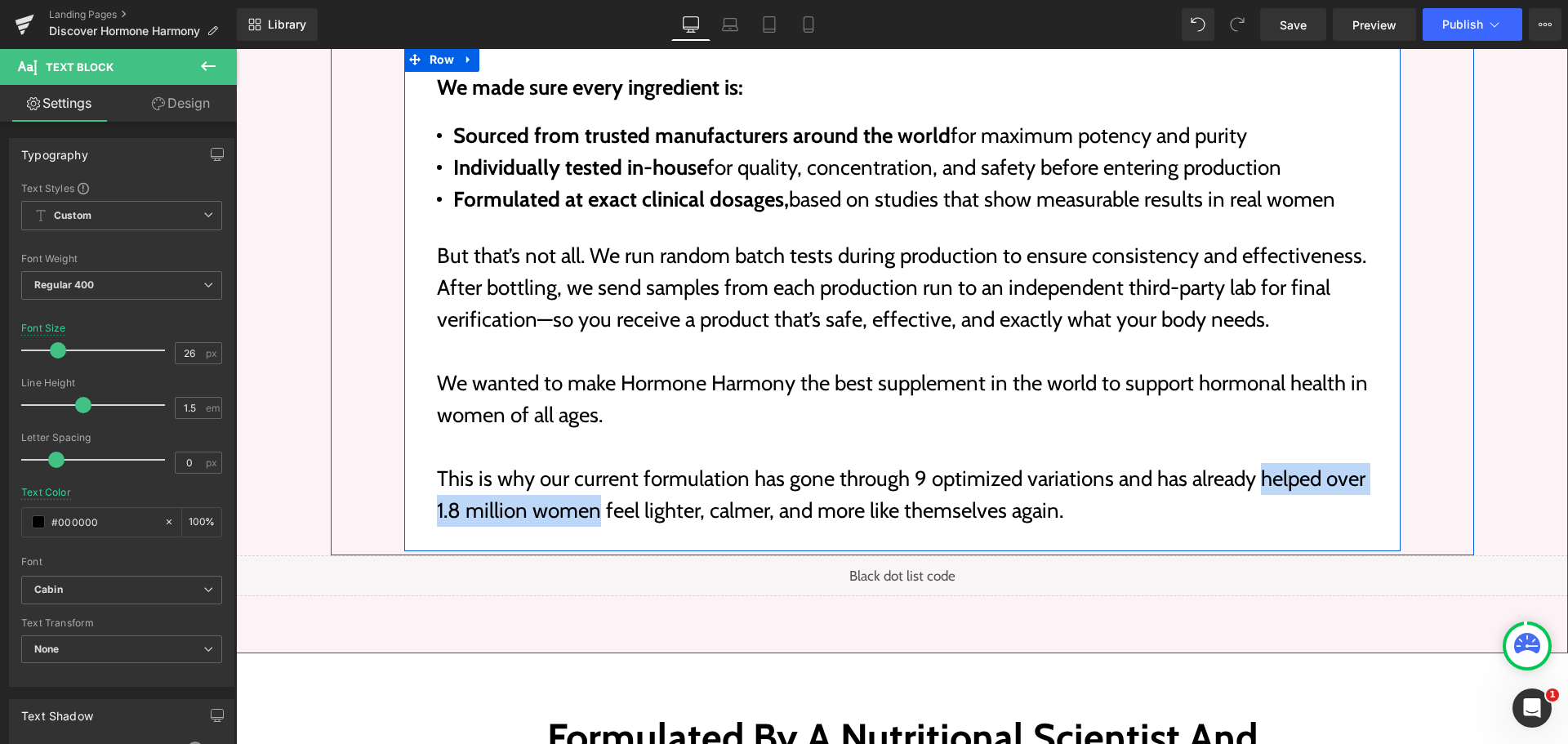
drag, startPoint x: 1251, startPoint y: 430, endPoint x: 592, endPoint y: 485, distance: 661.3
click at [592, 485] on div "We made sure every ingredient is: Text Block Sourced from trusted manufacturers…" at bounding box center [902, 300] width 996 height 504
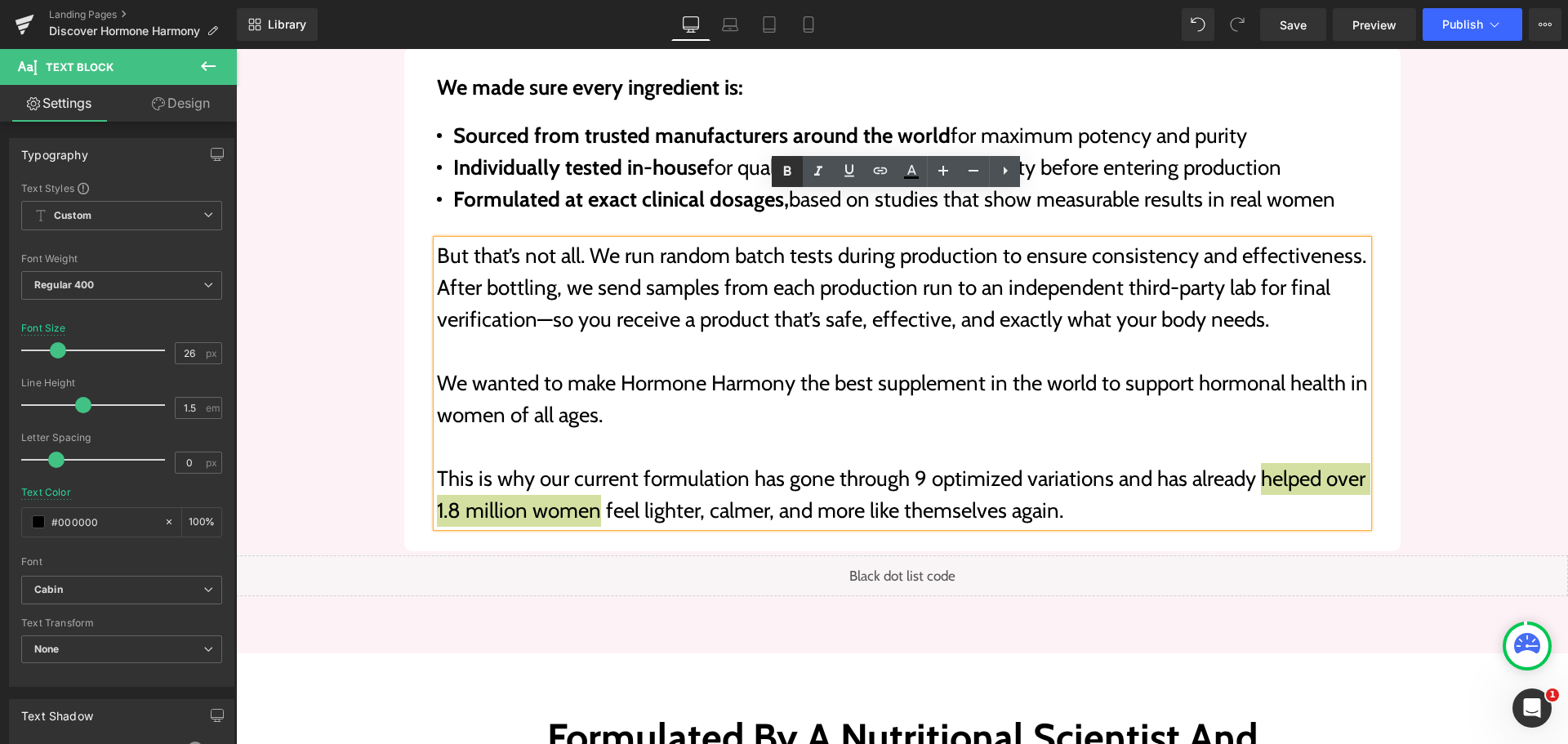
click at [796, 178] on icon at bounding box center [787, 171] width 20 height 20
click at [1396, 443] on div "We made sure every ingredient is: Text Block Sourced from trusted manufacturers…" at bounding box center [902, 282] width 1143 height 536
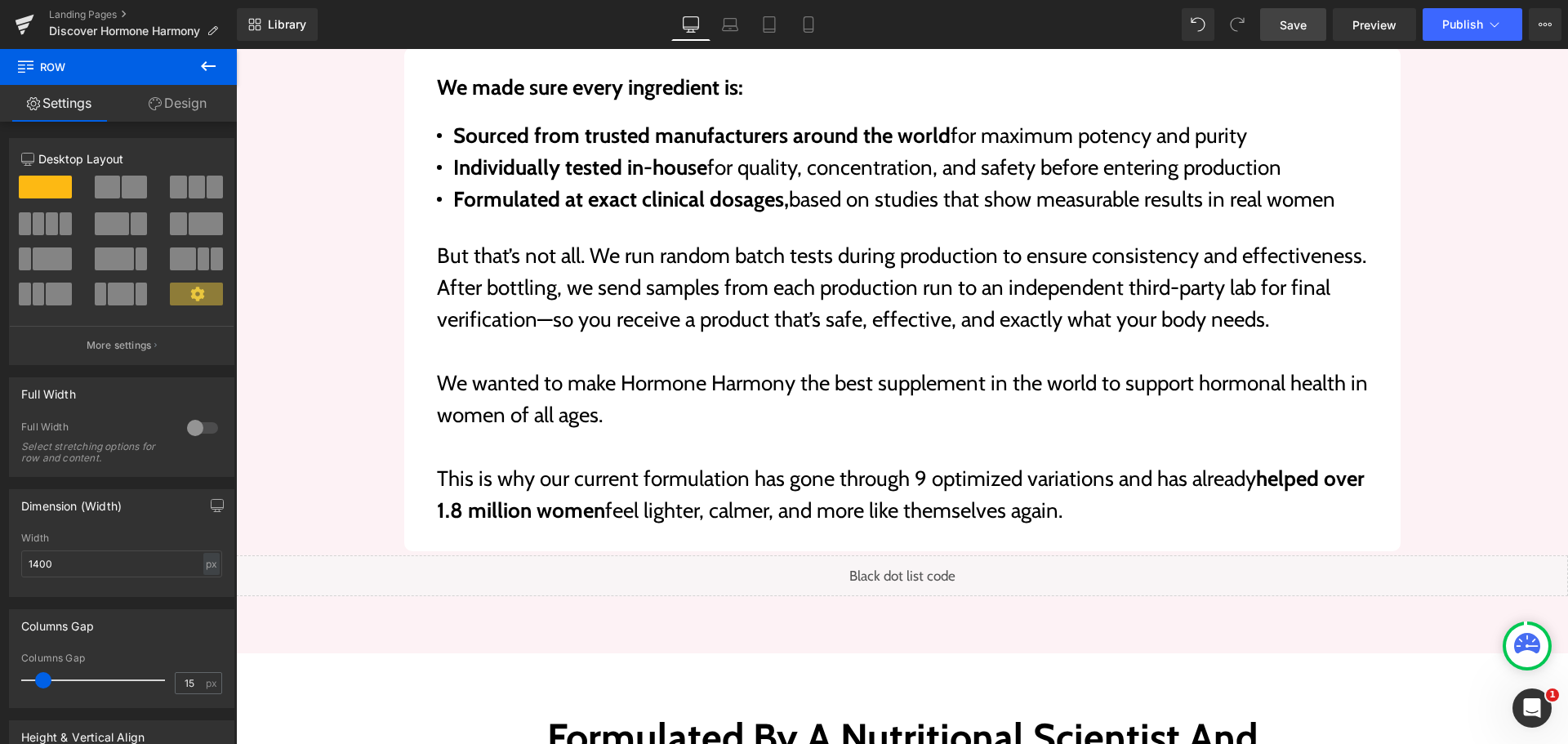
click at [1301, 29] on span "Save" at bounding box center [1292, 25] width 27 height 17
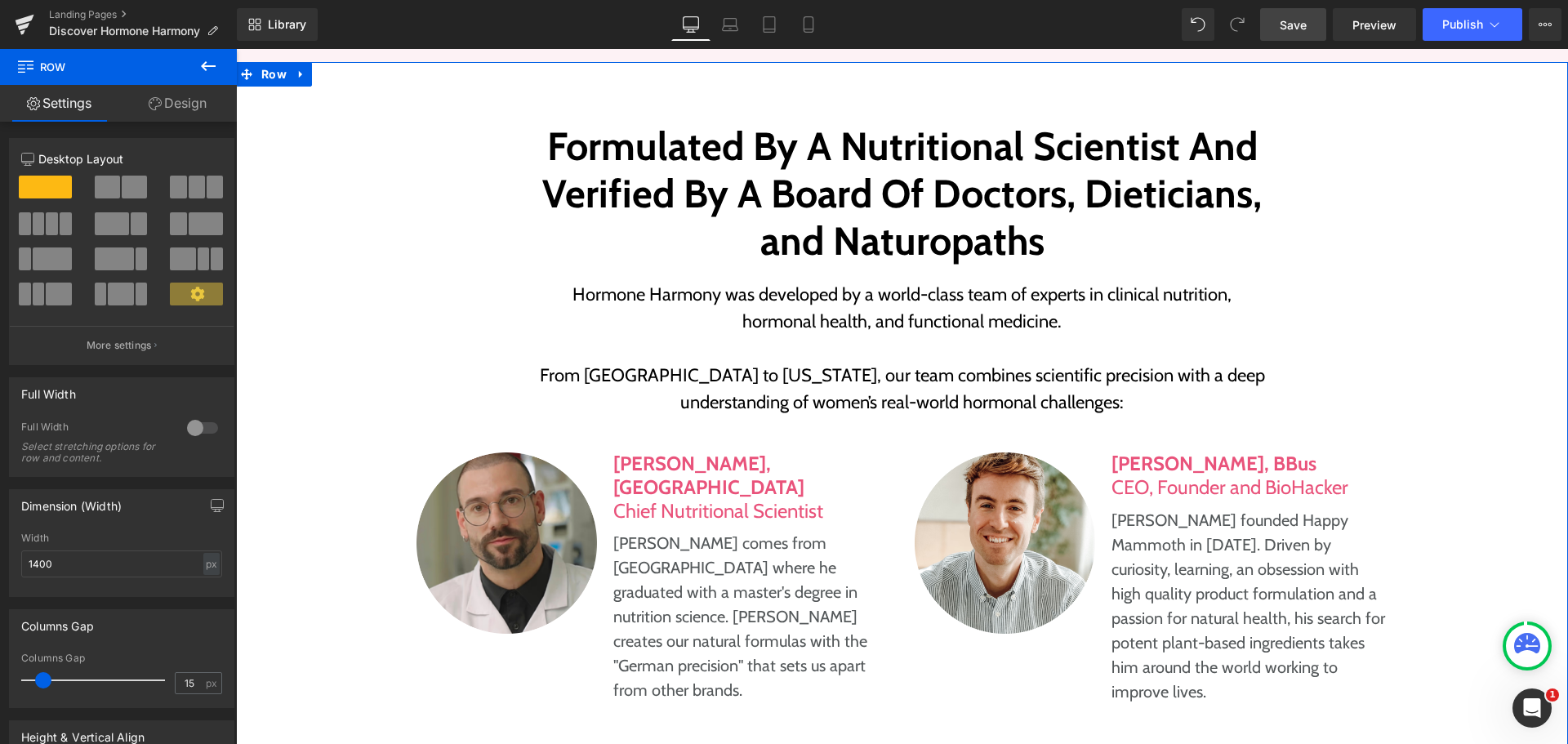
scroll to position [7512, 0]
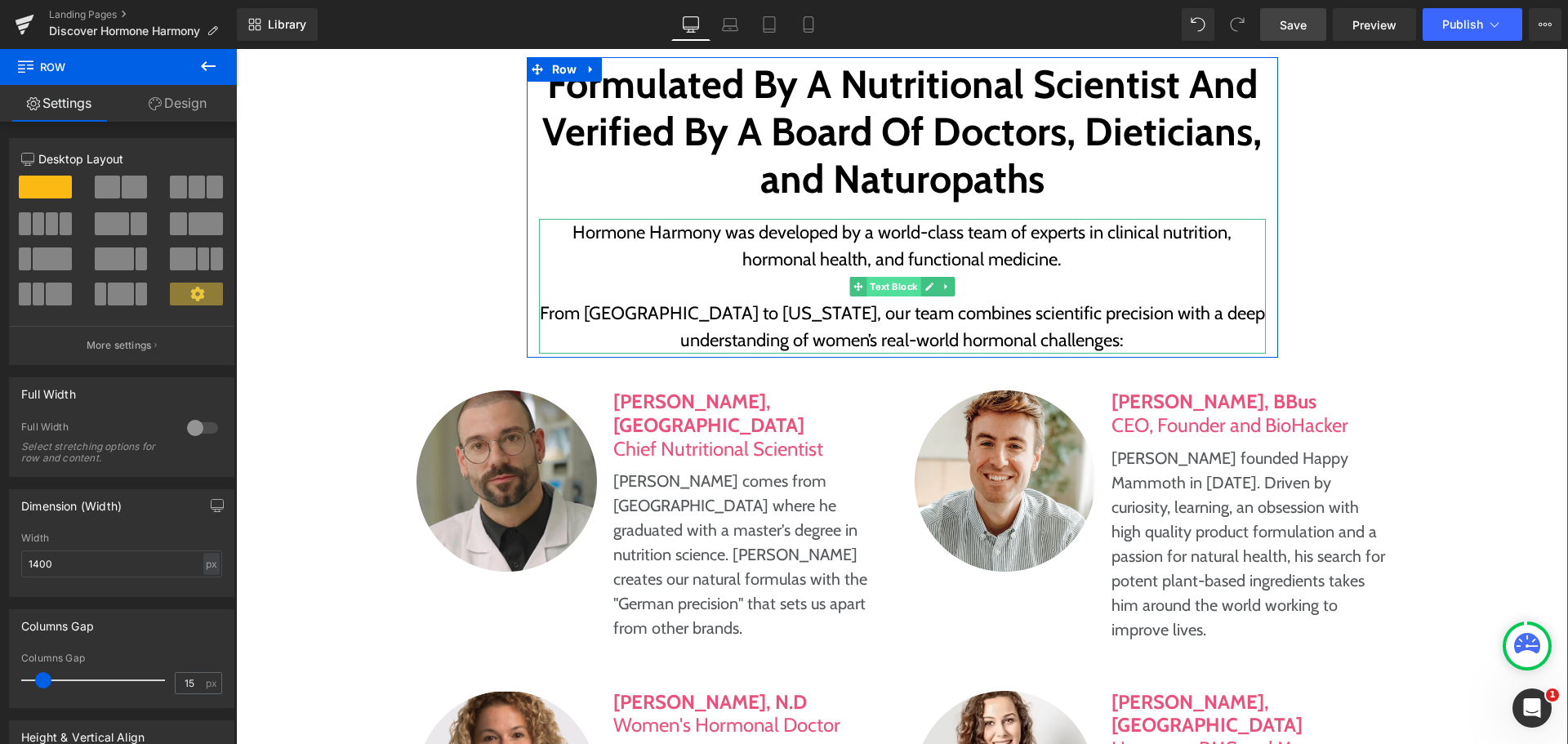
click at [877, 277] on span "Text Block" at bounding box center [893, 286] width 53 height 20
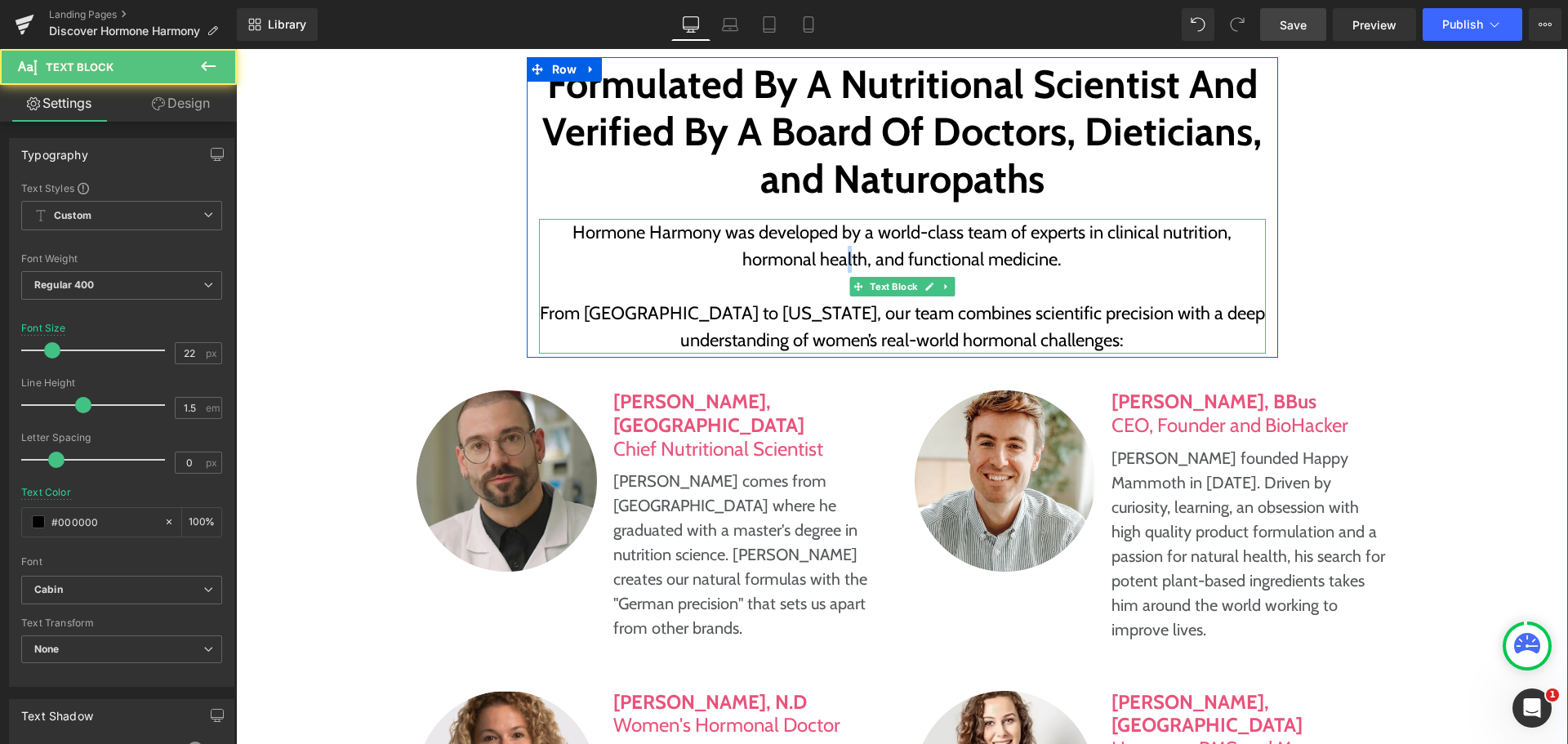
click at [845, 218] on p "Hormone Harmony was developed by a world-class team of experts in clinical nutr…" at bounding box center [902, 245] width 727 height 53
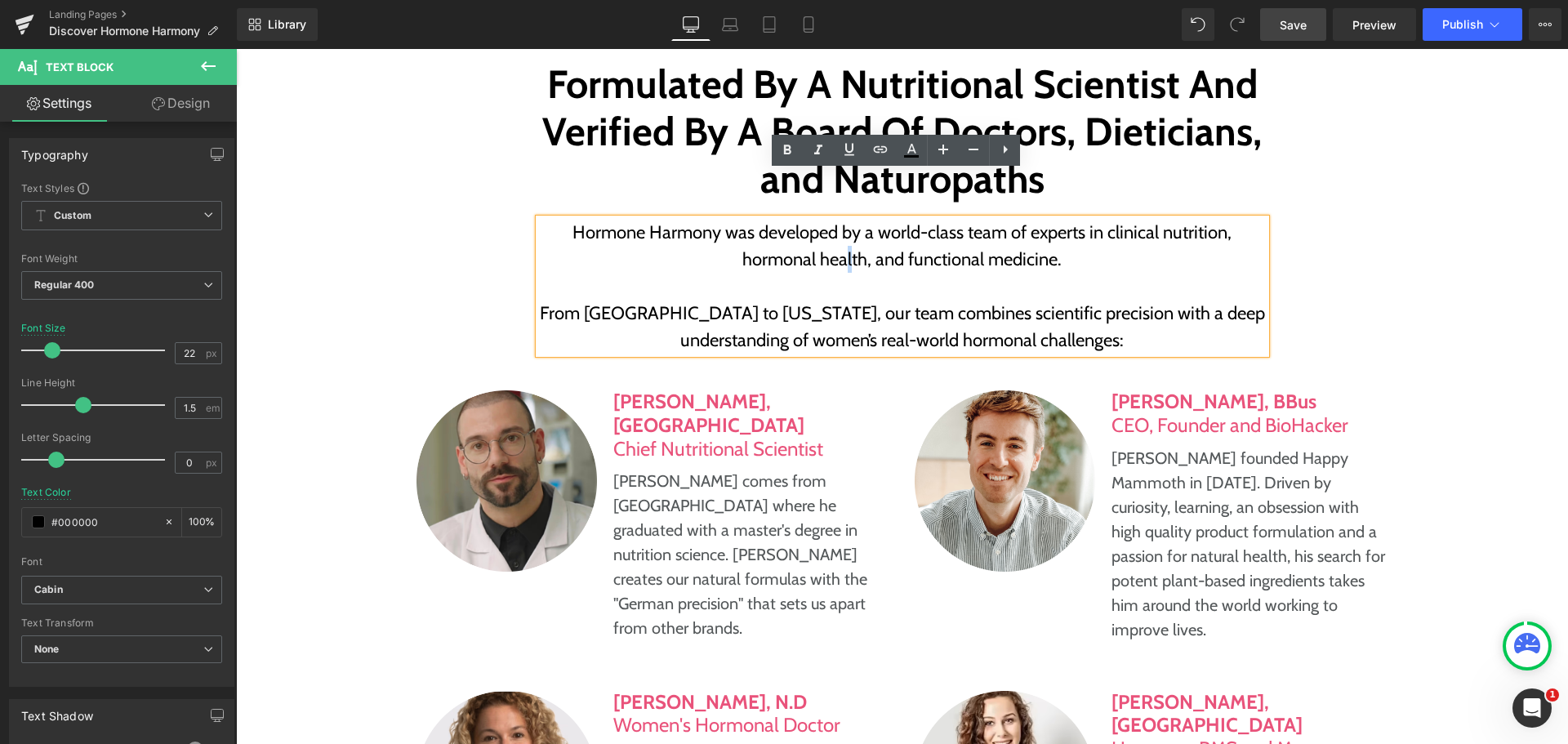
click at [845, 218] on p "Hormone Harmony was developed by a world-class team of experts in clinical nutr…" at bounding box center [902, 245] width 727 height 53
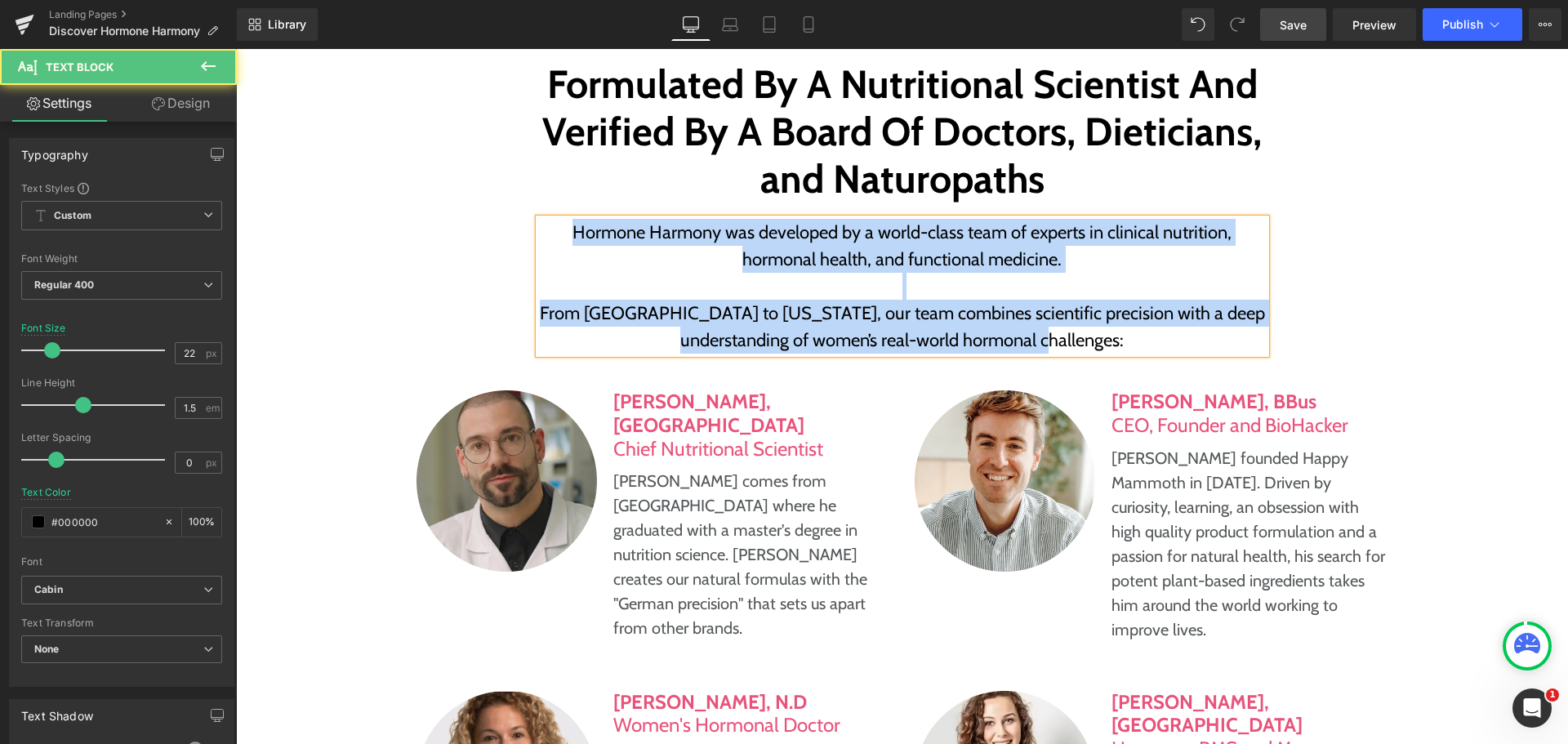
paste div
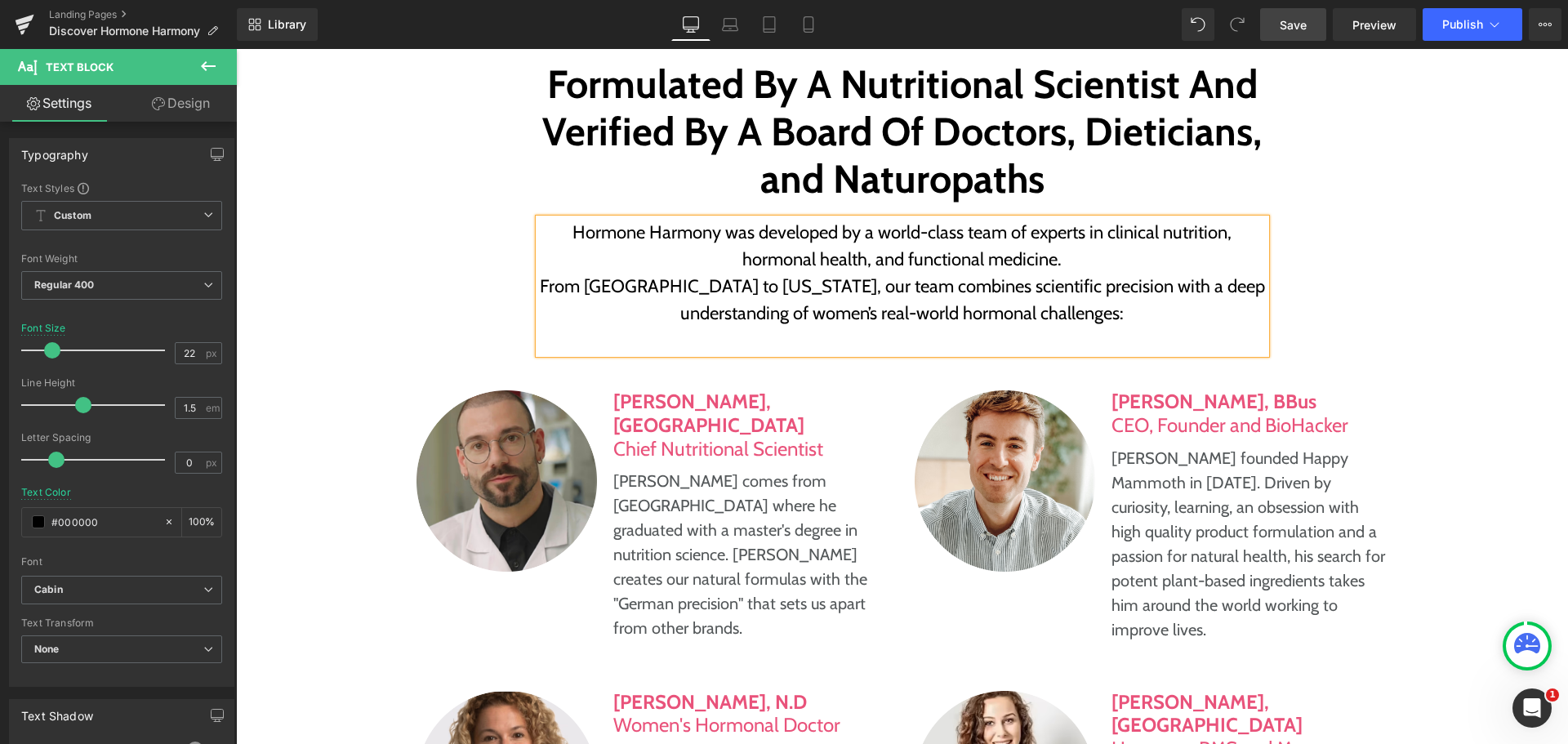
click at [1073, 218] on p "Hormone Harmony was developed by a world-class team of experts in clinical nutr…" at bounding box center [902, 245] width 727 height 53
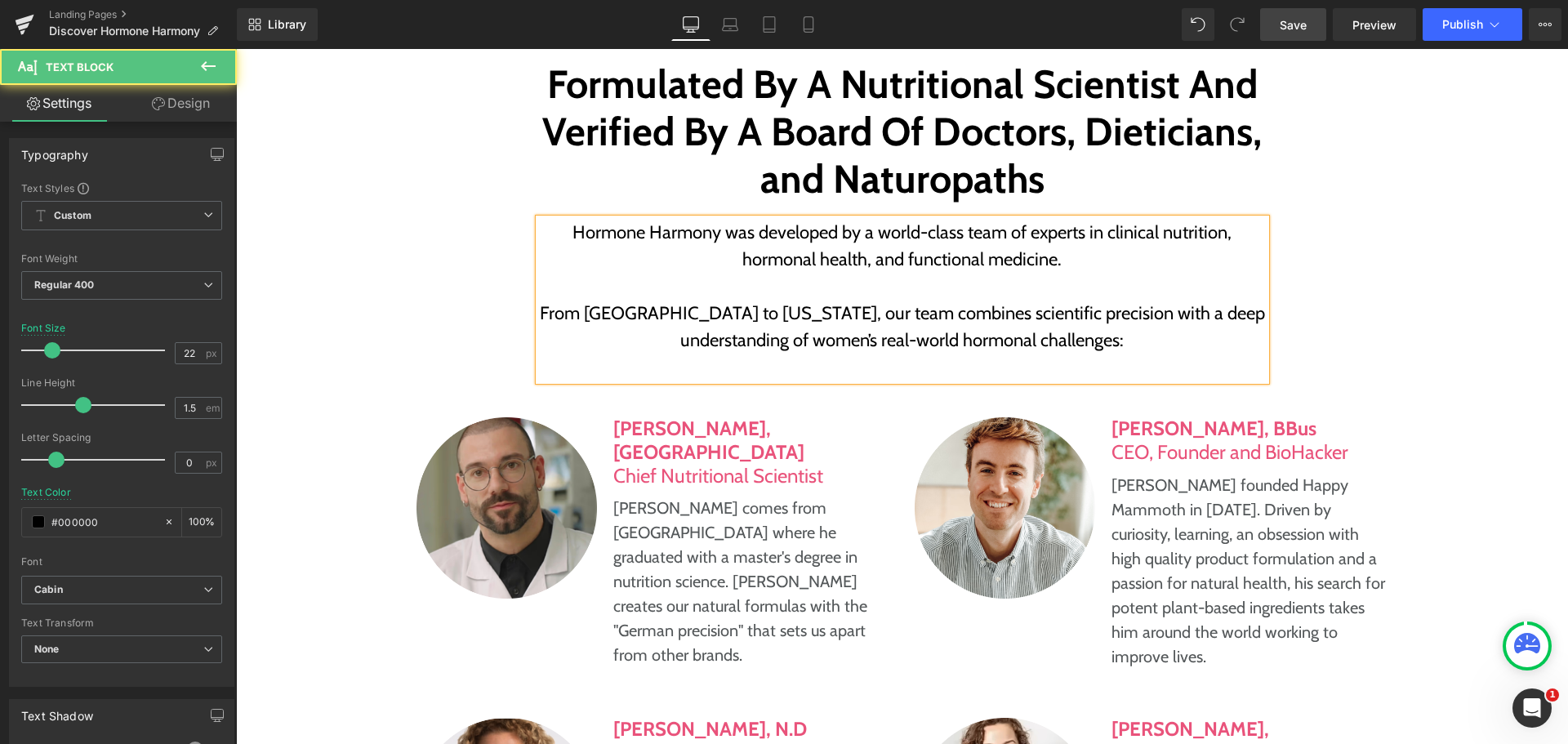
click at [1056, 354] on p at bounding box center [902, 367] width 727 height 27
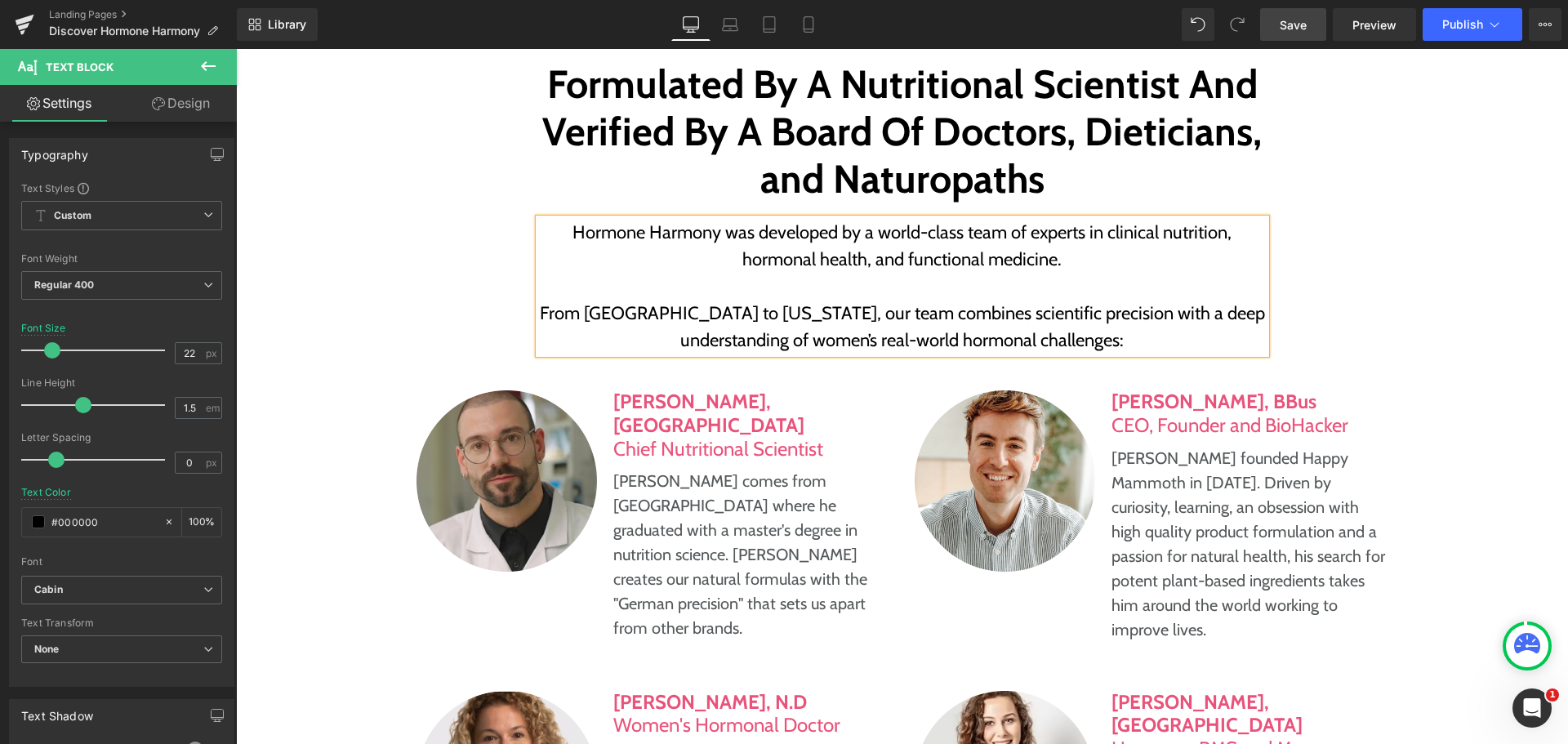
click at [1379, 230] on div "Formulated By A Nutritional Scientist And Verified By A Board Of Doctors, Dieti…" at bounding box center [901, 551] width 1331 height 989
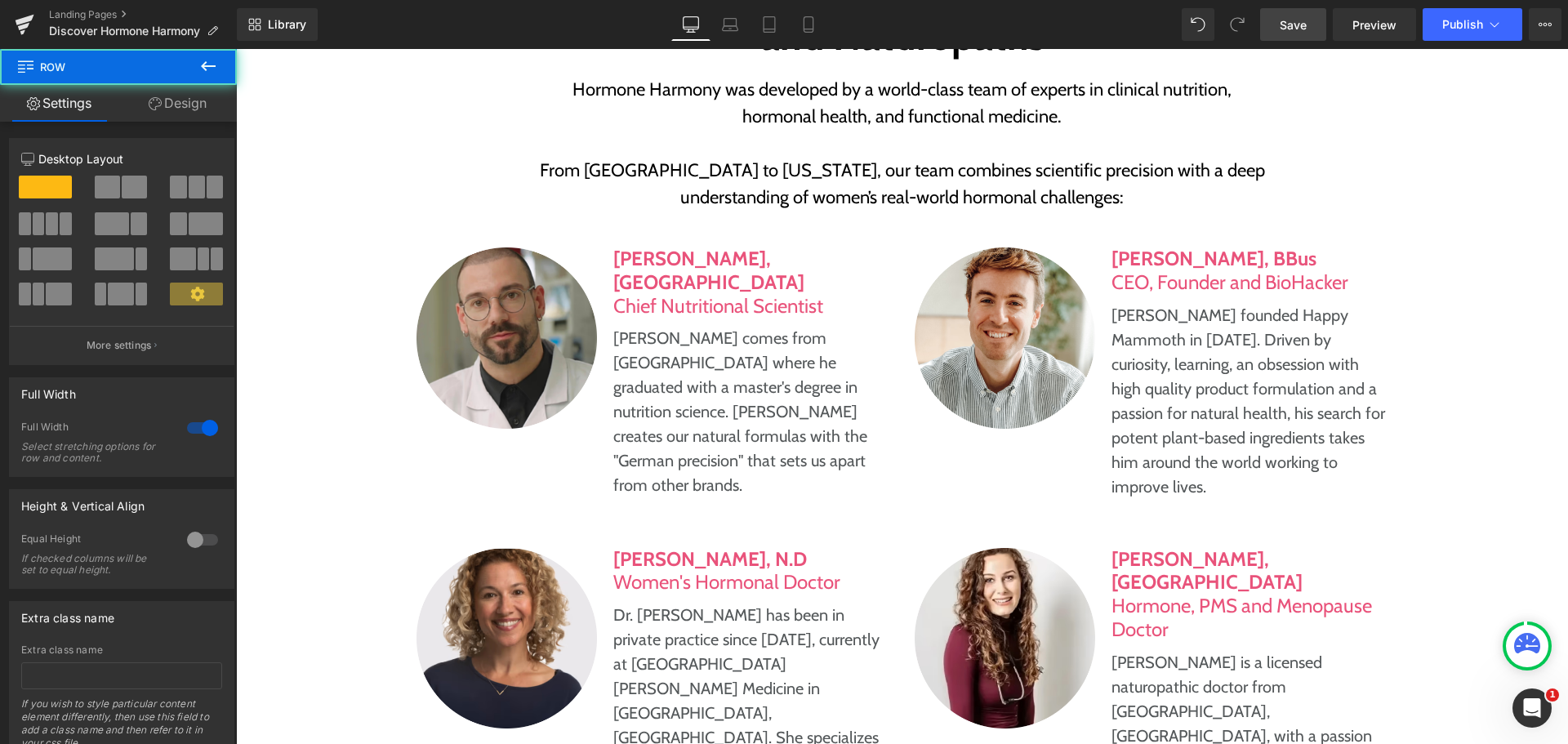
scroll to position [7676, 0]
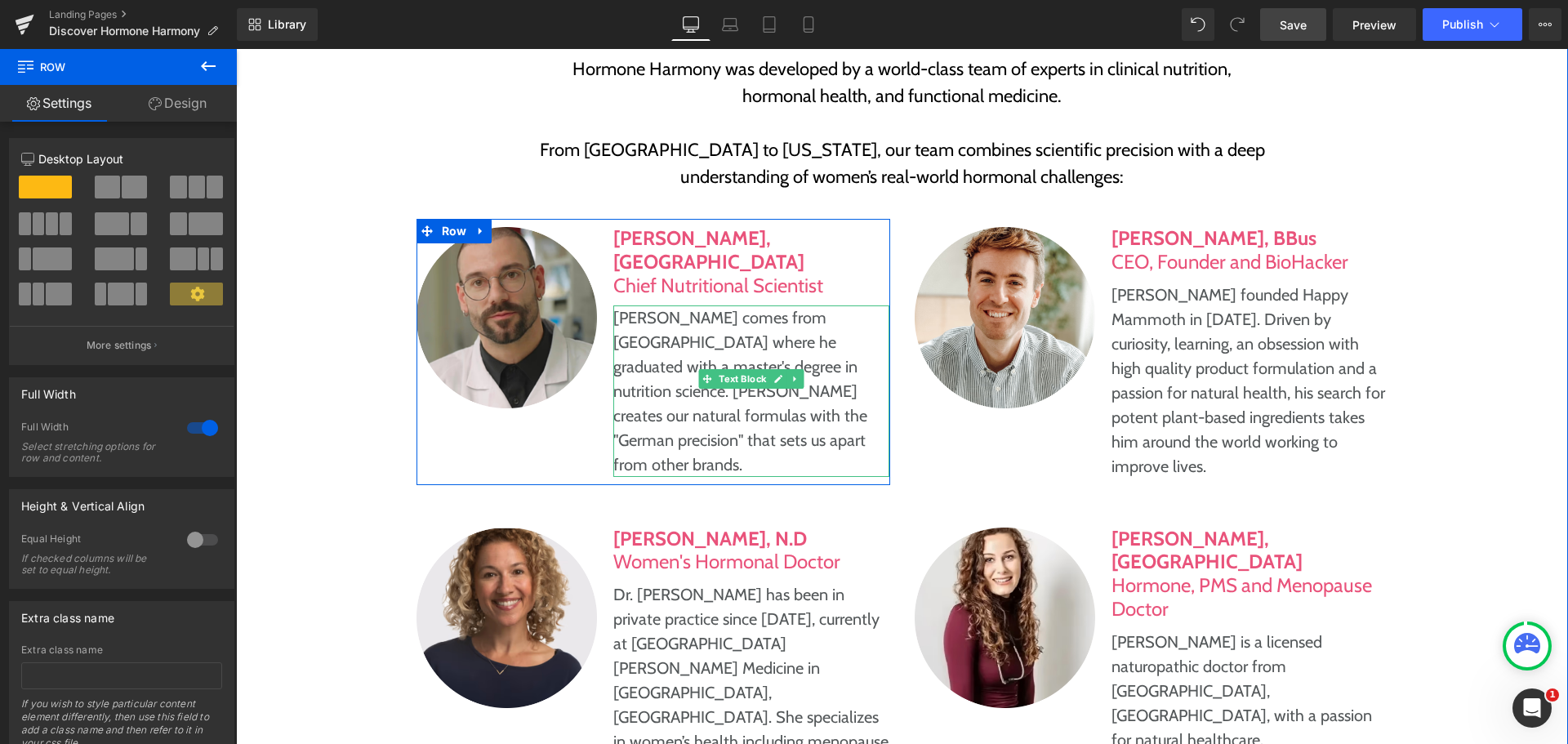
click at [642, 332] on p "[PERSON_NAME] comes from [GEOGRAPHIC_DATA] where he graduated with a master's d…" at bounding box center [751, 391] width 276 height 172
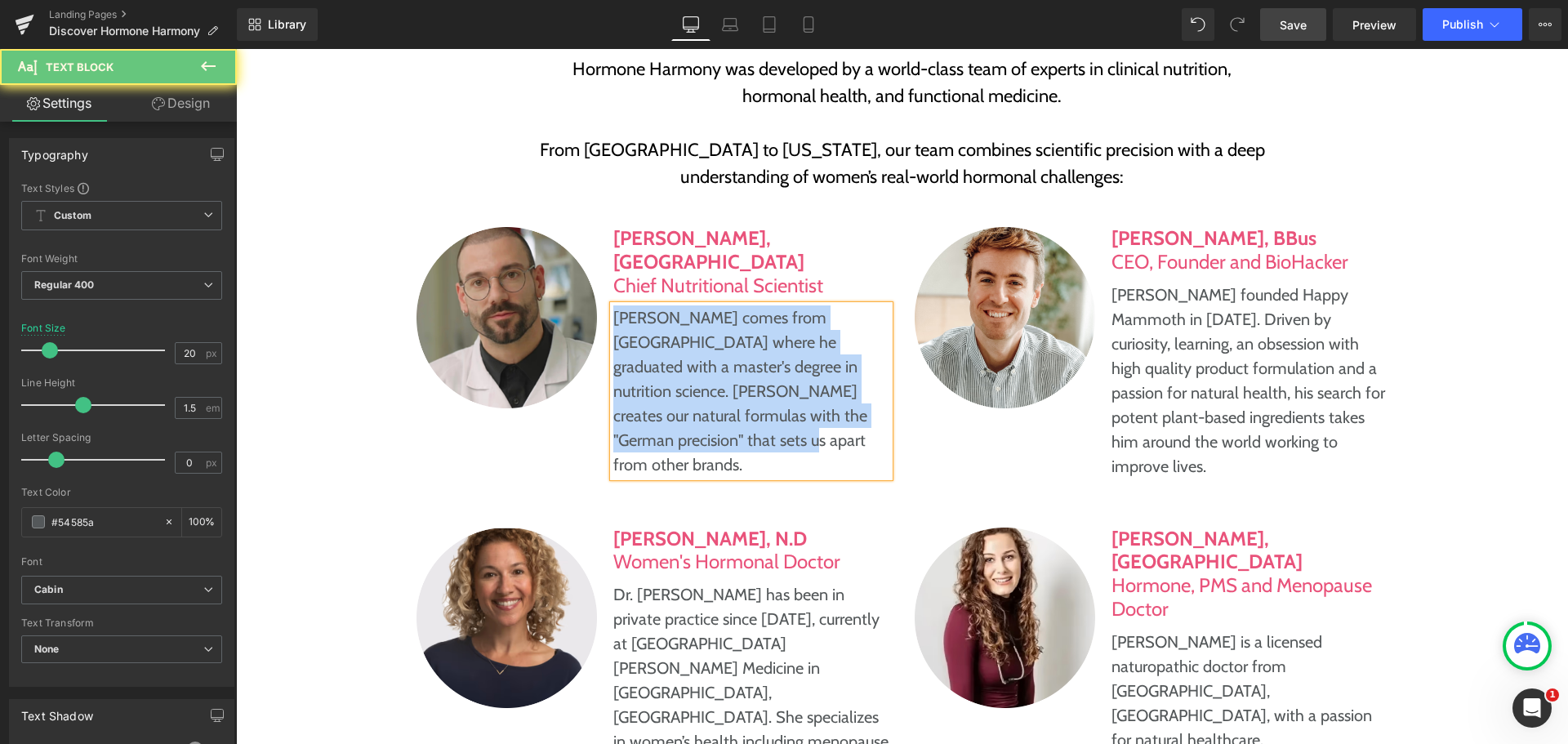
paste div
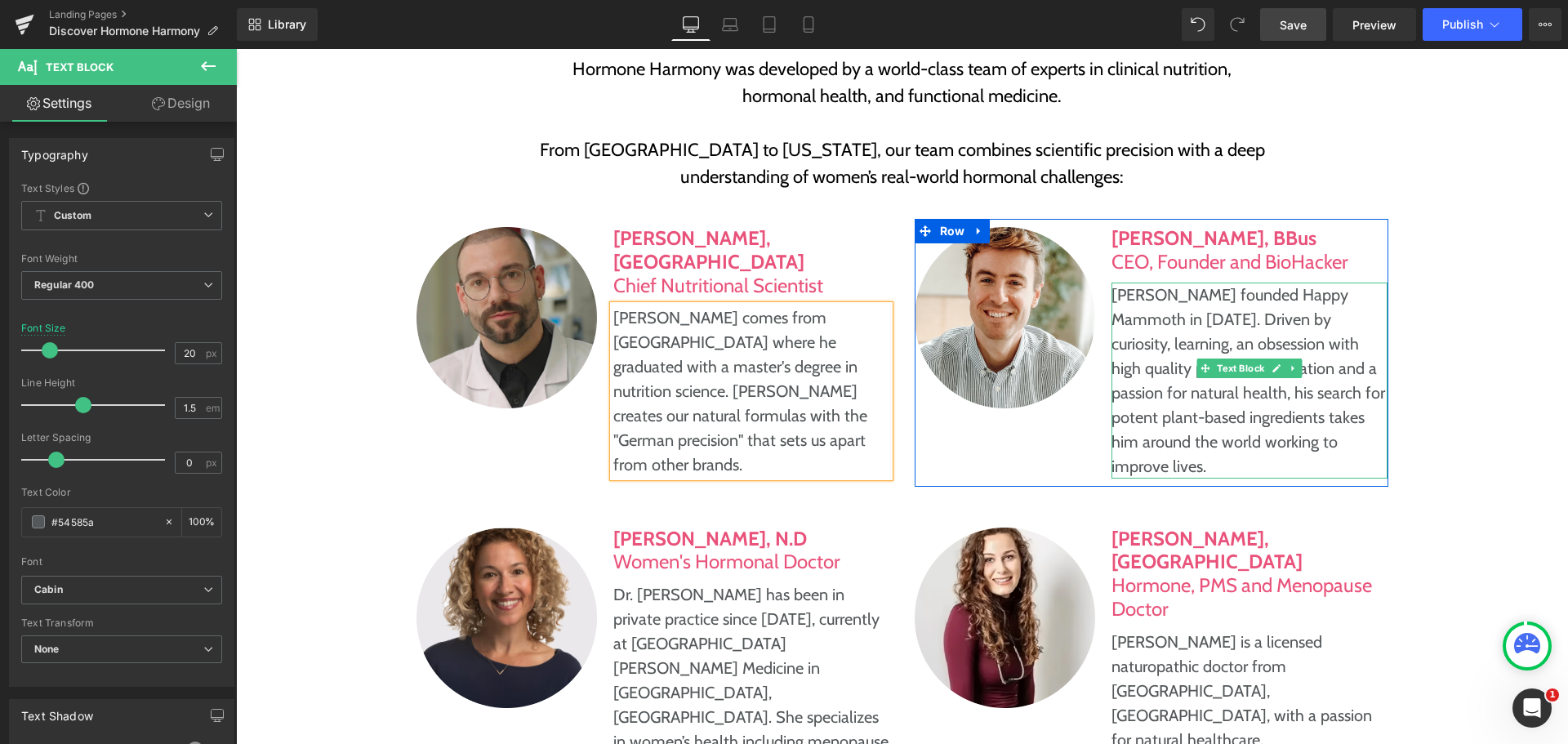
click at [1164, 347] on p "[PERSON_NAME] founded Happy Mammoth in [DATE]. Driven by curiosity, learning, a…" at bounding box center [1248, 380] width 276 height 196
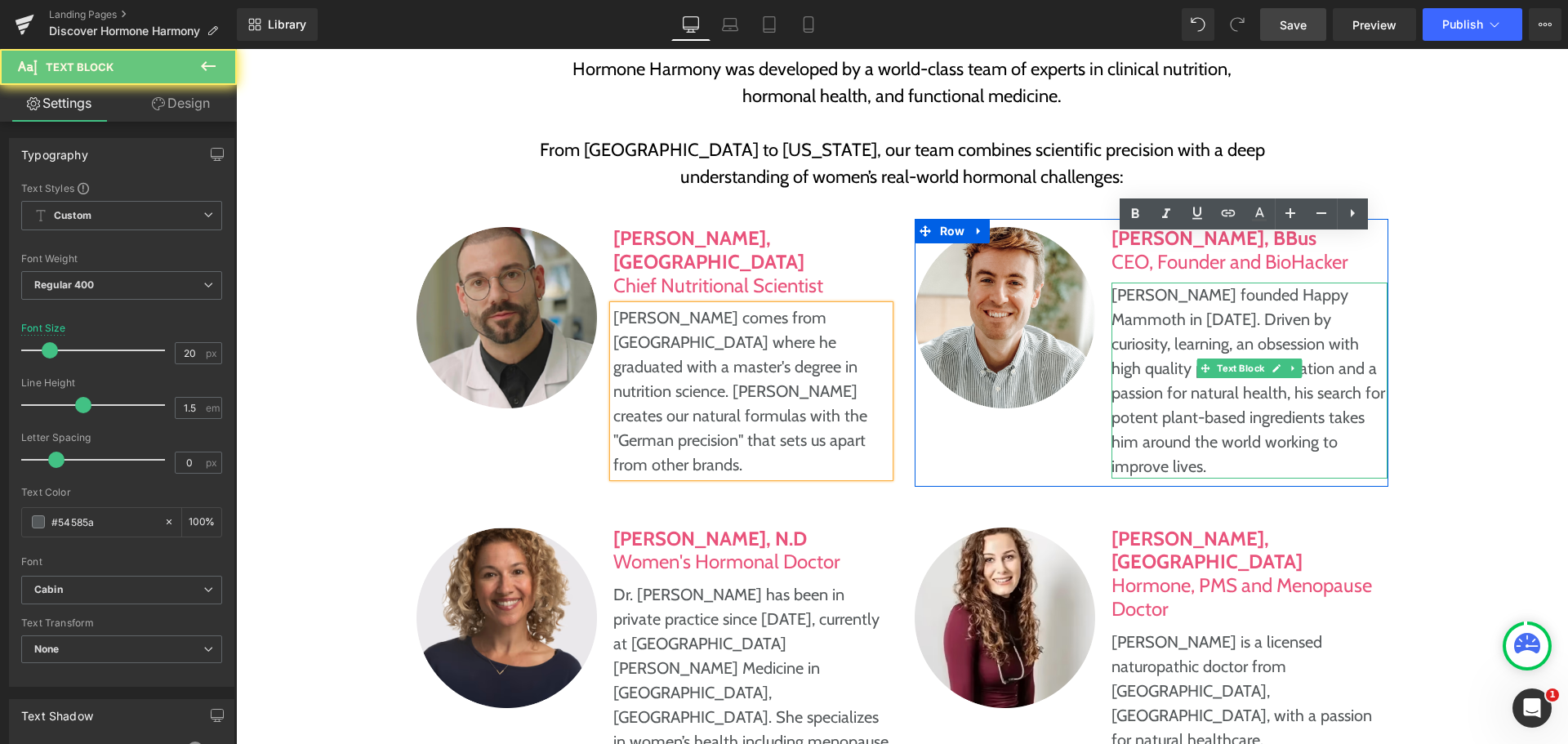
click at [1164, 347] on p "[PERSON_NAME] founded Happy Mammoth in [DATE]. Driven by curiosity, learning, a…" at bounding box center [1248, 380] width 276 height 196
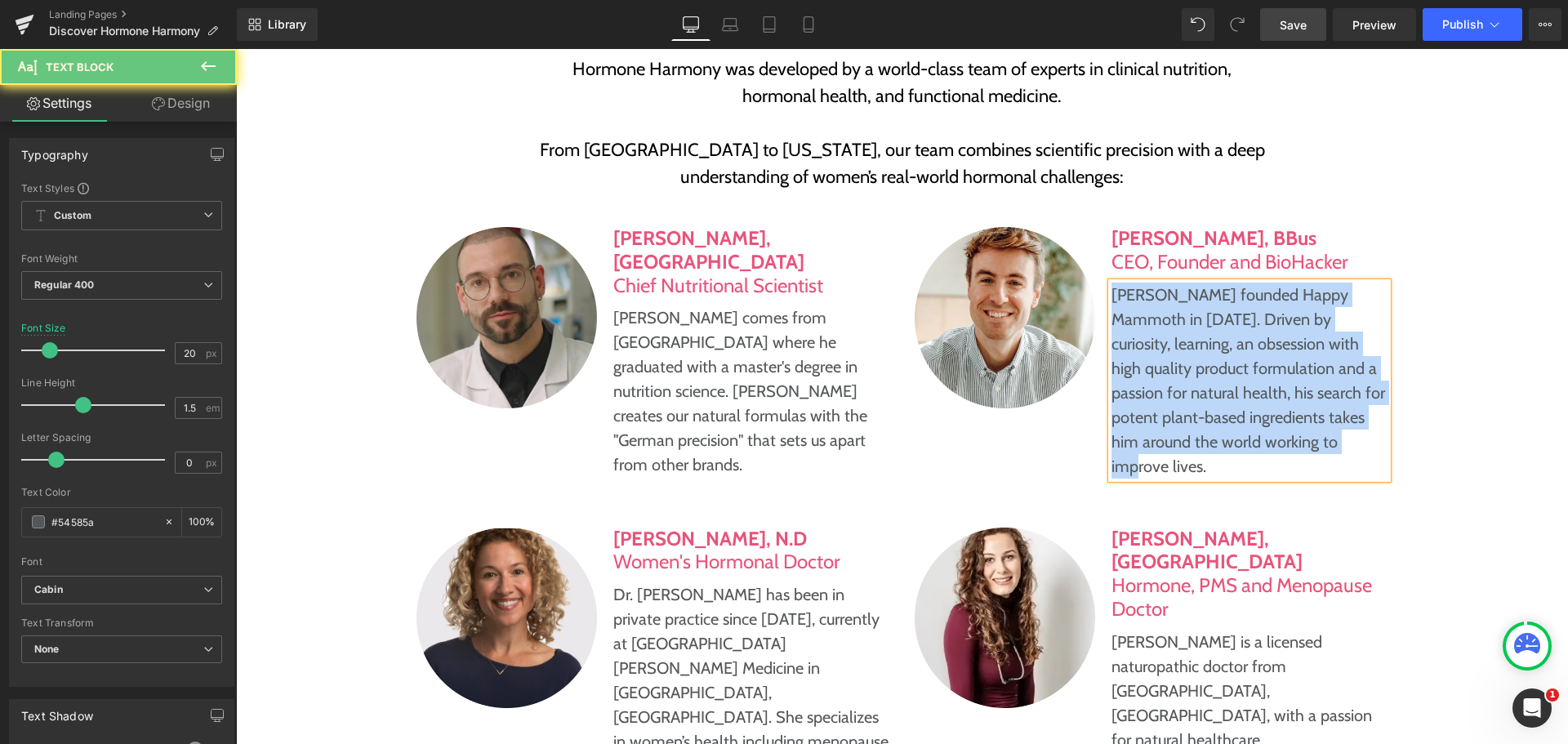
paste div
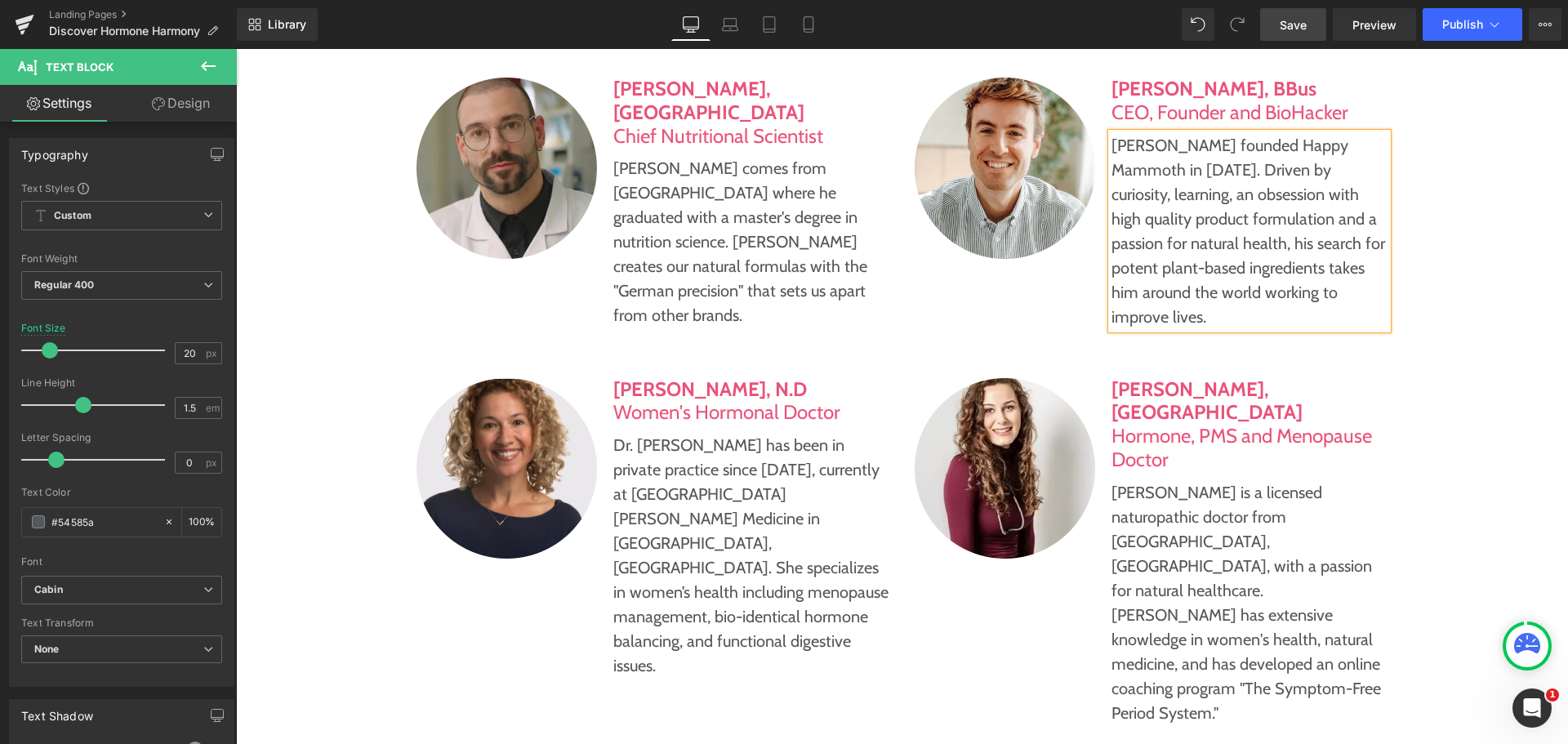
scroll to position [7839, 0]
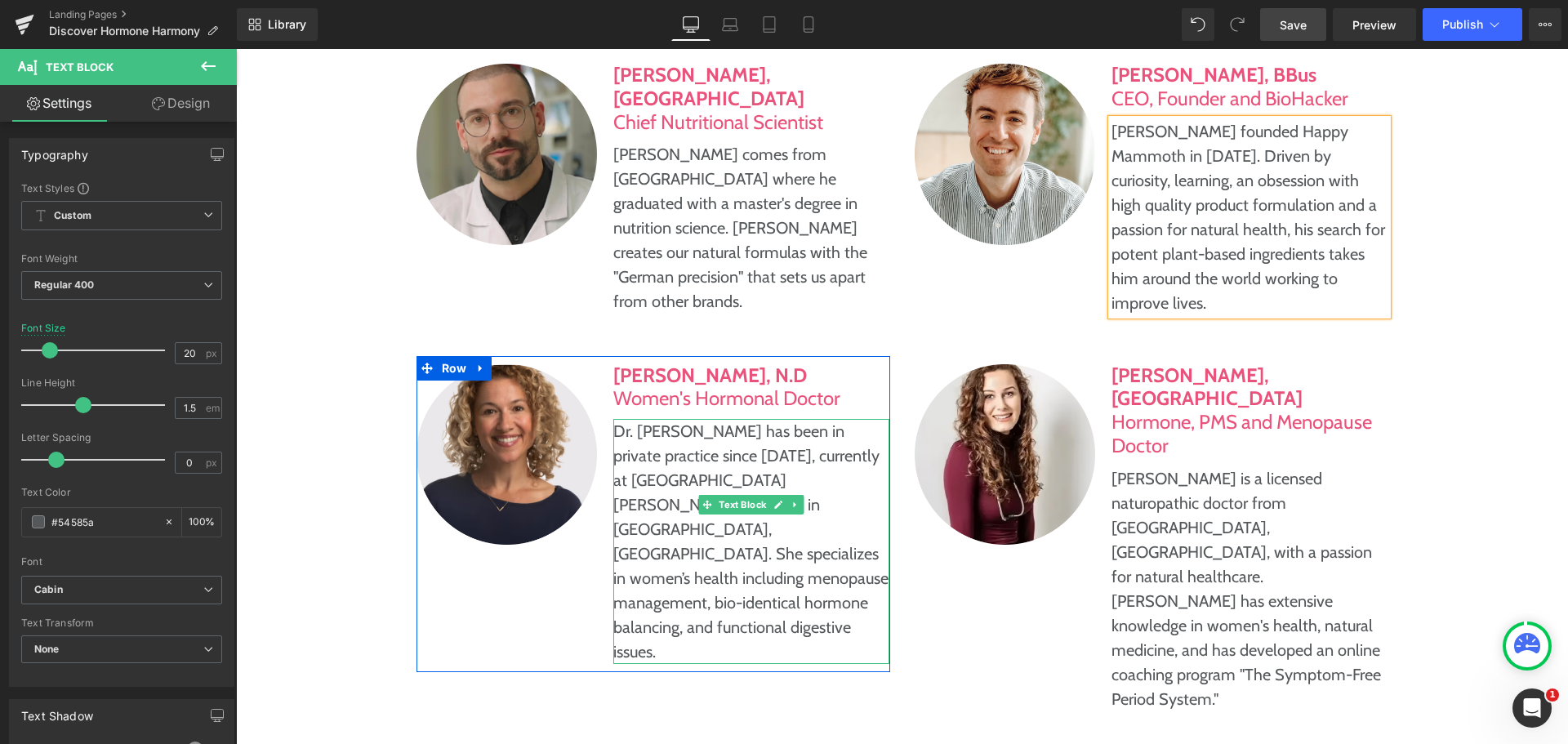
click at [725, 419] on p "Dr. [PERSON_NAME] has been in private practice since [DATE], currently at [GEOG…" at bounding box center [751, 541] width 276 height 245
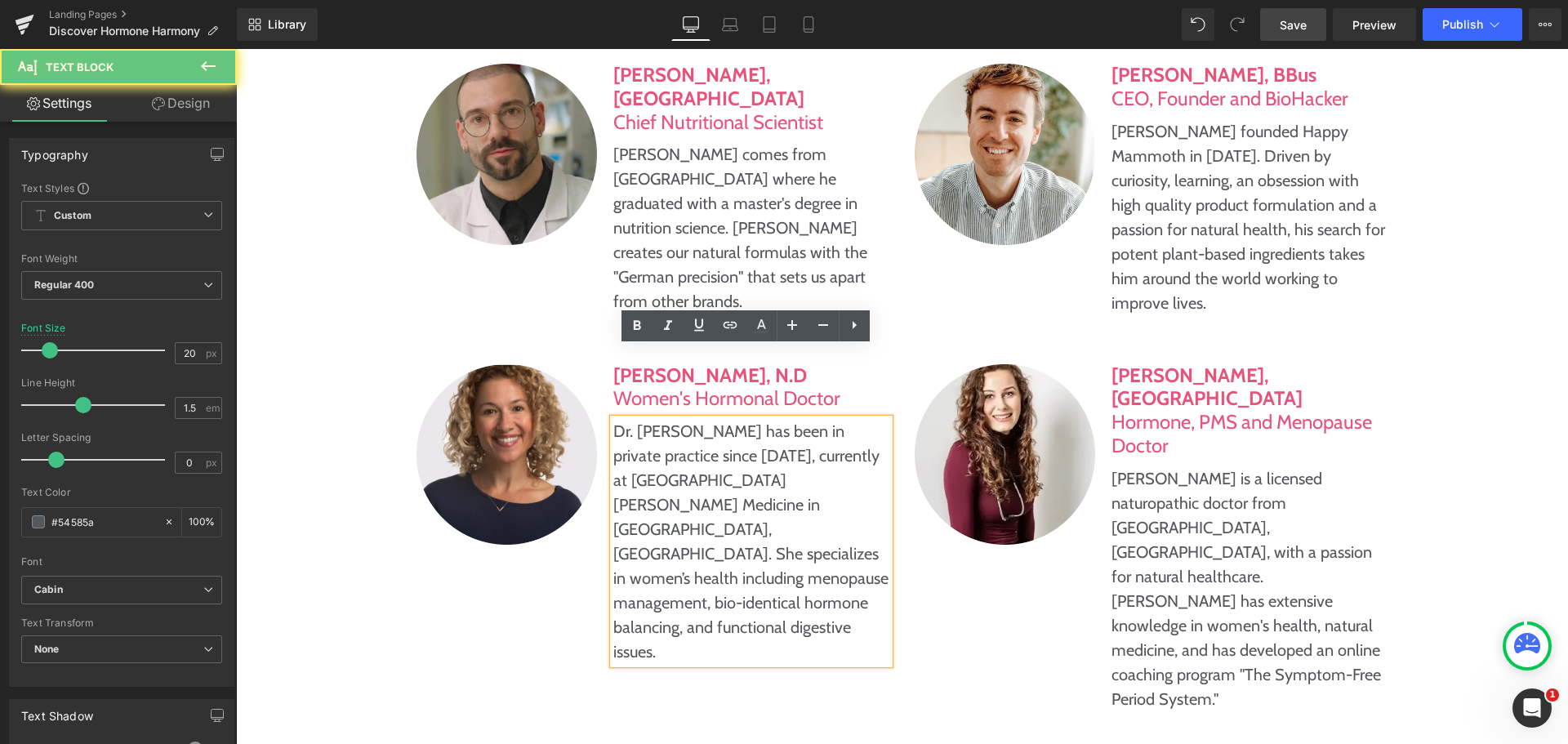
click at [725, 419] on p "Dr. [PERSON_NAME] has been in private practice since [DATE], currently at [GEOG…" at bounding box center [751, 541] width 276 height 245
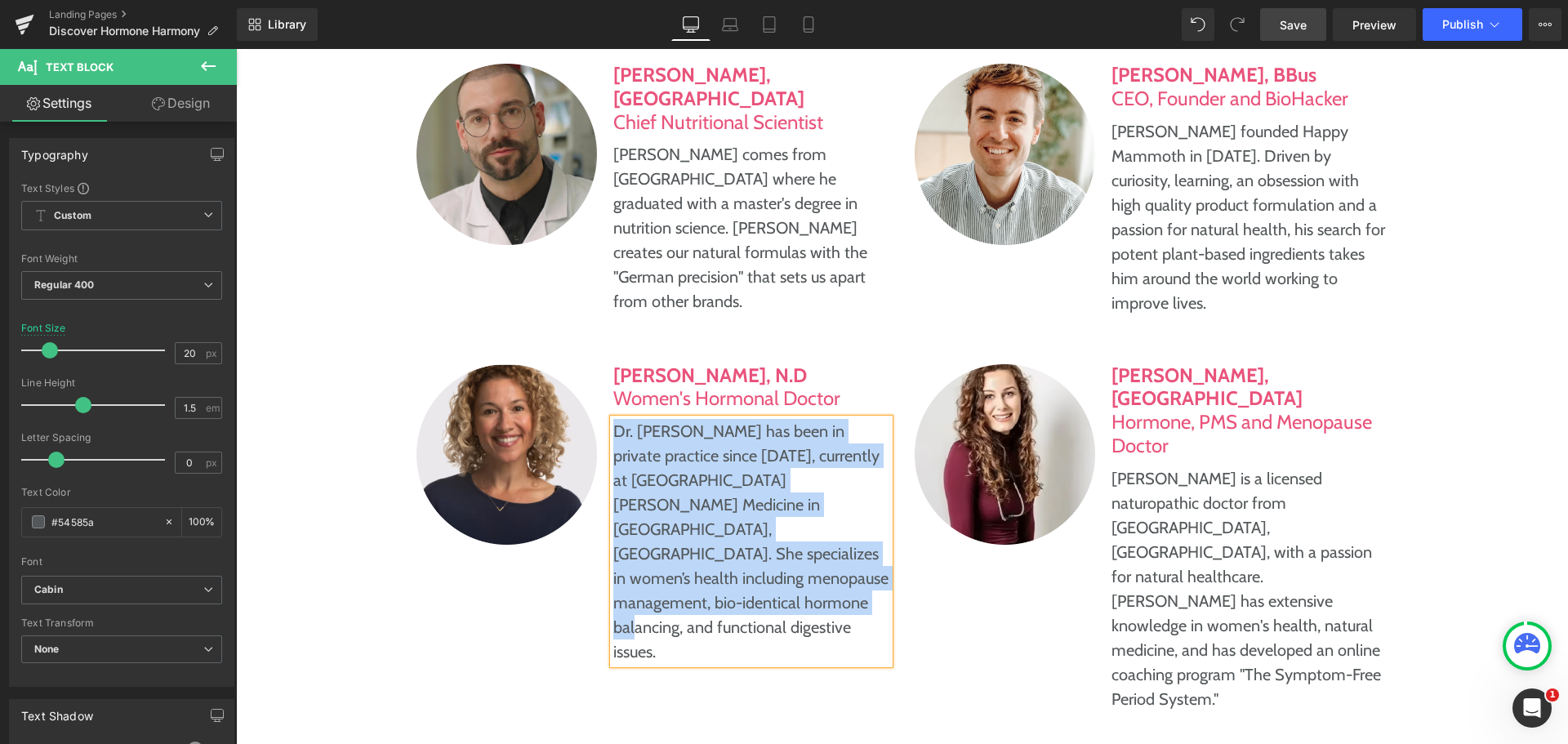
paste div
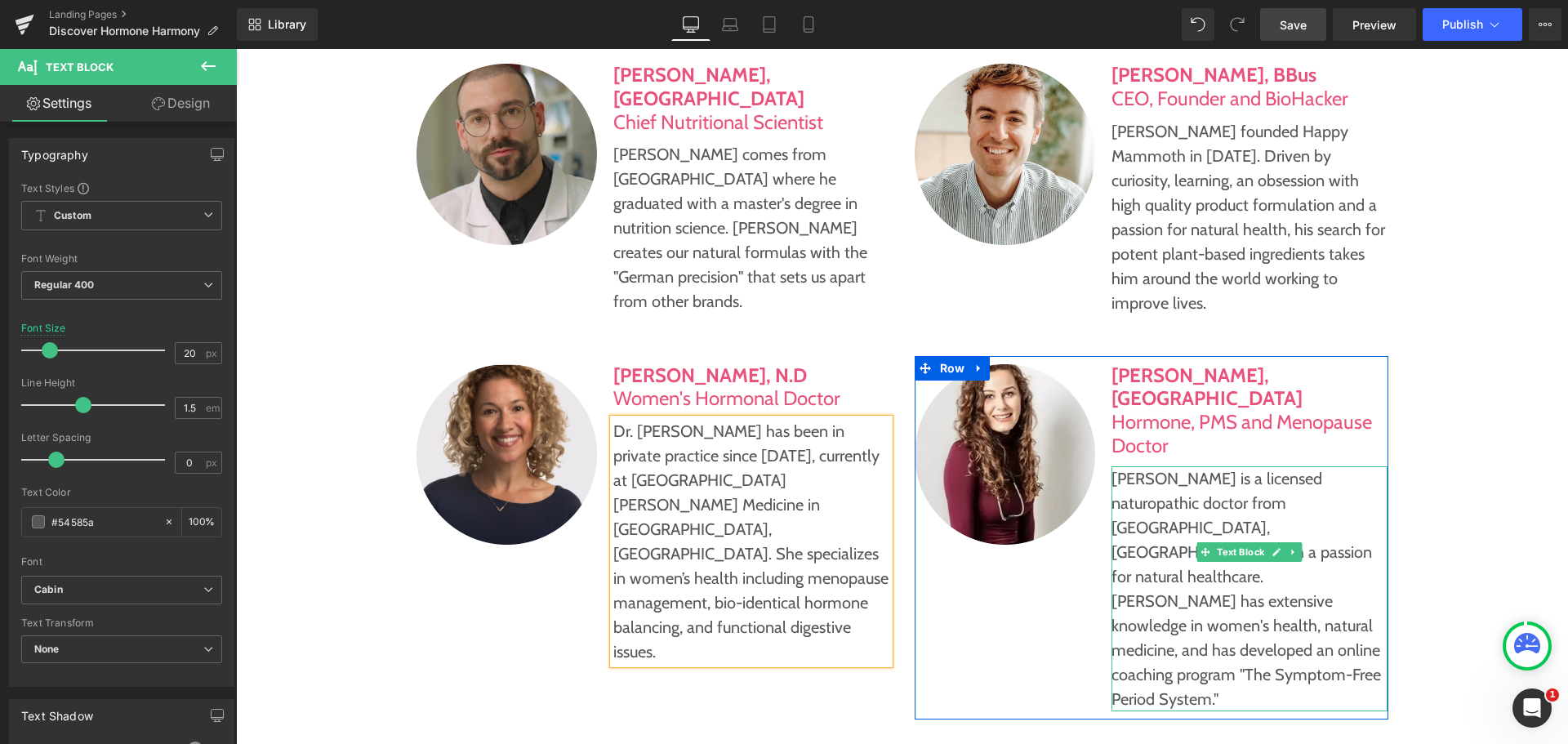
click at [1303, 474] on p "[PERSON_NAME] is a licensed naturopathic doctor from [GEOGRAPHIC_DATA], [GEOGRA…" at bounding box center [1248, 589] width 276 height 245
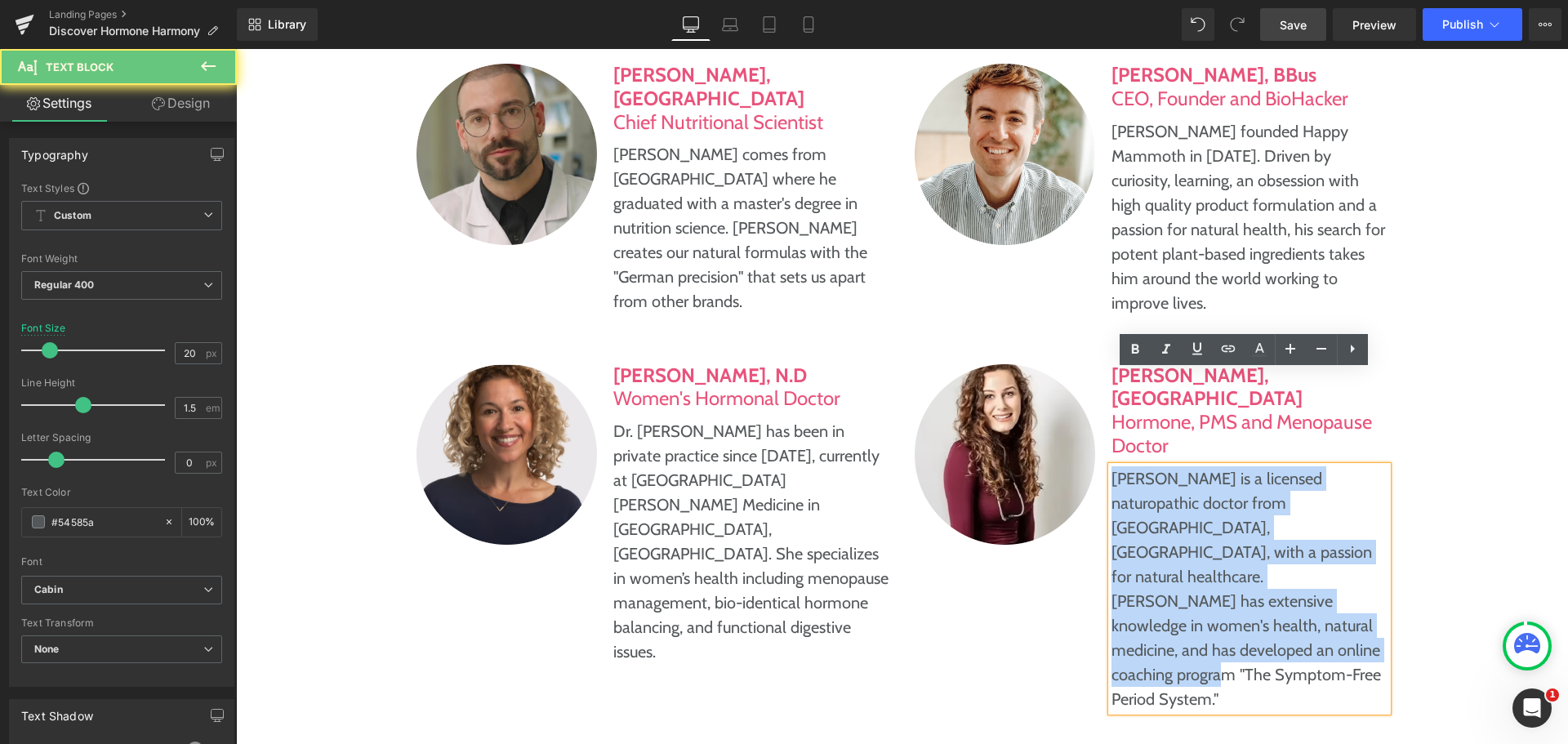
click at [1303, 474] on p "[PERSON_NAME] is a licensed naturopathic doctor from [GEOGRAPHIC_DATA], [GEOGRA…" at bounding box center [1248, 589] width 276 height 245
paste div
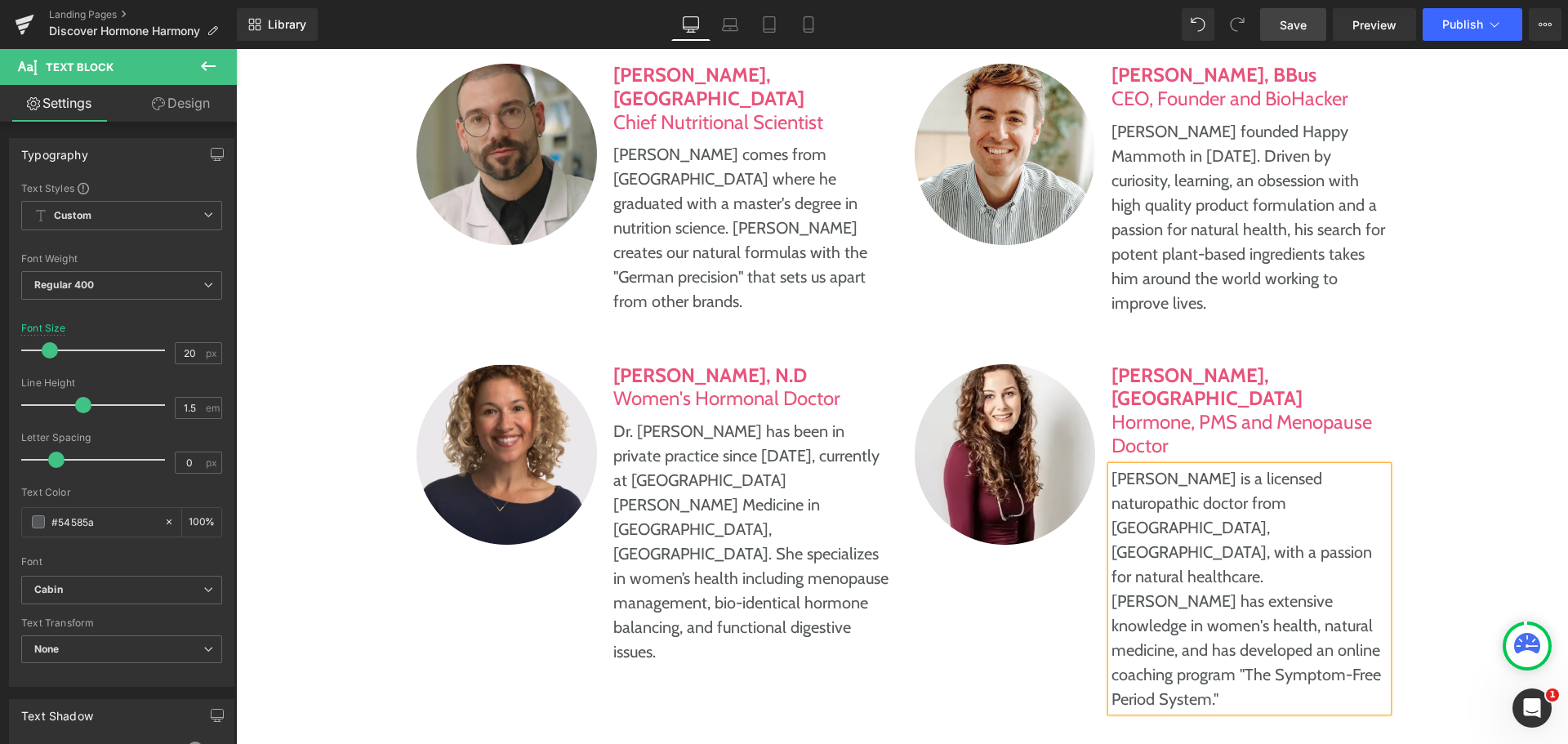
click at [1521, 530] on div "Formulated By A Nutritional Scientist And Verified By A Board Of Doctors, Dieti…" at bounding box center [901, 225] width 1331 height 989
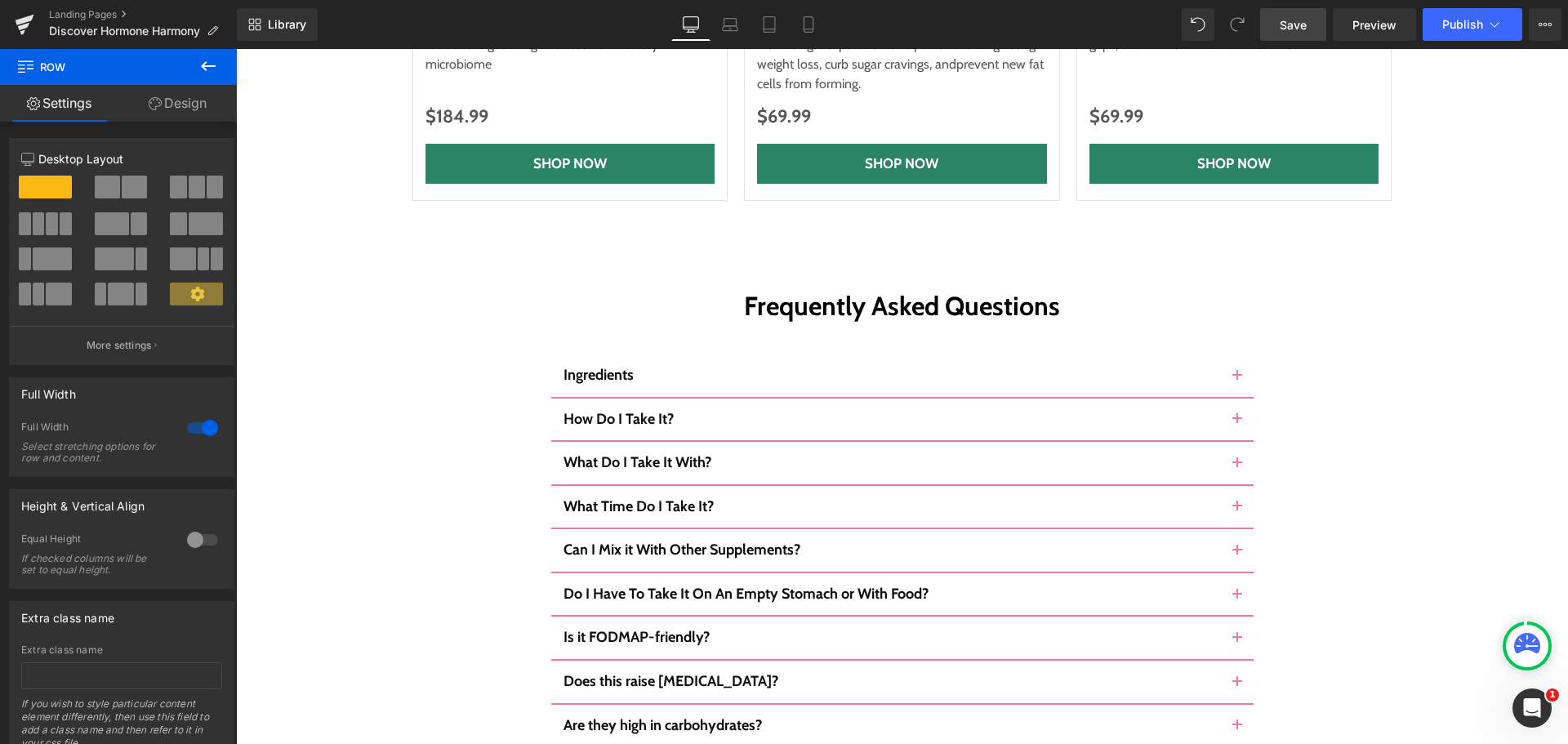
scroll to position [9145, 0]
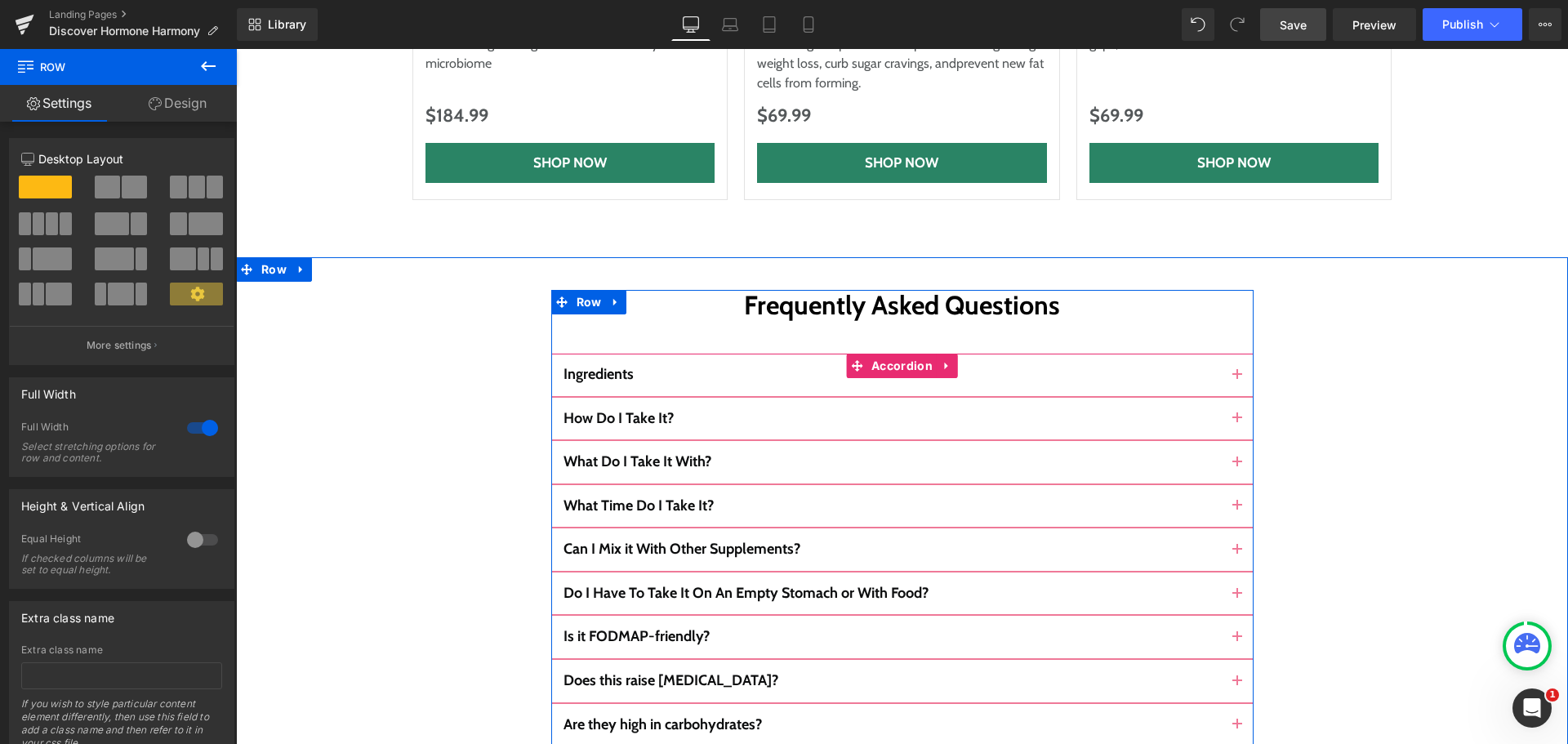
drag, startPoint x: 842, startPoint y: 193, endPoint x: 820, endPoint y: 205, distance: 25.1
click at [846, 354] on span at bounding box center [856, 366] width 21 height 25
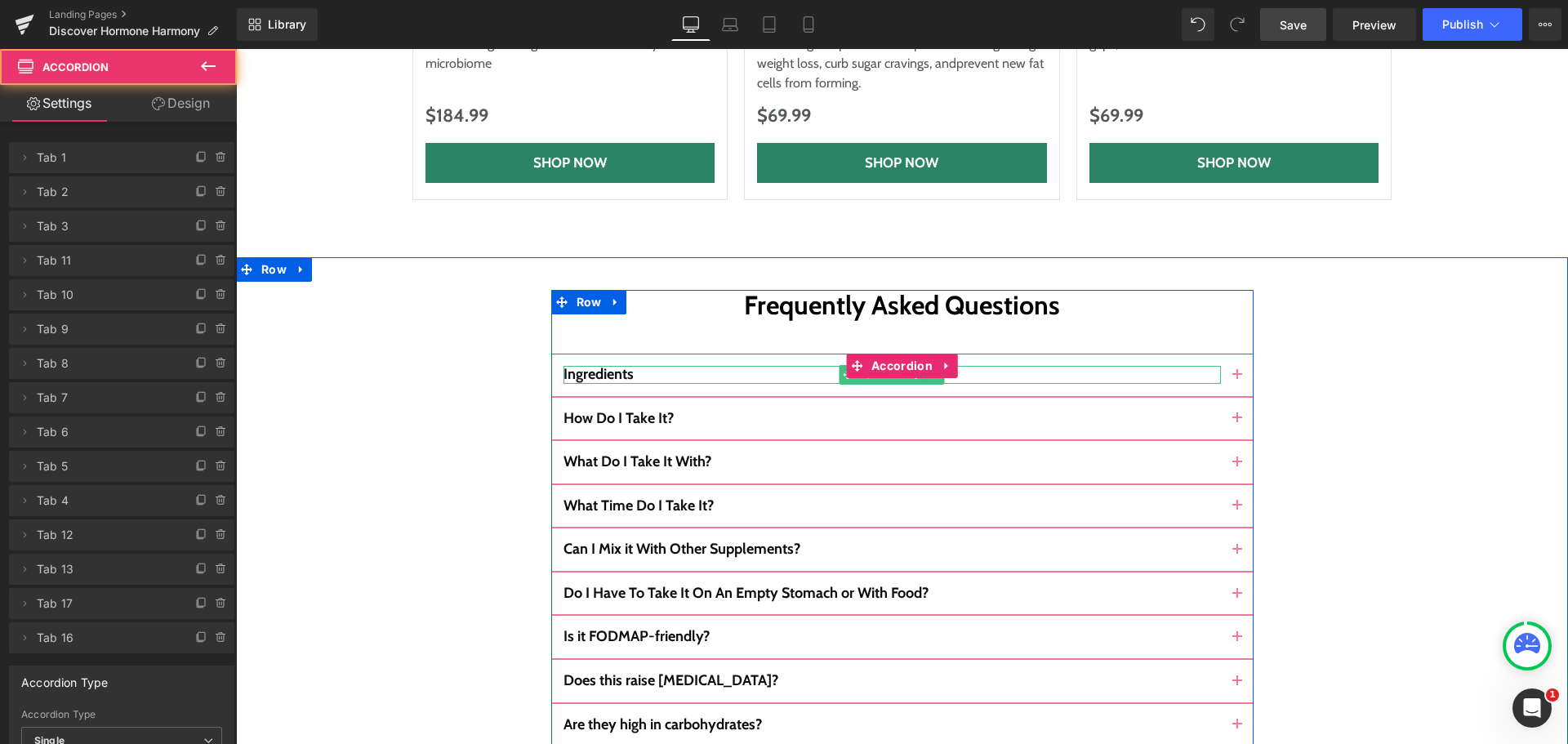
click at [814, 365] on p "Ingredients" at bounding box center [892, 374] width 657 height 18
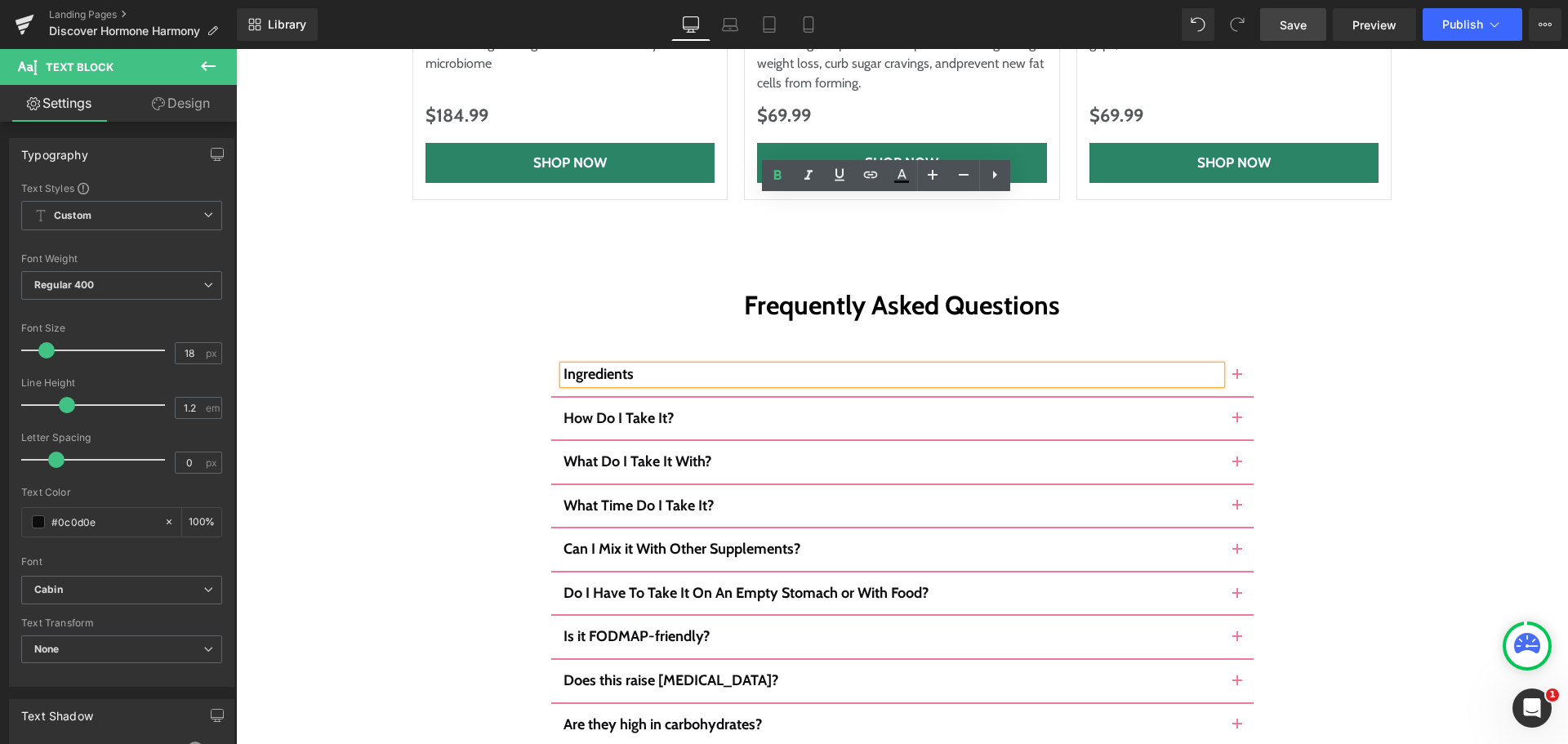
click at [1237, 380] on span "button" at bounding box center [1237, 380] width 0 height 0
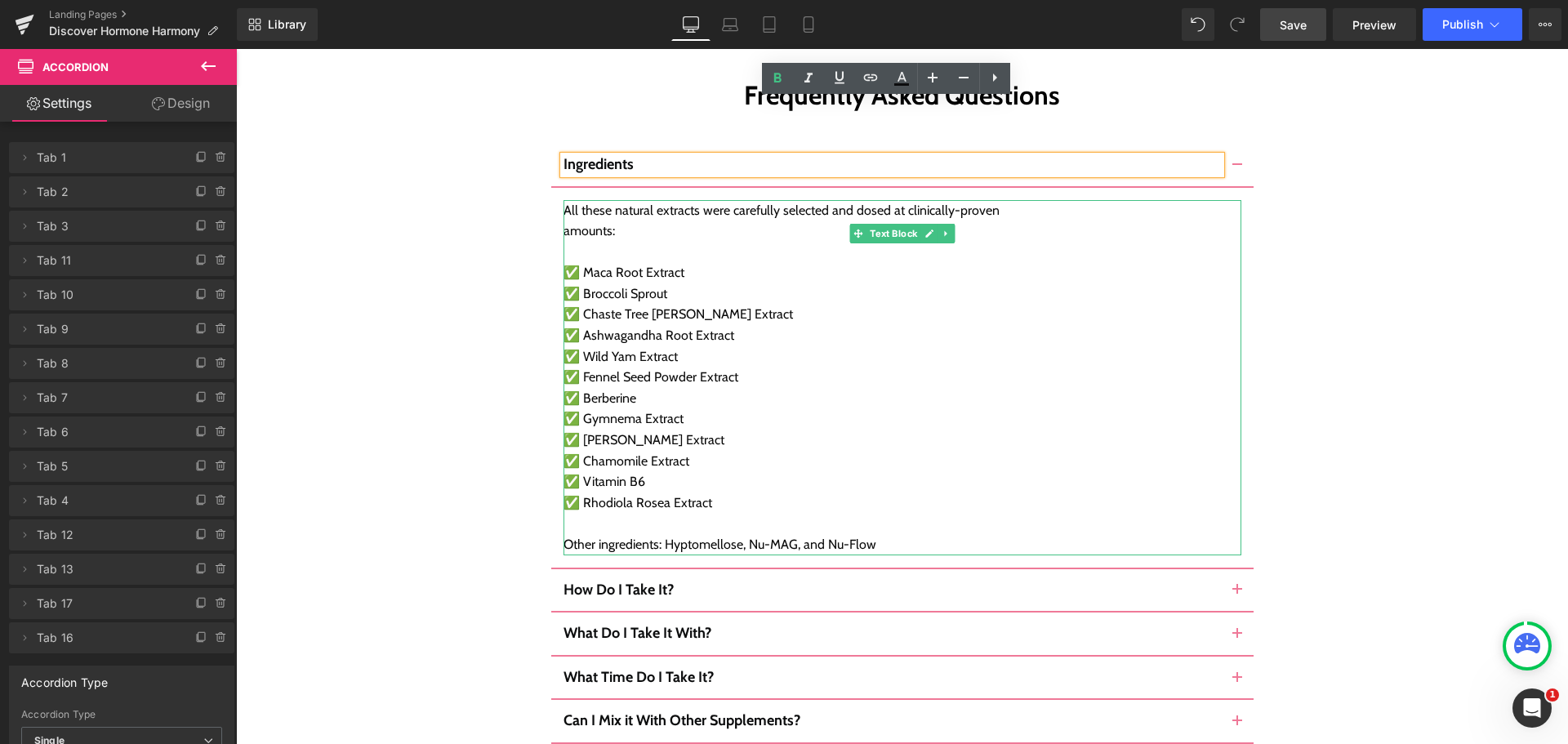
scroll to position [9390, 0]
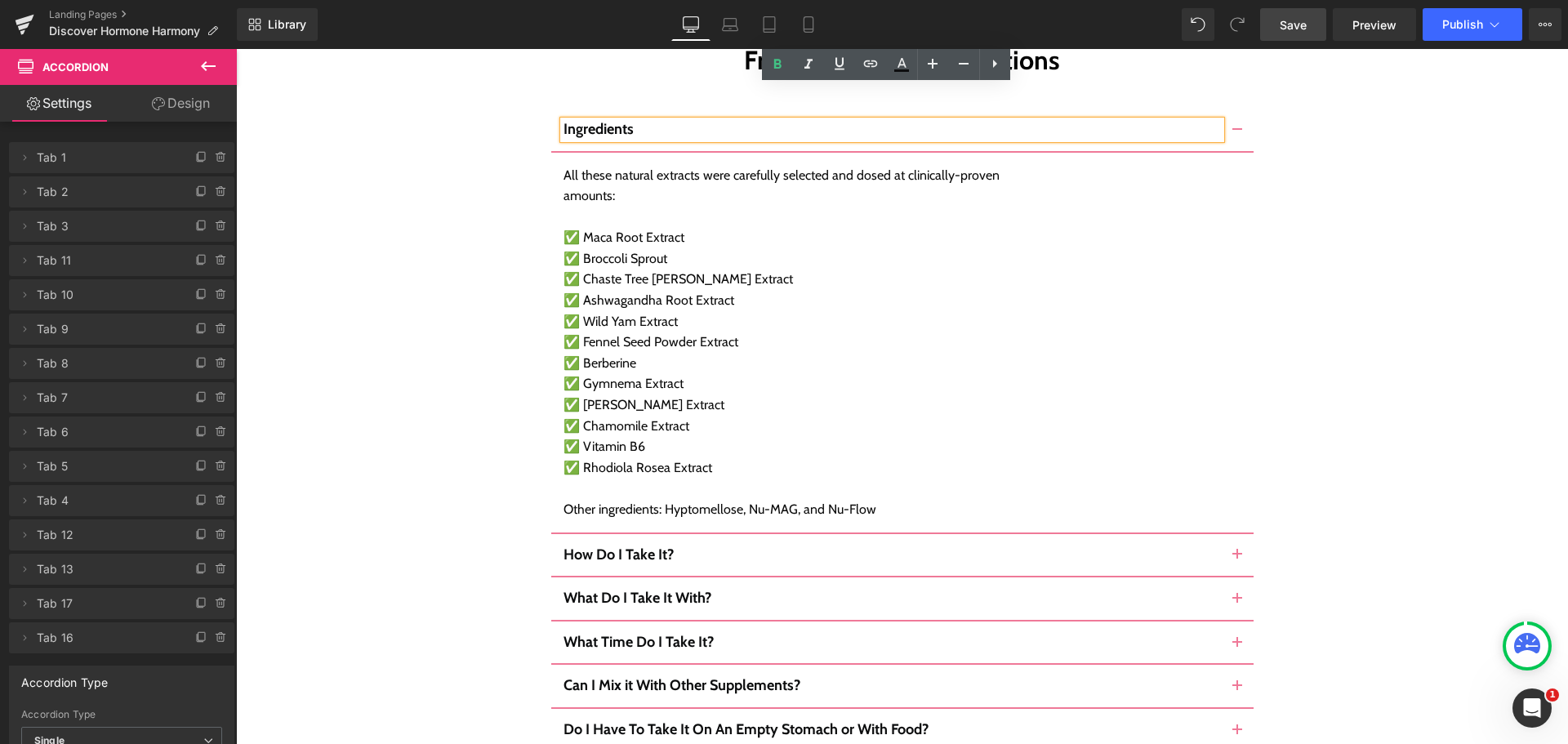
click at [815, 534] on div "How Do I Take It? Text Block" at bounding box center [902, 556] width 702 height 44
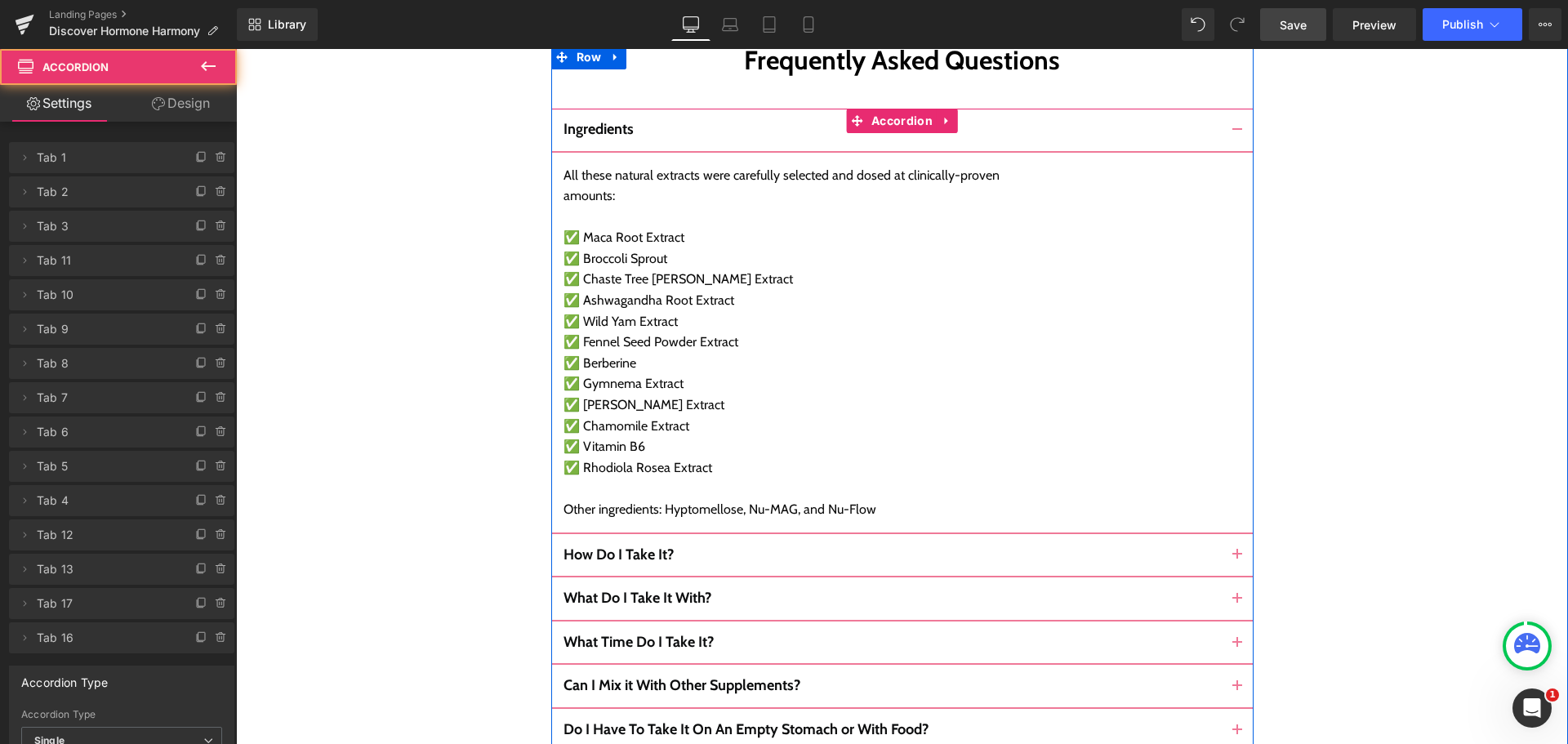
click at [1237, 559] on span "button" at bounding box center [1237, 559] width 0 height 0
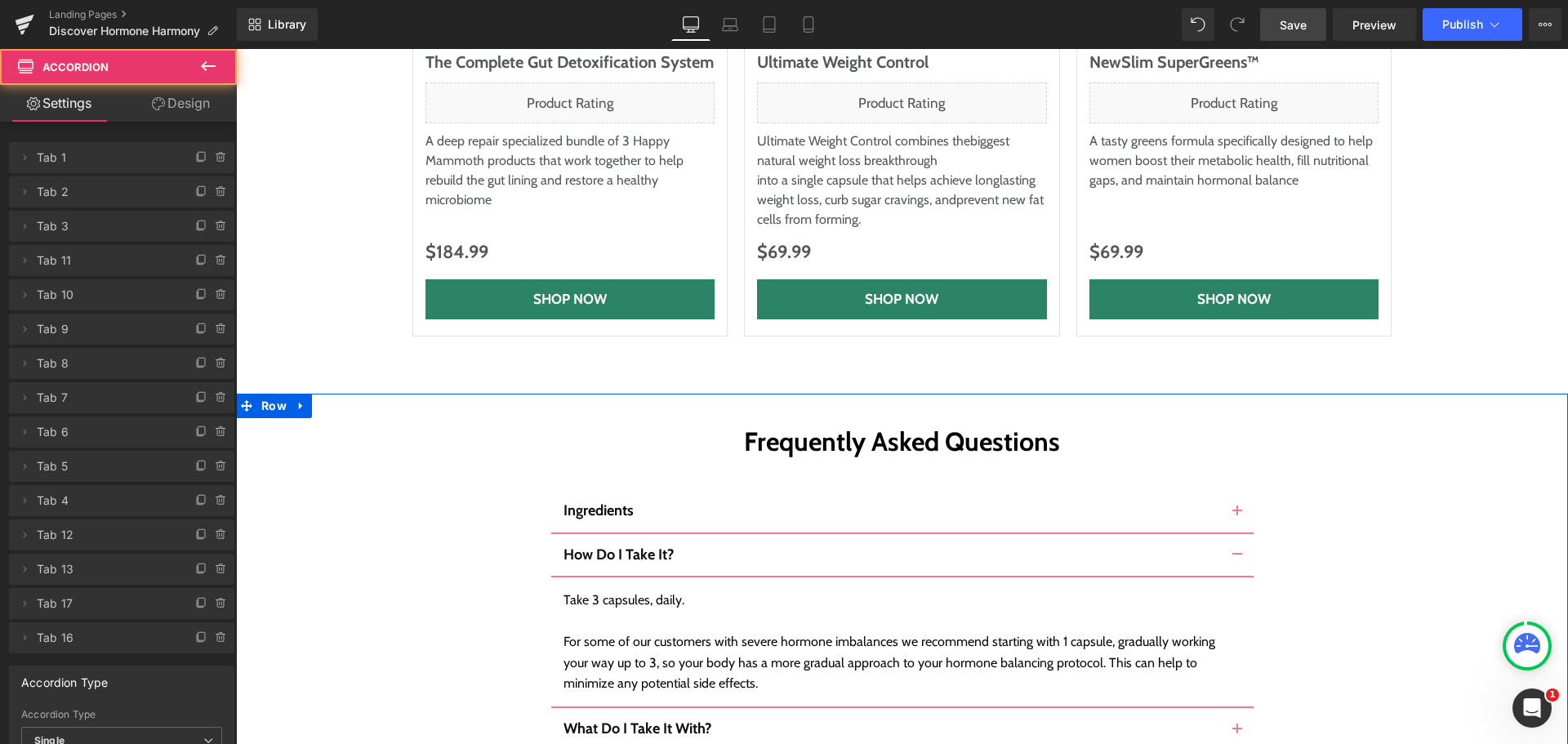
scroll to position [9090, 0]
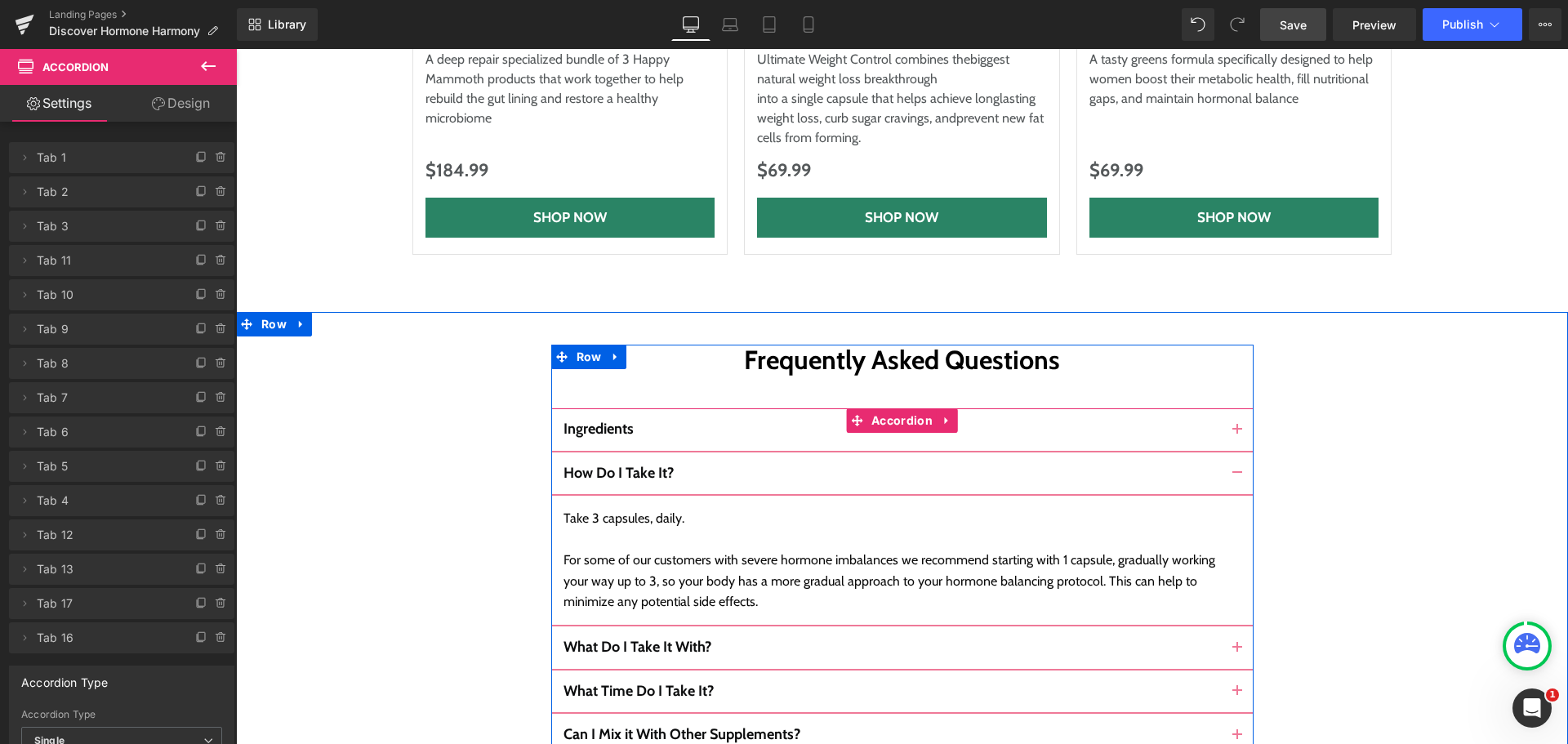
click at [1234, 627] on button "button" at bounding box center [1237, 648] width 32 height 43
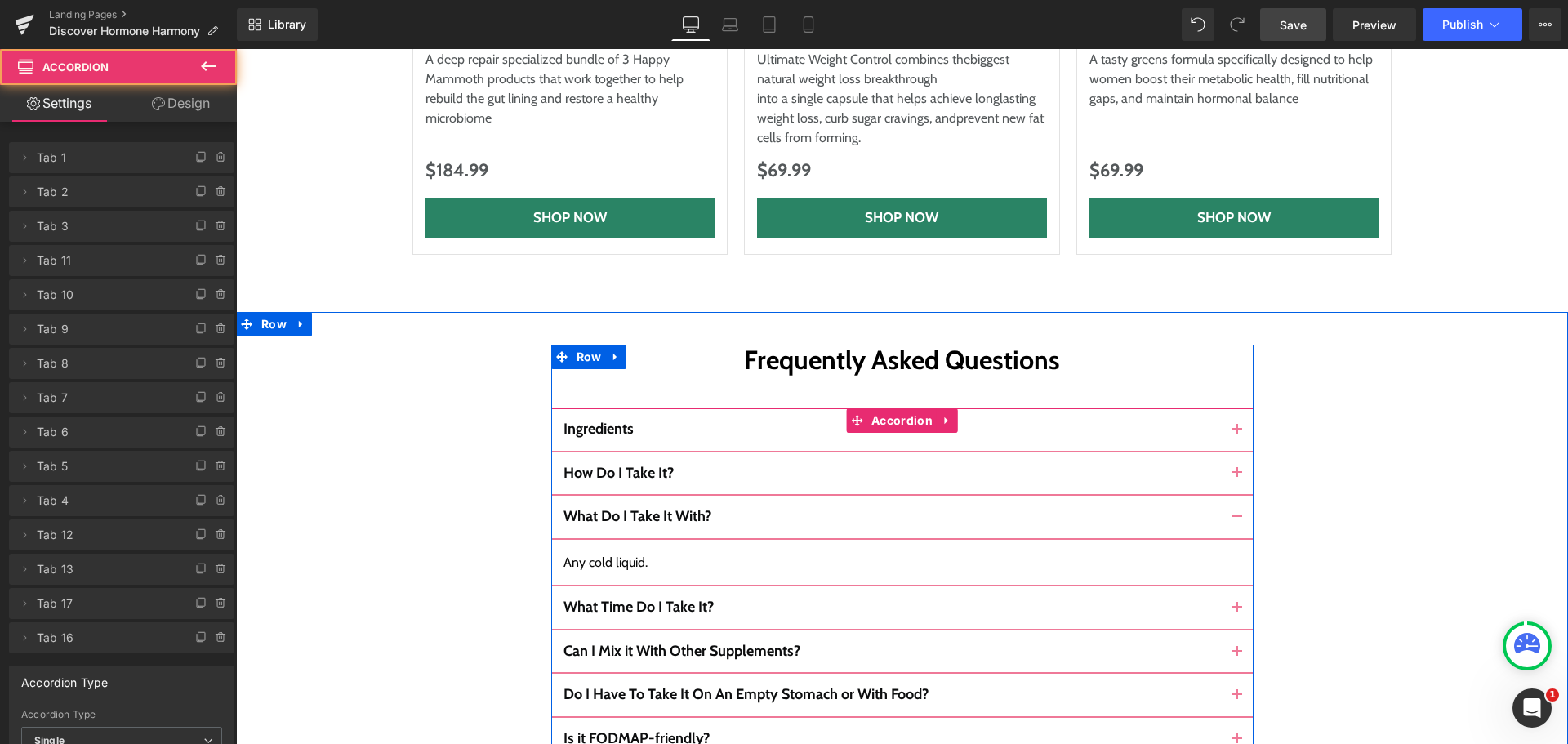
click at [1232, 587] on button "button" at bounding box center [1237, 608] width 32 height 43
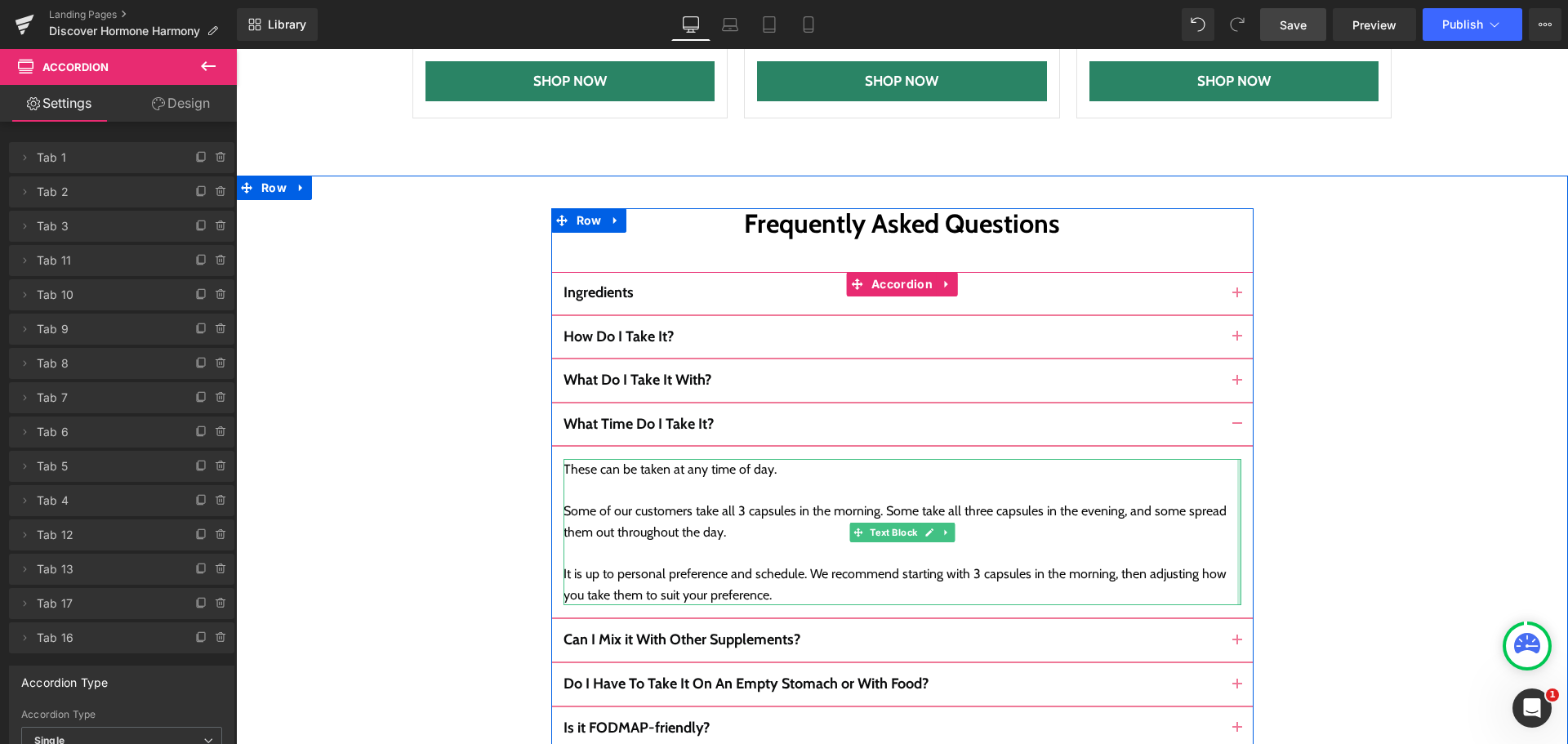
scroll to position [9253, 0]
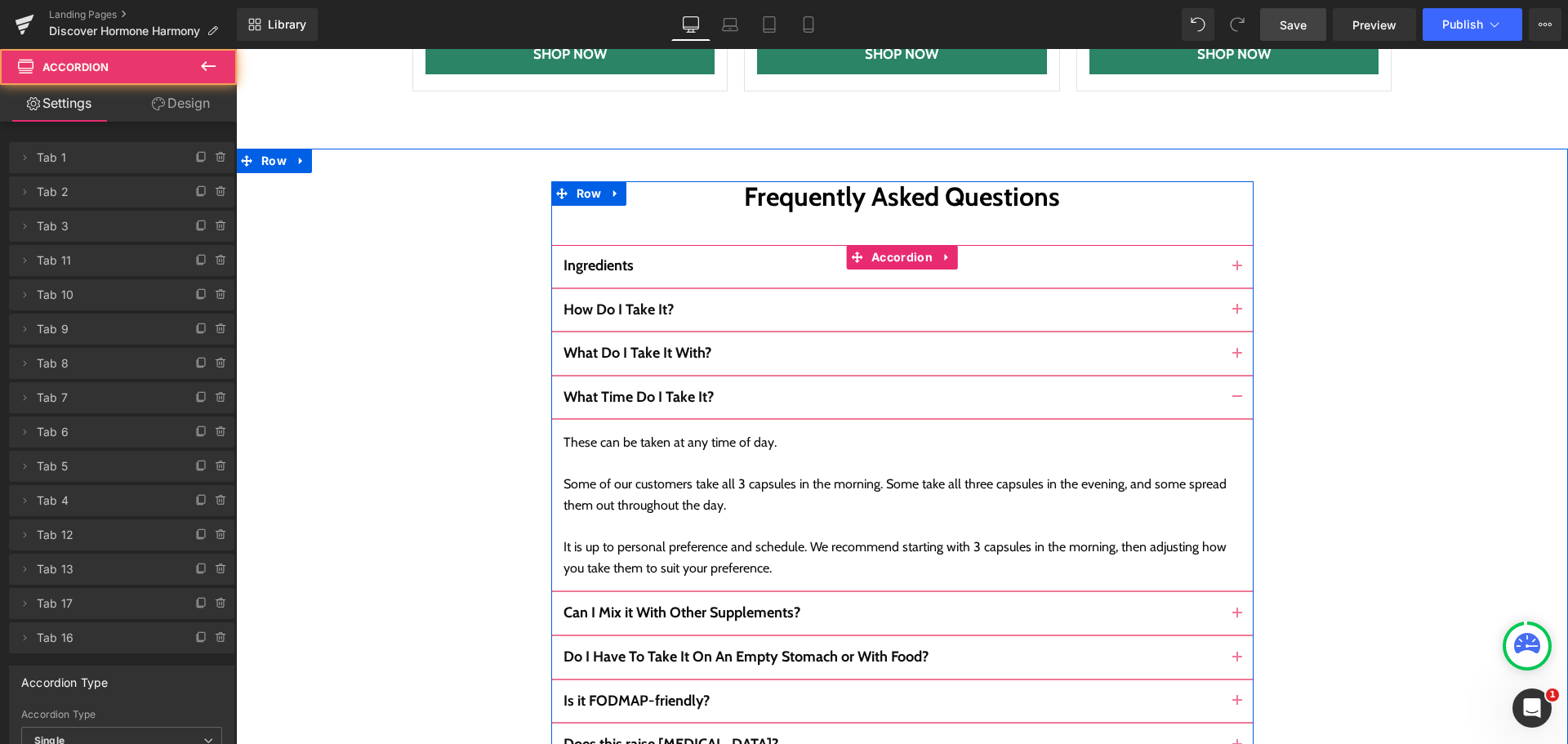
click at [1222, 377] on button "button" at bounding box center [1237, 398] width 32 height 43
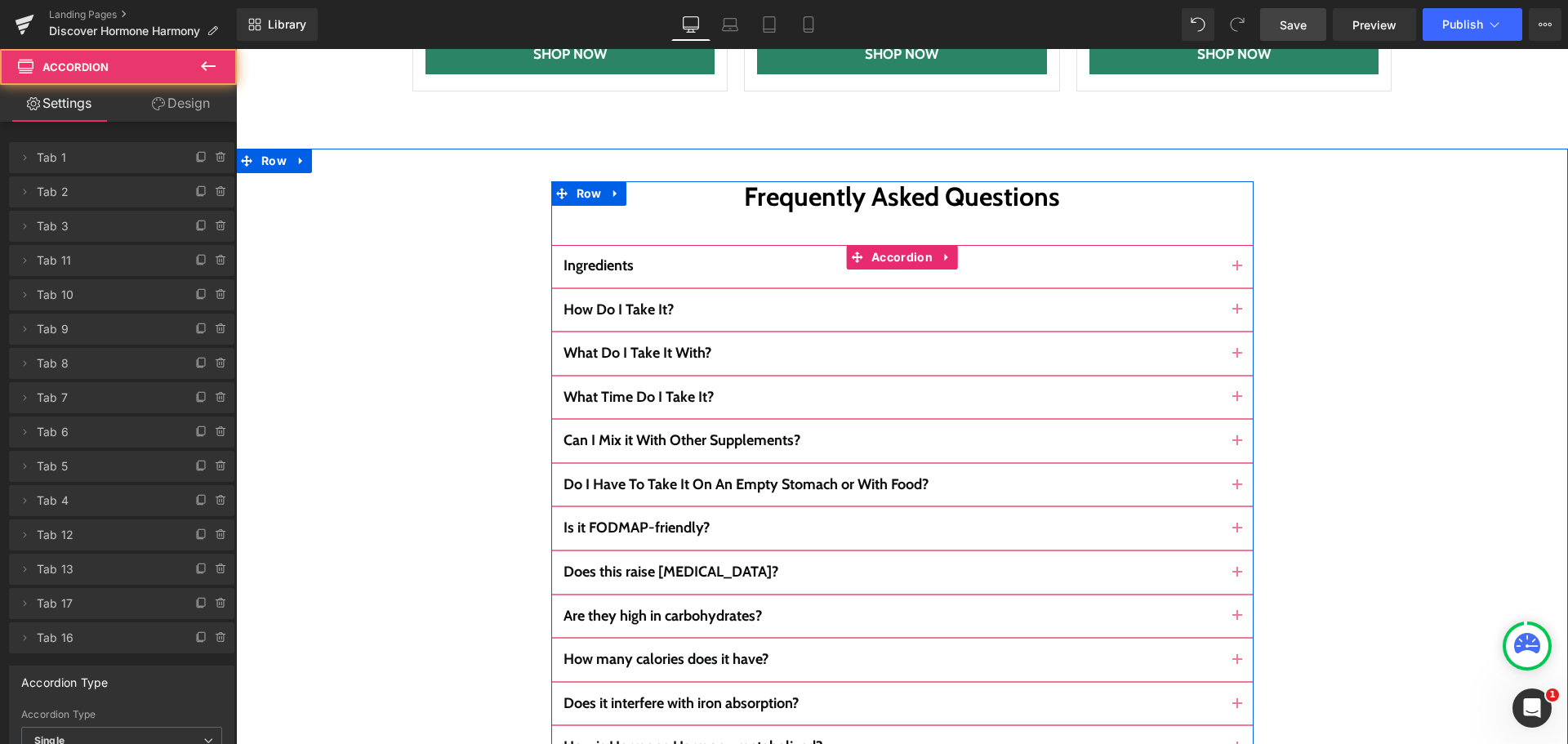
click at [1237, 420] on button "button" at bounding box center [1237, 441] width 32 height 43
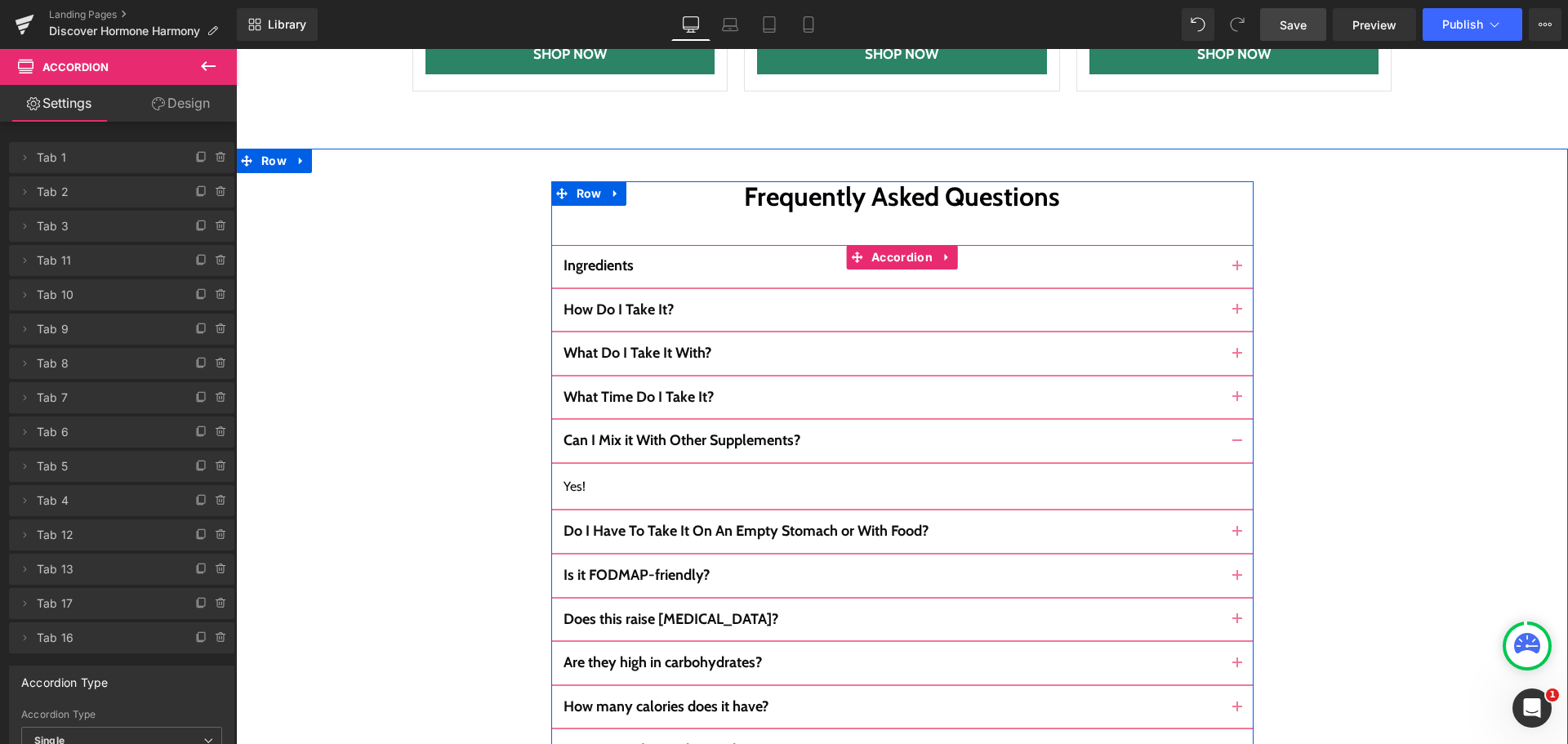
click at [1232, 420] on button "button" at bounding box center [1237, 441] width 32 height 43
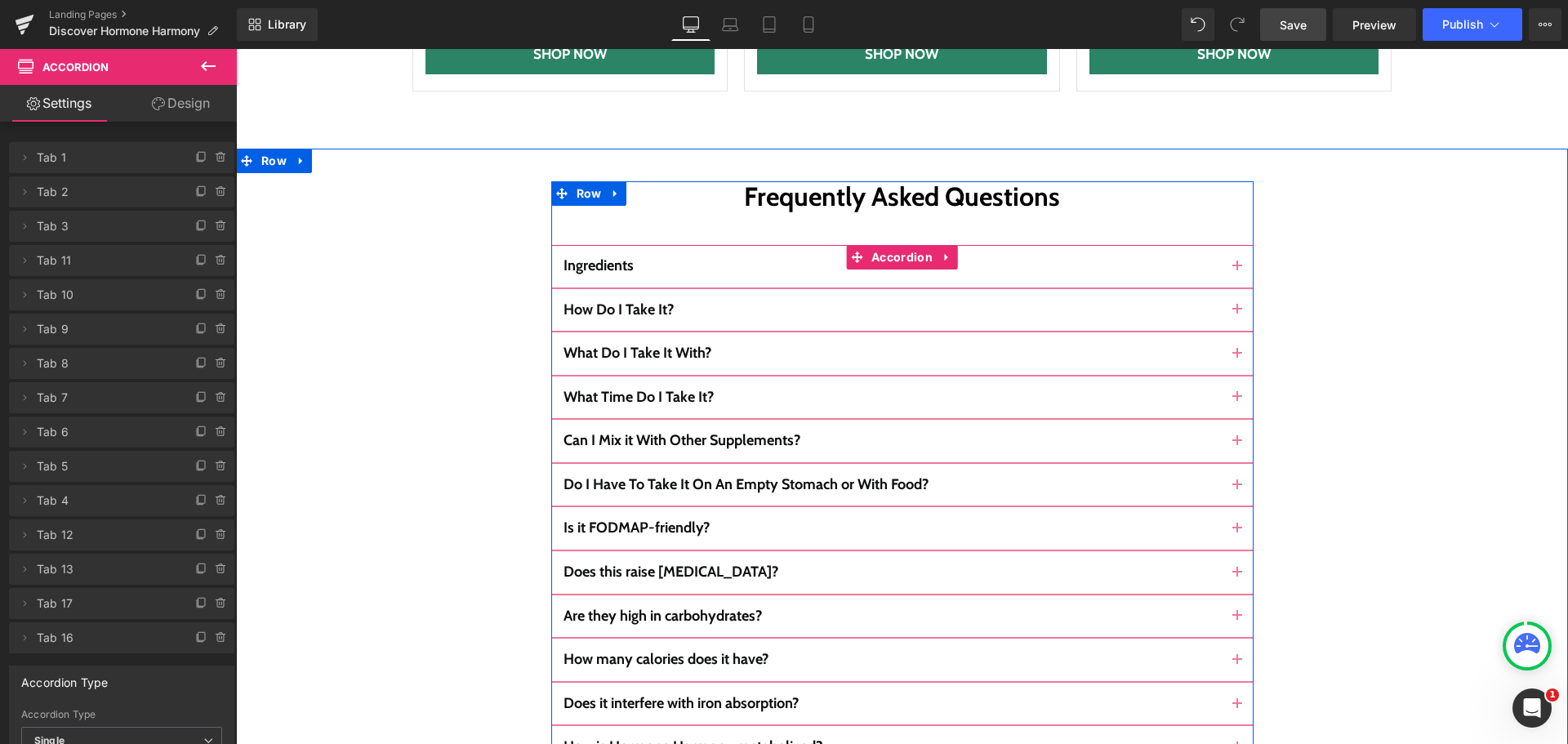
click at [1237, 490] on span "button" at bounding box center [1237, 490] width 0 height 0
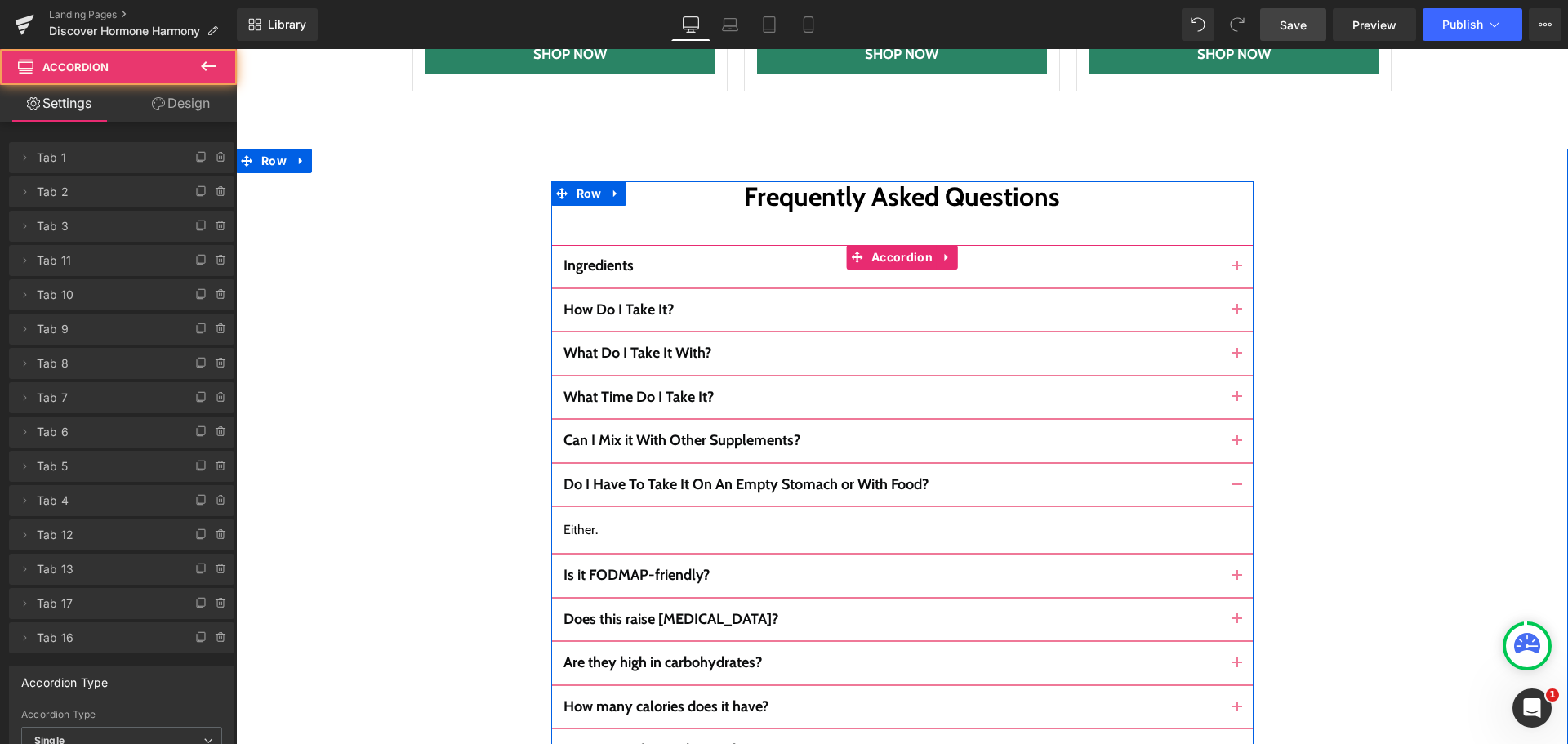
click at [1237, 464] on button "button" at bounding box center [1237, 485] width 32 height 43
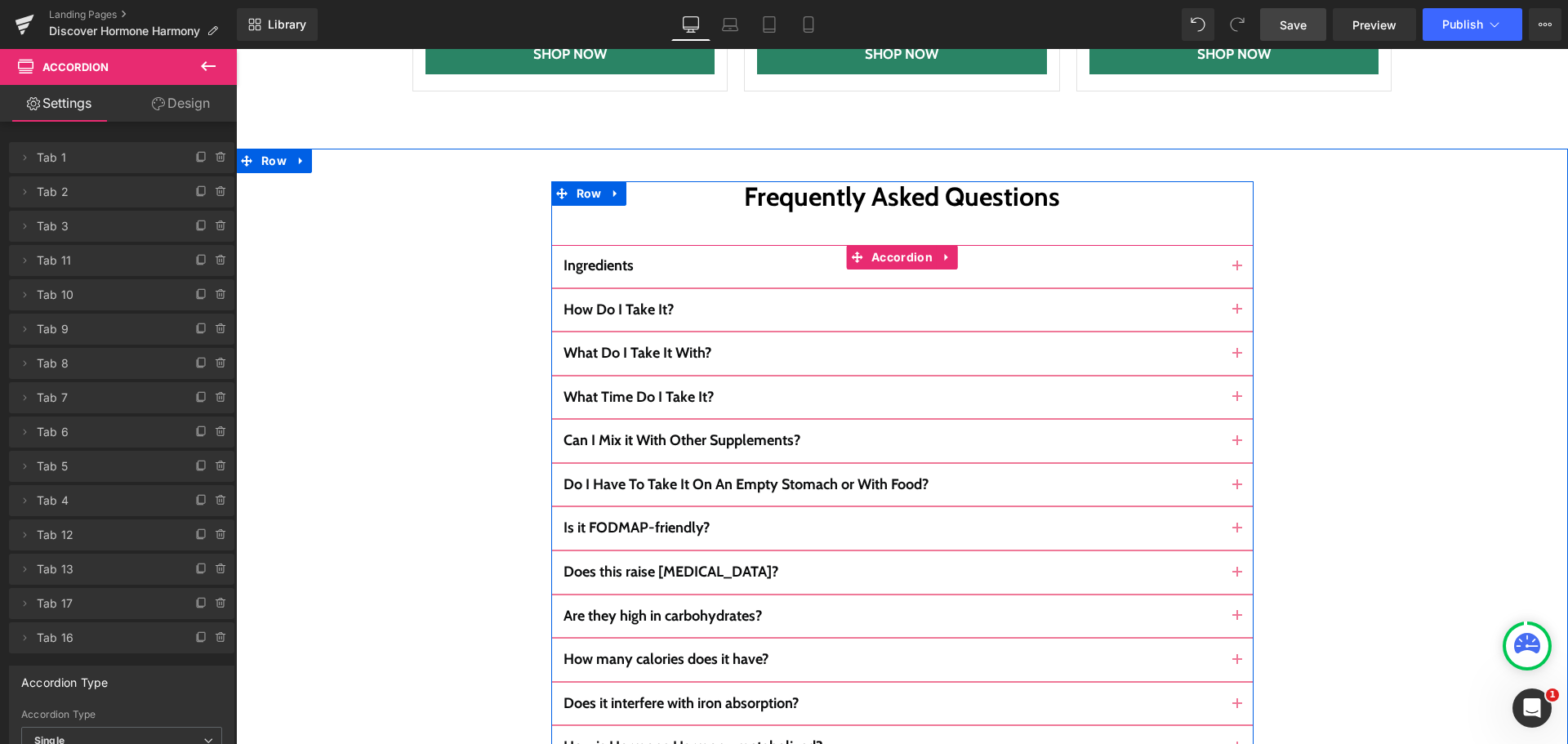
click at [1229, 507] on button "button" at bounding box center [1237, 528] width 32 height 43
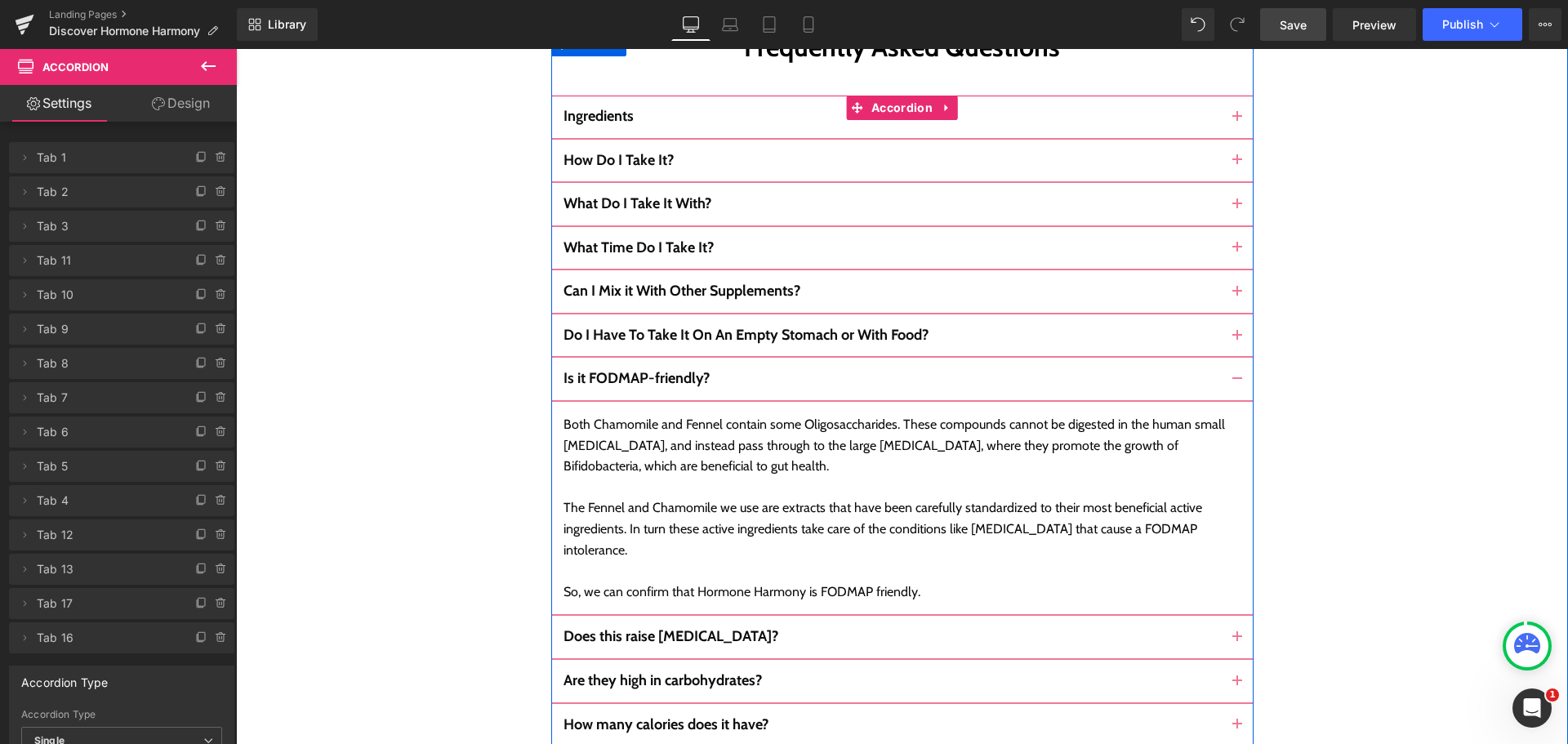
scroll to position [9416, 0]
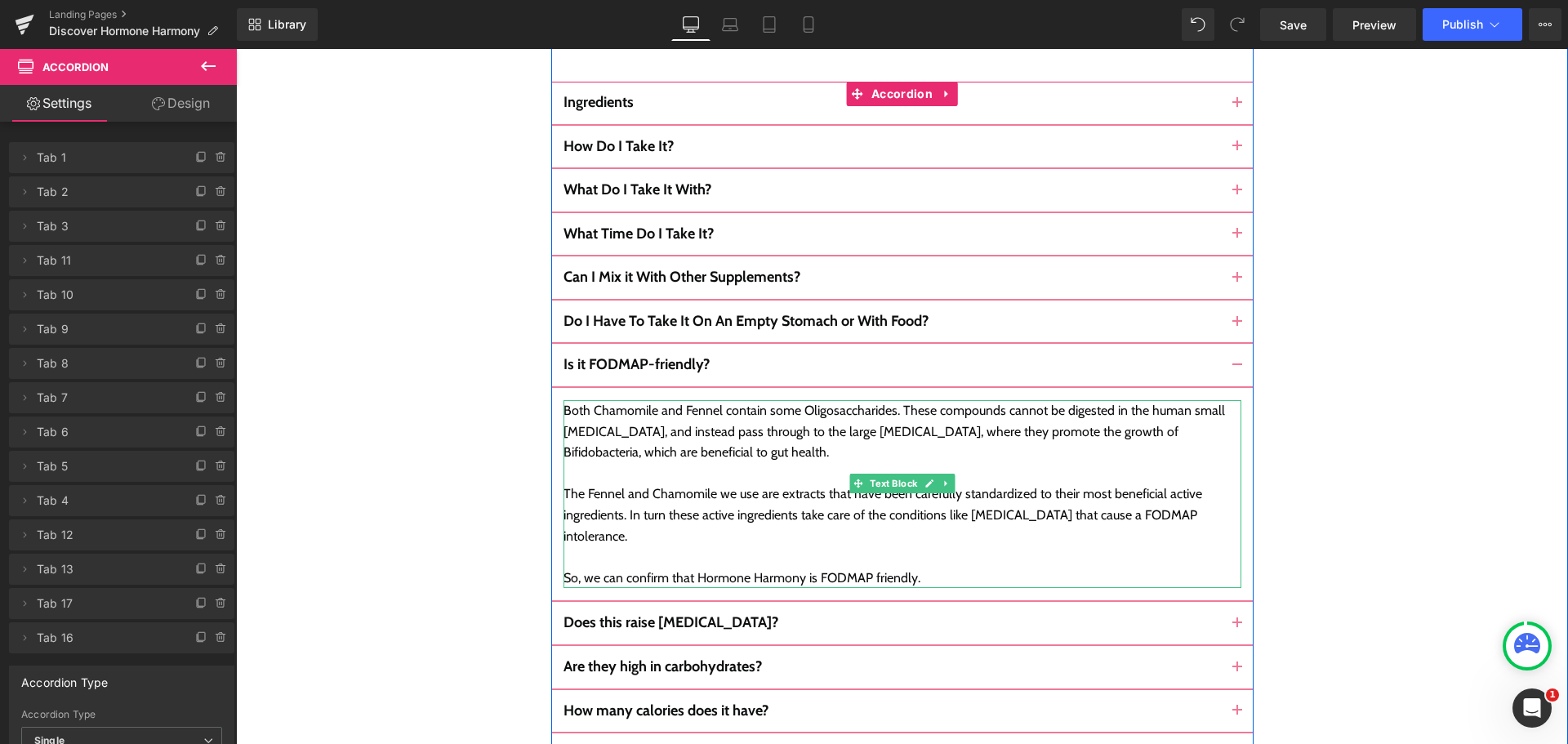
click at [884, 484] on div "The Fennel and Chamomile we use are extracts that have been carefully standardi…" at bounding box center [902, 515] width 677 height 63
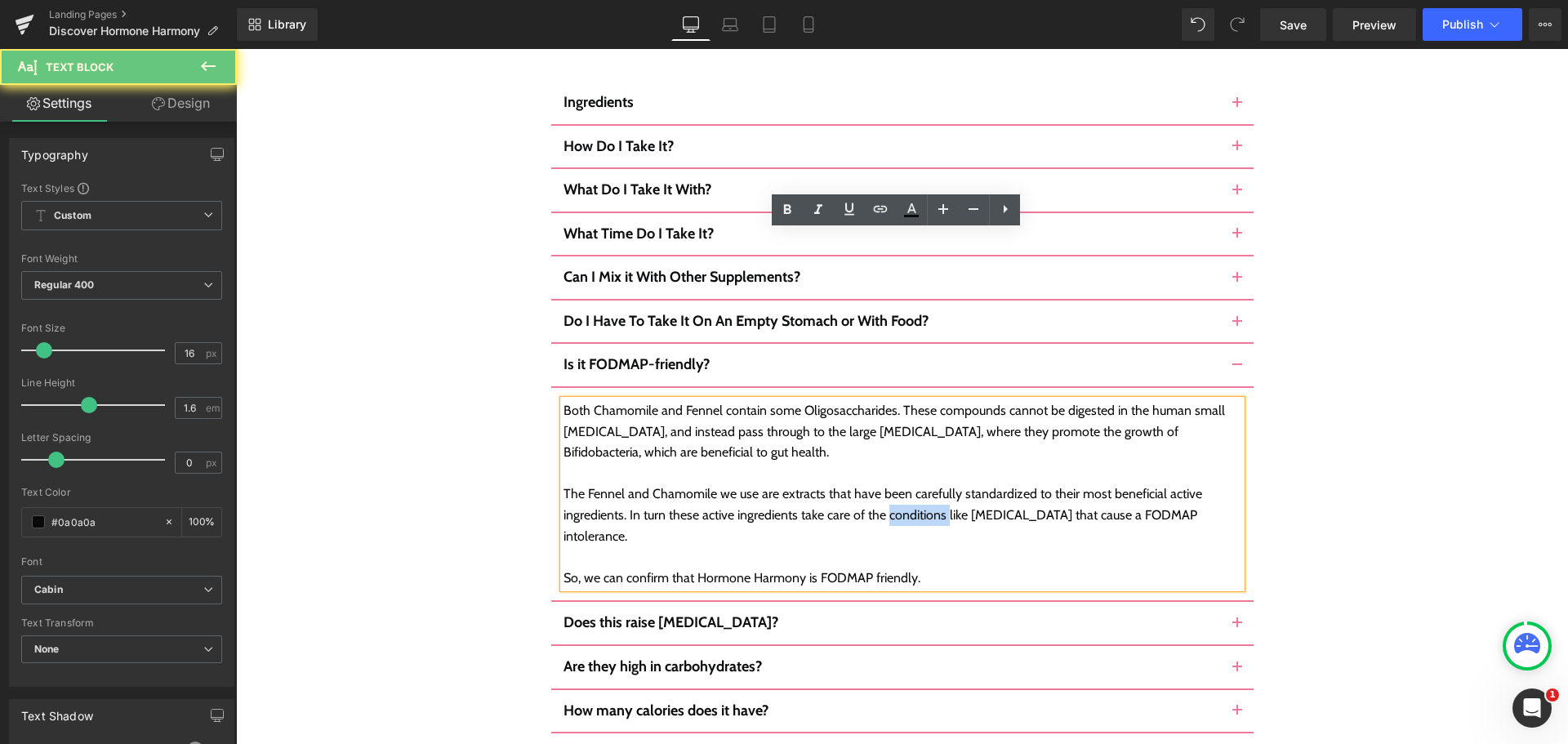
click at [884, 484] on div "The Fennel and Chamomile we use are extracts that have been carefully standardi…" at bounding box center [902, 515] width 677 height 63
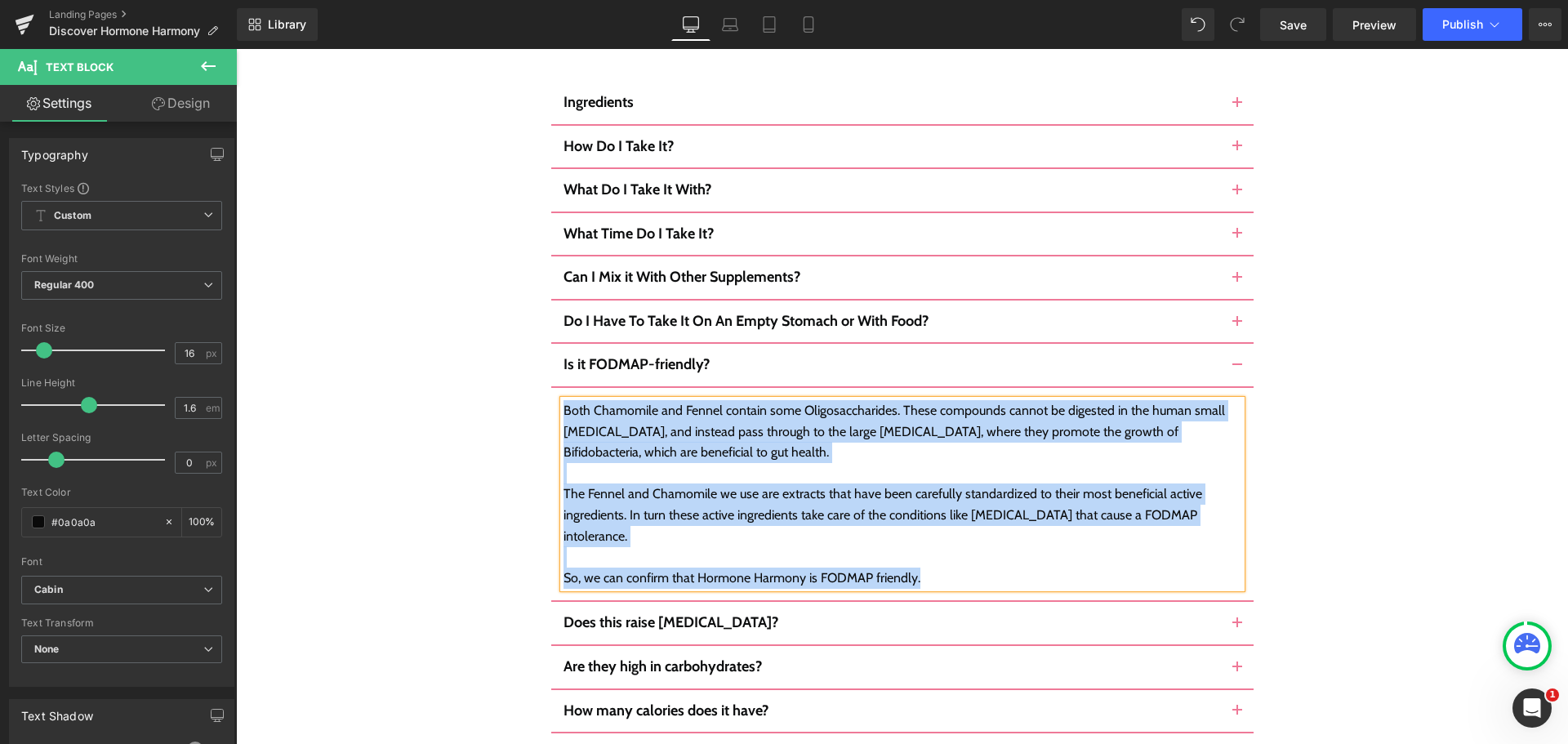
copy div "Both Chamomile and Fennel contain some Oligosaccharides. These compounds cannot…"
click at [1237, 343] on button "button" at bounding box center [1237, 364] width 32 height 43
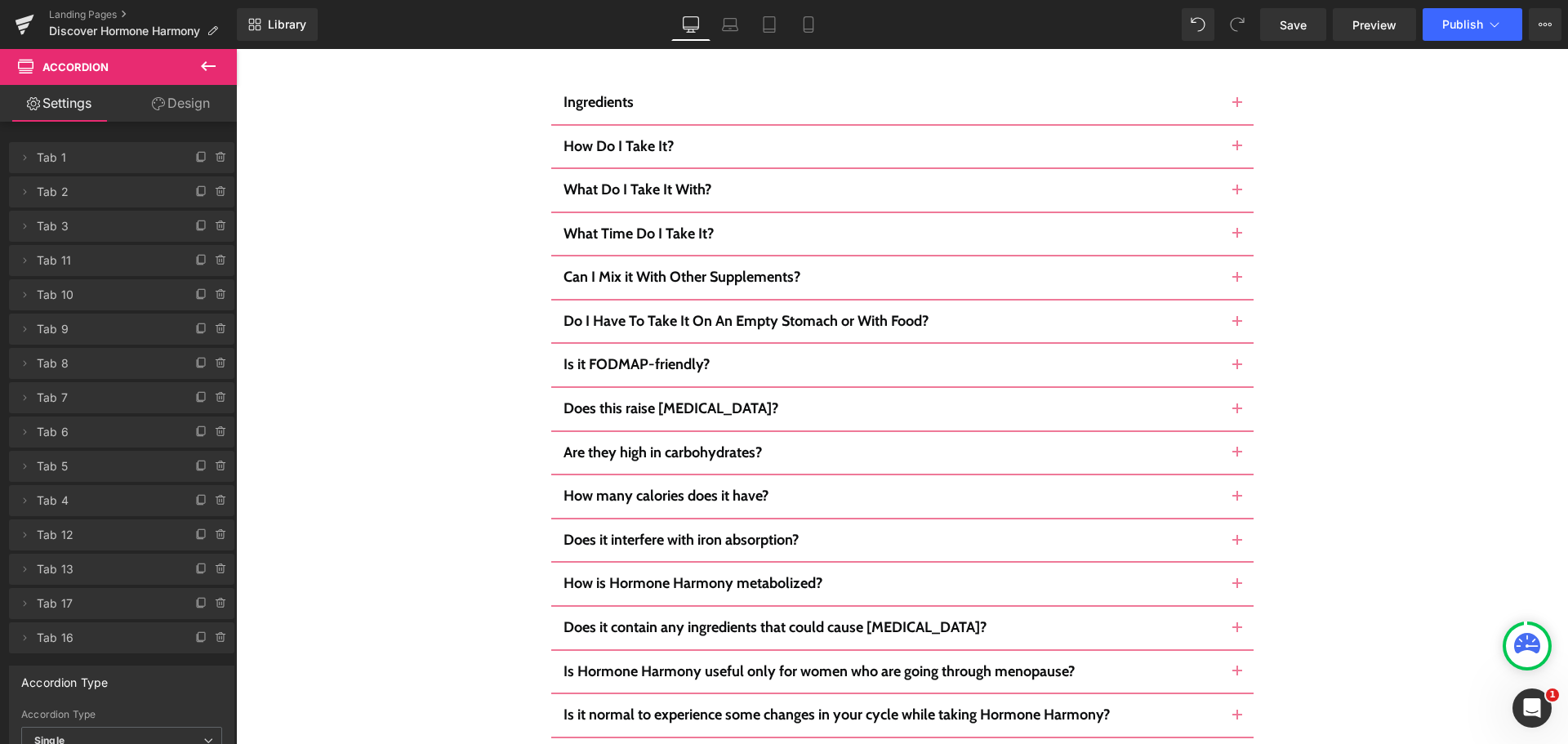
click at [1237, 414] on span "button" at bounding box center [1237, 414] width 0 height 0
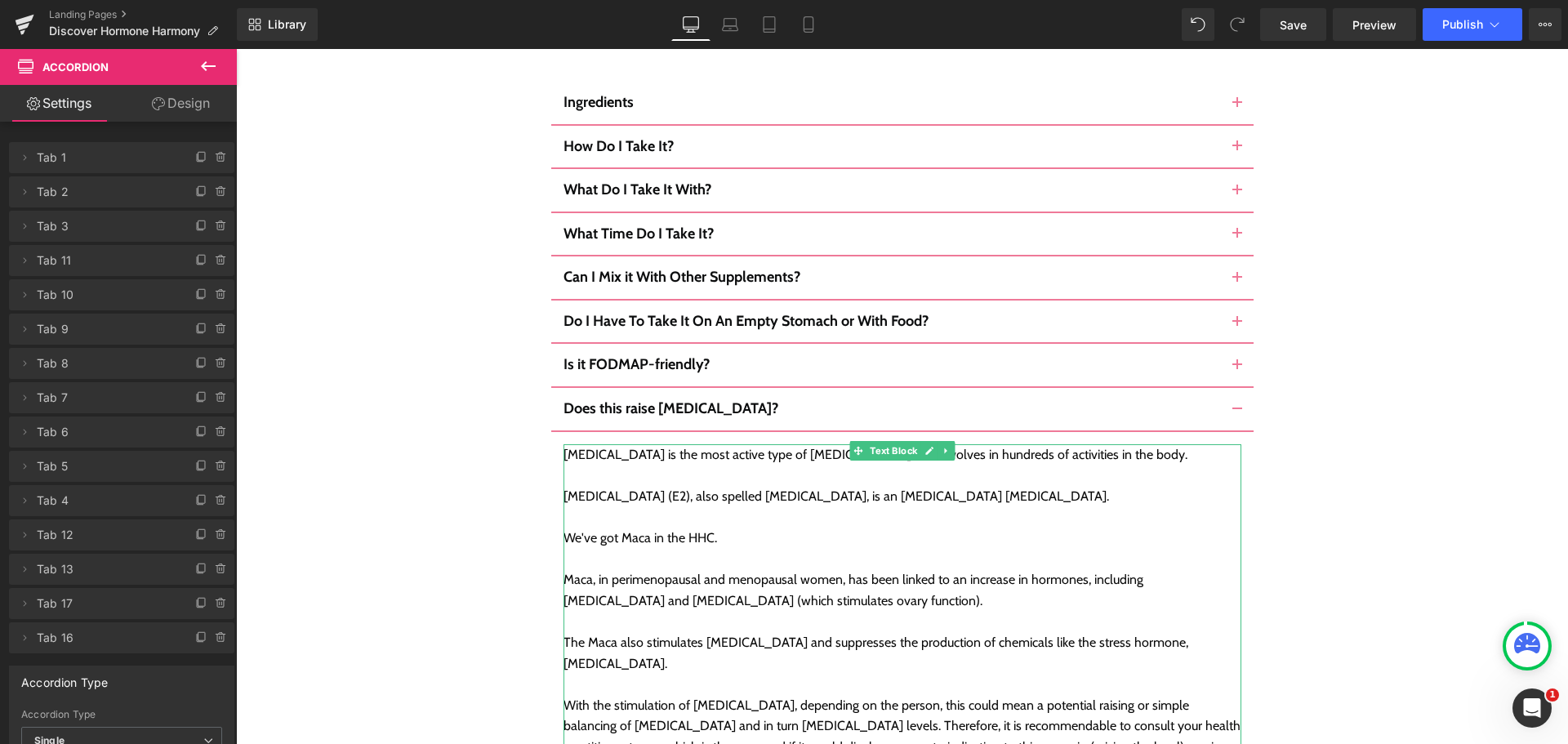
click at [573, 444] on div "[MEDICAL_DATA] is the most active type of [MEDICAL_DATA] that involves in hundr…" at bounding box center [902, 664] width 677 height 439
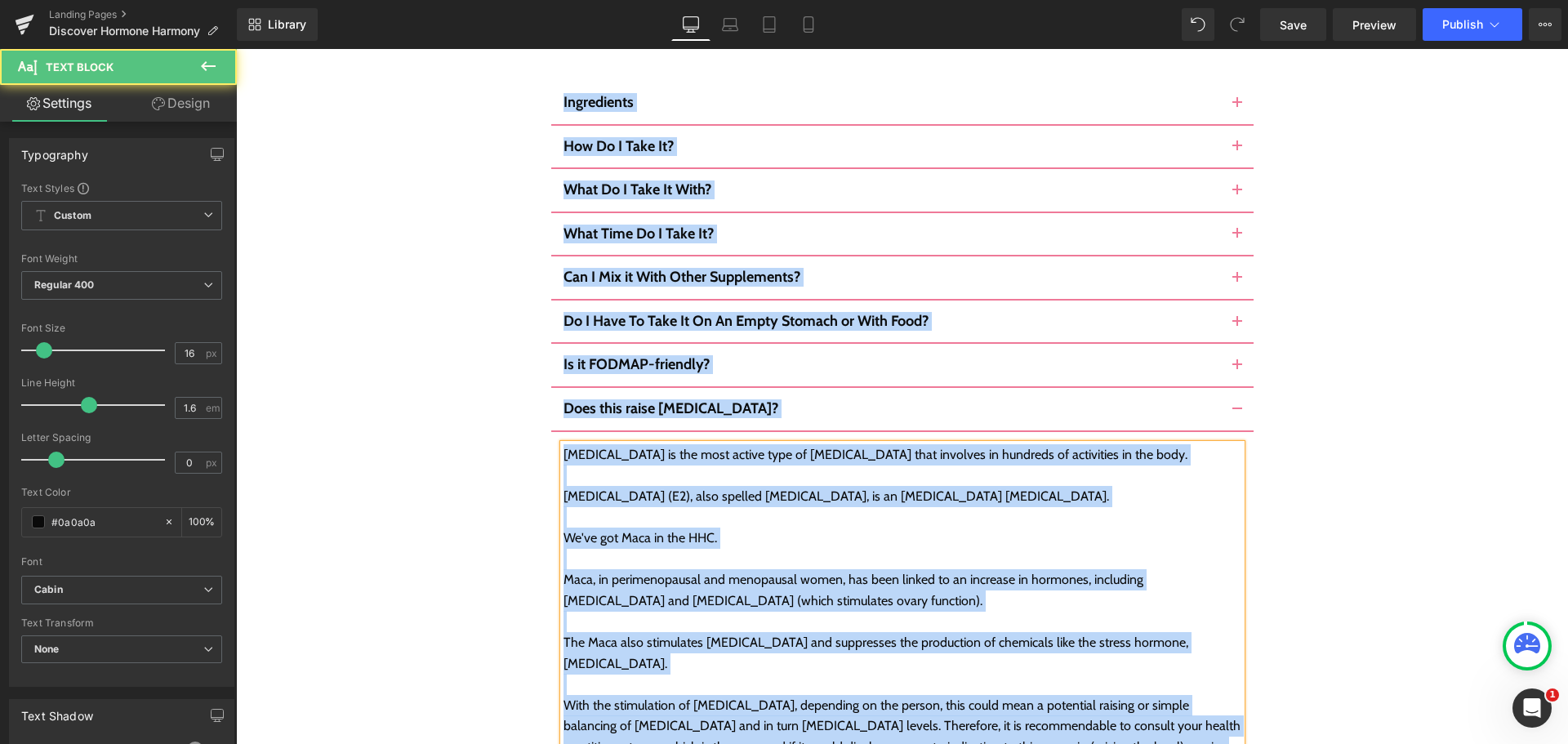
click at [573, 444] on div "[MEDICAL_DATA] is the most active type of [MEDICAL_DATA] that involves in hundr…" at bounding box center [902, 664] width 677 height 439
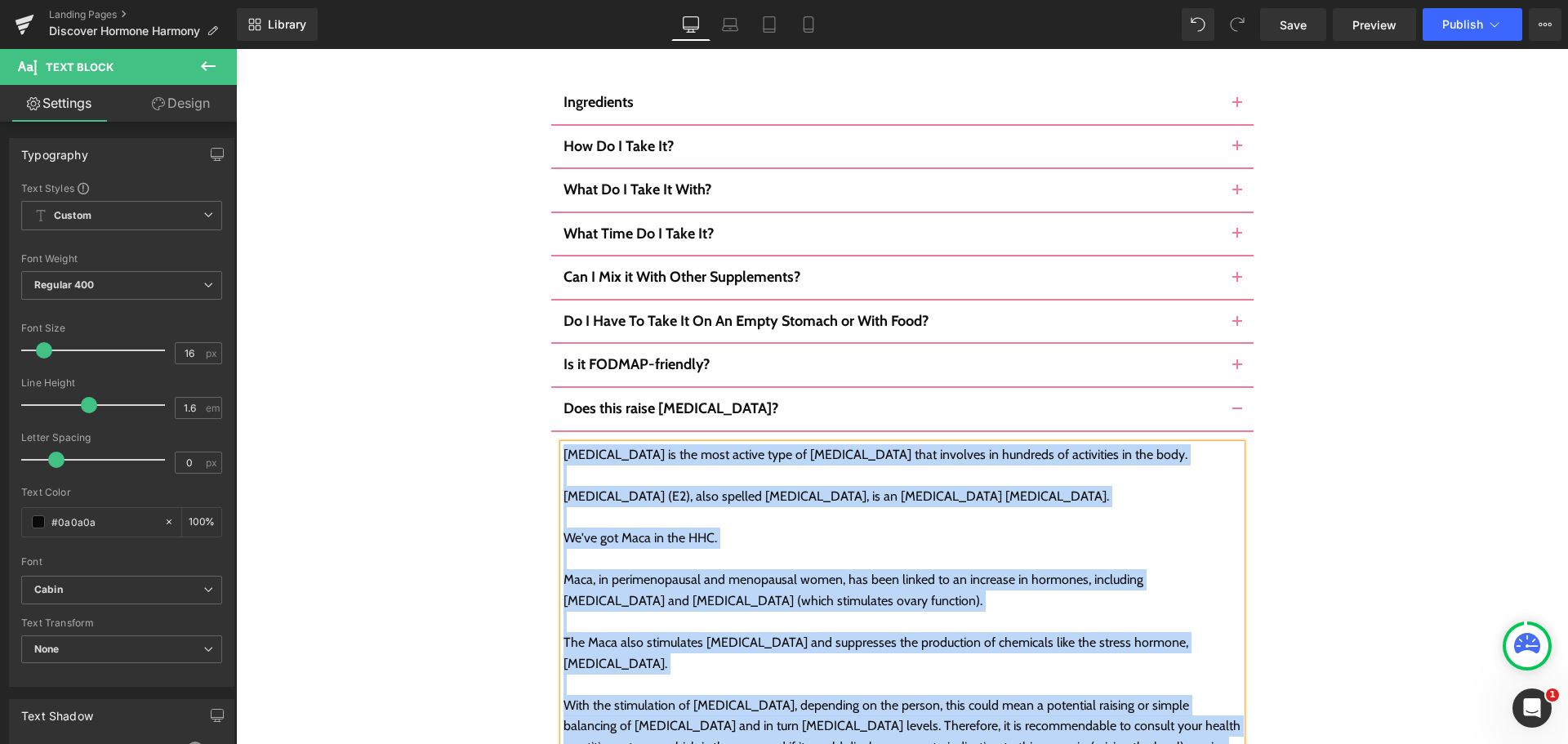
copy div "[MEDICAL_DATA] is the most active type of [MEDICAL_DATA] that involves in hundr…"
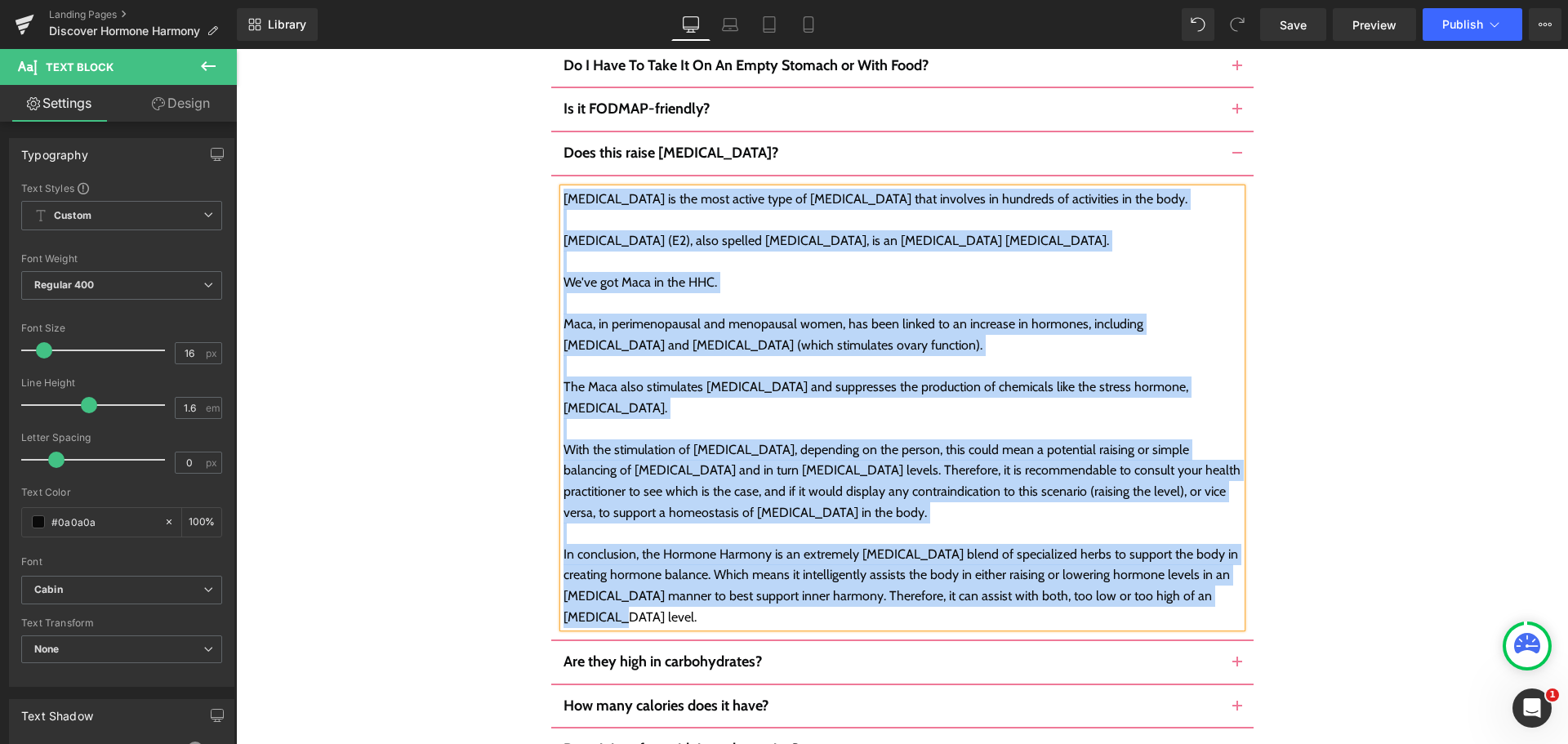
scroll to position [9498, 0]
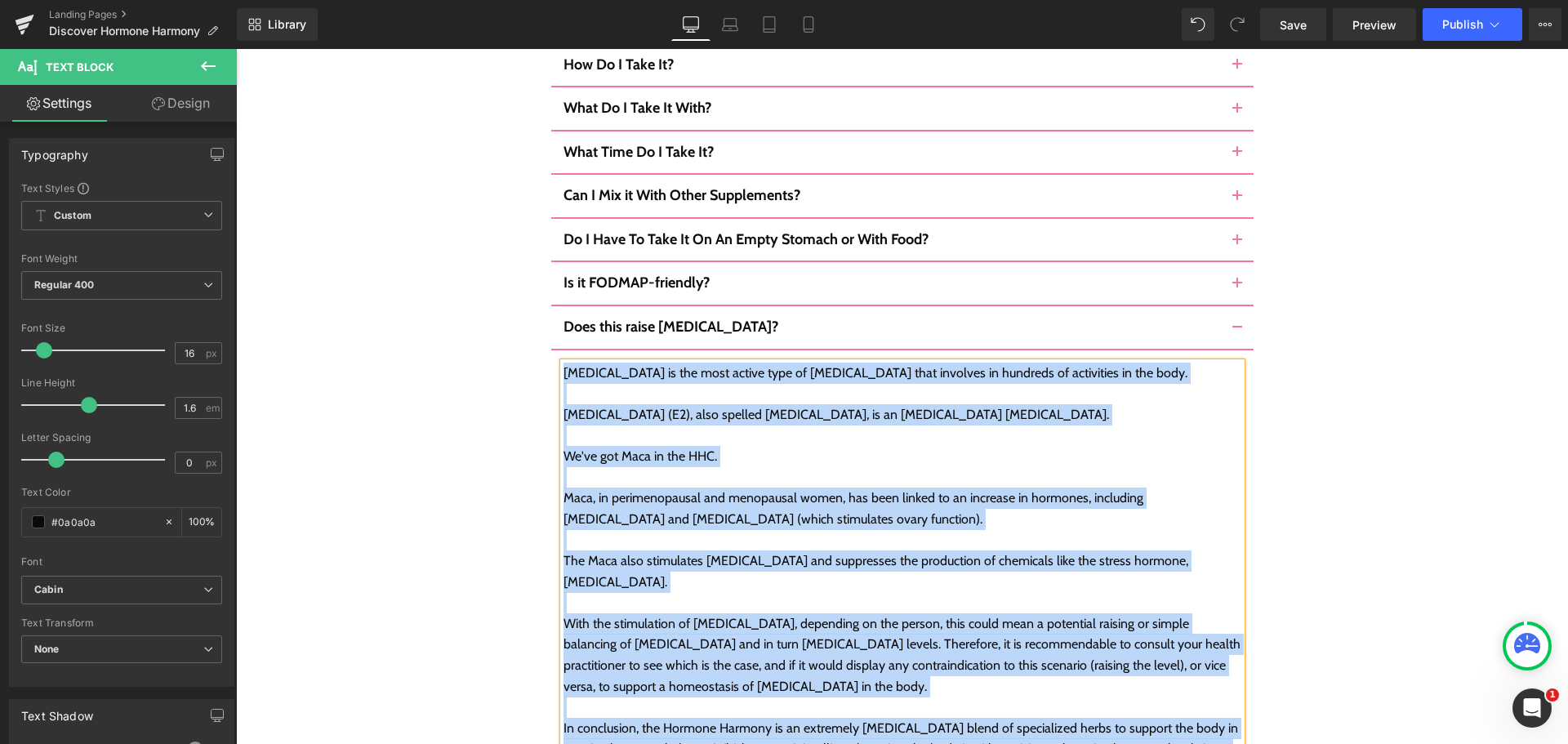
click at [1229, 306] on button "button" at bounding box center [1237, 327] width 32 height 43
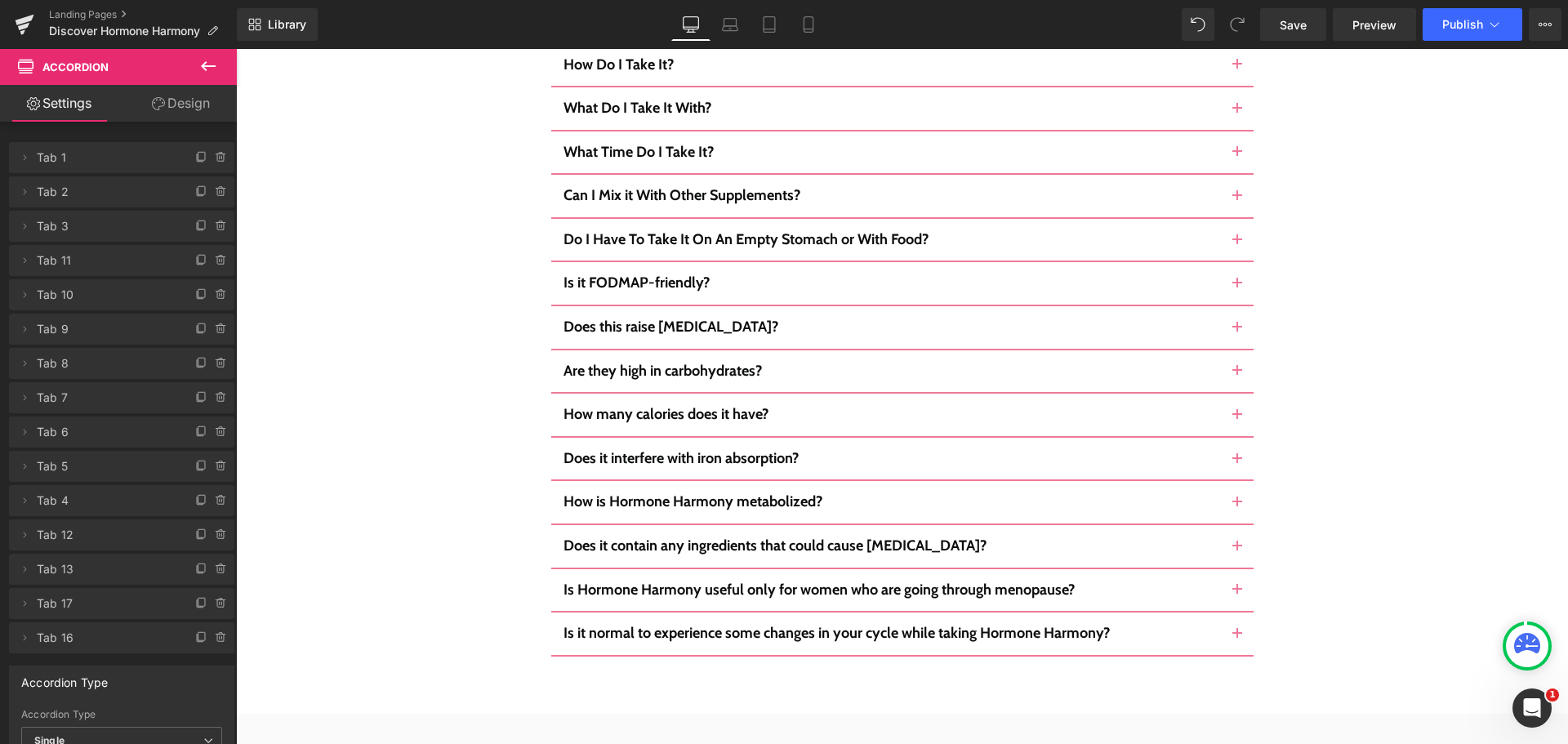
click at [1239, 350] on button "button" at bounding box center [1237, 371] width 32 height 43
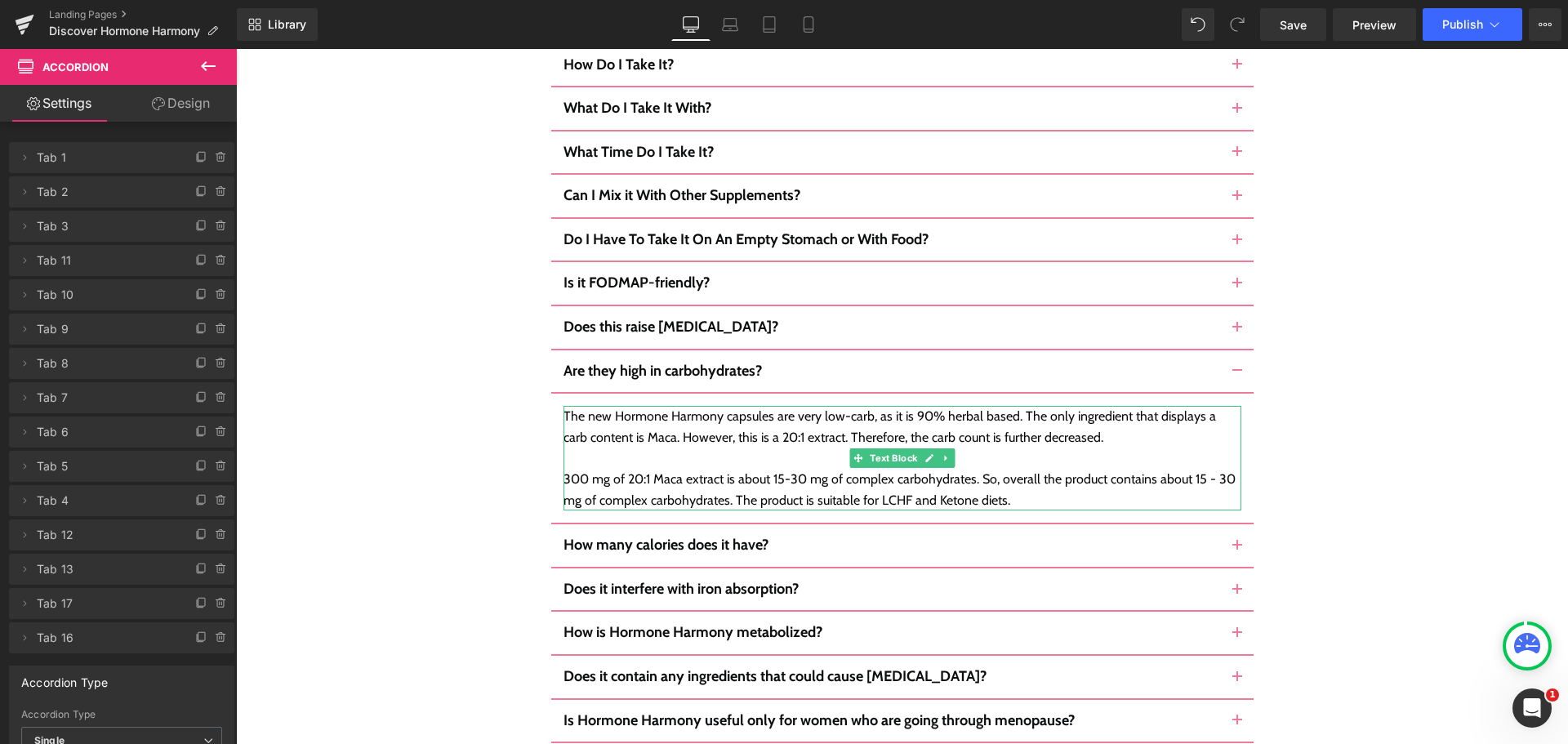
click at [1004, 468] on div "300 mg of 20:1 Maca extract is about 15-30 mg of complex carbohydrates. So, ove…" at bounding box center [902, 489] width 677 height 42
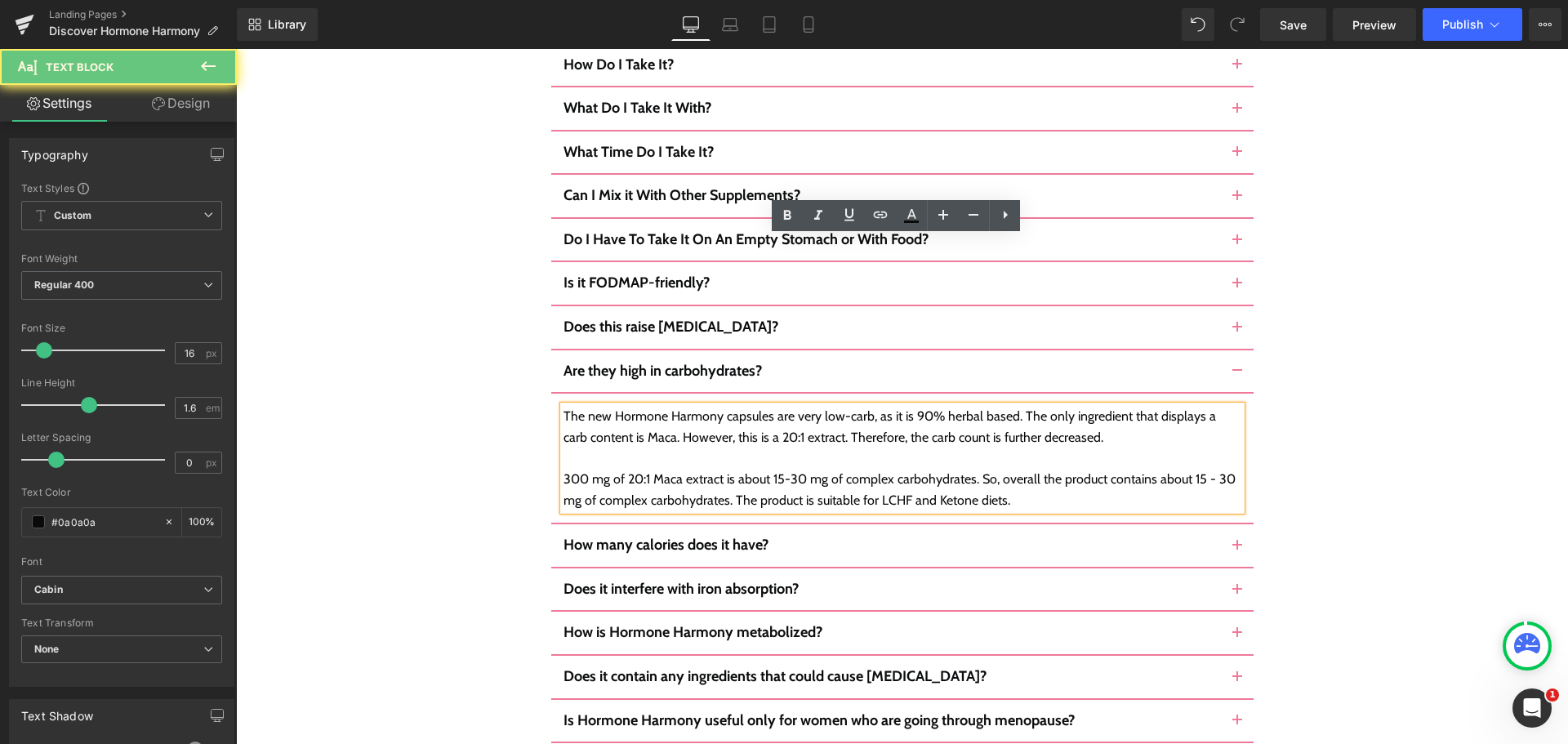
click at [1004, 468] on div "300 mg of 20:1 Maca extract is about 15-30 mg of complex carbohydrates. So, ove…" at bounding box center [902, 489] width 677 height 42
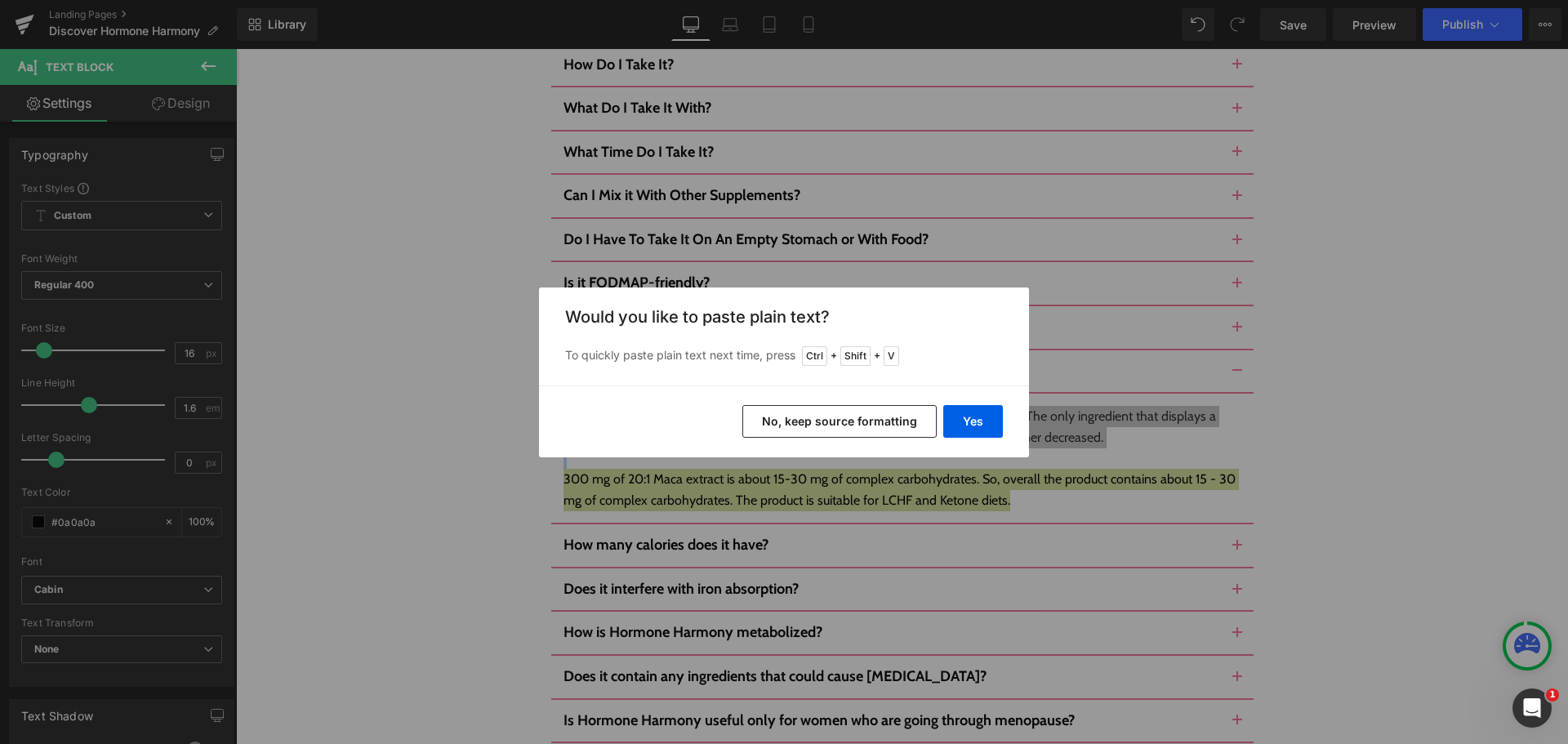
click at [1081, 435] on div "Back to Library Insert Would you like to paste plain text? To quickly paste pla…" at bounding box center [784, 372] width 1568 height 744
click at [1328, 374] on div "Back to Library Insert Would you like to paste plain text? To quickly paste pla…" at bounding box center [784, 372] width 1568 height 744
click at [904, 411] on button "No, keep source formatting" at bounding box center [839, 422] width 195 height 32
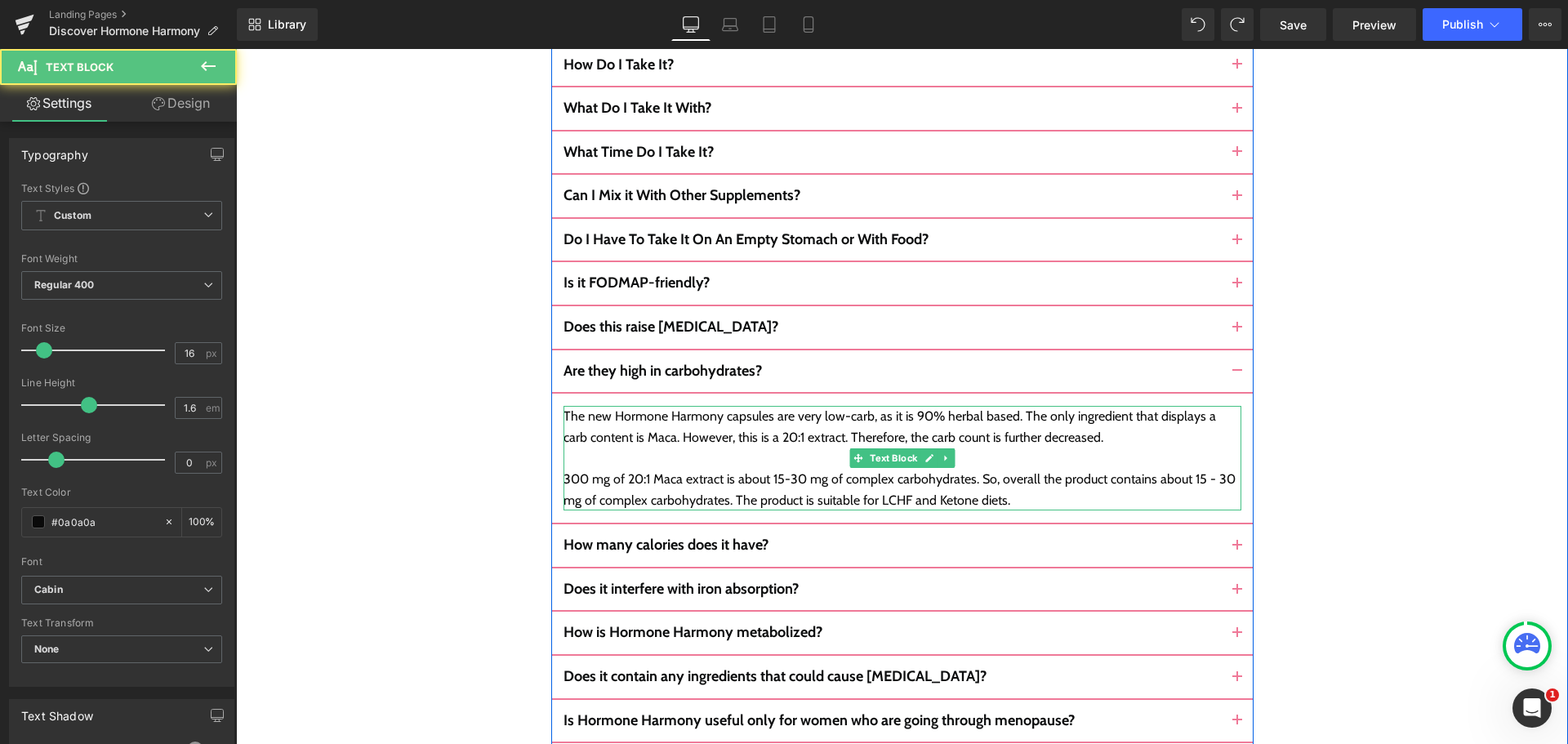
click at [1023, 468] on div "300 mg of 20:1 Maca extract is about 15-30 mg of complex carbohydrates. So, ove…" at bounding box center [902, 489] width 677 height 42
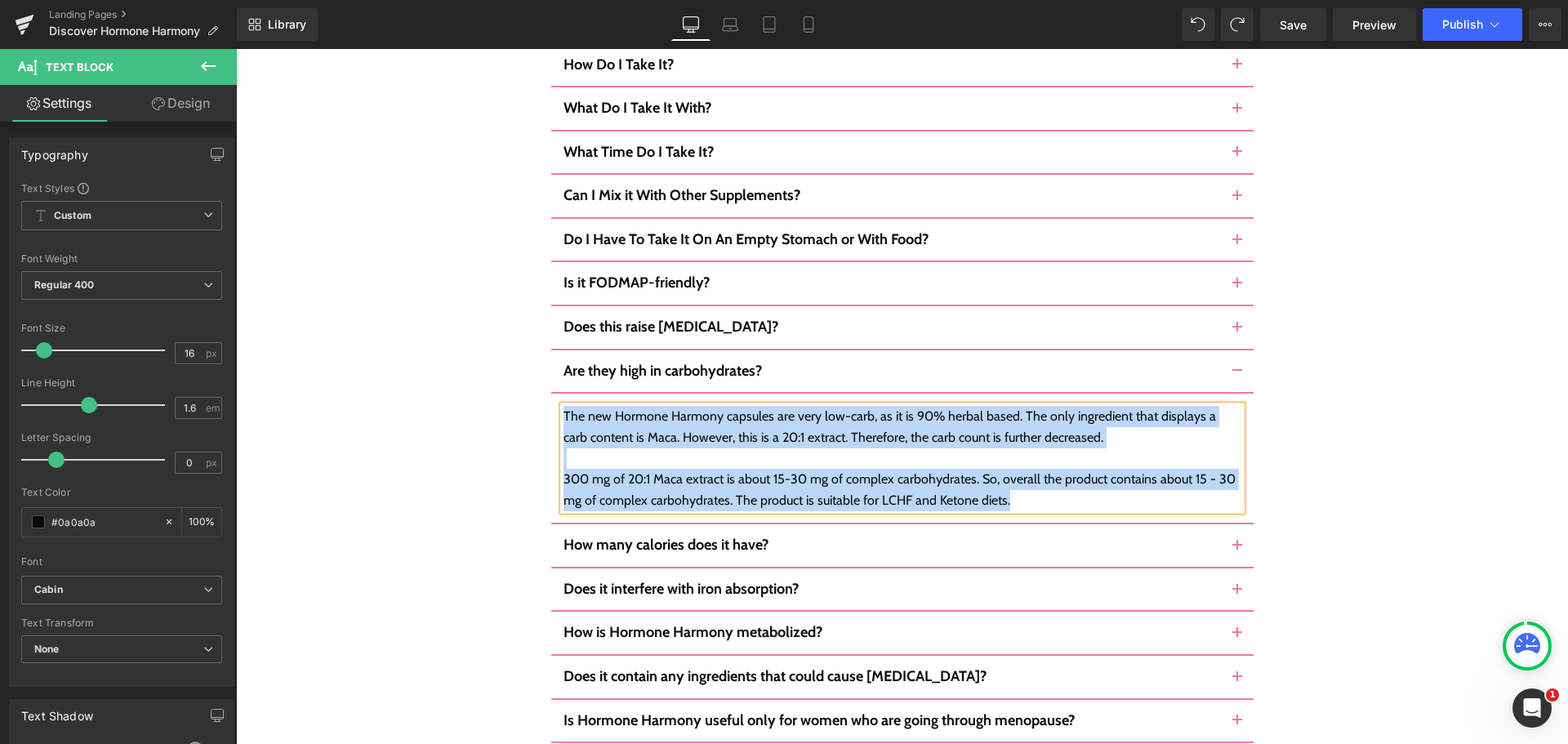
copy div "The new Hormone Harmony capsules are very low-carb, as it is 90% herbal based. …"
click at [1232, 350] on button "button" at bounding box center [1237, 371] width 32 height 43
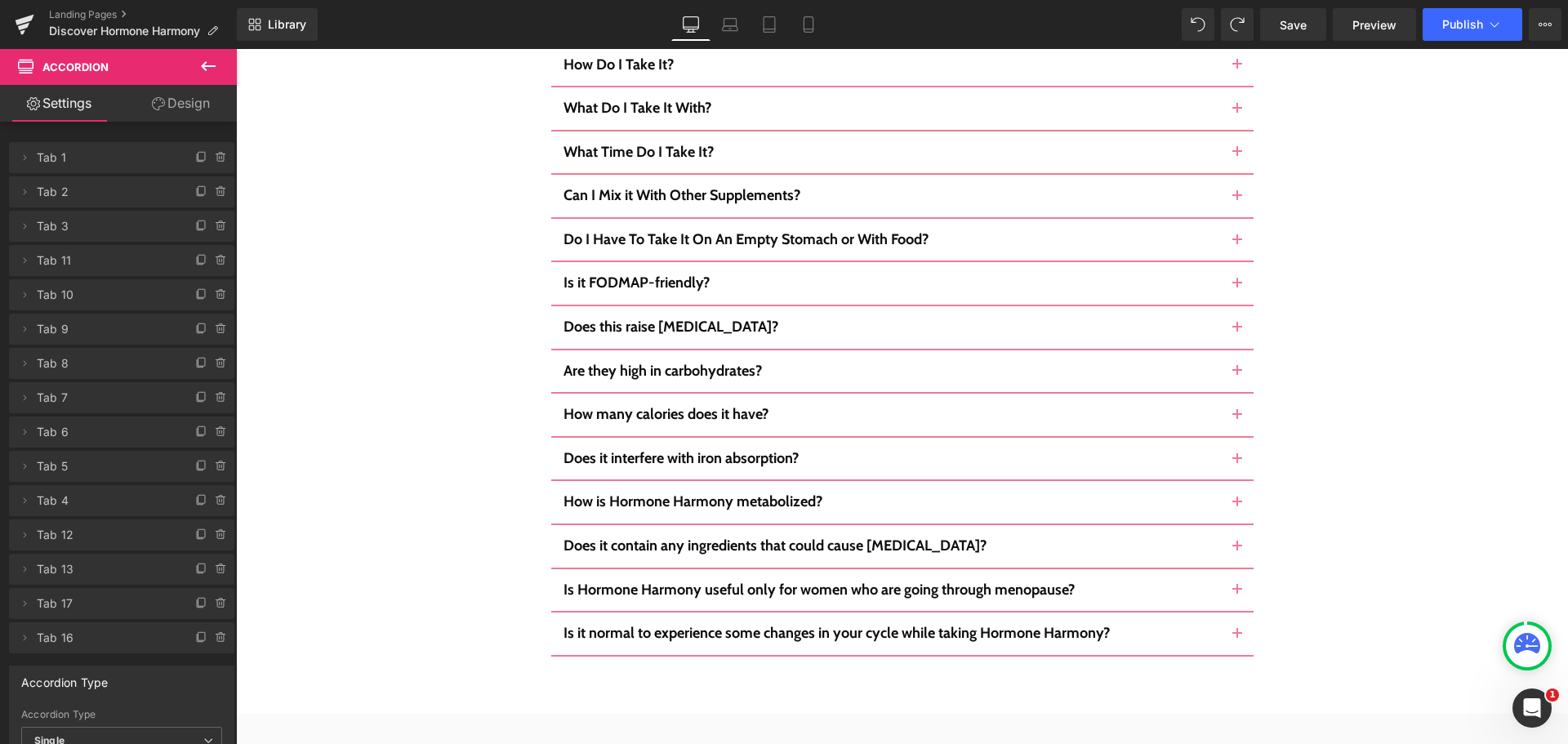
click at [1237, 420] on span "button" at bounding box center [1237, 420] width 0 height 0
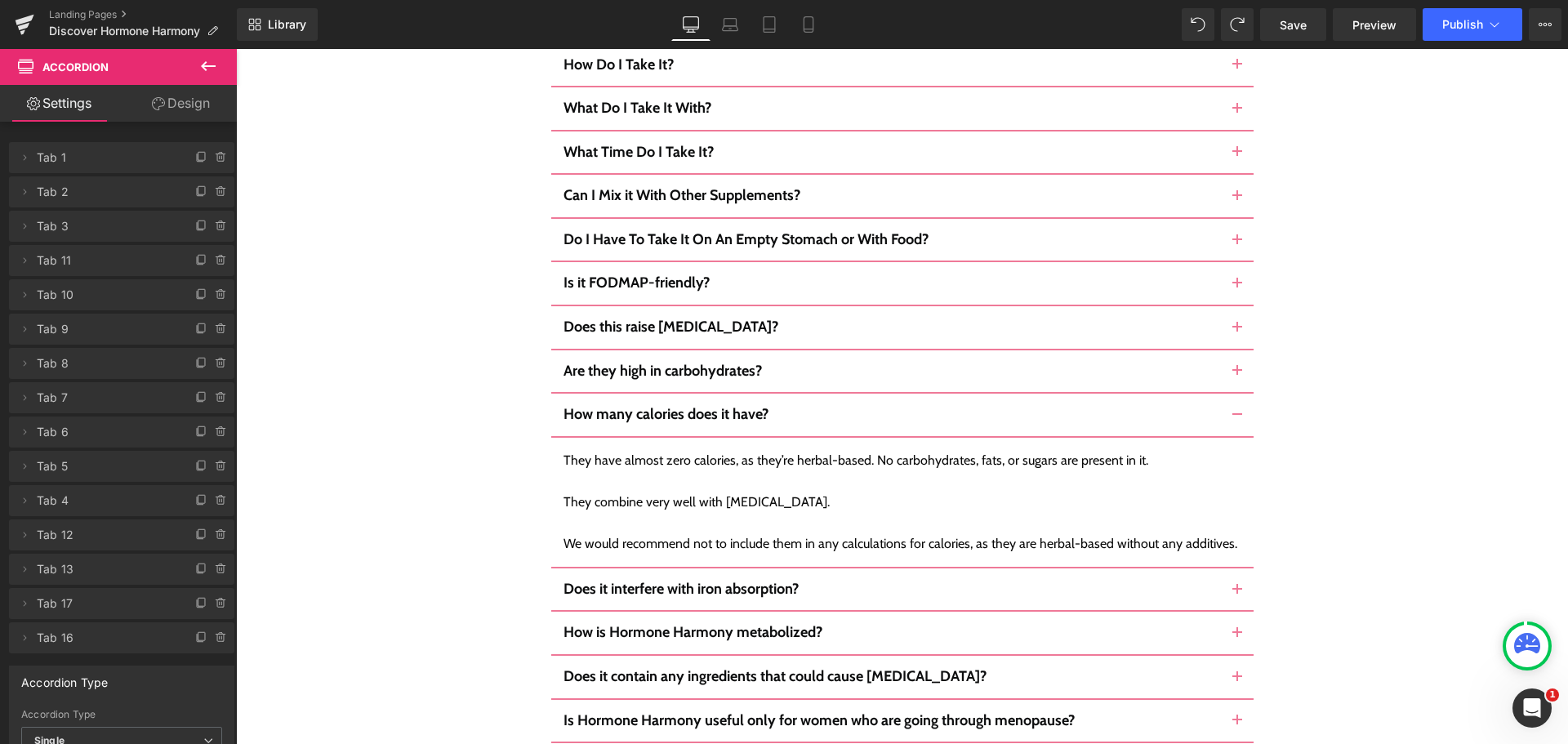
click at [1232, 394] on button "button" at bounding box center [1237, 415] width 32 height 43
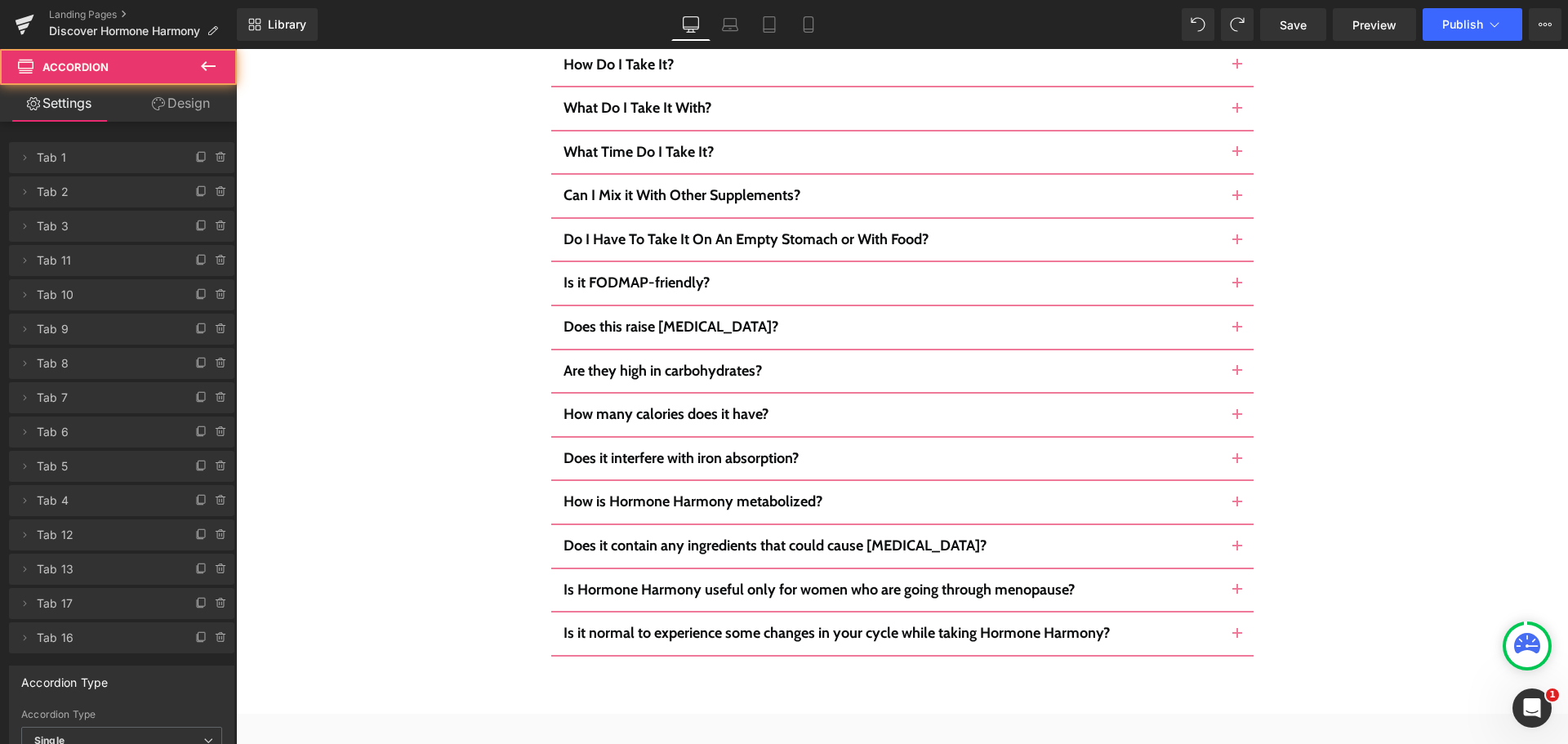
click at [1225, 438] on button "button" at bounding box center [1237, 459] width 32 height 43
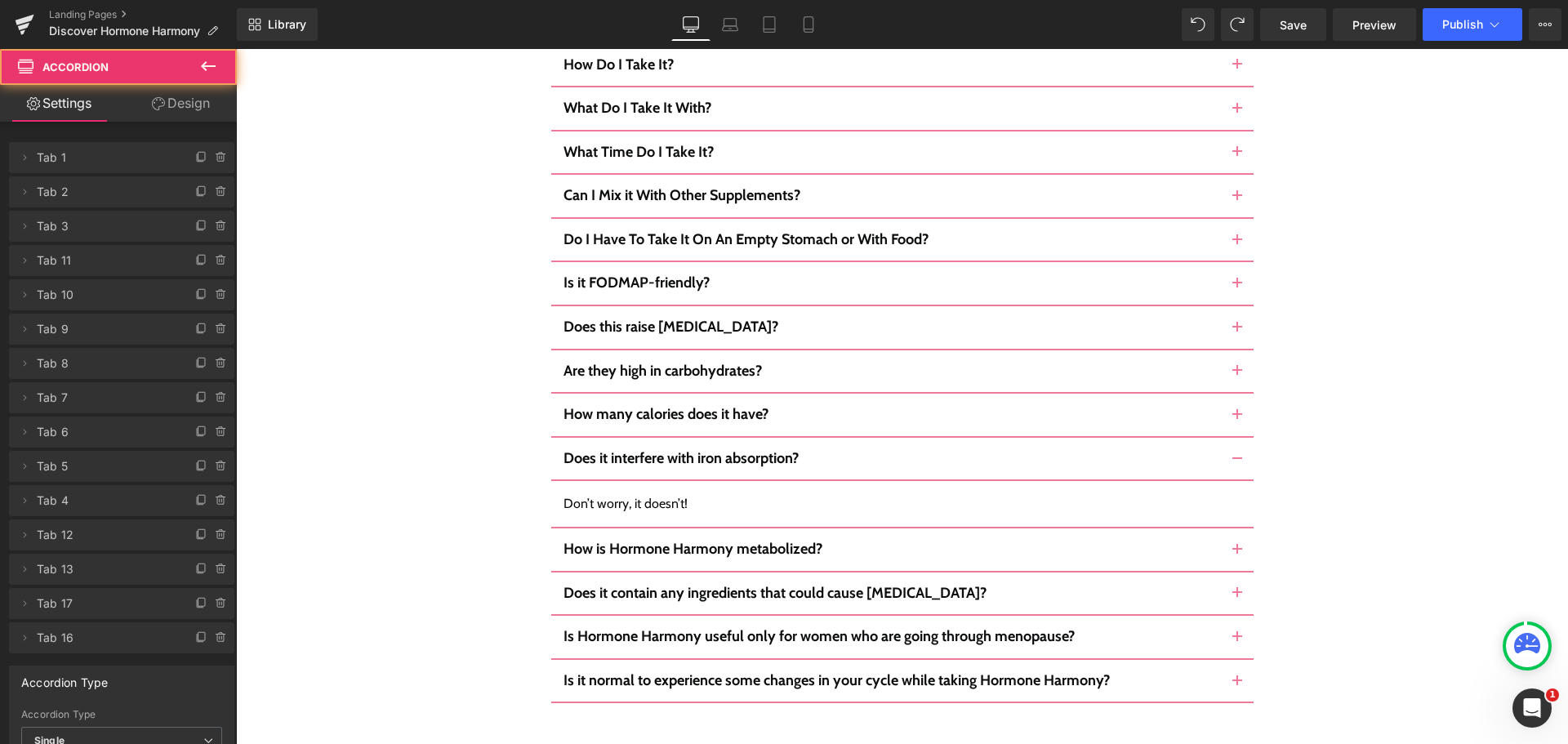
click at [1234, 438] on button "button" at bounding box center [1237, 459] width 32 height 43
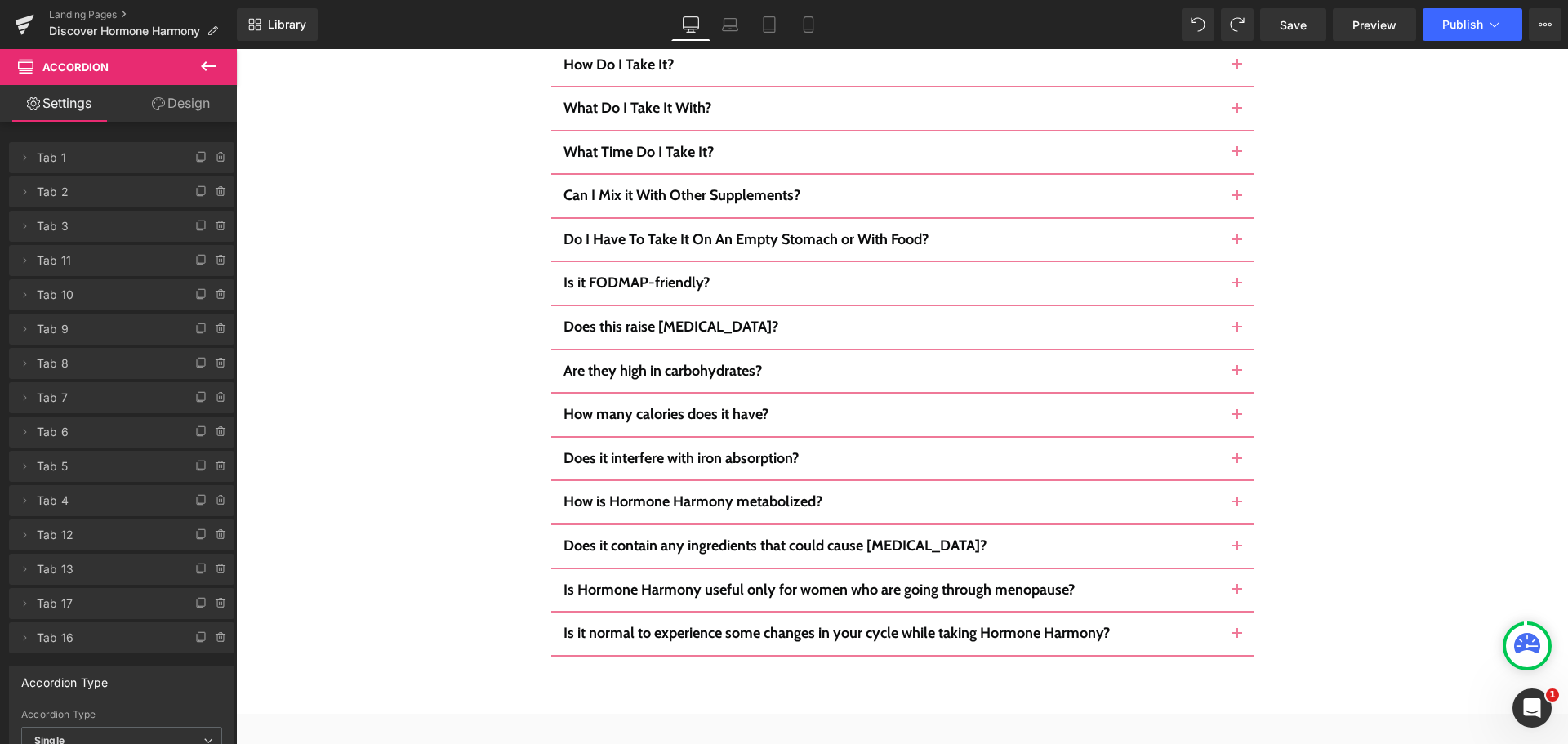
click at [1234, 481] on button "button" at bounding box center [1237, 502] width 32 height 43
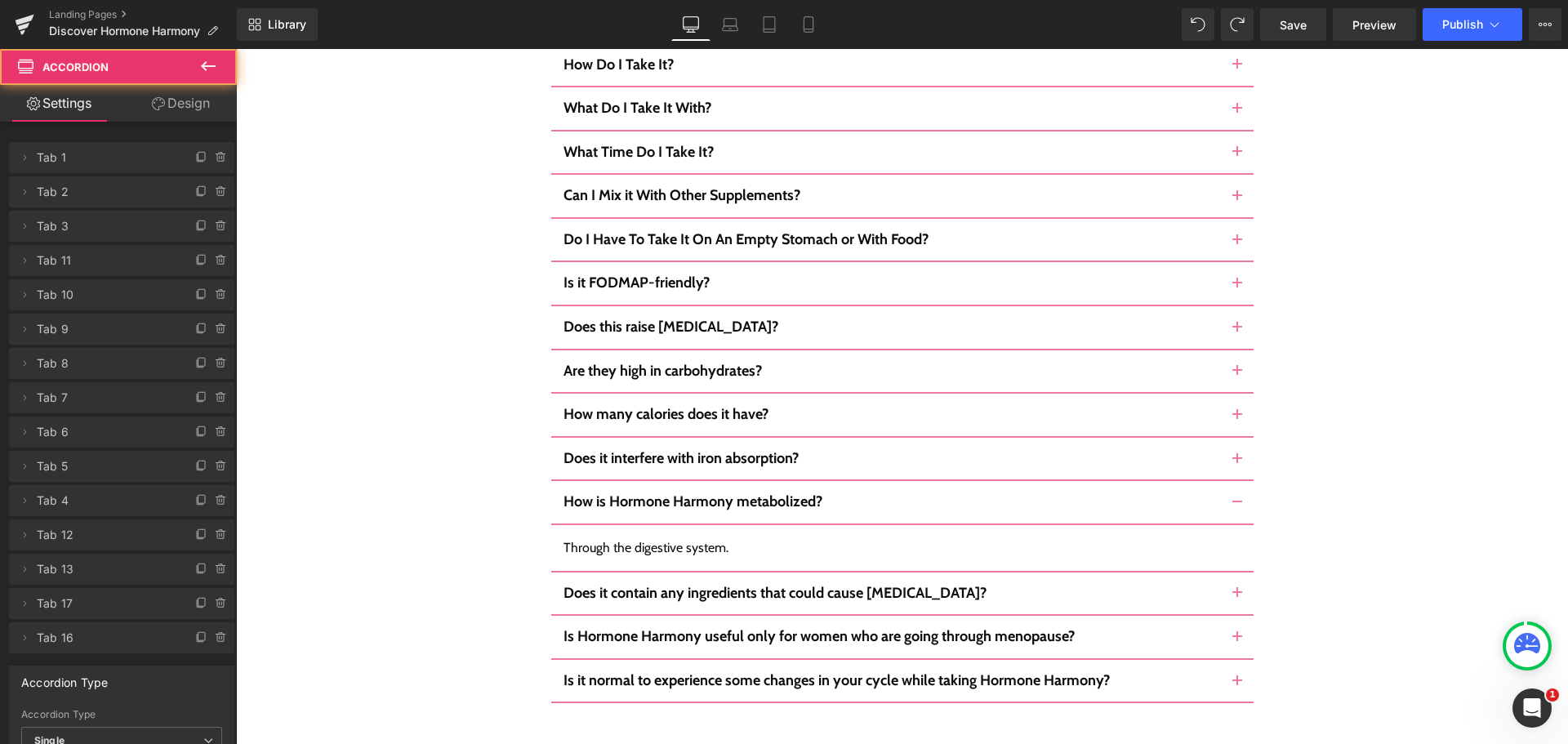
click at [1237, 507] on span "button" at bounding box center [1237, 507] width 0 height 0
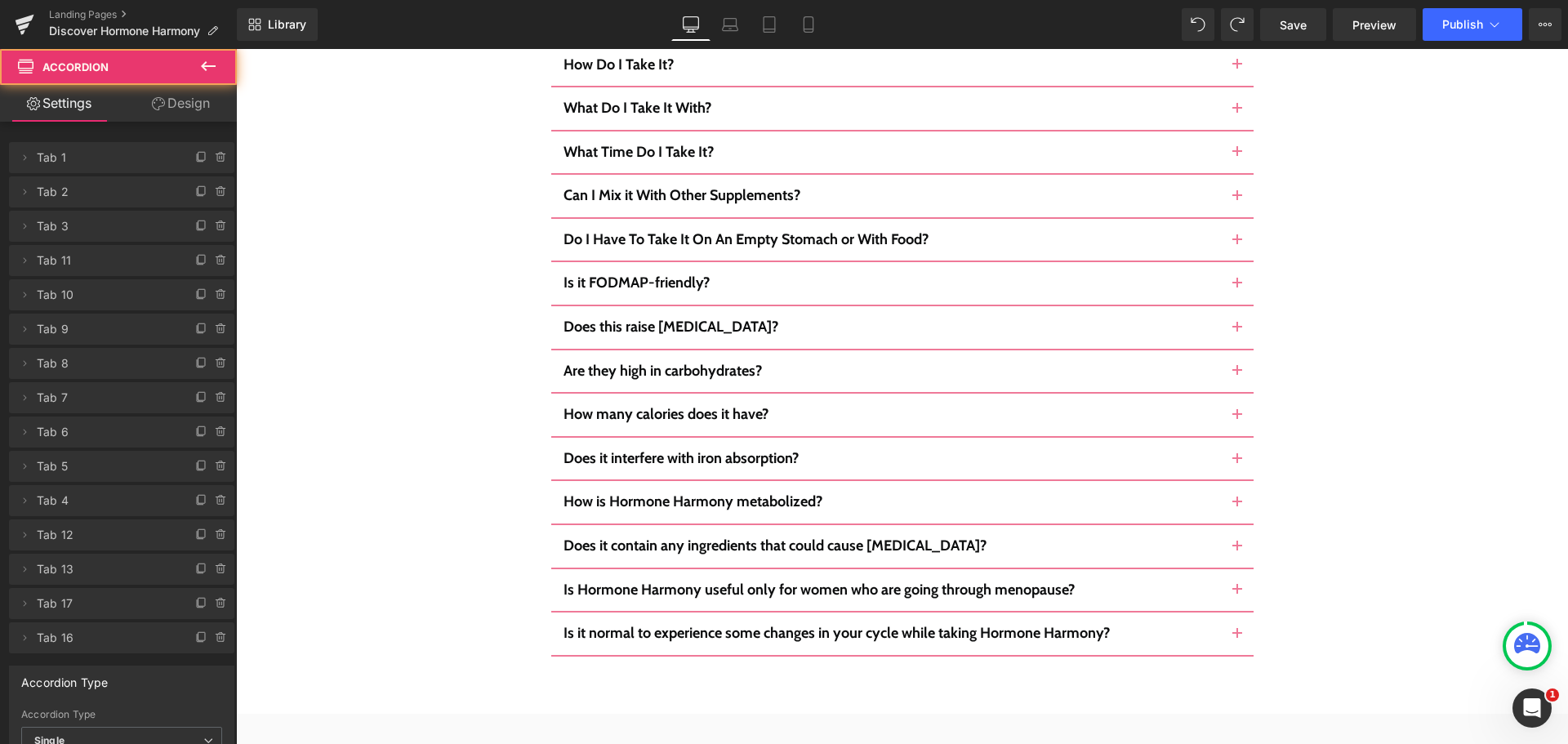
click at [1237, 525] on button "button" at bounding box center [1237, 546] width 32 height 43
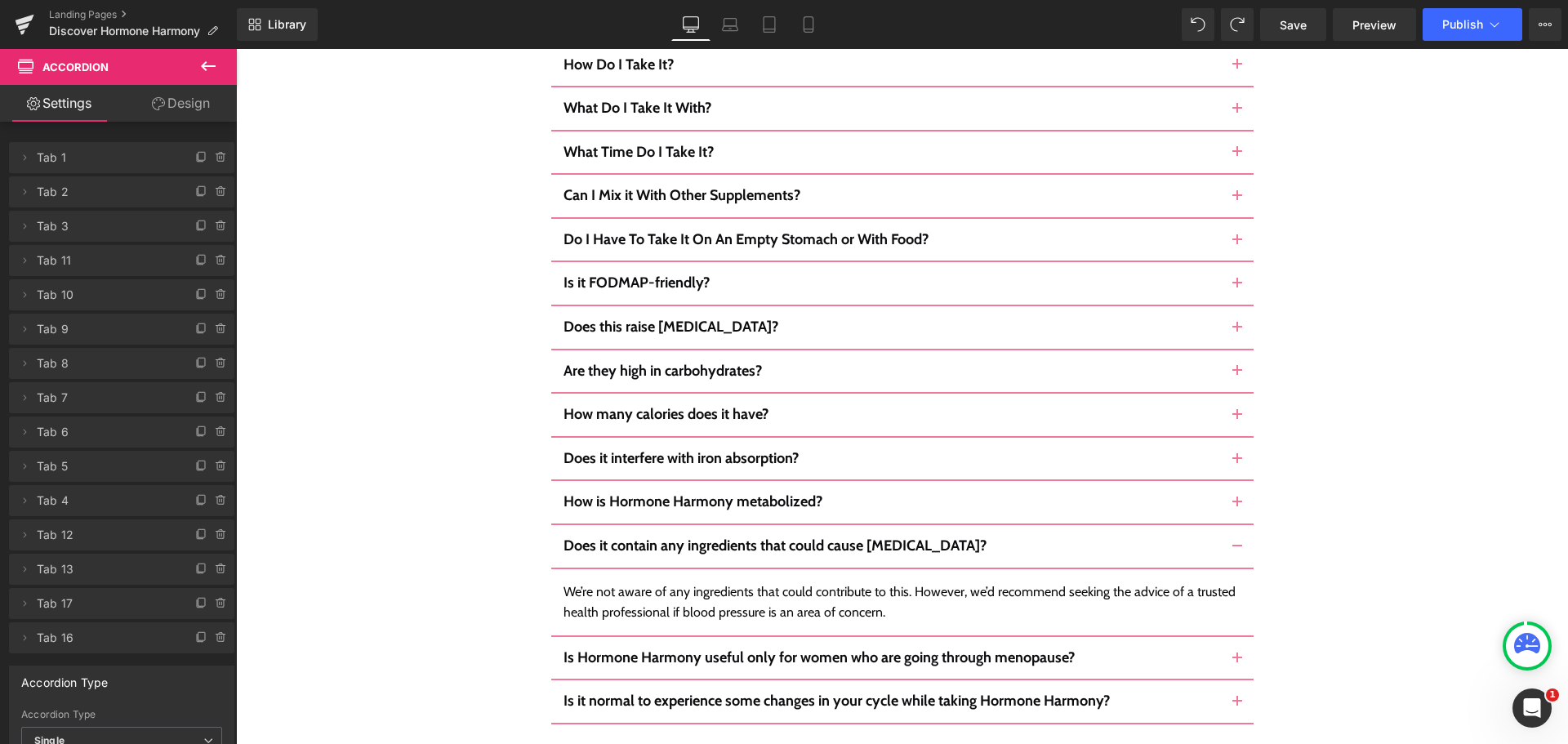
click at [1232, 525] on button "button" at bounding box center [1237, 546] width 32 height 43
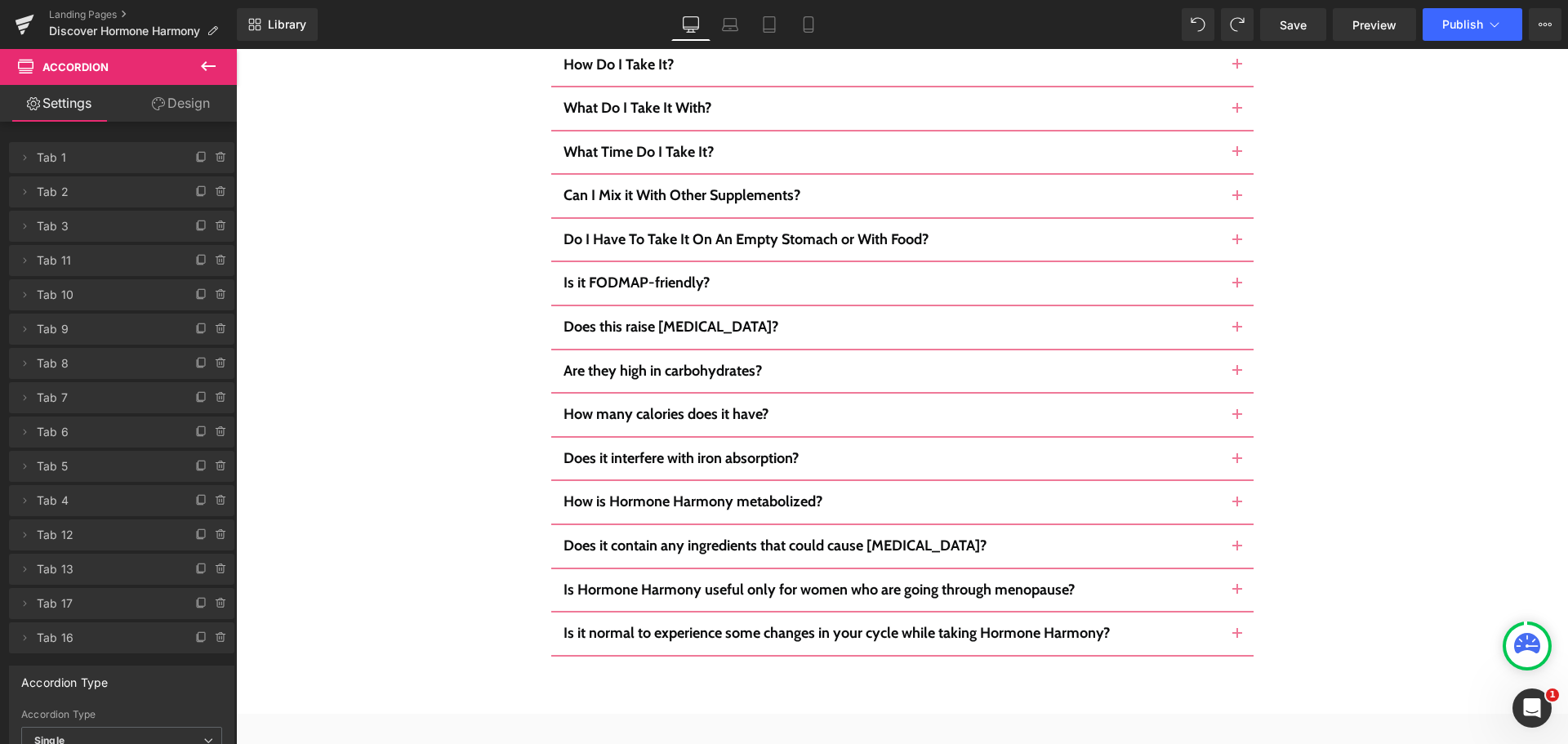
click at [1239, 569] on button "button" at bounding box center [1237, 590] width 32 height 43
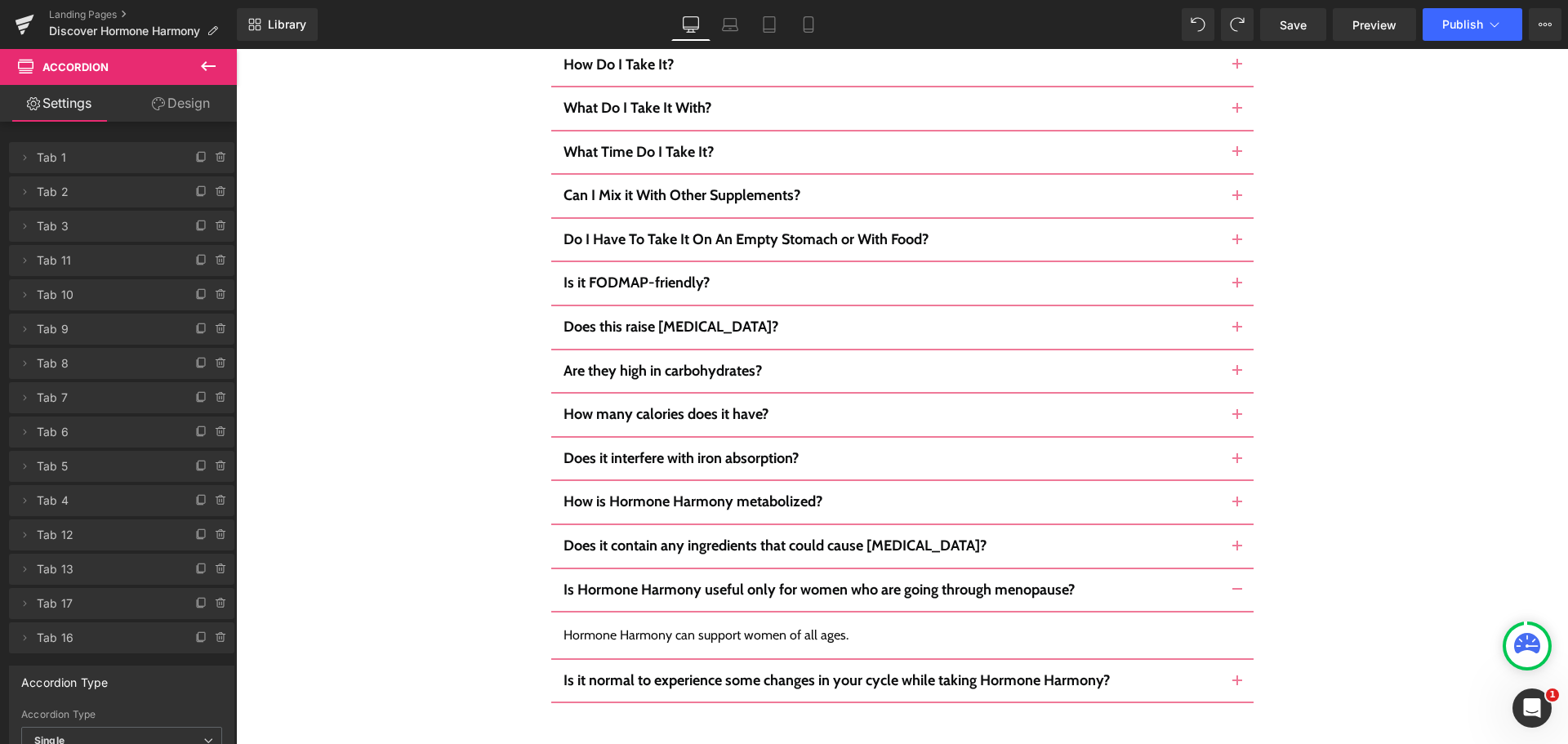
click at [1247, 413] on div "Frequently Asked Questions Heading Ingredients Text Block All these natural ext…" at bounding box center [902, 320] width 1299 height 768
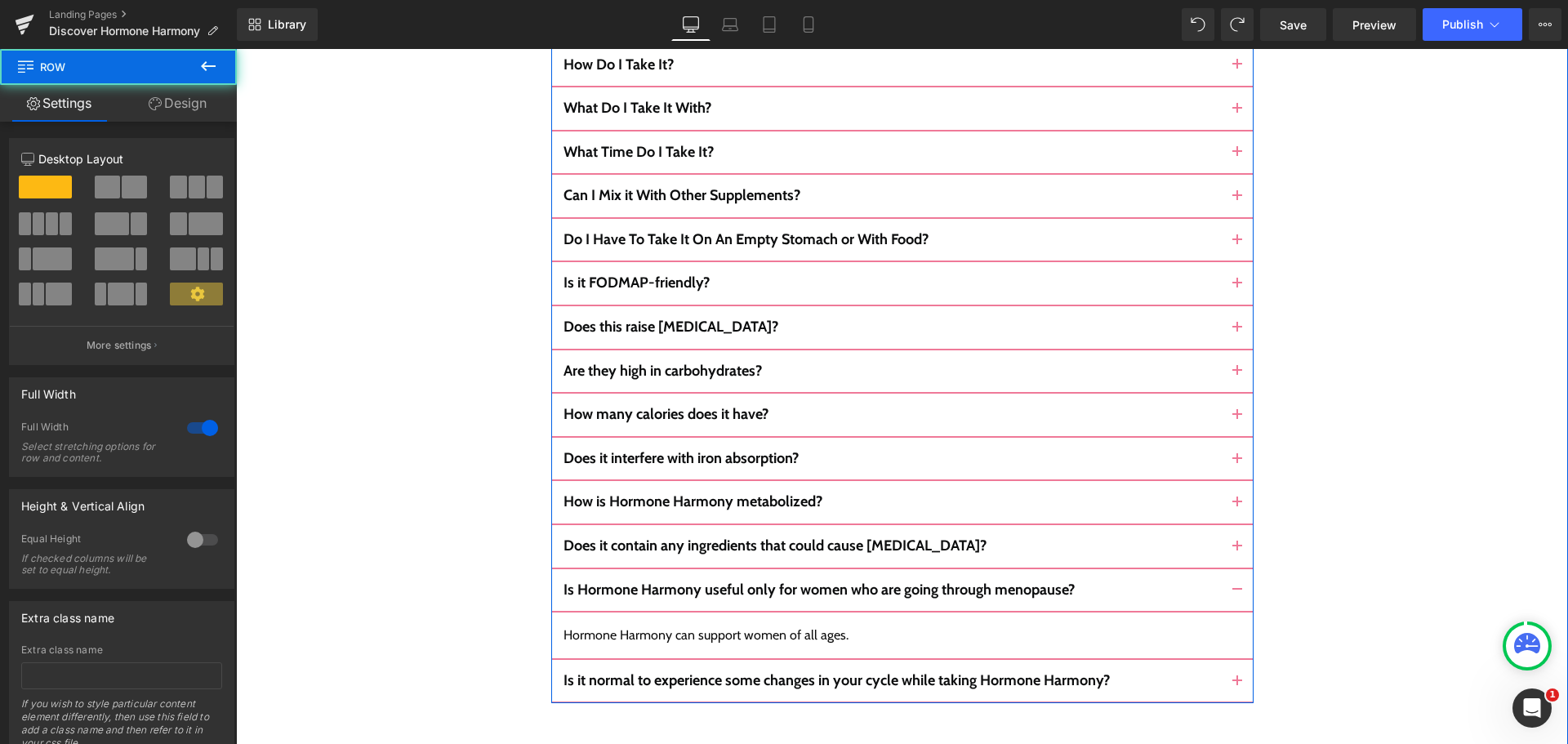
click at [1237, 594] on span "button" at bounding box center [1237, 594] width 0 height 0
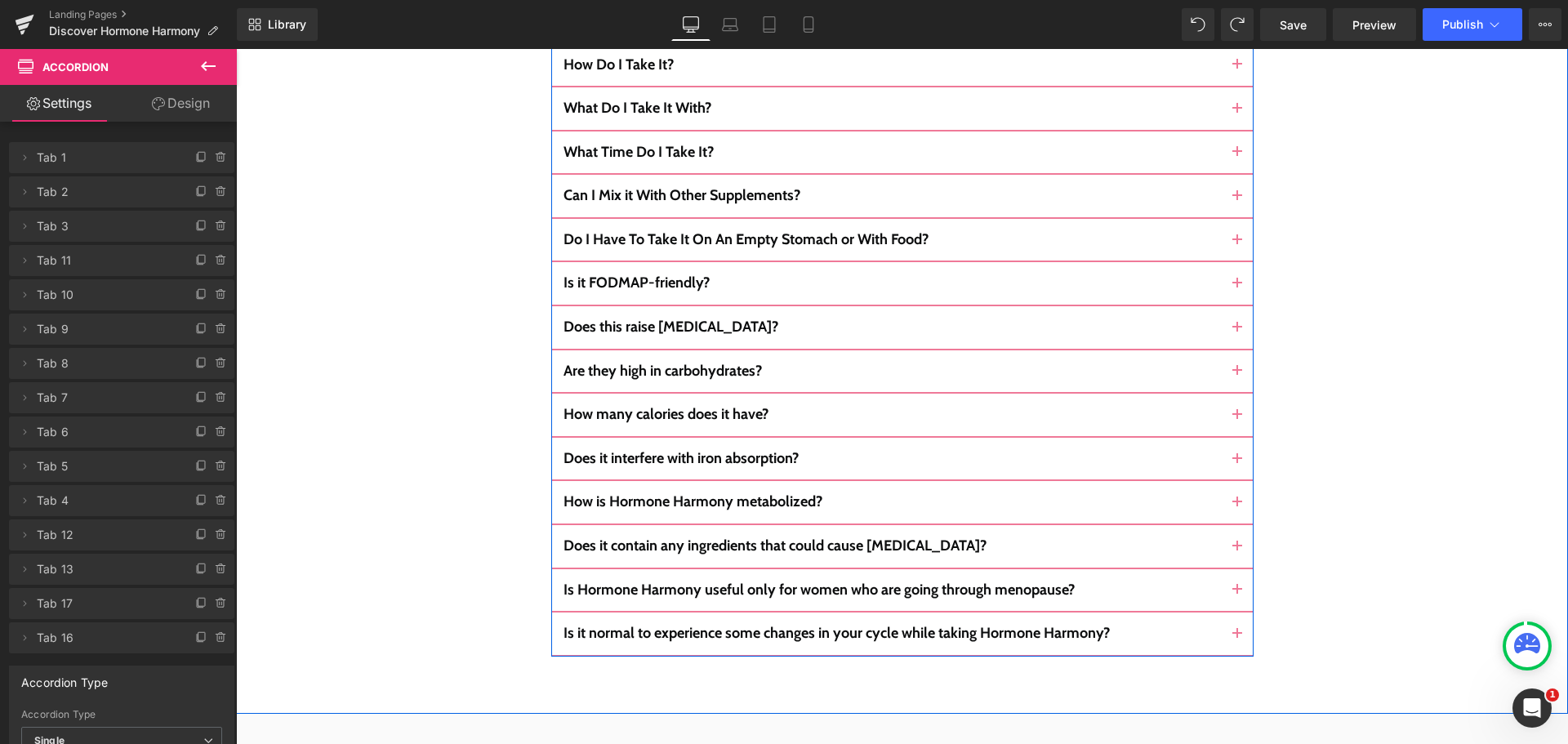
click at [1225, 612] on button "button" at bounding box center [1237, 633] width 32 height 43
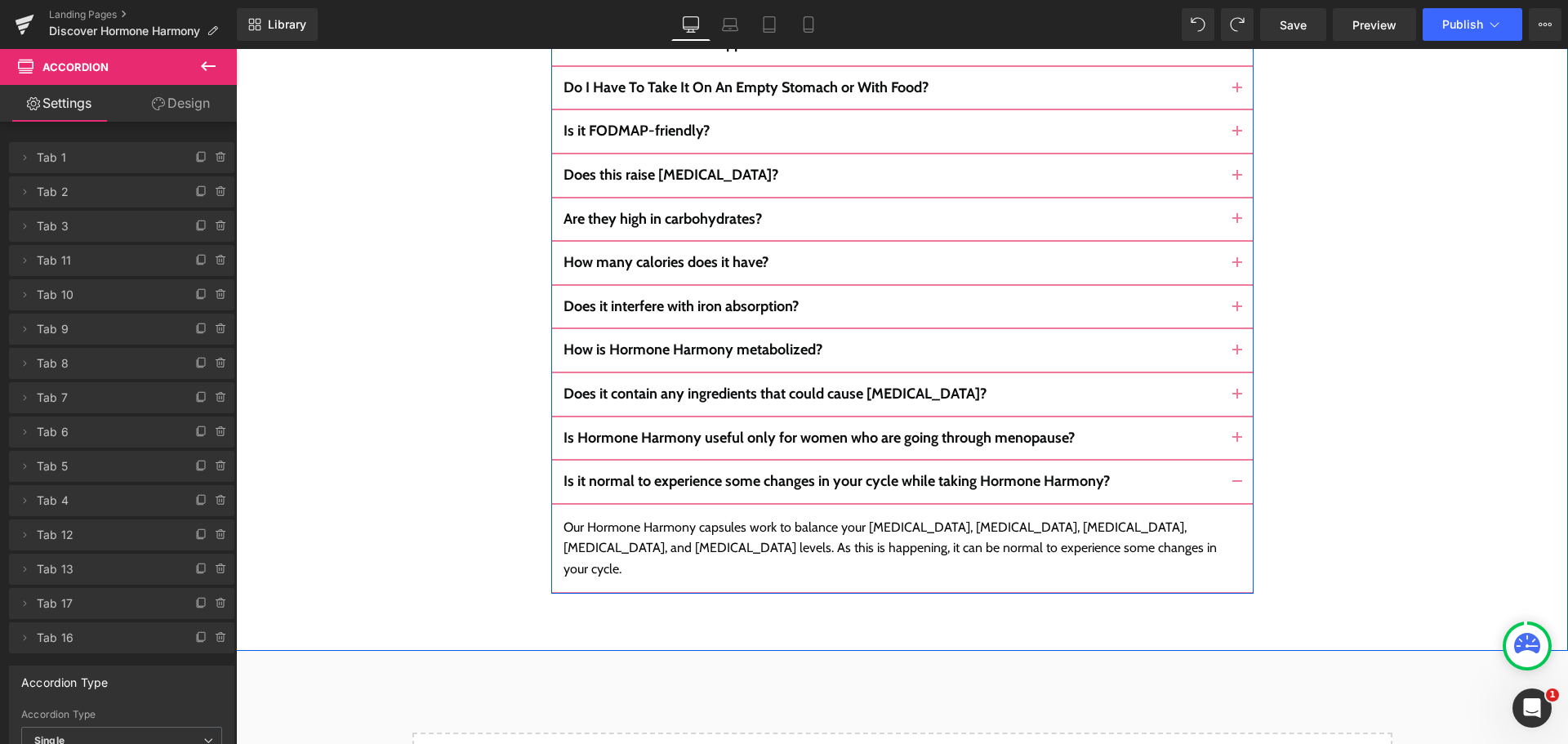
scroll to position [9662, 0]
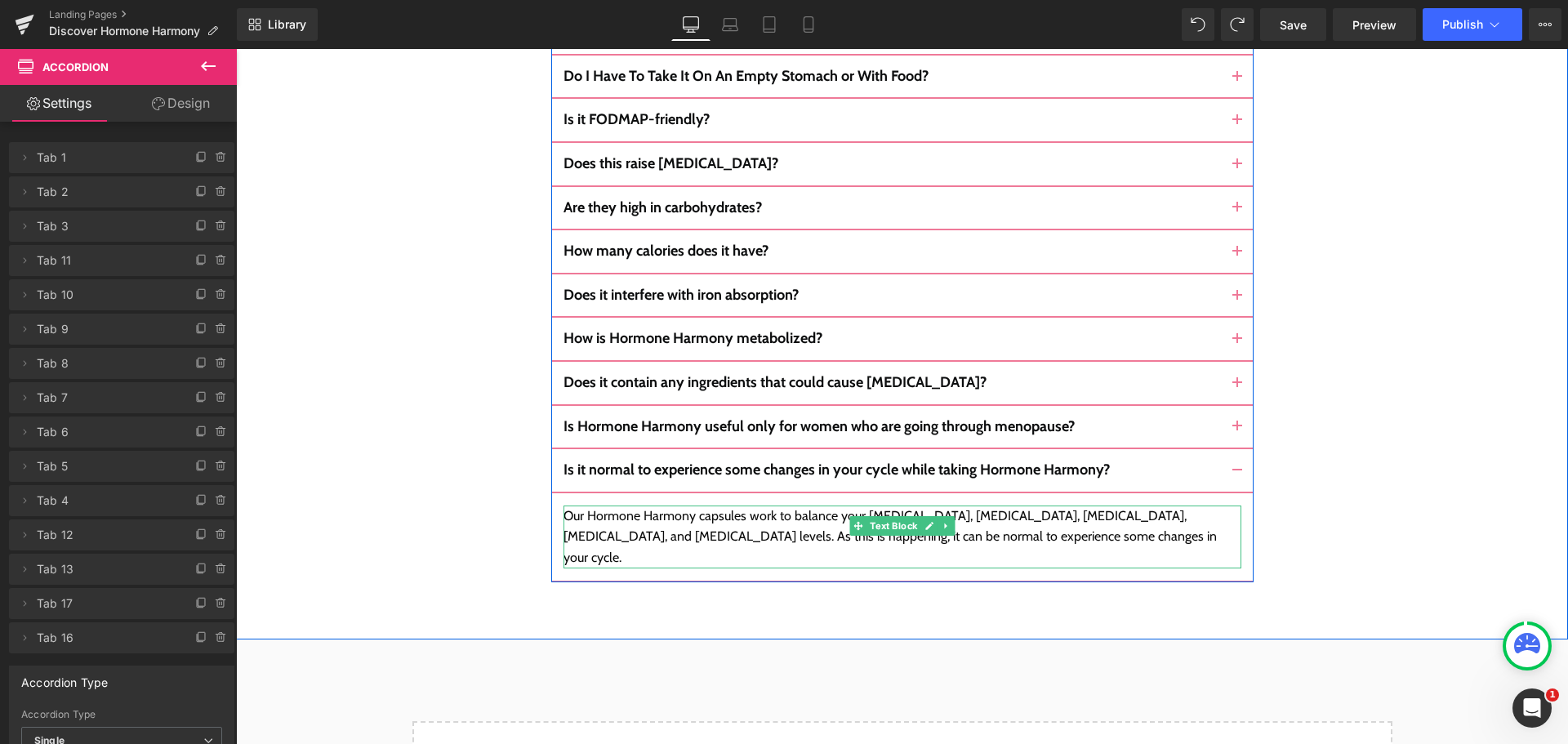
click at [667, 506] on div "Our Hormone Harmony capsules work to balance your [MEDICAL_DATA], [MEDICAL_DATA…" at bounding box center [902, 537] width 677 height 63
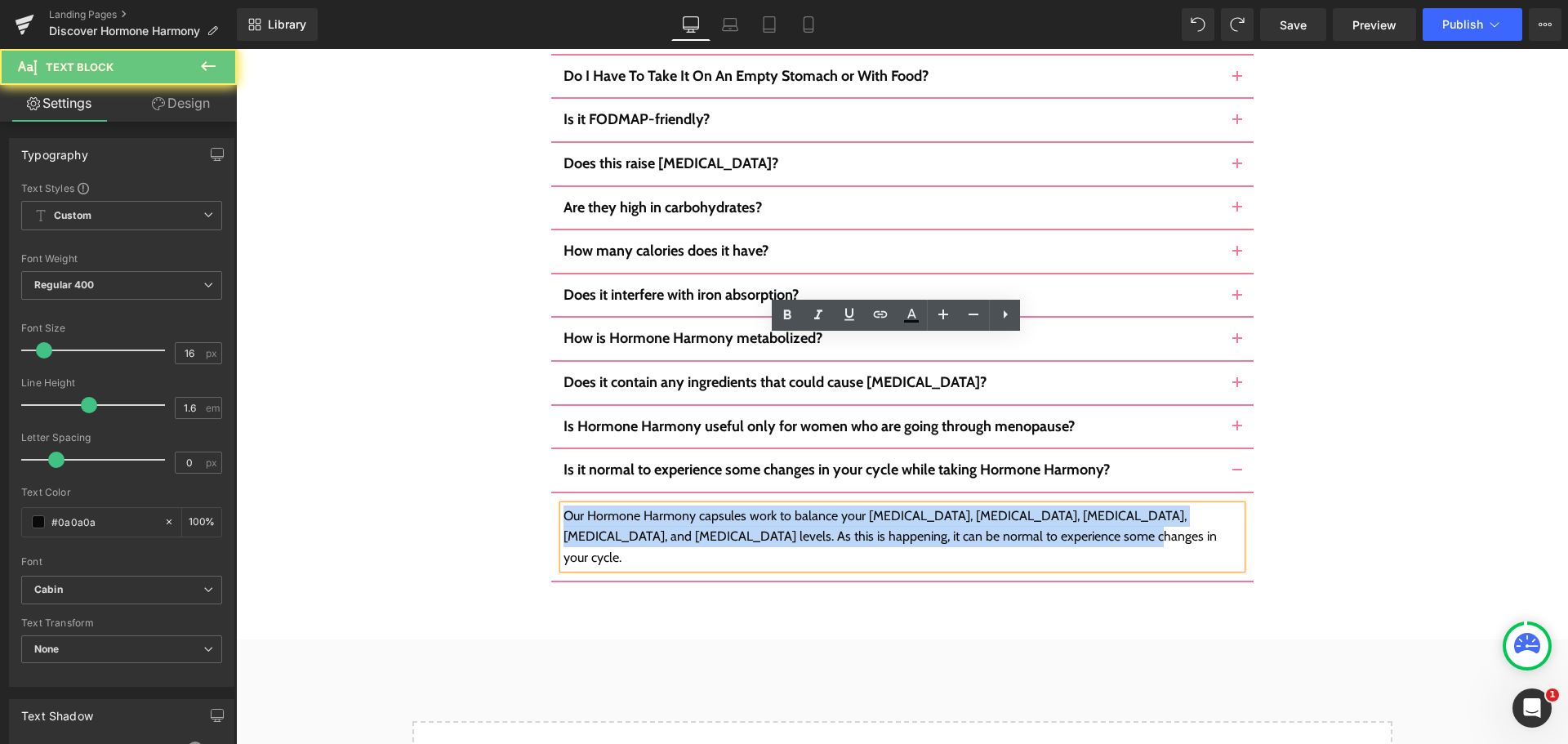
click at [667, 506] on div "Our Hormone Harmony capsules work to balance your [MEDICAL_DATA], [MEDICAL_DATA…" at bounding box center [902, 537] width 677 height 63
copy div "Our Hormone Harmony capsules work to balance your [MEDICAL_DATA], [MEDICAL_DATA…"
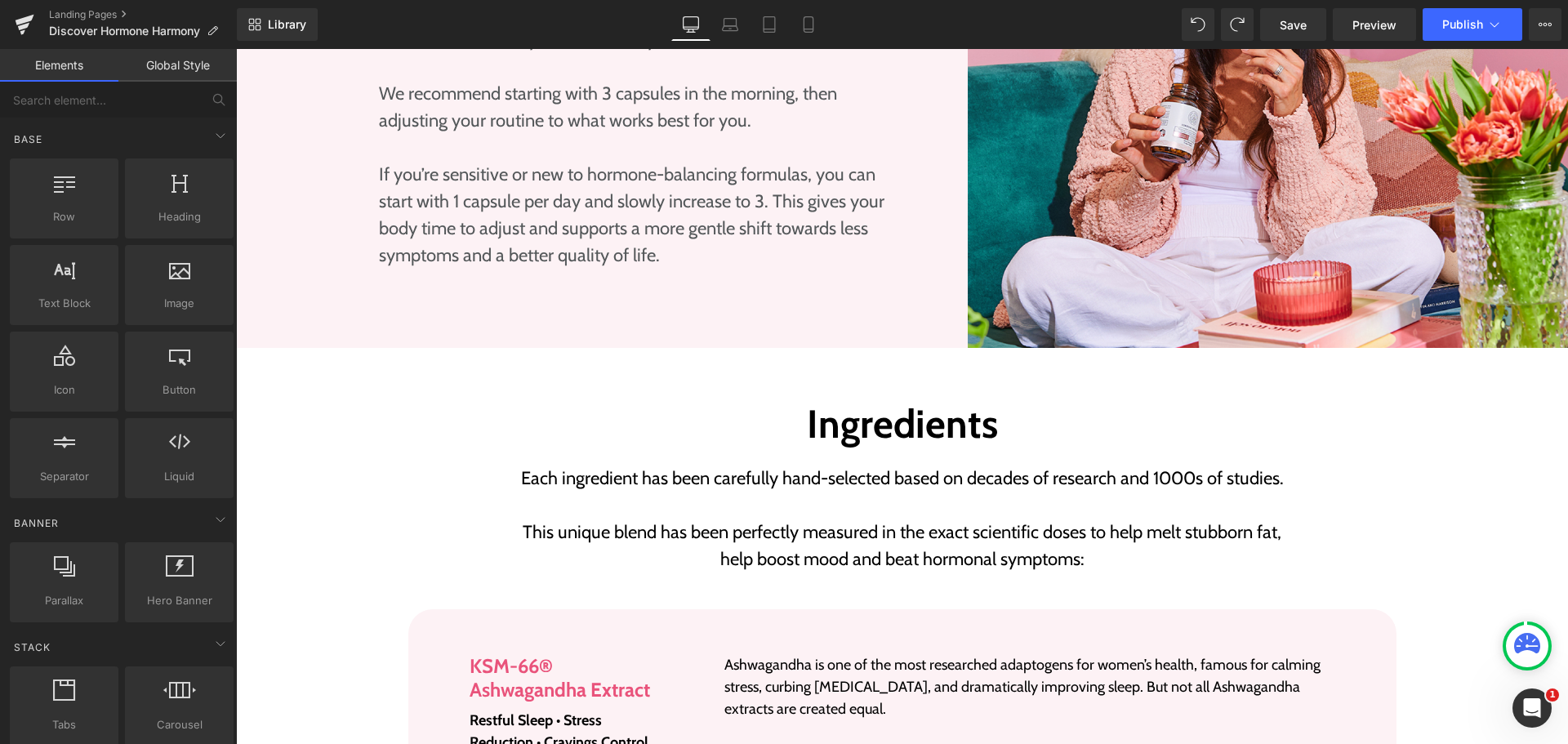
scroll to position [2068, 0]
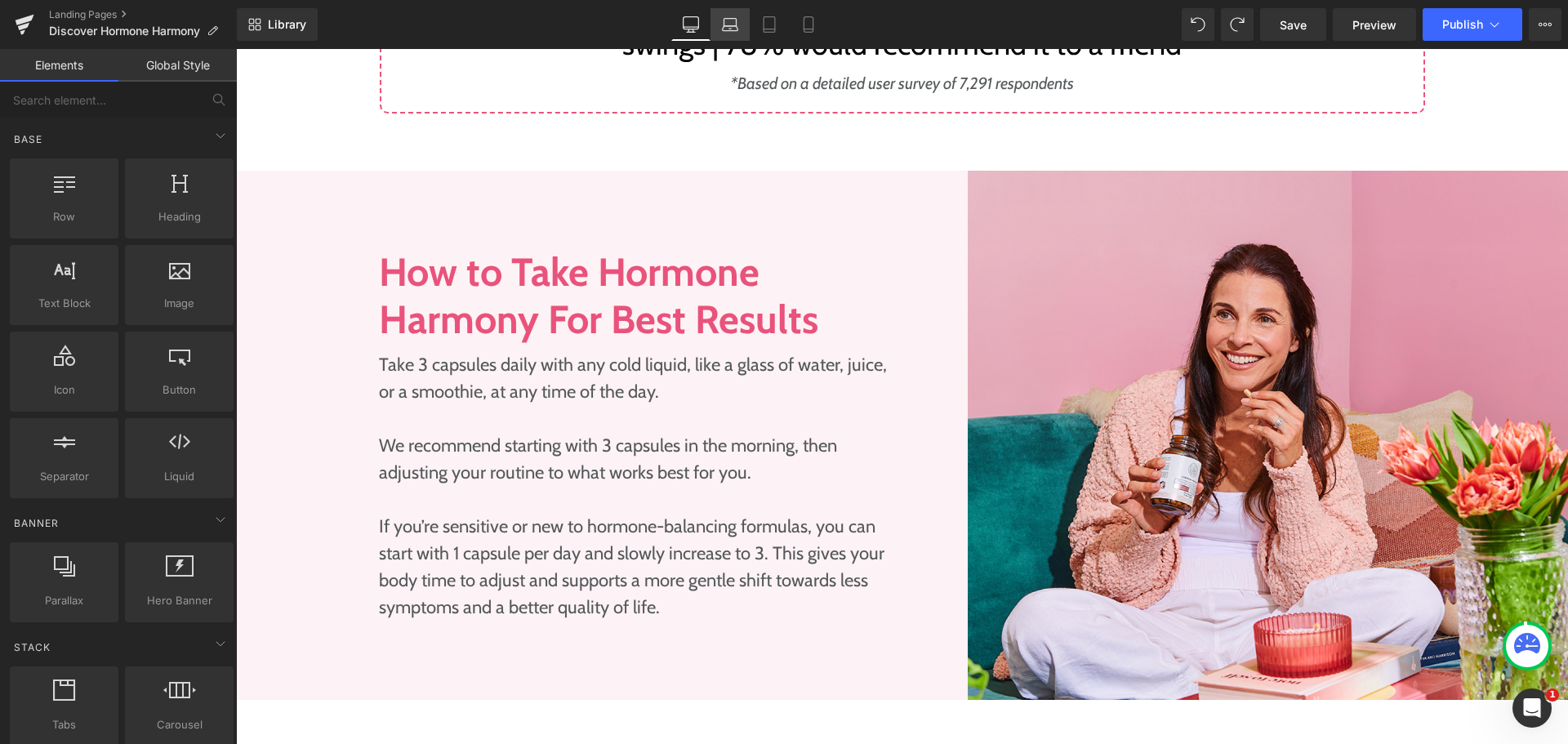
click at [737, 26] on icon at bounding box center [731, 28] width 15 height 5
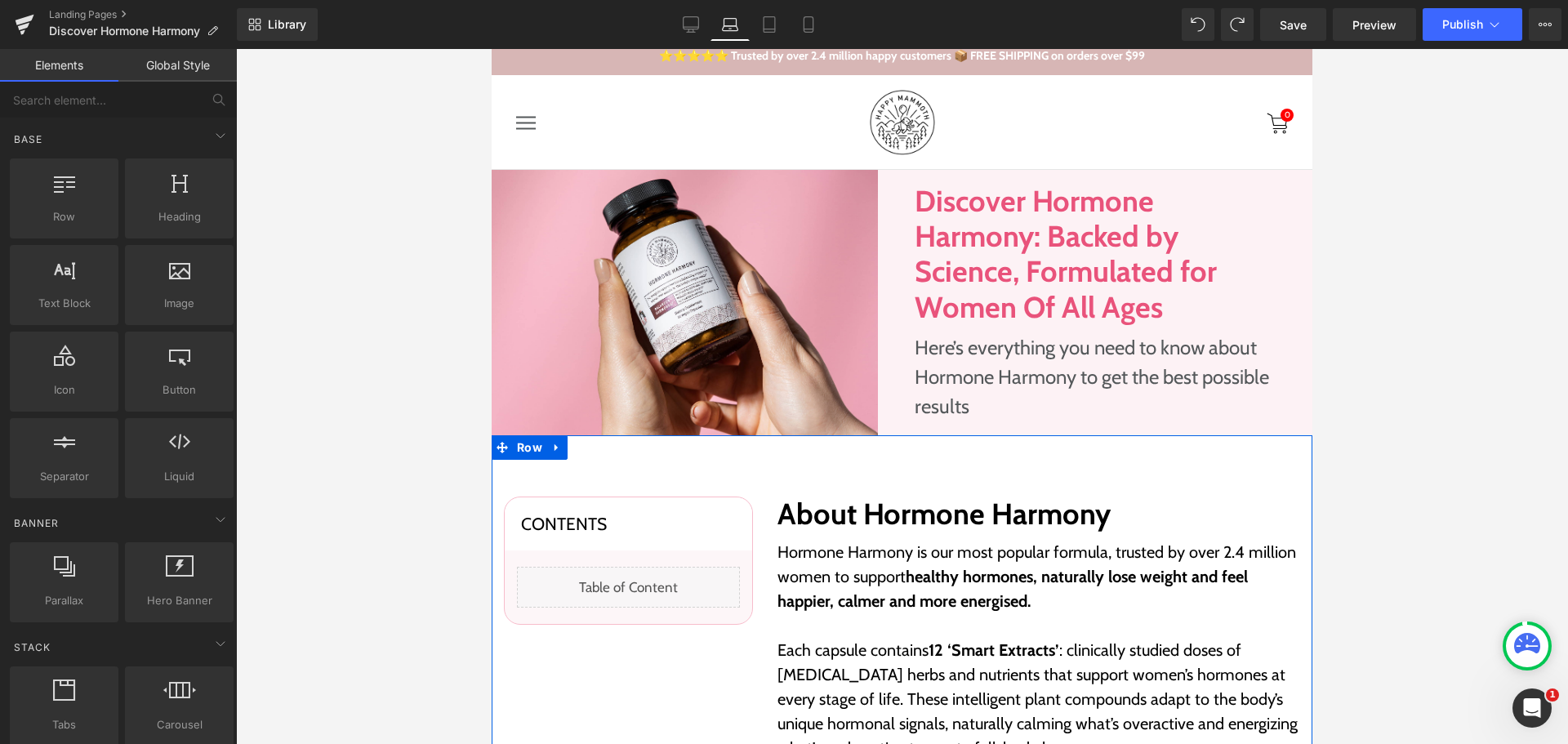
scroll to position [0, 0]
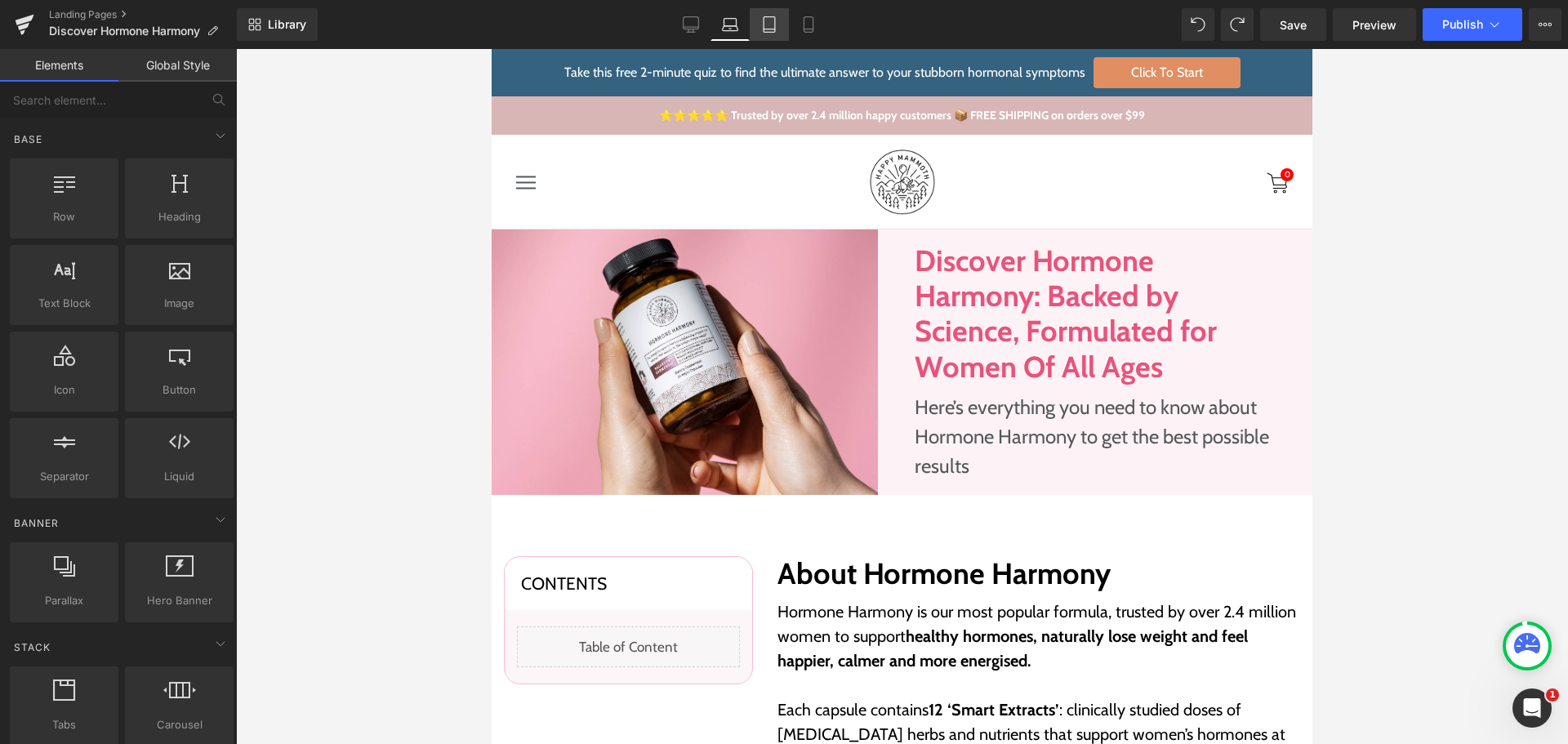
click at [759, 24] on link "Tablet" at bounding box center [769, 25] width 39 height 32
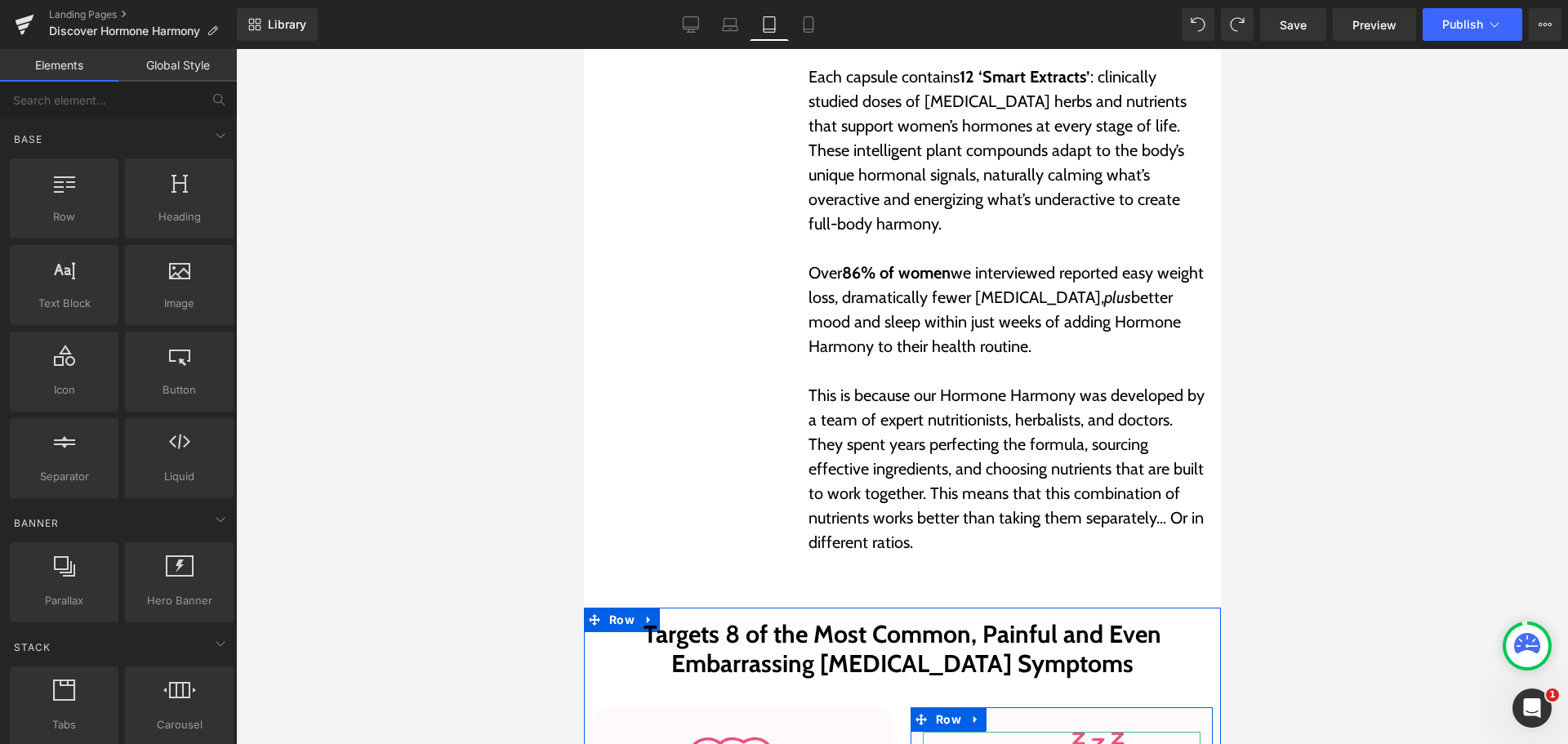
scroll to position [571, 0]
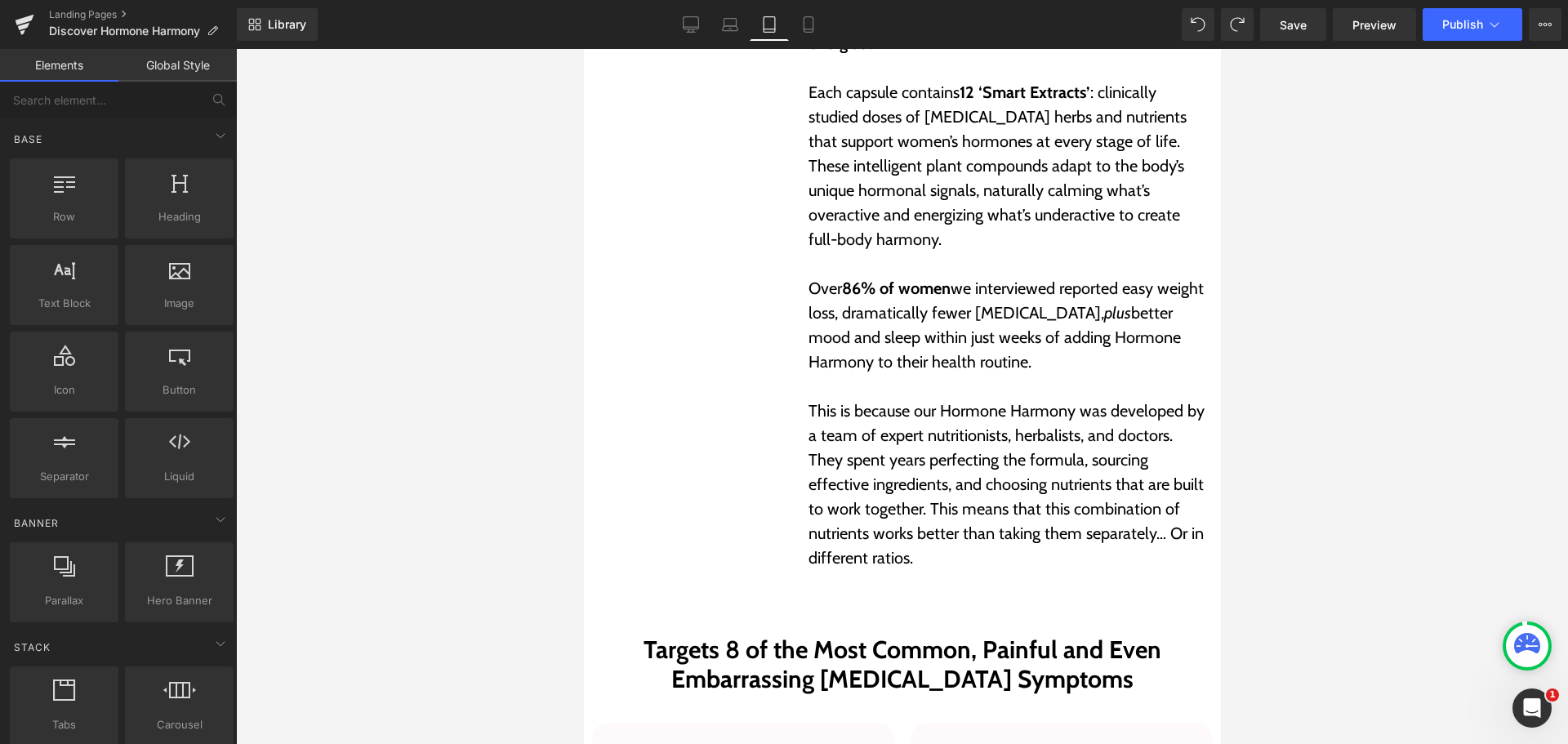
click at [1072, 396] on p at bounding box center [1007, 386] width 400 height 25
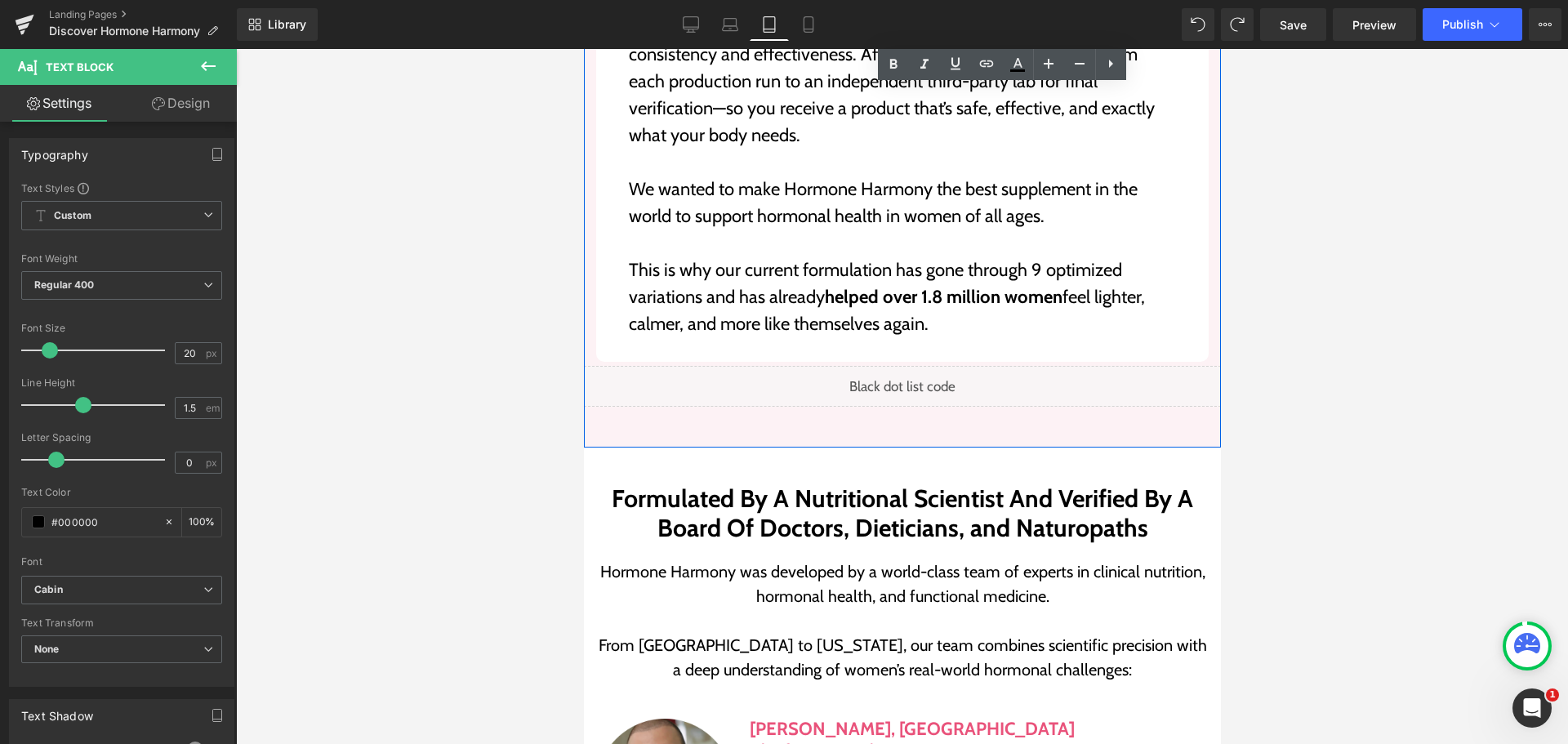
scroll to position [8492, 0]
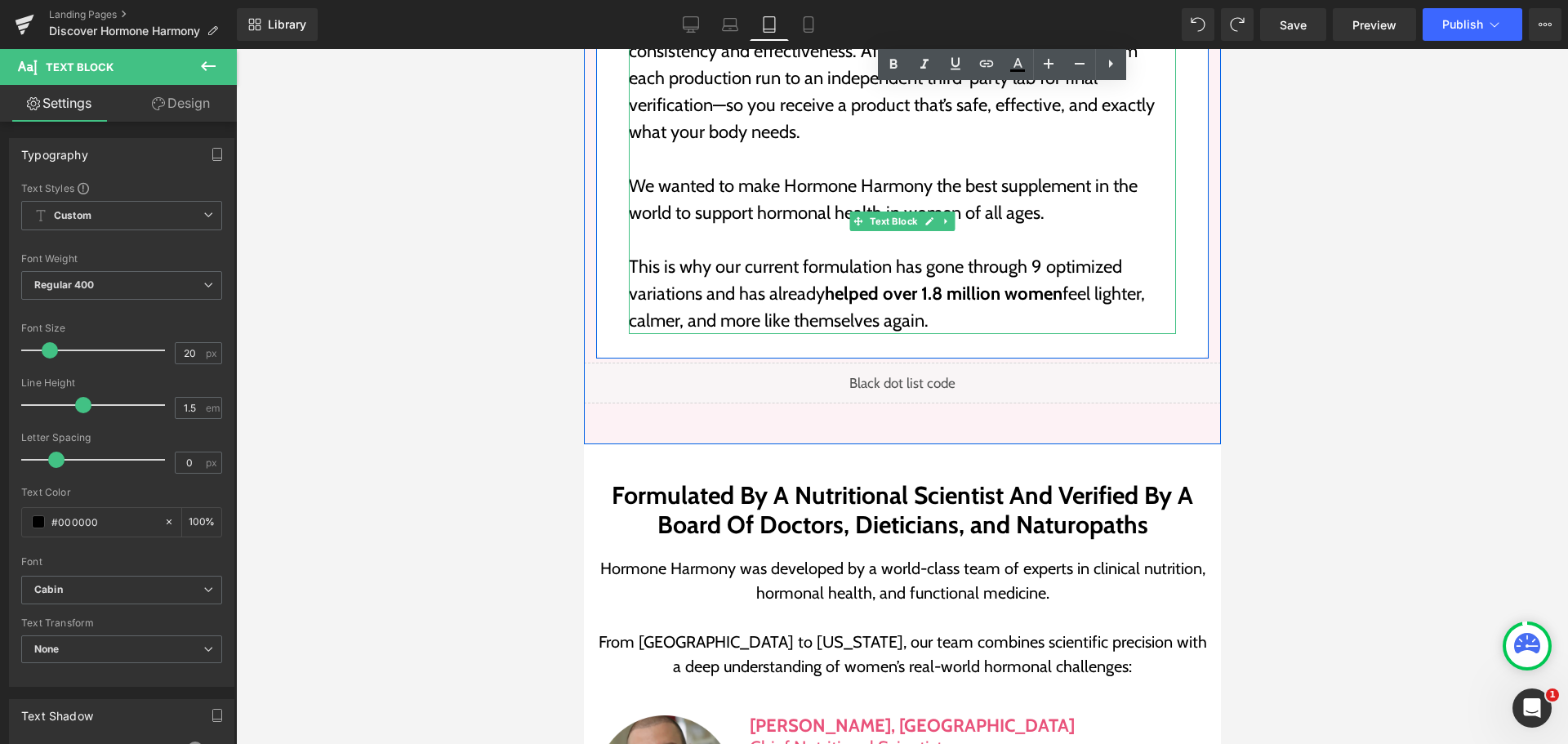
click at [1060, 253] on p "This is why our current formulation has gone through 9 optimized variations and…" at bounding box center [901, 293] width 547 height 81
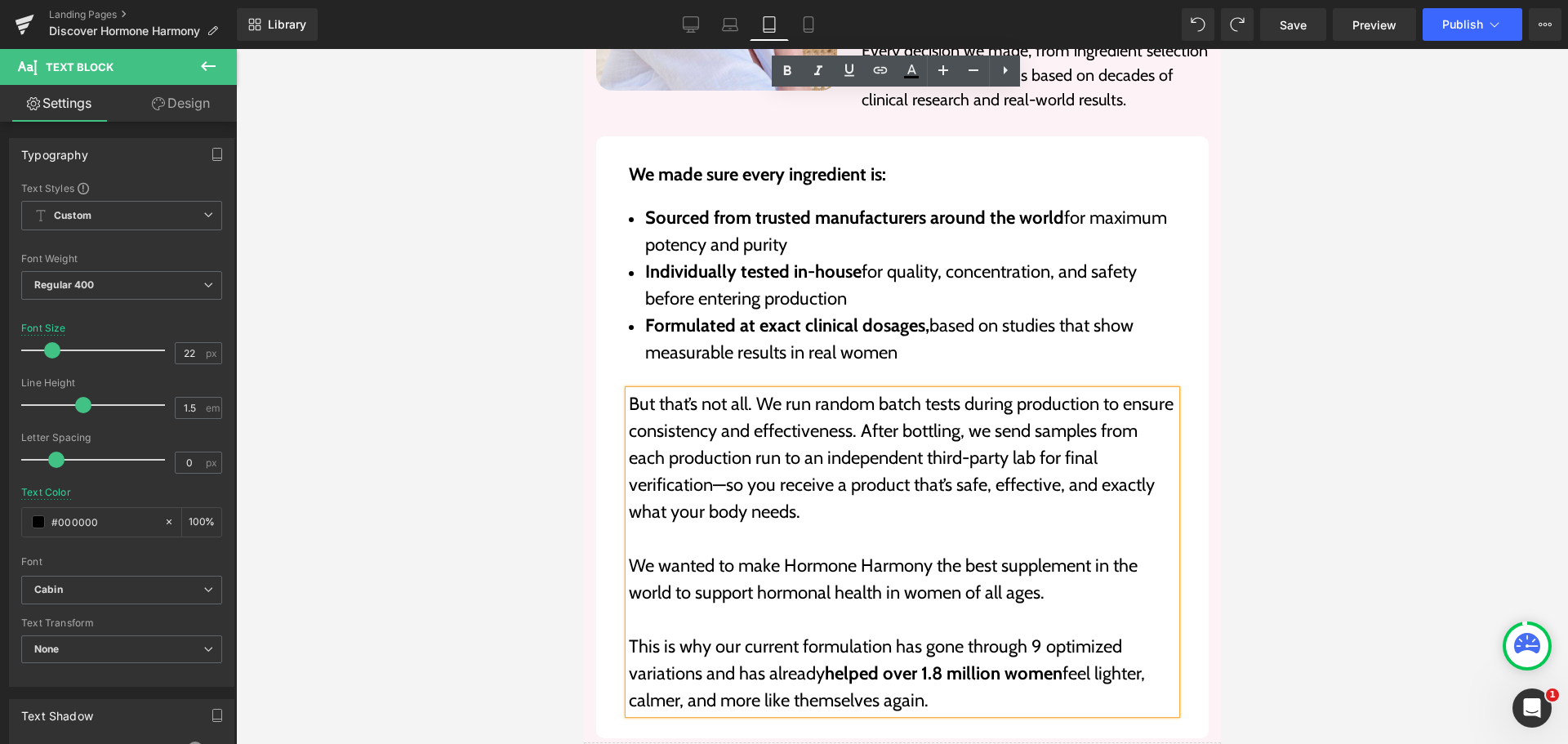
scroll to position [8573, 0]
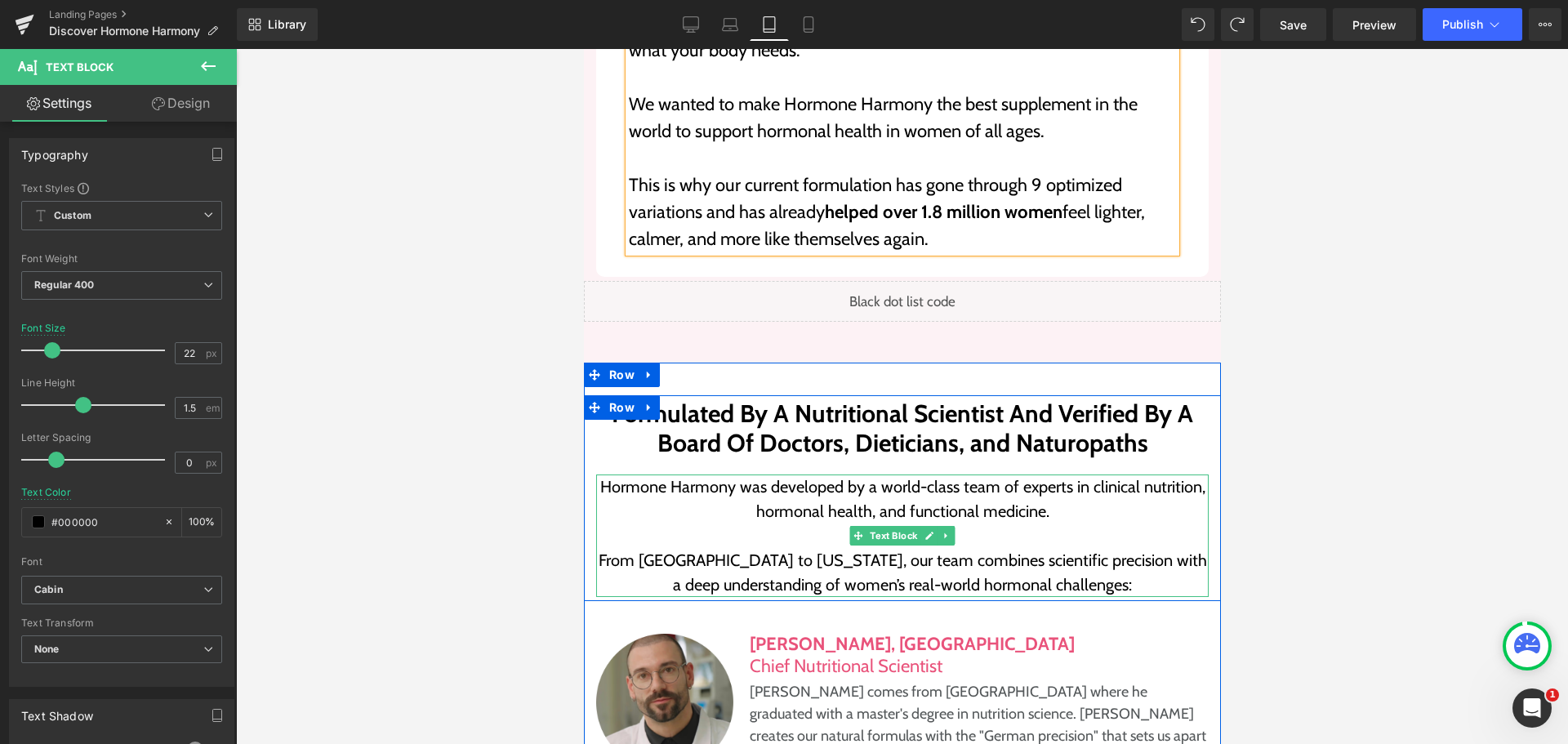
click at [1035, 524] on p at bounding box center [901, 536] width 612 height 25
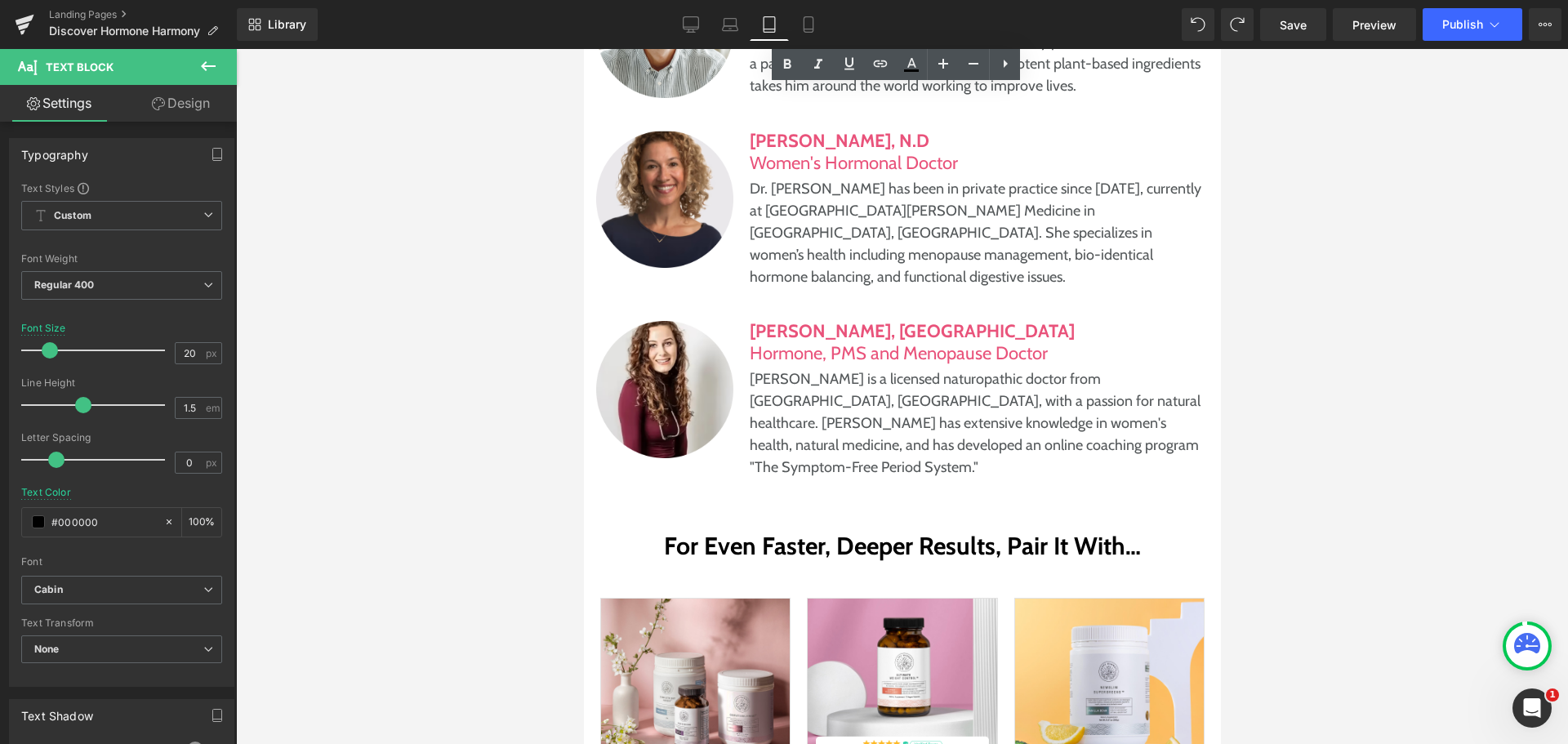
scroll to position [9472, 0]
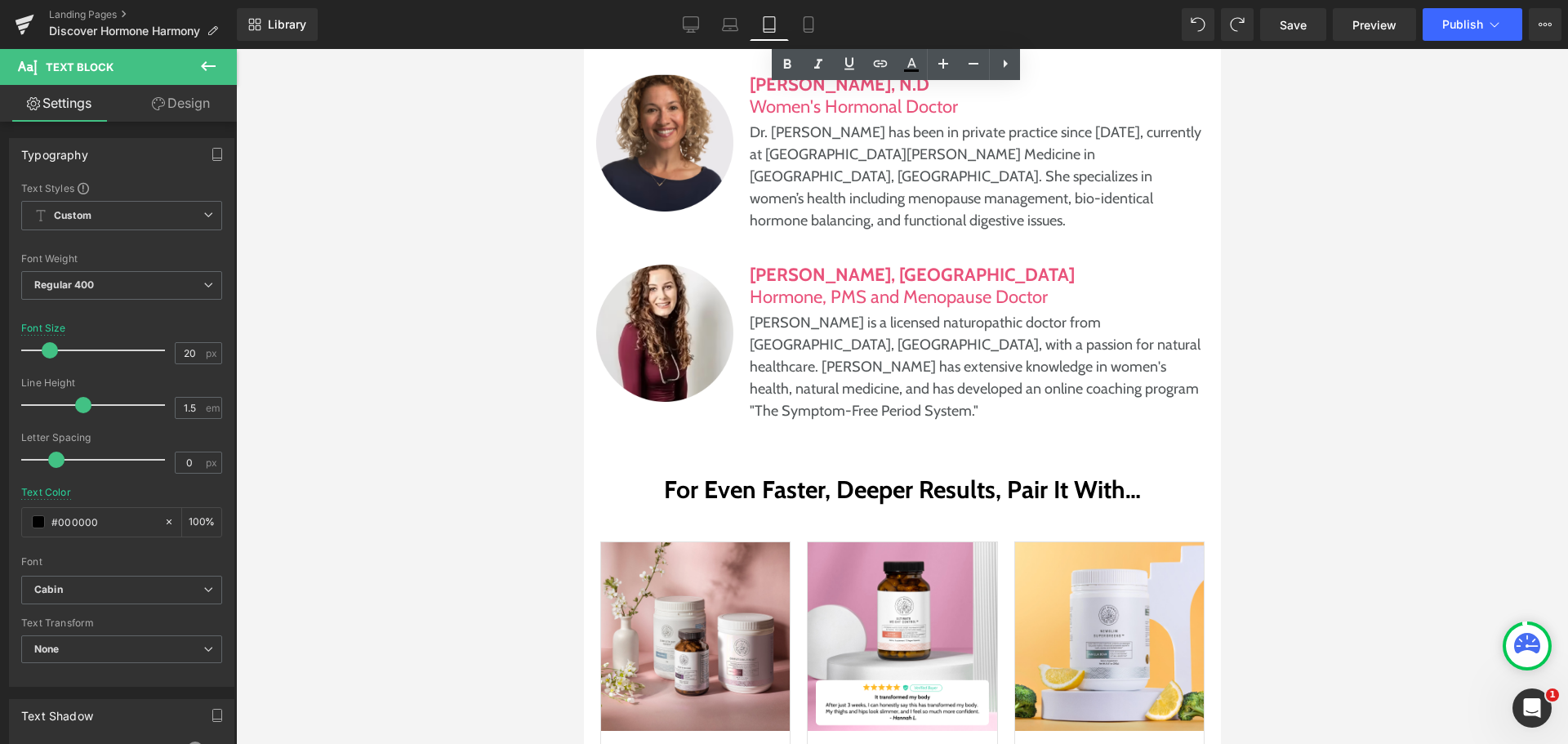
click at [974, 312] on p "[PERSON_NAME] is a licensed naturopathic doctor from [GEOGRAPHIC_DATA], [GEOGRA…" at bounding box center [979, 367] width 460 height 111
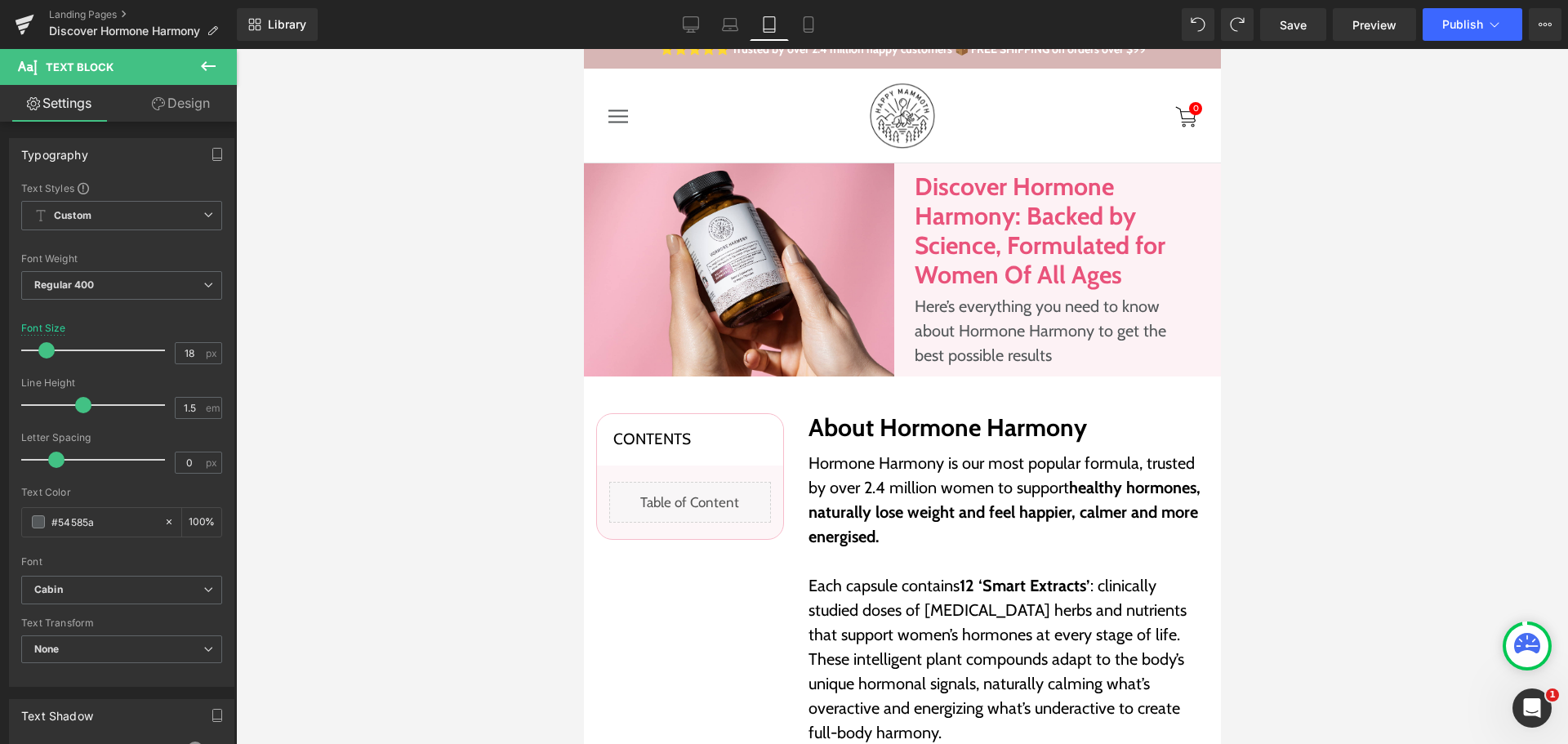
scroll to position [0, 0]
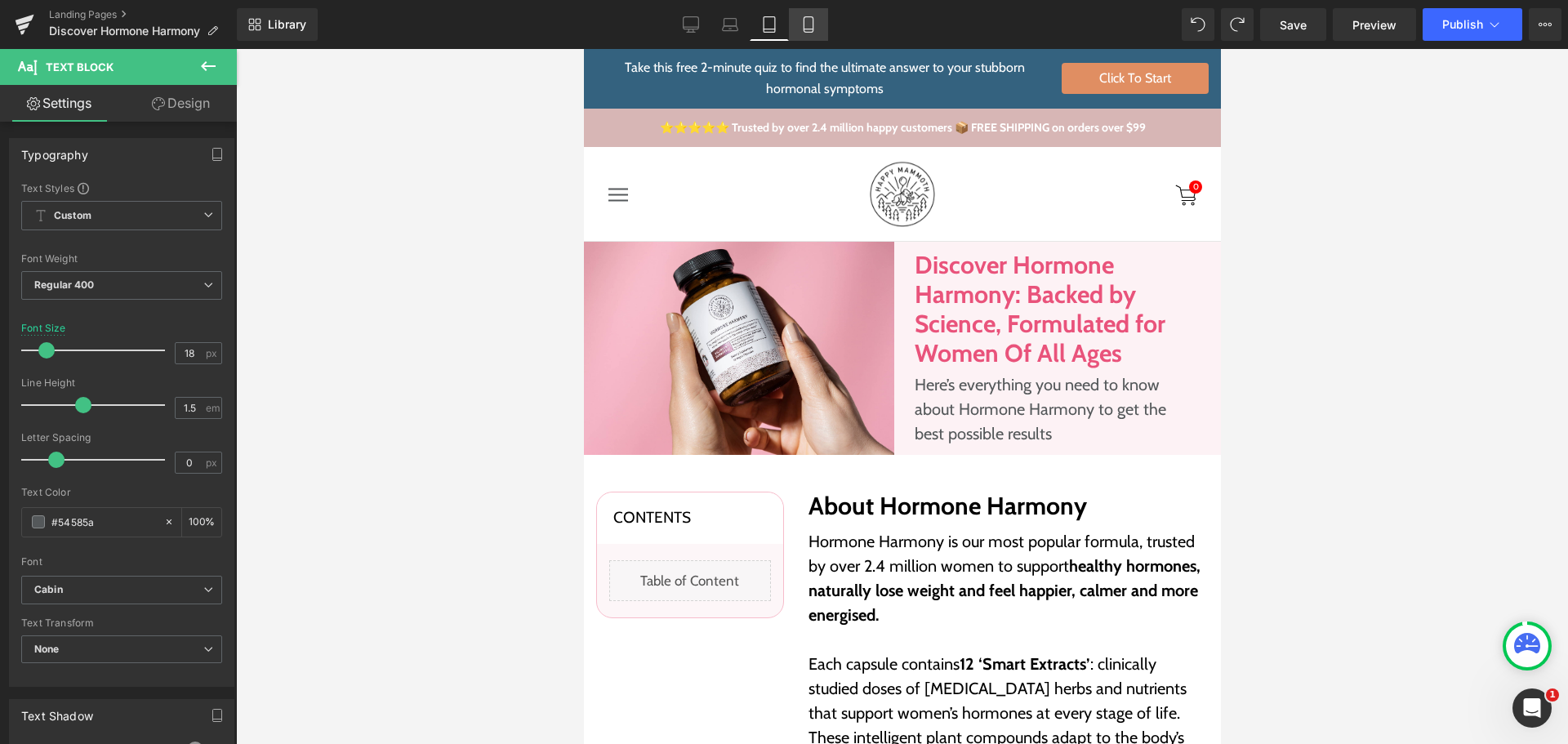
click at [825, 31] on link "Mobile" at bounding box center [808, 25] width 39 height 32
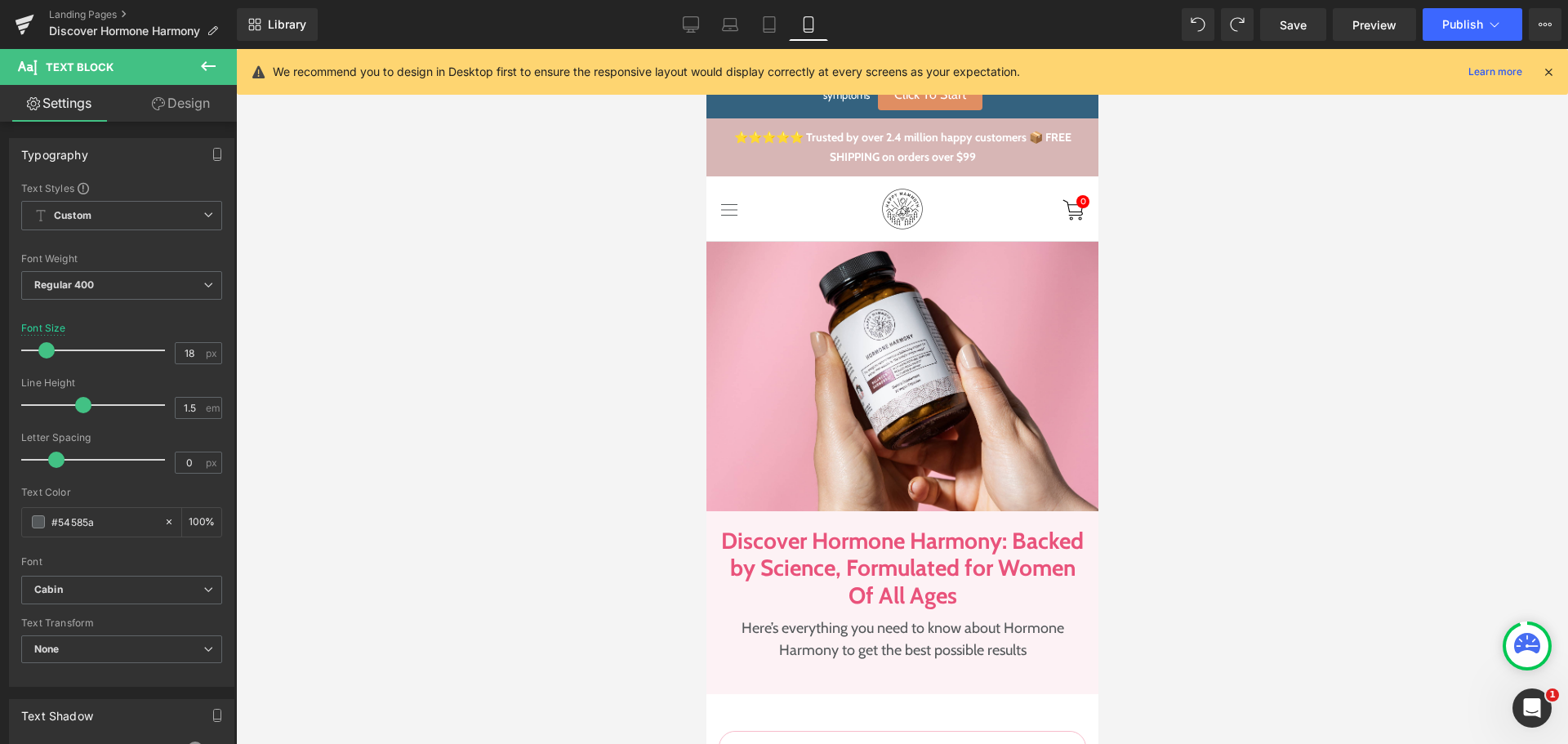
scroll to position [8371, 0]
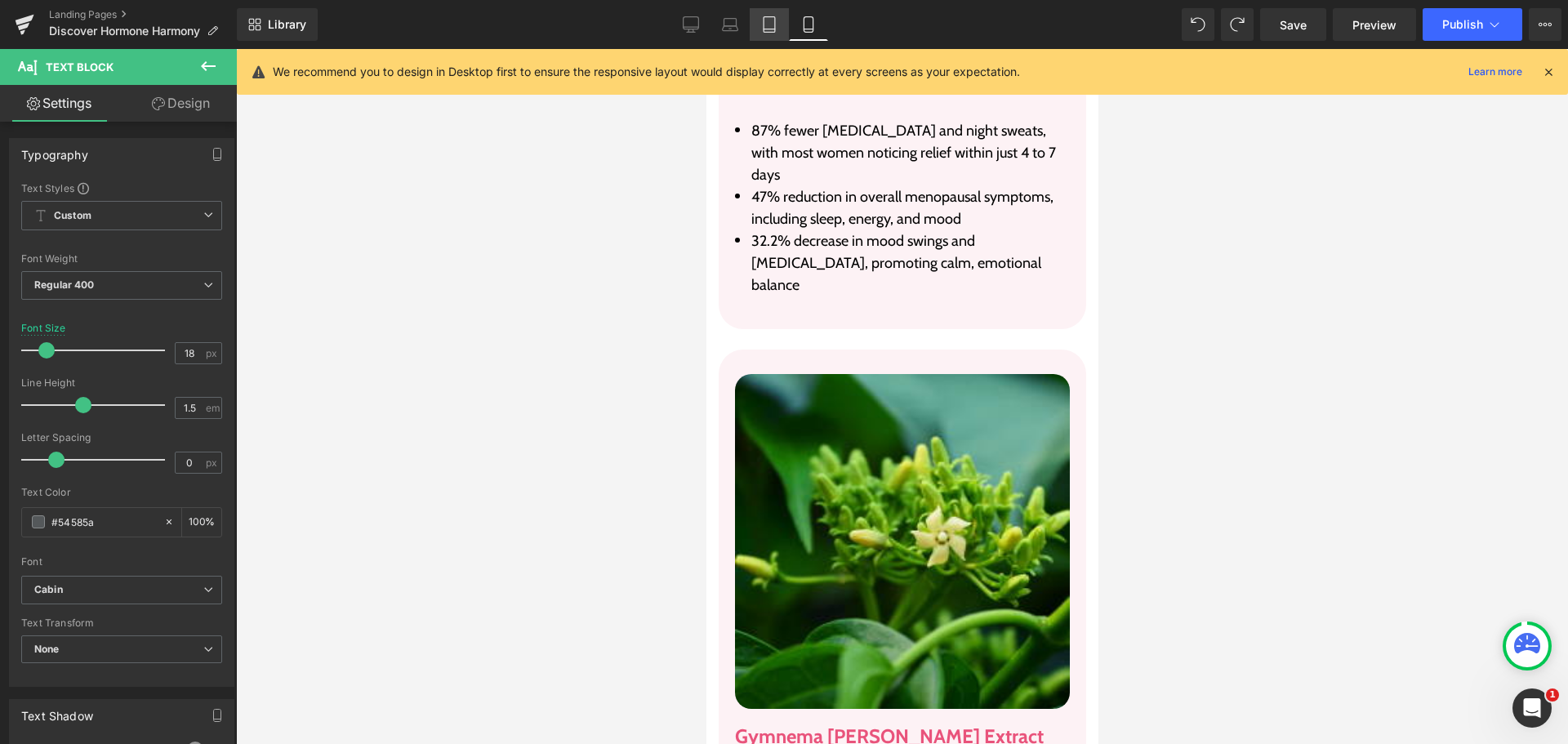
click at [767, 26] on icon at bounding box center [769, 24] width 16 height 16
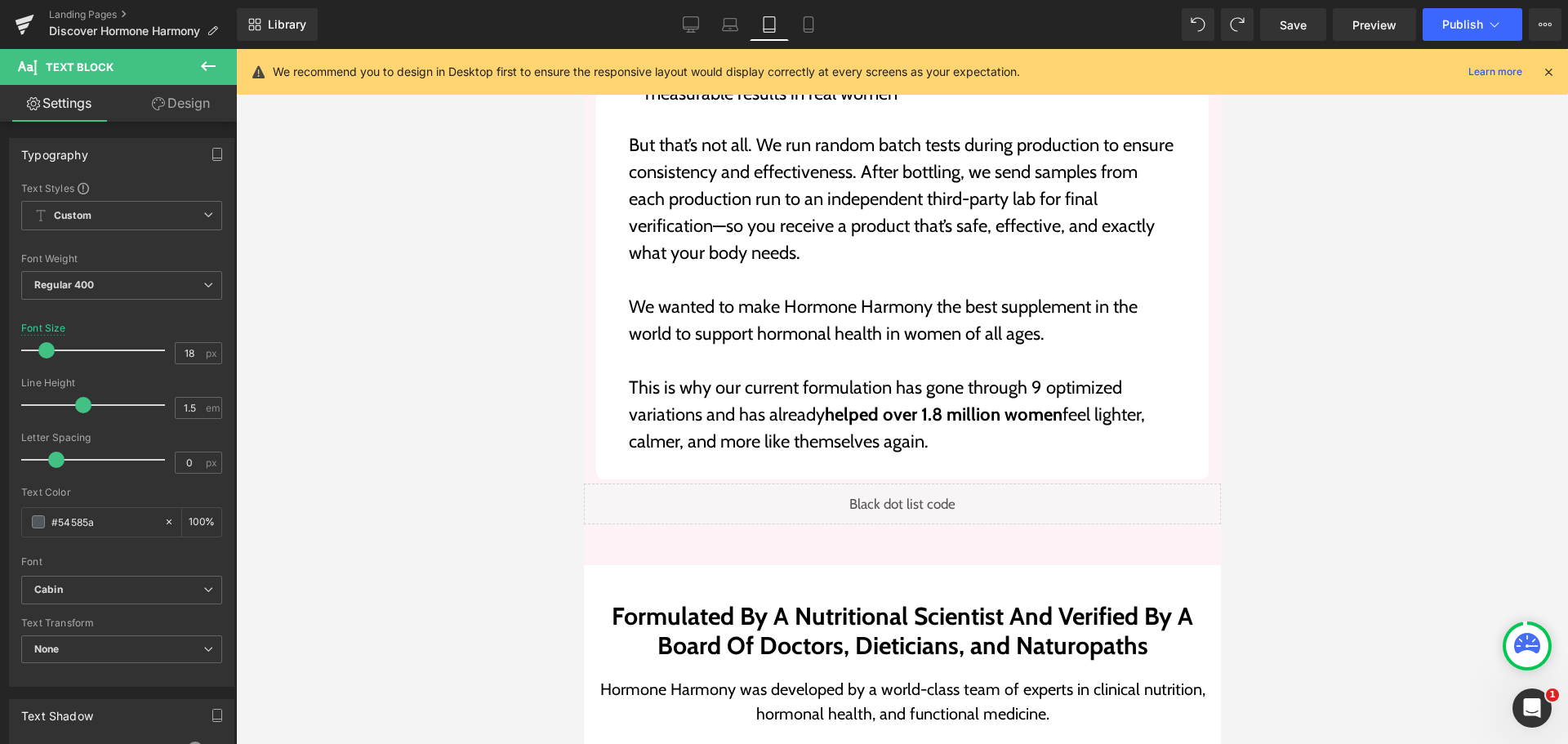
scroll to position [0, 0]
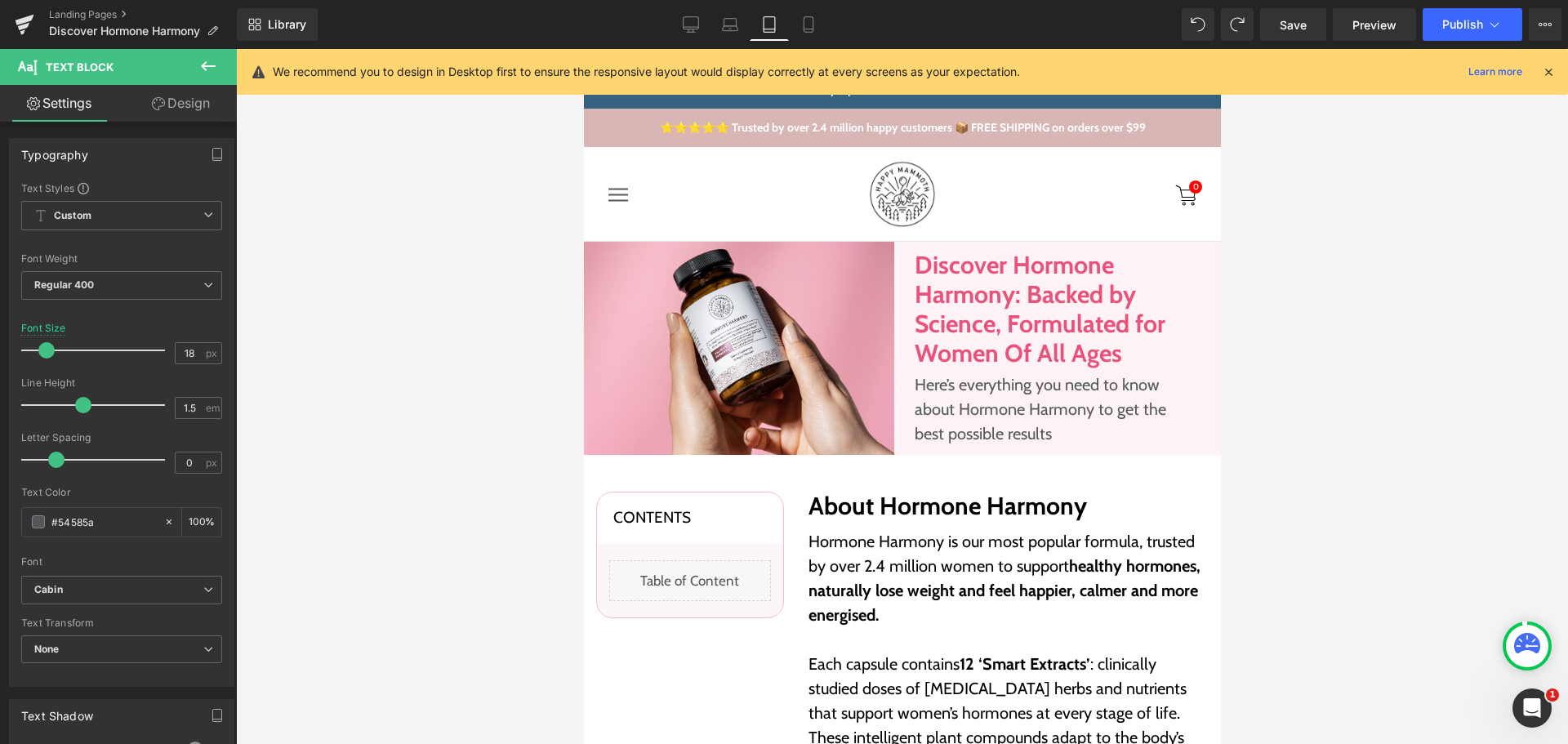
click at [1553, 71] on icon at bounding box center [1547, 72] width 14 height 14
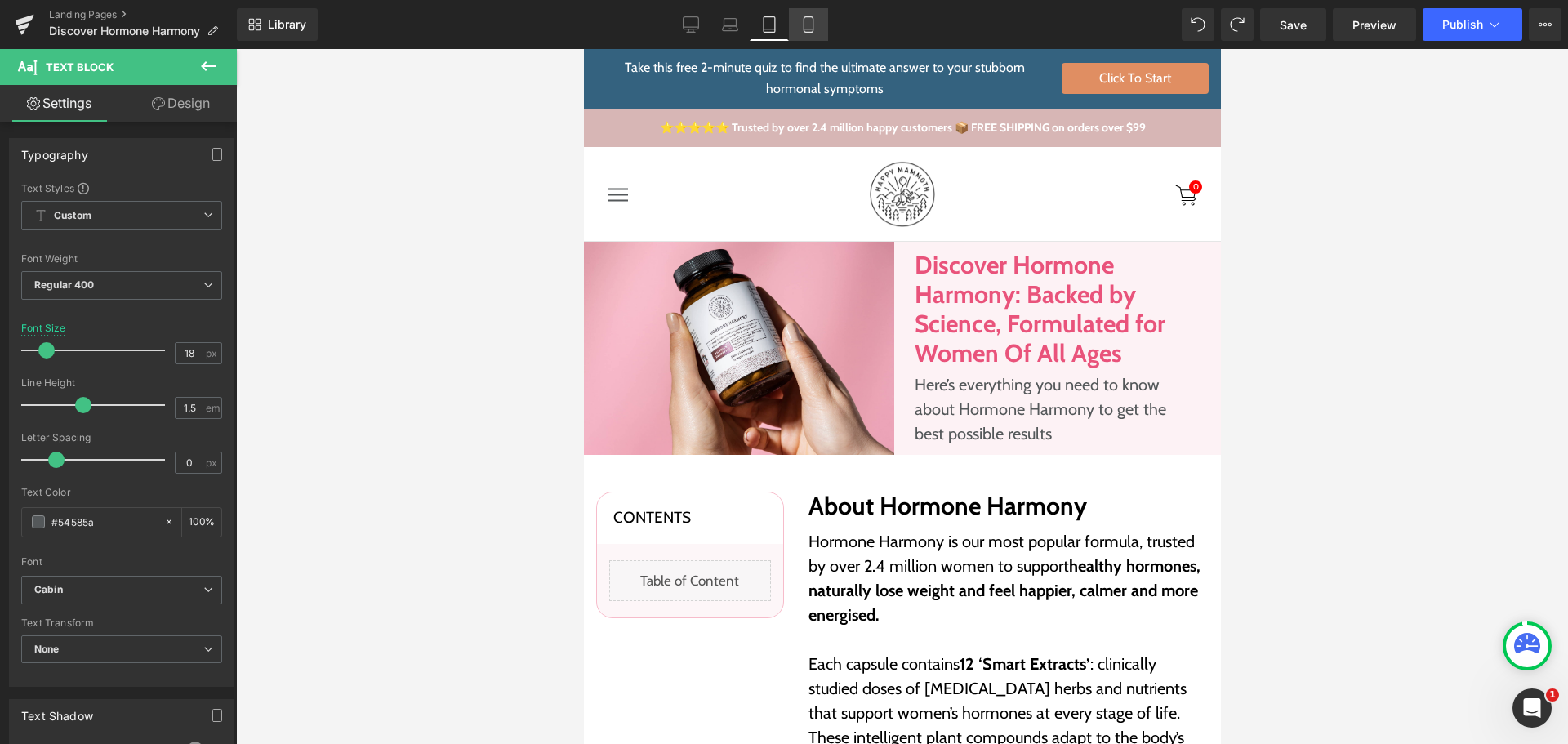
click at [811, 31] on icon at bounding box center [808, 24] width 16 height 16
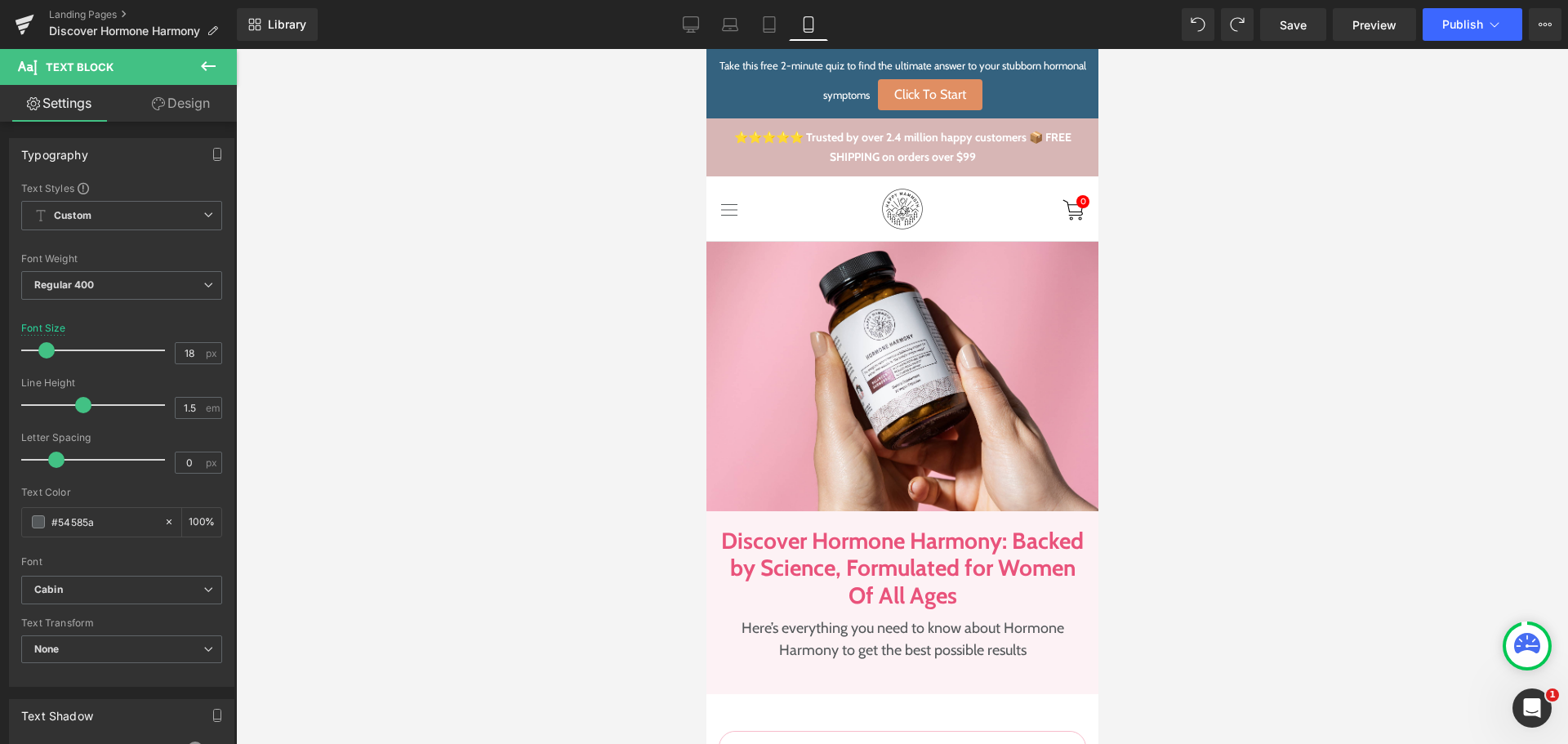
drag, startPoint x: 1091, startPoint y: 90, endPoint x: 1805, endPoint y: 85, distance: 714.0
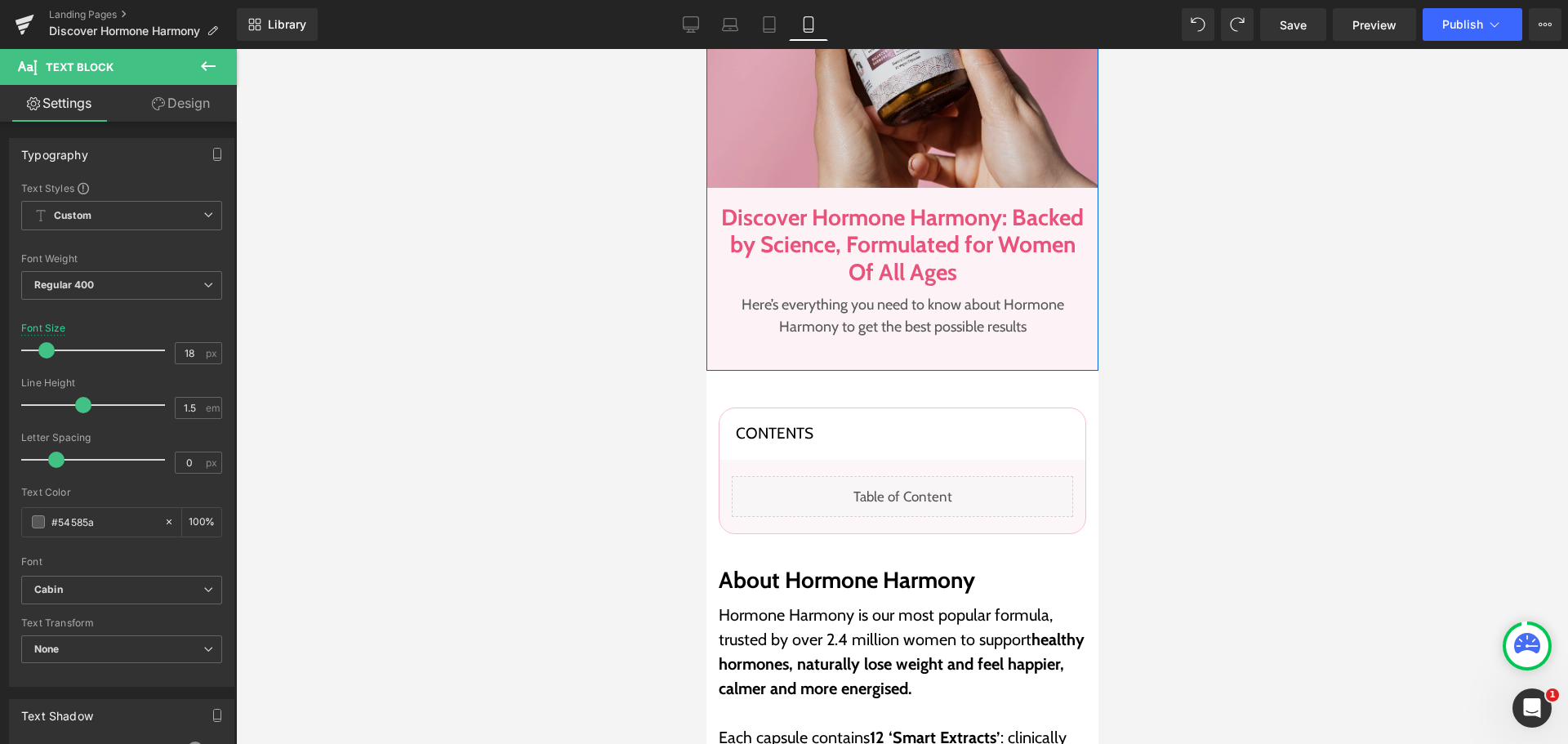
scroll to position [326, 0]
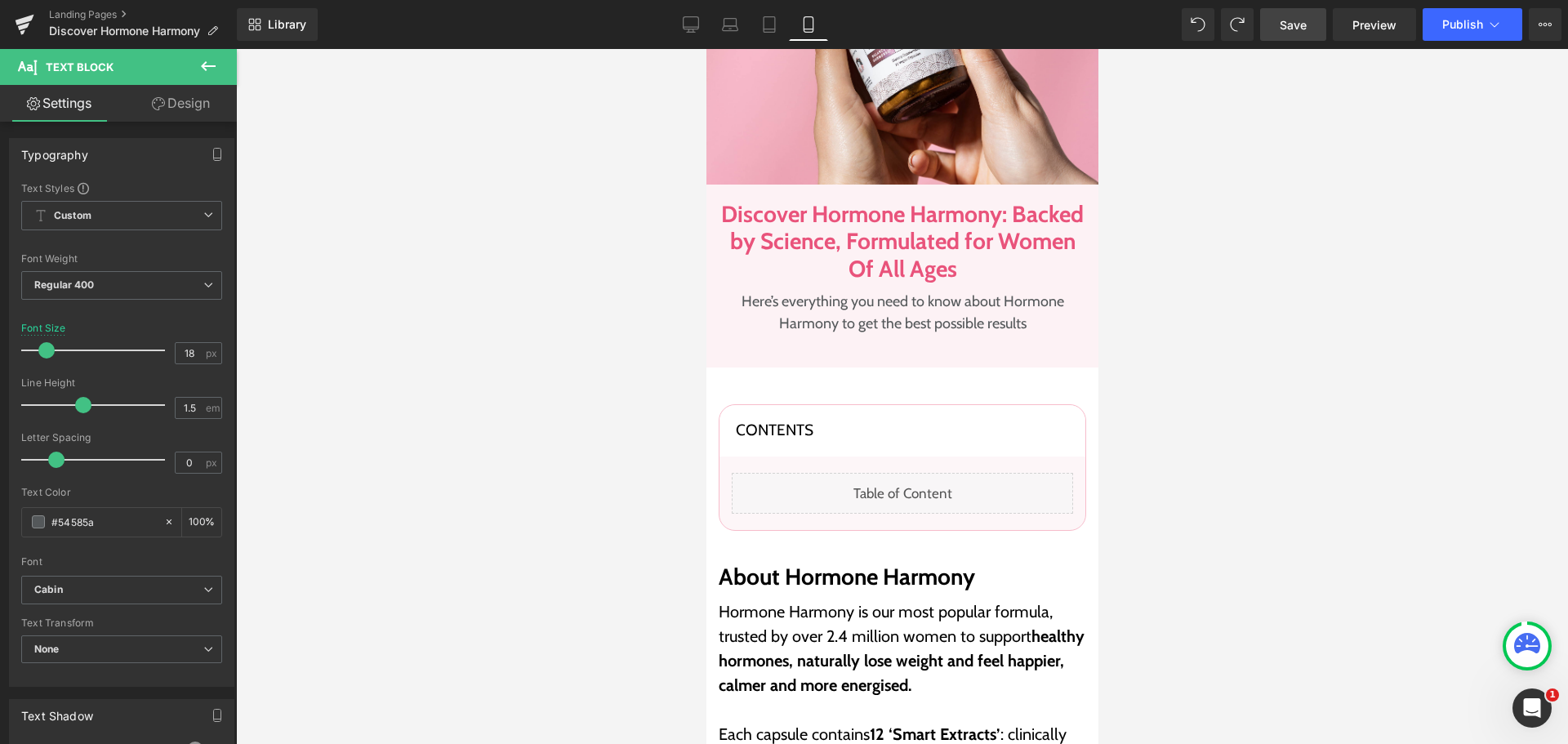
click at [1318, 24] on link "Save" at bounding box center [1292, 25] width 66 height 32
click at [1281, 21] on span "Save" at bounding box center [1292, 25] width 27 height 17
click at [76, 19] on link "Landing Pages" at bounding box center [142, 15] width 188 height 13
